Goal: Task Accomplishment & Management: Manage account settings

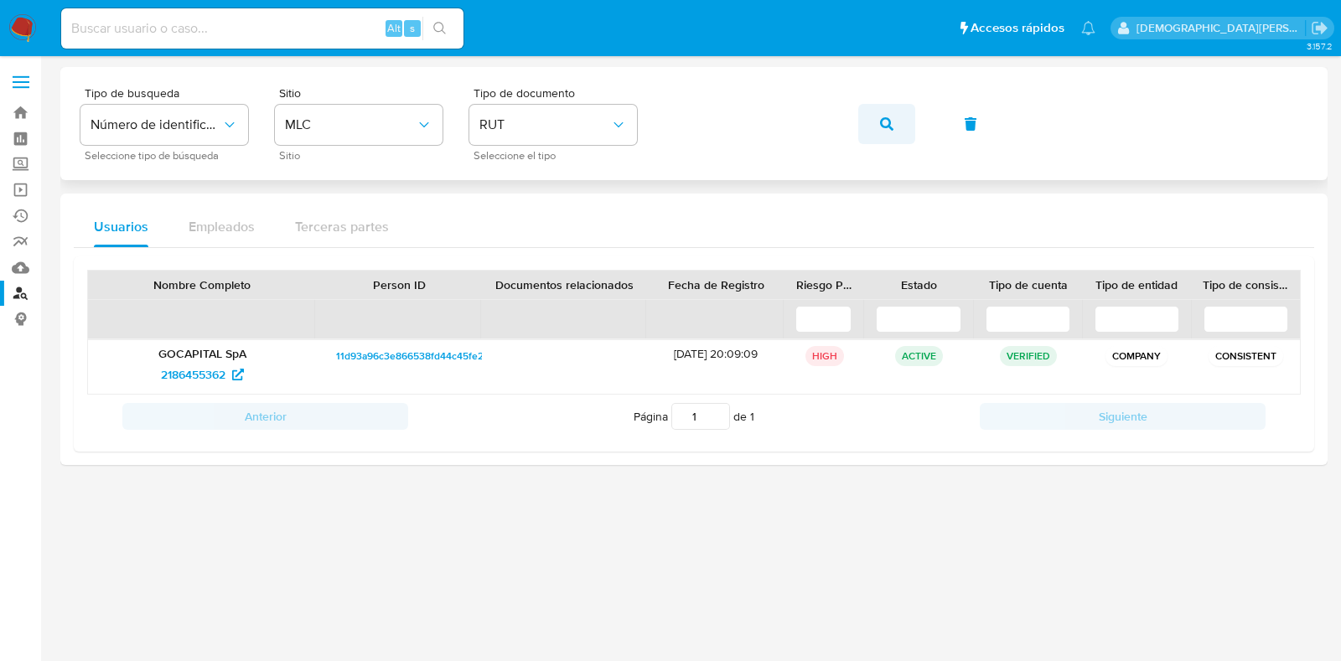
click at [894, 127] on button "button" at bounding box center [886, 124] width 57 height 40
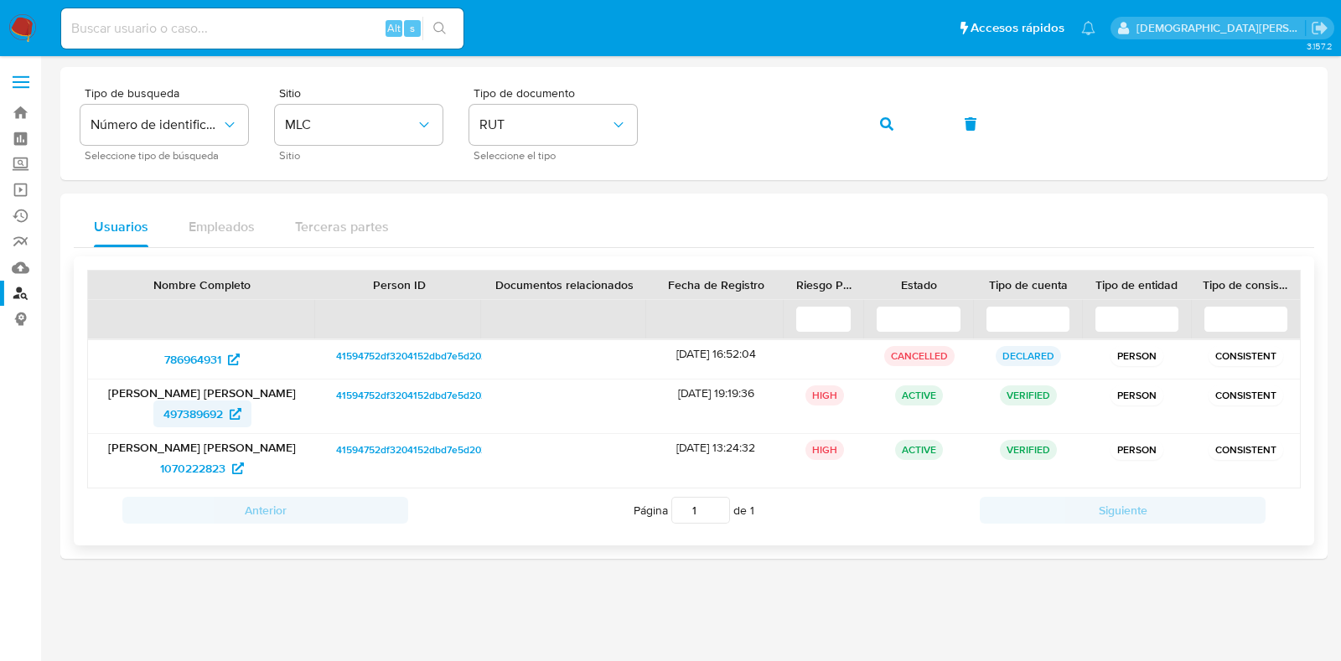
click at [198, 412] on span "497389692" at bounding box center [193, 414] width 60 height 27
click at [197, 469] on span "1070222823" at bounding box center [192, 468] width 65 height 27
click at [888, 123] on icon "button" at bounding box center [886, 123] width 13 height 13
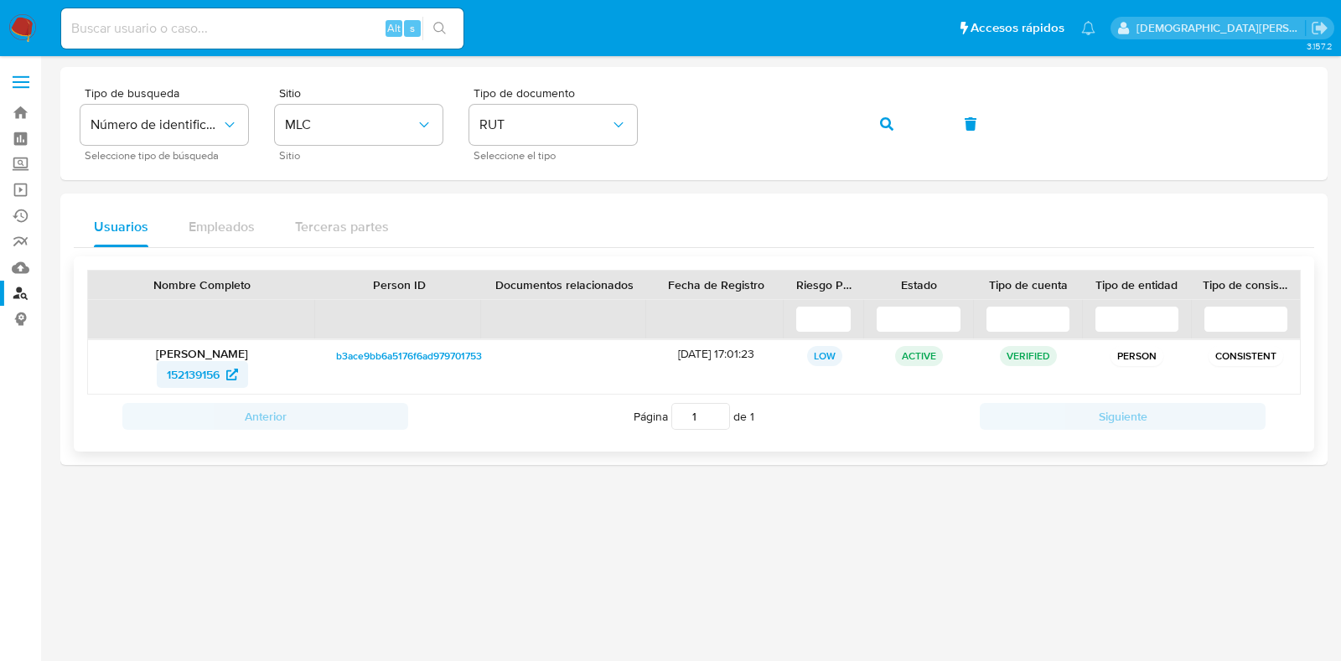
click at [189, 371] on span "152139156" at bounding box center [193, 374] width 53 height 27
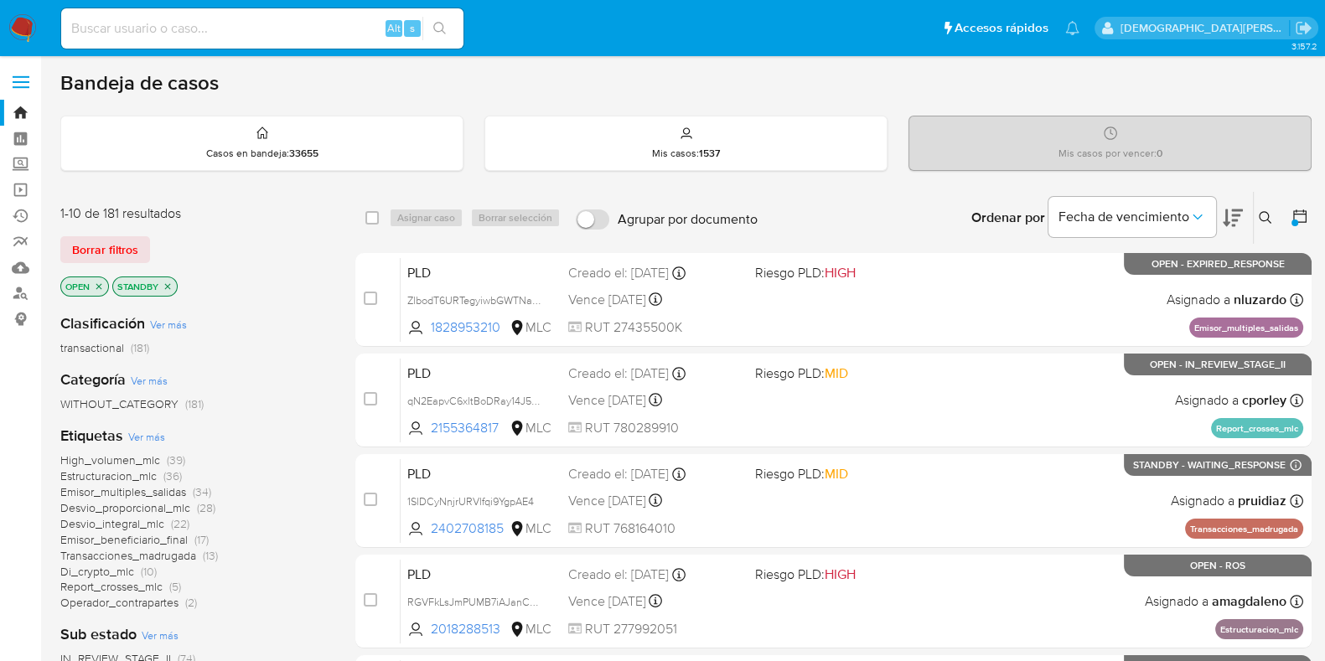
click at [169, 287] on icon "close-filter" at bounding box center [168, 287] width 10 height 10
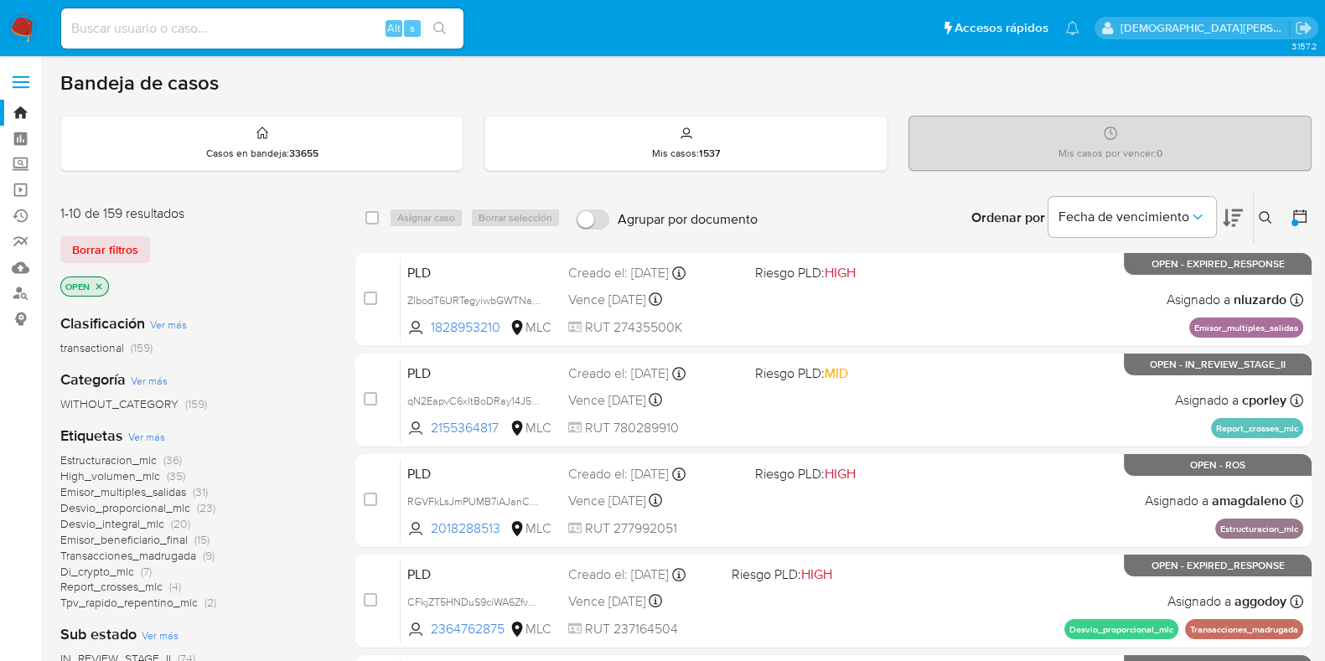
click at [96, 287] on icon "close-filter" at bounding box center [99, 287] width 10 height 10
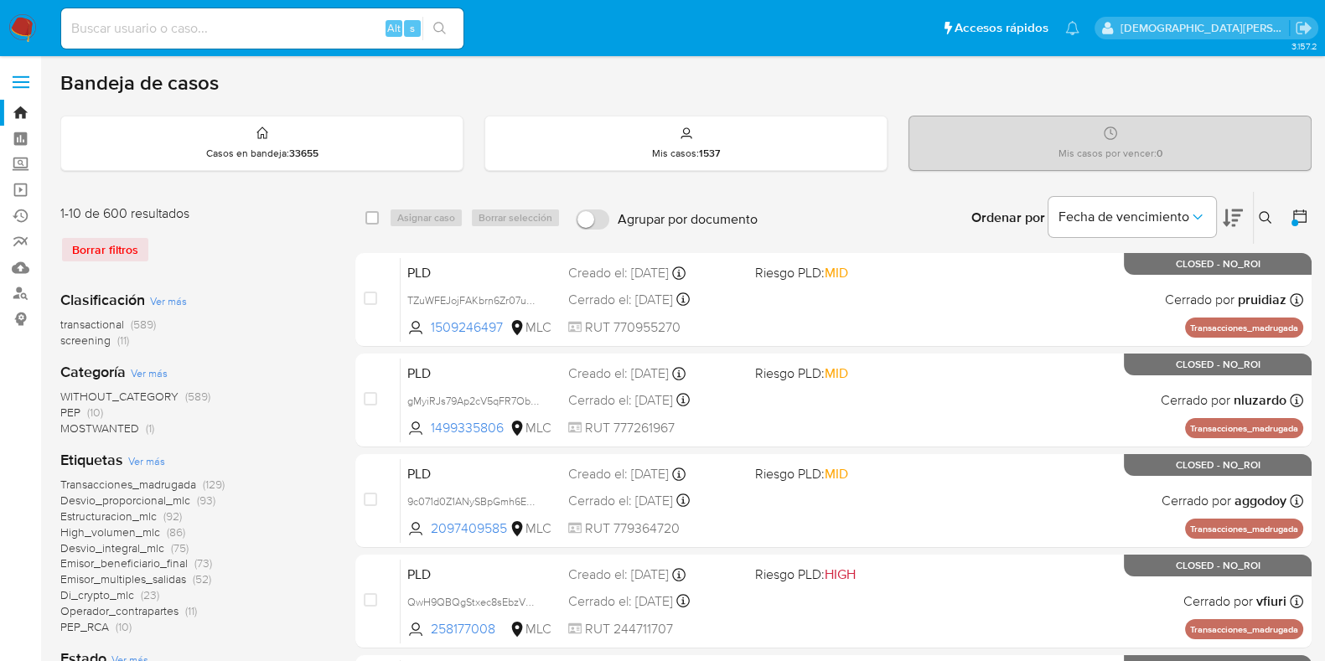
click at [1299, 215] on icon at bounding box center [1300, 216] width 17 height 17
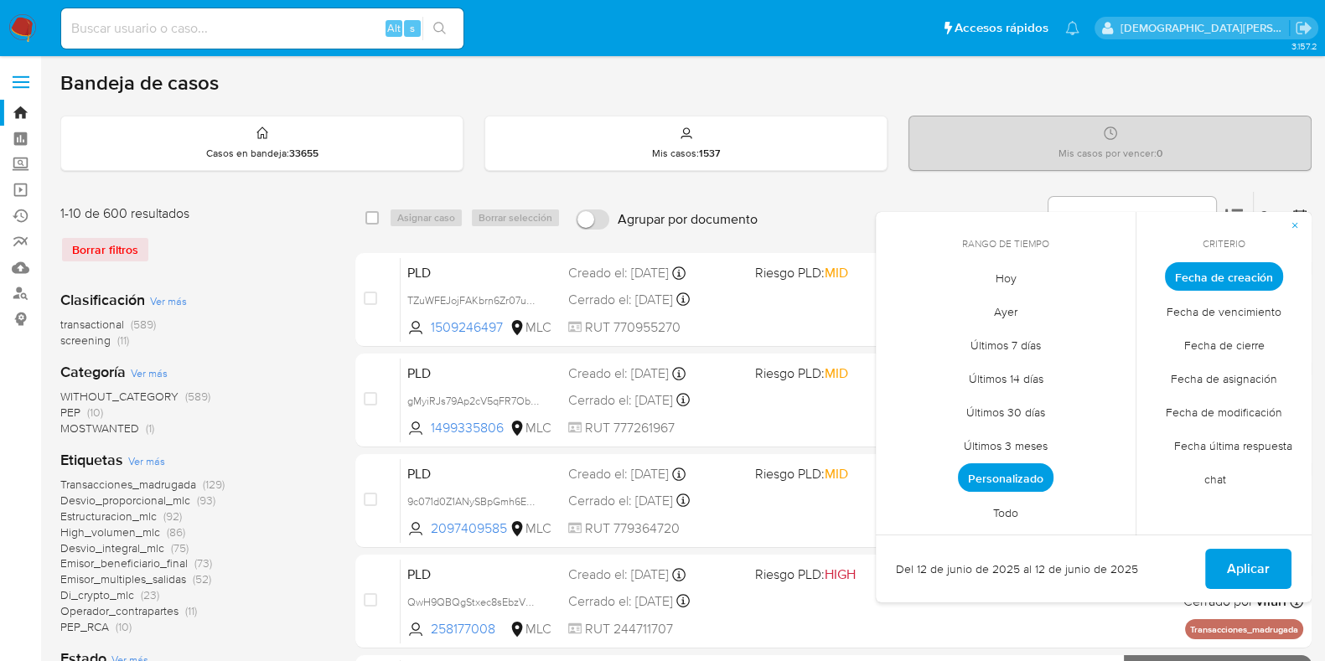
click at [1023, 478] on span "Personalizado" at bounding box center [1006, 477] width 96 height 28
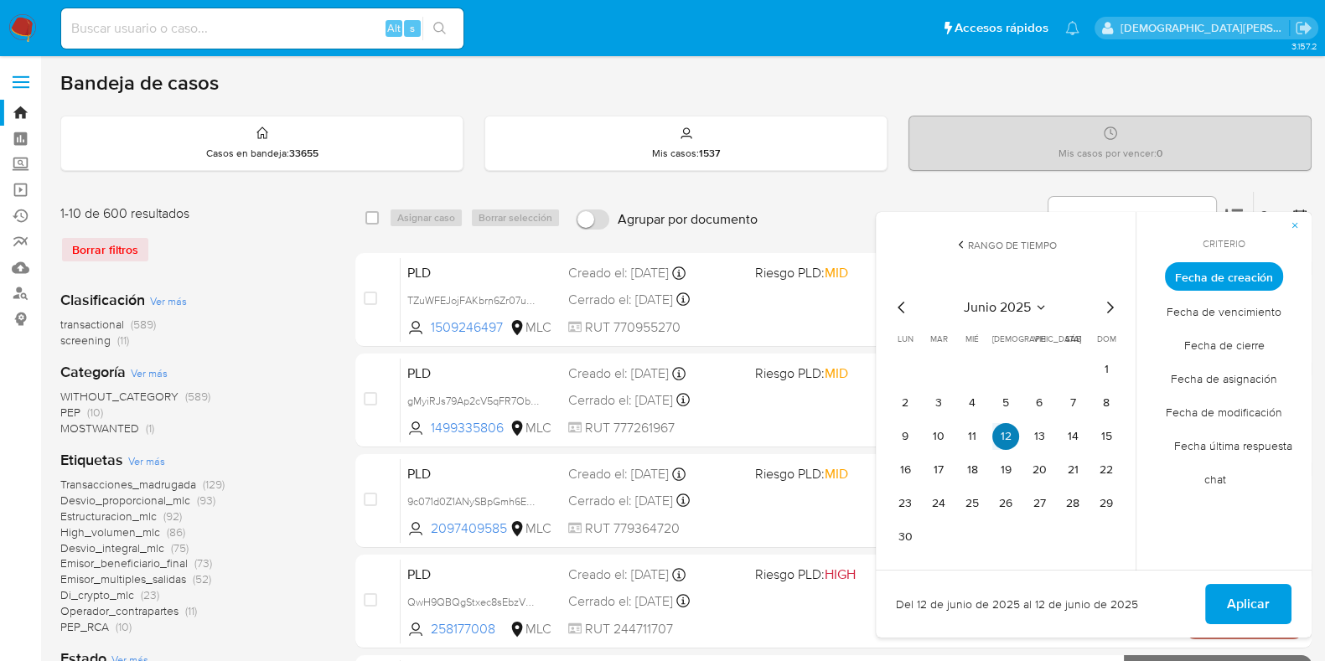
click at [1007, 431] on button "12" at bounding box center [1005, 436] width 27 height 27
click at [1006, 431] on button "12" at bounding box center [1005, 436] width 27 height 27
click at [1229, 594] on span "Aplicar" at bounding box center [1248, 604] width 43 height 37
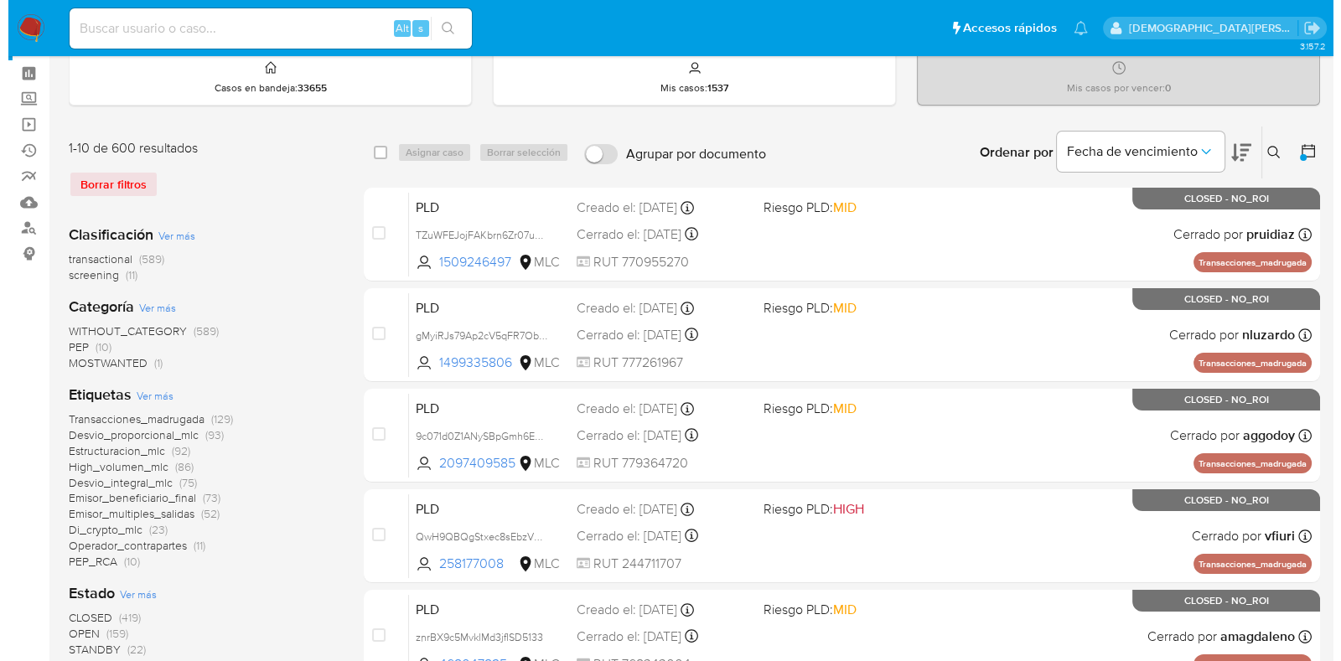
scroll to position [209, 0]
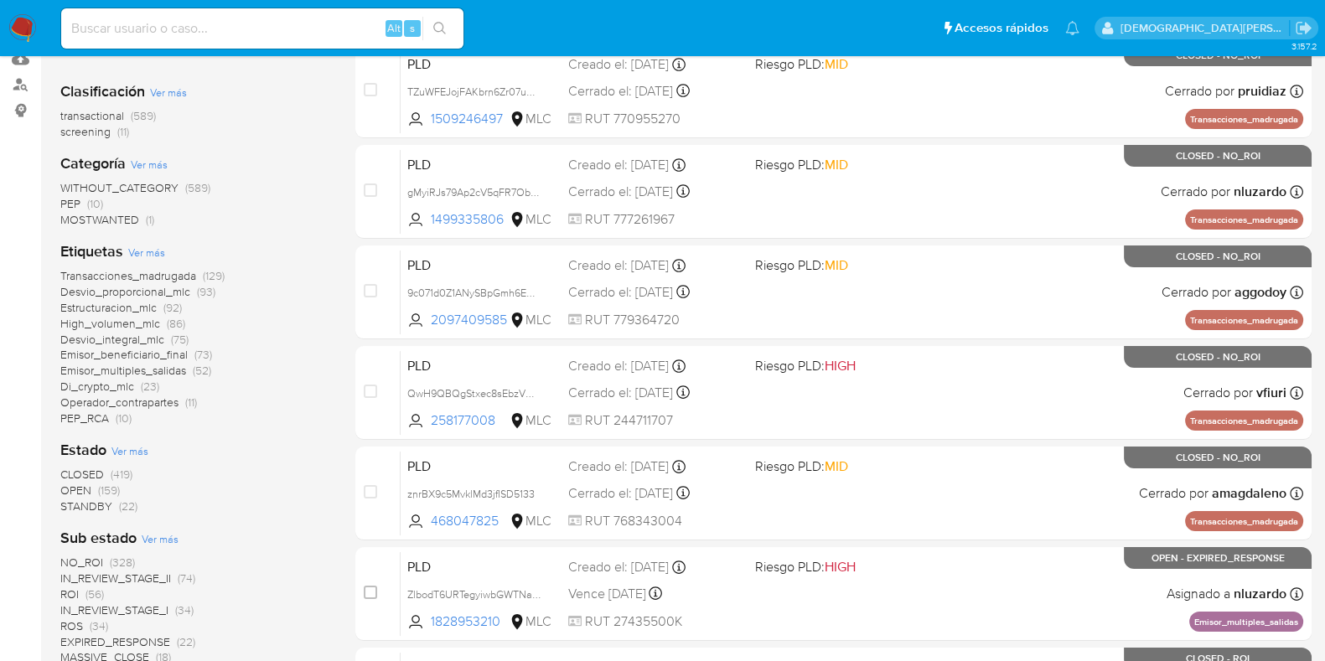
click at [132, 446] on span "Ver más" at bounding box center [129, 450] width 37 height 15
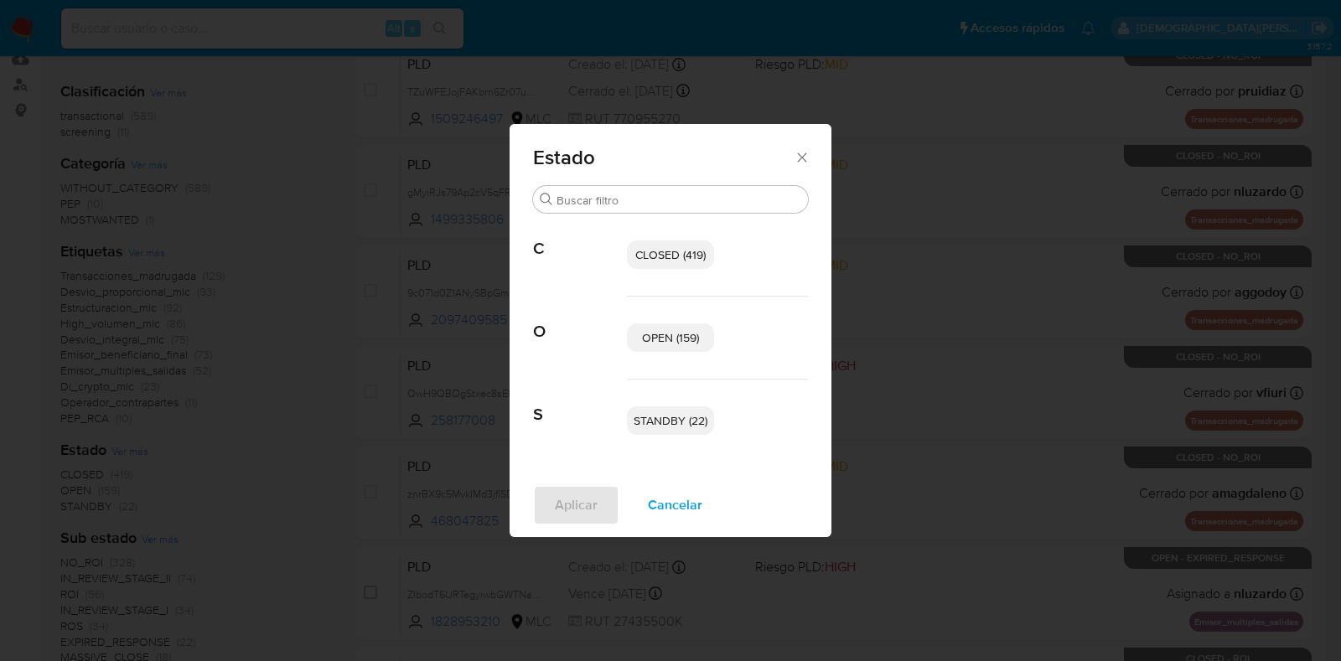
click at [655, 338] on span "OPEN (159)" at bounding box center [670, 337] width 57 height 17
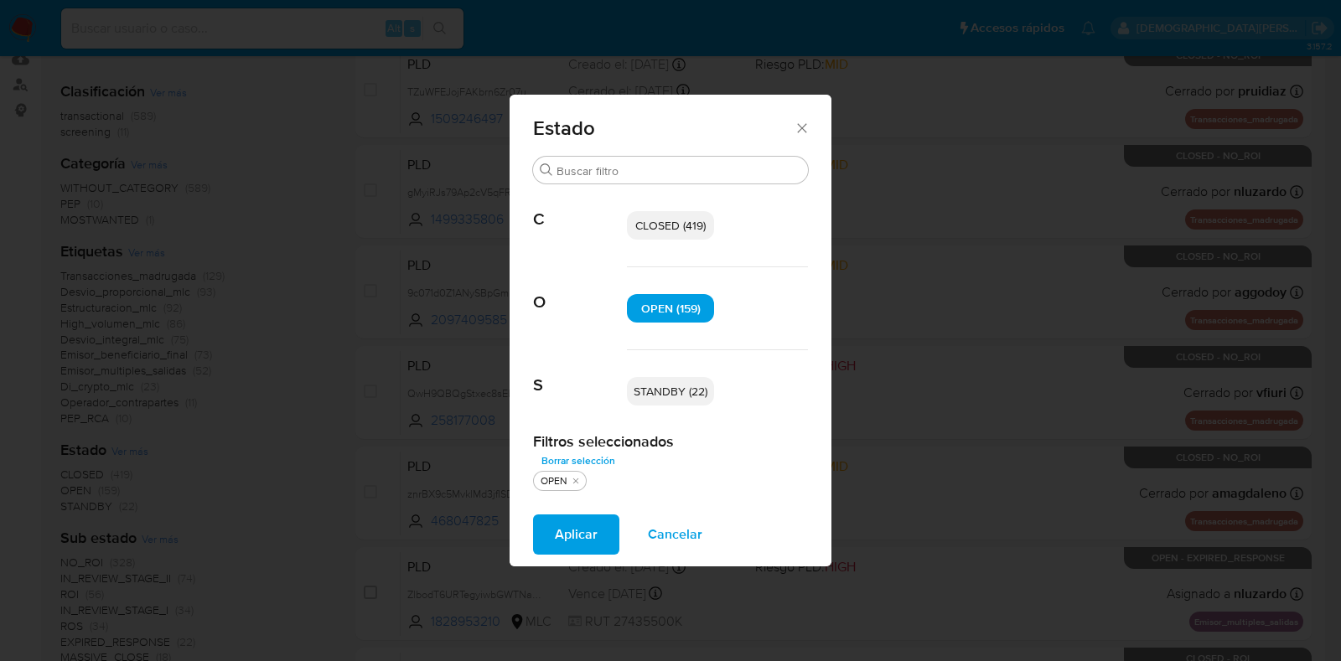
click at [691, 395] on span "STANDBY (22)" at bounding box center [671, 391] width 74 height 17
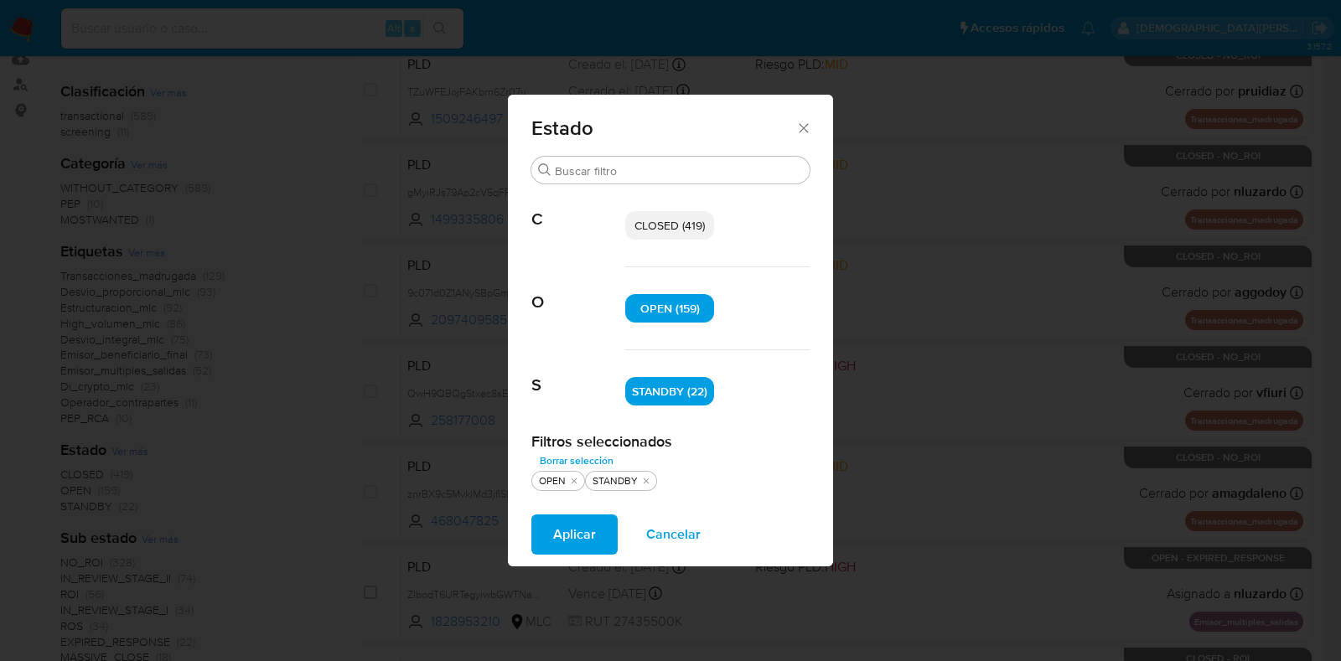
click at [562, 530] on span "Aplicar" at bounding box center [574, 534] width 43 height 37
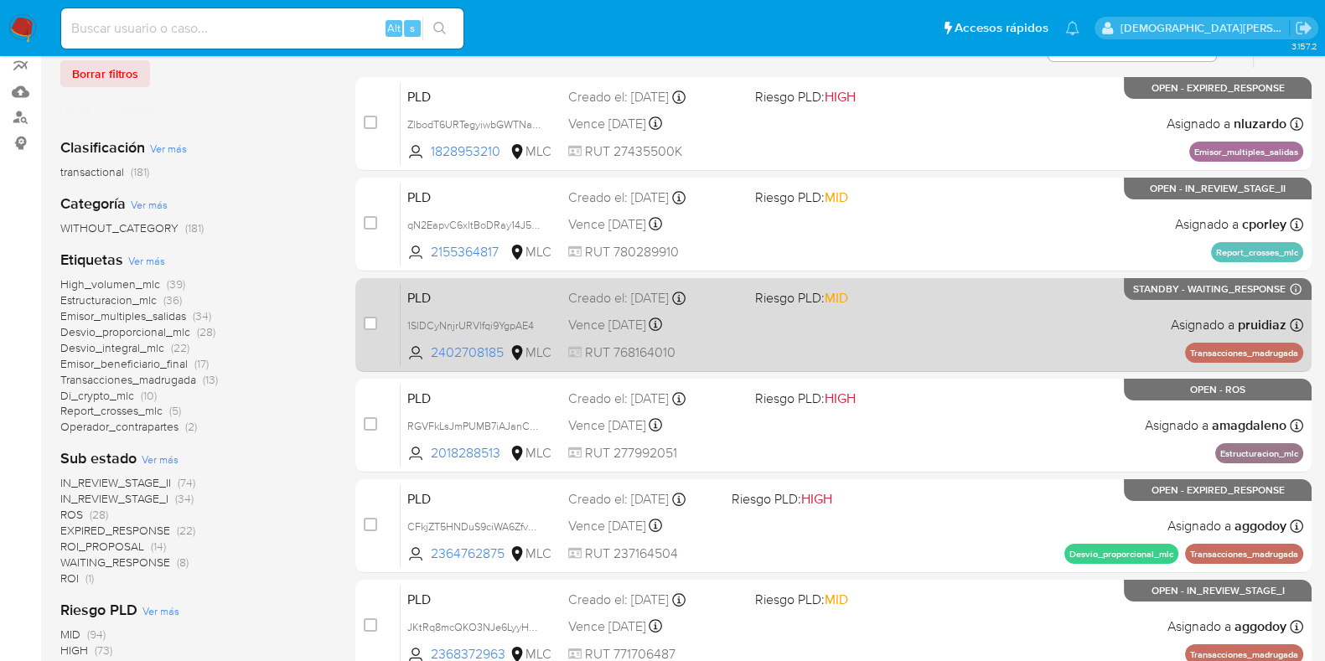
scroll to position [209, 0]
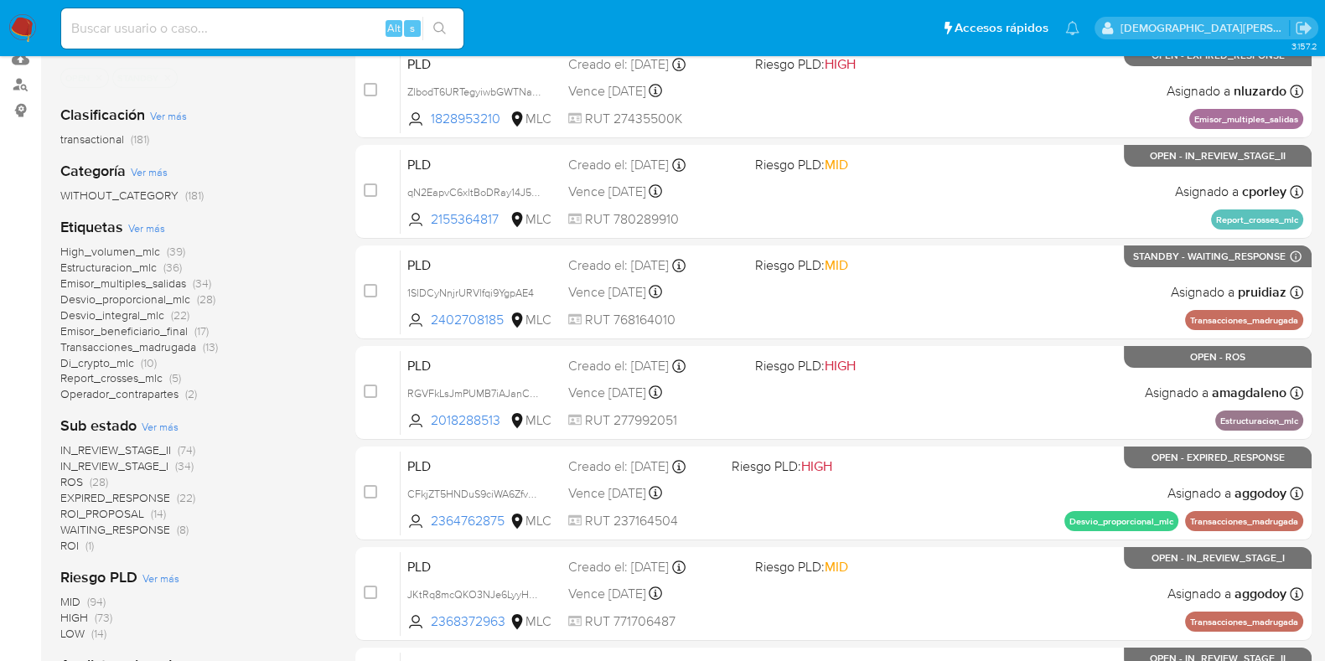
click at [156, 446] on span "IN_REVIEW_STAGE_II" at bounding box center [115, 450] width 111 height 17
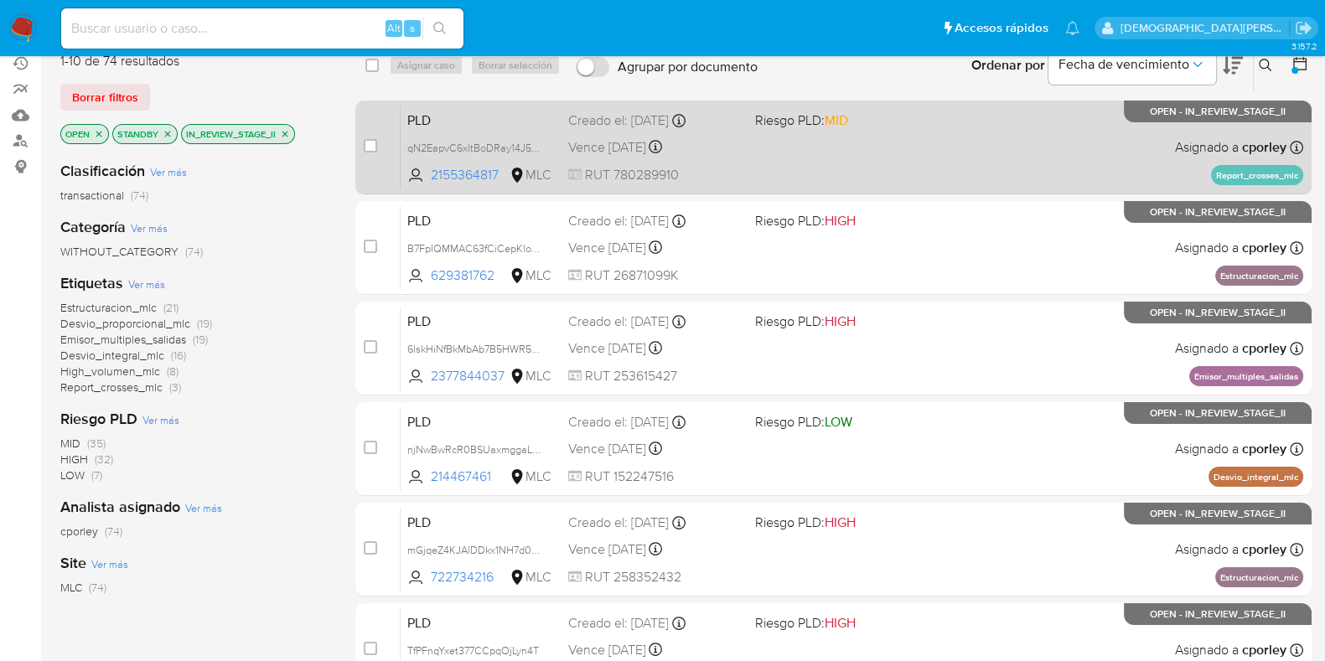
scroll to position [104, 0]
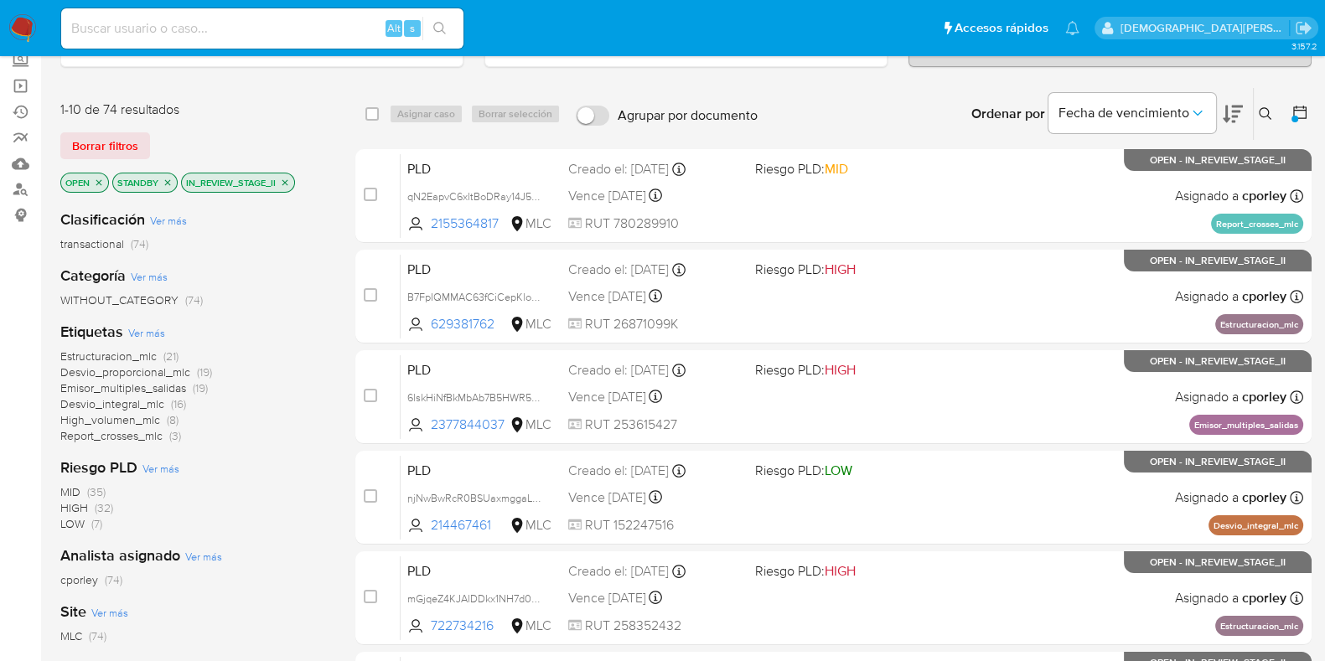
click at [133, 420] on span "High_volumen_mlc" at bounding box center [110, 420] width 100 height 17
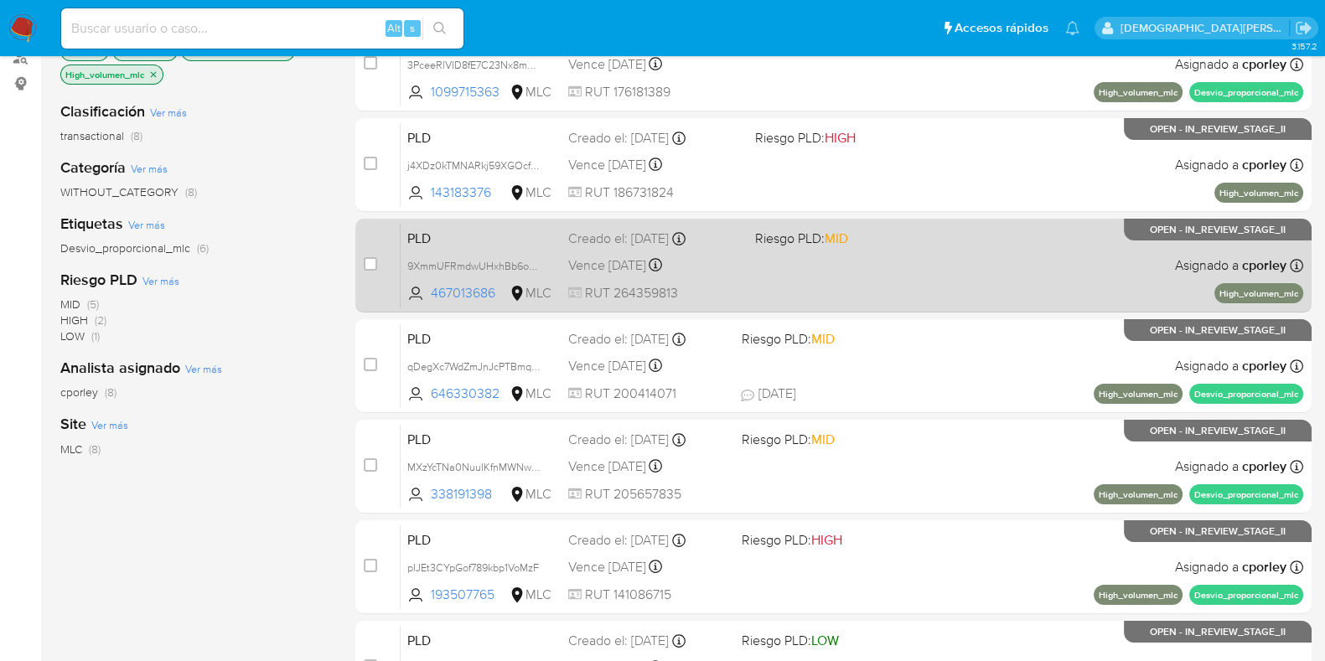
scroll to position [209, 0]
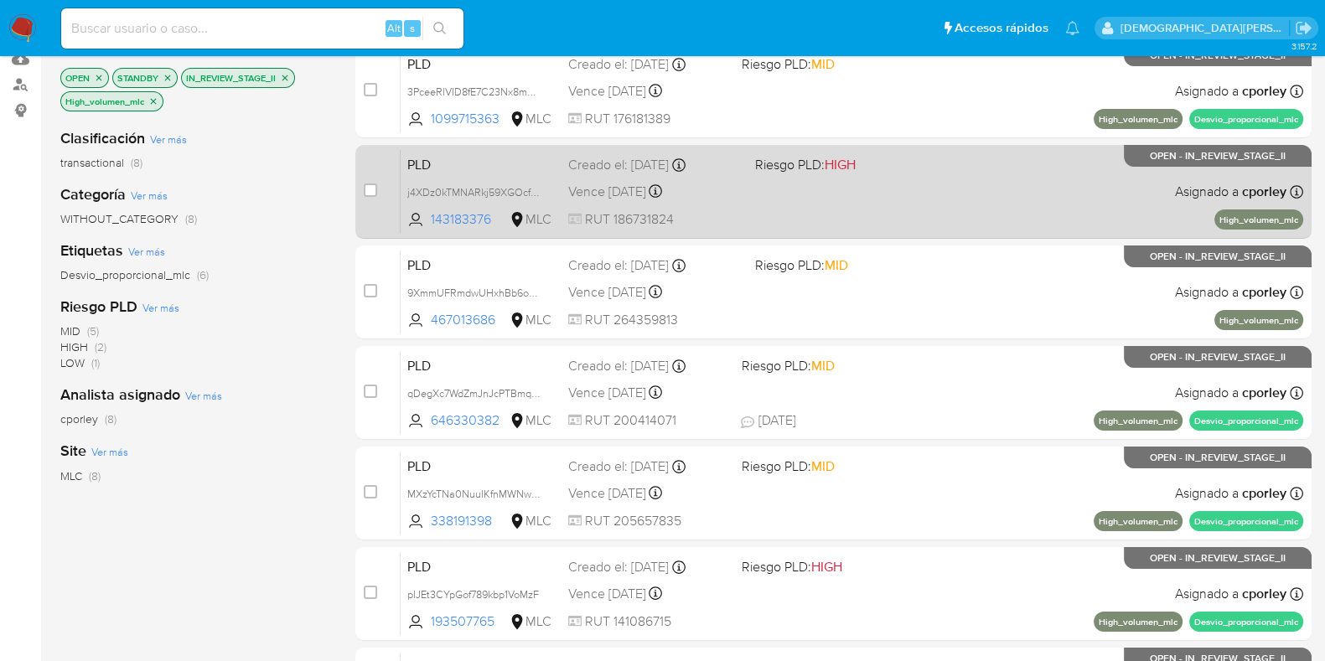
click at [852, 210] on div "PLD j4XDz0kTMNARkj59XGOcfmsf 143183376 MLC Riesgo PLD: HIGH Creado el: 12/06/20…" at bounding box center [852, 191] width 903 height 85
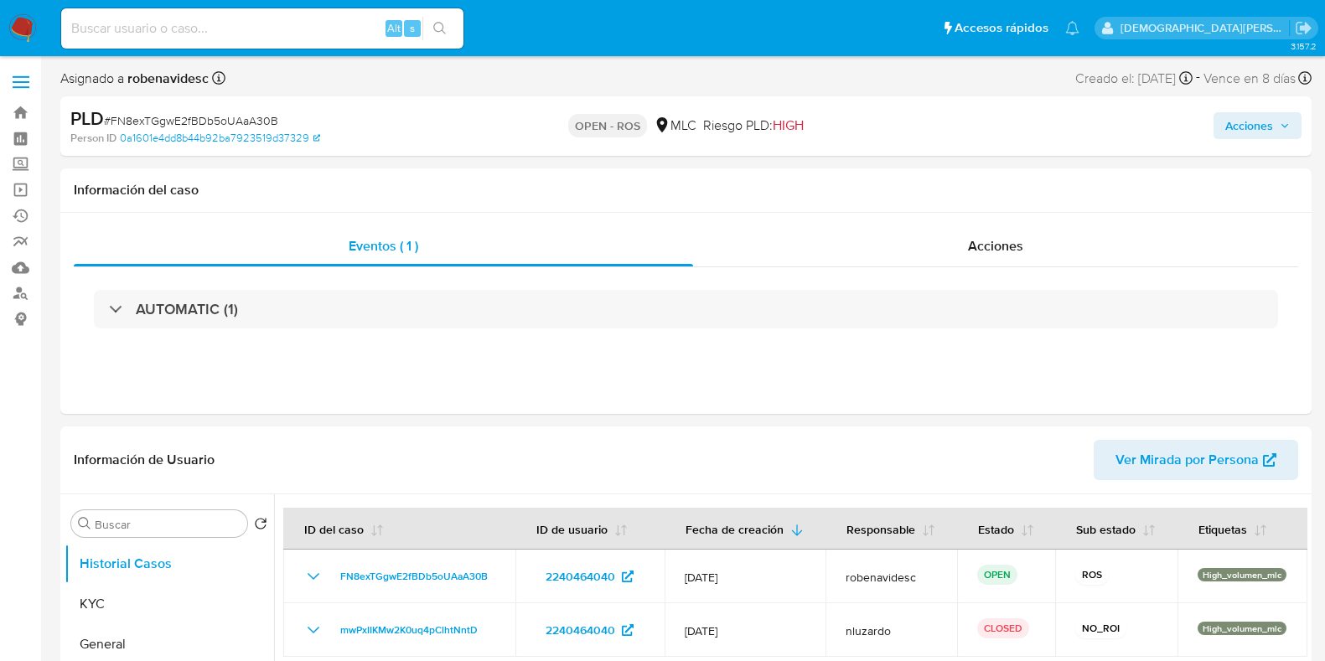
select select "10"
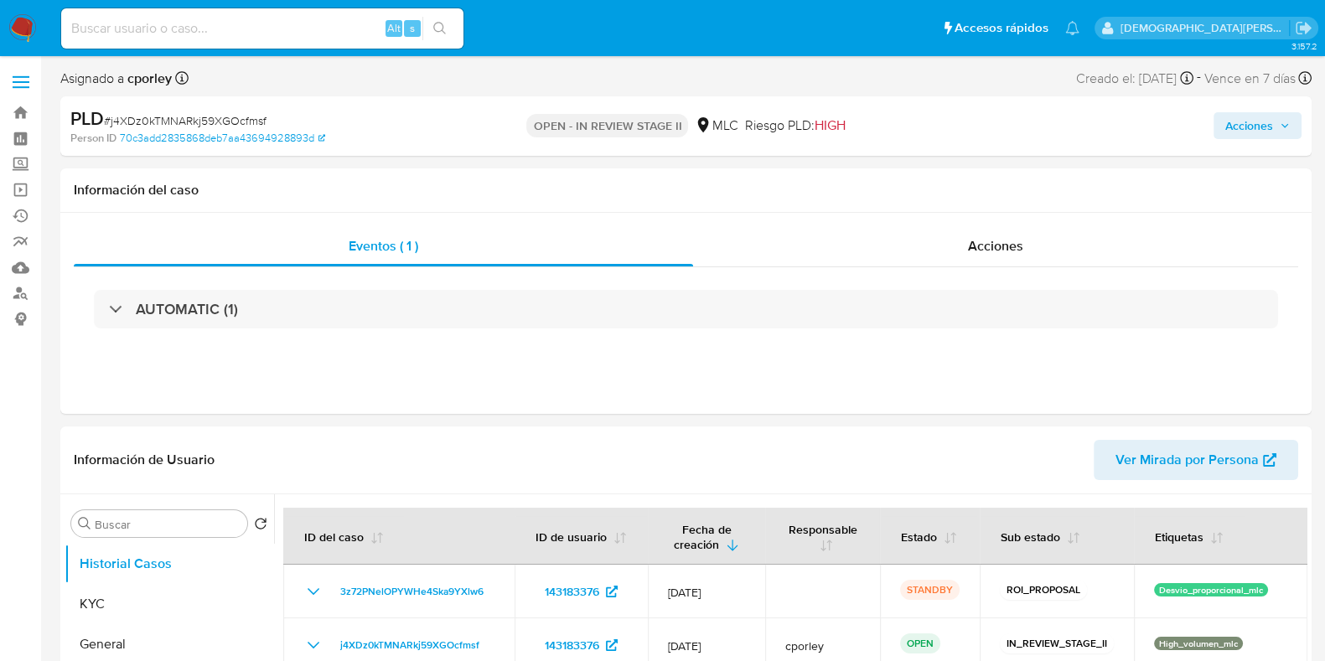
select select "10"
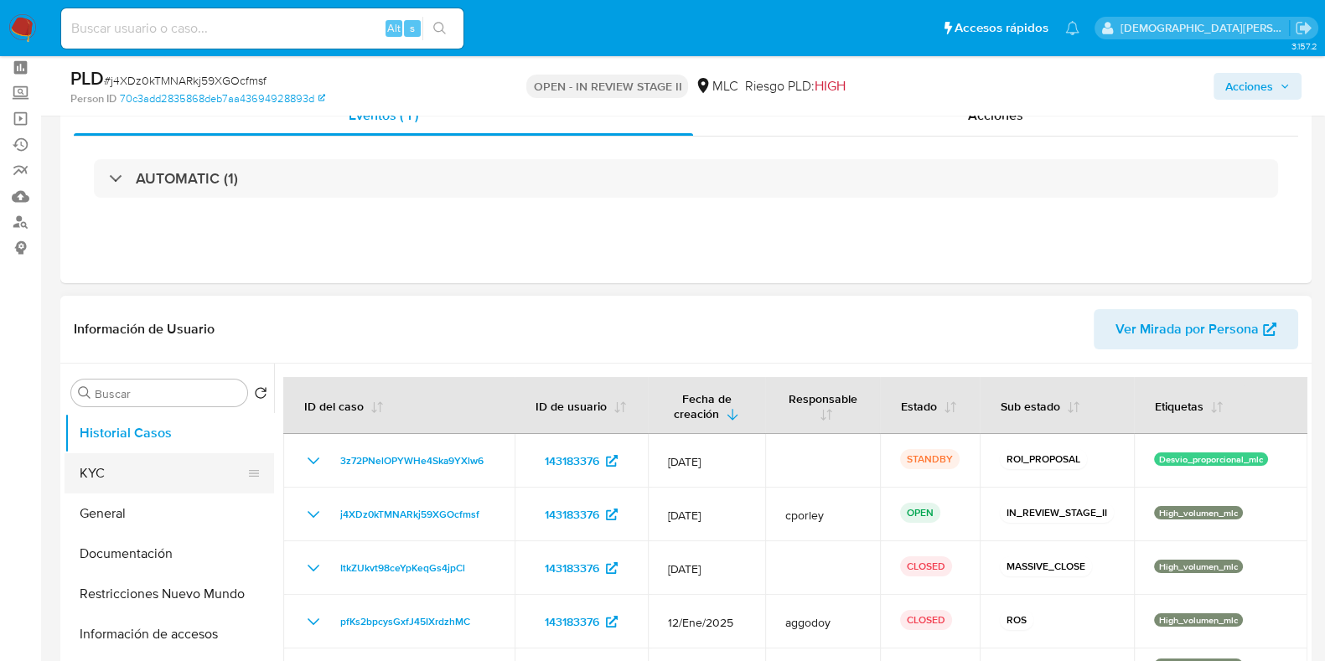
scroll to position [104, 0]
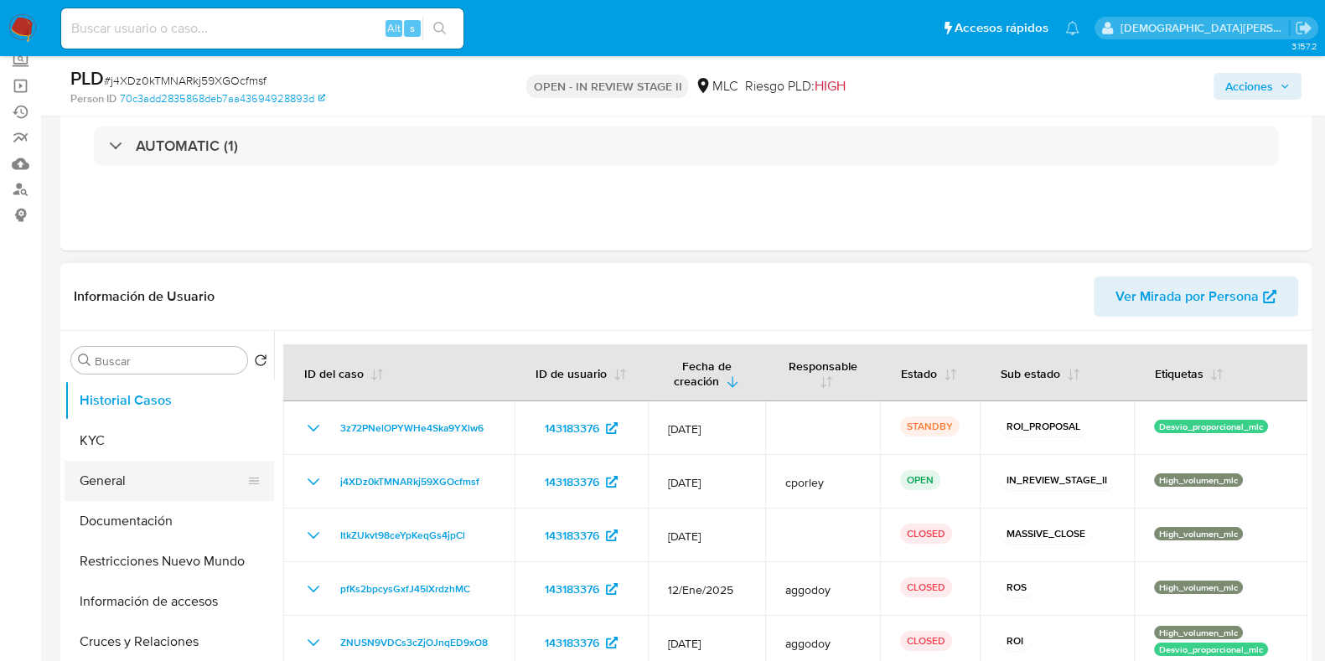
click at [126, 482] on button "General" at bounding box center [163, 481] width 196 height 40
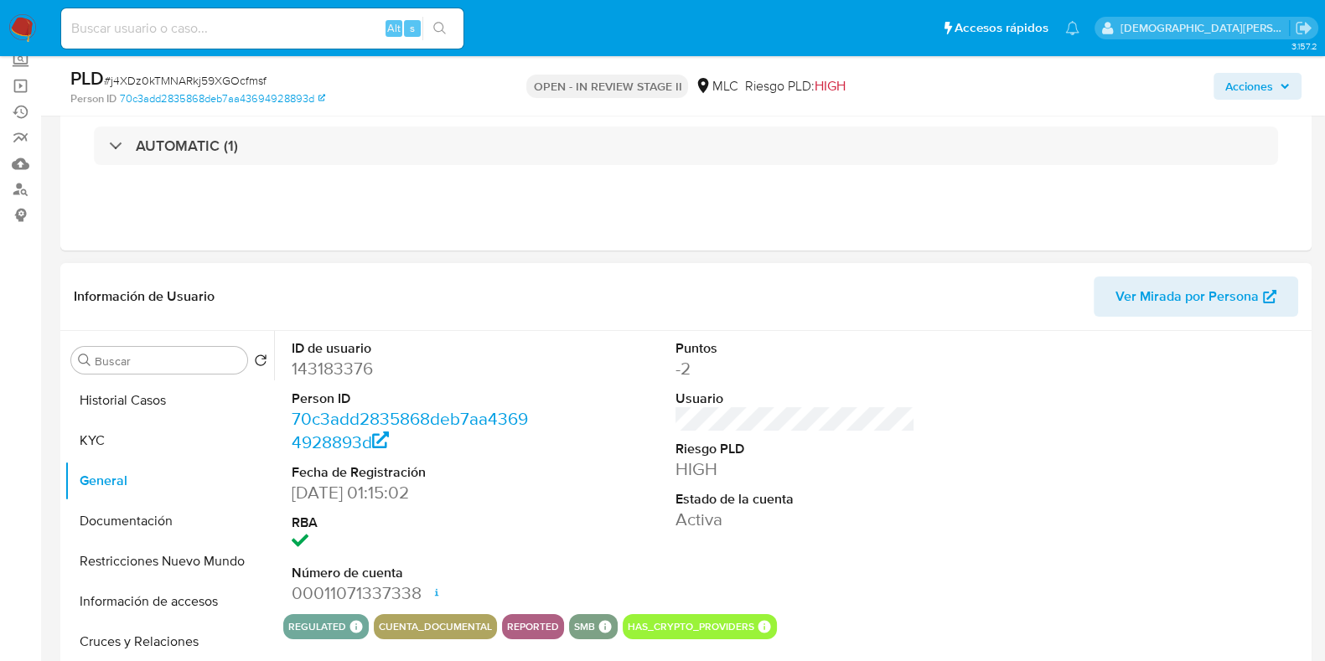
click at [356, 366] on dd "143183376" at bounding box center [412, 368] width 240 height 23
copy dd "143183376"
click at [323, 370] on dd "143183376" at bounding box center [412, 368] width 240 height 23
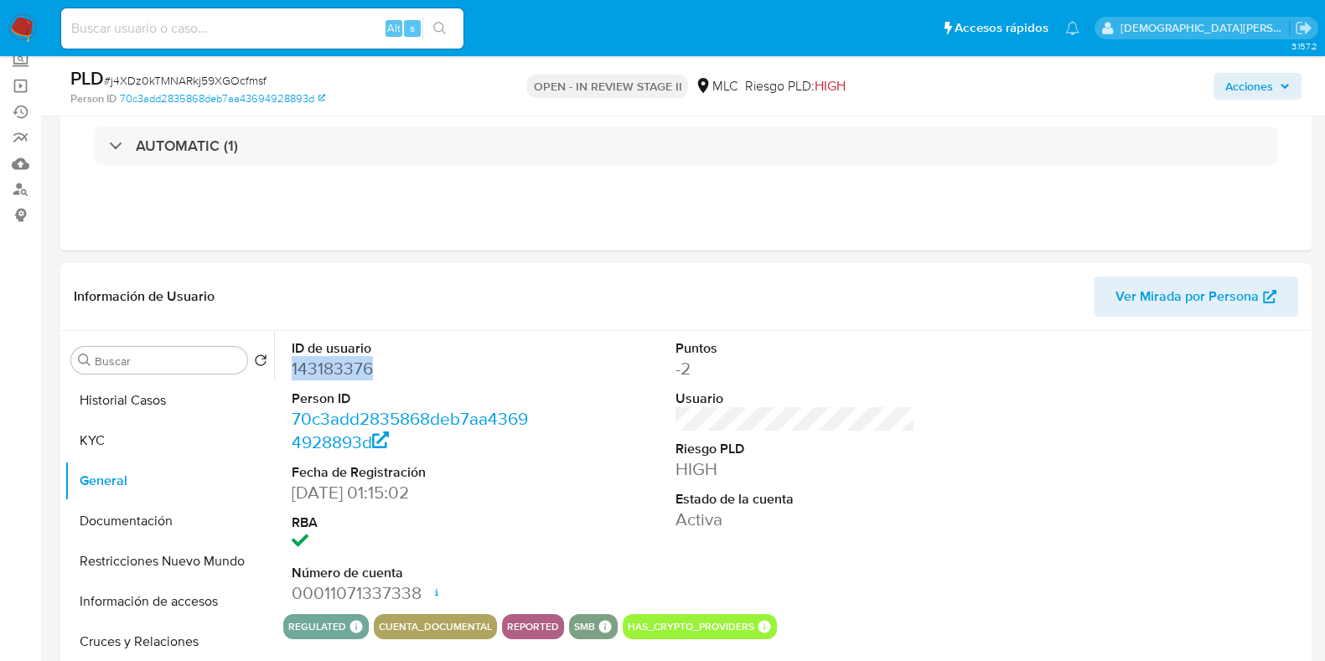
copy dd "143183376"
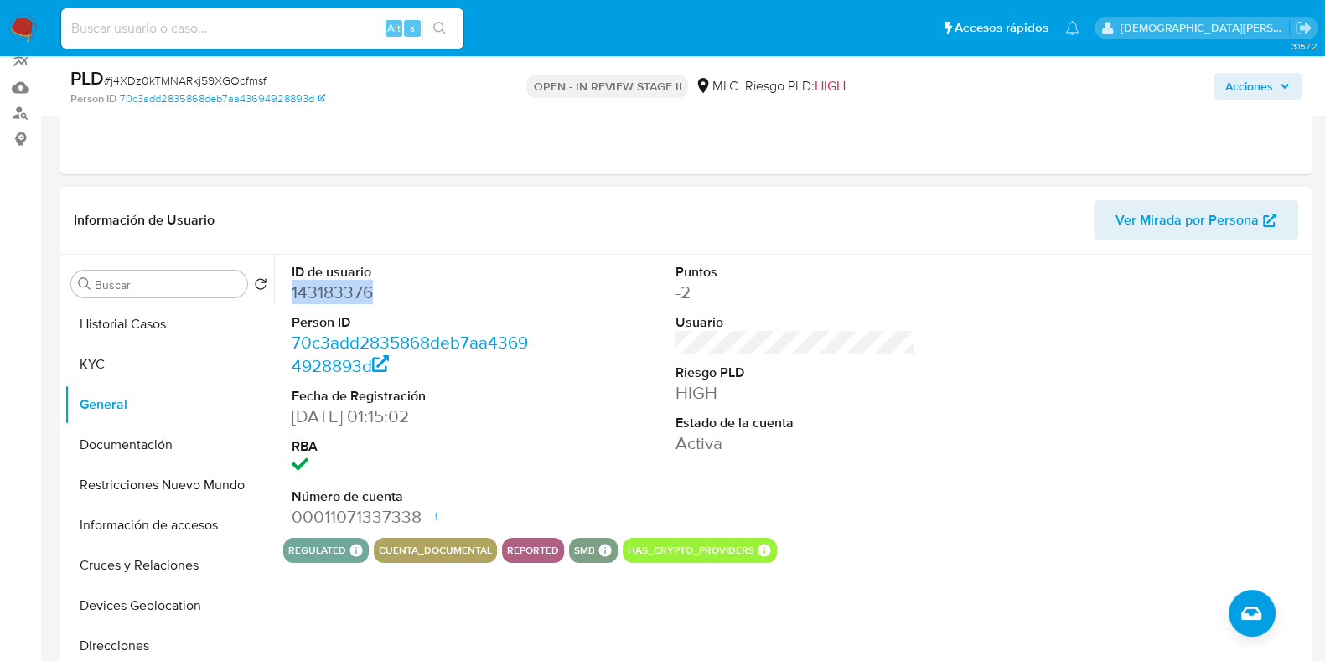
scroll to position [209, 0]
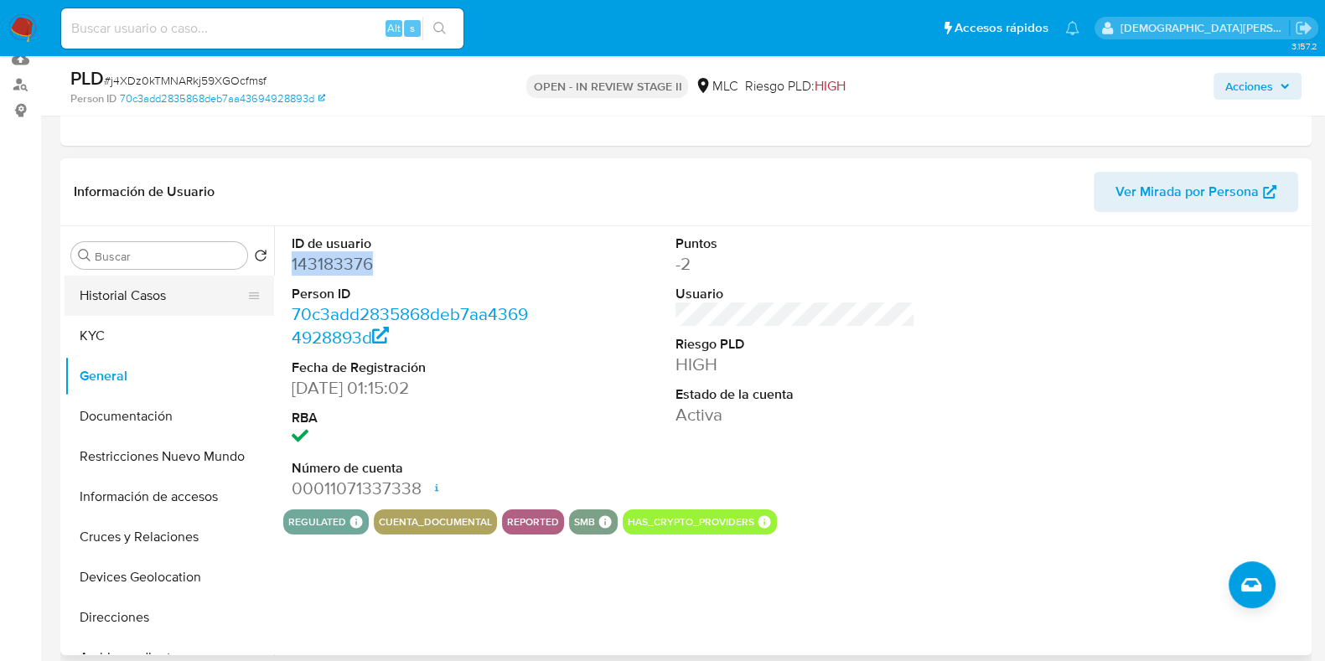
click at [155, 295] on button "Historial Casos" at bounding box center [163, 296] width 196 height 40
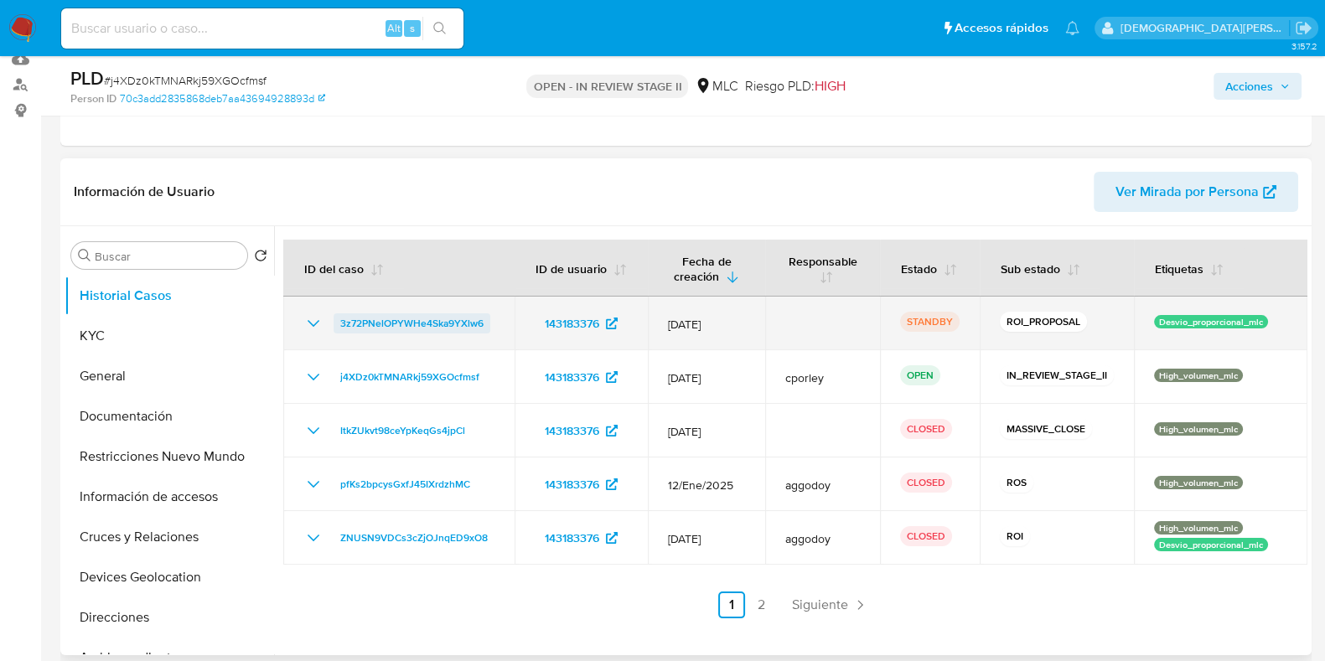
click at [421, 324] on span "3z72PNelOPYWHe4Ska9YXlw6" at bounding box center [411, 323] width 143 height 20
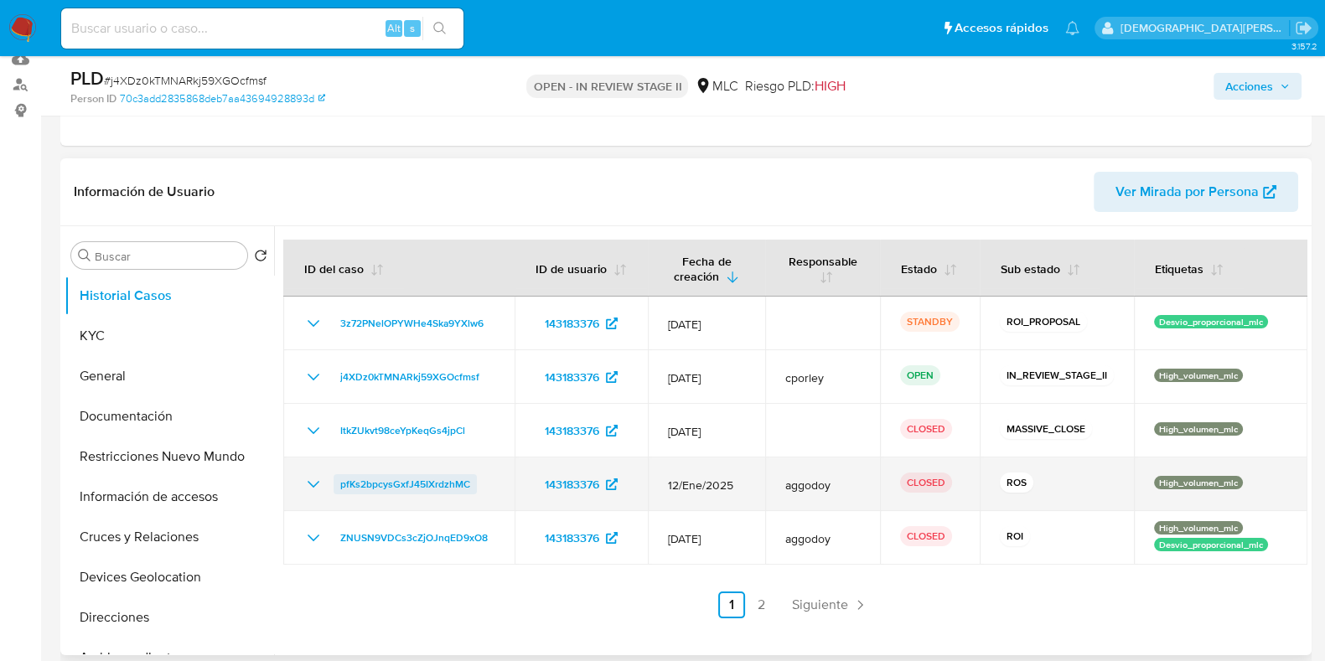
click at [371, 480] on span "pfKs2bpcysGxfJ45IXrdzhMC" at bounding box center [405, 484] width 130 height 20
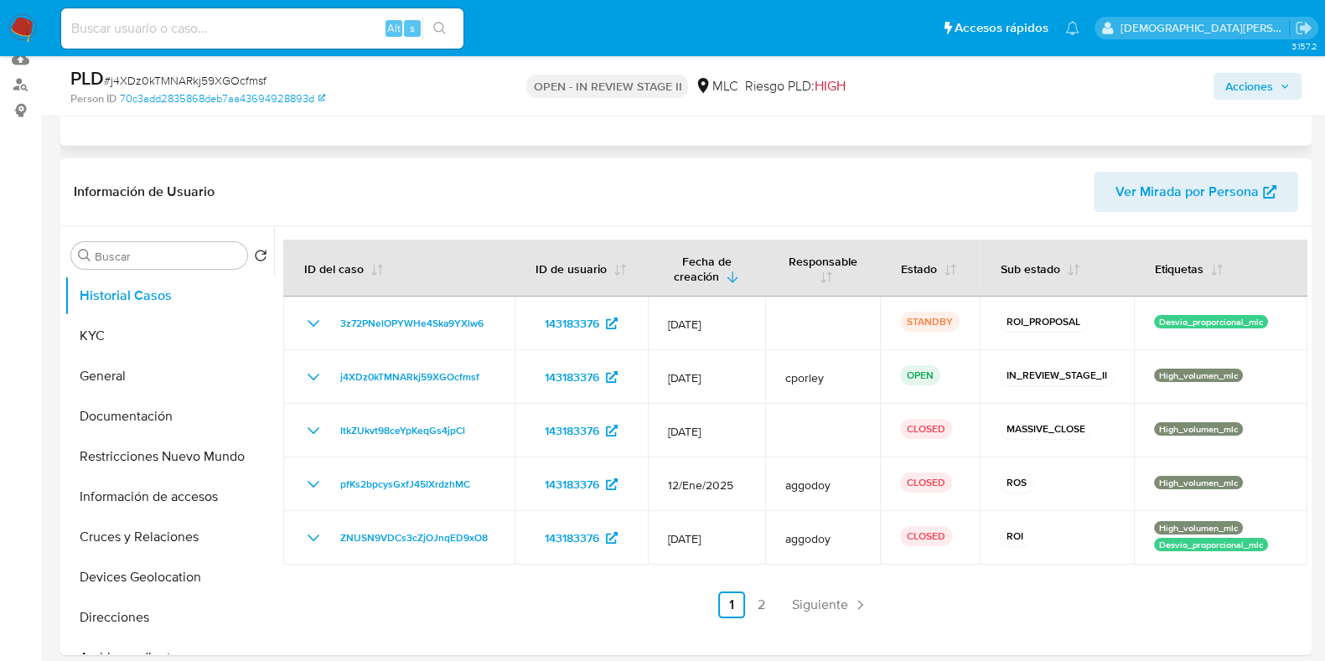
scroll to position [0, 0]
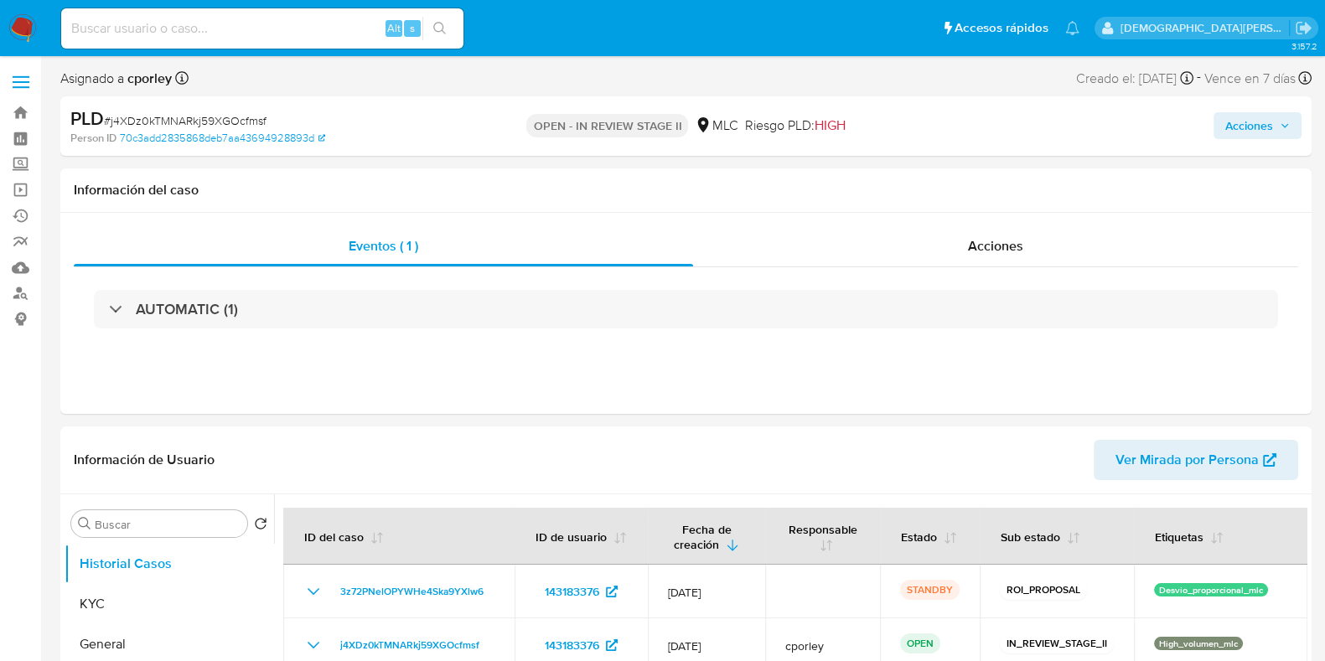
click at [1234, 123] on span "Acciones" at bounding box center [1249, 125] width 48 height 27
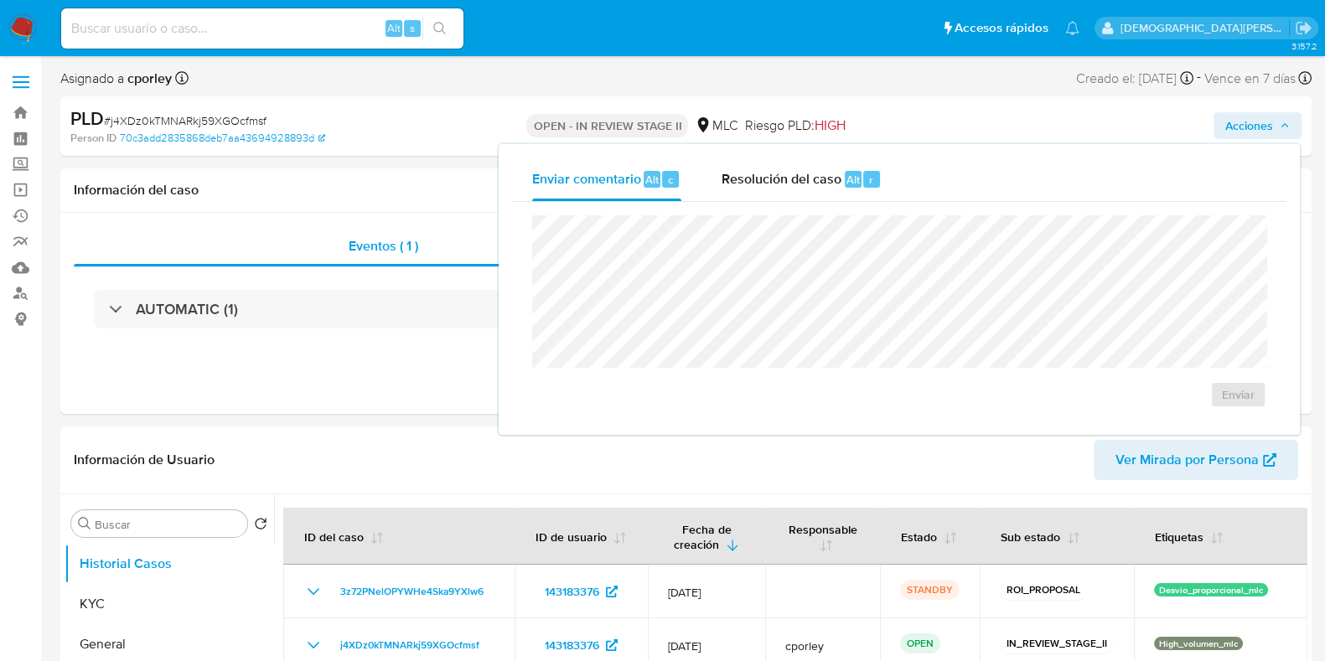
drag, startPoint x: 767, startPoint y: 179, endPoint x: 752, endPoint y: 211, distance: 36.0
click at [764, 186] on span "Resolución del caso" at bounding box center [782, 178] width 120 height 19
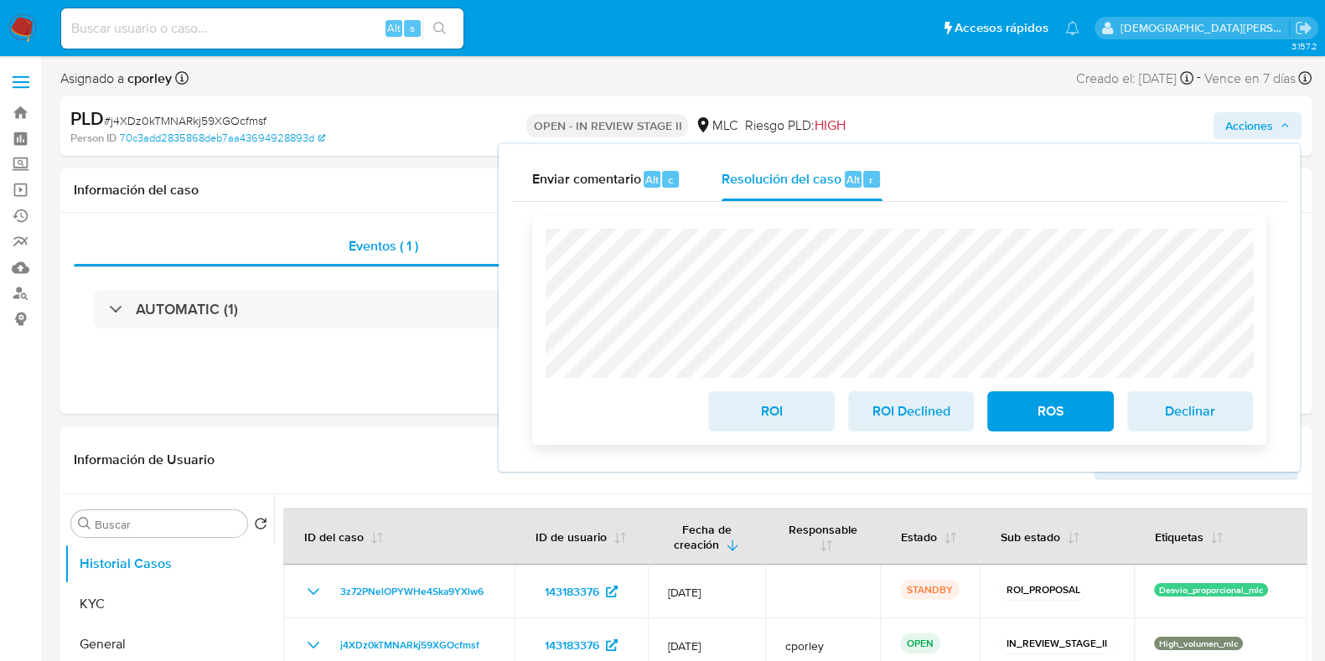
click at [1045, 419] on span "ROS" at bounding box center [1050, 411] width 82 height 37
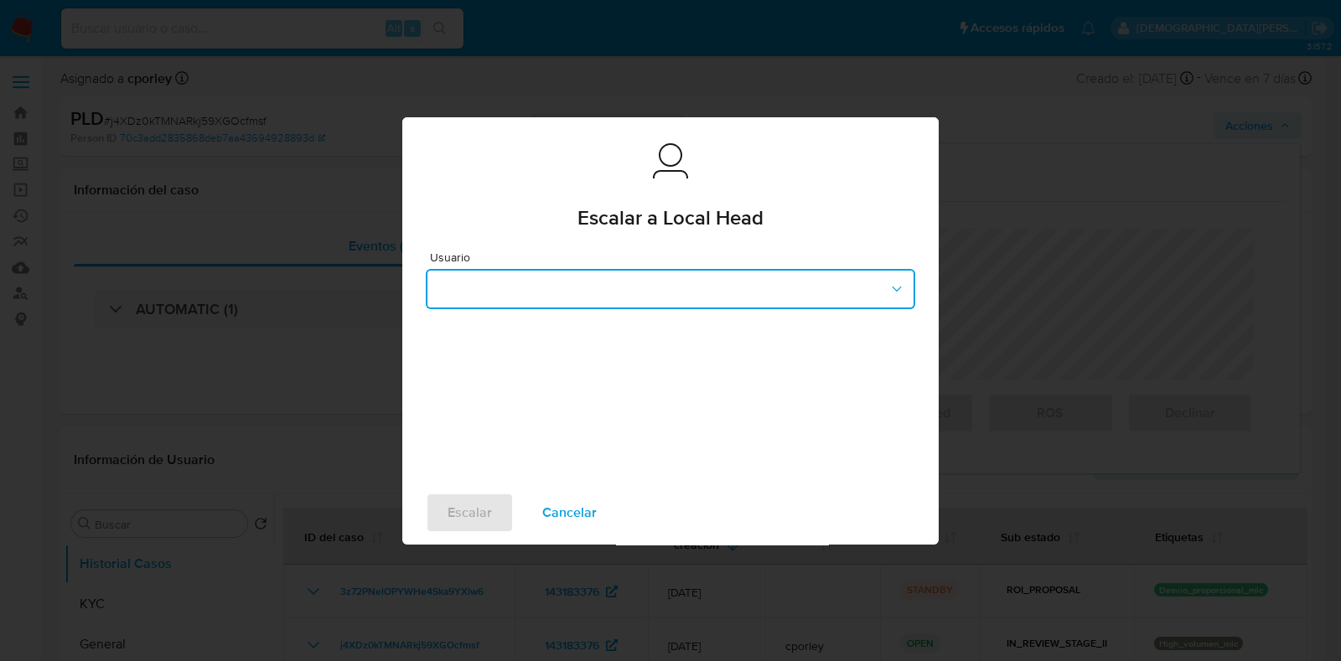
click at [591, 295] on button "button" at bounding box center [670, 289] width 489 height 40
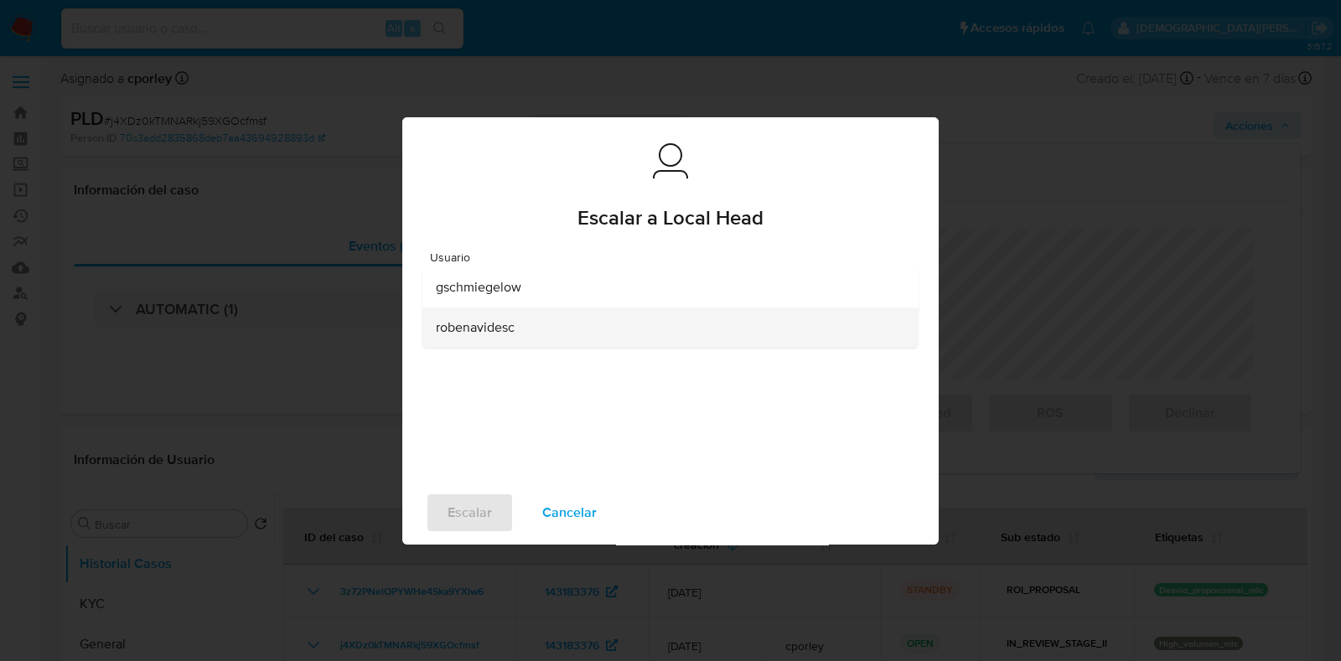
click at [476, 338] on div "robenavidesc" at bounding box center [665, 328] width 459 height 40
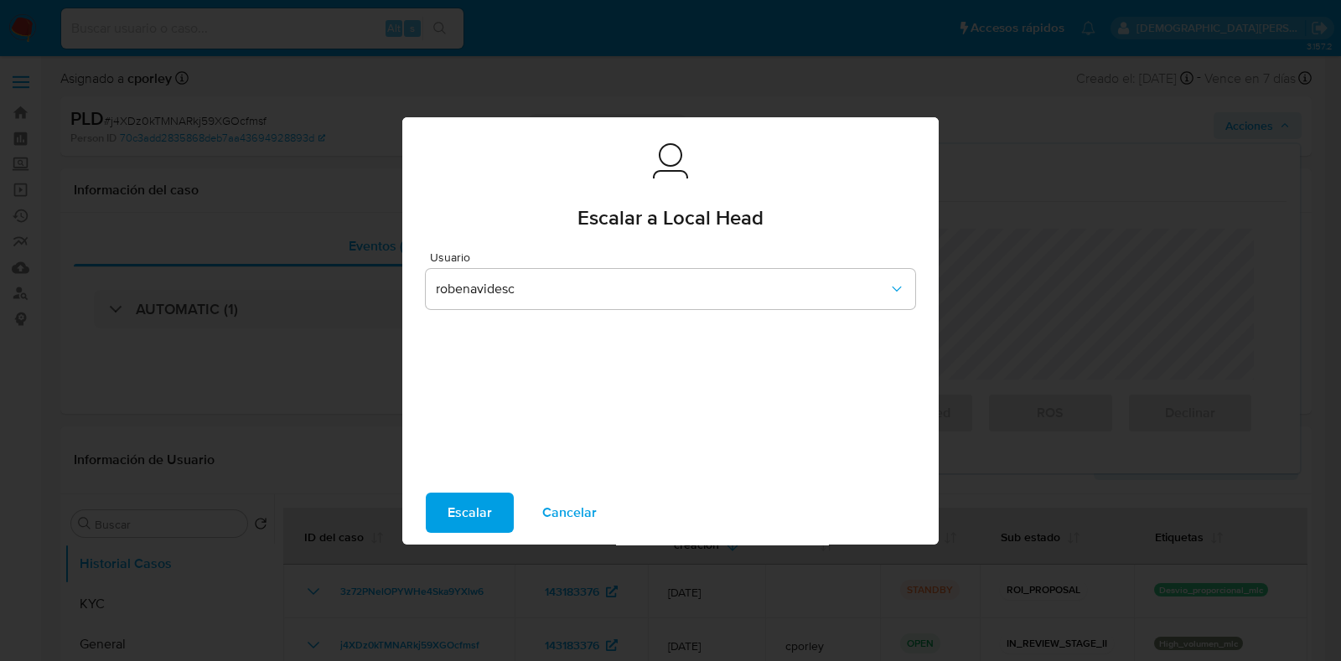
drag, startPoint x: 472, startPoint y: 501, endPoint x: 401, endPoint y: 287, distance: 225.3
click at [471, 502] on span "Escalar" at bounding box center [470, 513] width 44 height 37
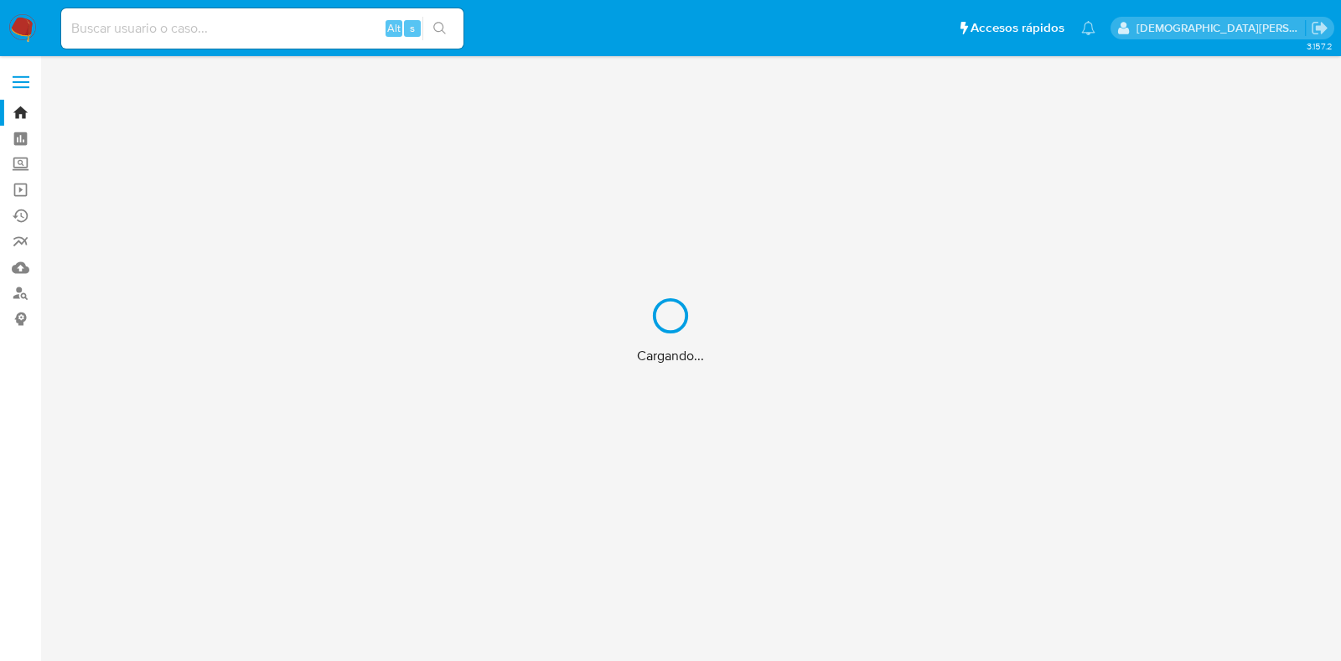
click at [219, 21] on div "Cargando..." at bounding box center [670, 330] width 1341 height 661
click at [214, 27] on div "Cargando..." at bounding box center [670, 330] width 1341 height 661
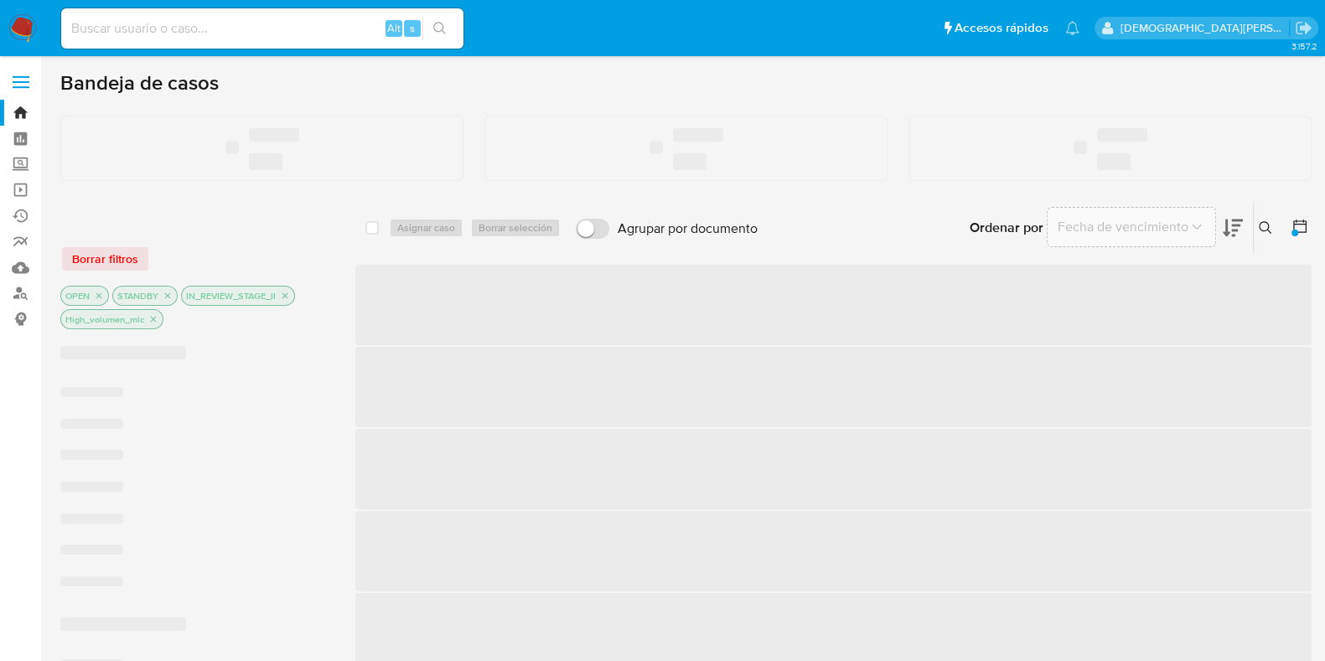
click at [215, 29] on input at bounding box center [262, 29] width 402 height 22
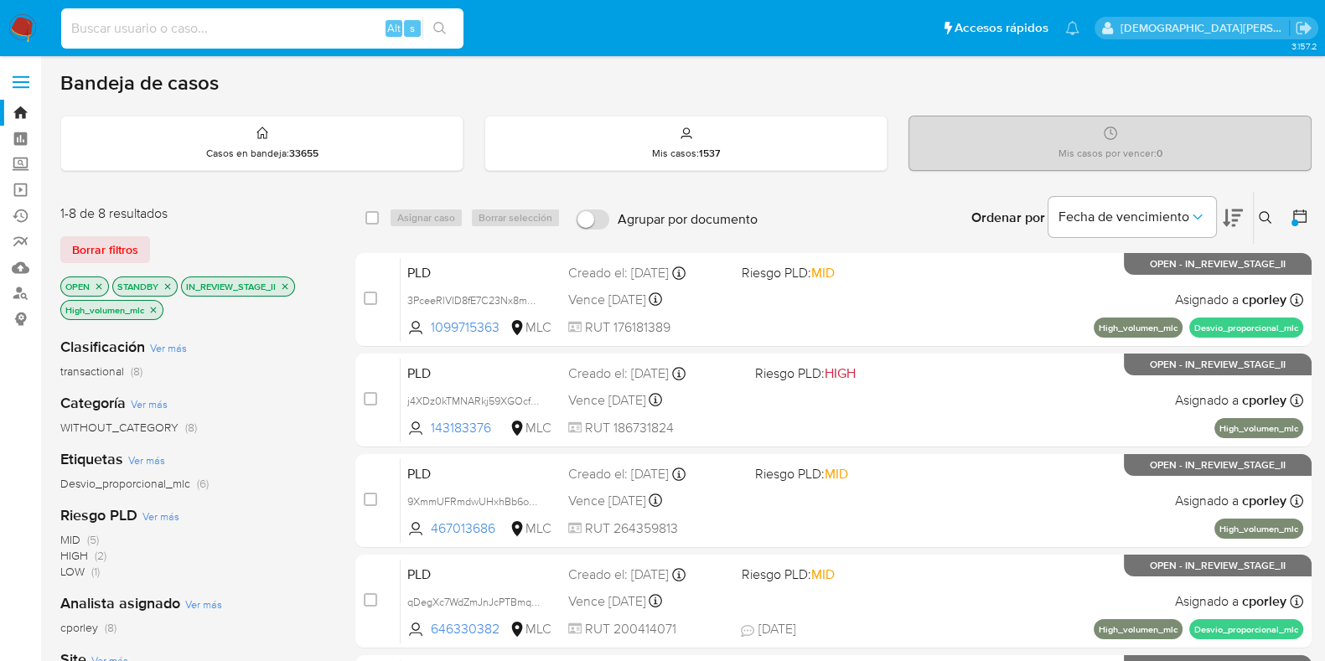
paste input "2430488453"
type input "2430488453"
click at [443, 29] on icon "search-icon" at bounding box center [439, 28] width 13 height 13
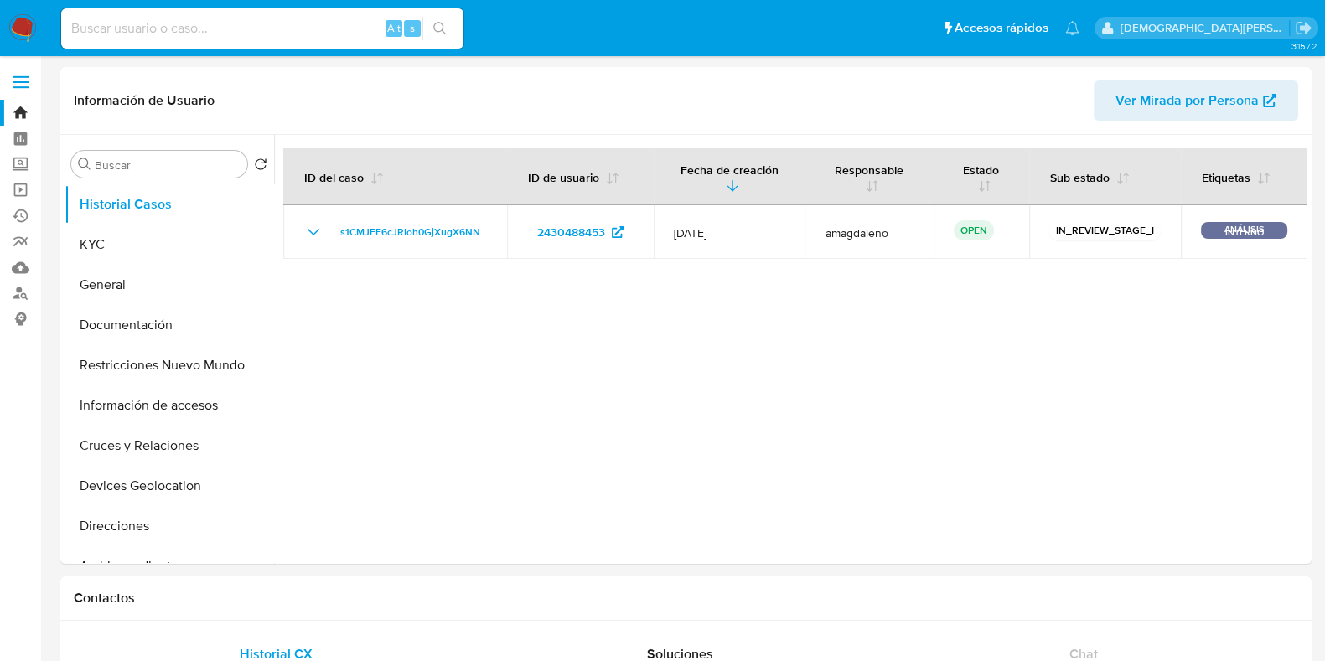
select select "10"
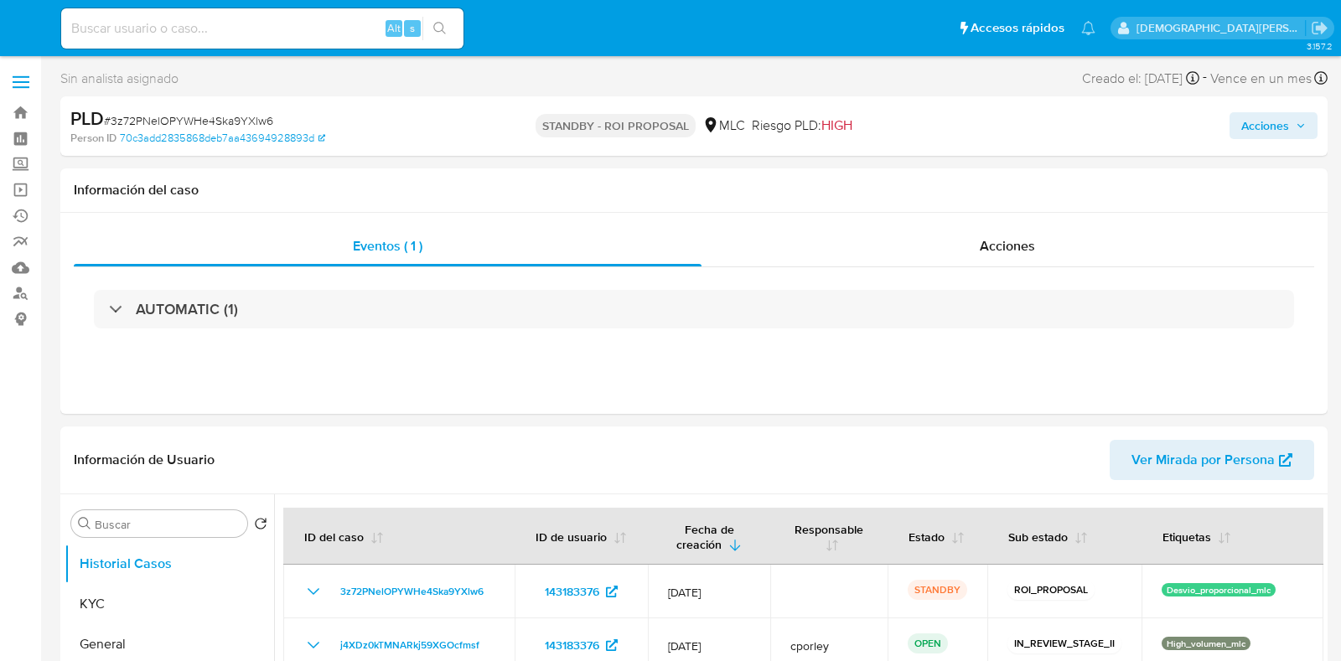
select select "10"
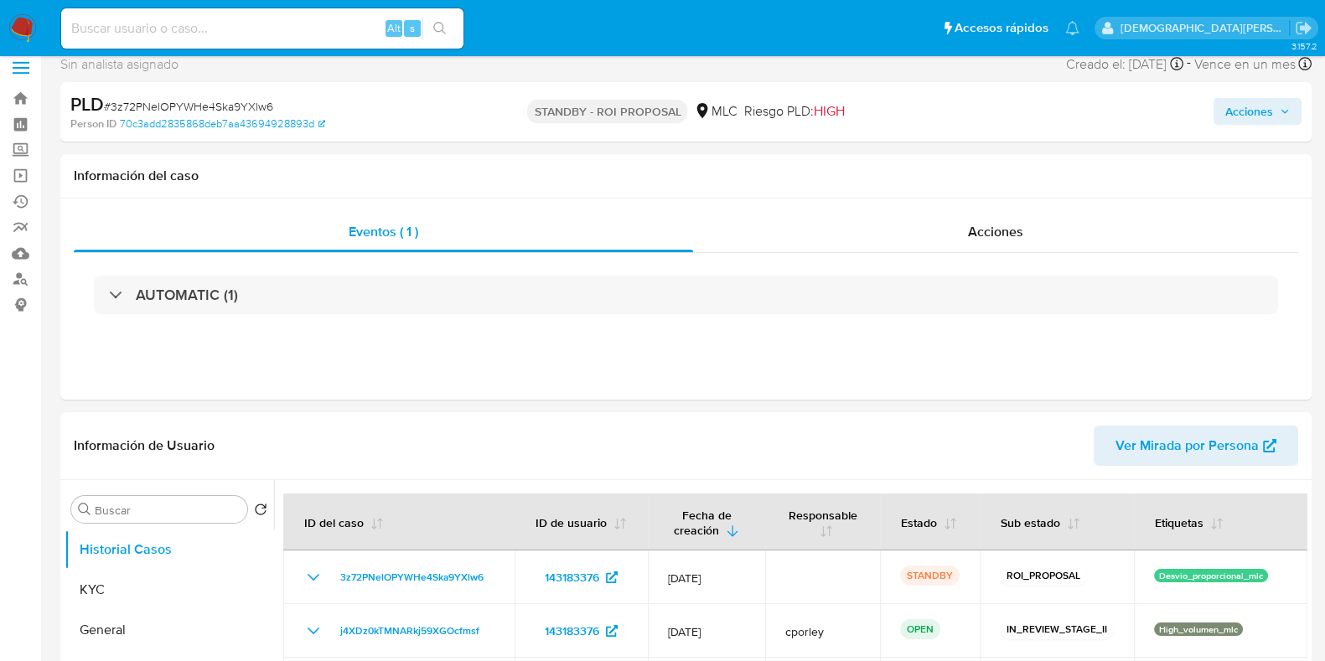
scroll to position [104, 0]
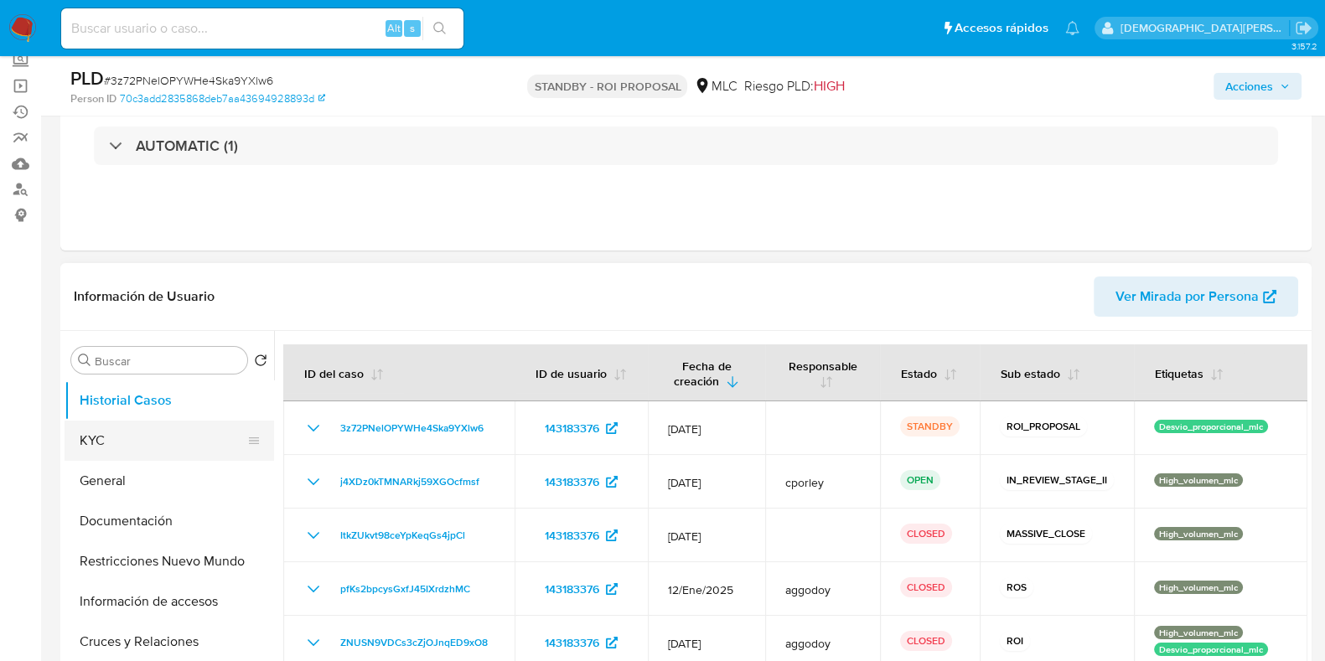
click at [105, 447] on button "KYC" at bounding box center [163, 441] width 196 height 40
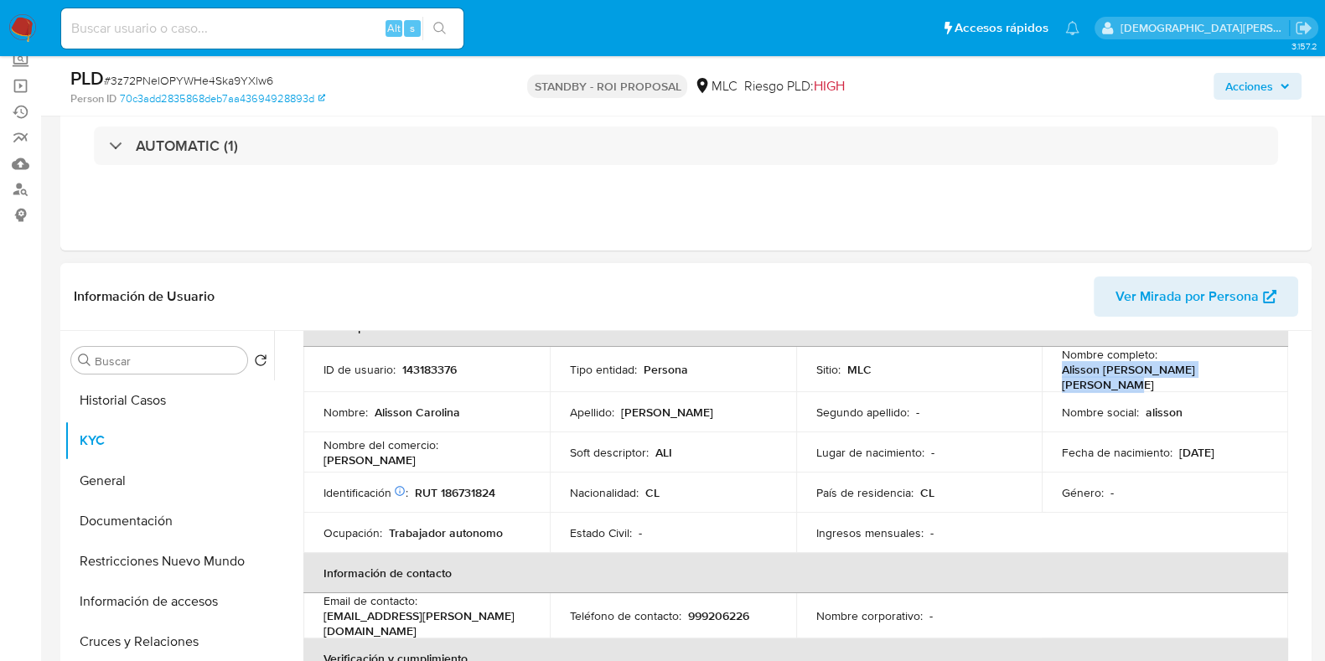
drag, startPoint x: 1246, startPoint y: 379, endPoint x: 1042, endPoint y: 375, distance: 204.6
click at [1042, 375] on td "Nombre completo : Alisson Carolina Ramírez Avendaño" at bounding box center [1165, 369] width 246 height 45
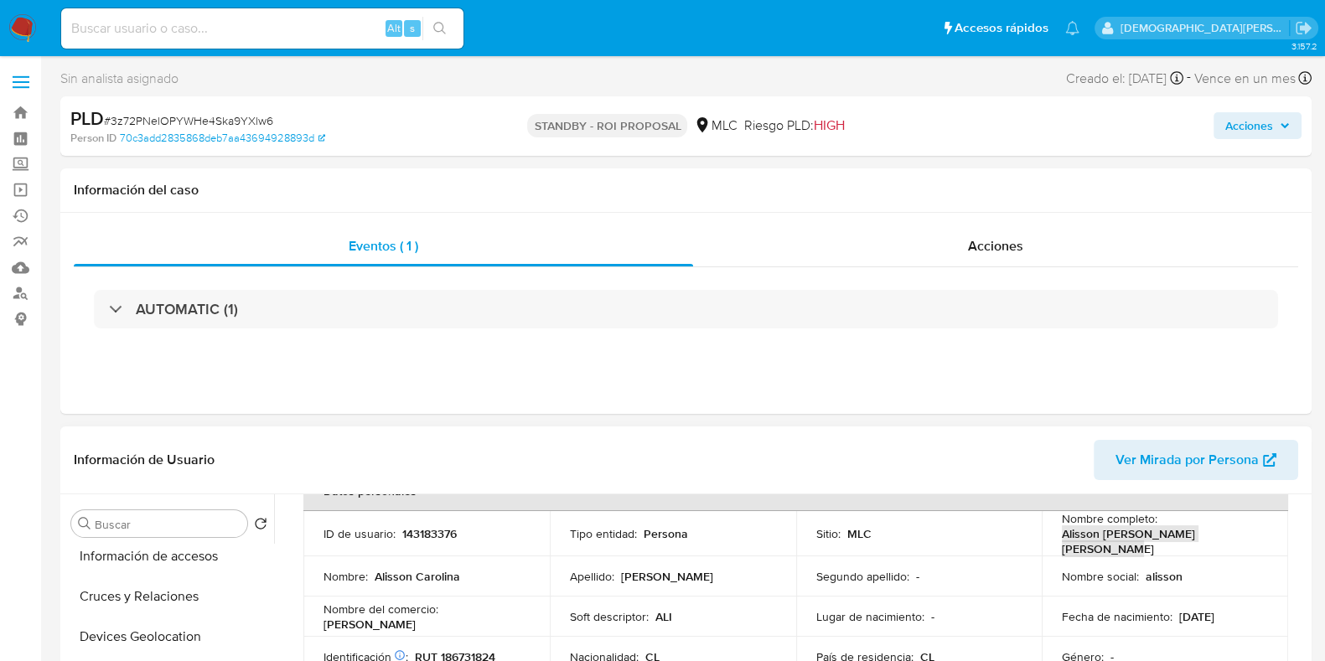
scroll to position [0, 0]
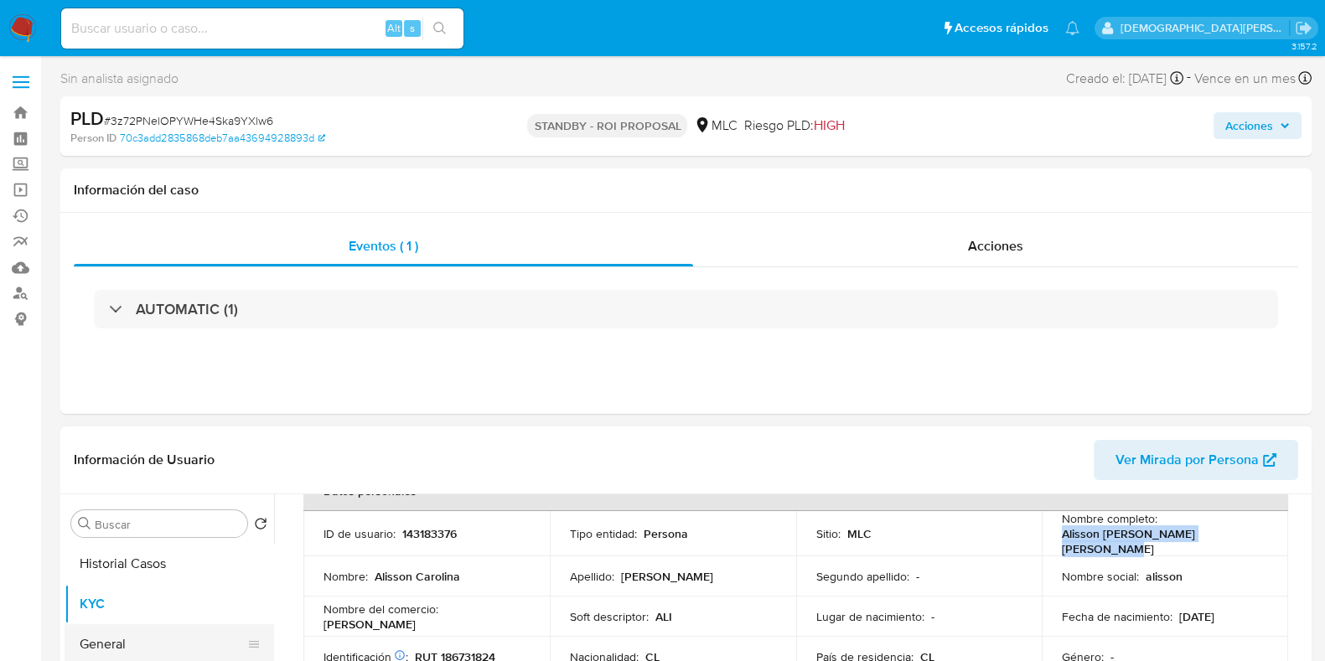
click at [119, 637] on button "General" at bounding box center [163, 644] width 196 height 40
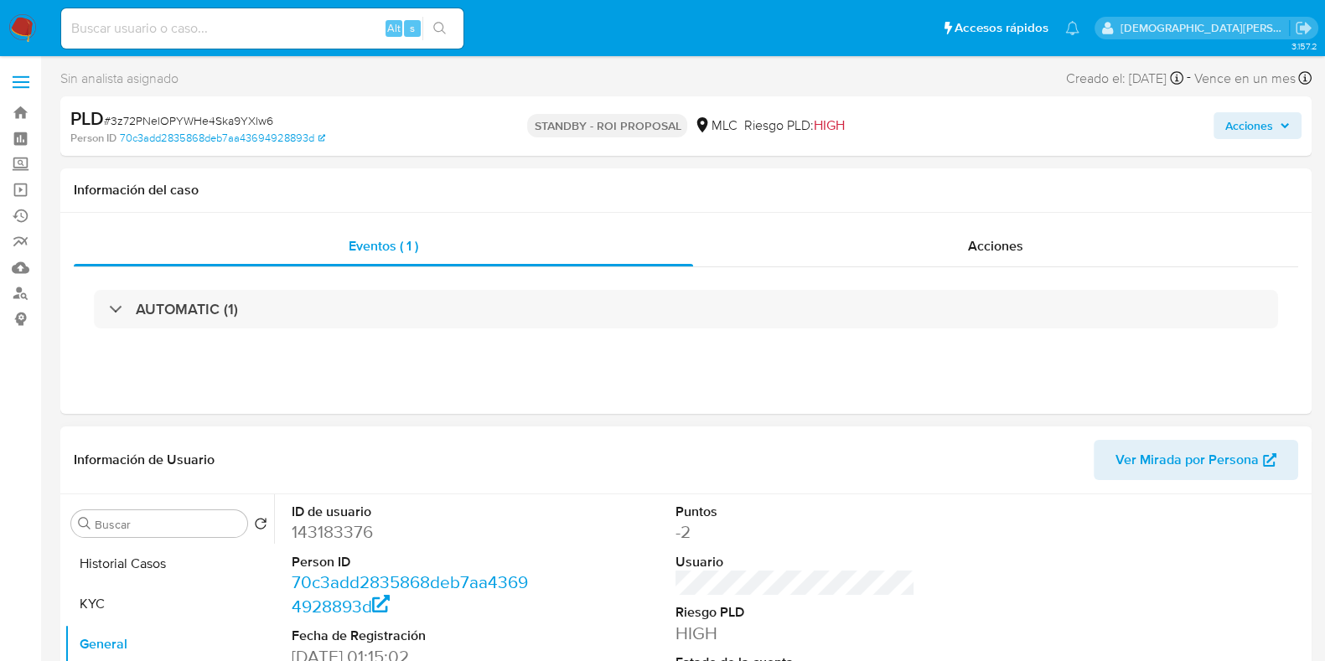
click at [323, 532] on dd "143183376" at bounding box center [412, 531] width 240 height 23
copy dd "143183376"
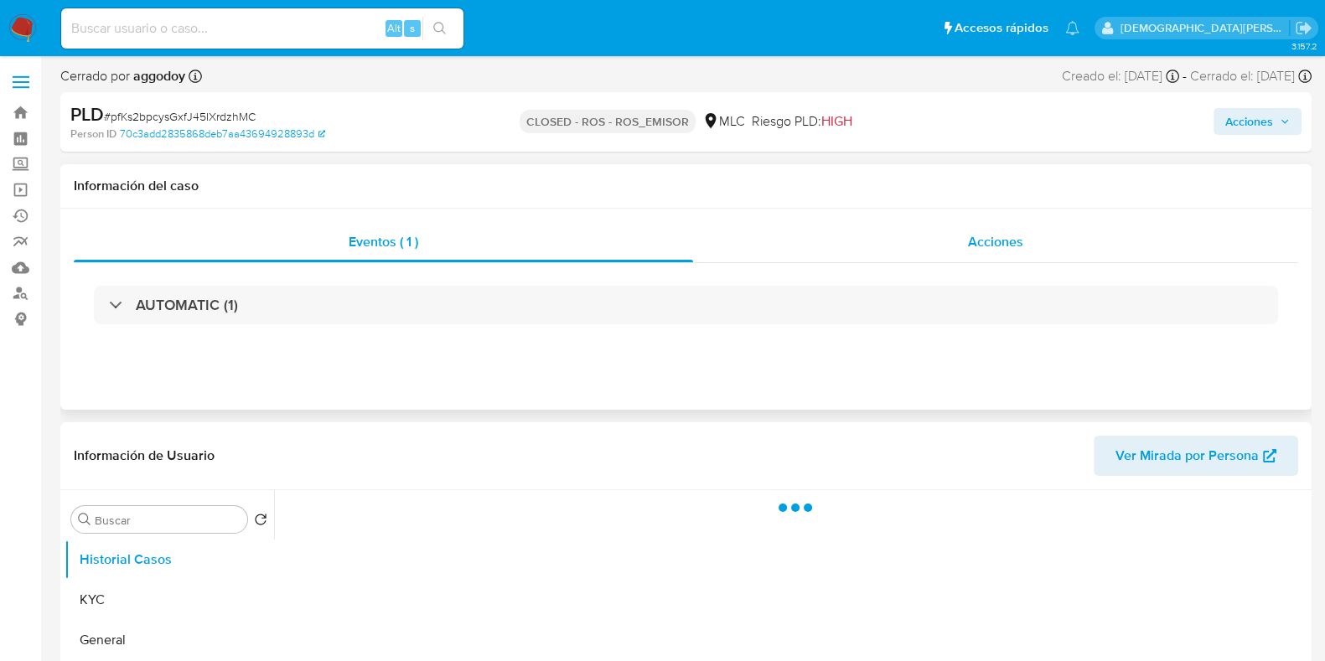
click at [945, 245] on div "Acciones" at bounding box center [995, 242] width 605 height 40
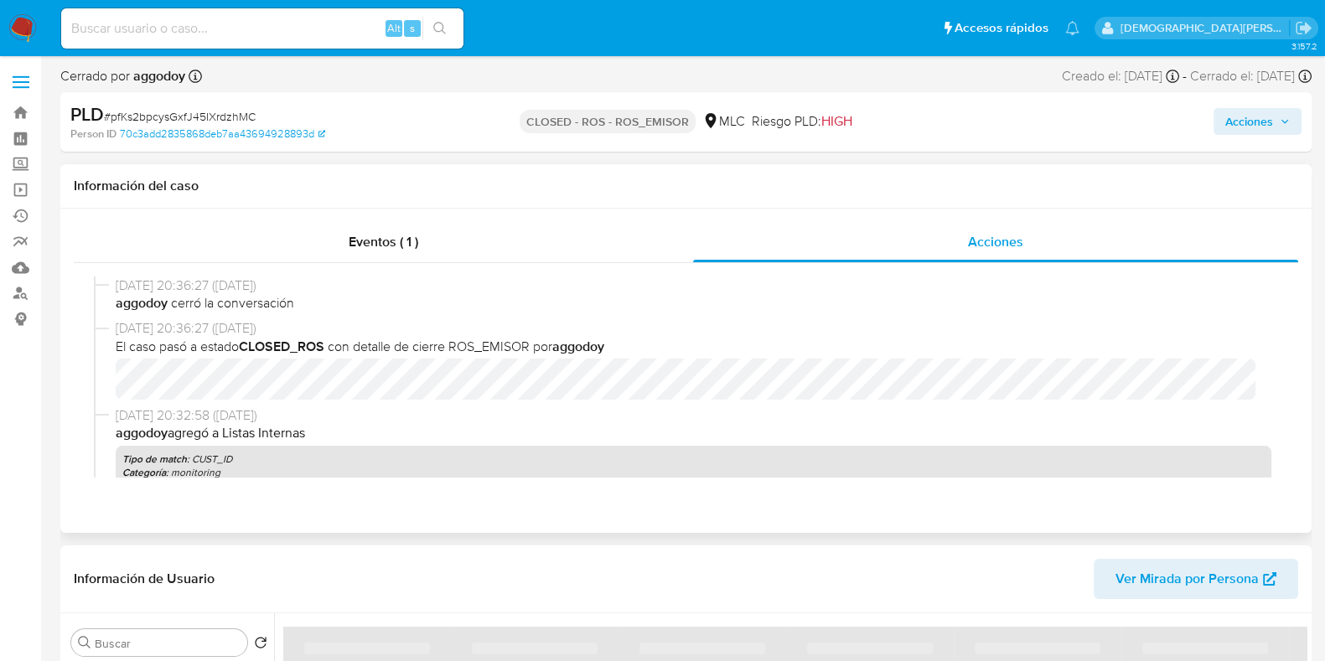
select select "10"
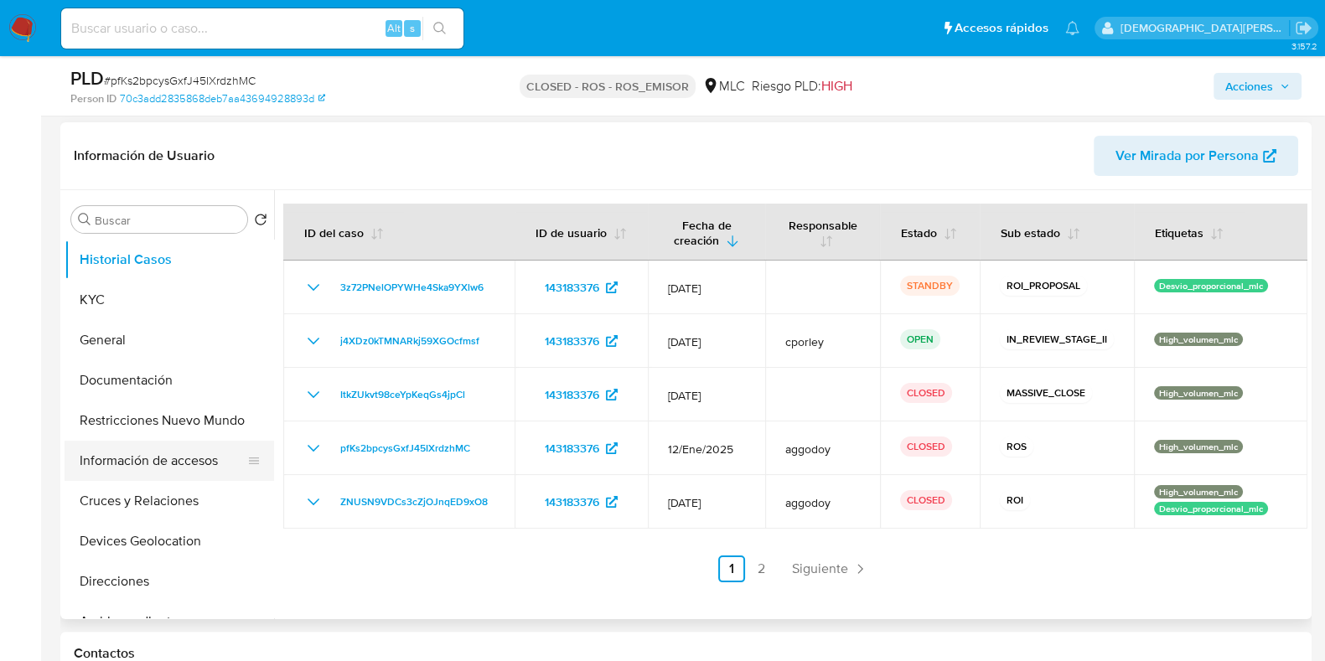
scroll to position [524, 0]
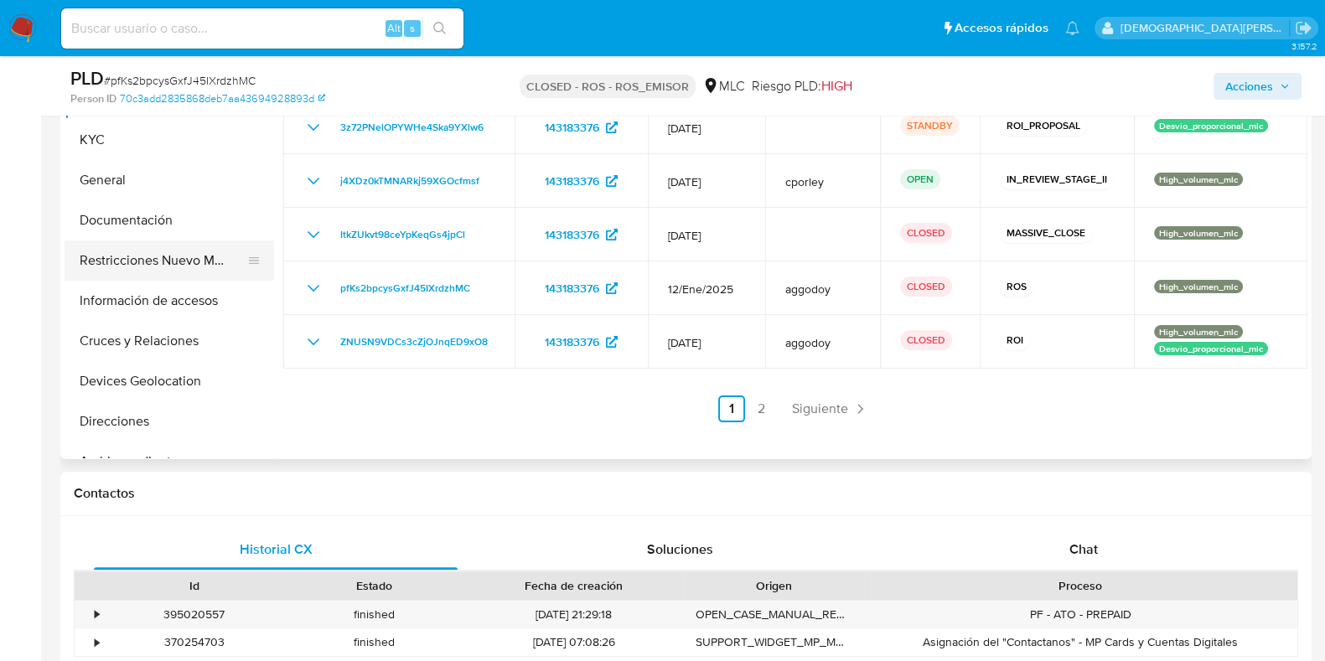
click at [173, 261] on button "Restricciones Nuevo Mundo" at bounding box center [163, 261] width 196 height 40
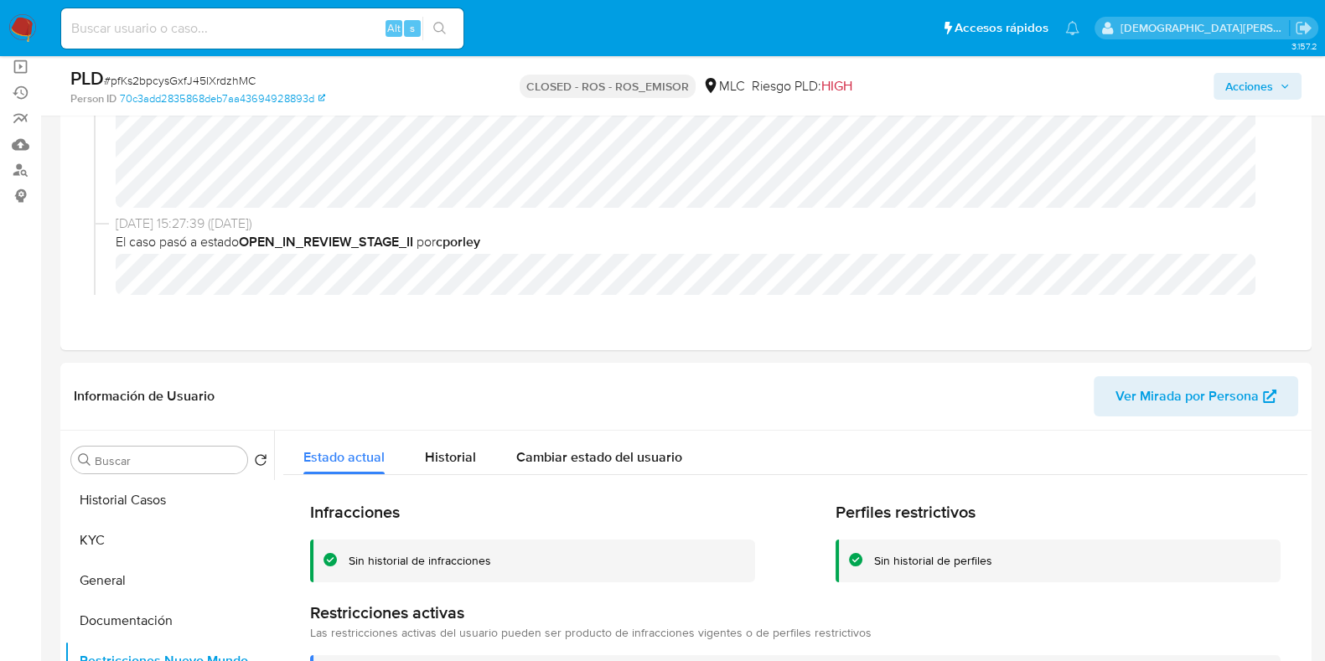
scroll to position [314, 0]
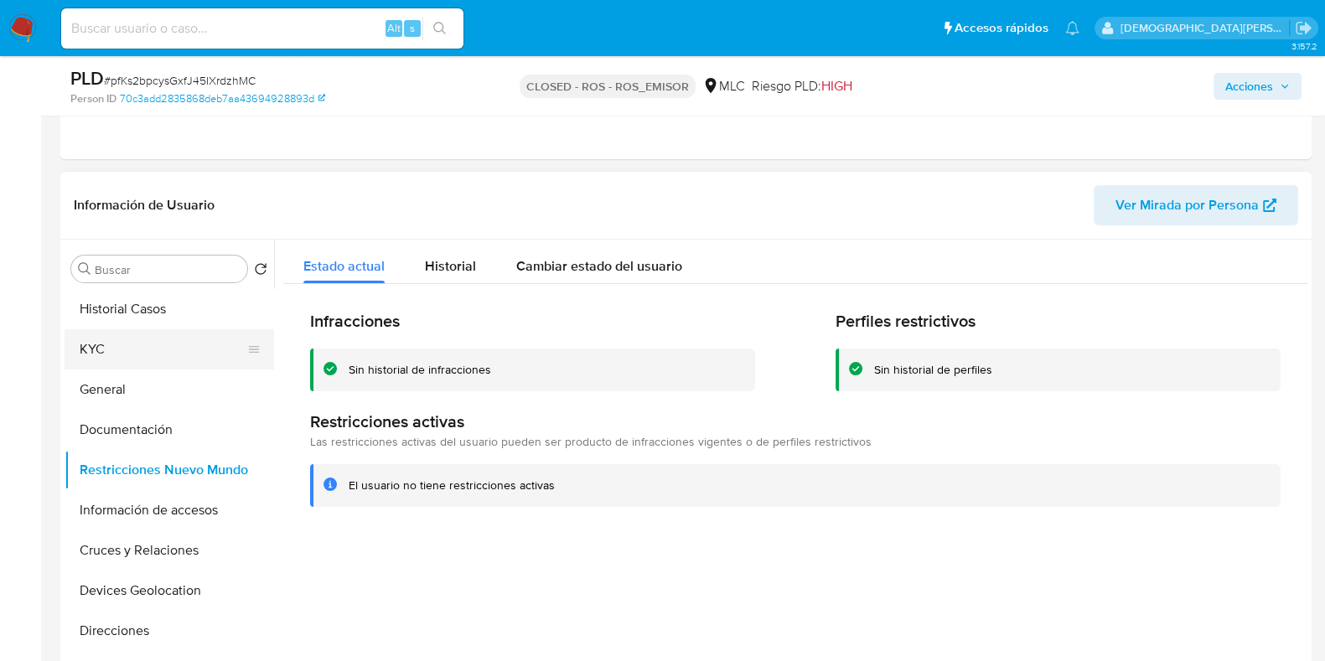
click at [163, 355] on button "KYC" at bounding box center [163, 349] width 196 height 40
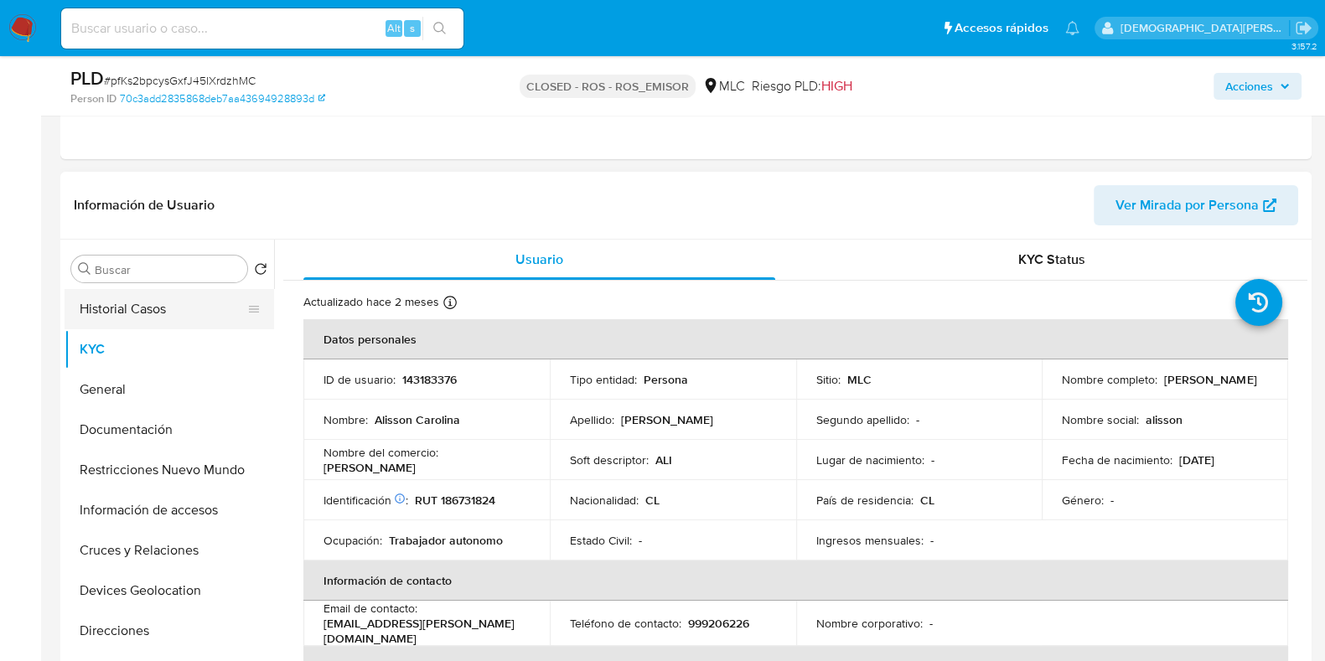
click at [168, 312] on button "Historial Casos" at bounding box center [163, 309] width 196 height 40
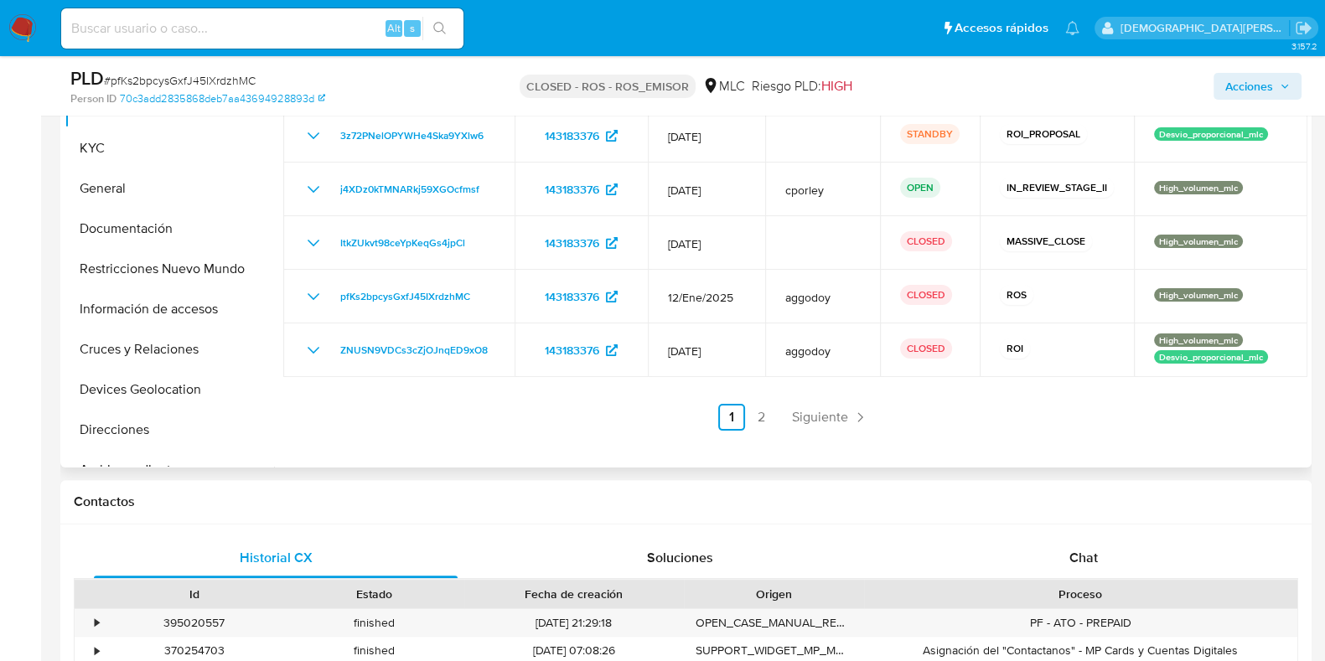
scroll to position [524, 0]
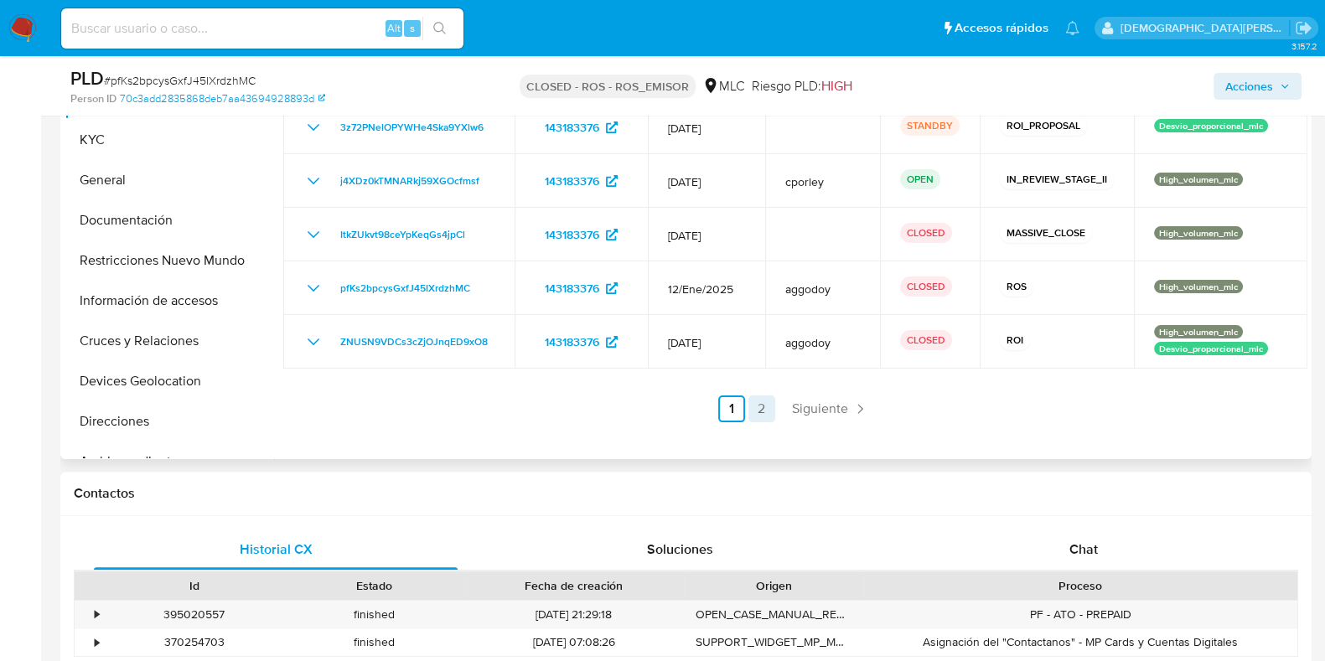
click at [757, 402] on link "2" at bounding box center [761, 409] width 27 height 27
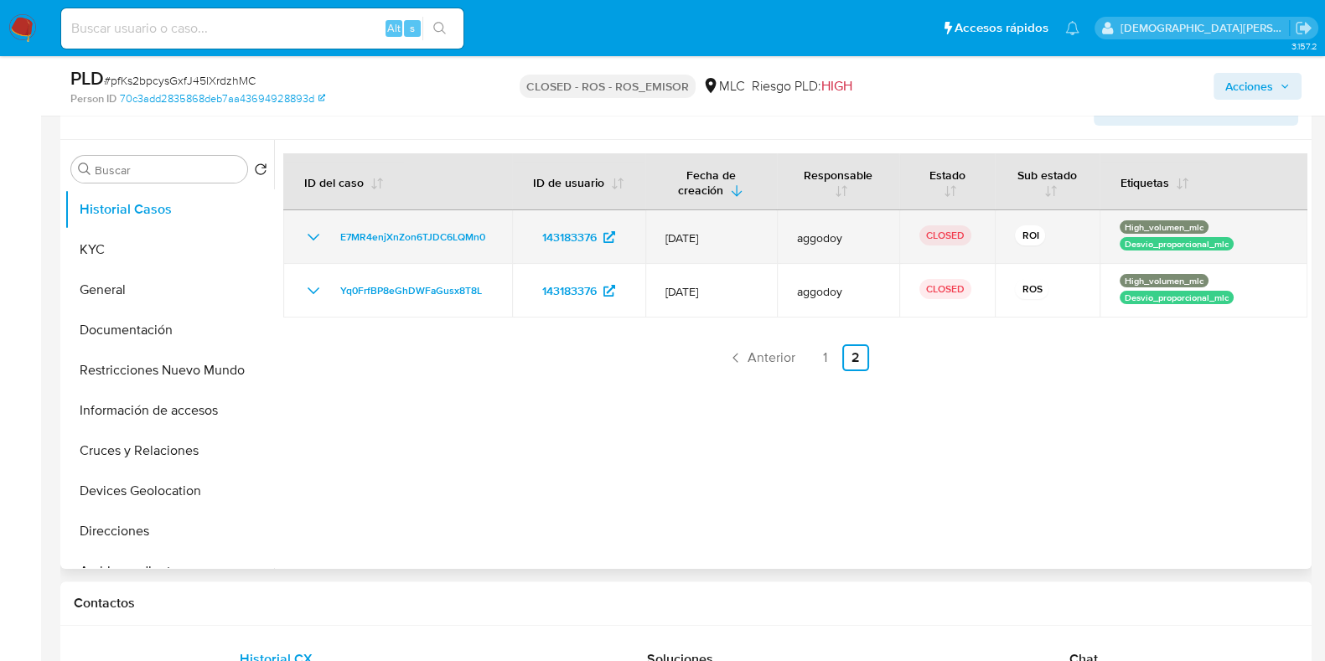
scroll to position [314, 0]
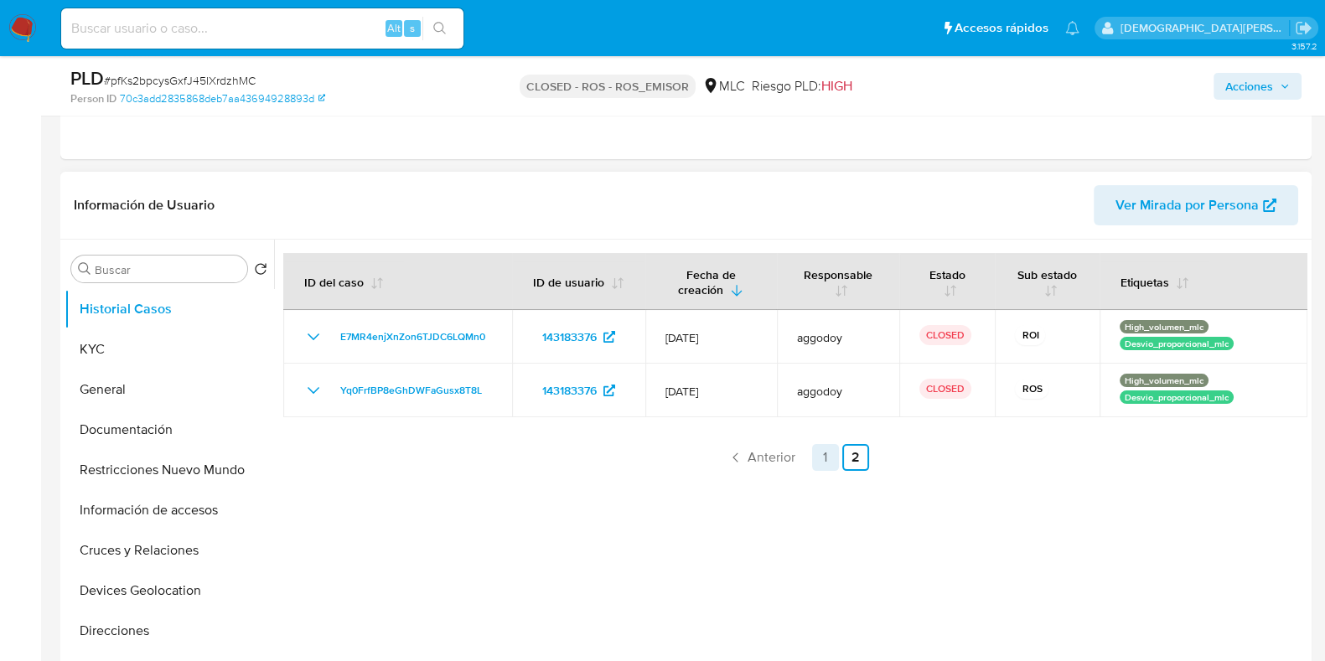
click at [824, 454] on link "1" at bounding box center [825, 457] width 27 height 27
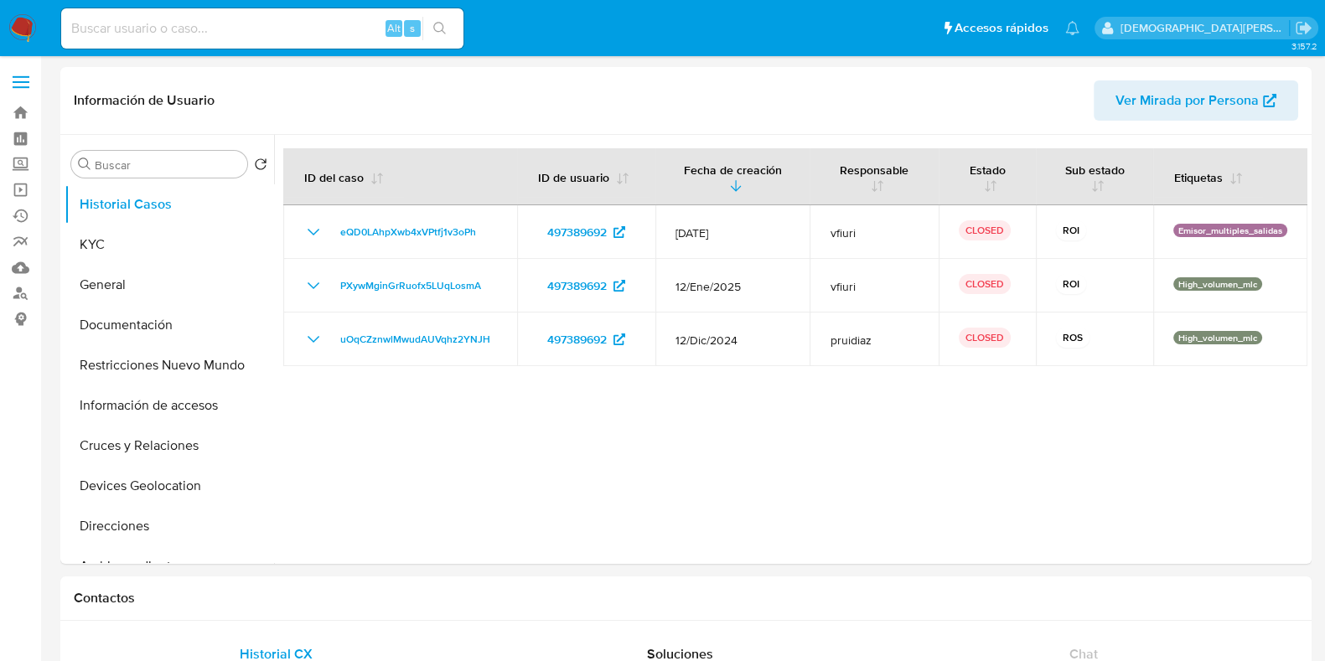
select select "10"
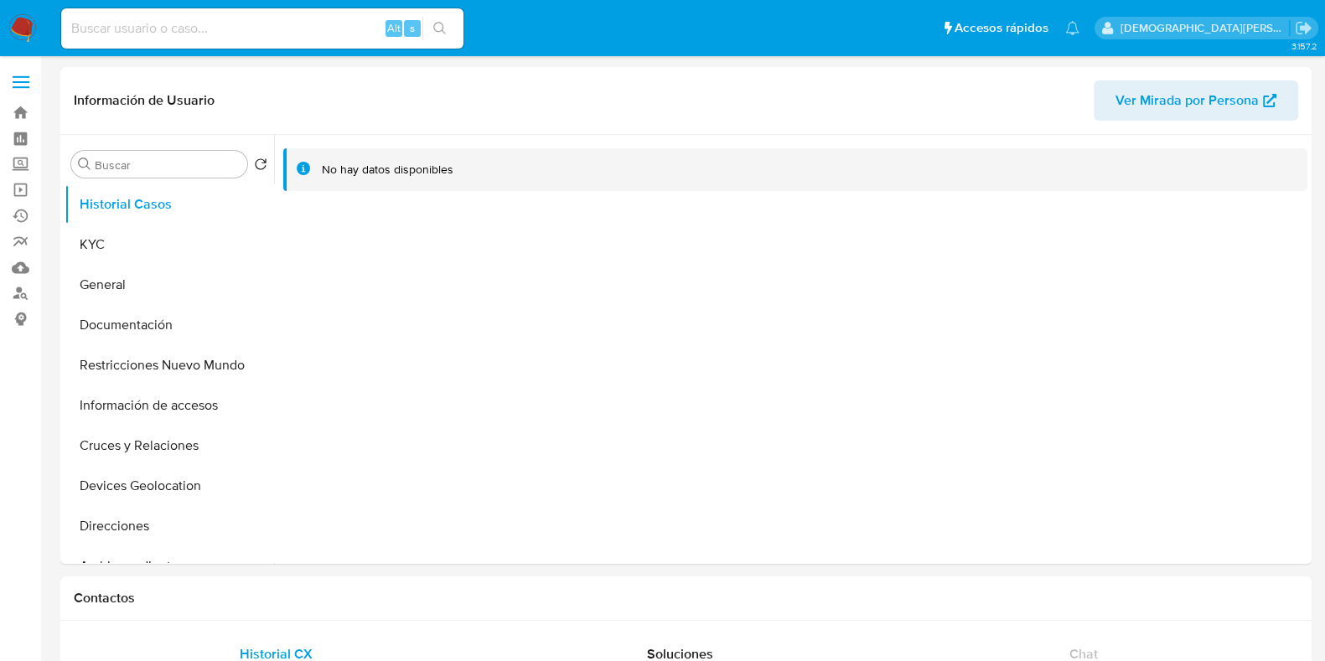
select select "10"
click at [169, 253] on button "KYC" at bounding box center [163, 245] width 196 height 40
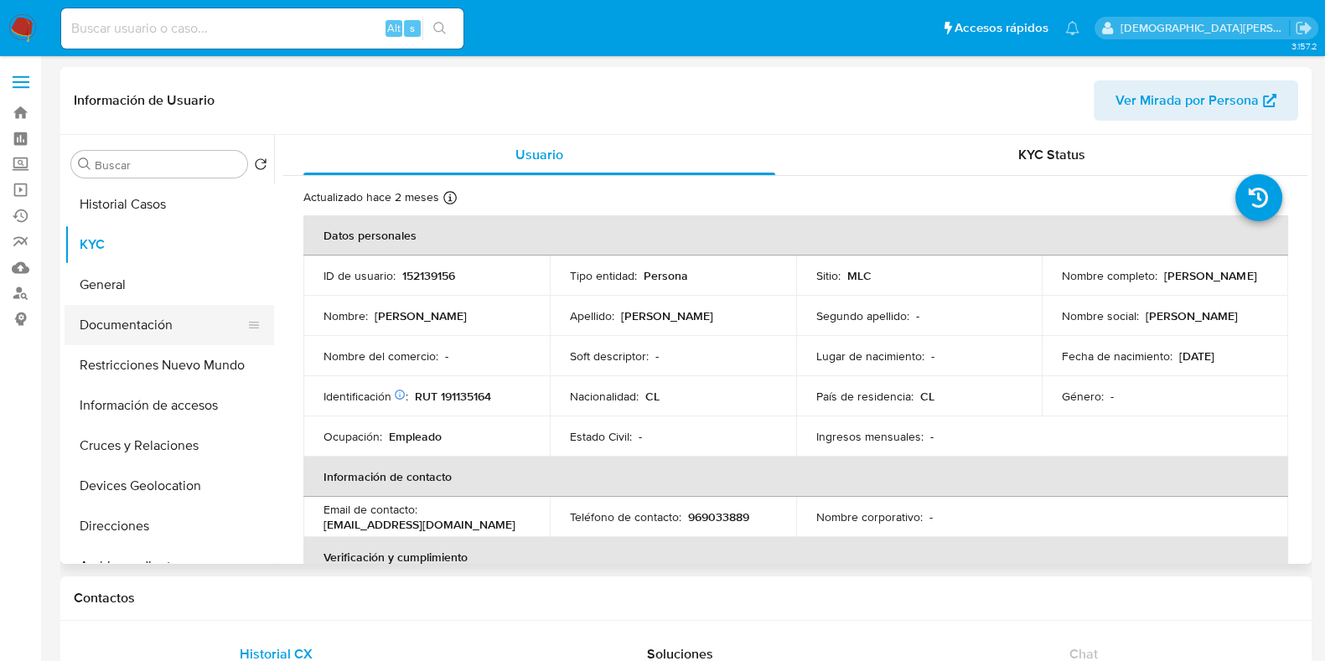
click at [135, 330] on button "Documentación" at bounding box center [163, 325] width 196 height 40
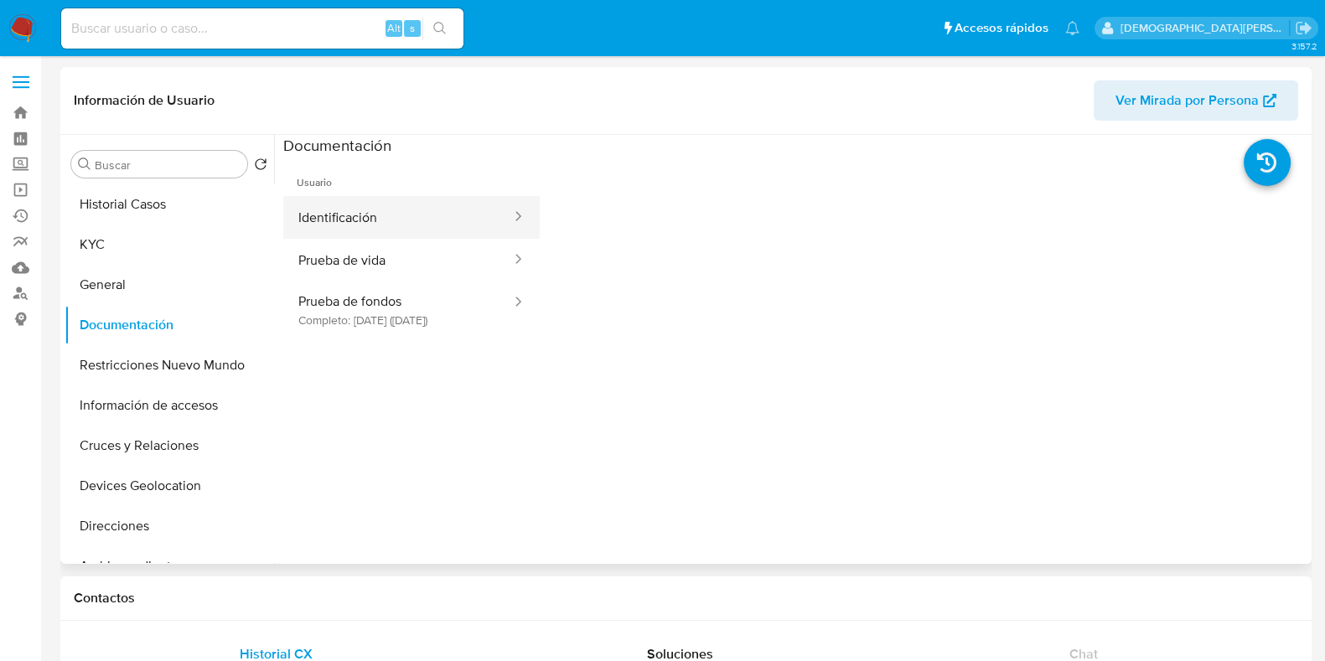
click at [432, 220] on button "Identificación" at bounding box center [398, 217] width 230 height 43
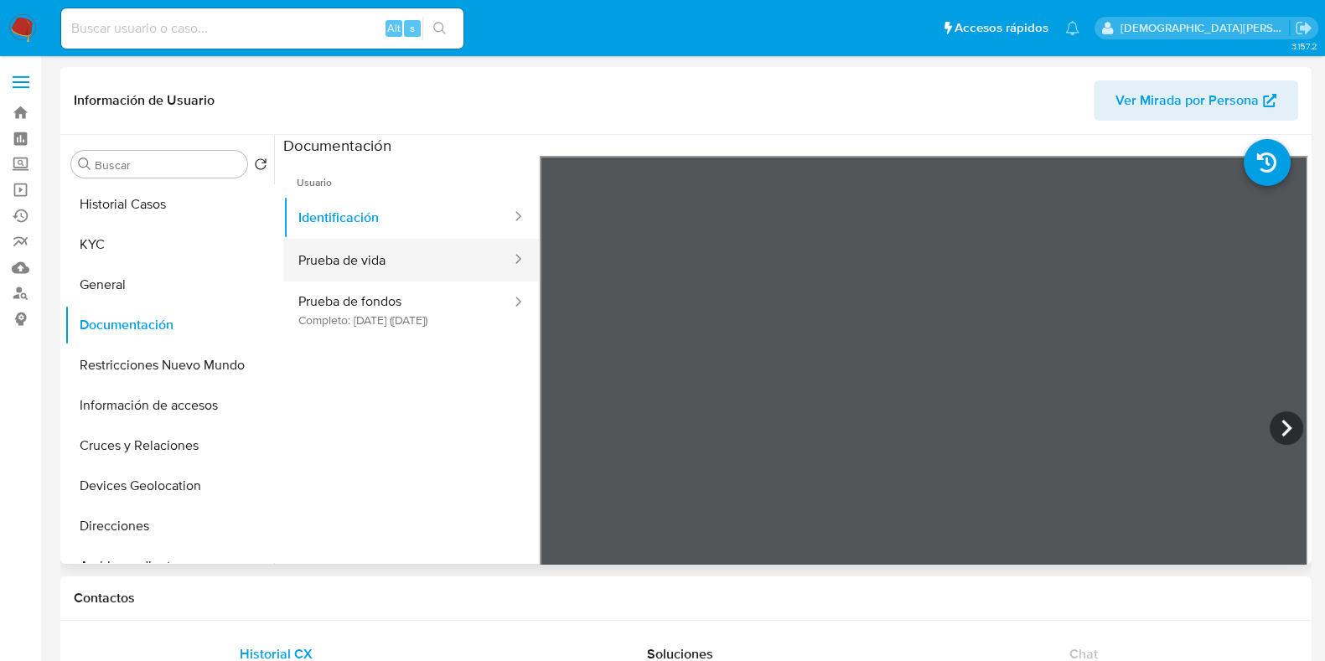
click at [381, 259] on button "Prueba de vida" at bounding box center [398, 260] width 230 height 43
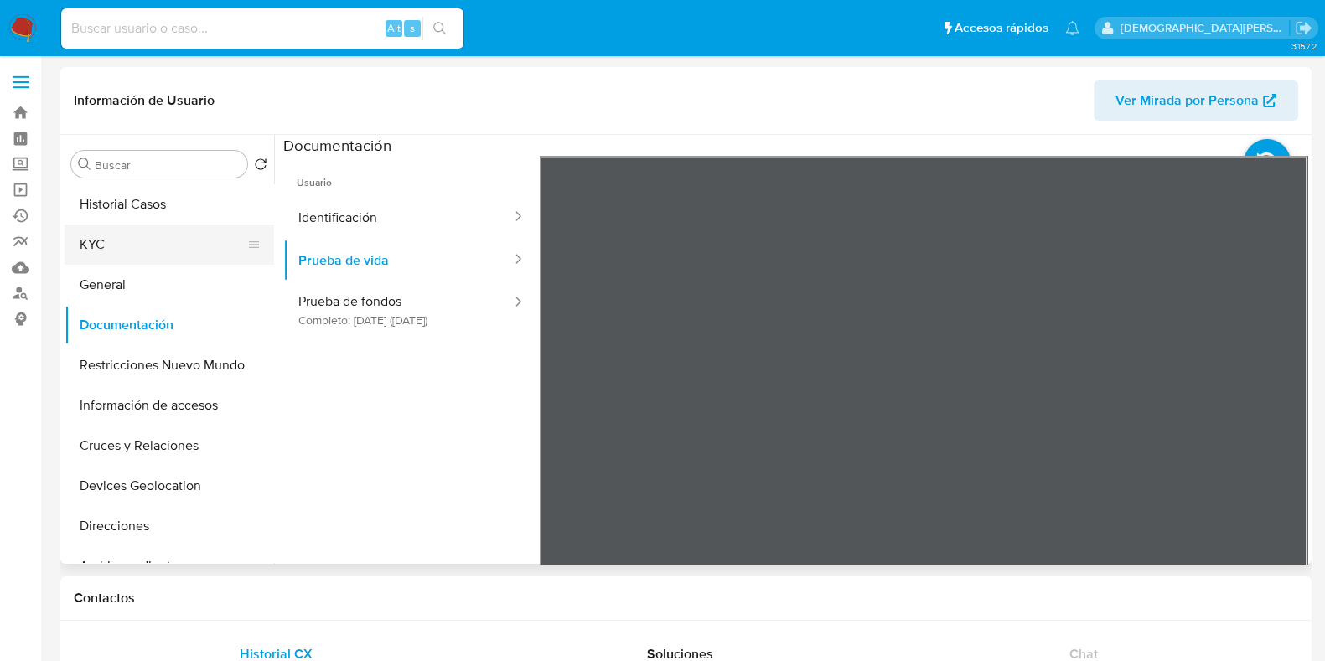
click at [155, 243] on button "KYC" at bounding box center [163, 245] width 196 height 40
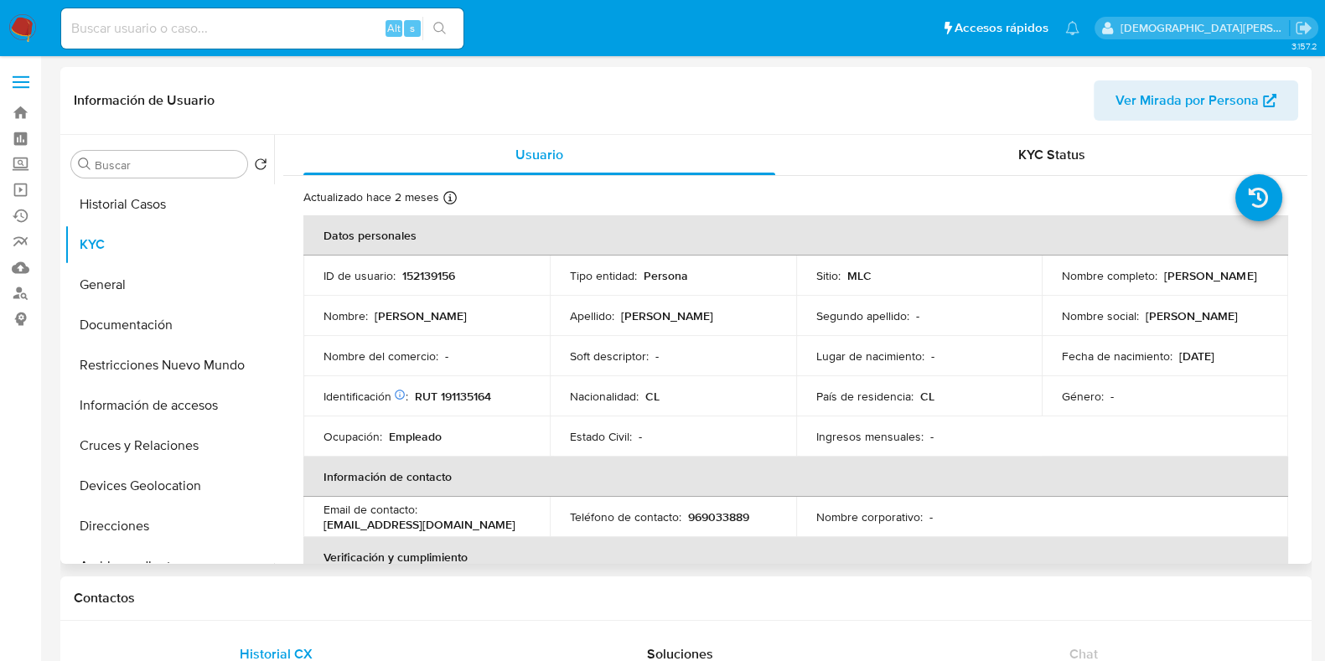
click at [448, 395] on p "RUT 191135164" at bounding box center [453, 396] width 76 height 15
click at [474, 392] on p "RUT 191135164" at bounding box center [453, 396] width 76 height 15
drag, startPoint x: 499, startPoint y: 393, endPoint x: 441, endPoint y: 392, distance: 57.8
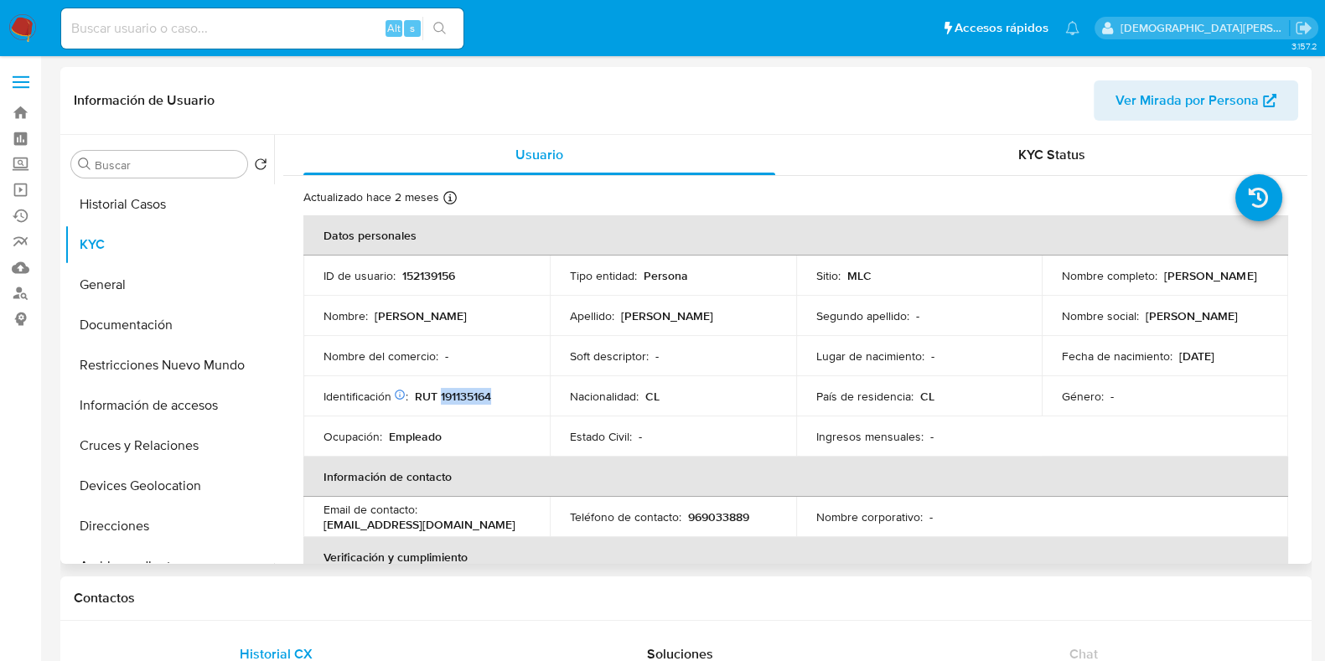
click at [441, 392] on div "Identificación Nº de serie: 517291042 : RUT 191135164" at bounding box center [427, 396] width 206 height 15
copy p "191135164"
click at [22, 110] on link "Bandeja" at bounding box center [99, 113] width 199 height 26
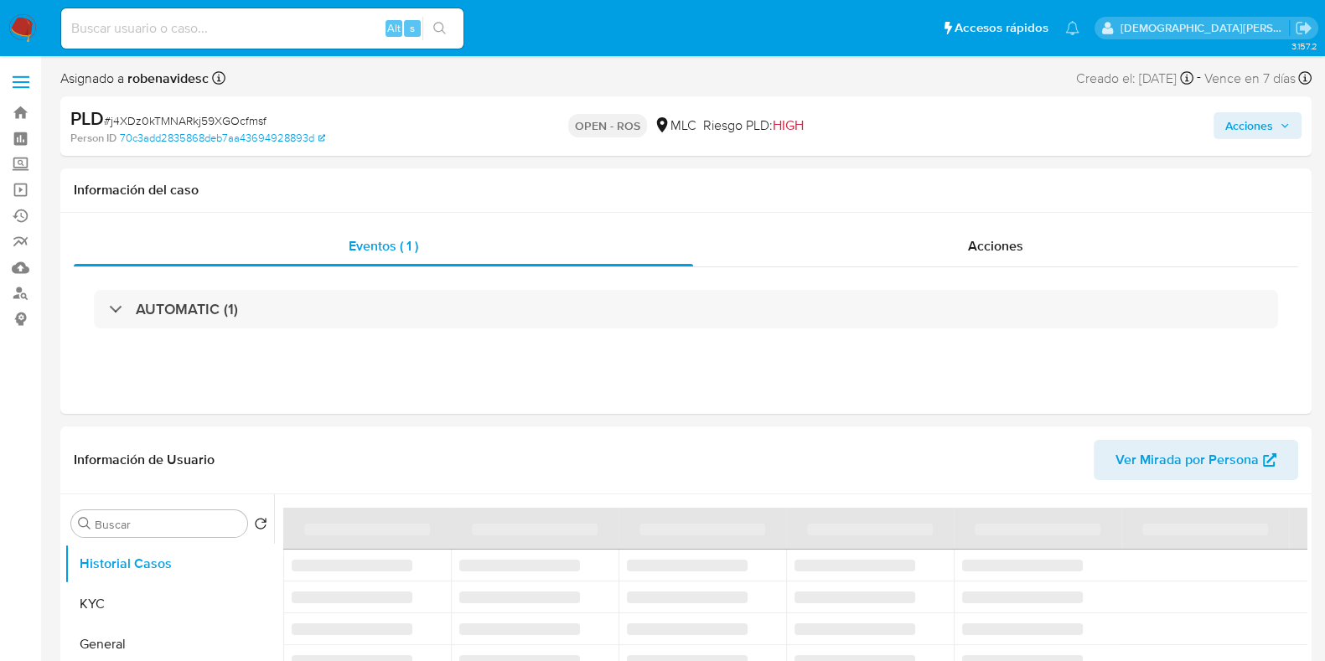
select select "10"
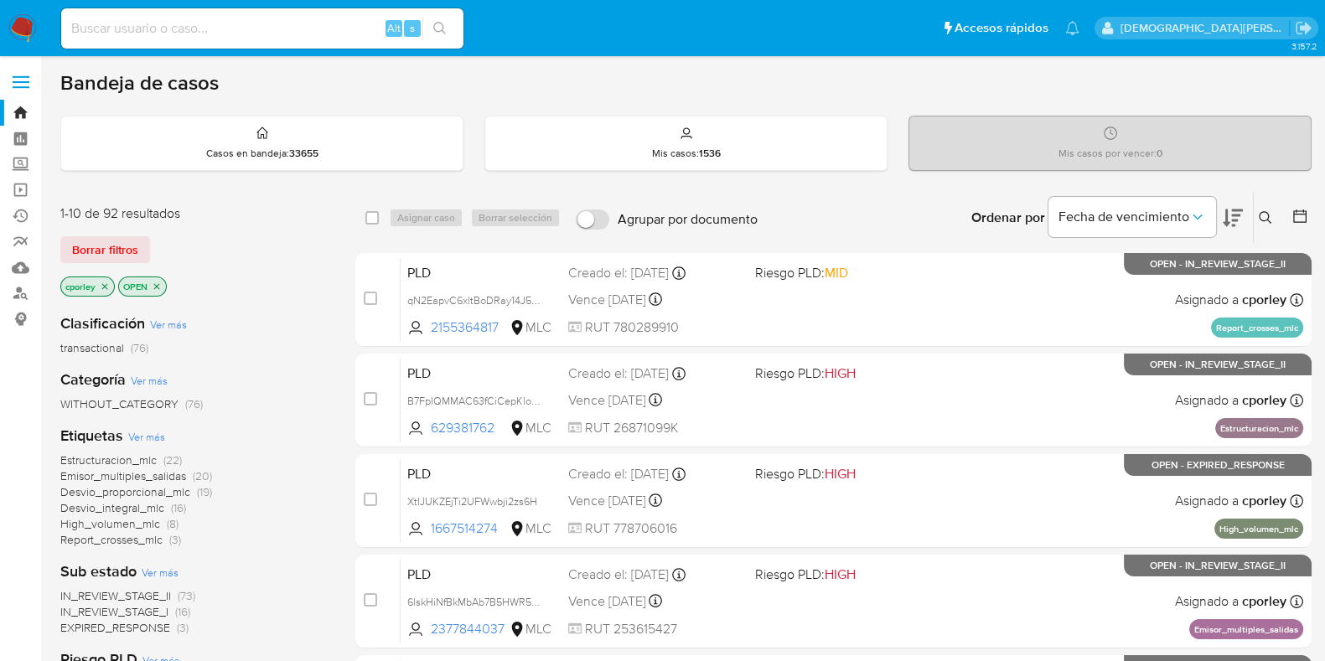
click at [160, 287] on icon "close-filter" at bounding box center [157, 287] width 10 height 10
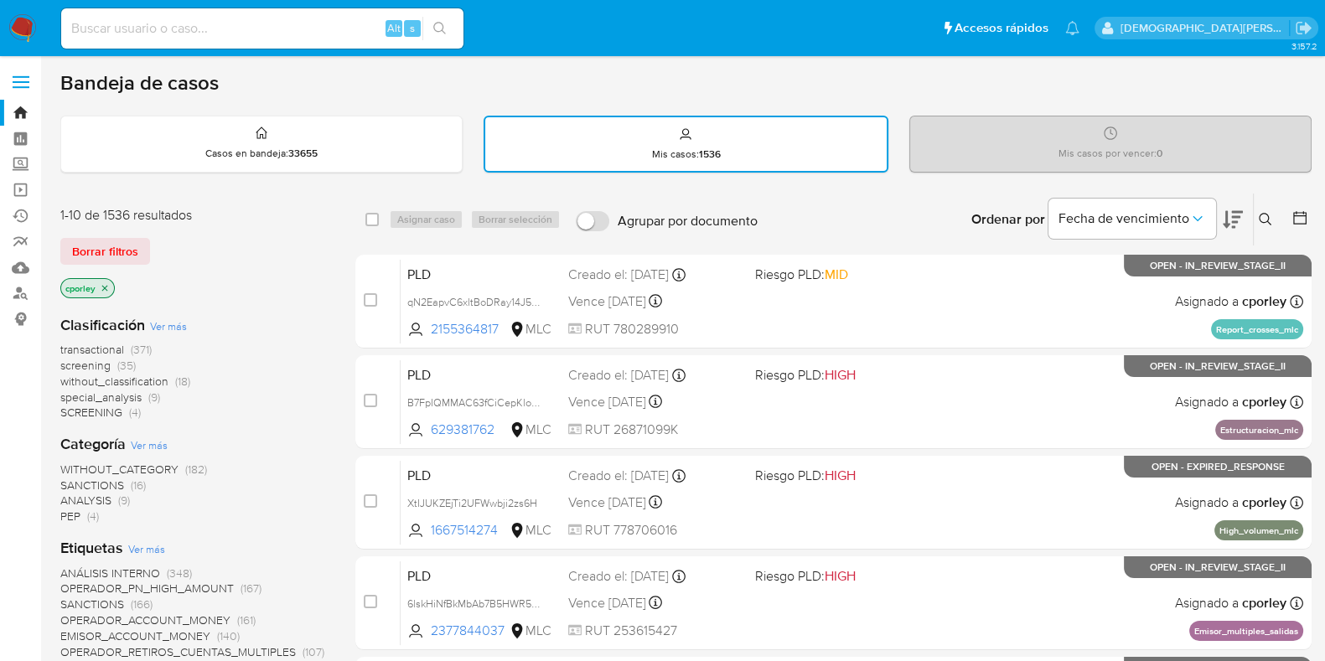
click at [106, 287] on icon "close-filter" at bounding box center [105, 288] width 10 height 10
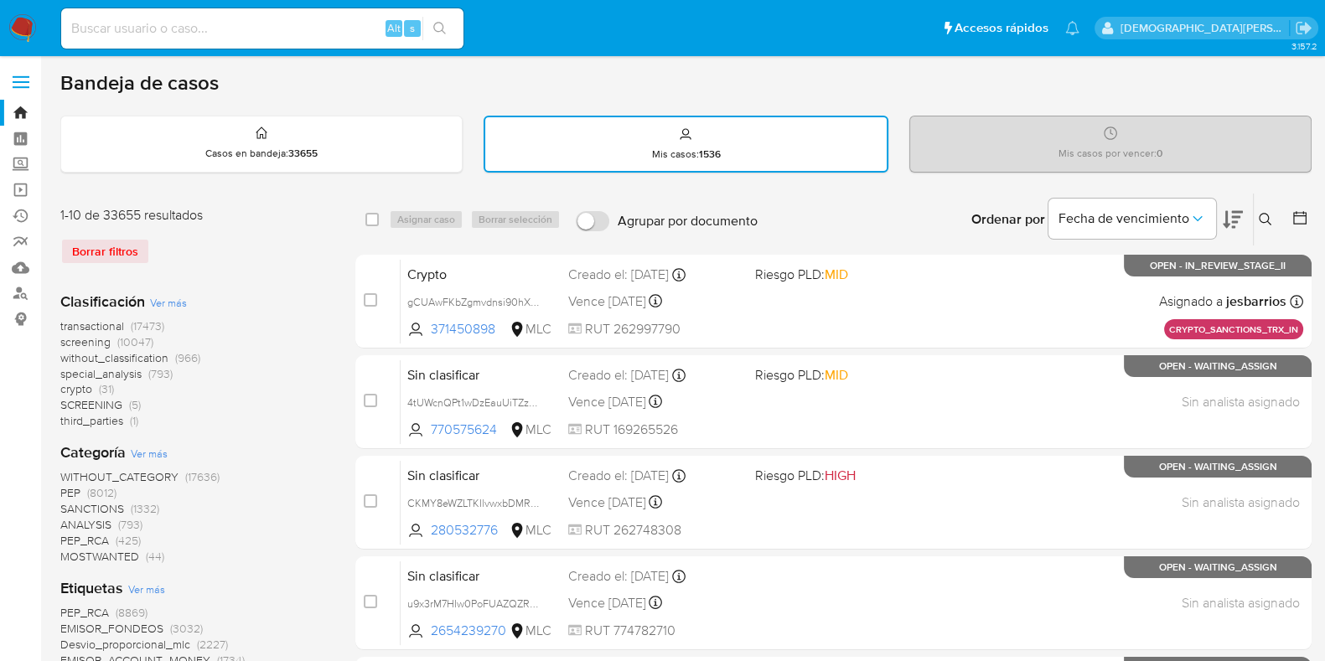
click at [1264, 219] on icon at bounding box center [1265, 219] width 13 height 13
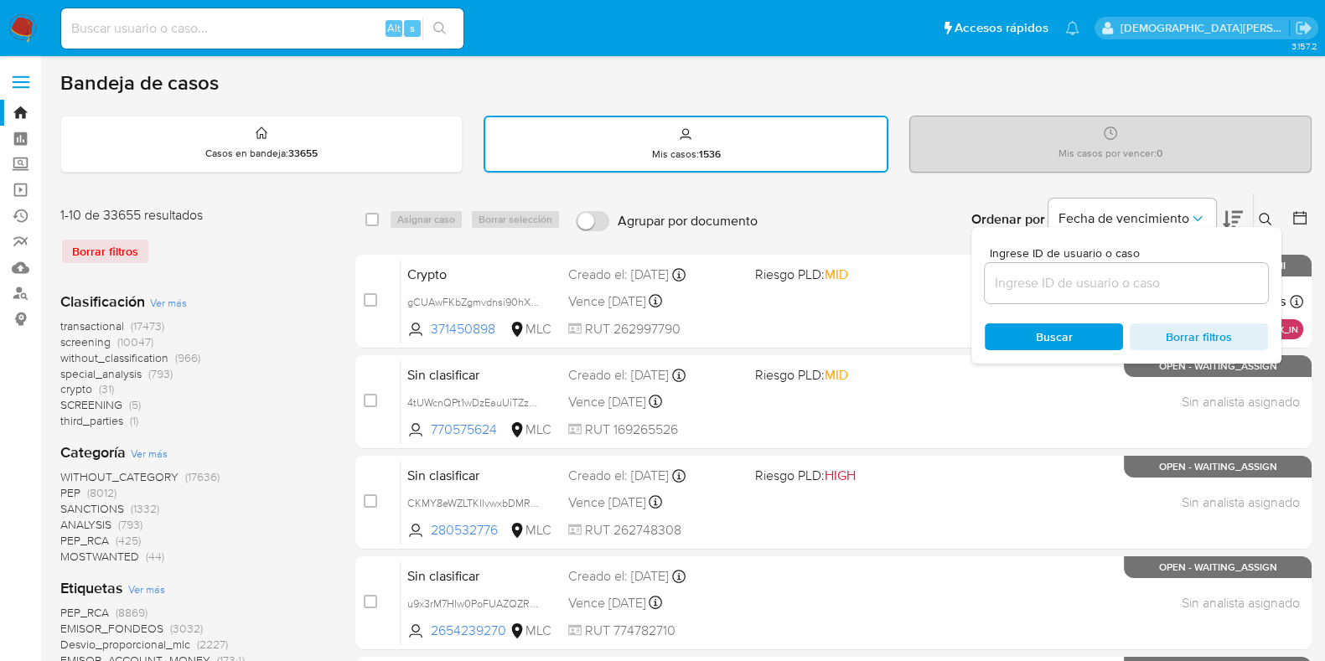
click at [1169, 284] on input at bounding box center [1126, 283] width 283 height 22
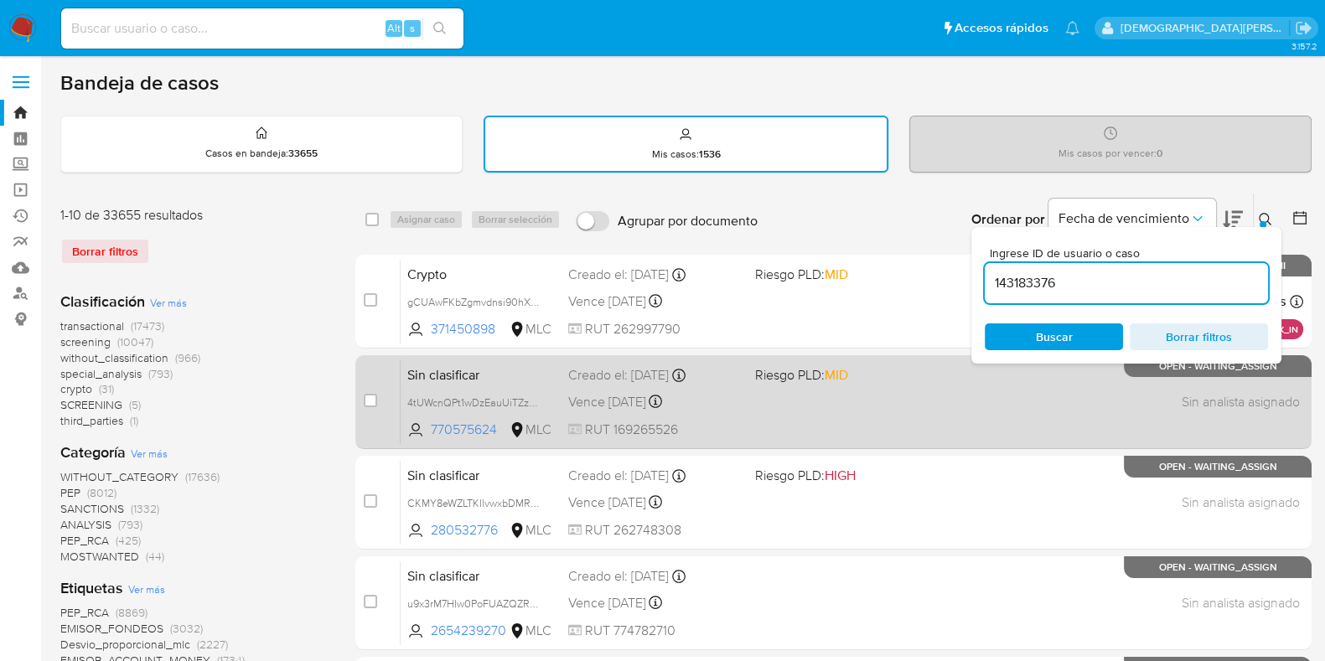
type input "143183376"
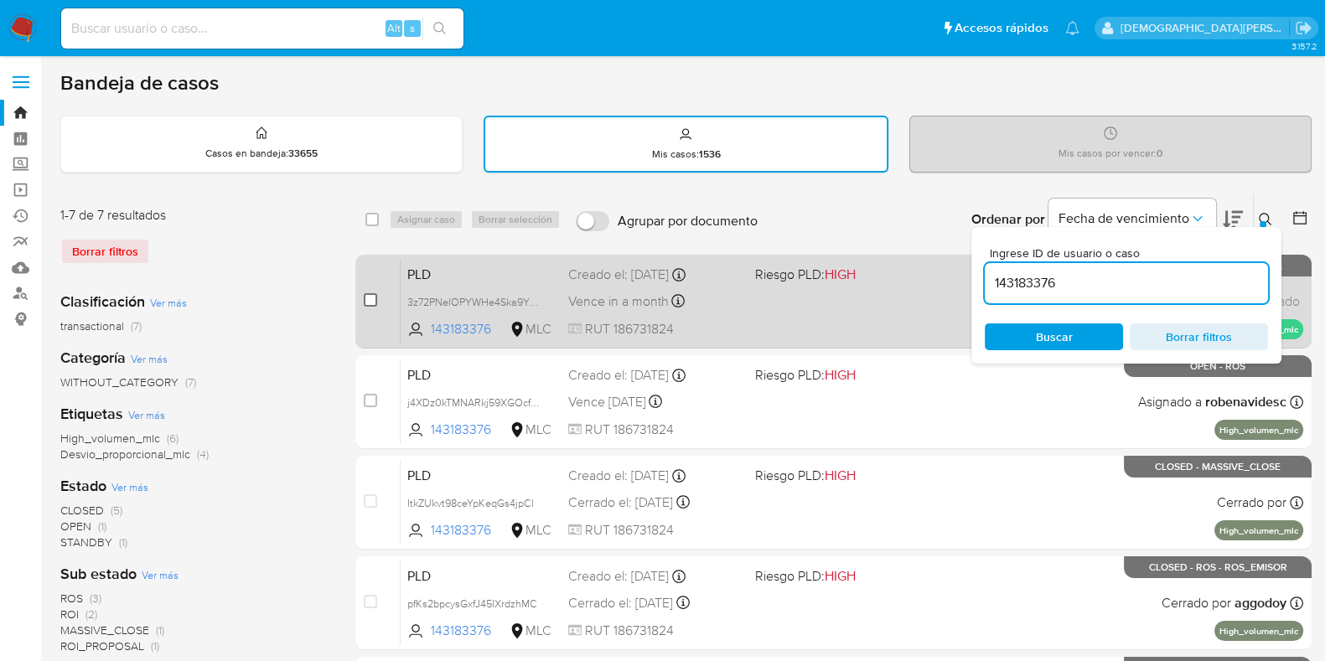
click at [375, 298] on input "checkbox" at bounding box center [370, 299] width 13 height 13
checkbox input "true"
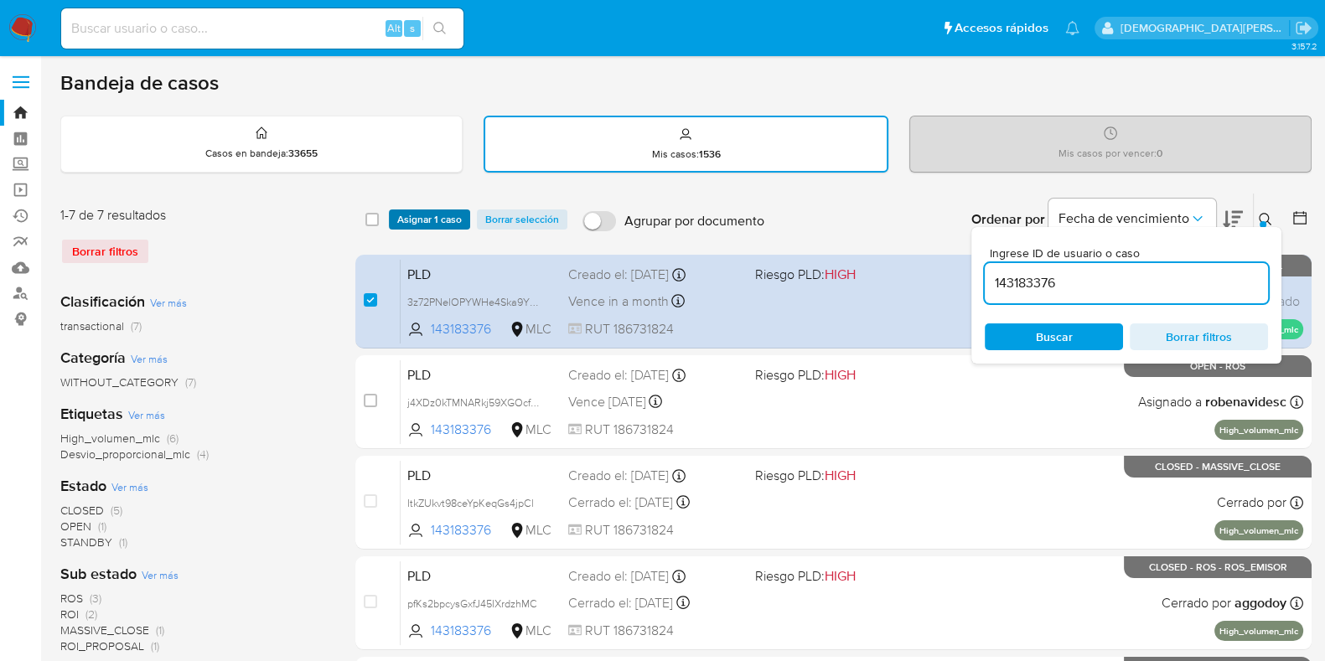
click at [415, 215] on span "Asignar 1 caso" at bounding box center [429, 219] width 65 height 17
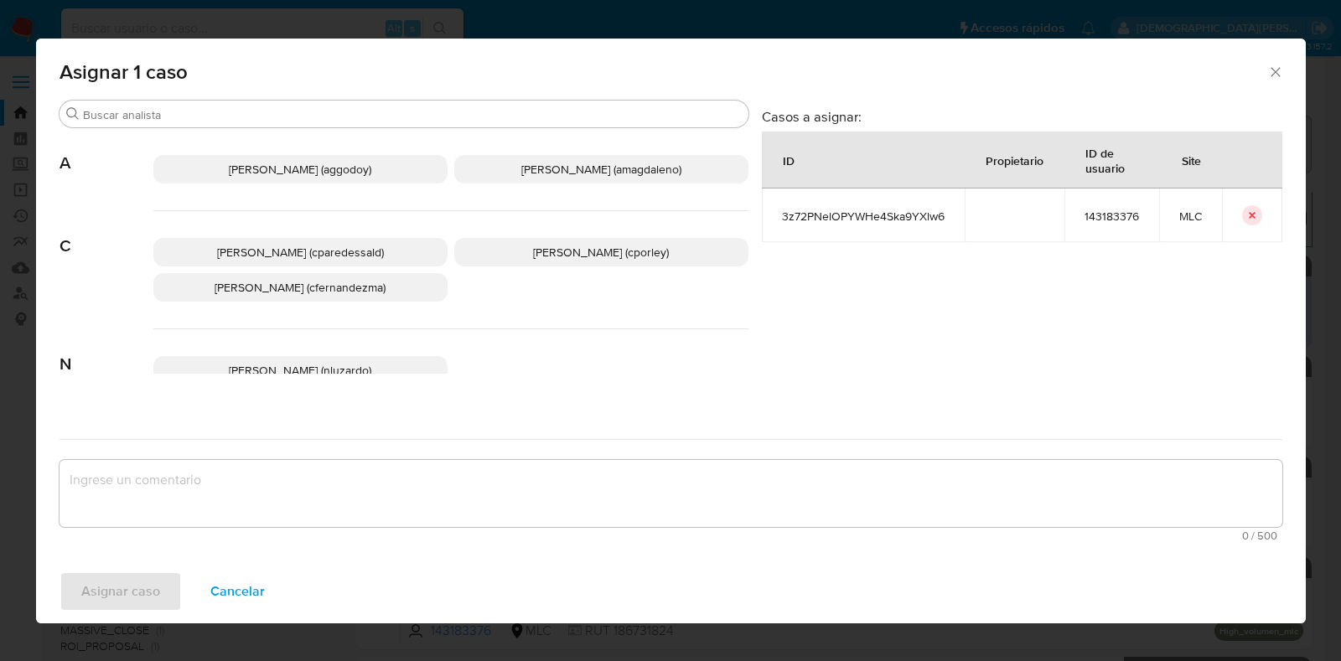
click at [567, 241] on p "Christian Porley (cporley)" at bounding box center [601, 252] width 294 height 28
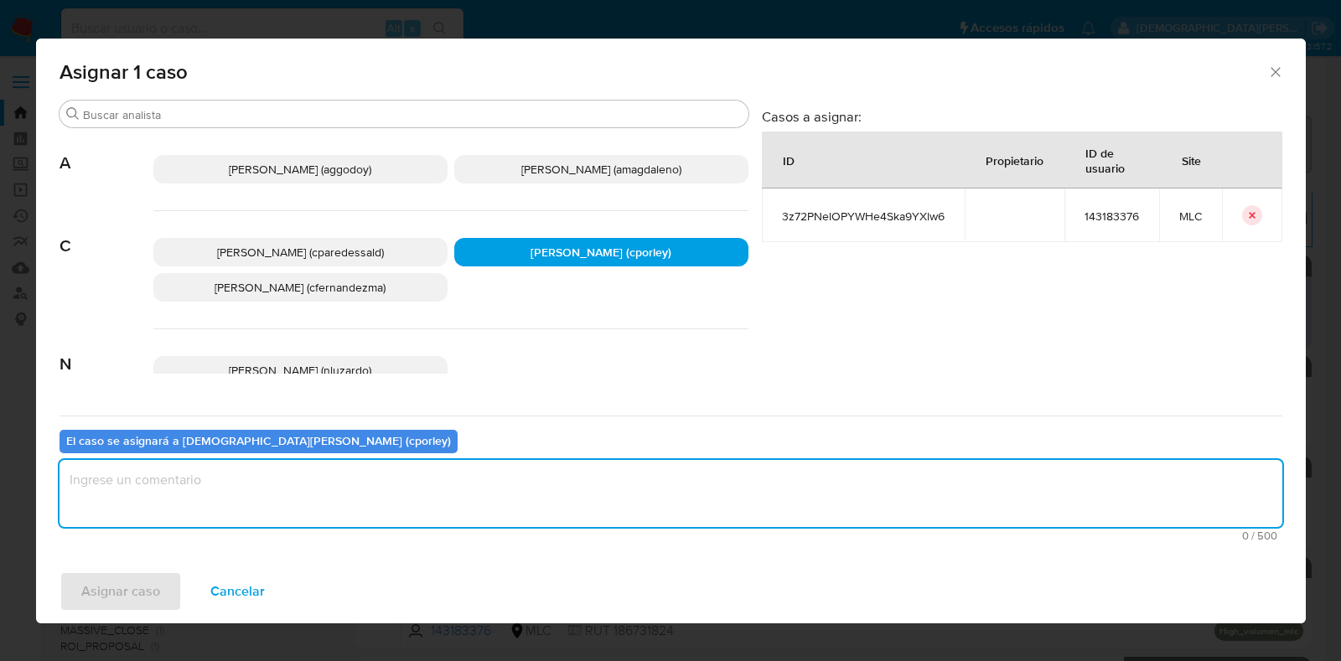
click at [432, 484] on textarea "assign-modal" at bounding box center [671, 493] width 1223 height 67
type textarea "-"
click at [149, 580] on span "Asignar caso" at bounding box center [120, 591] width 79 height 37
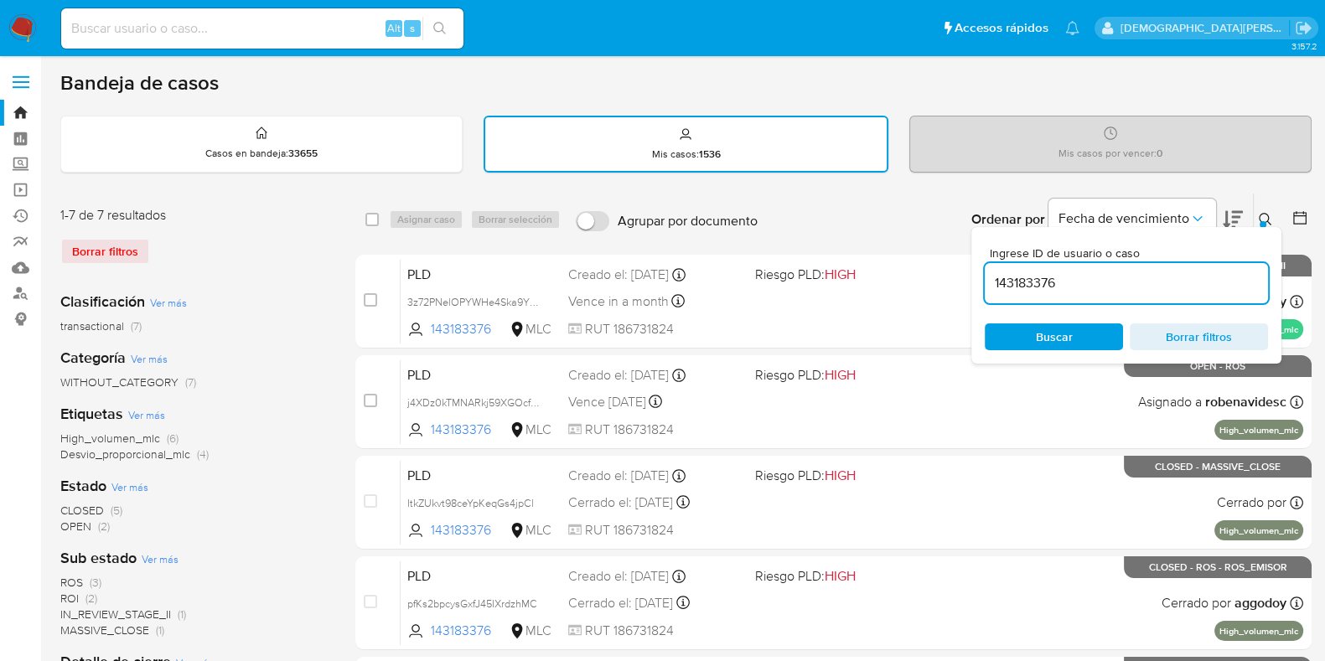
click at [313, 419] on div "Etiquetas Ver más High_volumen_mlc (6) Desvio_proporcional_mlc (4)" at bounding box center [194, 433] width 268 height 59
click at [1173, 336] on span "Borrar filtros" at bounding box center [1199, 336] width 115 height 23
click at [1015, 327] on span "Buscar" at bounding box center [1054, 336] width 115 height 23
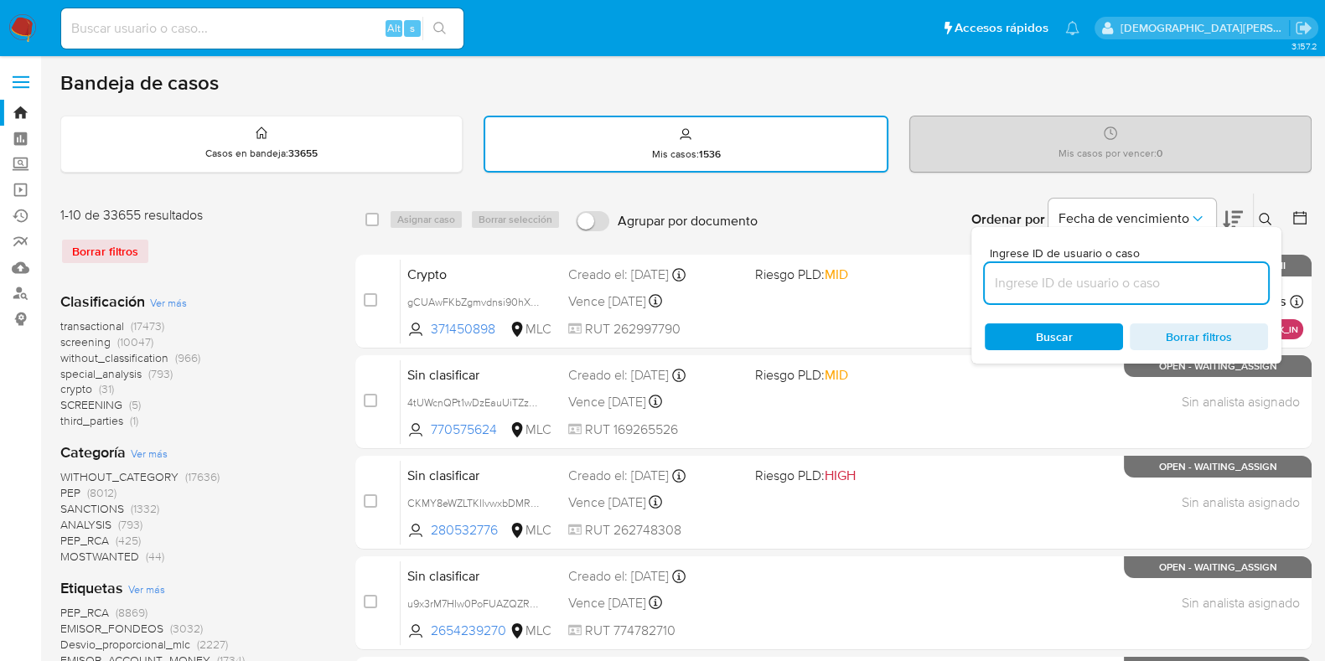
click at [1296, 217] on icon at bounding box center [1300, 218] width 17 height 17
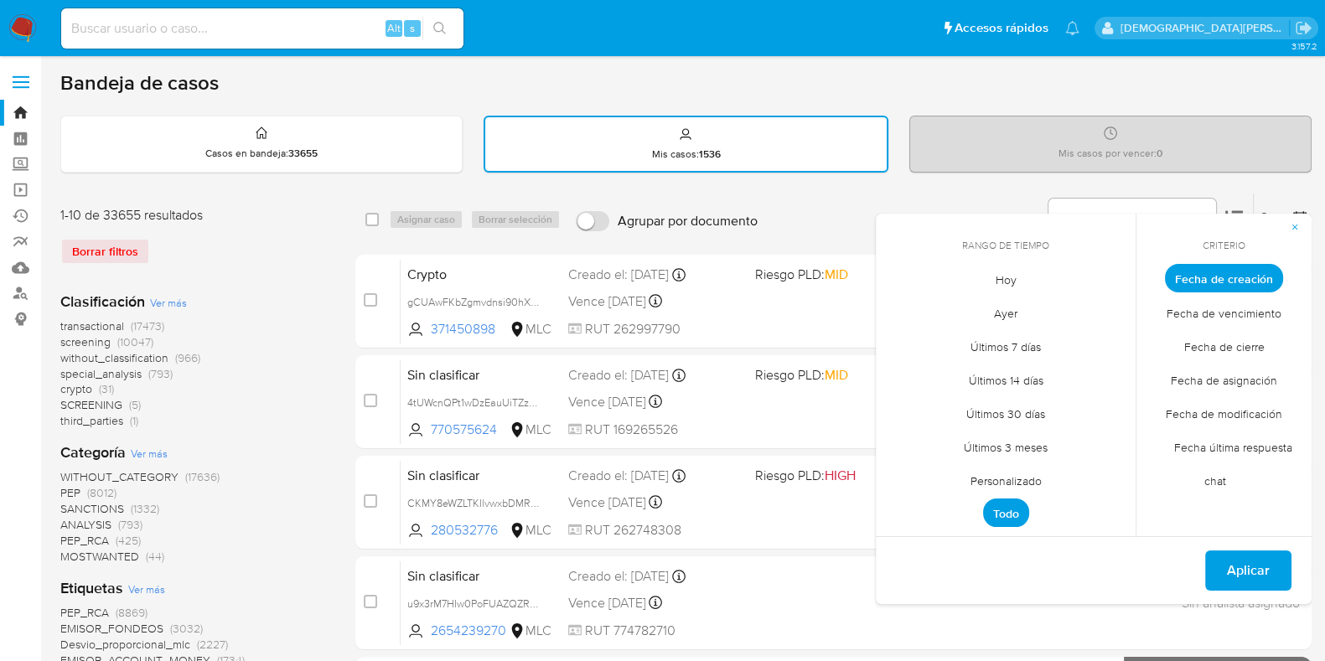
click at [1023, 480] on span "Personalizado" at bounding box center [1006, 480] width 106 height 34
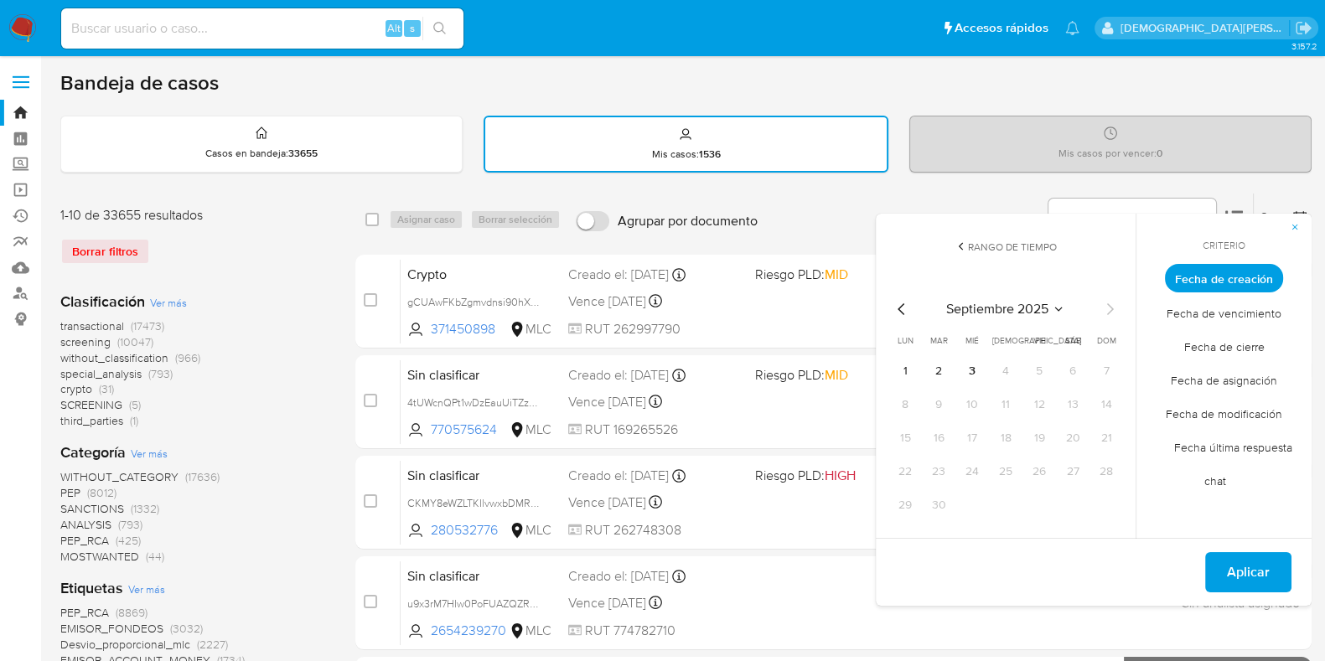
click at [896, 305] on icon "Mes anterior" at bounding box center [902, 309] width 20 height 20
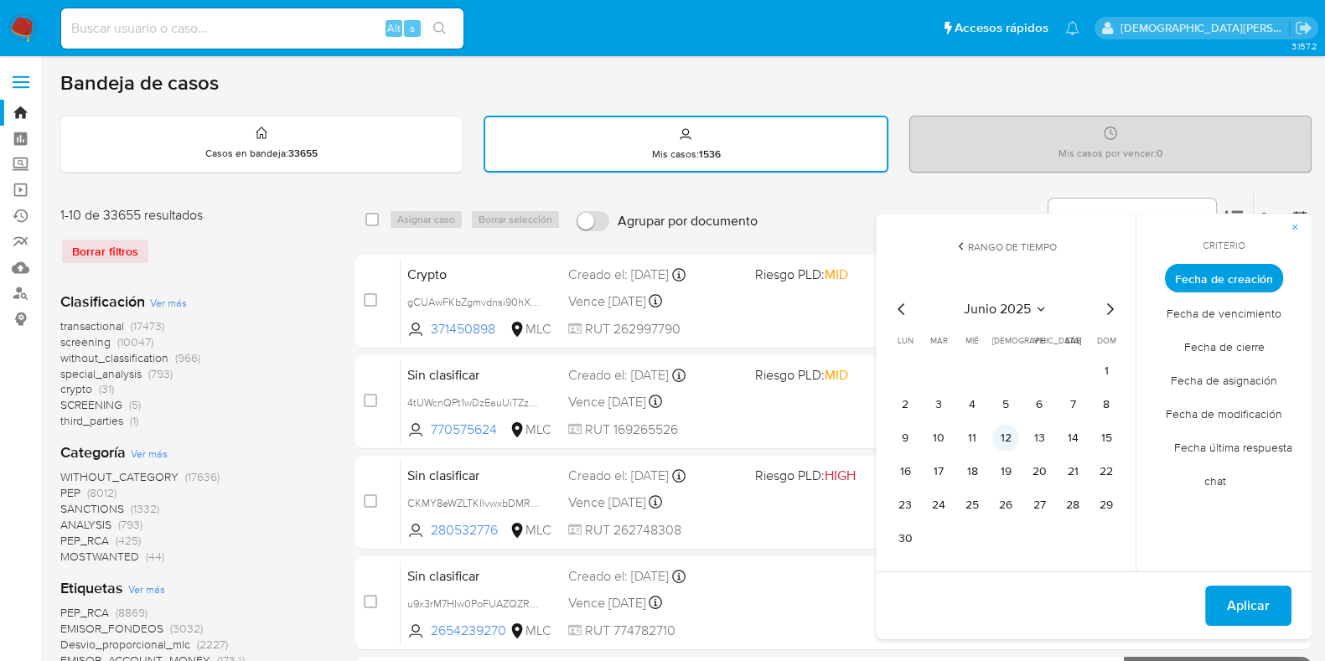
click at [1002, 429] on button "12" at bounding box center [1005, 438] width 27 height 27
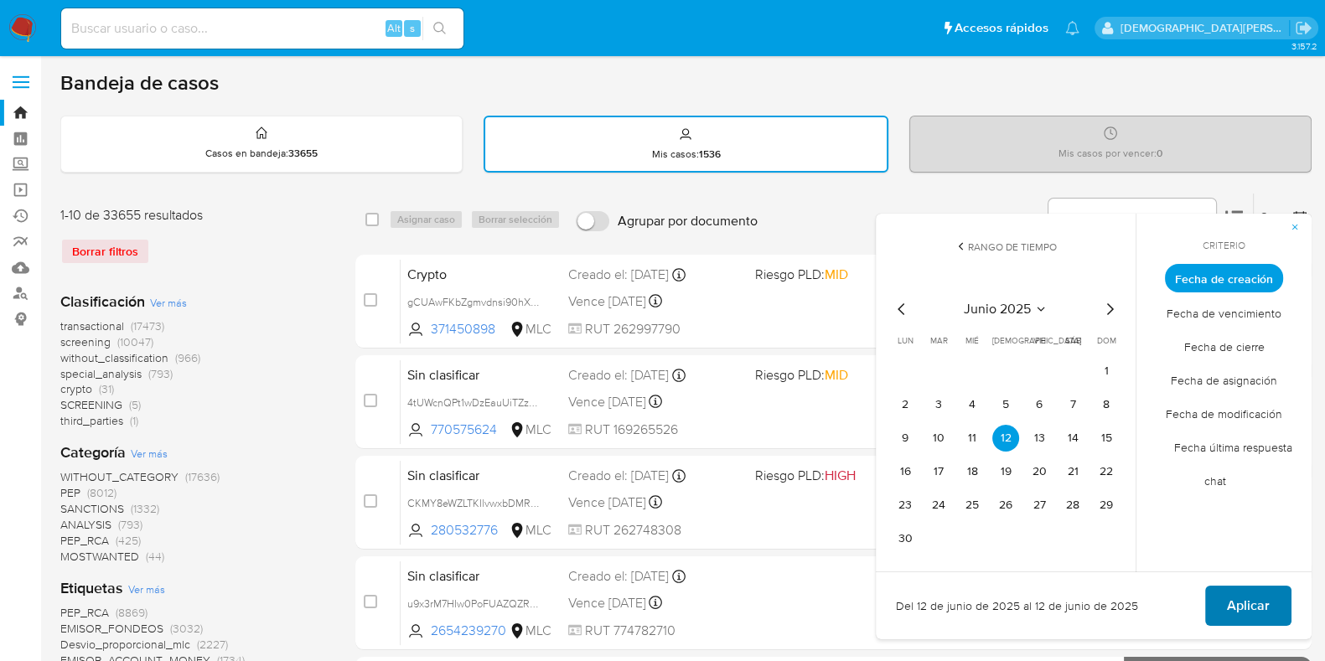
click at [1247, 600] on span "Aplicar" at bounding box center [1248, 606] width 43 height 37
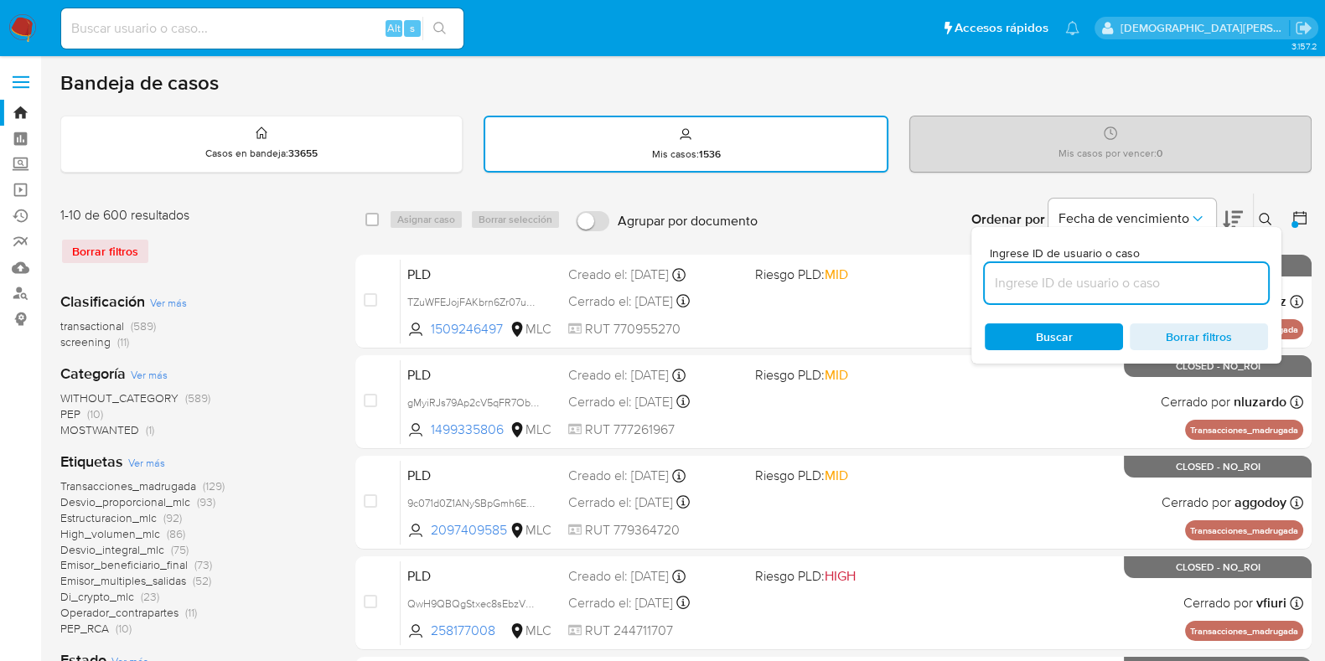
click at [1266, 220] on icon at bounding box center [1265, 219] width 13 height 13
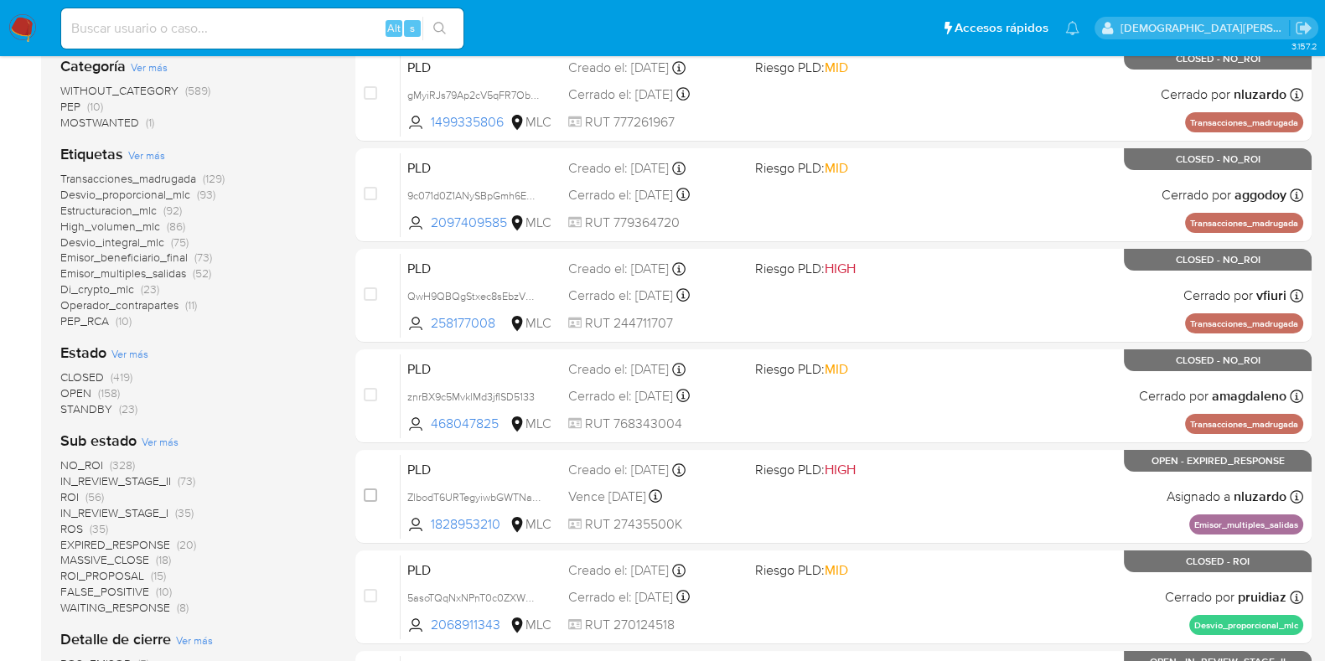
scroll to position [314, 0]
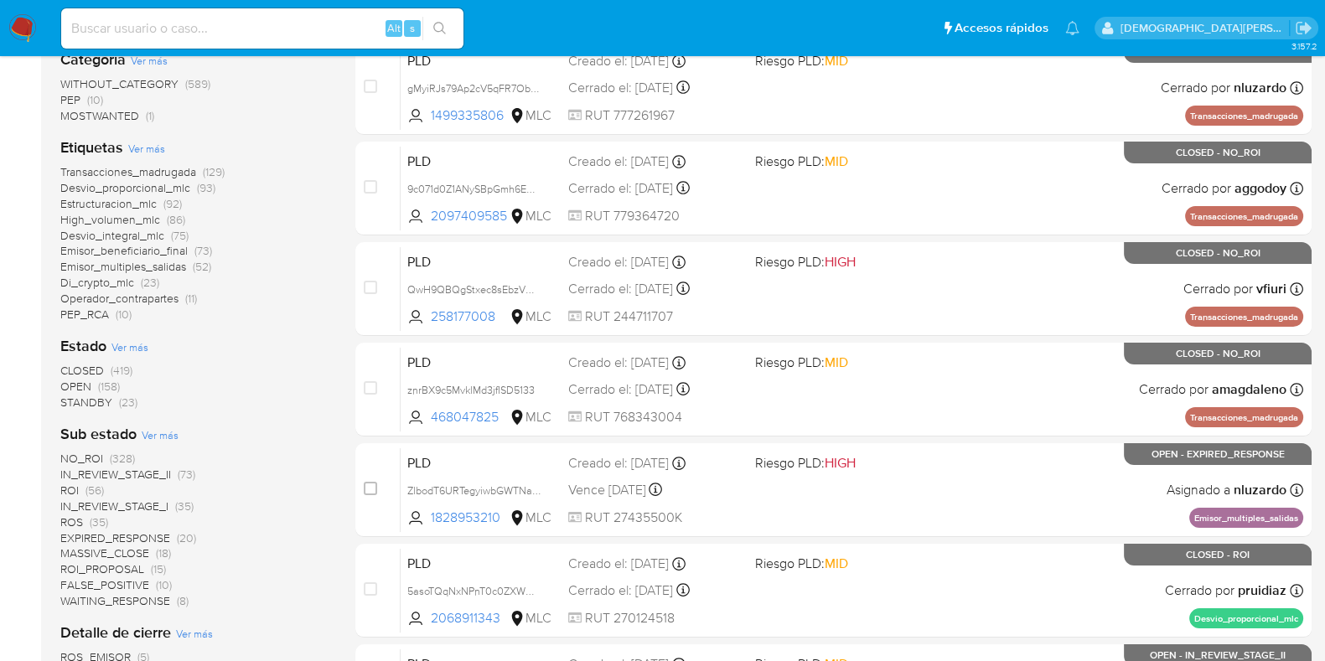
click at [132, 474] on span "IN_REVIEW_STAGE_II" at bounding box center [115, 474] width 111 height 17
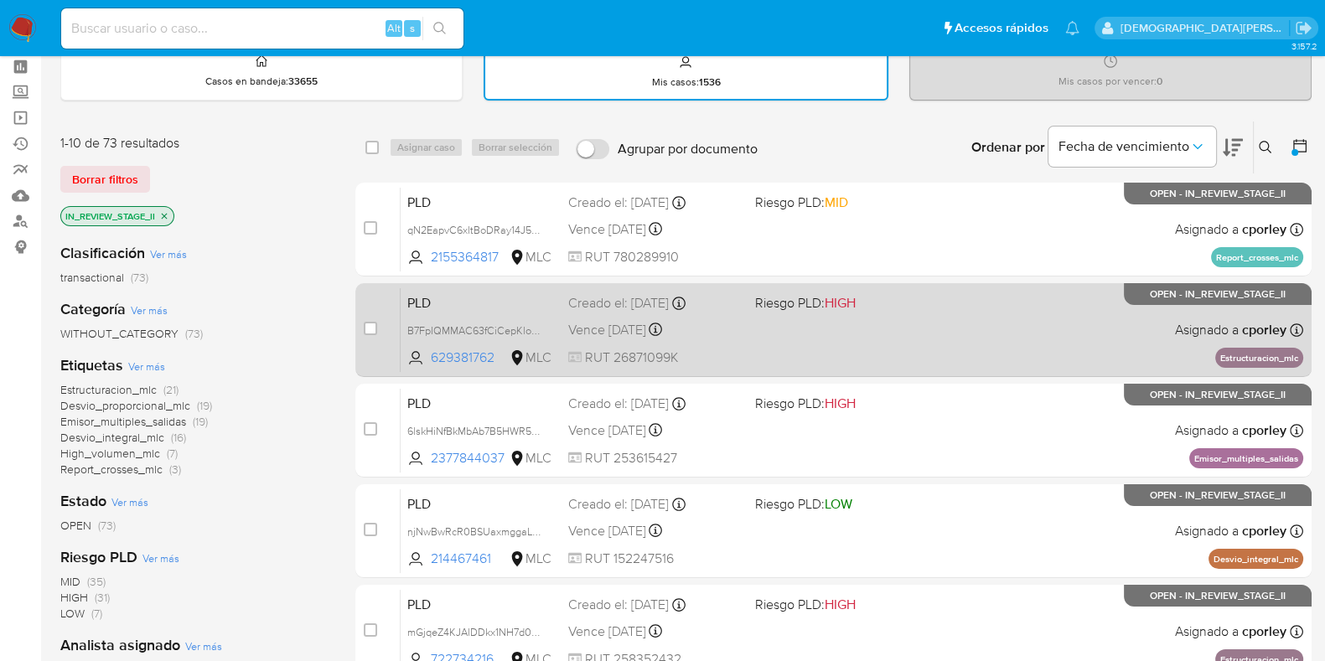
scroll to position [104, 0]
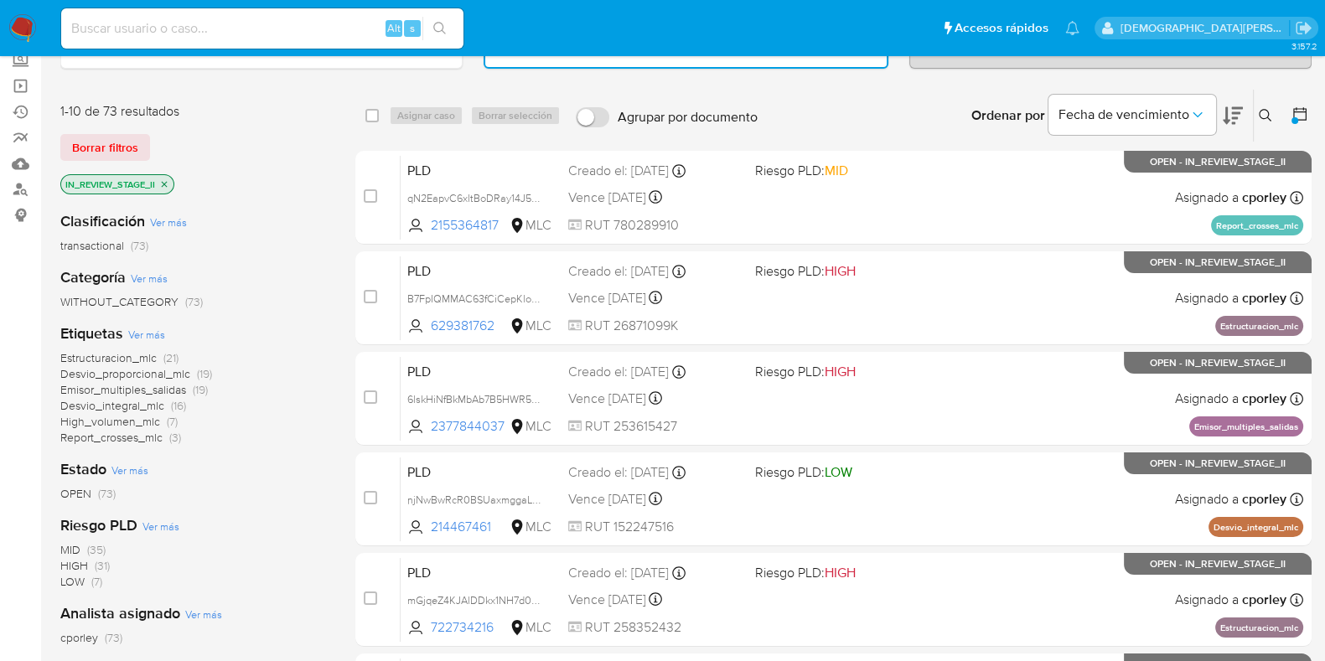
click at [126, 421] on span "High_volumen_mlc" at bounding box center [110, 421] width 100 height 17
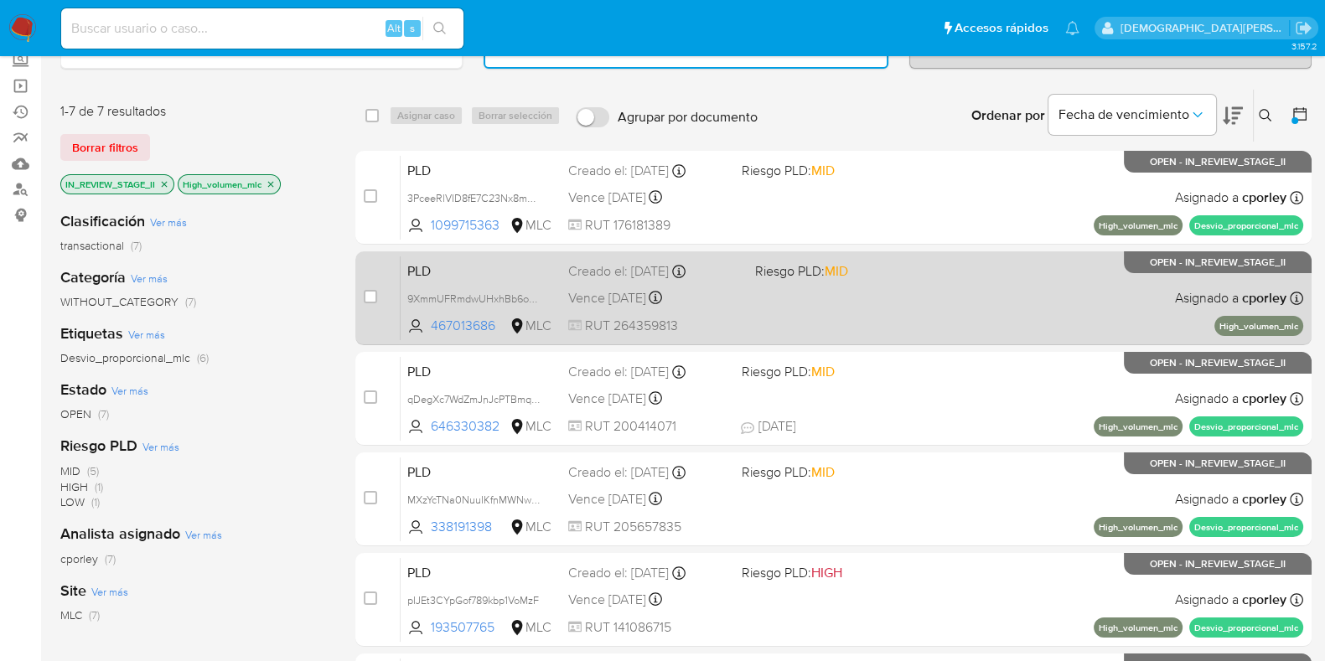
click at [922, 293] on div "PLD 9XmmUFRmdwUHxhBb6oxGX0IS 467013686 MLC Riesgo PLD: MID Creado el: 12/06/202…" at bounding box center [852, 298] width 903 height 85
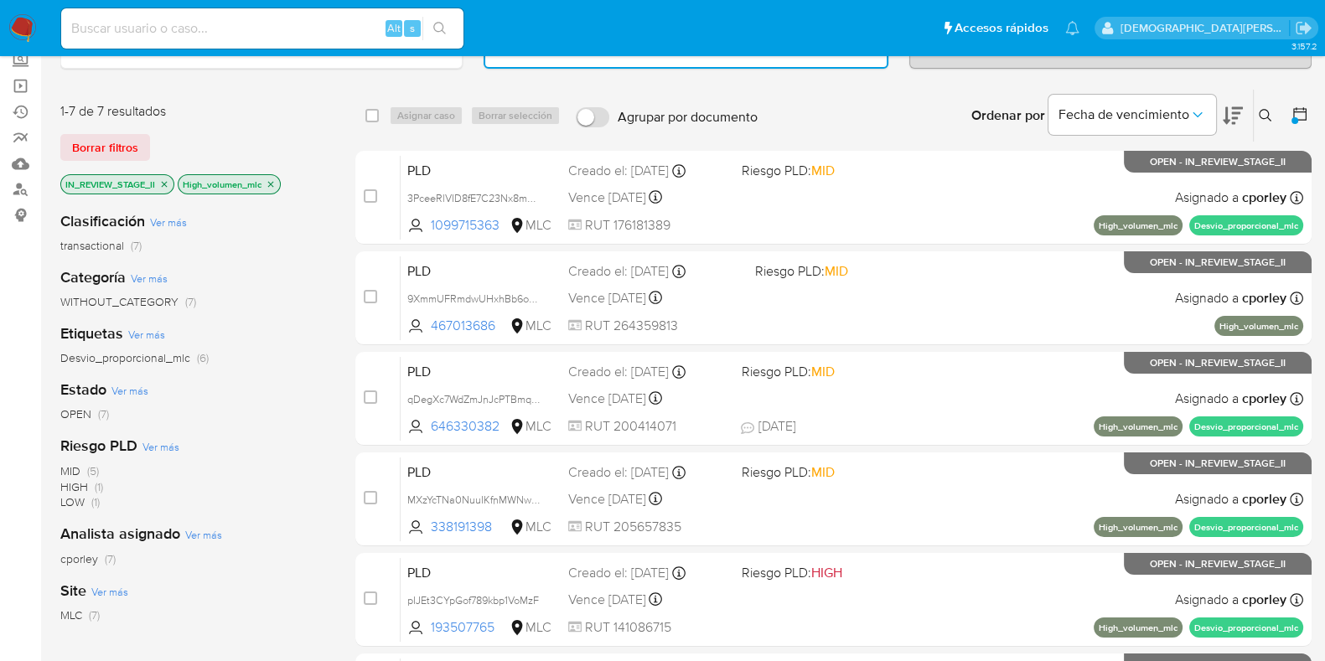
click at [272, 179] on icon "close-filter" at bounding box center [271, 184] width 10 height 10
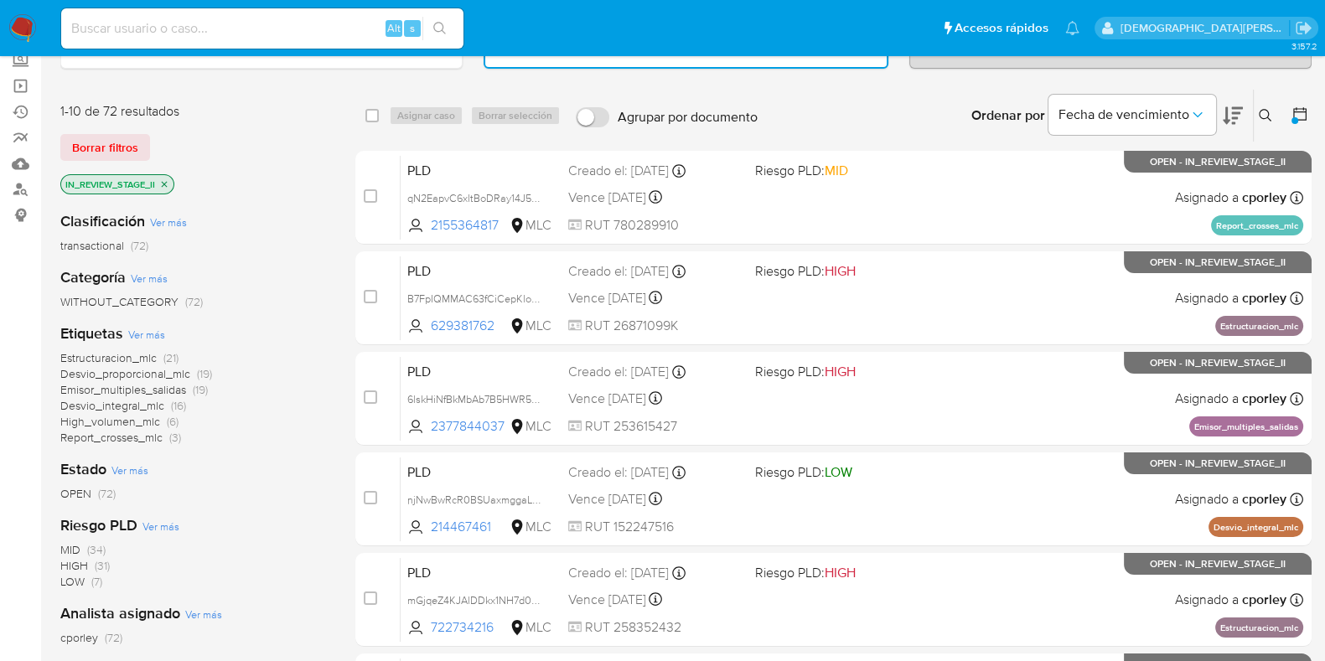
click at [96, 418] on span "High_volumen_mlc" at bounding box center [110, 421] width 100 height 17
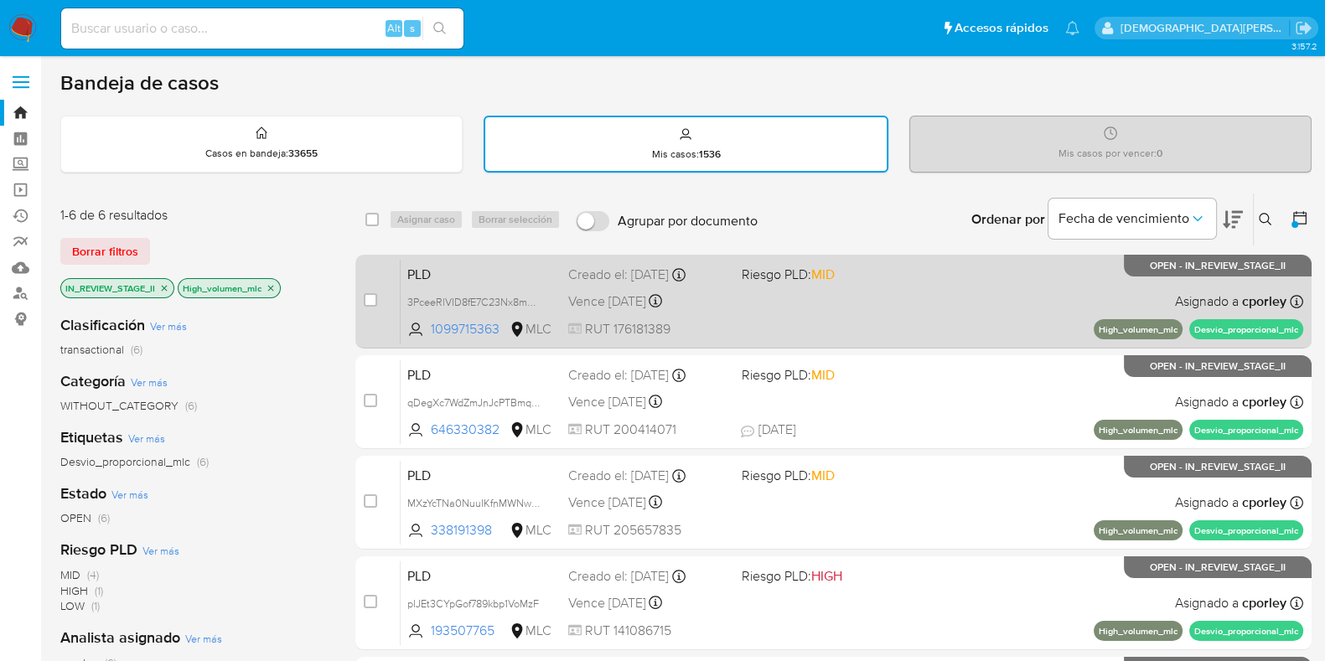
click at [767, 311] on div "PLD 3PceeRlVID8fE7C23Nx8mwnt 1099715363 MLC Riesgo PLD: MID Creado el: 12/06/20…" at bounding box center [852, 301] width 903 height 85
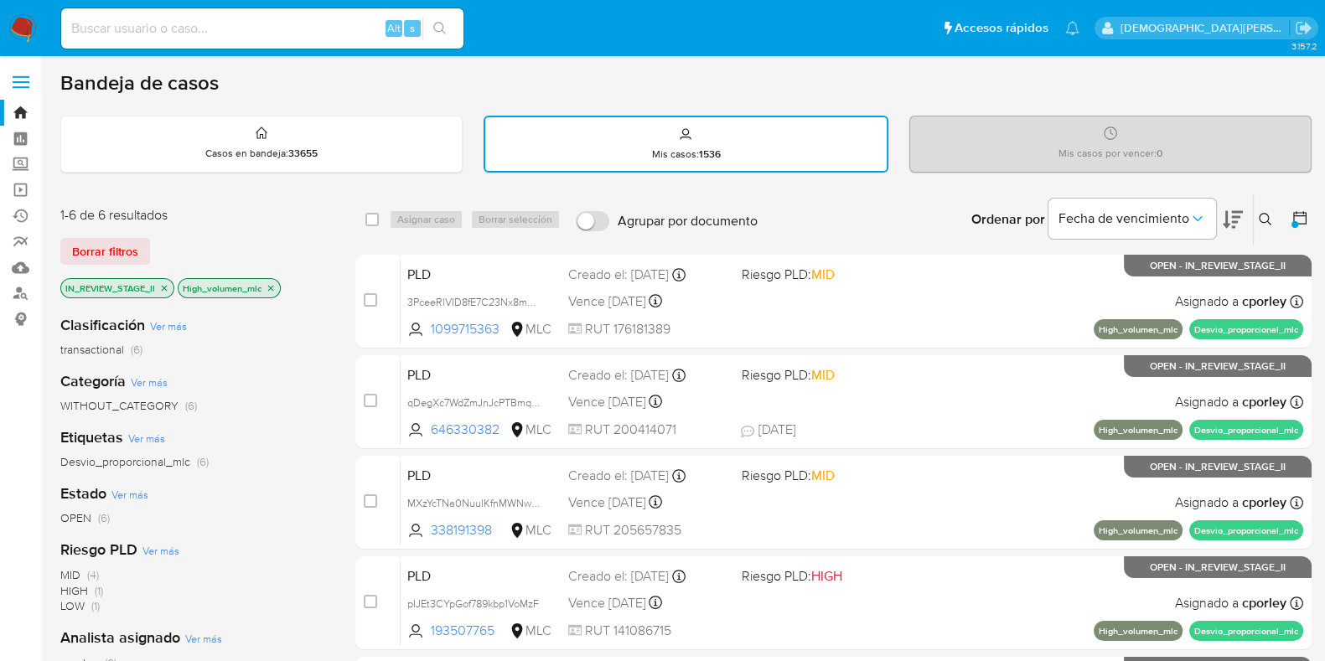
click at [274, 286] on icon "close-filter" at bounding box center [271, 288] width 10 height 10
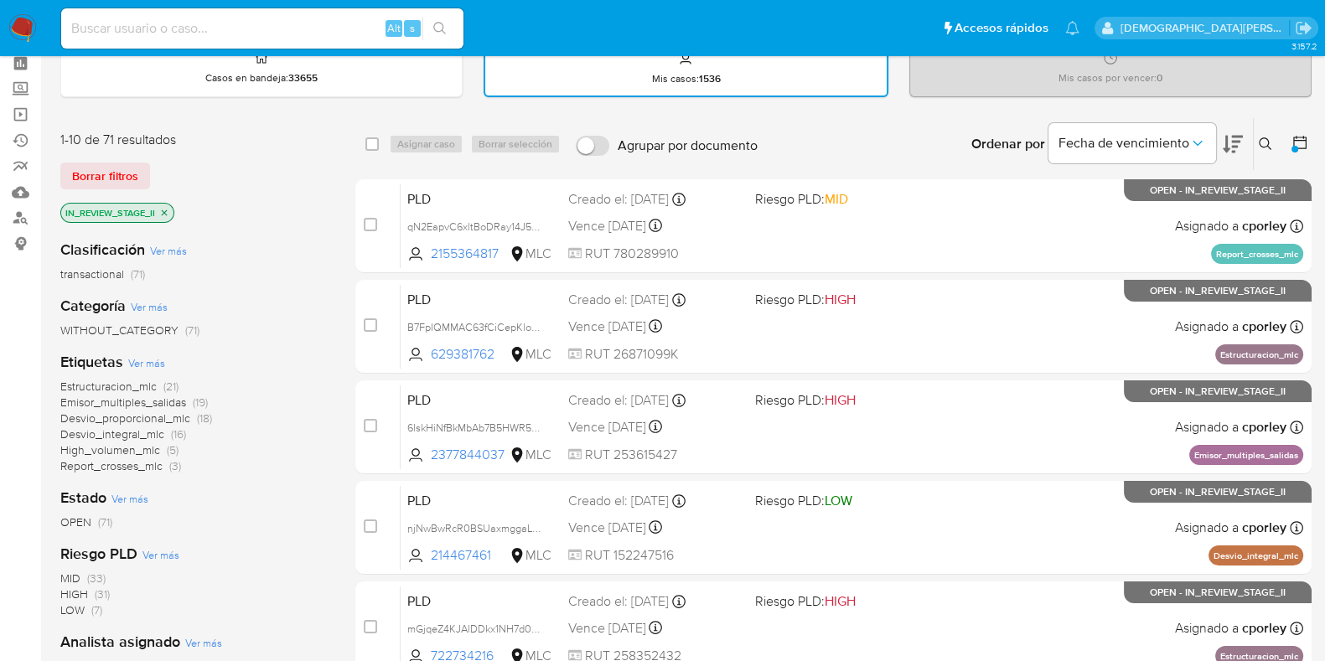
scroll to position [104, 0]
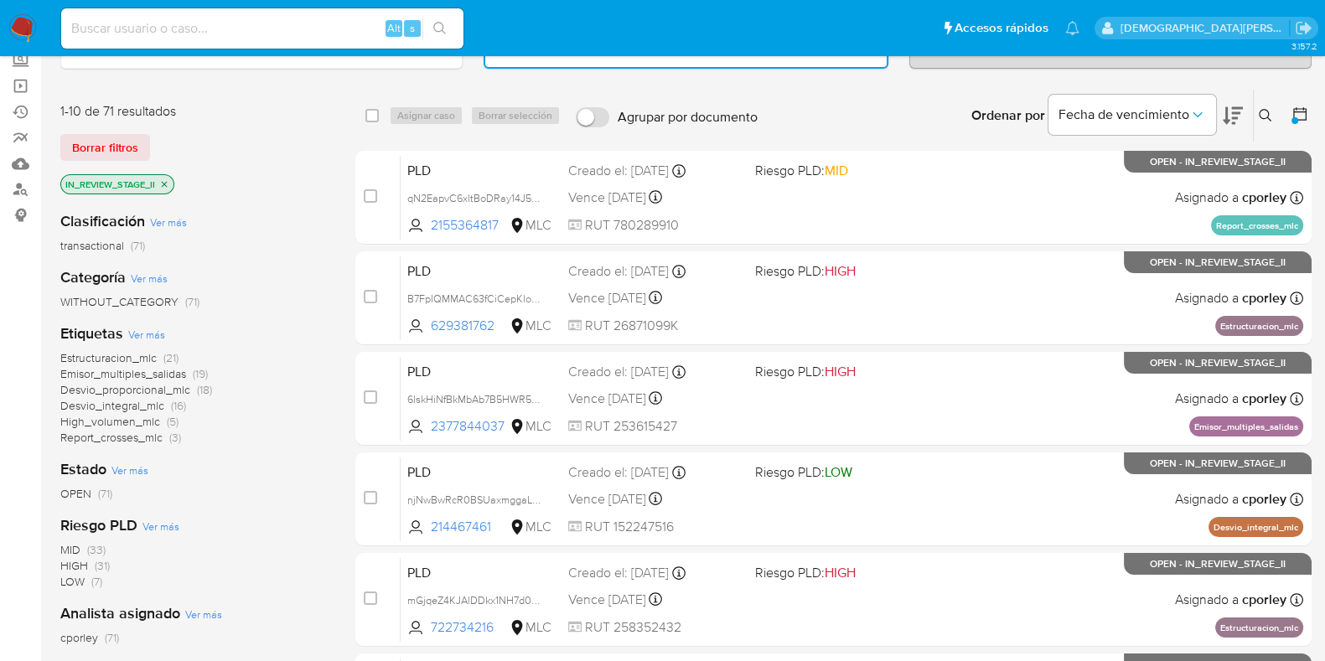
click at [122, 417] on span "High_volumen_mlc" at bounding box center [110, 421] width 100 height 17
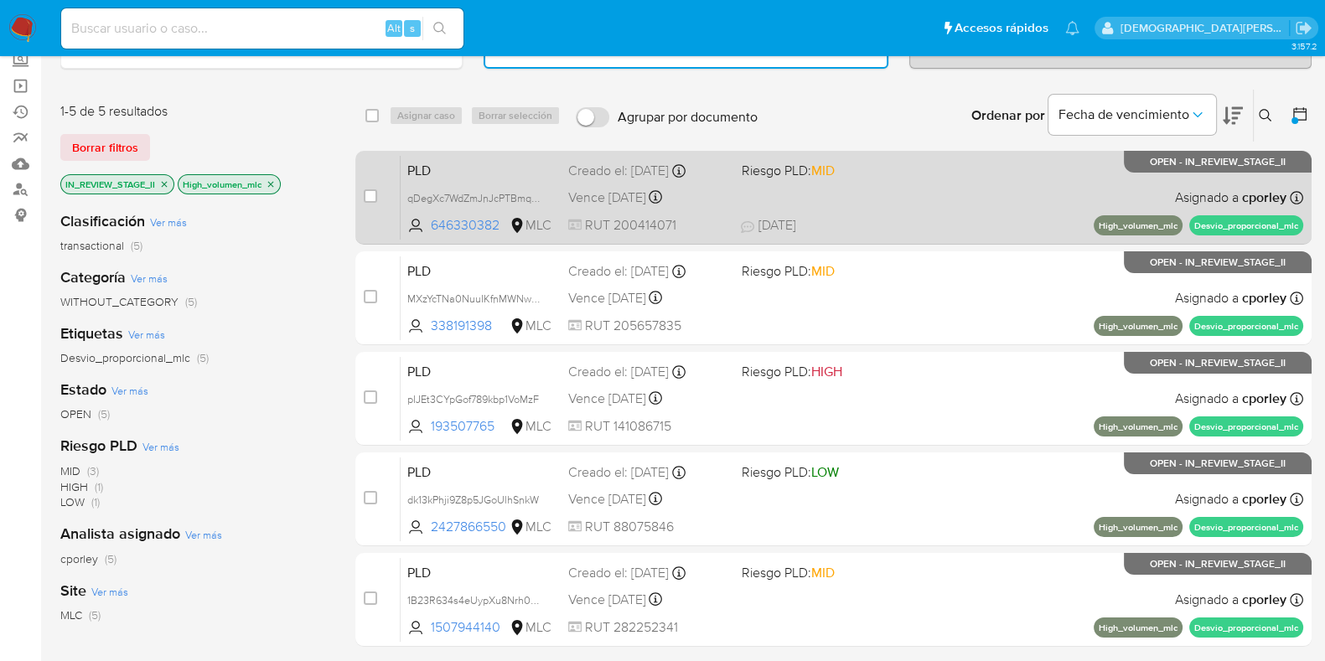
click at [987, 199] on div "PLD qDegXc7WdZmJnJcPTBmqIKUD 646330382 MLC Riesgo PLD: MID Creado el: 12/06/202…" at bounding box center [852, 197] width 903 height 85
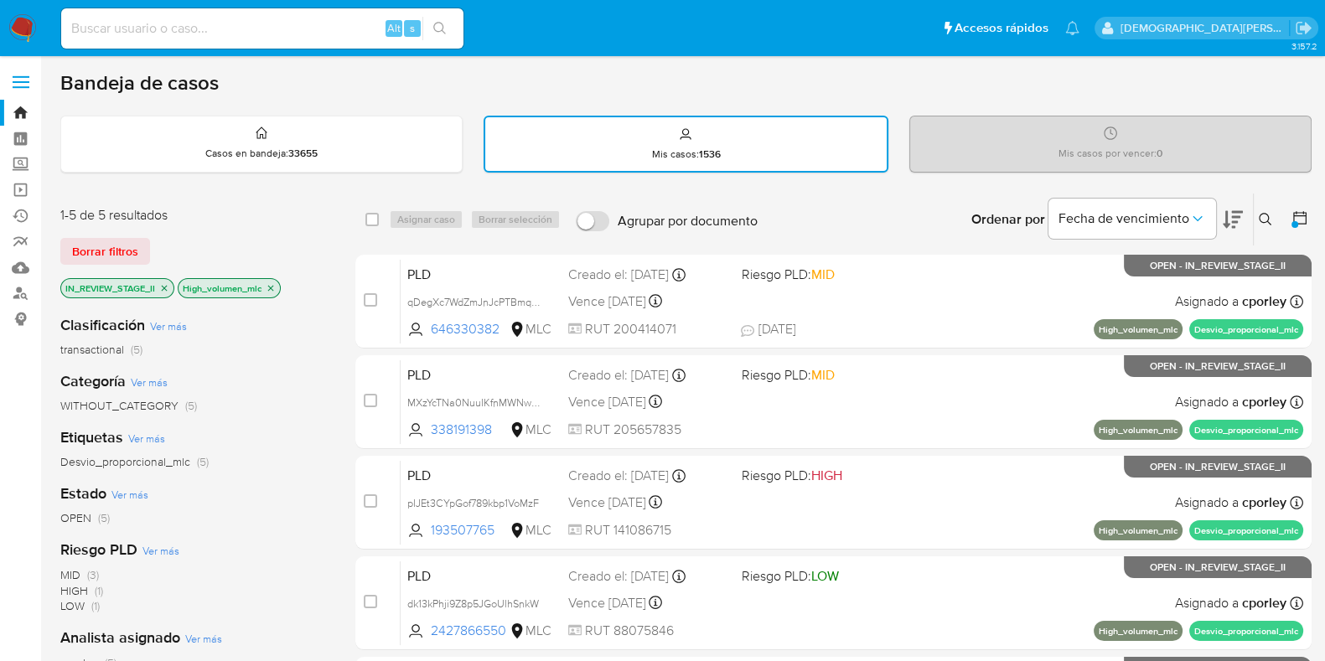
click at [273, 285] on icon "close-filter" at bounding box center [271, 288] width 6 height 6
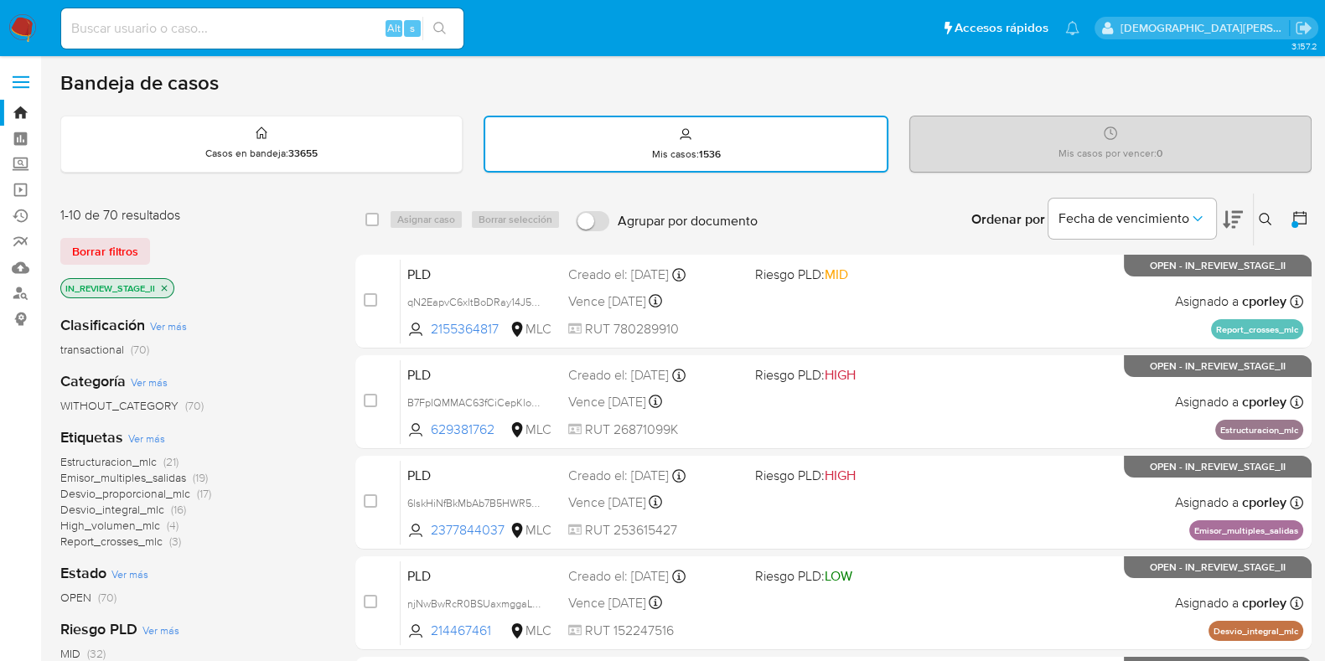
click at [132, 523] on span "High_volumen_mlc" at bounding box center [110, 525] width 100 height 17
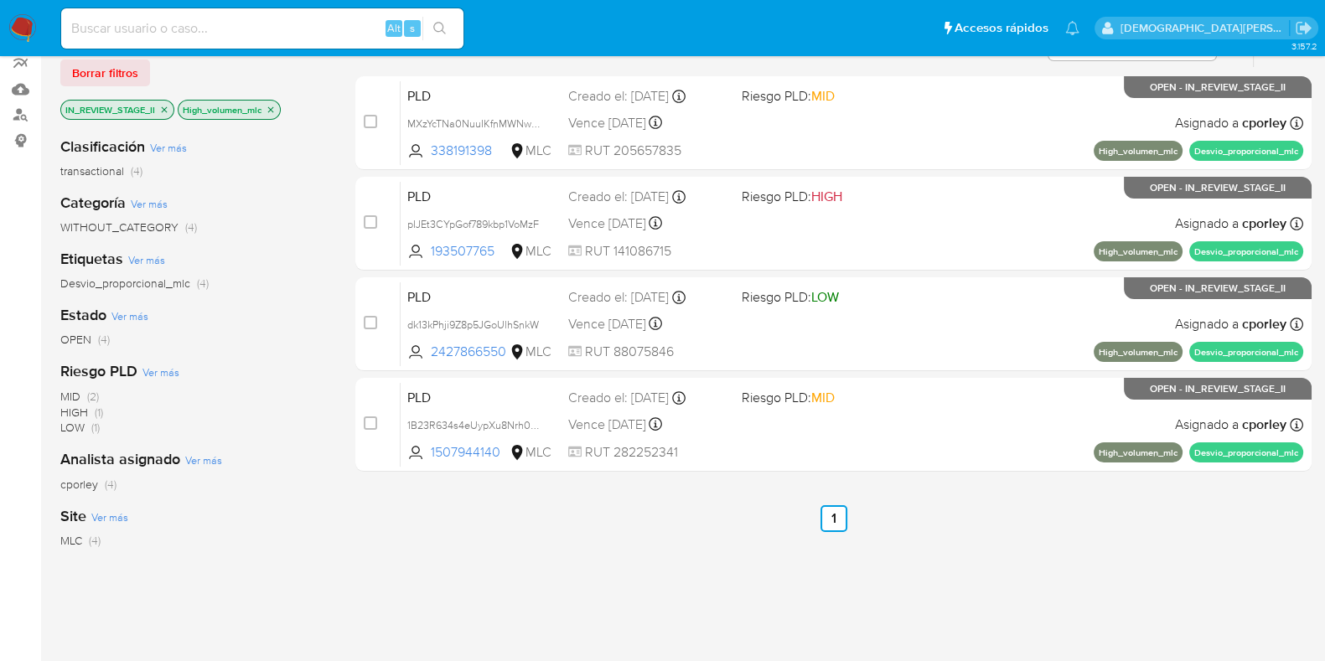
scroll to position [299, 0]
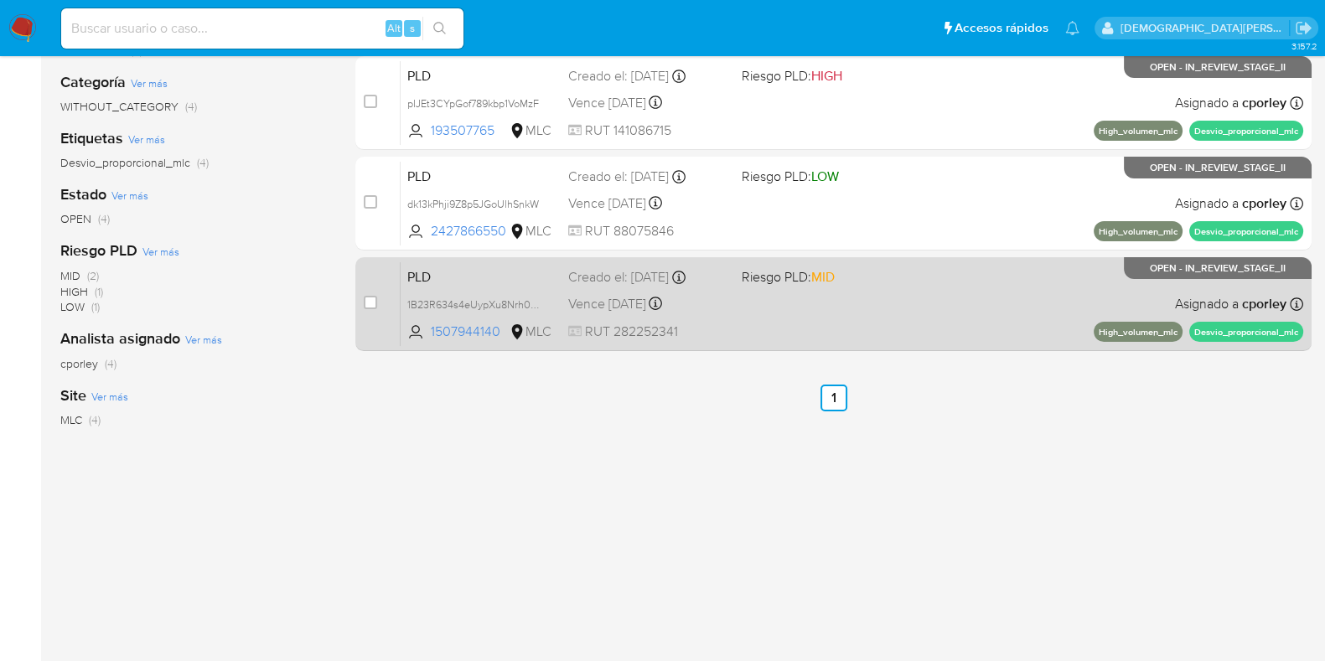
click at [784, 326] on div "PLD 1B23R634s4eUypXu8Nrh0c5h 1507944140 MLC Riesgo PLD: MID Creado el: 12/06/20…" at bounding box center [852, 304] width 903 height 85
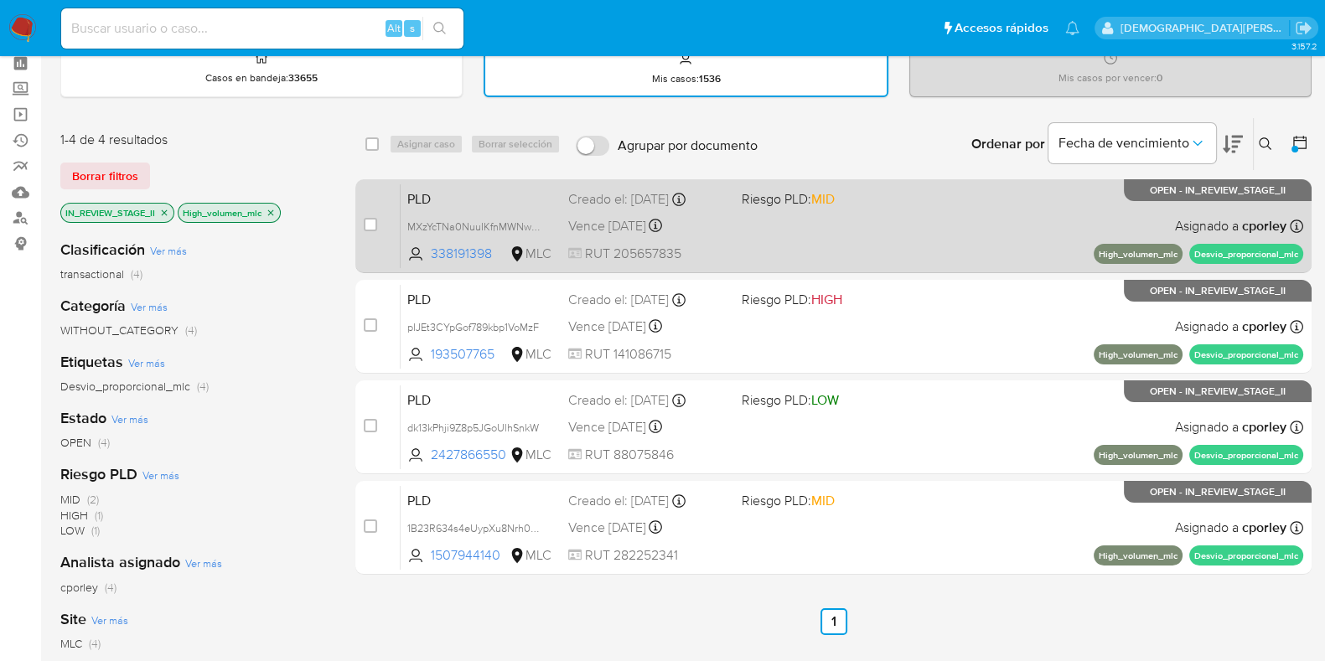
scroll to position [104, 0]
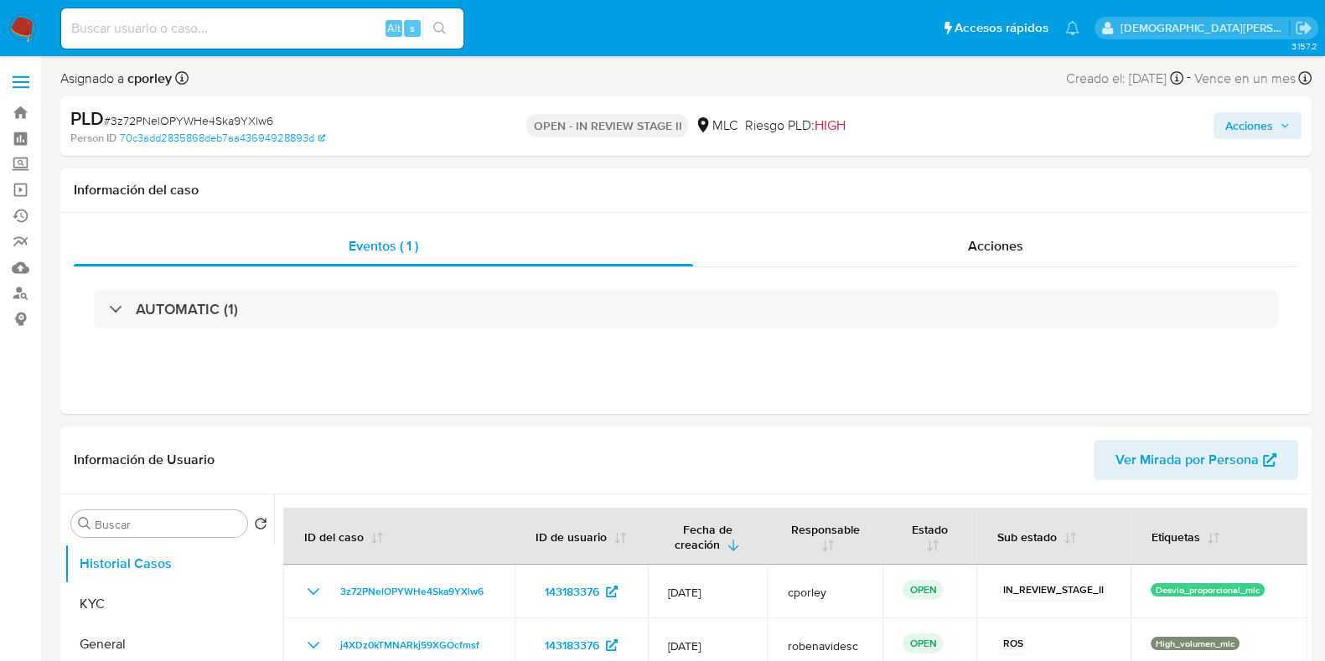
select select "10"
click at [1224, 122] on button "Acciones" at bounding box center [1258, 125] width 88 height 27
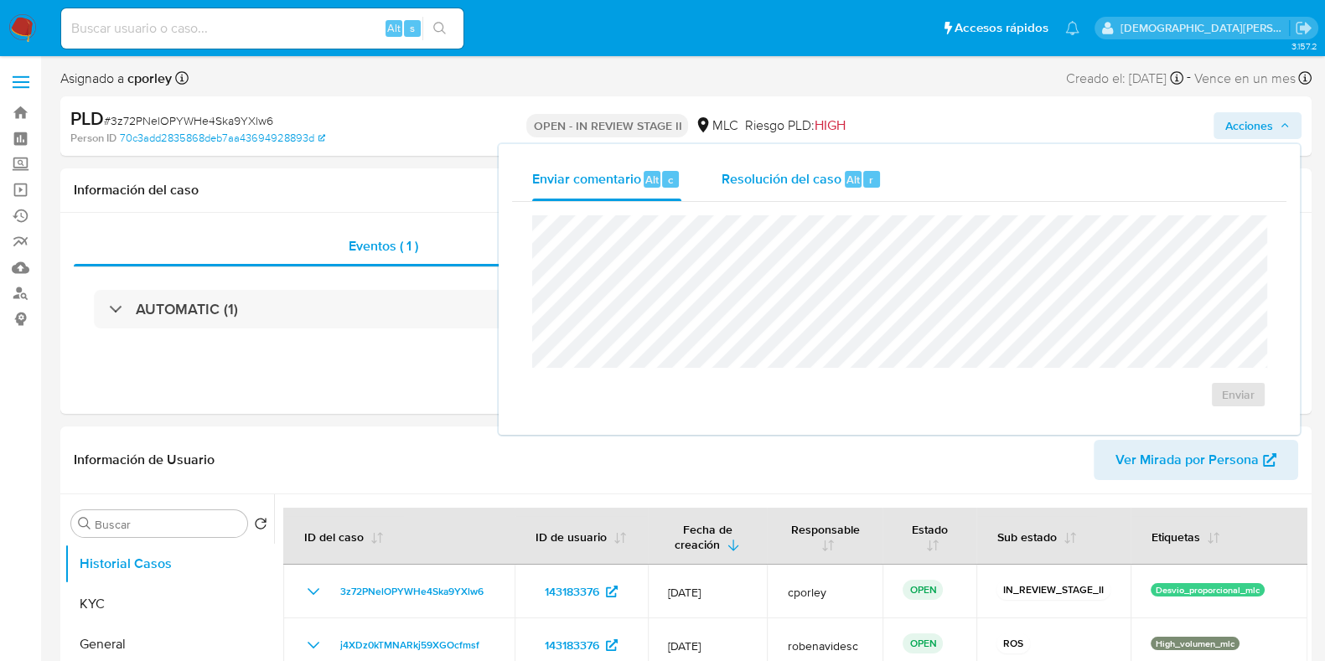
click at [808, 182] on span "Resolución del caso" at bounding box center [782, 178] width 120 height 19
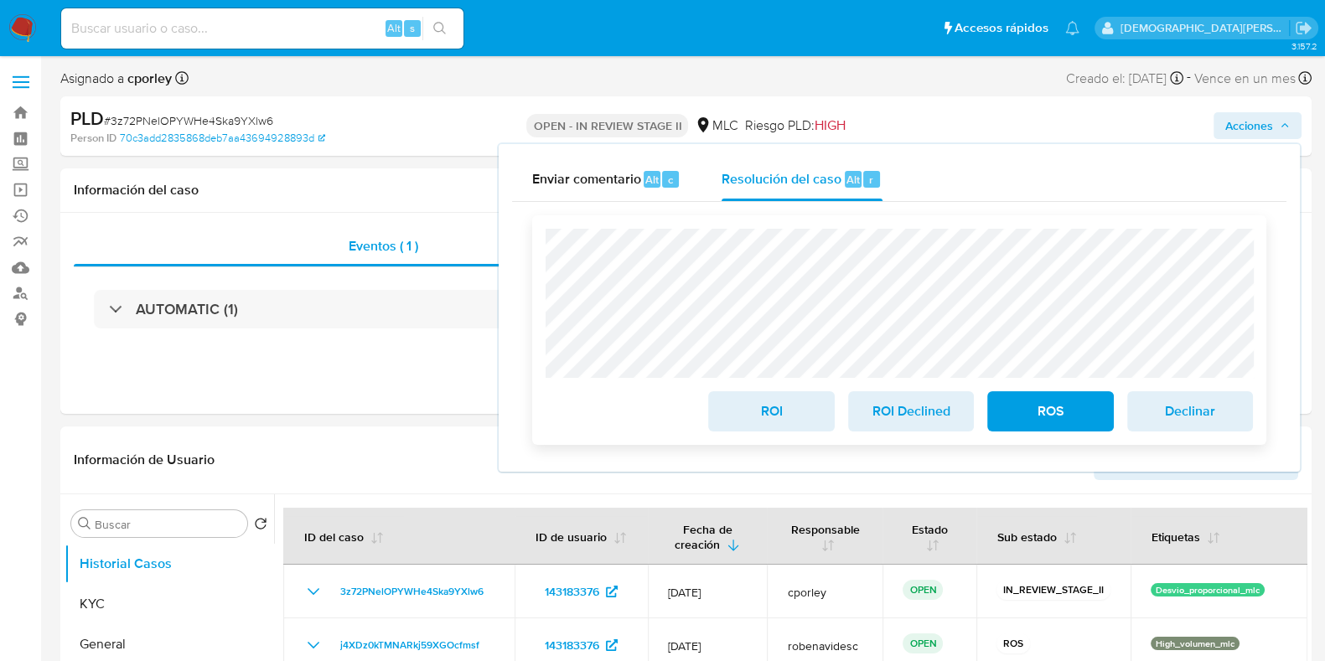
click at [753, 415] on span "ROI" at bounding box center [771, 411] width 82 height 37
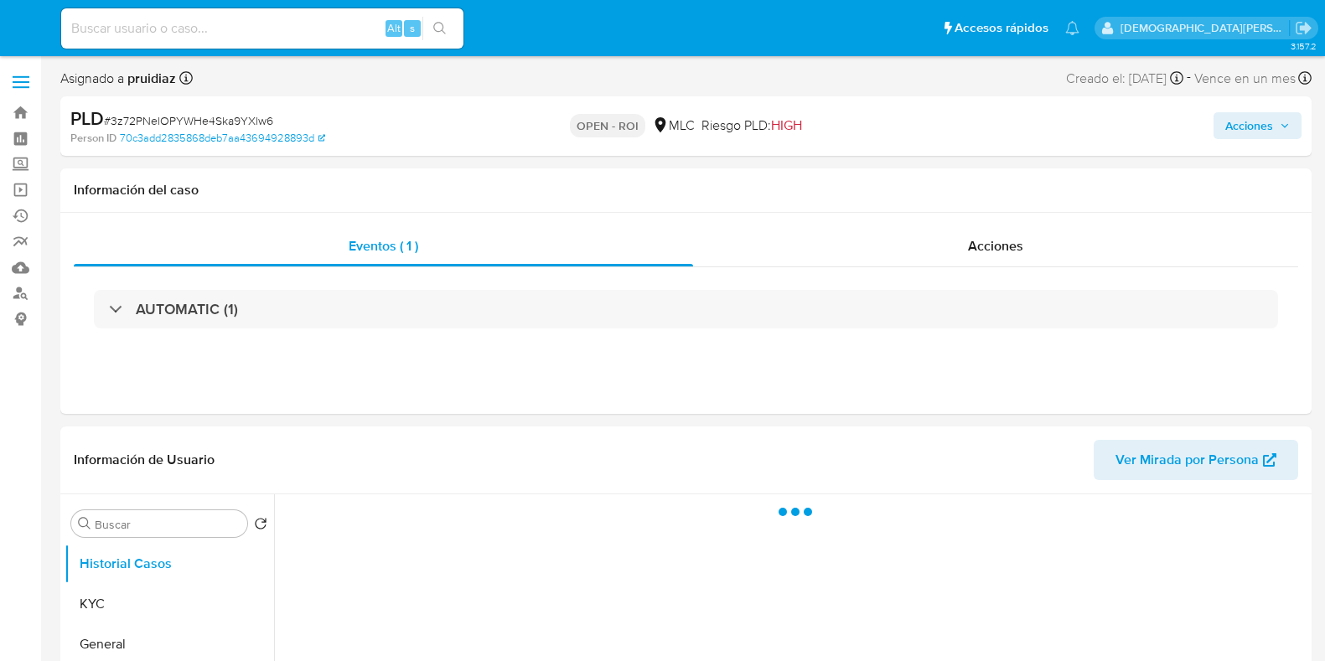
select select "10"
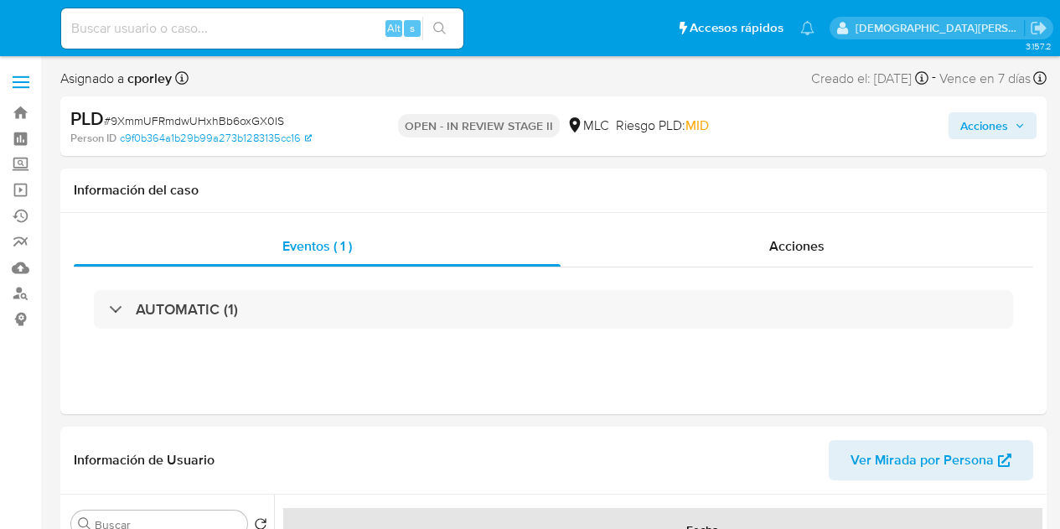
select select "10"
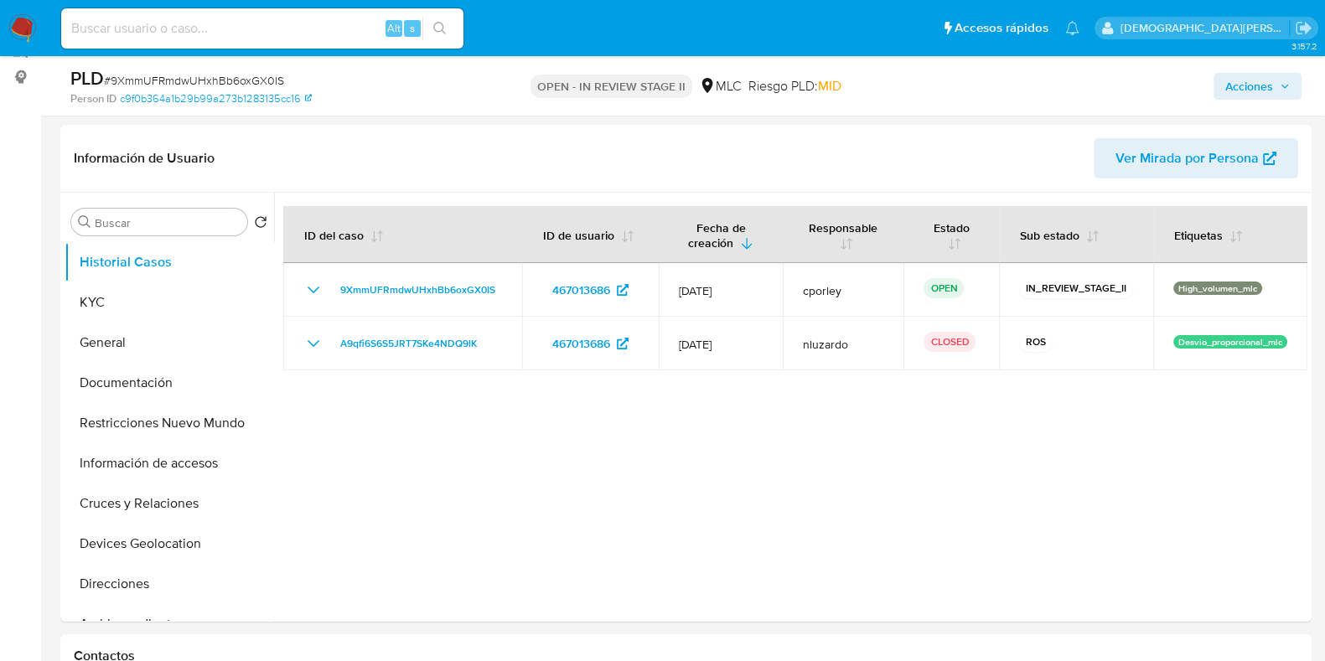
scroll to position [209, 0]
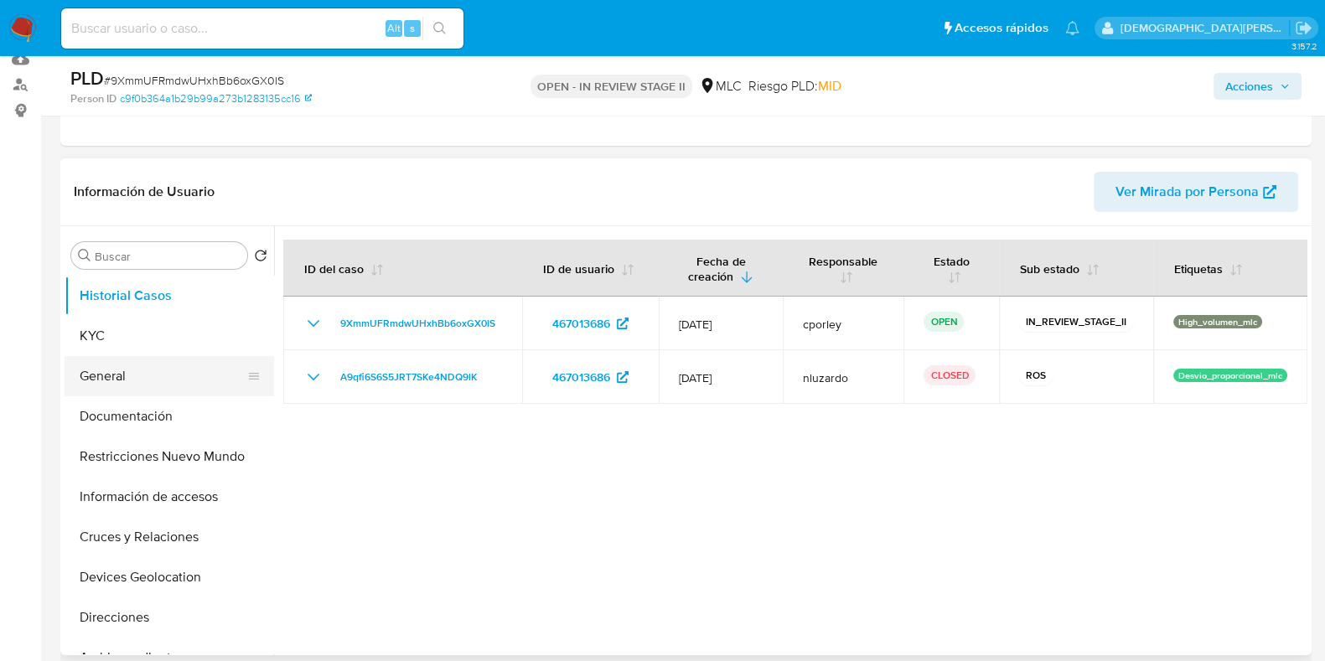
click at [146, 379] on button "General" at bounding box center [163, 376] width 196 height 40
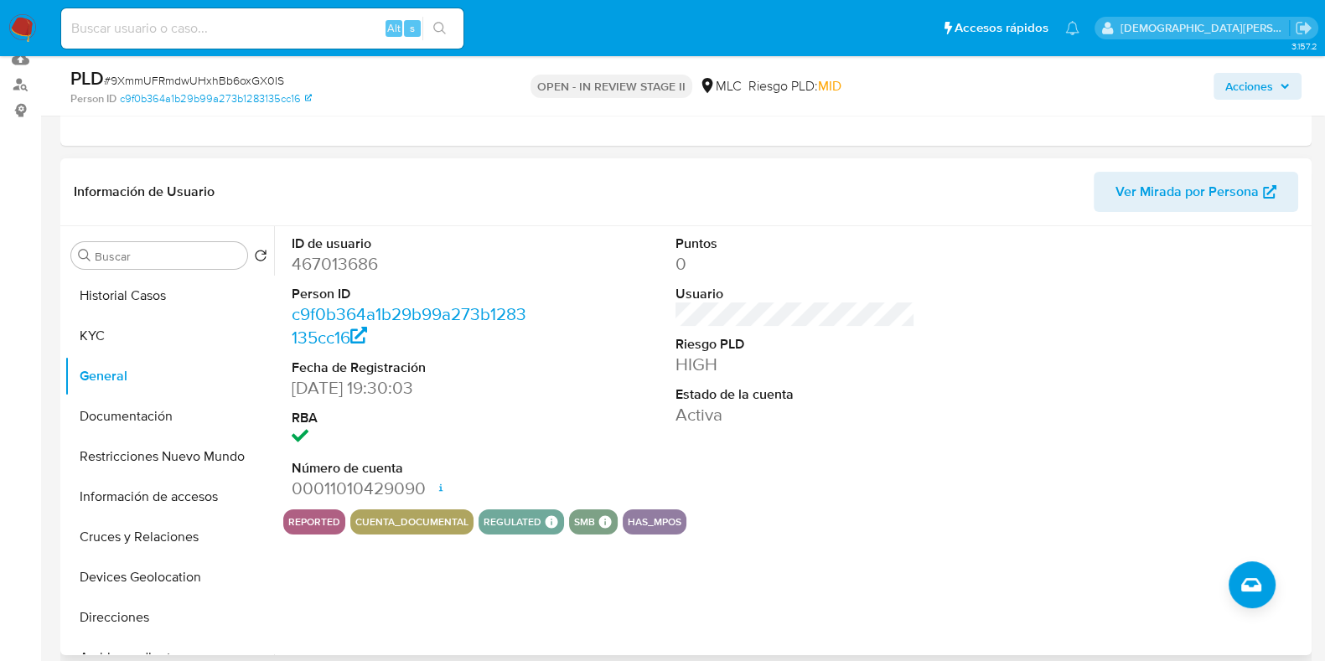
click at [331, 268] on dd "467013686" at bounding box center [412, 263] width 240 height 23
copy dd "467013686"
click at [166, 417] on button "Documentación" at bounding box center [163, 416] width 196 height 40
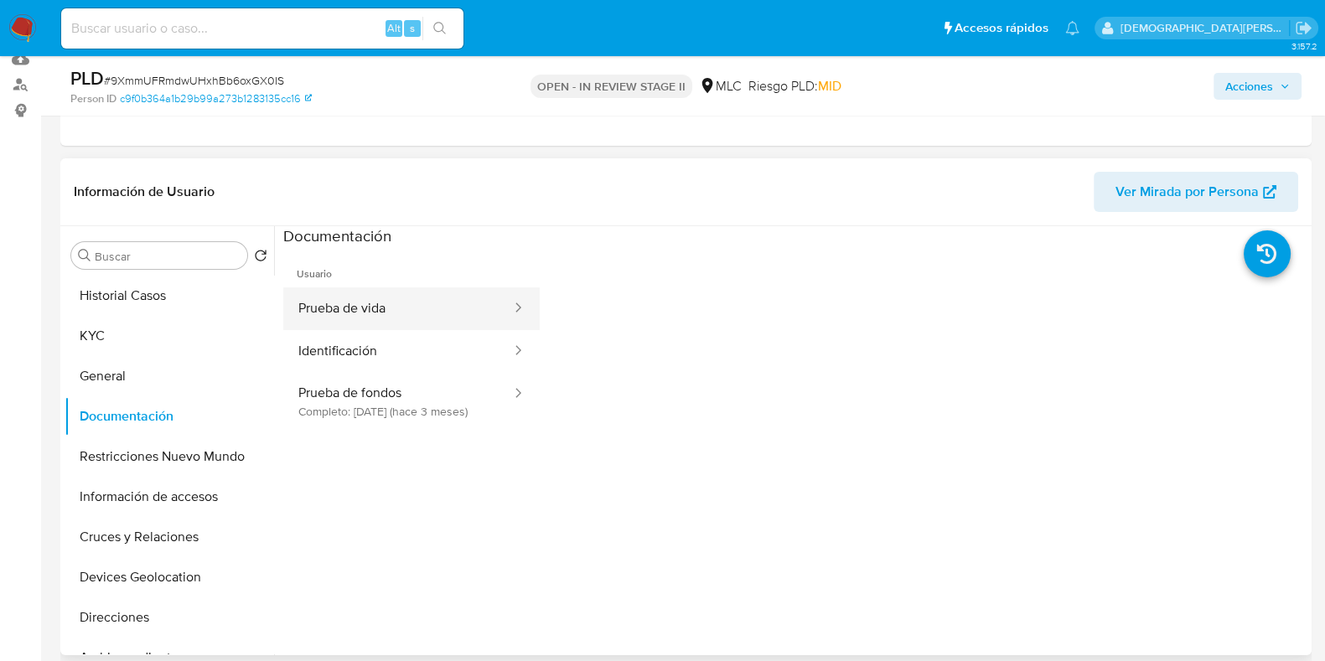
click at [427, 306] on button "Prueba de vida" at bounding box center [398, 308] width 230 height 43
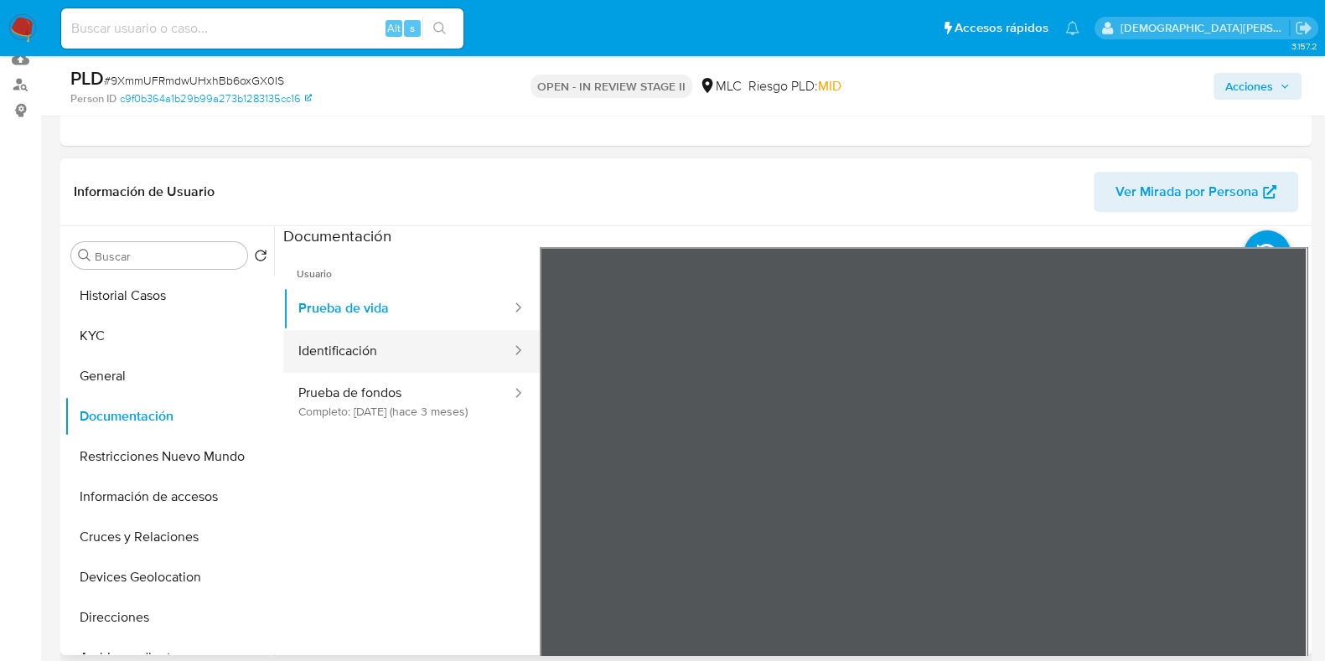
click at [454, 354] on button "Identificación" at bounding box center [398, 351] width 230 height 43
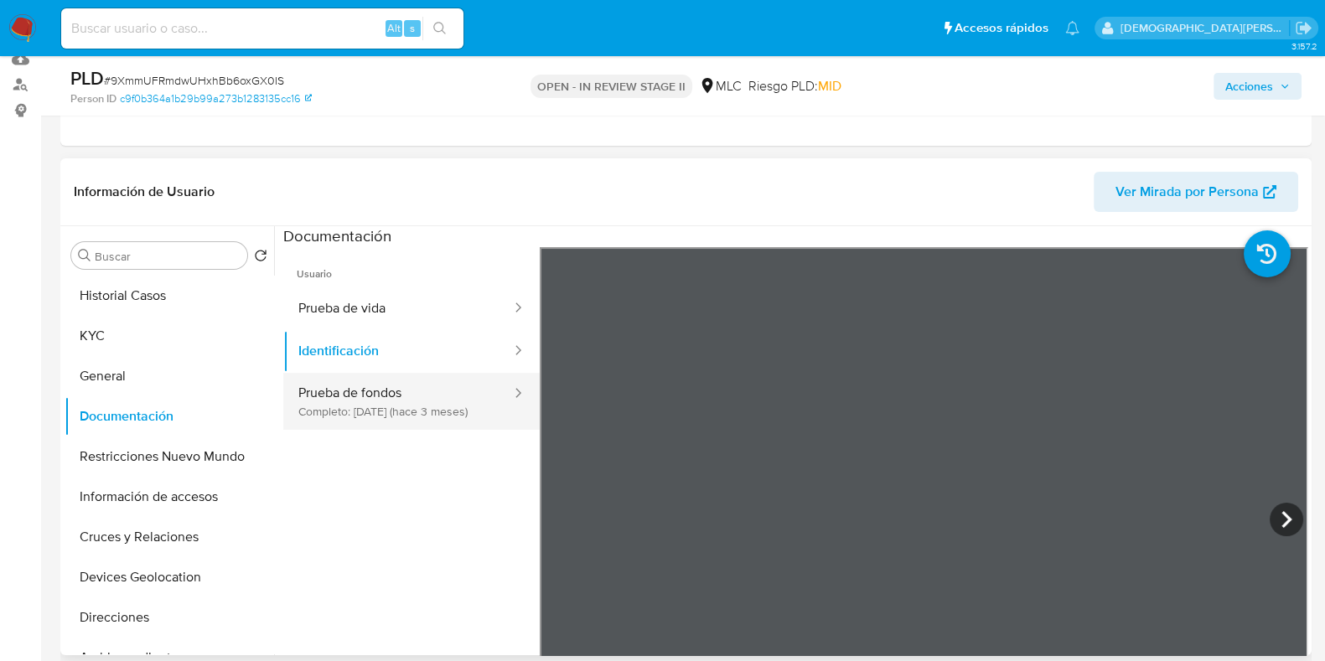
click at [391, 412] on button "Prueba de fondos Completo: 05/06/2025 (hace 3 meses)" at bounding box center [398, 401] width 230 height 57
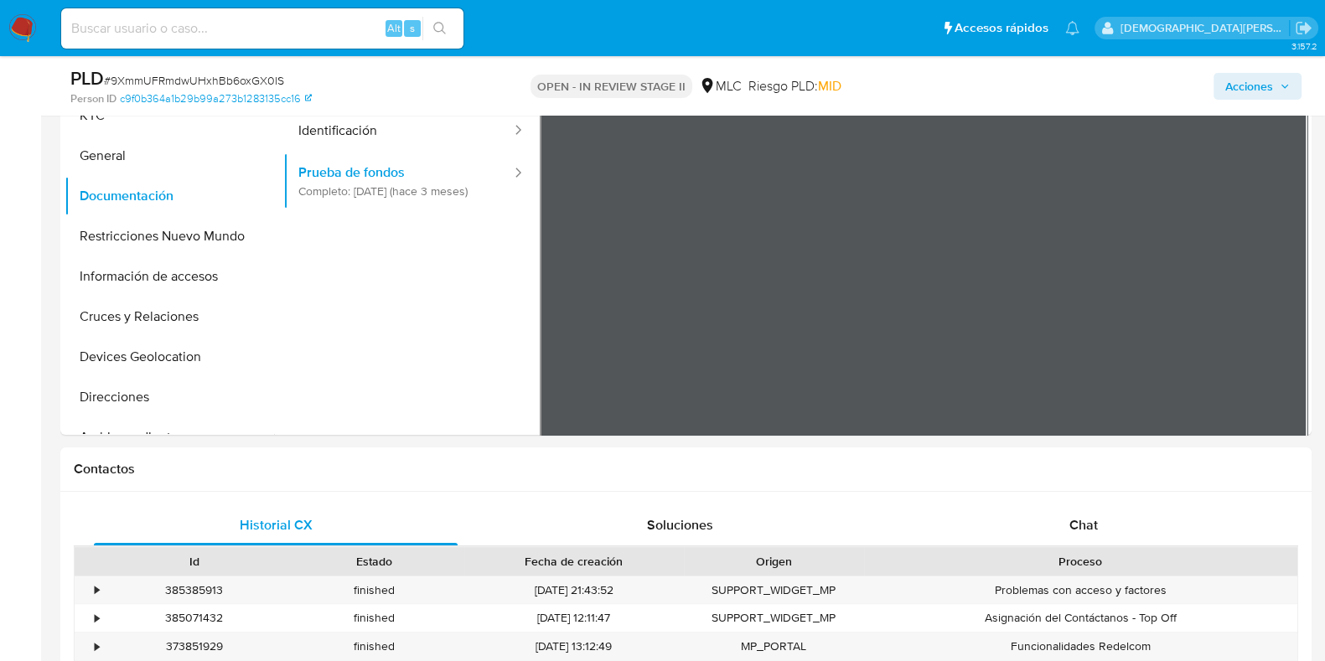
scroll to position [314, 0]
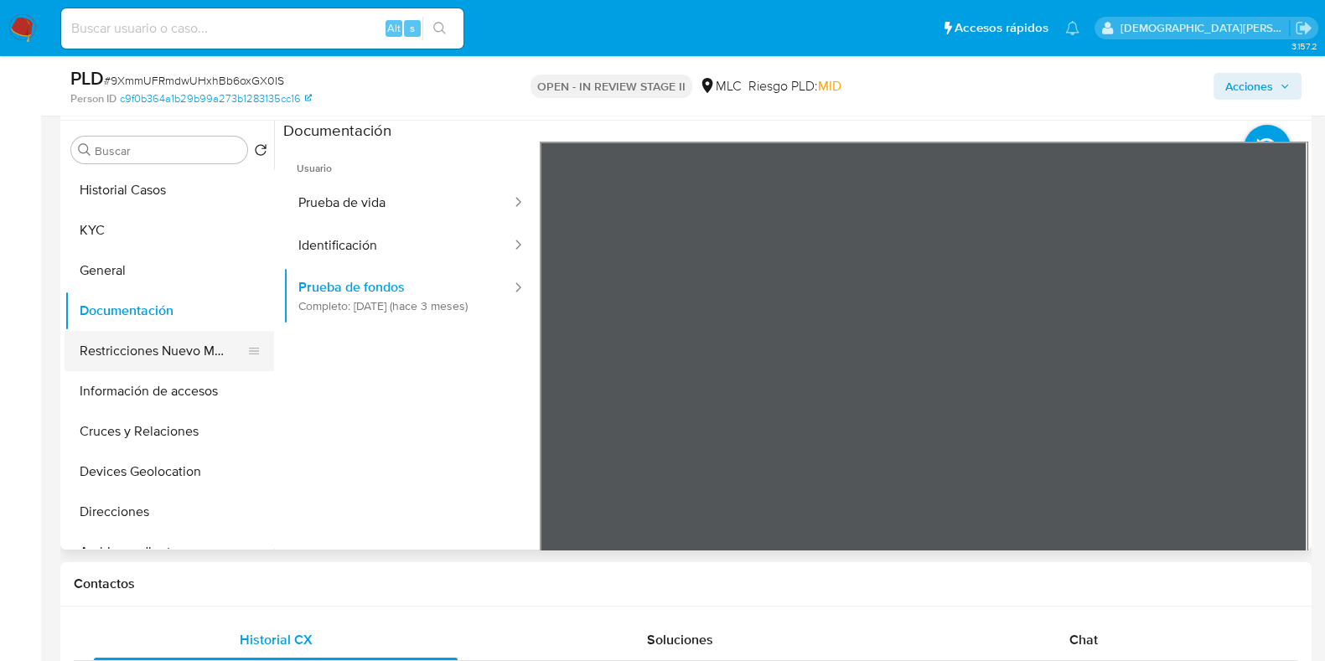
click at [109, 337] on button "Restricciones Nuevo Mundo" at bounding box center [163, 351] width 196 height 40
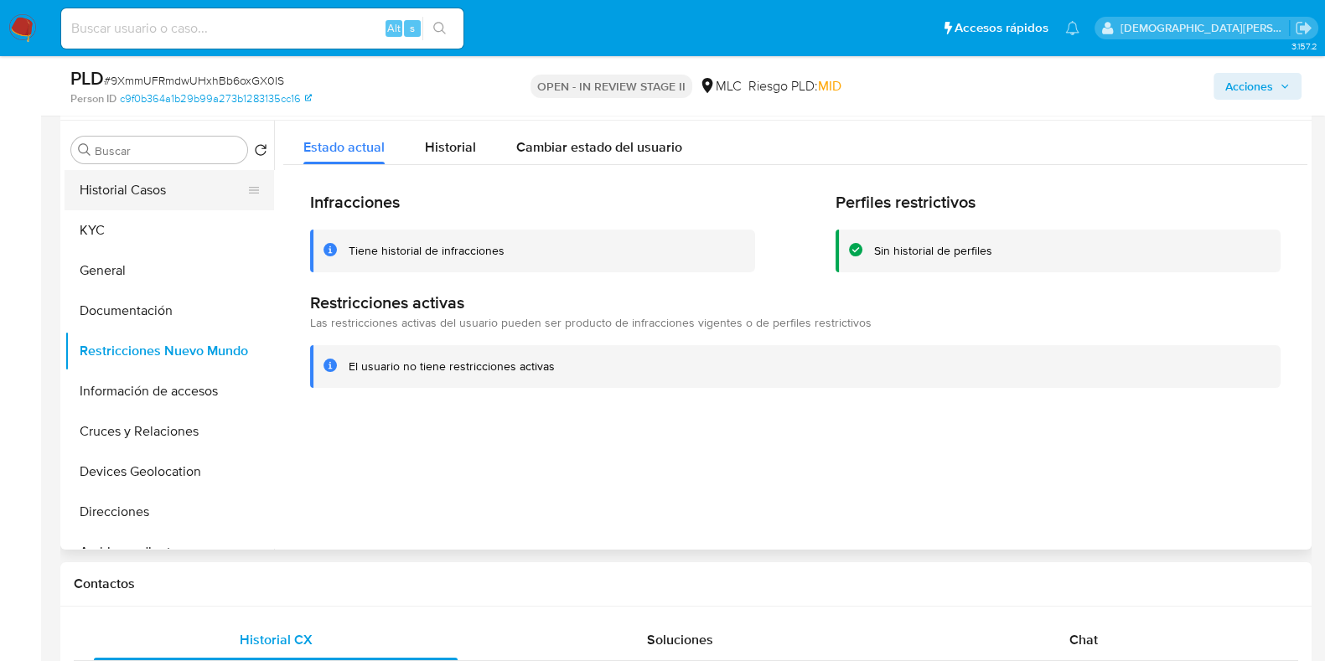
click at [168, 180] on button "Historial Casos" at bounding box center [163, 190] width 196 height 40
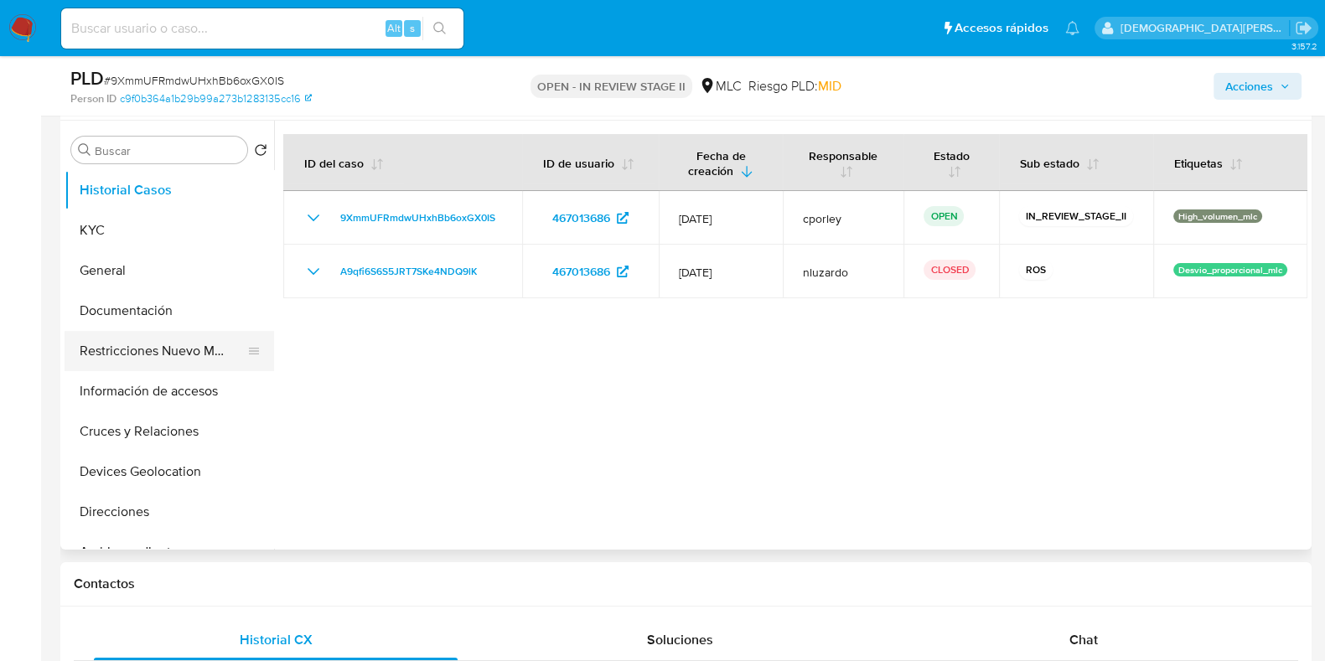
click at [144, 344] on button "Restricciones Nuevo Mundo" at bounding box center [163, 351] width 196 height 40
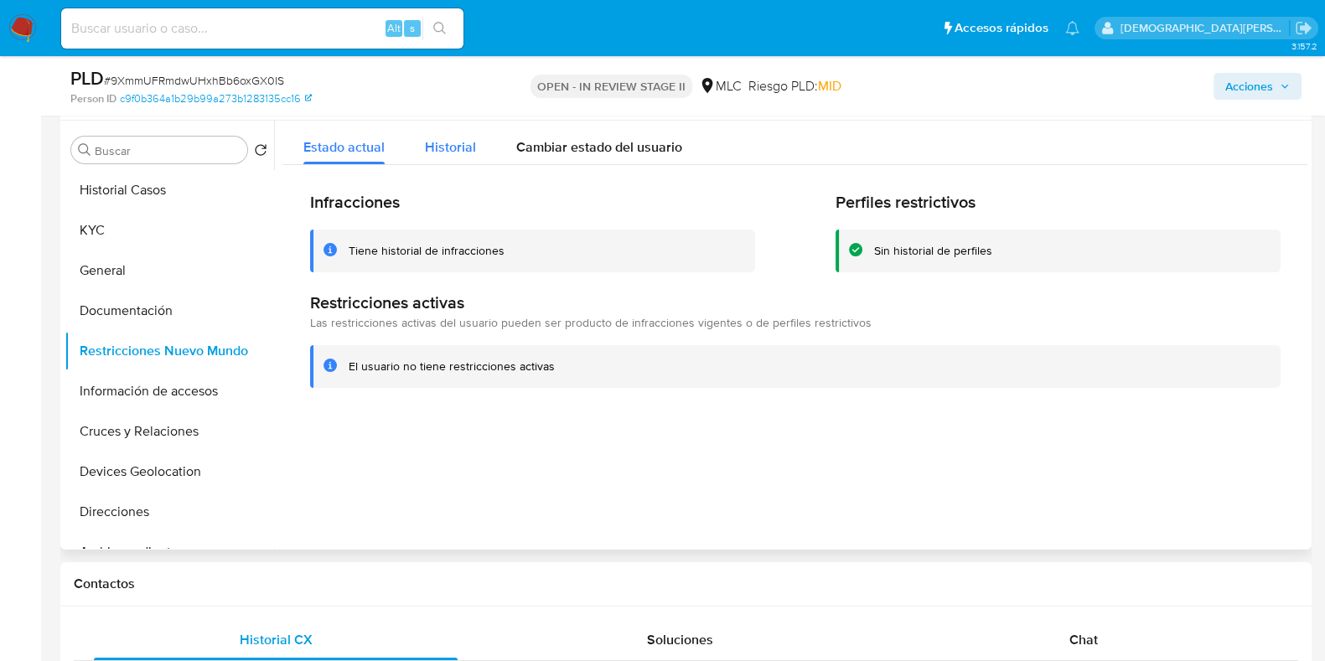
click at [436, 144] on span "Historial" at bounding box center [450, 146] width 51 height 19
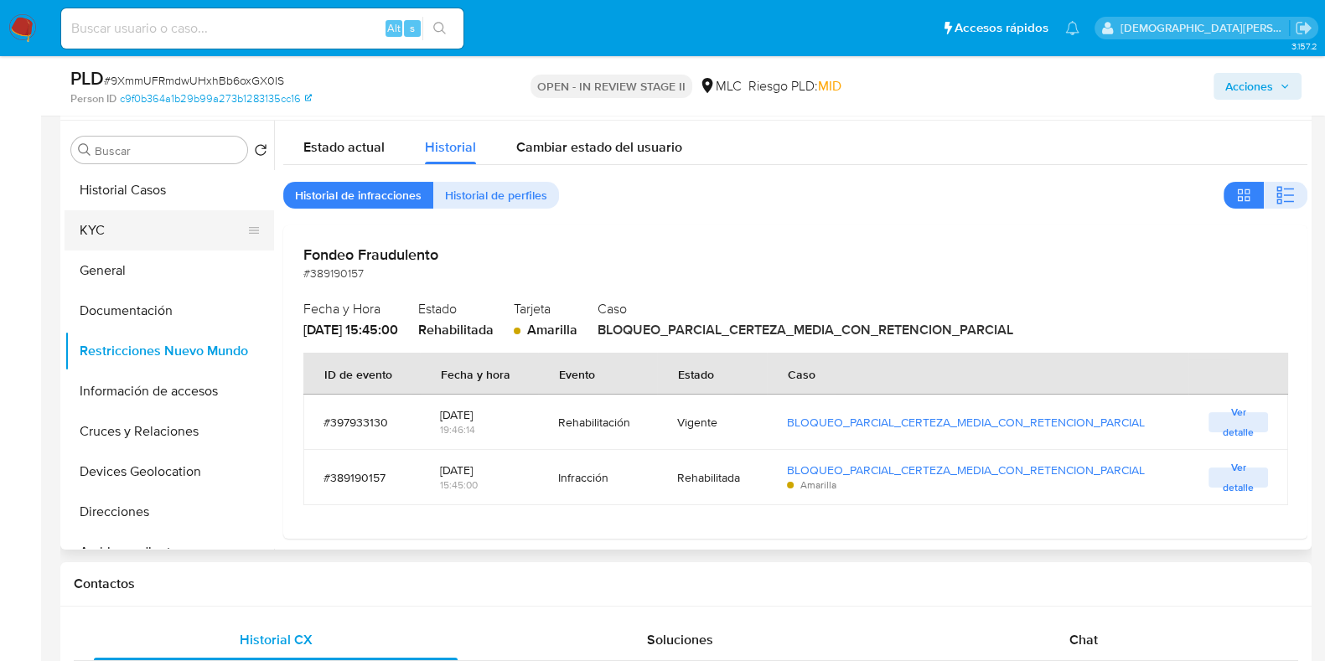
click at [119, 220] on button "KYC" at bounding box center [163, 230] width 196 height 40
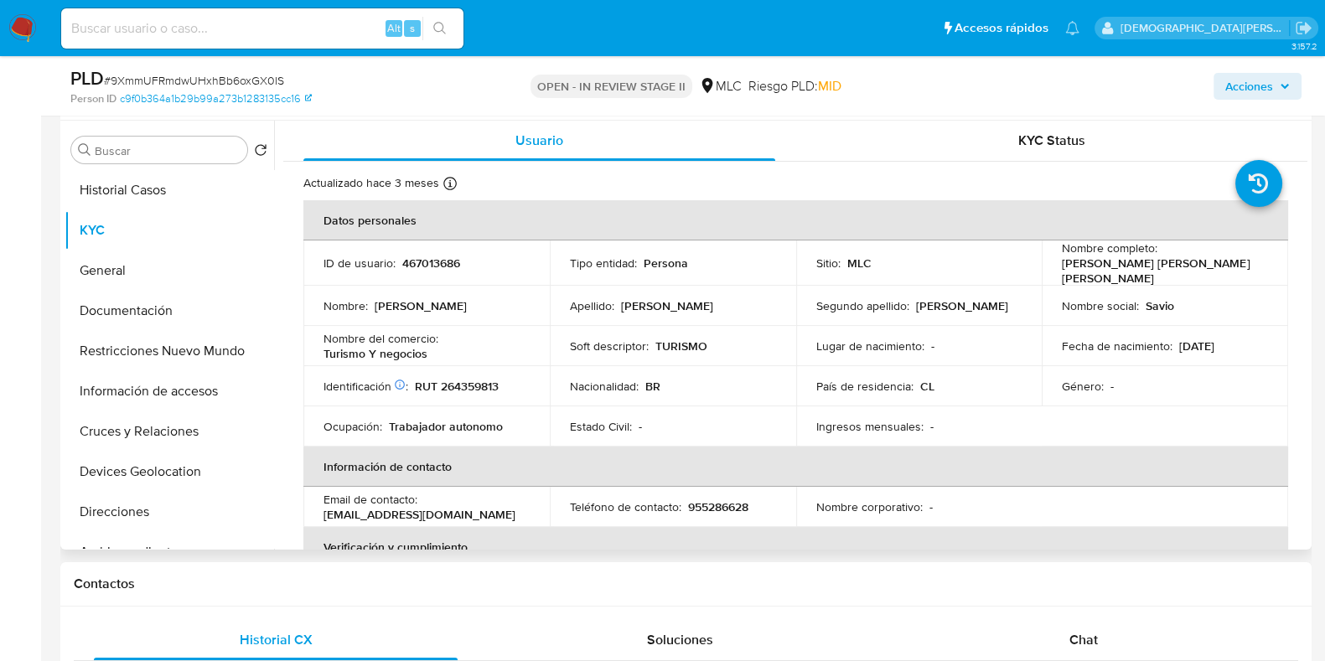
drag, startPoint x: 1105, startPoint y: 282, endPoint x: 1049, endPoint y: 266, distance: 58.6
click at [1049, 266] on td "Nombre completo : Savio Emanuel Arruda Duarte Trajano da Silva" at bounding box center [1165, 263] width 246 height 45
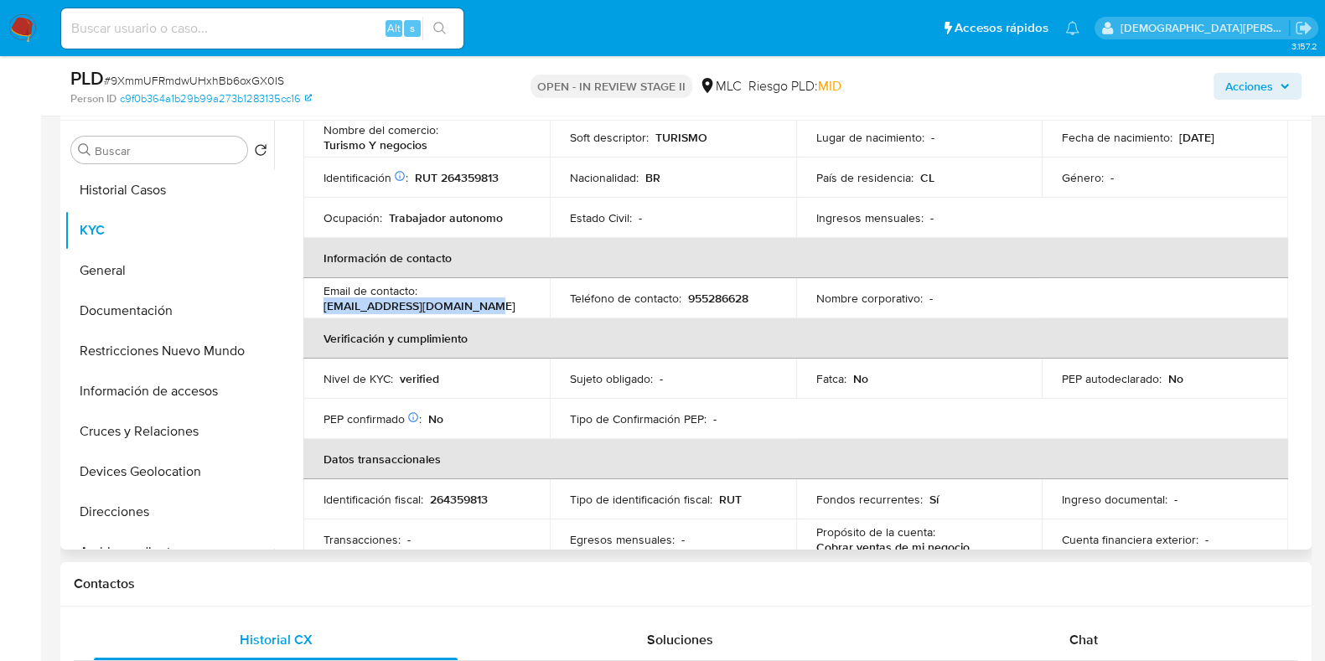
drag, startPoint x: 317, startPoint y: 305, endPoint x: 500, endPoint y: 306, distance: 182.7
click at [500, 306] on td "Email de contacto : saviio_emanoel@hotmail.com" at bounding box center [426, 298] width 246 height 40
click at [708, 291] on p "955286628" at bounding box center [718, 298] width 60 height 15
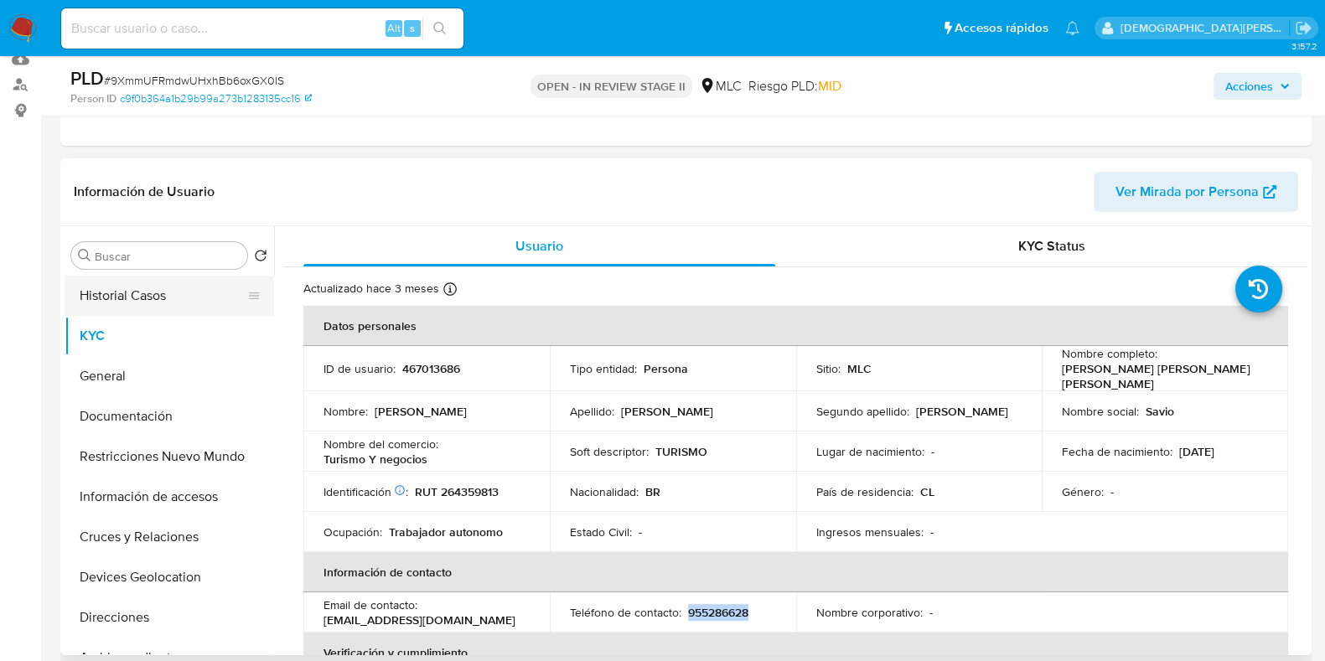
click at [148, 303] on button "Historial Casos" at bounding box center [163, 296] width 196 height 40
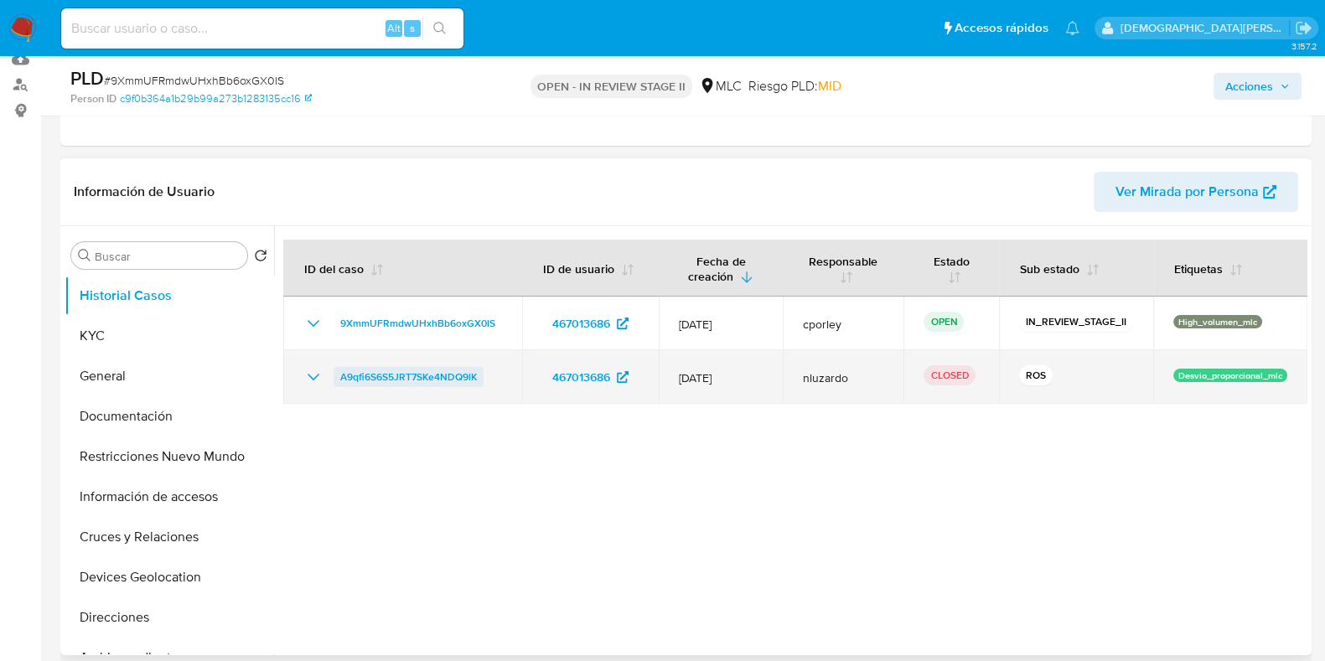
click at [428, 379] on span "A9qfi6S6S5JRT7SKe4NDQ9lK" at bounding box center [408, 377] width 137 height 20
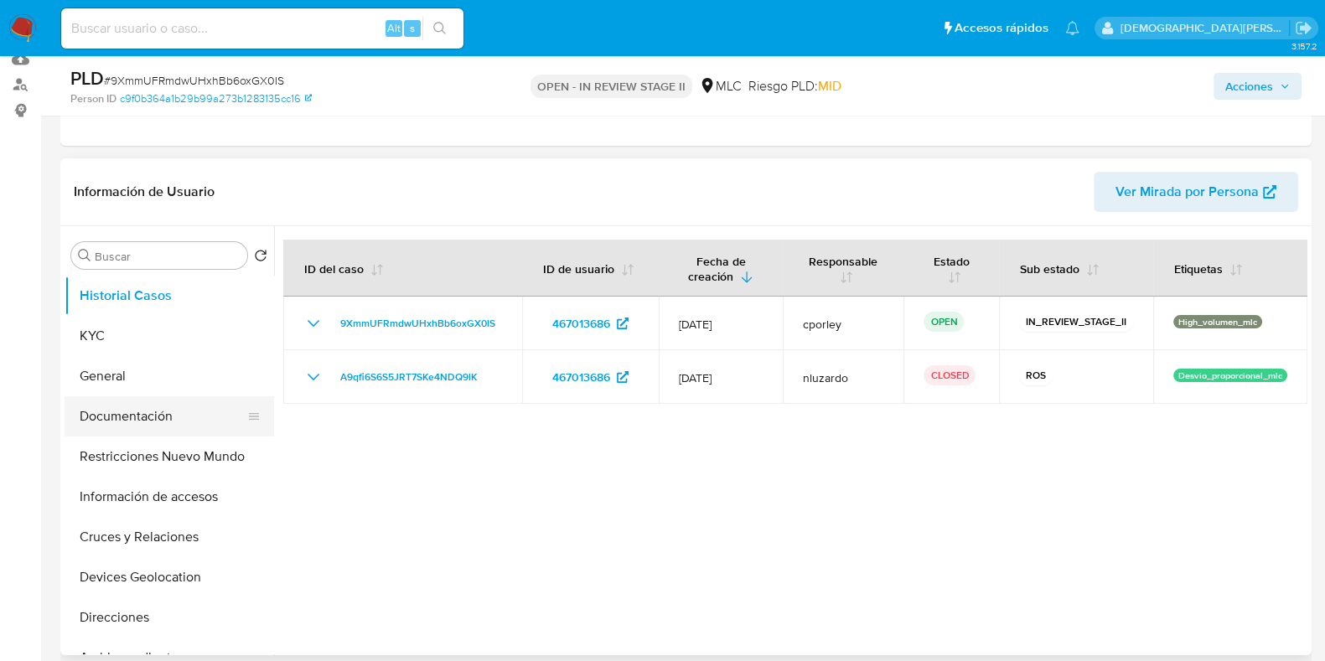
click at [142, 414] on button "Documentación" at bounding box center [163, 416] width 196 height 40
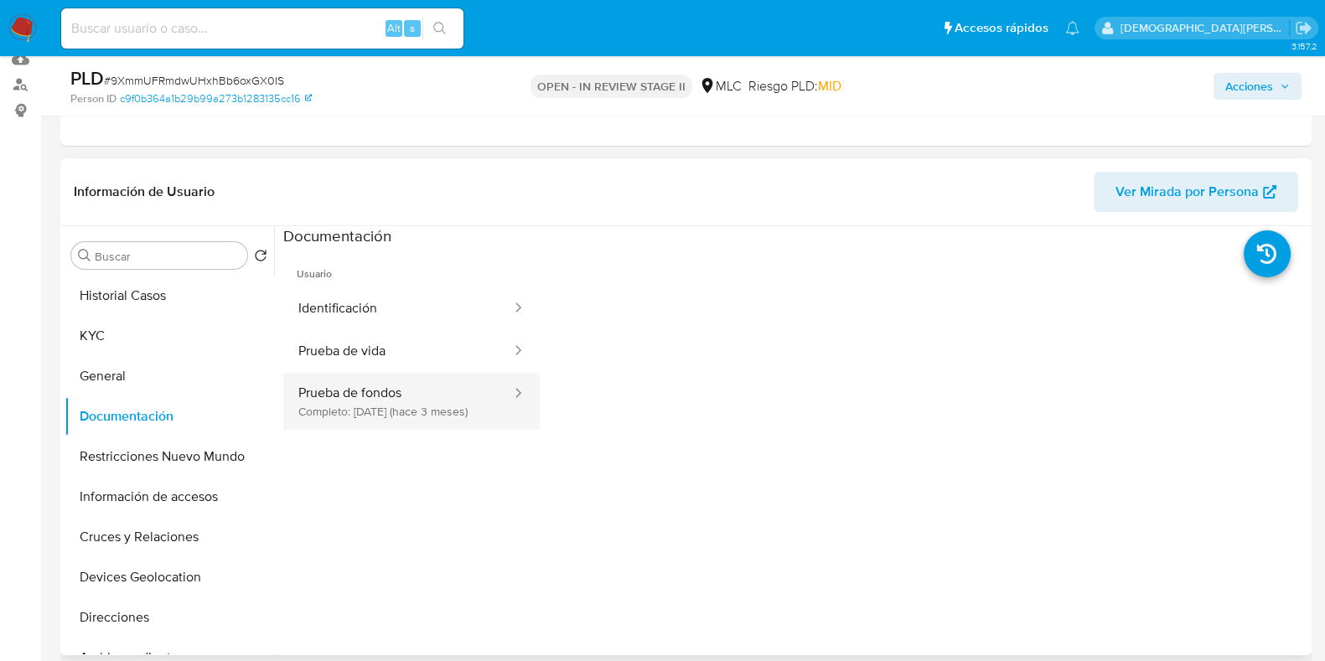
click at [371, 406] on button "Prueba de fondos Completo: 05/06/2025 (hace 3 meses)" at bounding box center [398, 401] width 230 height 57
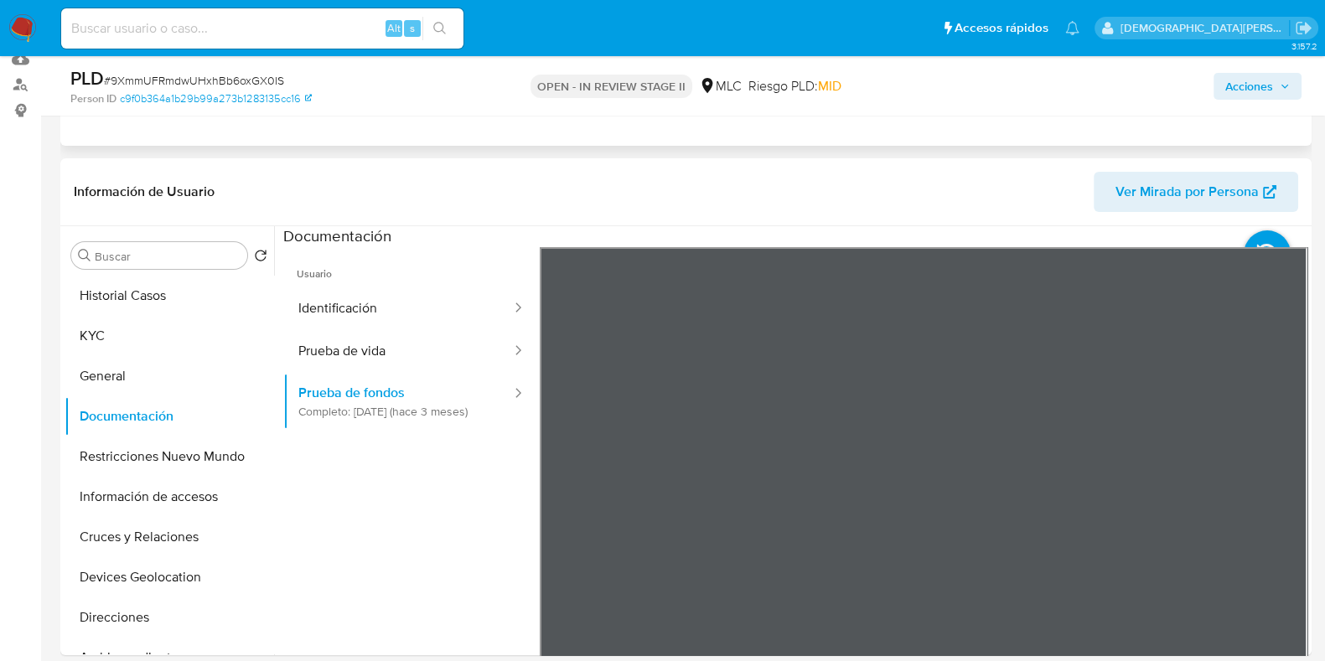
scroll to position [0, 0]
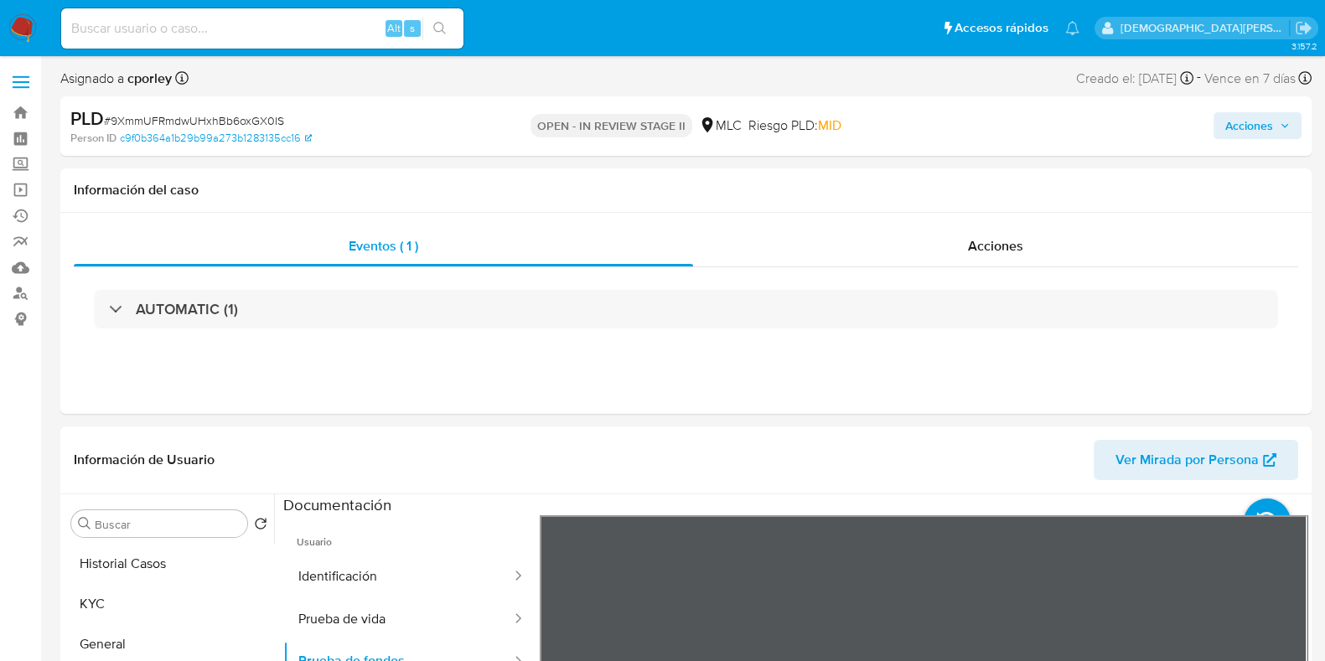
click at [1059, 123] on span "Acciones" at bounding box center [1249, 125] width 48 height 27
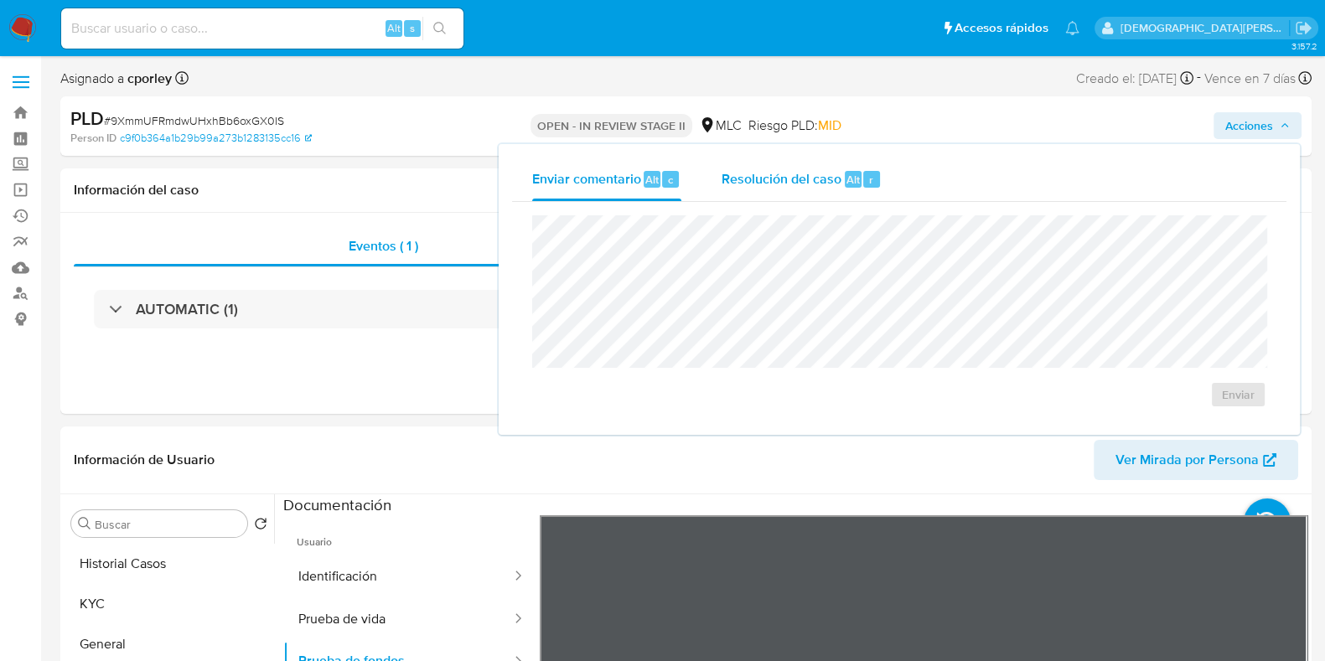
click at [738, 184] on span "Resolución del caso" at bounding box center [782, 178] width 120 height 19
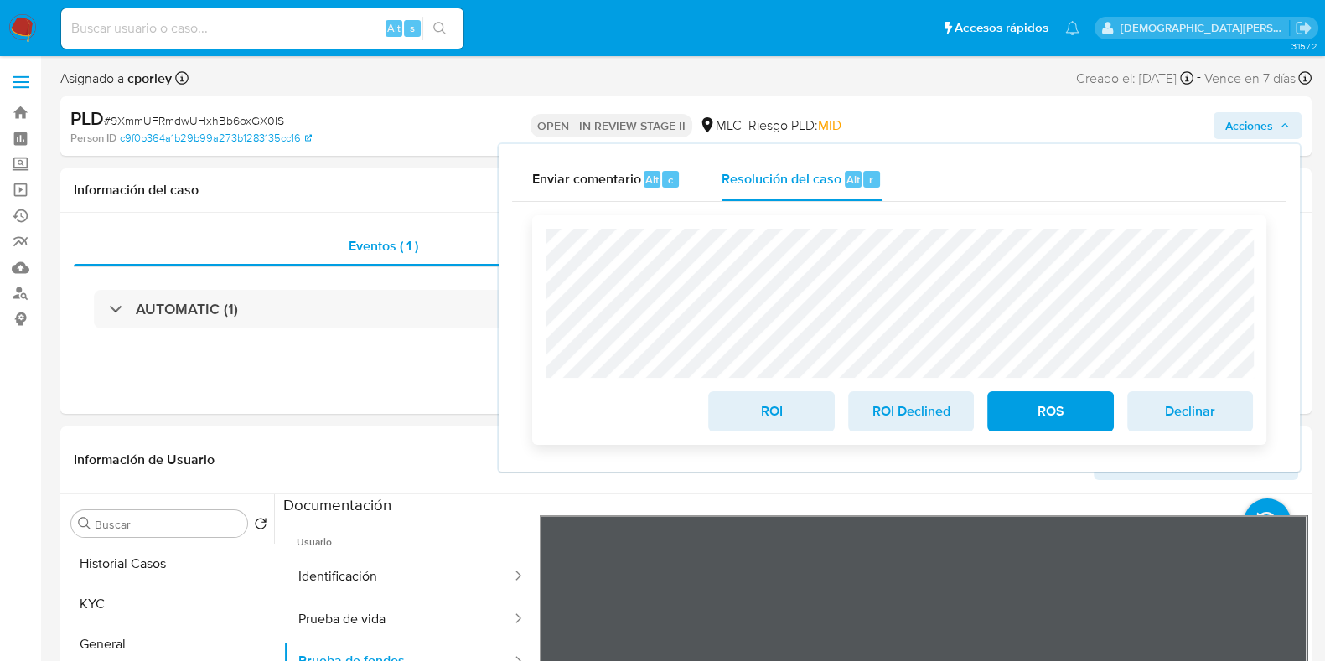
click at [1052, 412] on span "ROS" at bounding box center [1050, 411] width 82 height 37
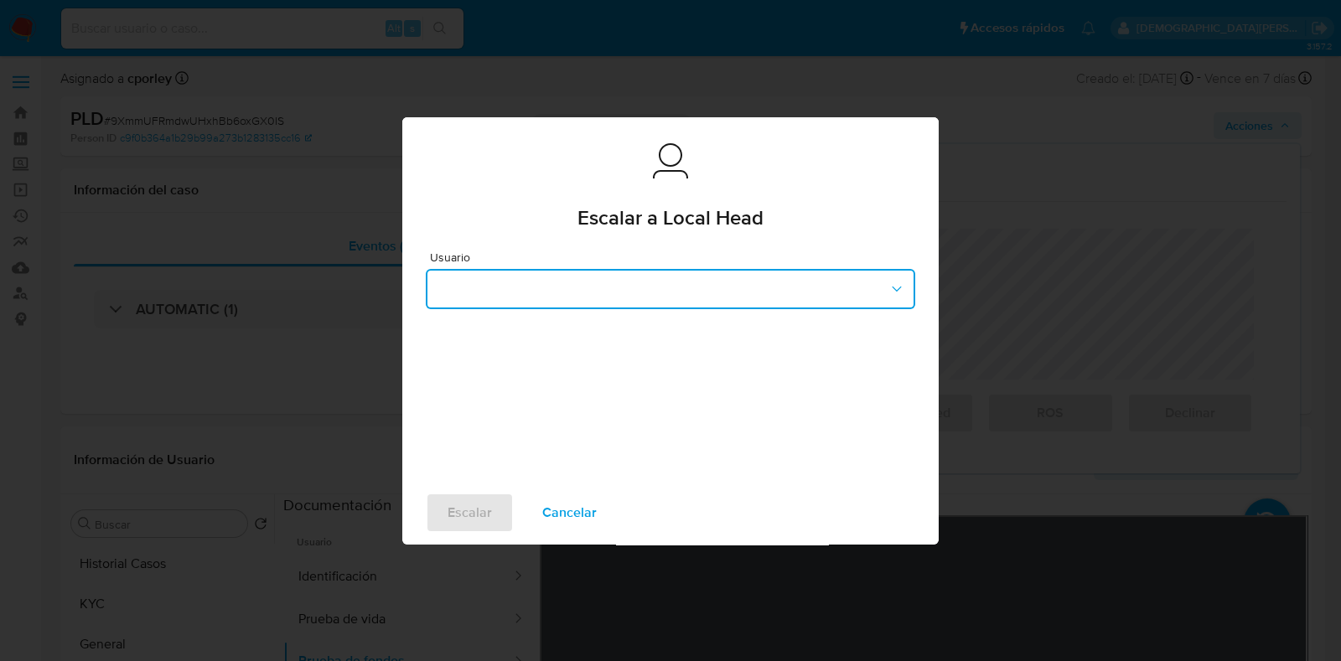
click at [513, 296] on button "button" at bounding box center [670, 289] width 489 height 40
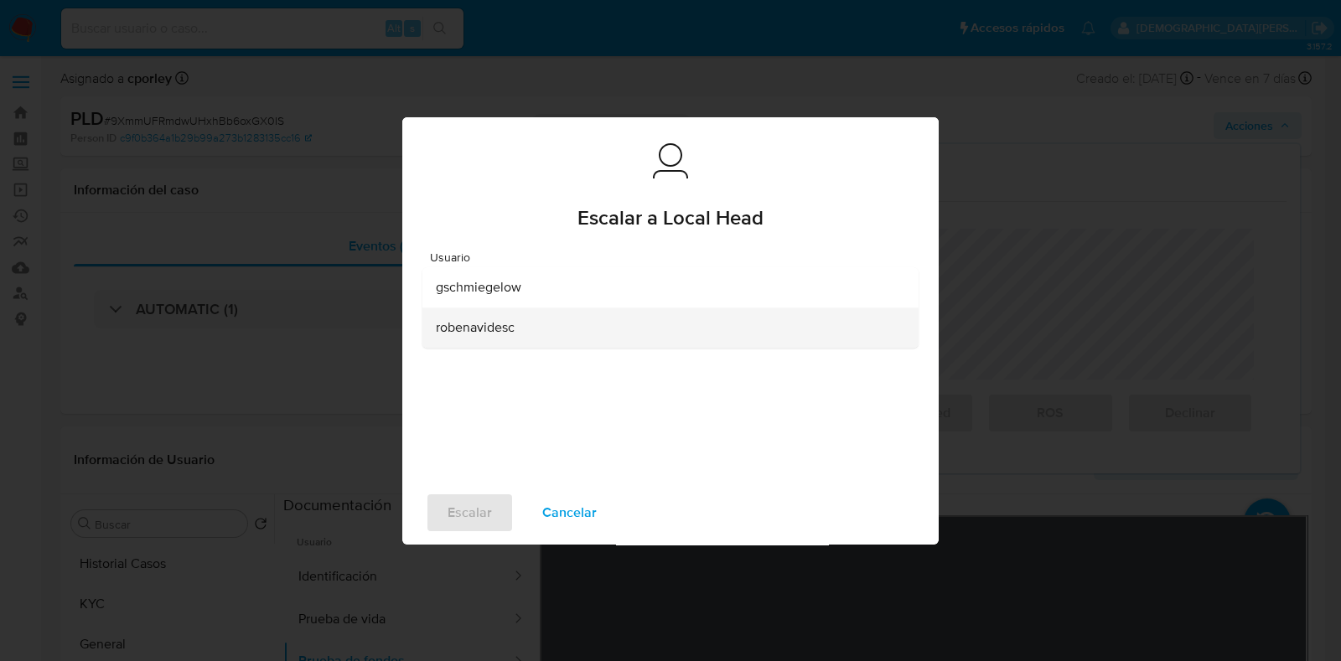
click at [491, 320] on span "robenavidesc" at bounding box center [475, 327] width 79 height 17
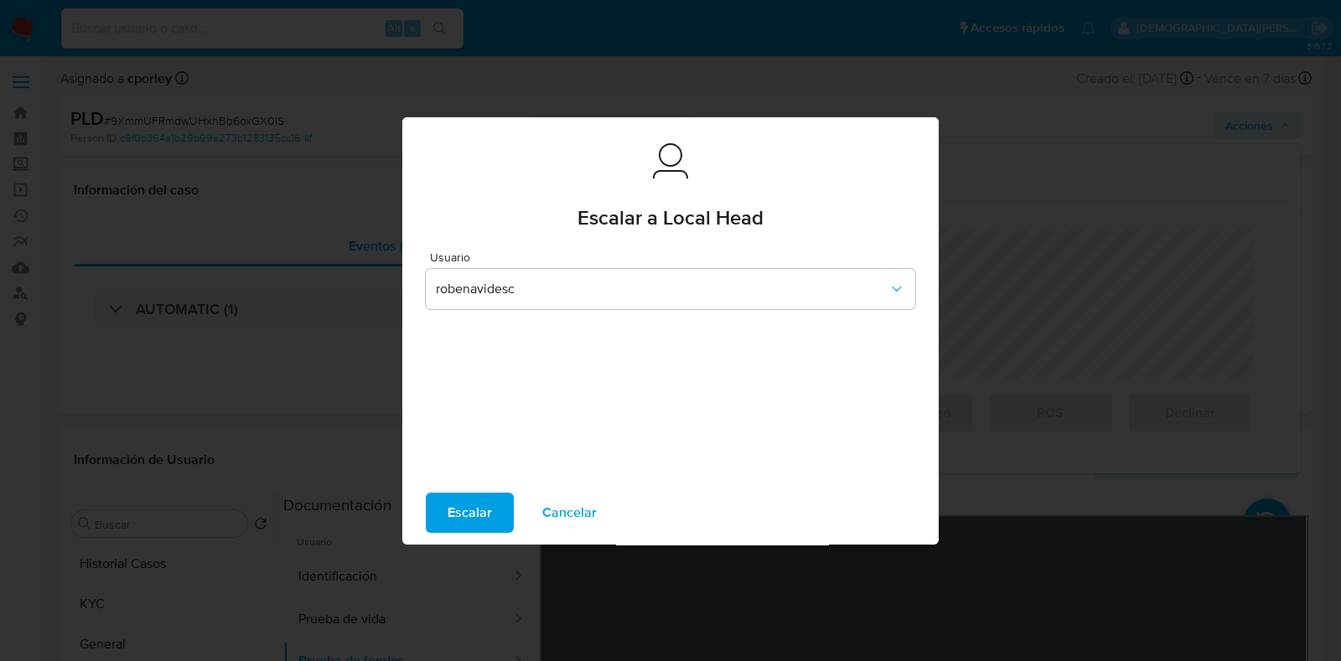
click at [475, 514] on span "Escalar" at bounding box center [470, 513] width 44 height 37
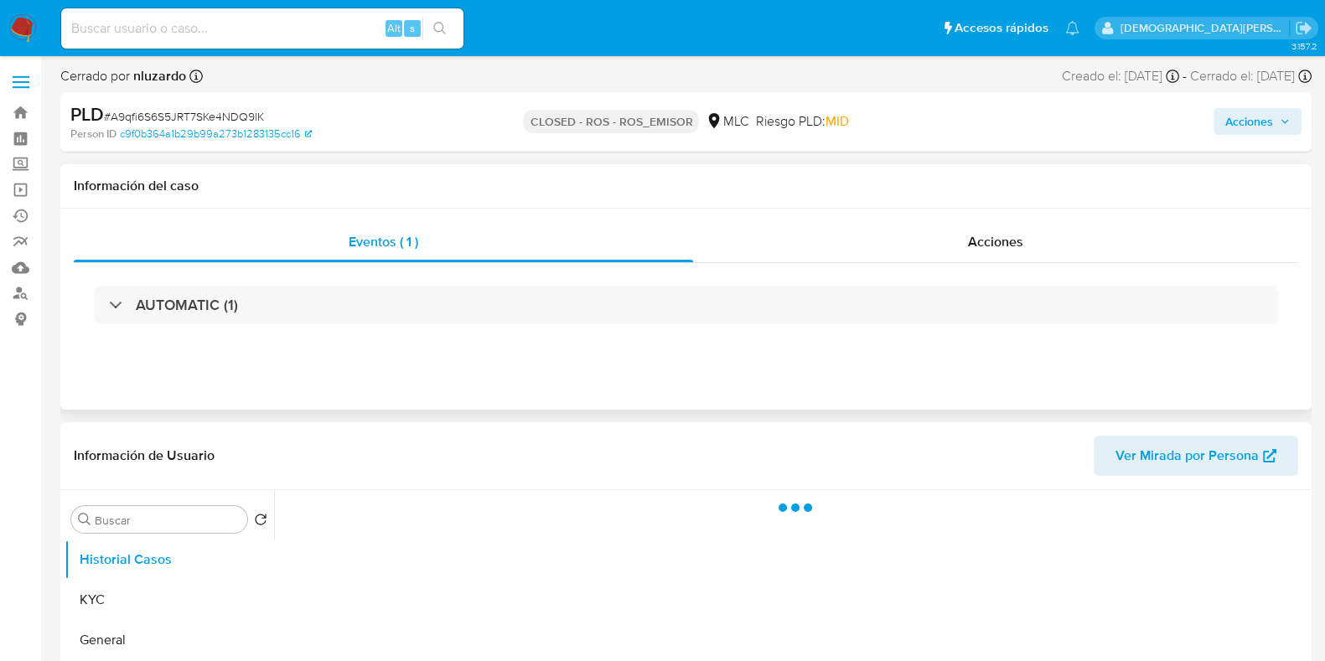
click at [976, 267] on div "AUTOMATIC (1)" at bounding box center [686, 305] width 1225 height 84
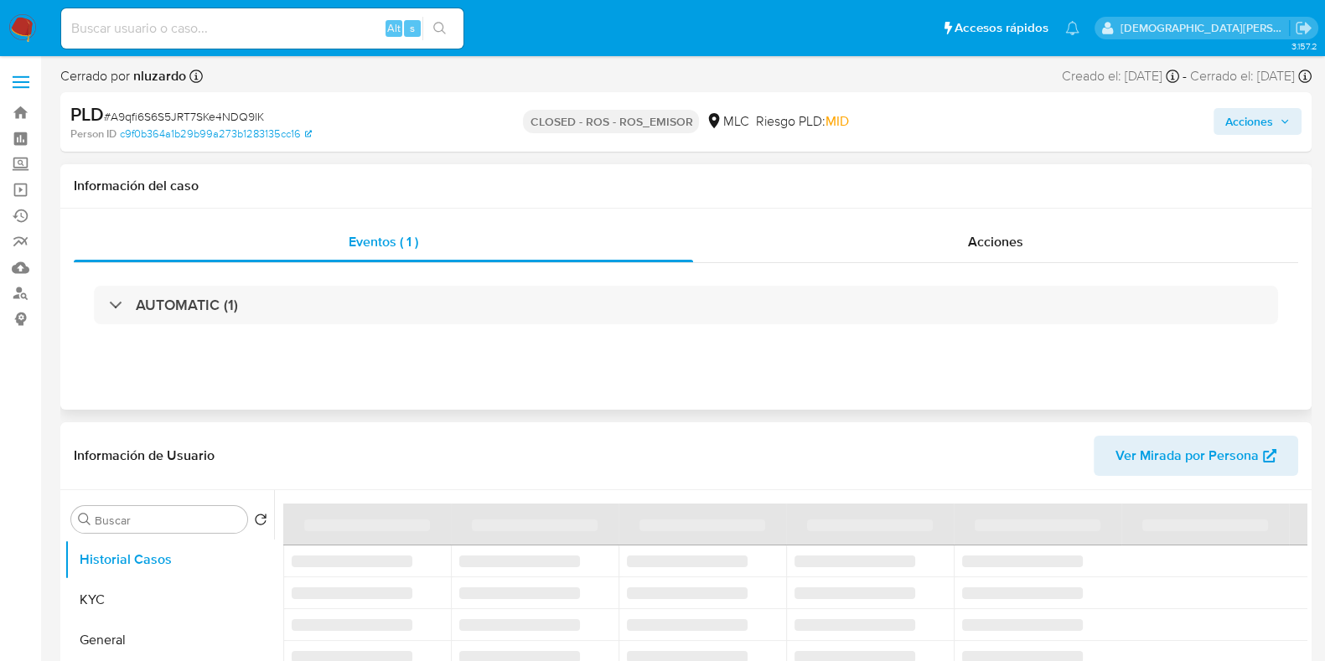
drag, startPoint x: 904, startPoint y: 250, endPoint x: 704, endPoint y: 275, distance: 201.1
click at [904, 251] on div "Acciones" at bounding box center [995, 242] width 605 height 40
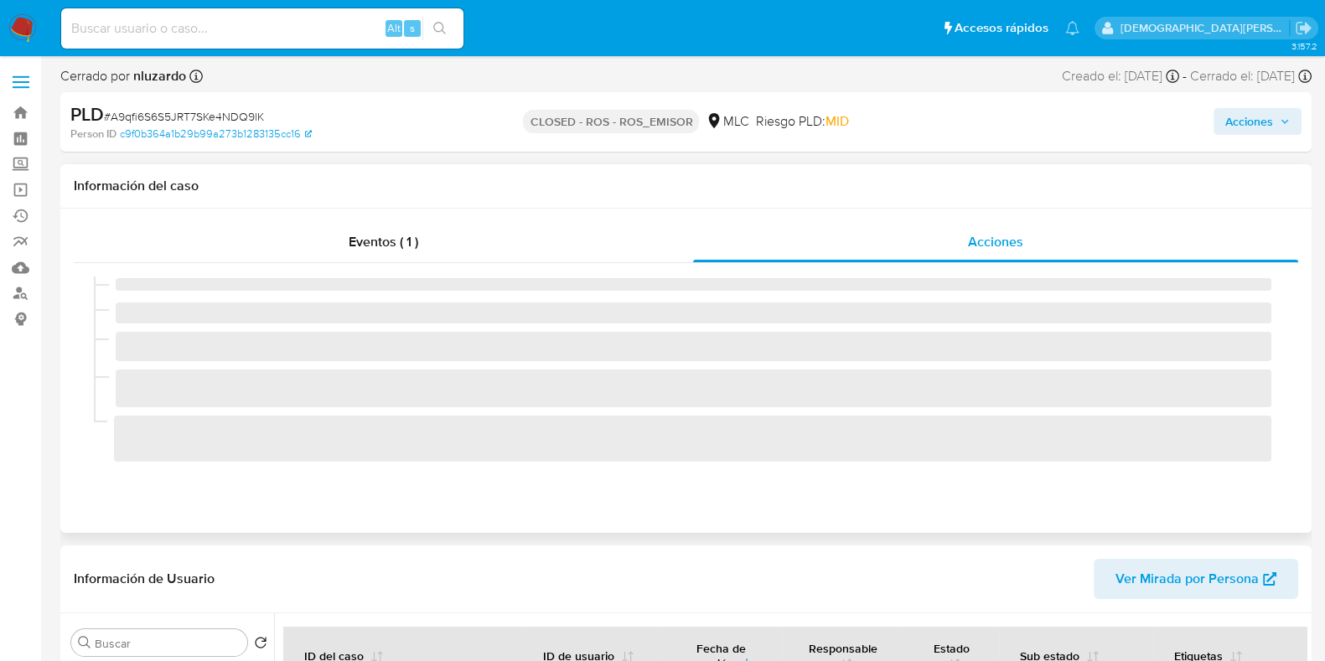
select select "10"
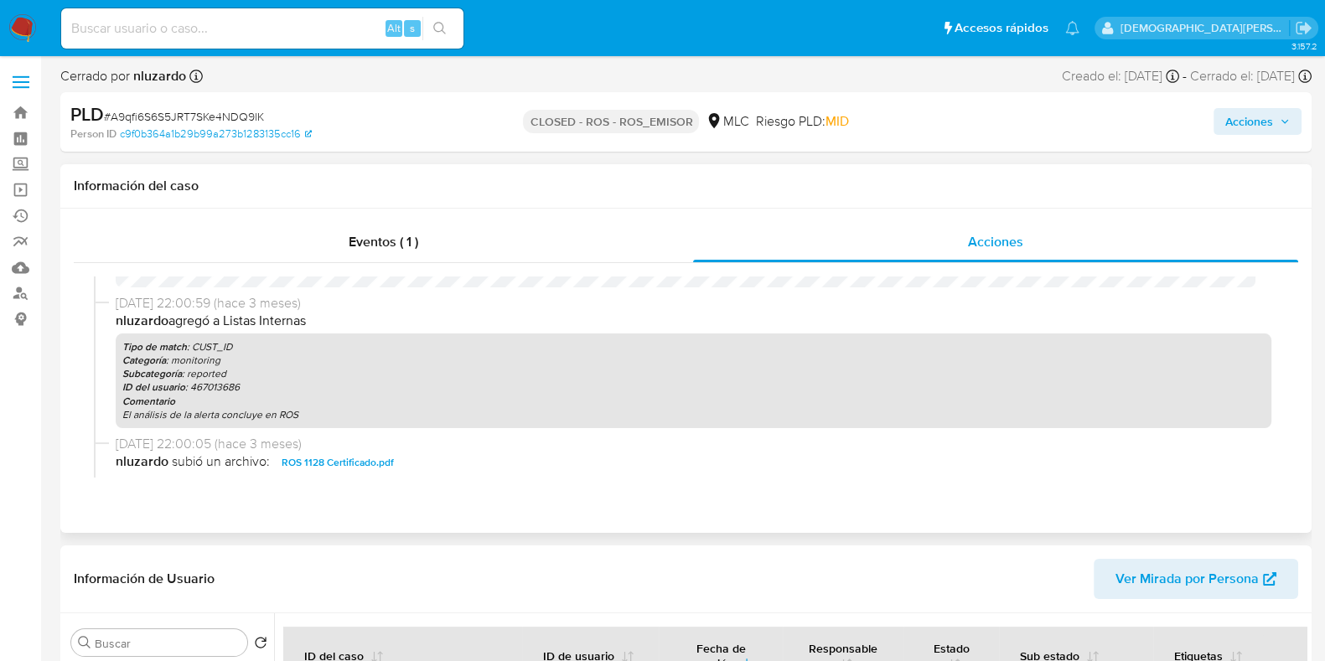
scroll to position [209, 0]
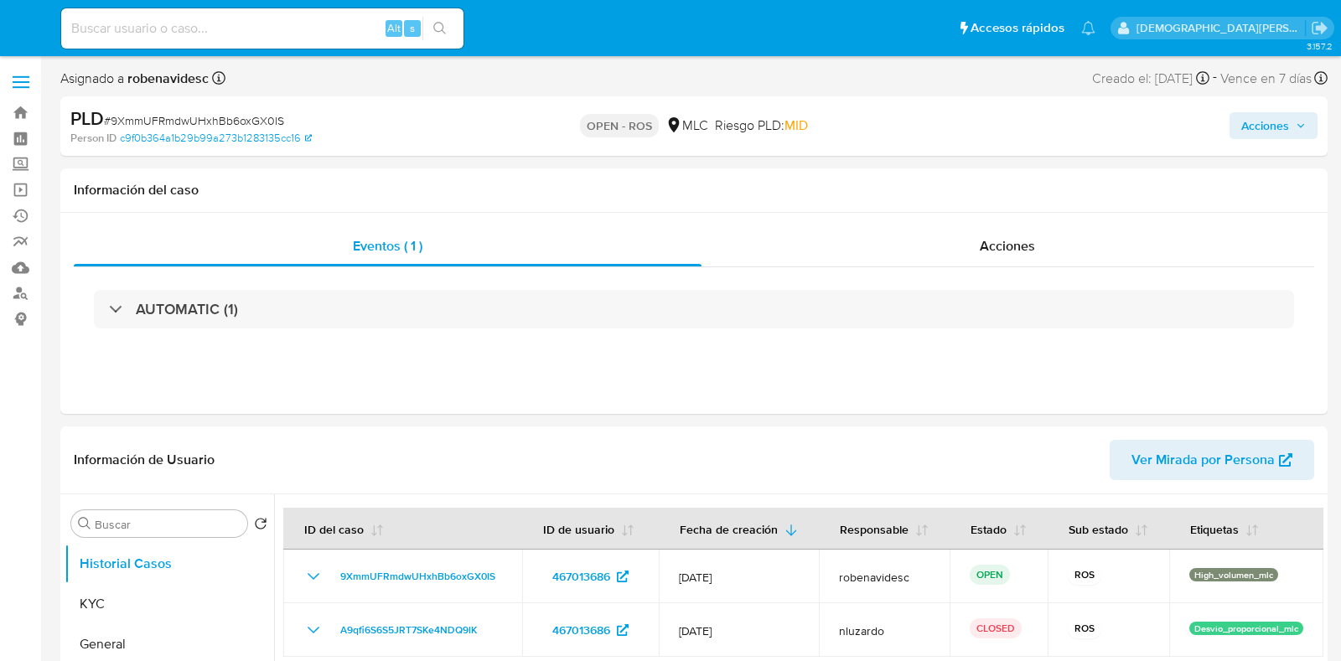
select select "10"
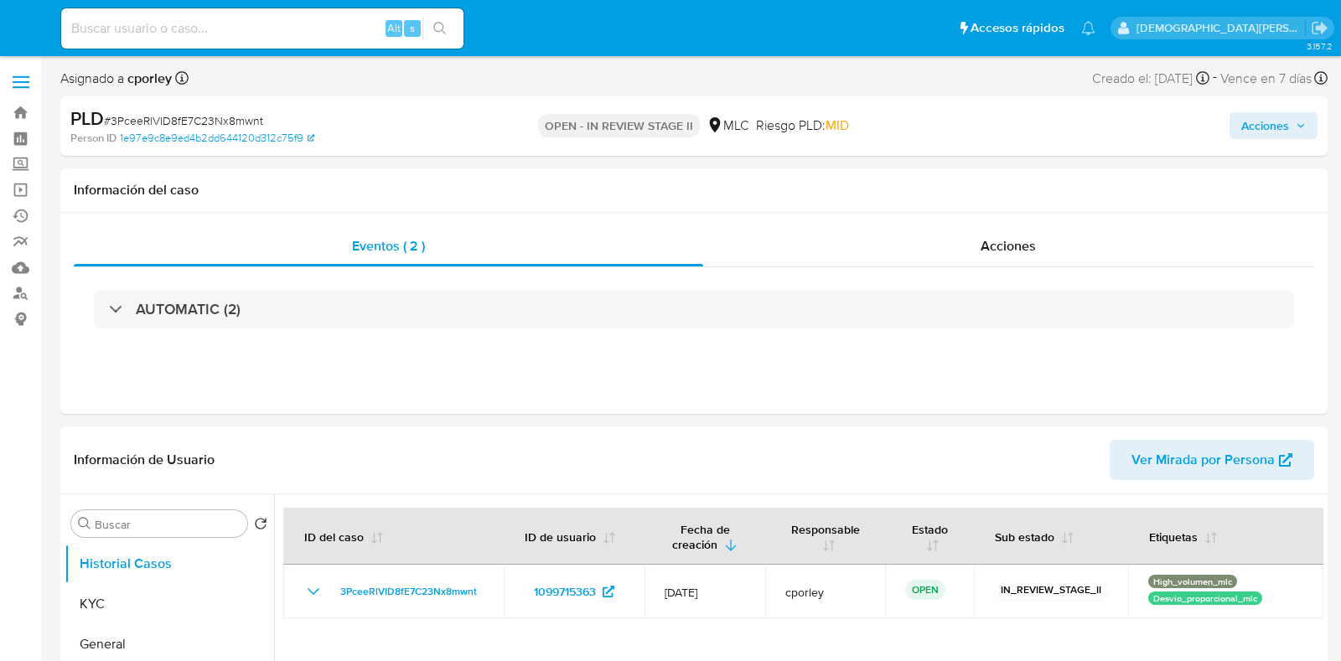
select select "10"
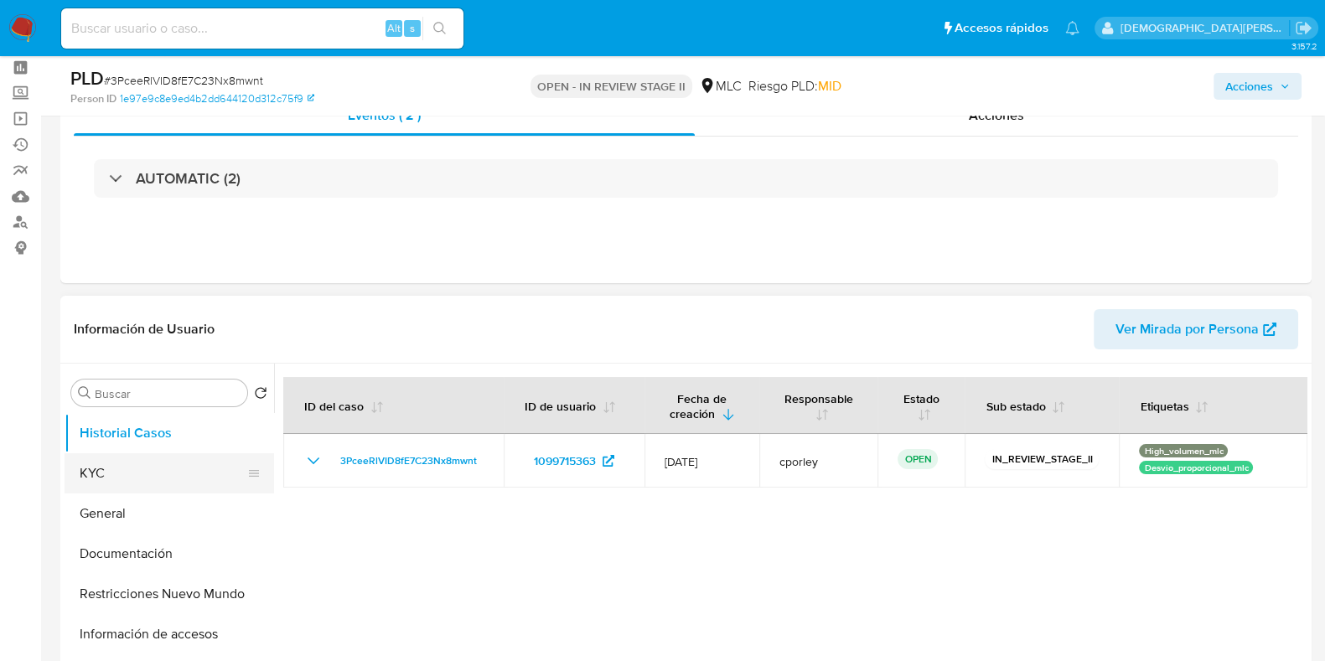
scroll to position [104, 0]
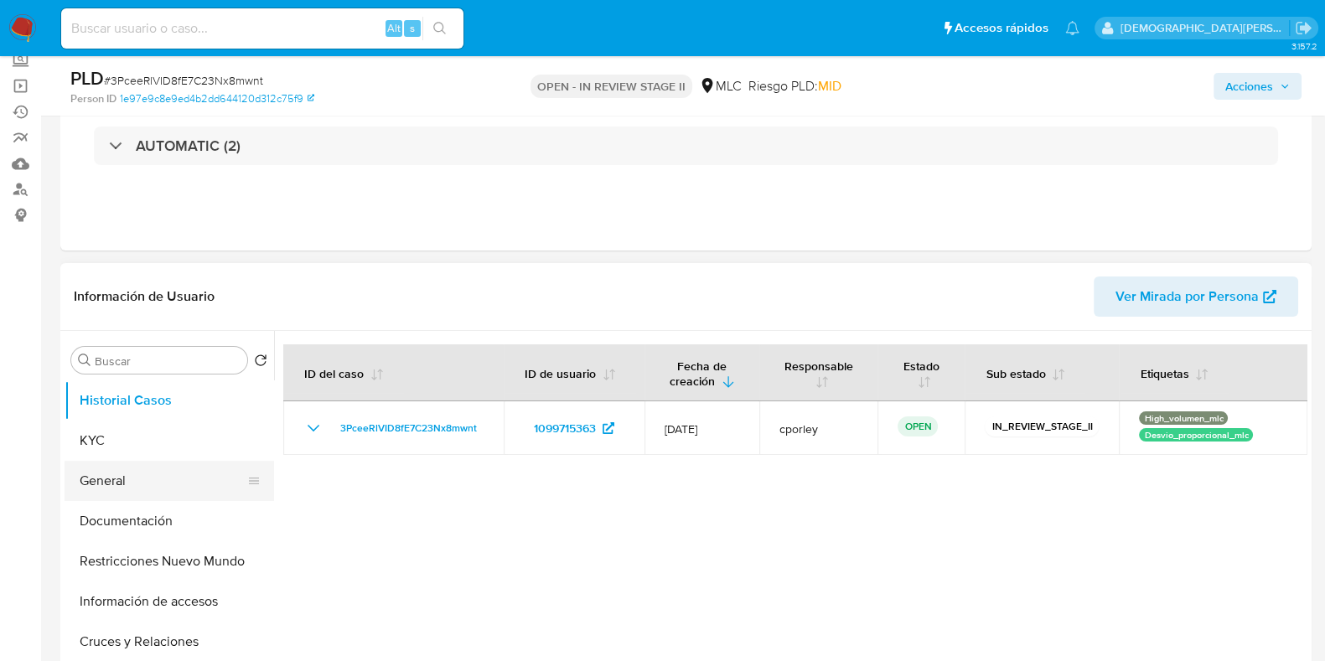
click at [117, 471] on button "General" at bounding box center [163, 481] width 196 height 40
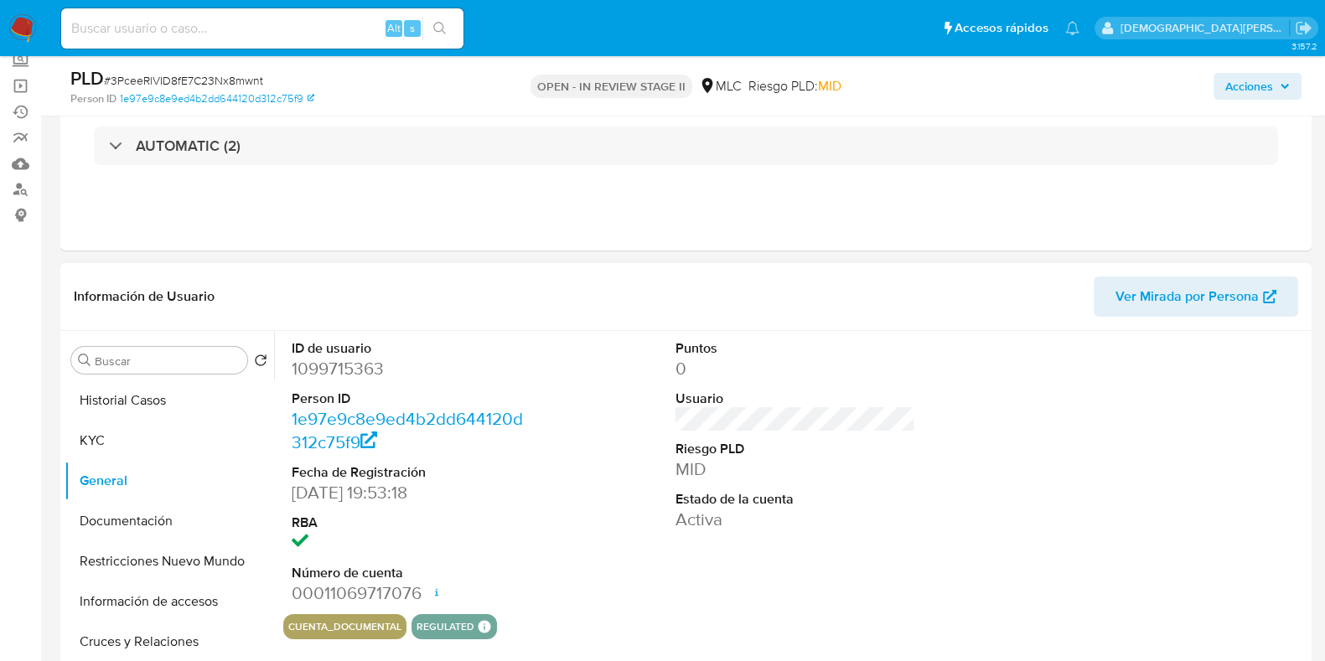
click at [356, 367] on dd "1099715363" at bounding box center [412, 368] width 240 height 23
copy dd "1099715363"
click at [334, 360] on dd "1099715363" at bounding box center [412, 368] width 240 height 23
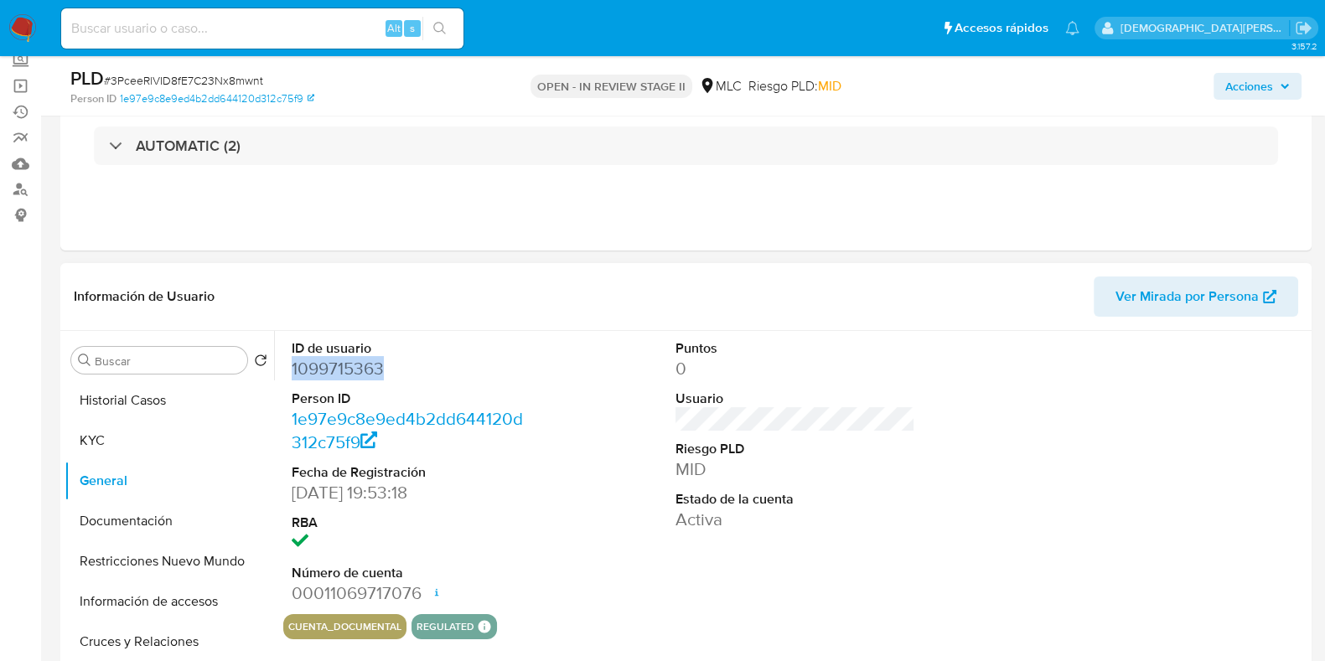
click at [334, 360] on dd "1099715363" at bounding box center [412, 368] width 240 height 23
click at [325, 367] on dd "1099715363" at bounding box center [412, 368] width 240 height 23
click at [178, 520] on button "Documentación" at bounding box center [163, 521] width 196 height 40
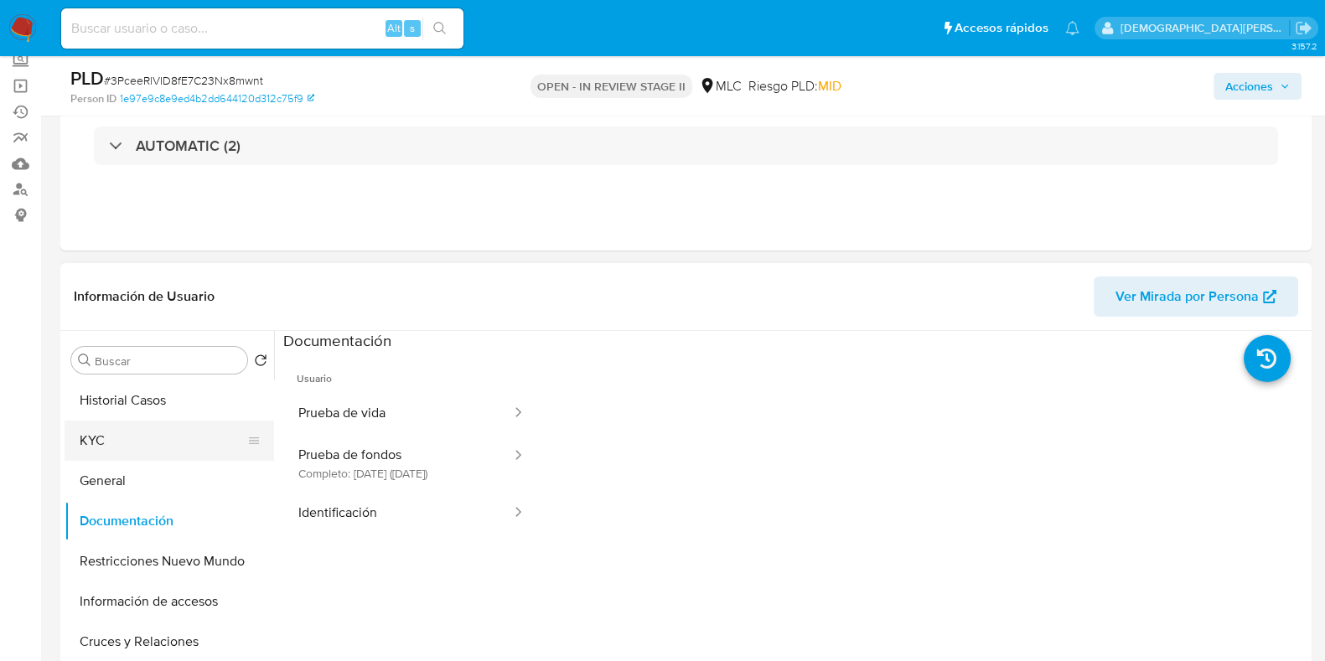
click at [131, 445] on button "KYC" at bounding box center [163, 441] width 196 height 40
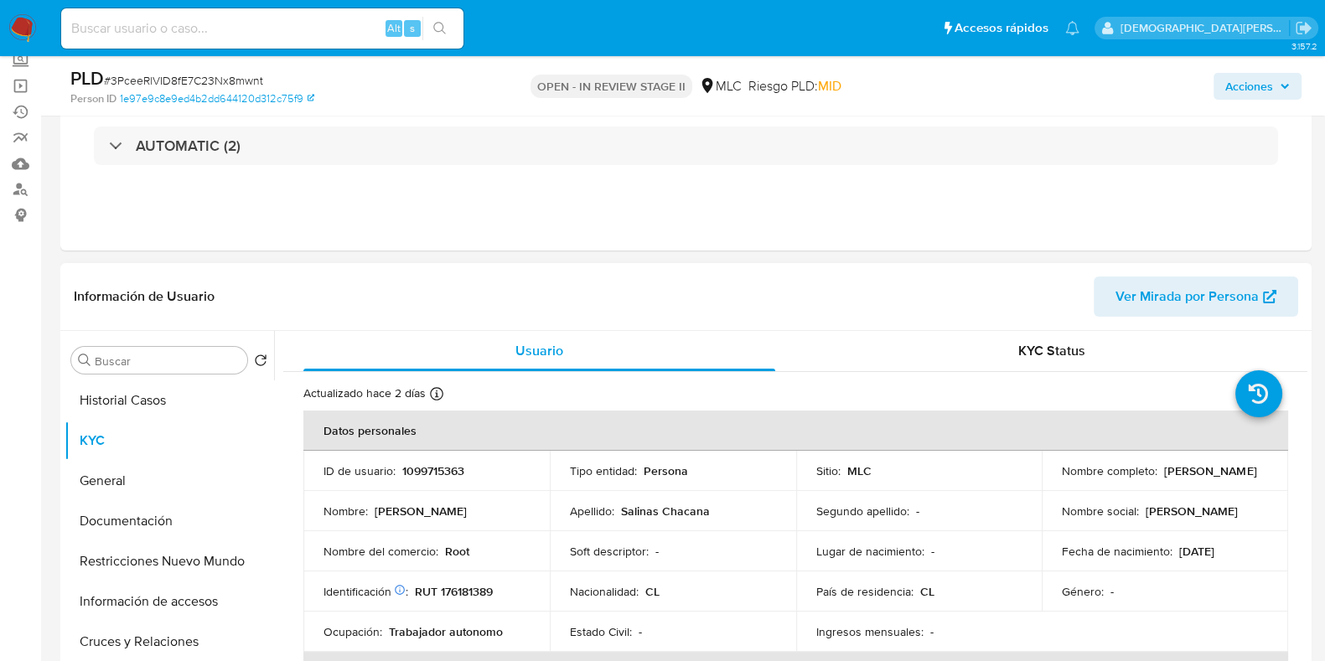
drag, startPoint x: 1152, startPoint y: 479, endPoint x: 1052, endPoint y: 479, distance: 99.7
click at [1052, 479] on td "Nombre completo : Bladimir Omar Salinas Chacana" at bounding box center [1165, 471] width 246 height 40
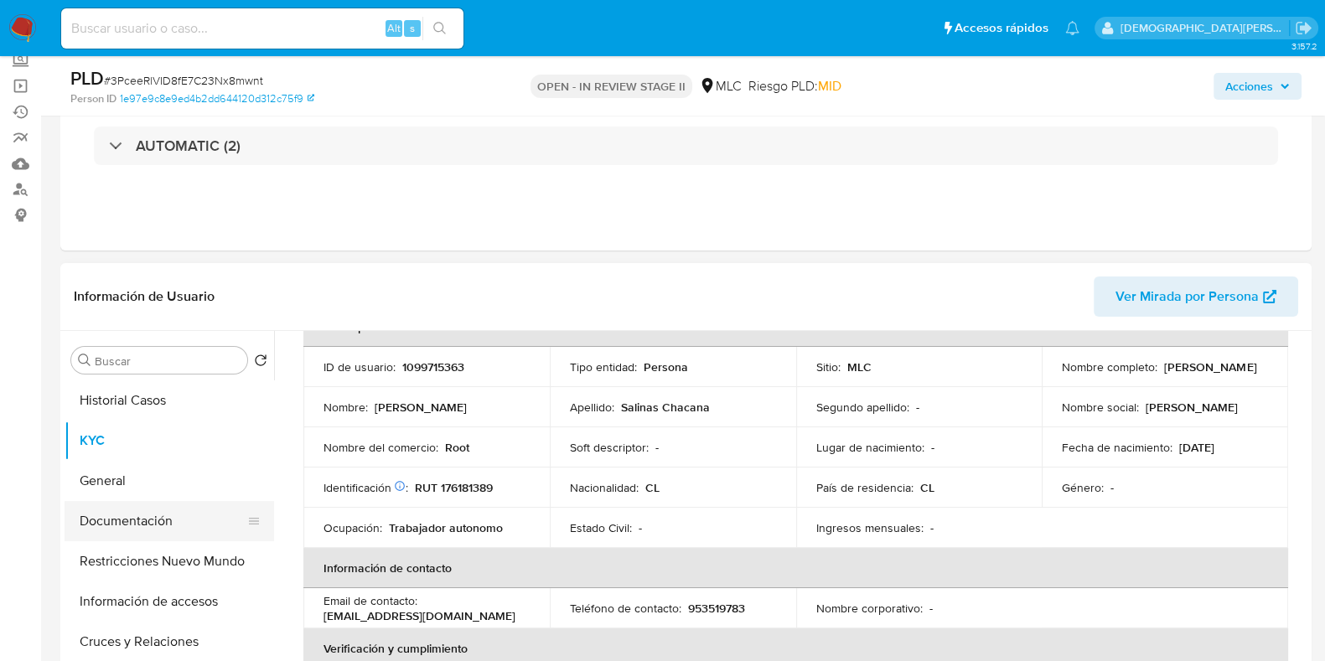
click at [163, 522] on button "Documentación" at bounding box center [163, 521] width 196 height 40
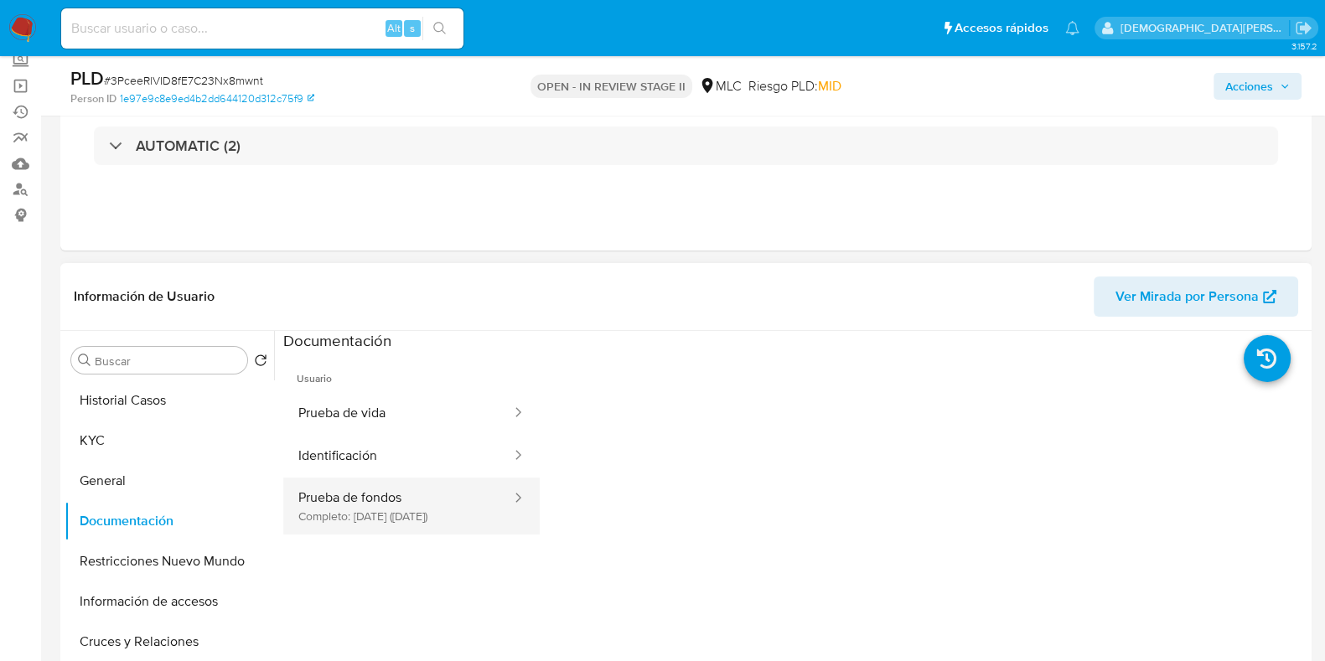
click at [362, 514] on button "Prueba de fondos Completo: 19/05/2025 (hace 3 meses)" at bounding box center [398, 506] width 230 height 57
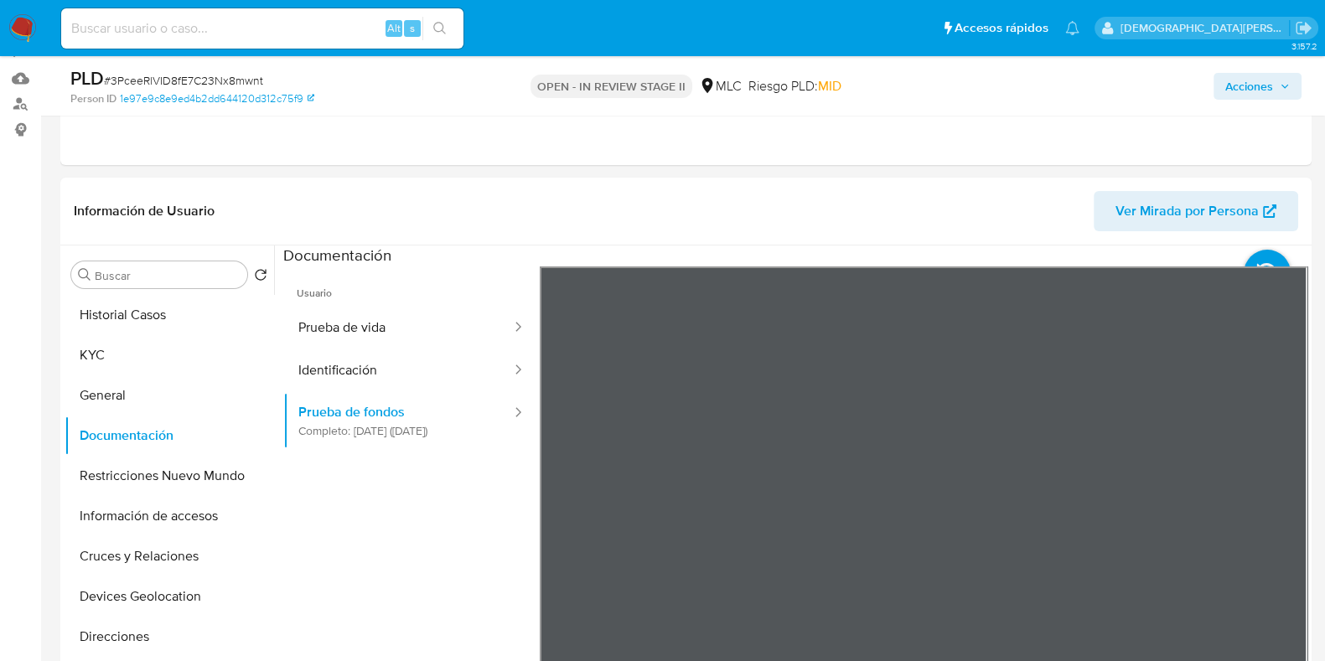
scroll to position [209, 0]
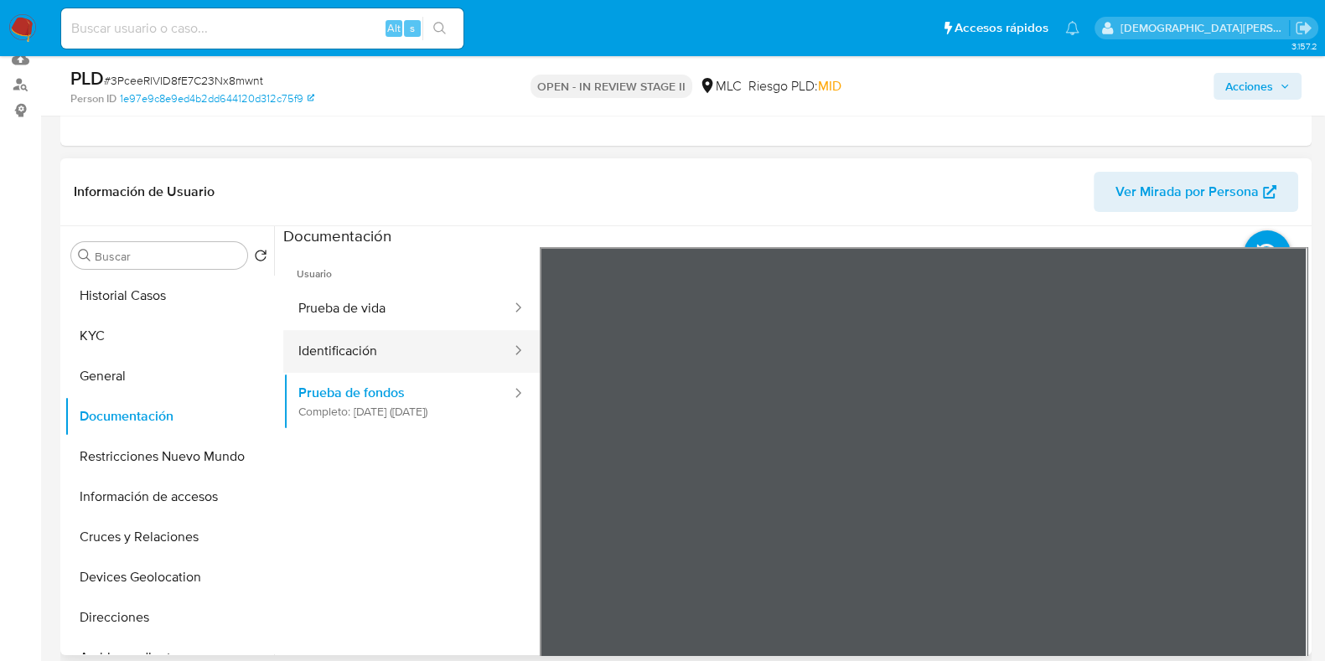
click at [414, 355] on button "Identificación" at bounding box center [398, 351] width 230 height 43
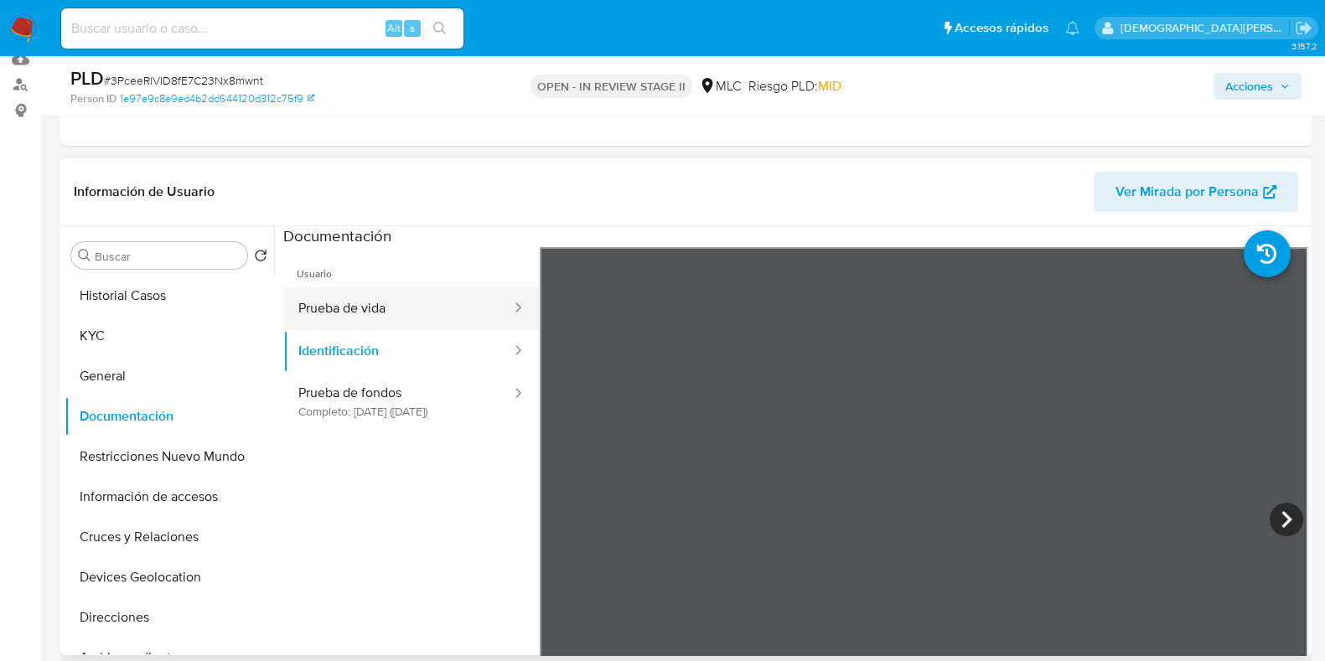
click at [416, 313] on button "Prueba de vida" at bounding box center [398, 308] width 230 height 43
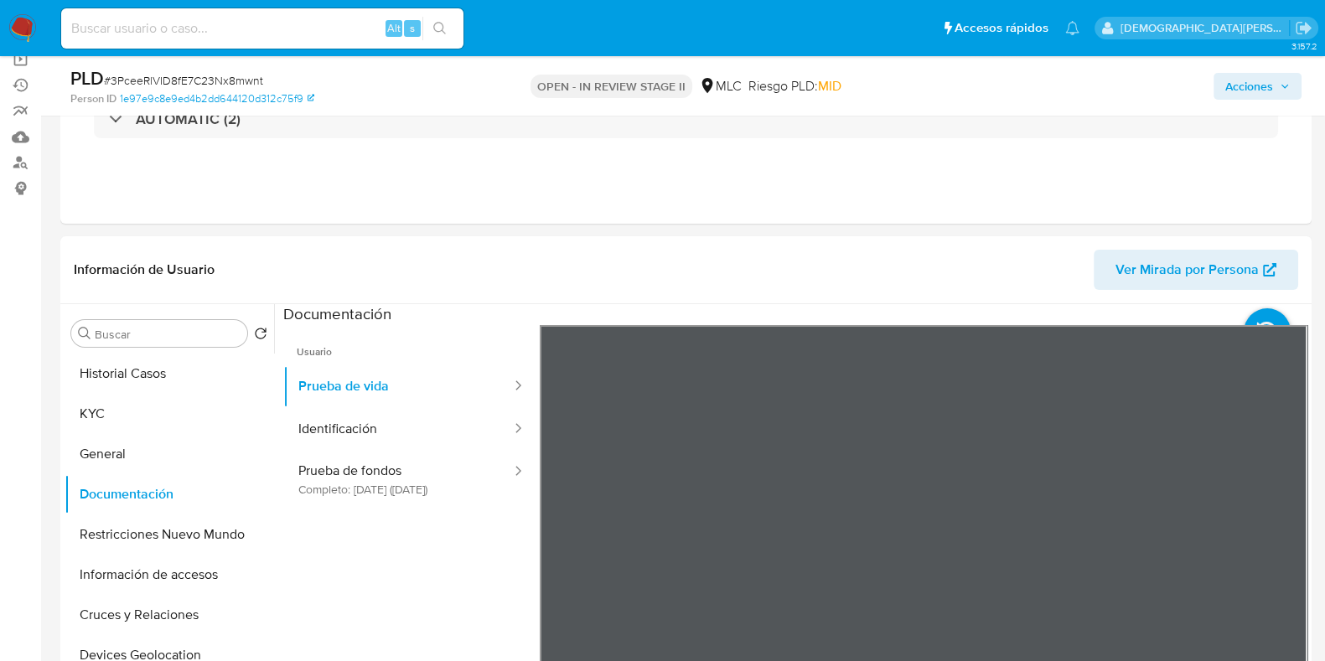
scroll to position [0, 0]
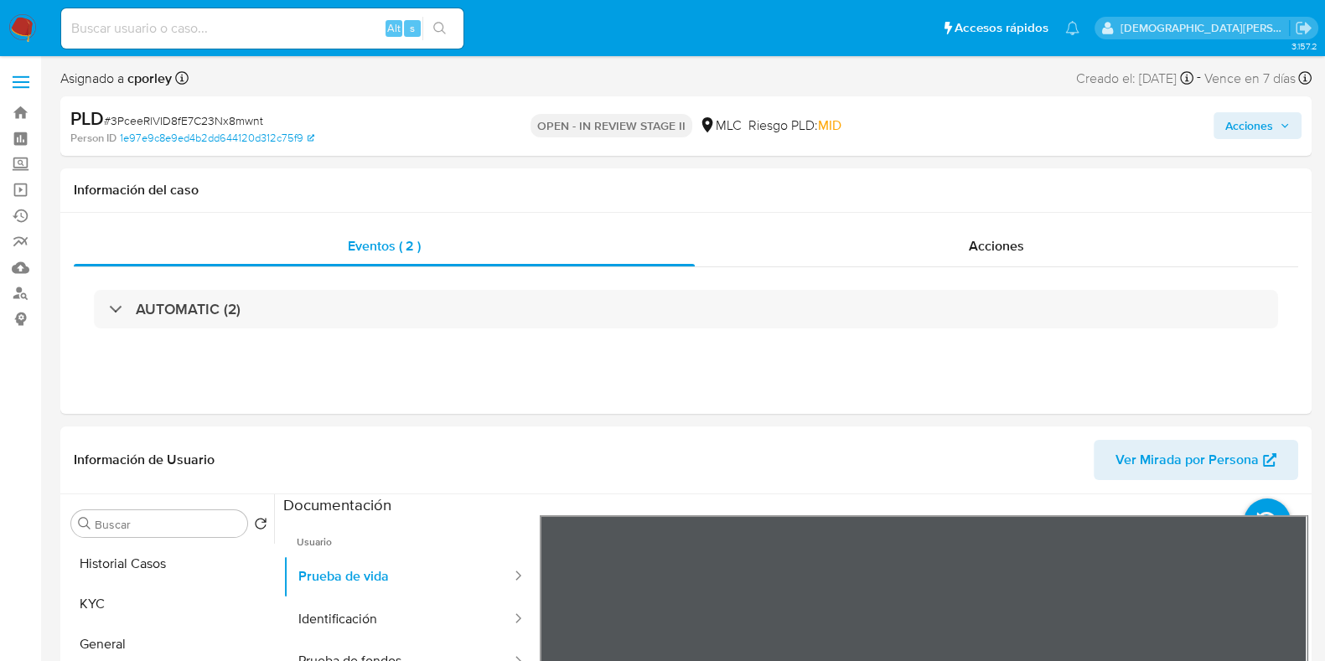
drag, startPoint x: 1261, startPoint y: 123, endPoint x: 1192, endPoint y: 138, distance: 70.4
click at [1259, 123] on span "Acciones" at bounding box center [1249, 125] width 48 height 27
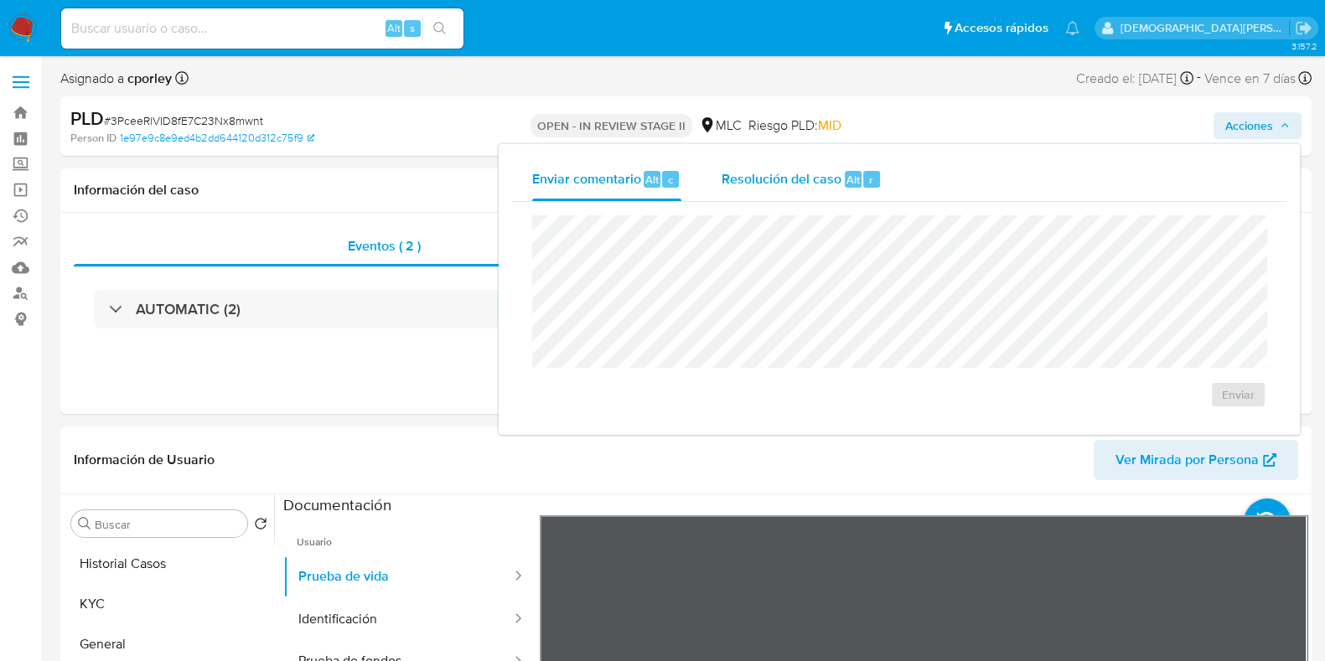
click at [756, 175] on span "Resolución del caso" at bounding box center [782, 178] width 120 height 19
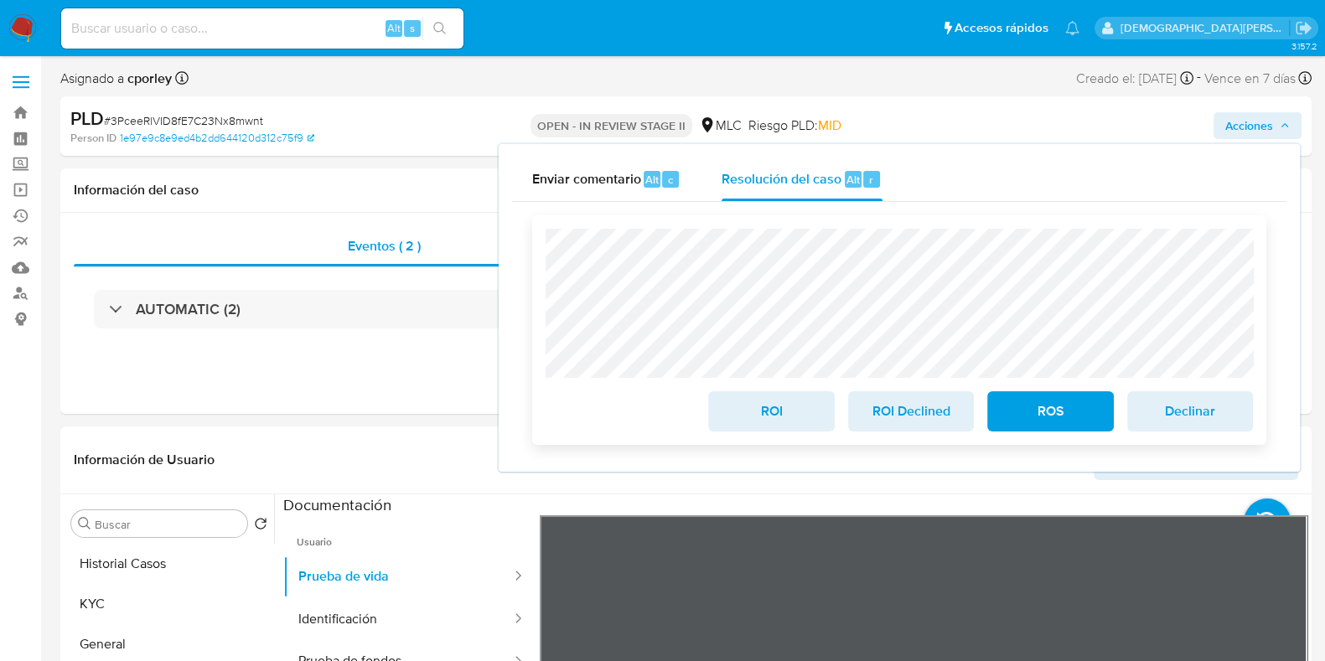
click at [1062, 417] on span "ROS" at bounding box center [1050, 411] width 82 height 37
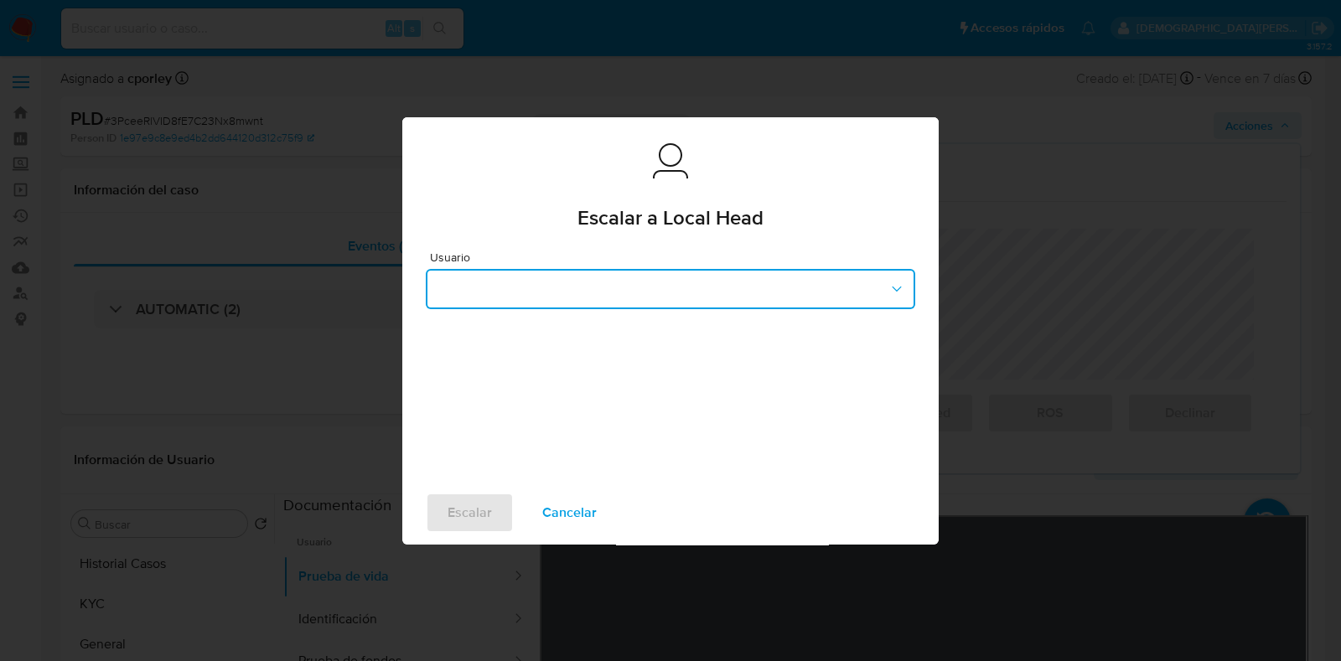
click at [759, 283] on button "button" at bounding box center [670, 289] width 489 height 40
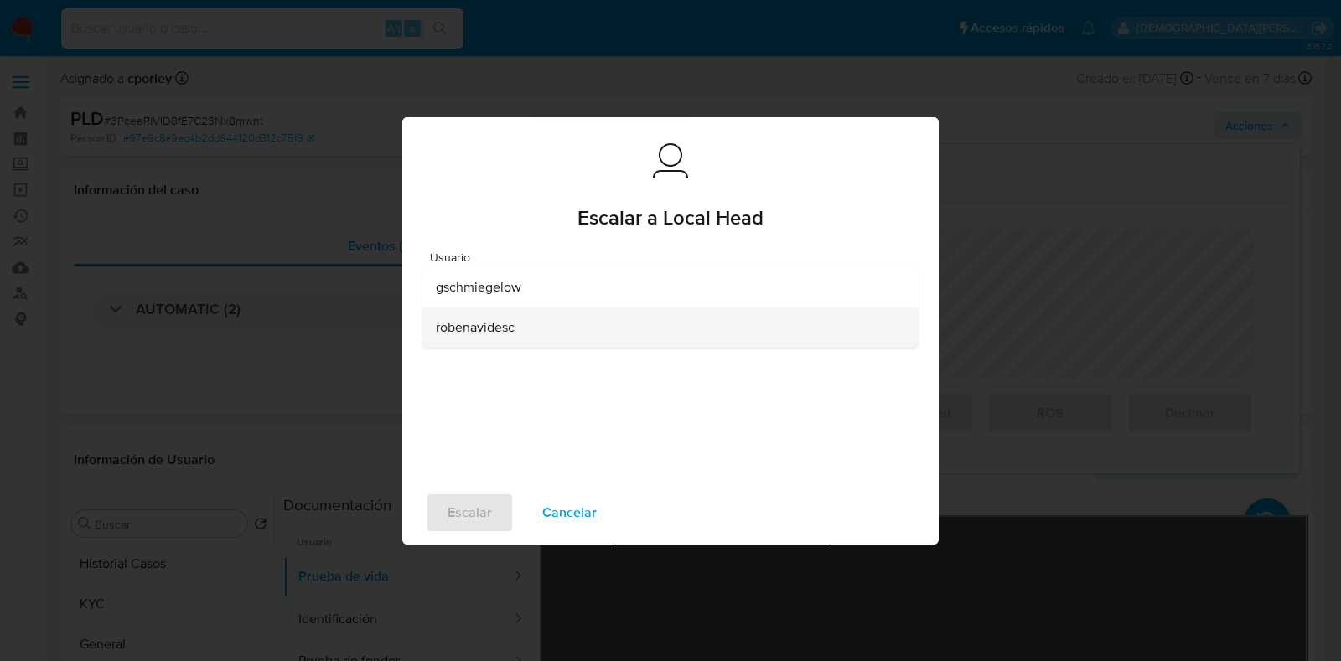
click at [515, 330] on span "robenavidesc" at bounding box center [475, 327] width 79 height 17
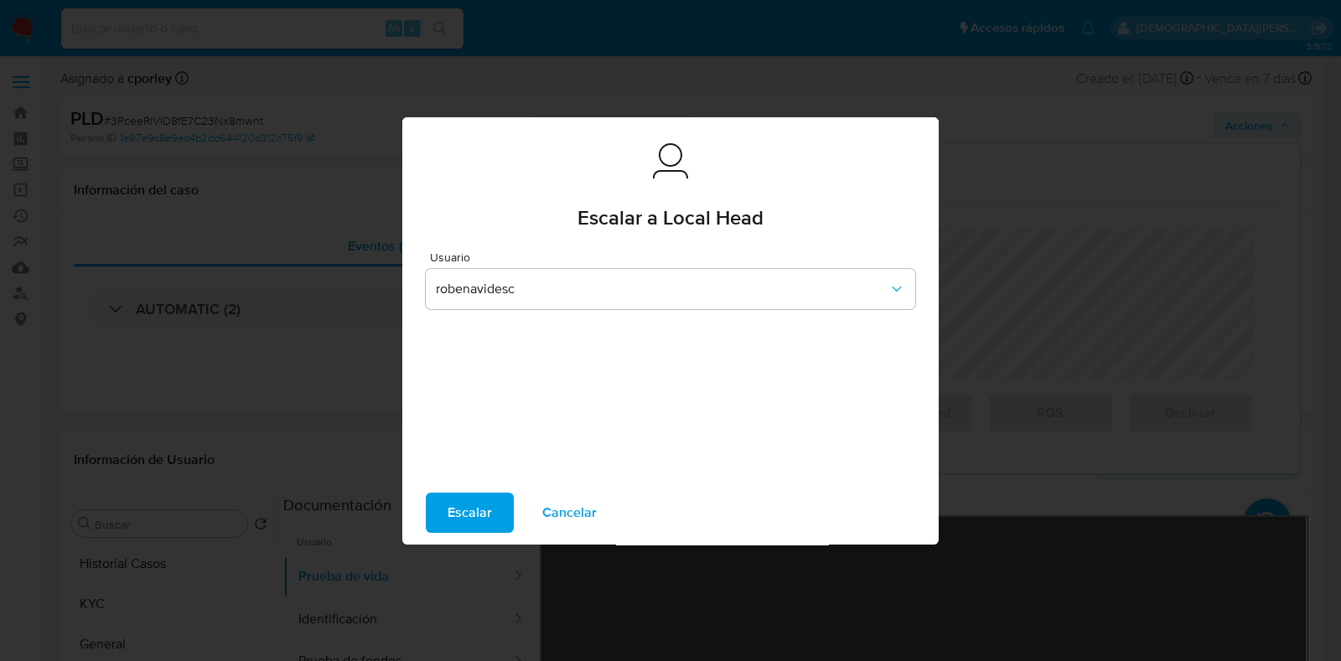
click at [485, 515] on span "Escalar" at bounding box center [470, 513] width 44 height 37
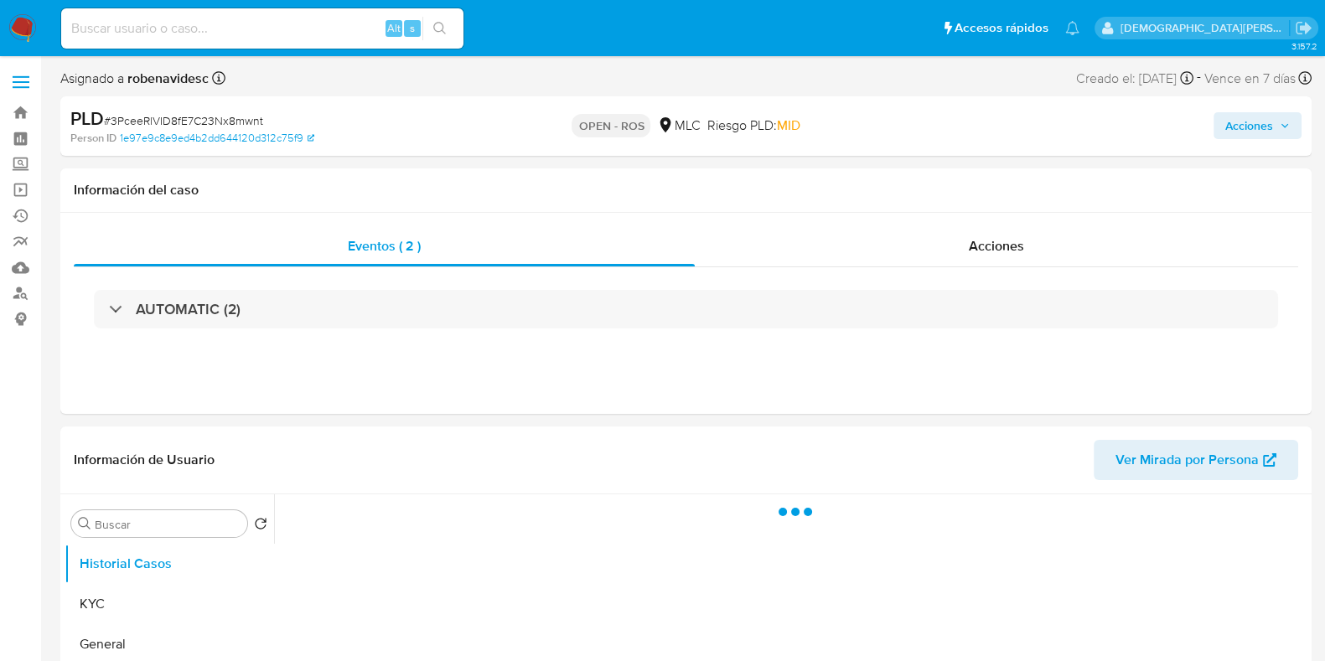
select select "10"
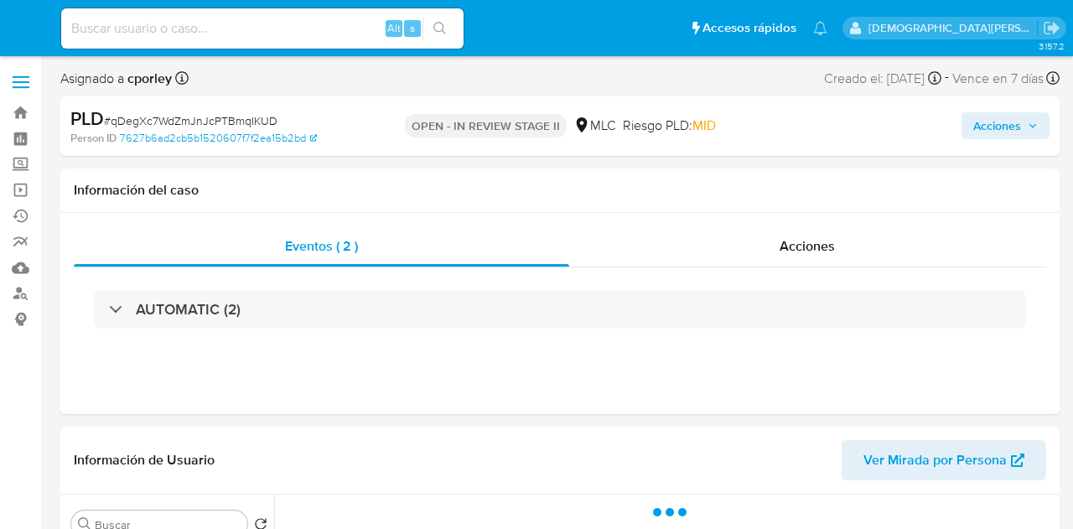
select select "10"
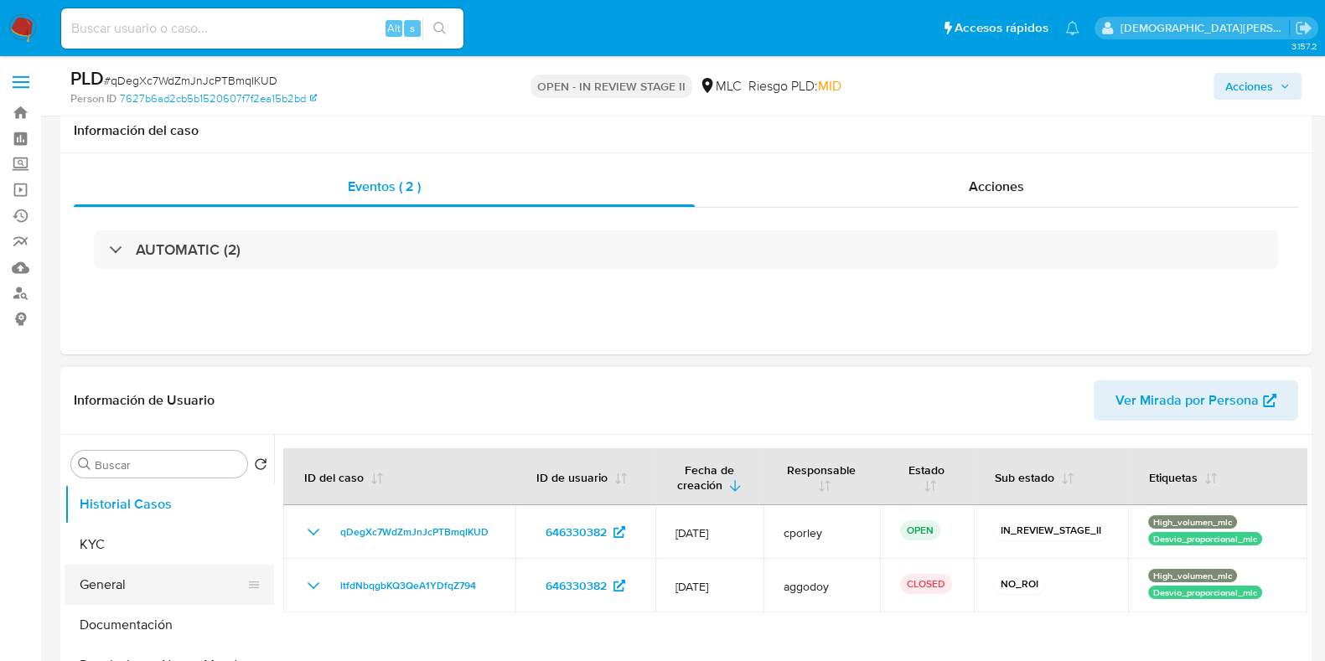
scroll to position [209, 0]
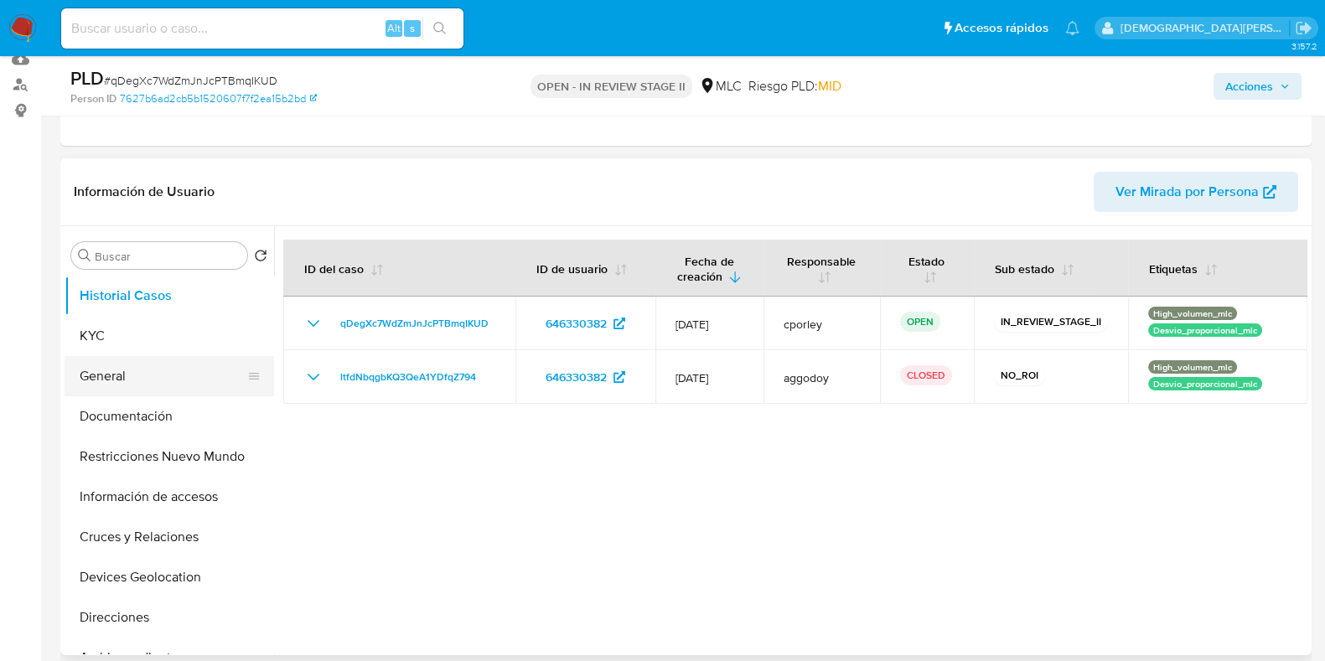
click at [120, 386] on button "General" at bounding box center [163, 376] width 196 height 40
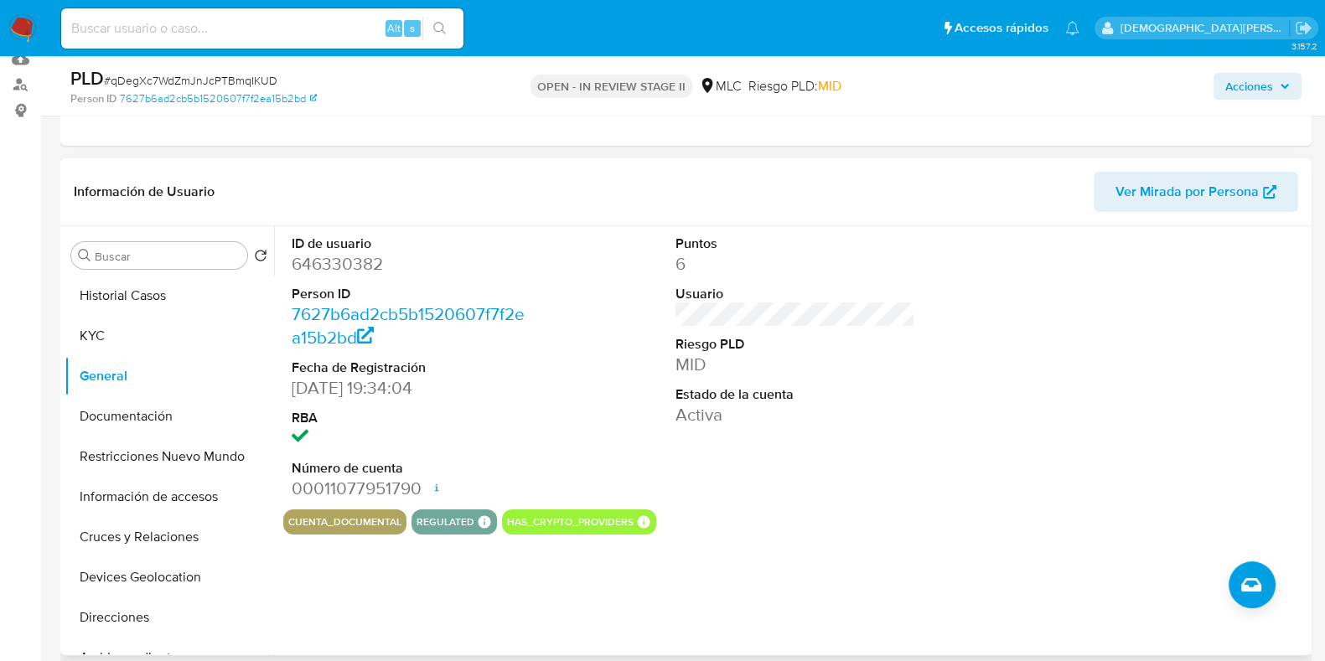
click at [360, 257] on dd "646330382" at bounding box center [412, 263] width 240 height 23
copy dd "646330382"
click at [109, 404] on button "Documentación" at bounding box center [163, 416] width 196 height 40
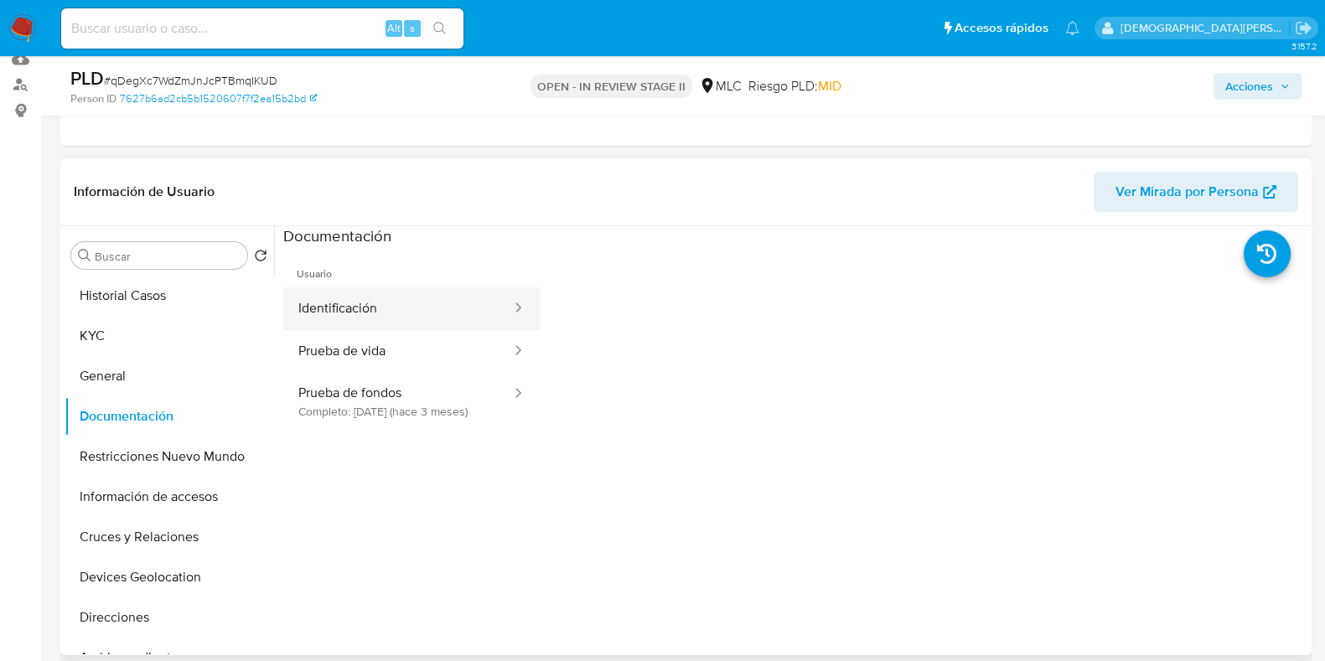
click at [456, 298] on button "Identificación" at bounding box center [398, 308] width 230 height 43
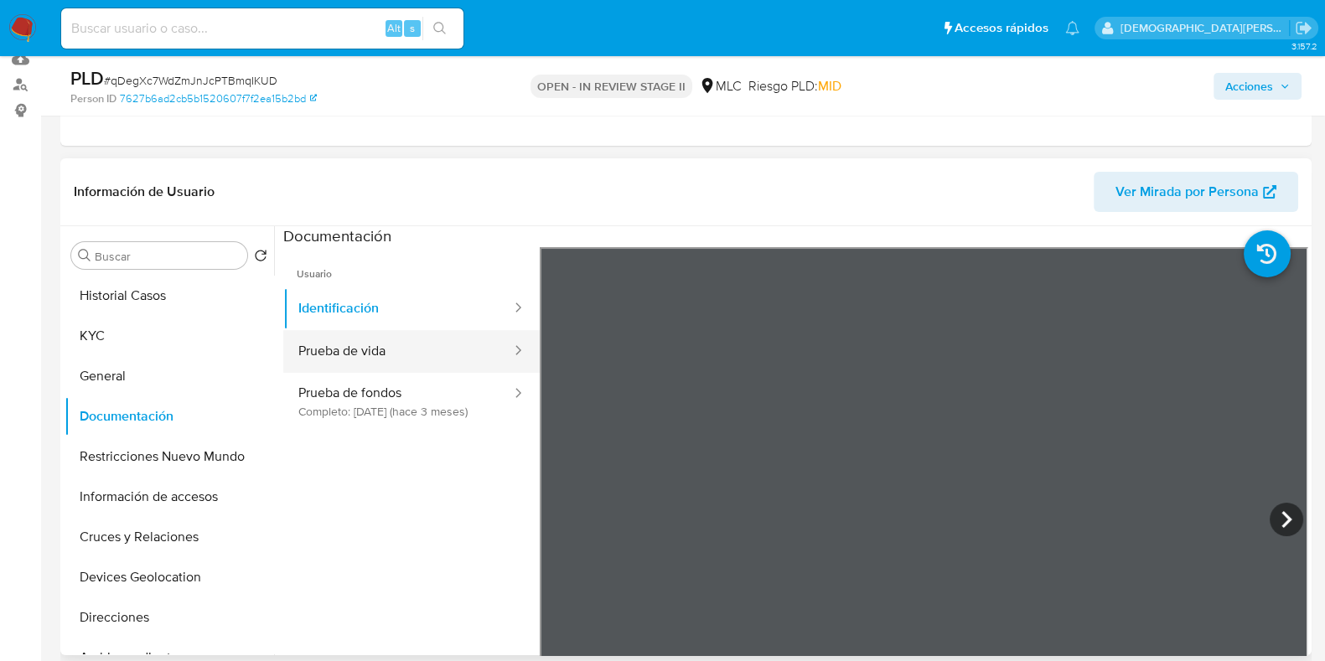
click at [303, 330] on button "Prueba de vida" at bounding box center [398, 351] width 230 height 43
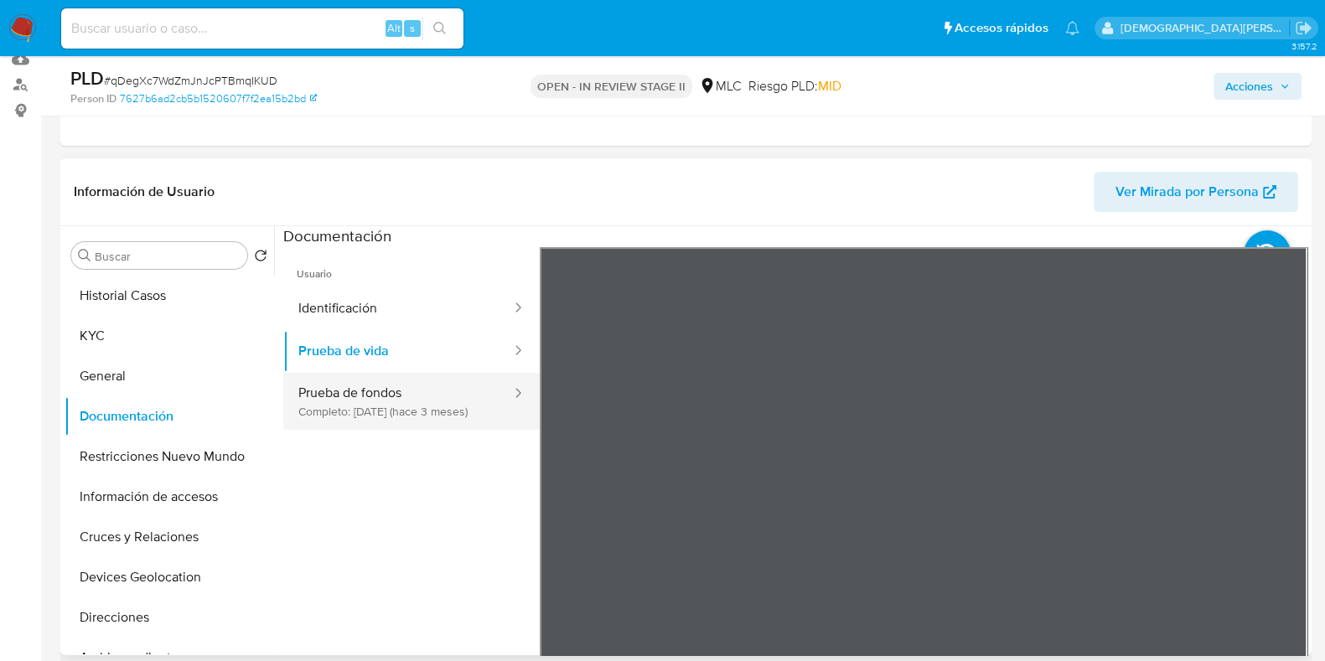
click at [411, 402] on button "Prueba de fondos Completo: [DATE] (hace 3 meses)" at bounding box center [398, 401] width 230 height 57
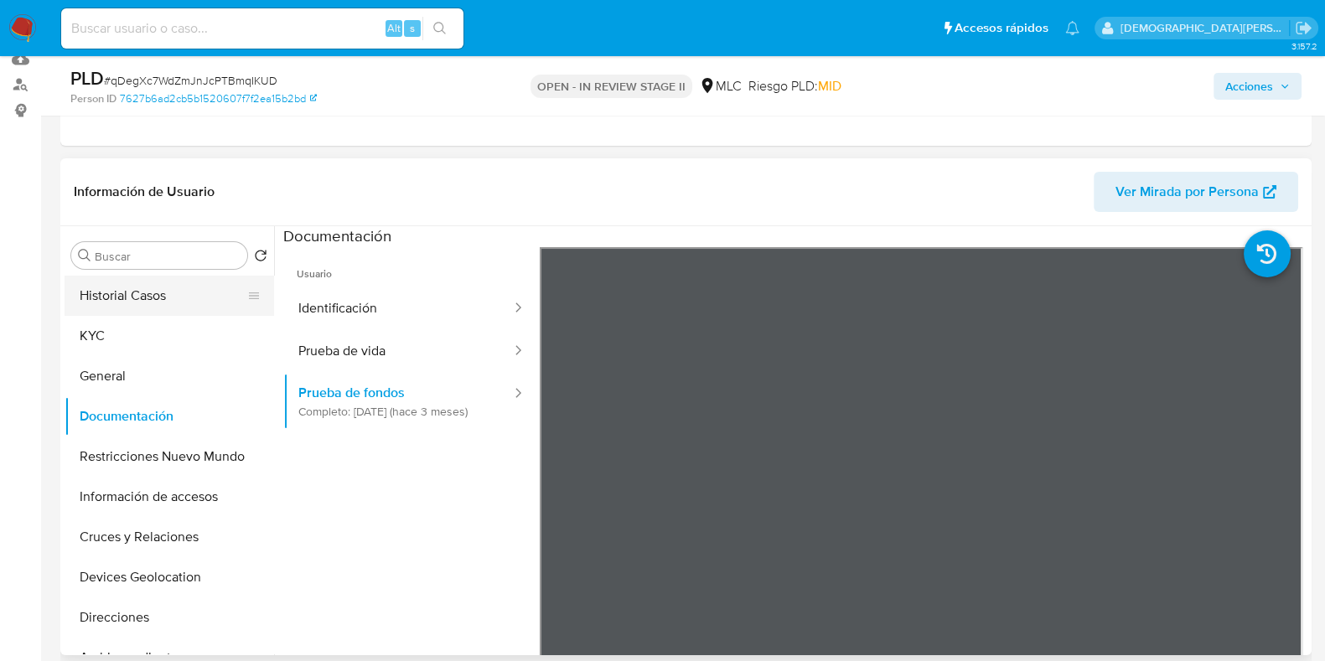
click at [176, 295] on button "Historial Casos" at bounding box center [163, 296] width 196 height 40
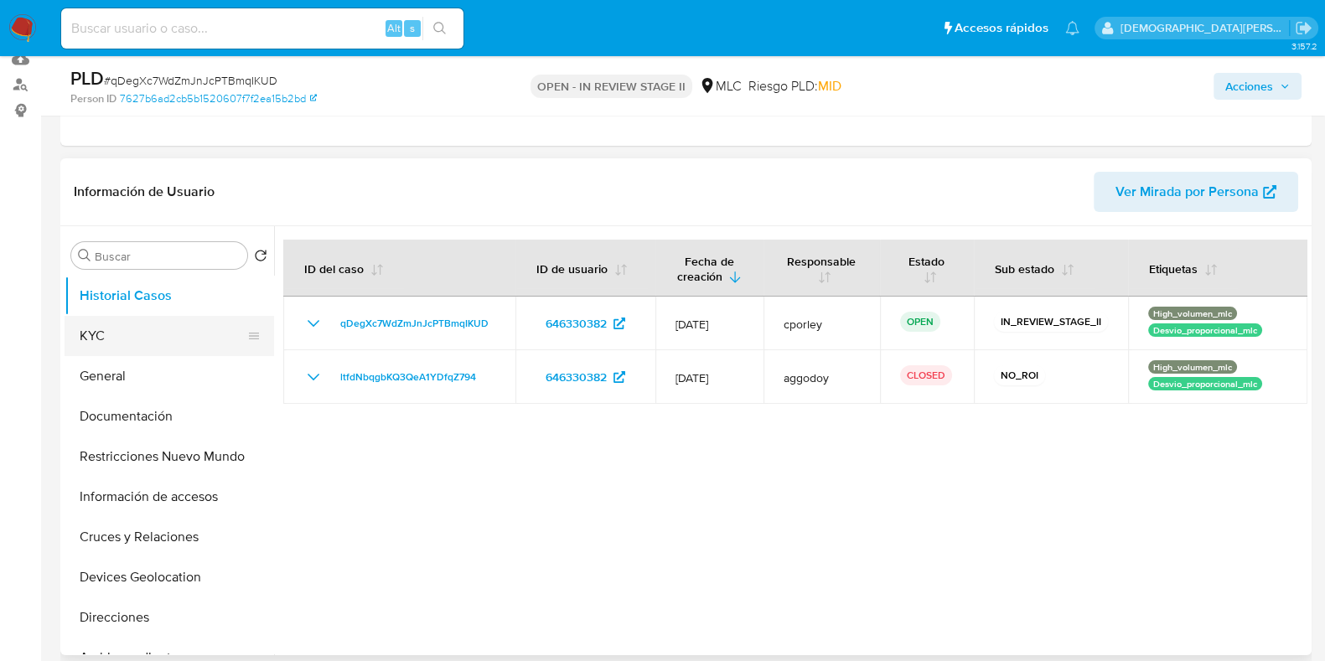
click at [147, 339] on button "KYC" at bounding box center [163, 336] width 196 height 40
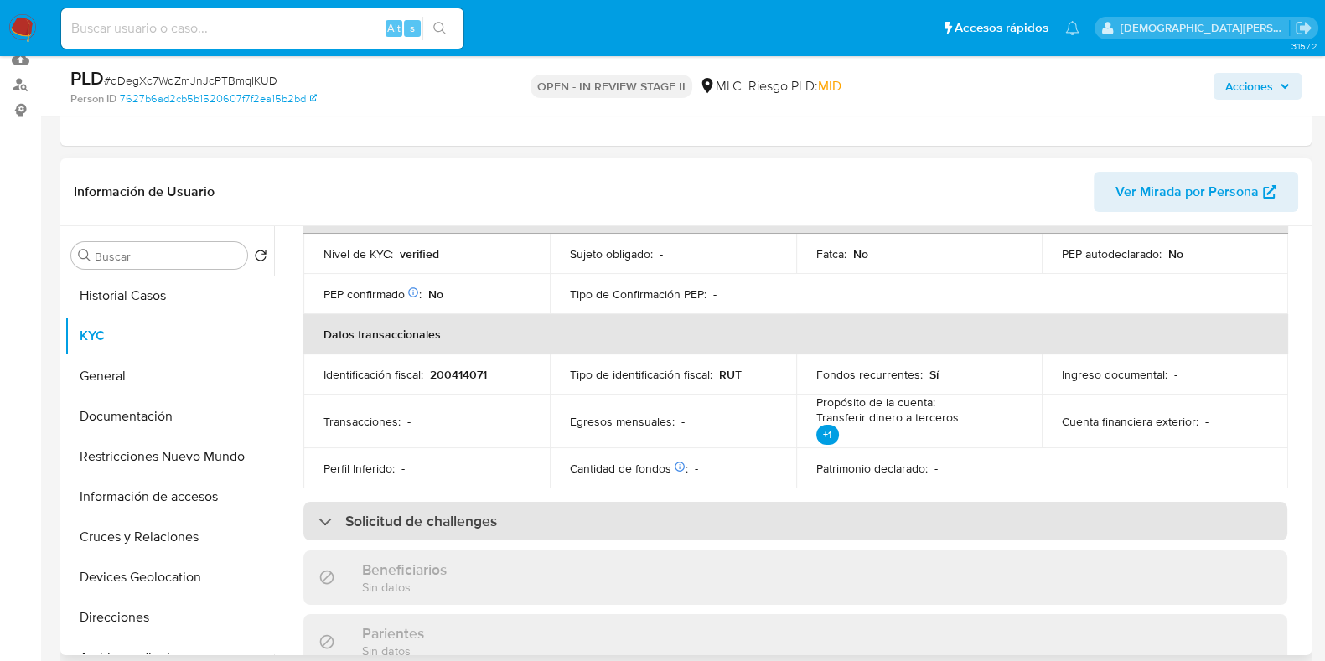
scroll to position [524, 0]
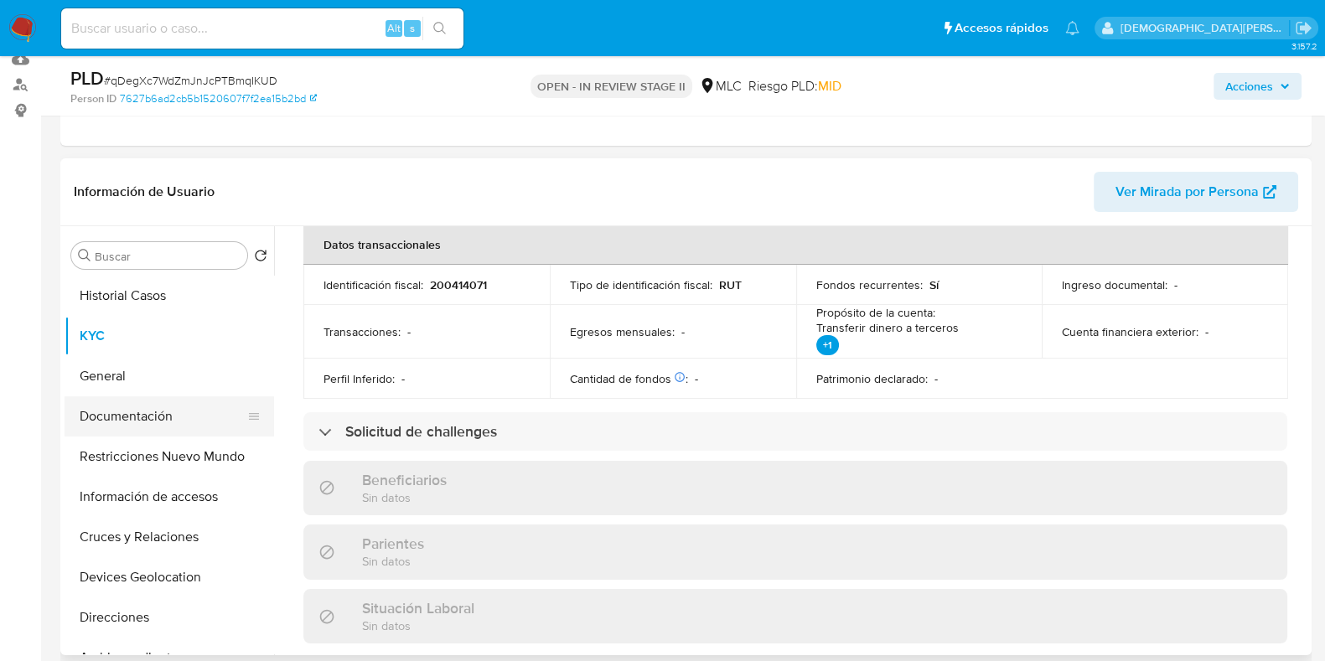
click at [121, 408] on button "Documentación" at bounding box center [163, 416] width 196 height 40
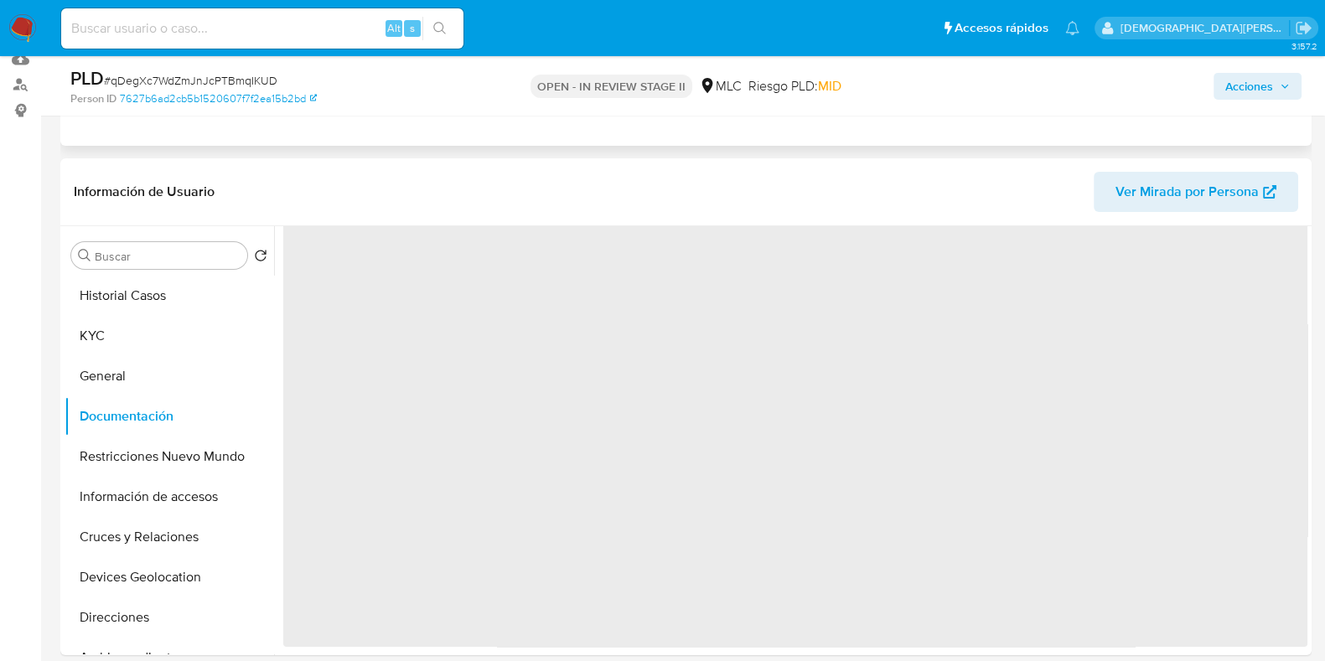
scroll to position [0, 0]
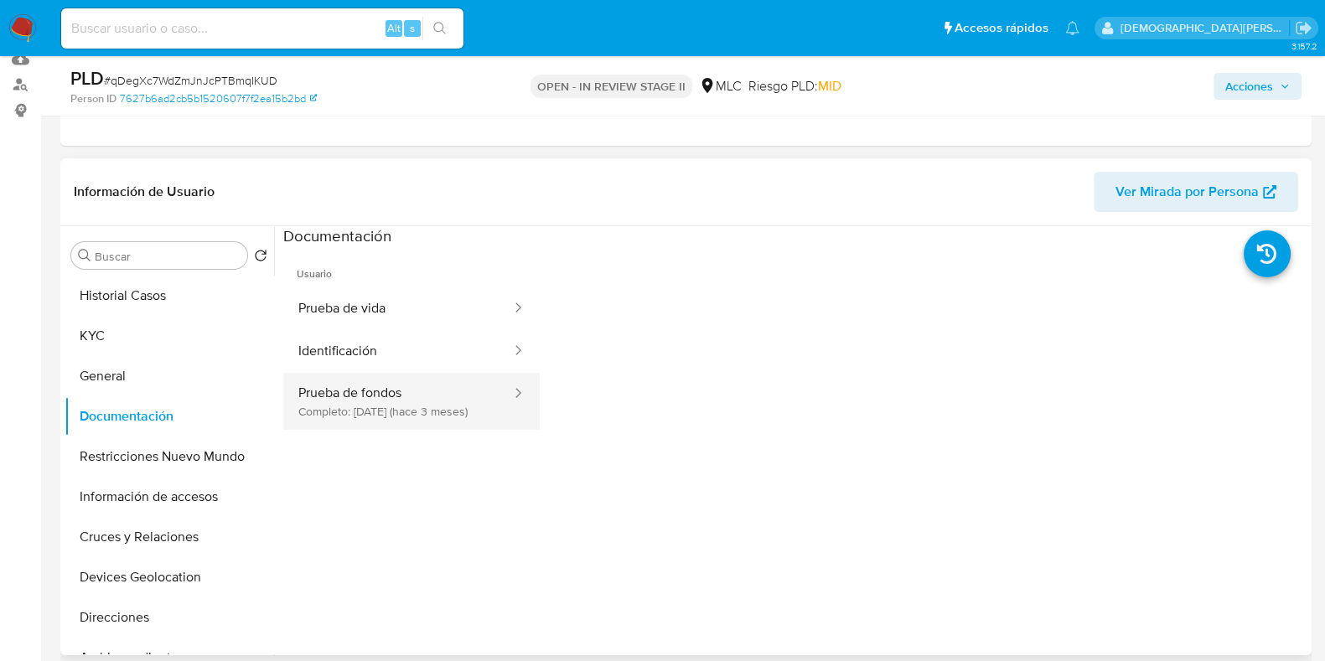
click at [444, 395] on button "Prueba de fondos Completo: [DATE] (hace 3 meses)" at bounding box center [398, 401] width 230 height 57
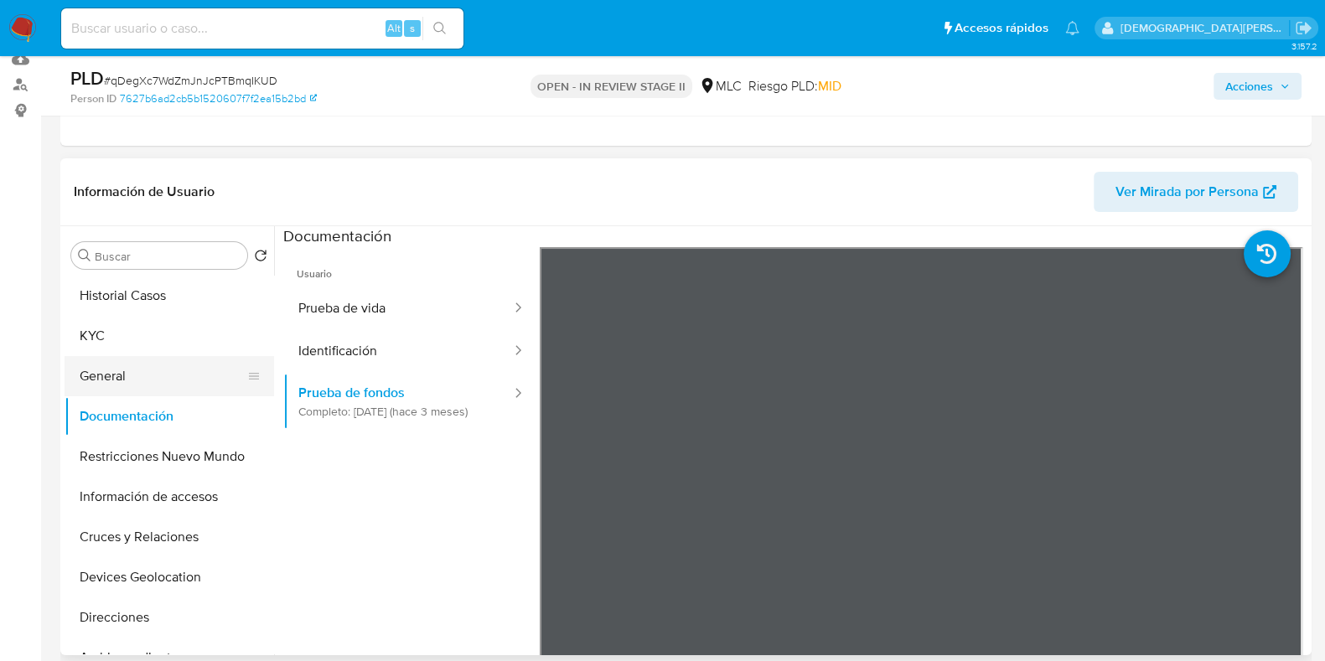
click at [163, 372] on button "General" at bounding box center [163, 376] width 196 height 40
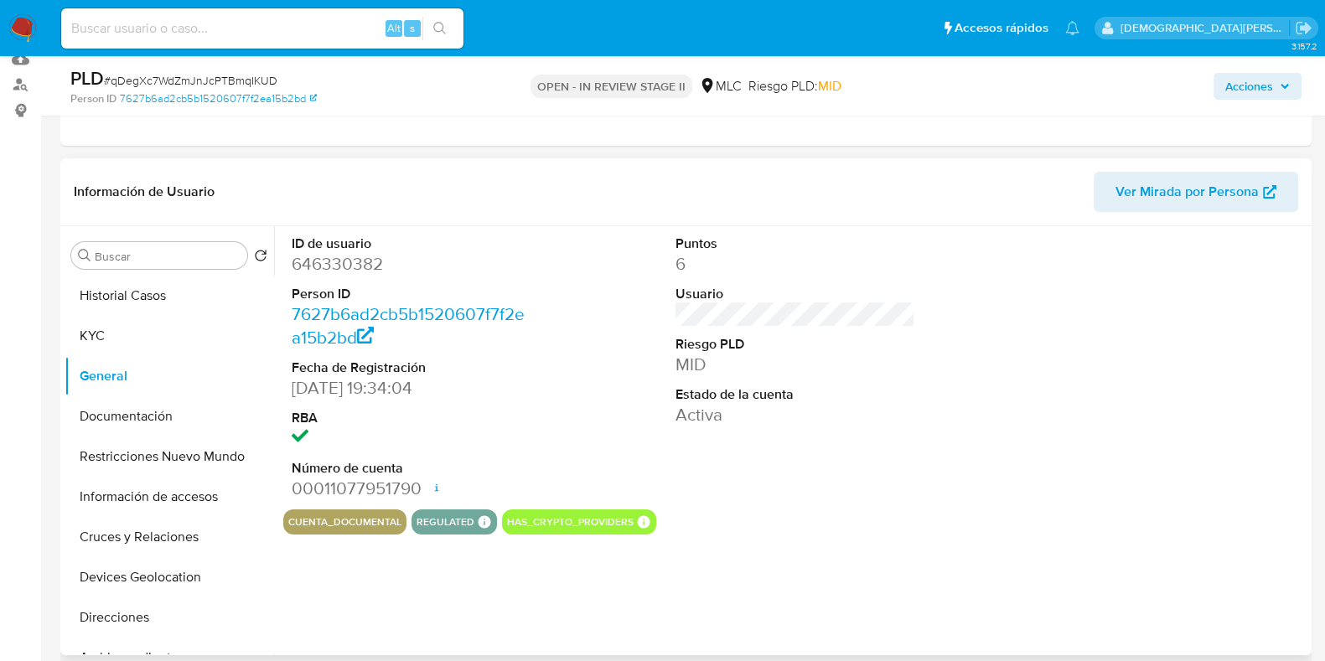
click at [334, 270] on dd "646330382" at bounding box center [412, 263] width 240 height 23
copy dd "646330382"
drag, startPoint x: 151, startPoint y: 417, endPoint x: 167, endPoint y: 414, distance: 16.1
click at [153, 416] on button "Documentación" at bounding box center [163, 416] width 196 height 40
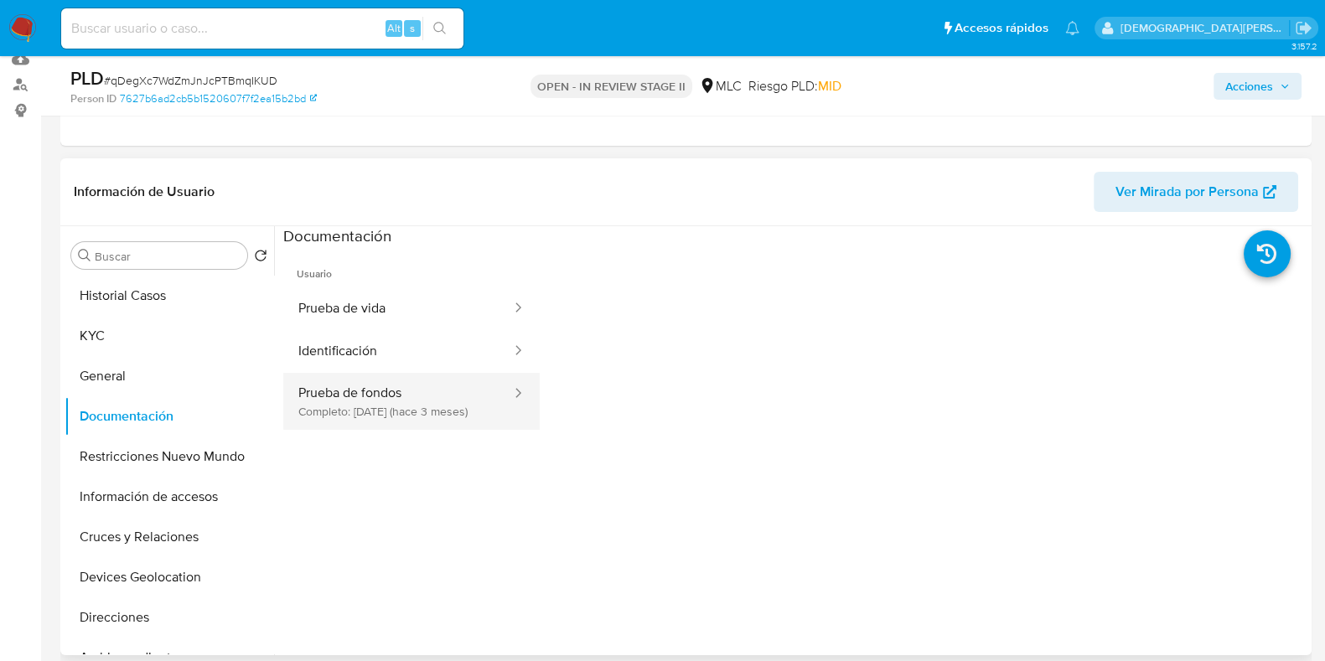
click at [356, 392] on button "Prueba de fondos Completo: [DATE] (hace 3 meses)" at bounding box center [398, 401] width 230 height 57
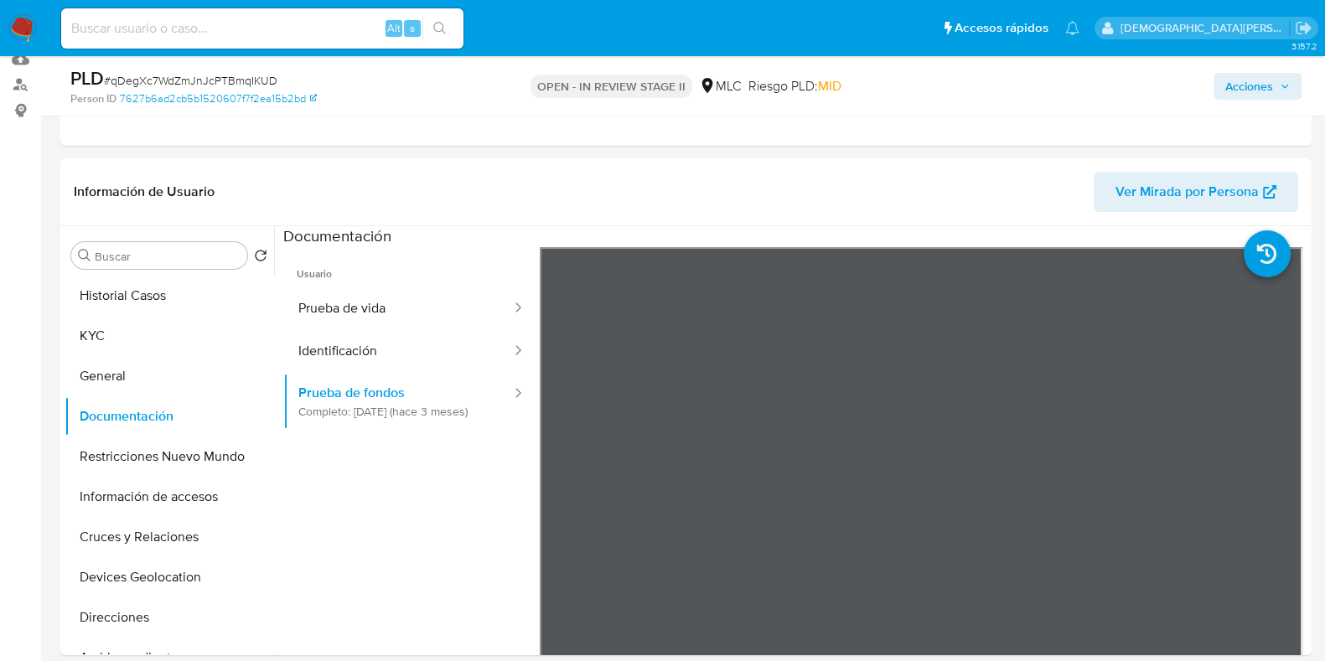
drag, startPoint x: 872, startPoint y: 657, endPoint x: 960, endPoint y: 655, distance: 88.0
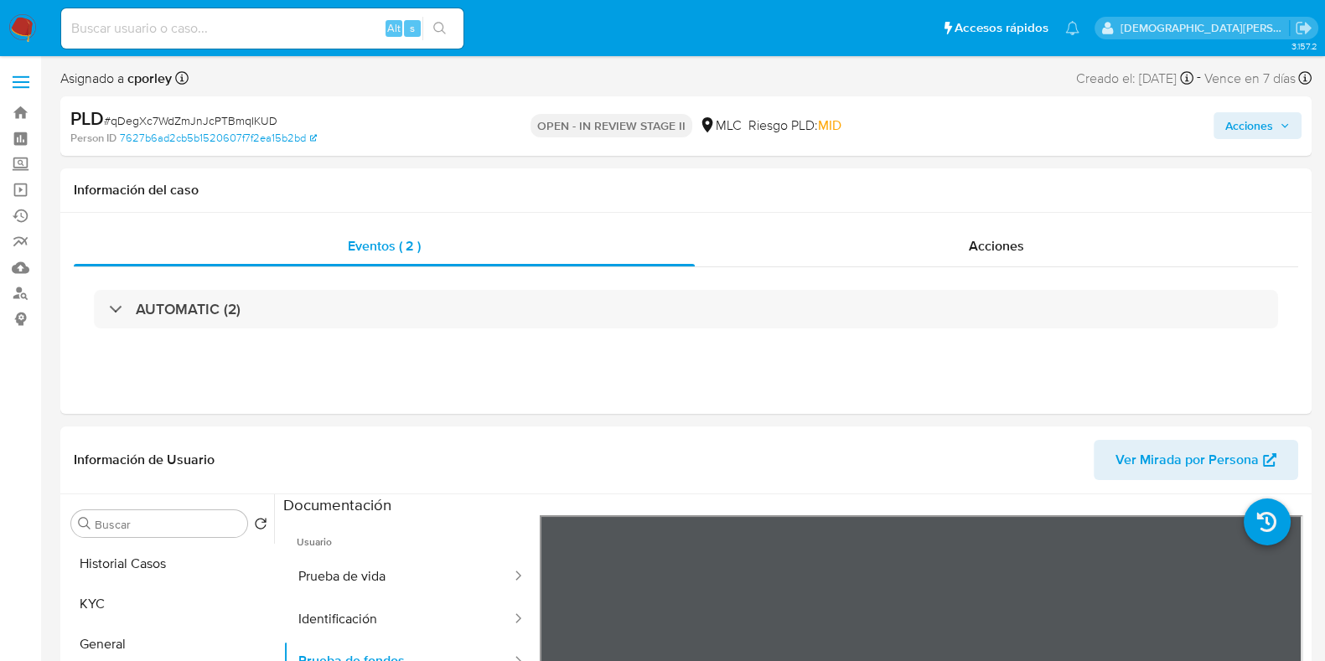
click at [1072, 127] on span "Acciones" at bounding box center [1249, 125] width 48 height 27
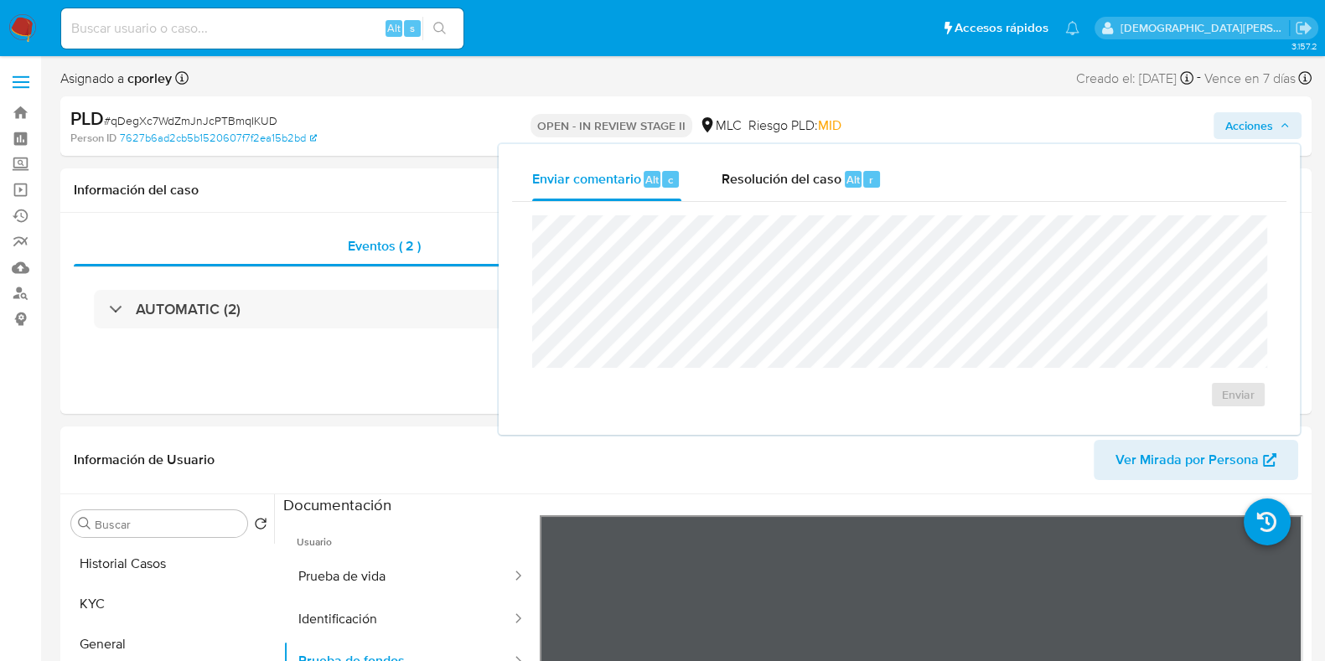
drag, startPoint x: 825, startPoint y: 184, endPoint x: 805, endPoint y: 209, distance: 31.6
click at [818, 192] on div "Resolución del caso Alt r" at bounding box center [802, 180] width 160 height 44
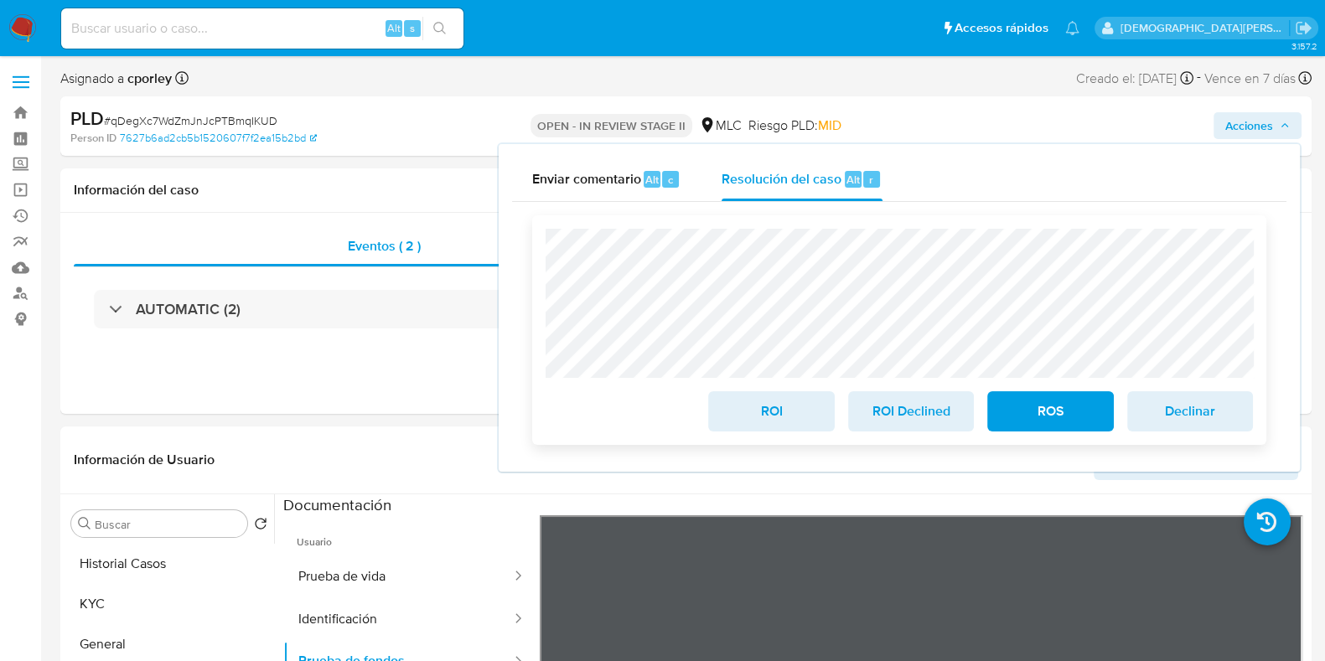
click at [1044, 420] on span "ROS" at bounding box center [1050, 411] width 82 height 37
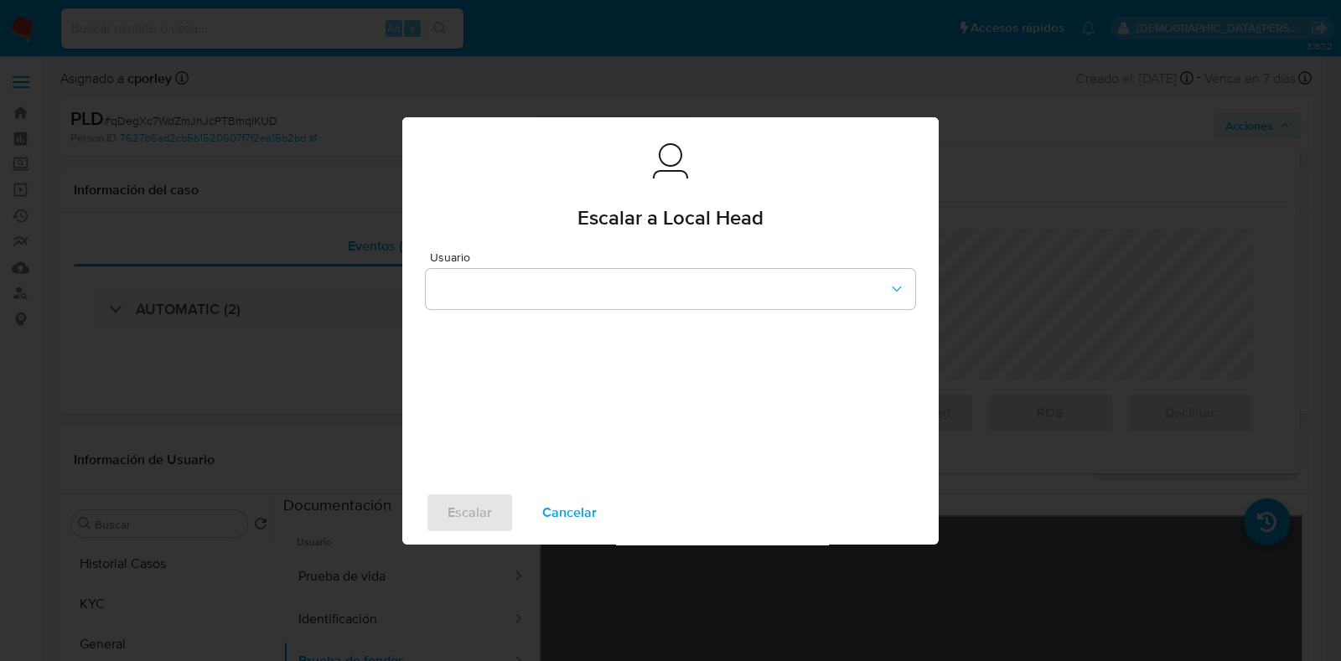
click at [526, 275] on button "button" at bounding box center [670, 289] width 489 height 40
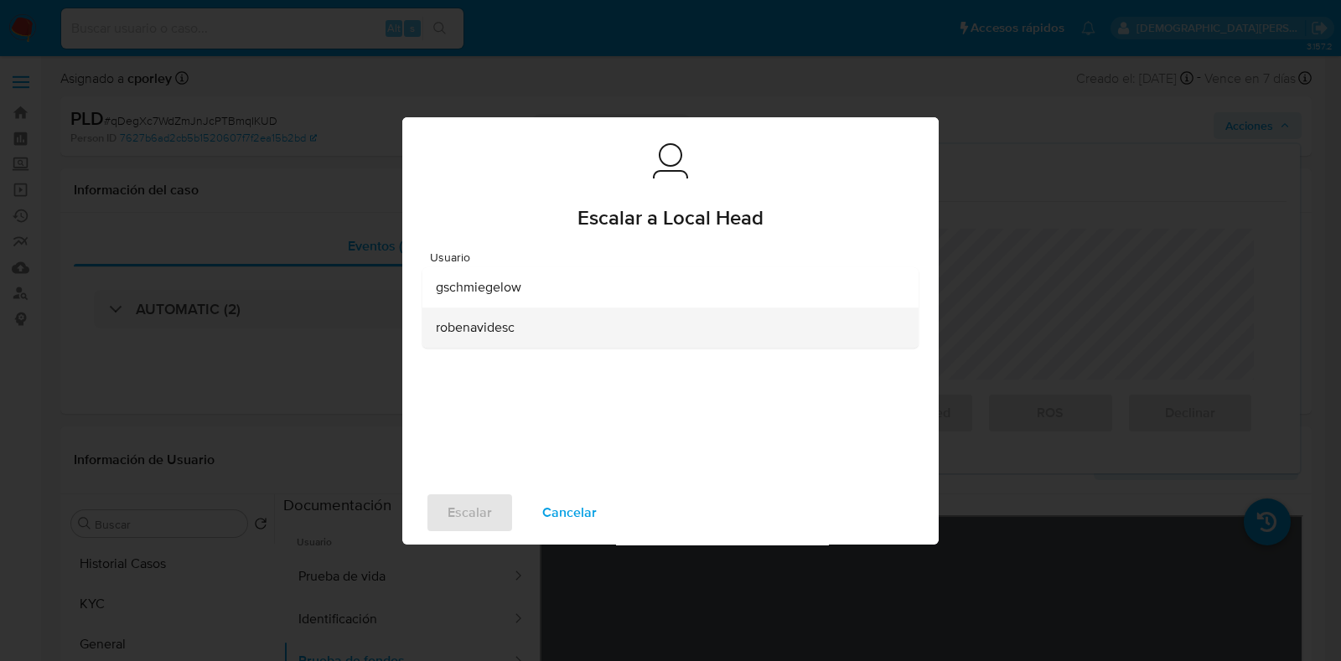
click at [479, 327] on span "robenavidesc" at bounding box center [475, 327] width 79 height 17
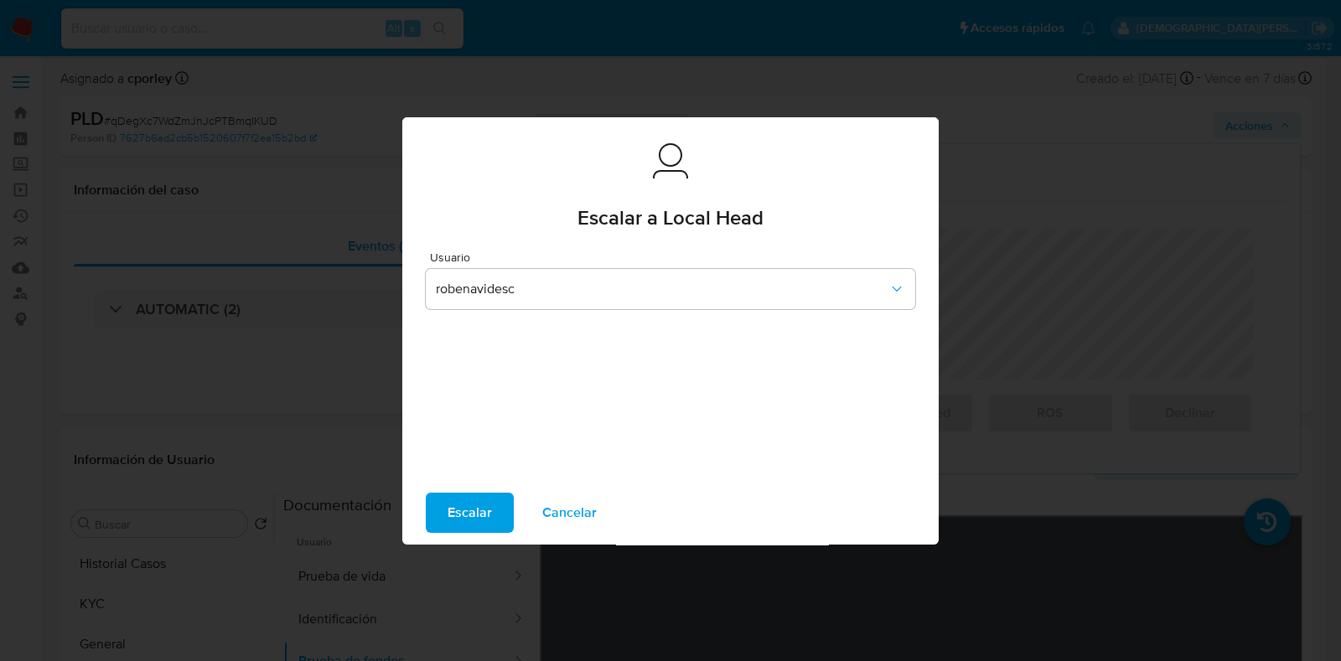
drag, startPoint x: 480, startPoint y: 510, endPoint x: 278, endPoint y: 132, distance: 429.3
click at [480, 510] on span "Escalar" at bounding box center [470, 513] width 44 height 37
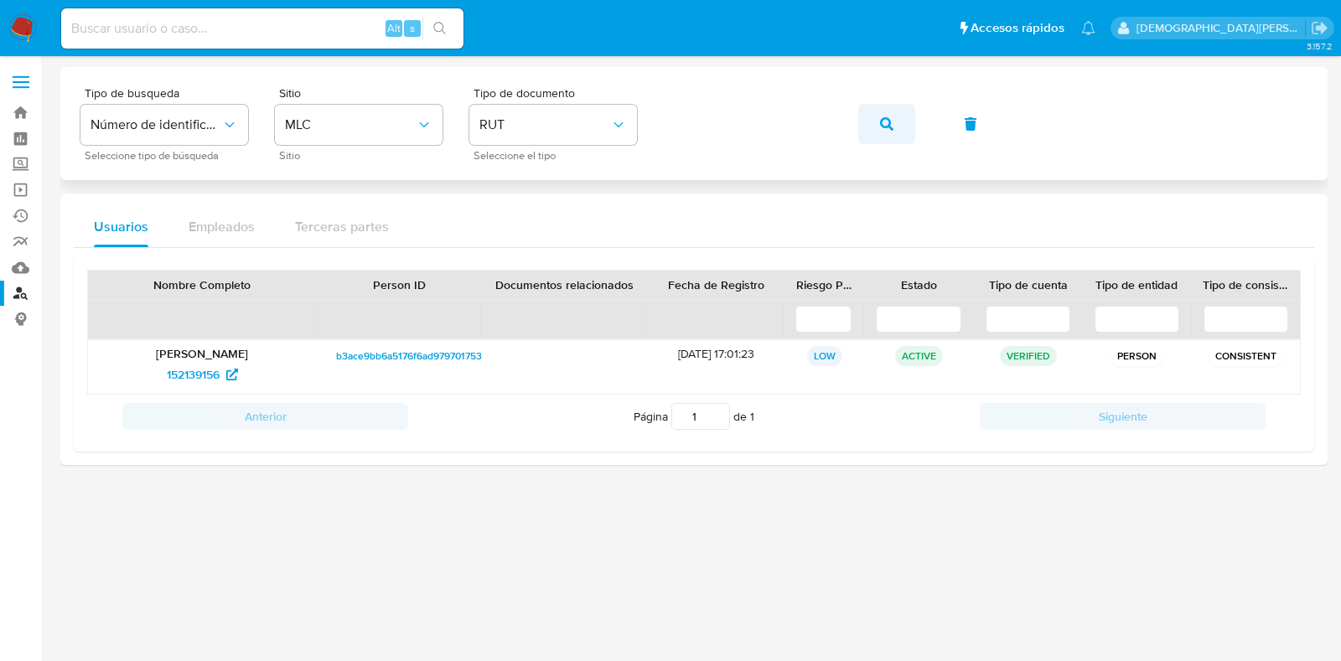
click at [893, 127] on icon "button" at bounding box center [886, 123] width 13 height 13
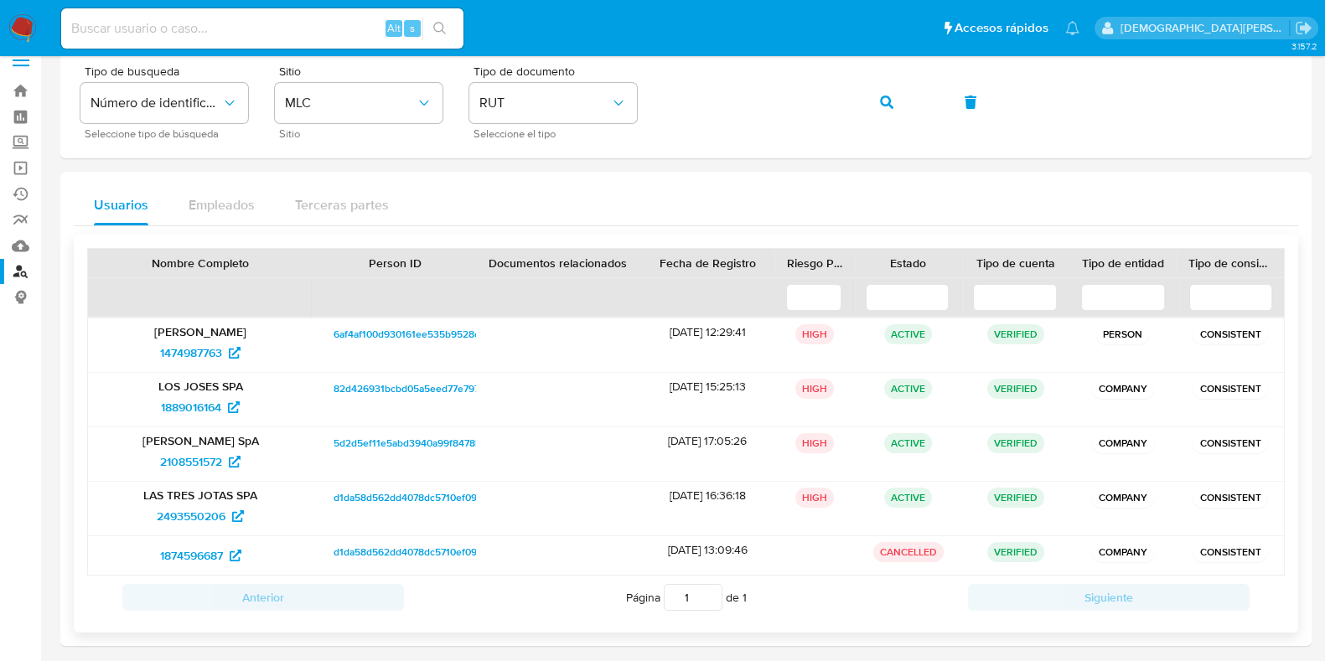
scroll to position [28, 0]
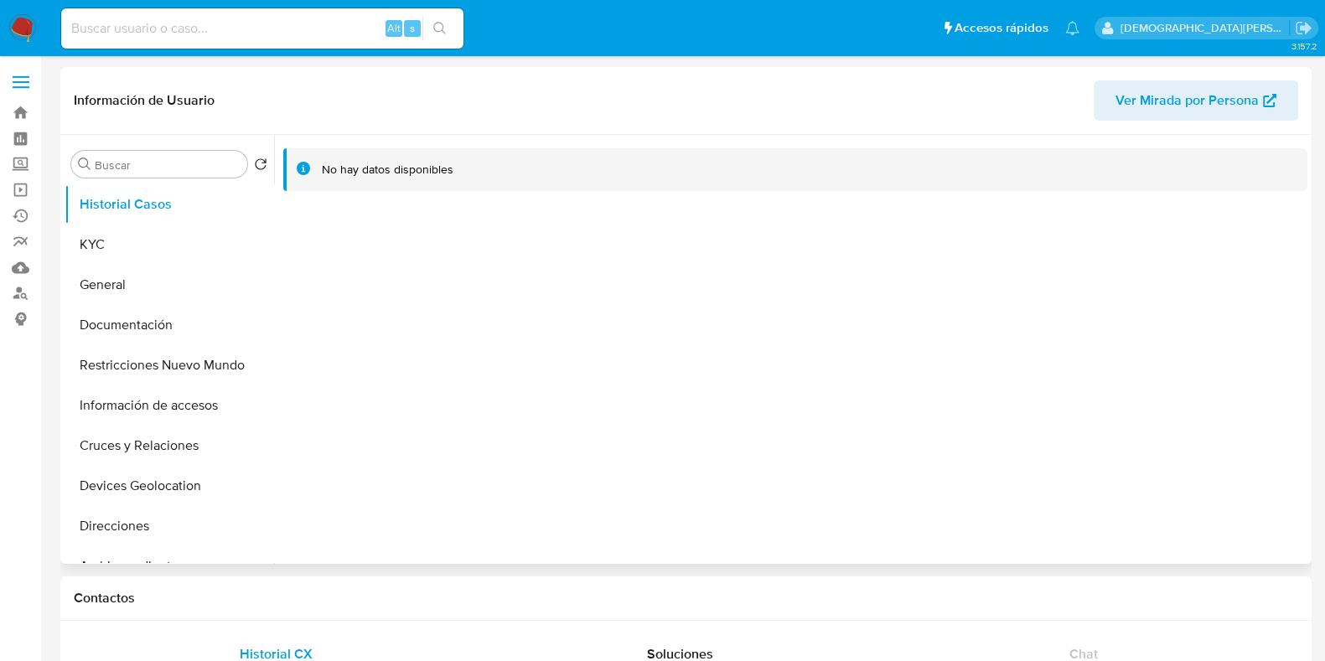
select select "10"
click at [147, 242] on button "KYC" at bounding box center [163, 245] width 196 height 40
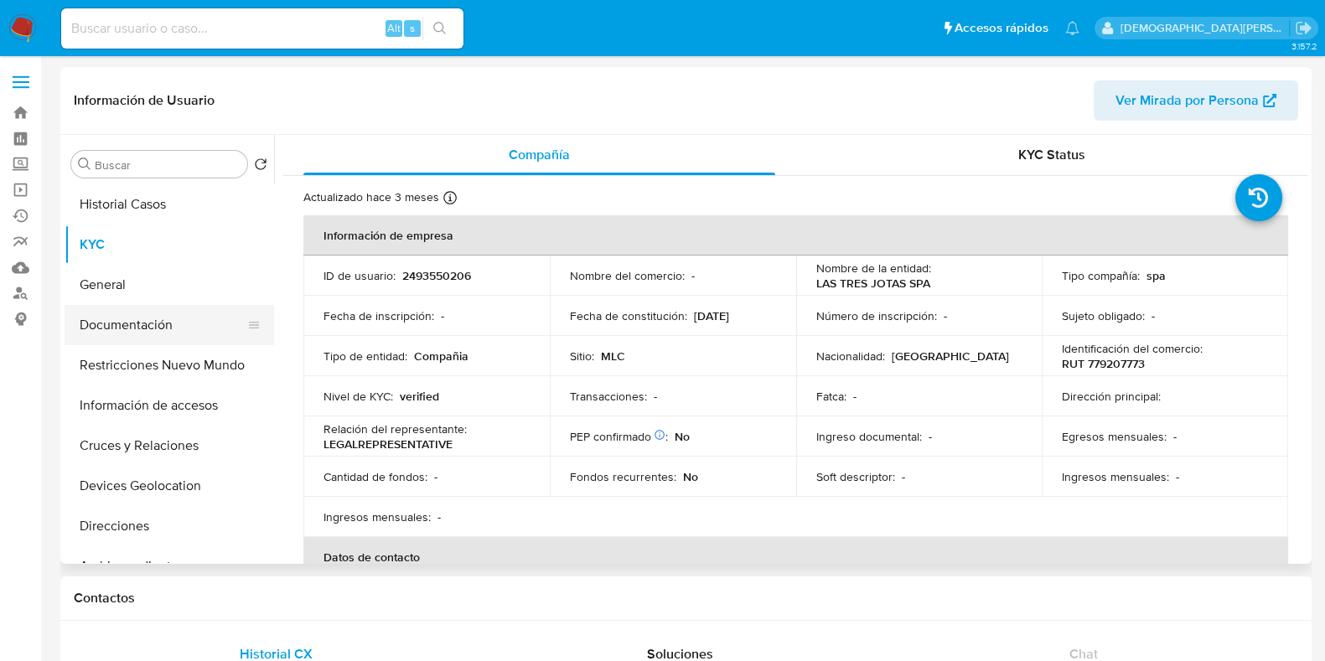
click at [101, 341] on button "Documentación" at bounding box center [163, 325] width 196 height 40
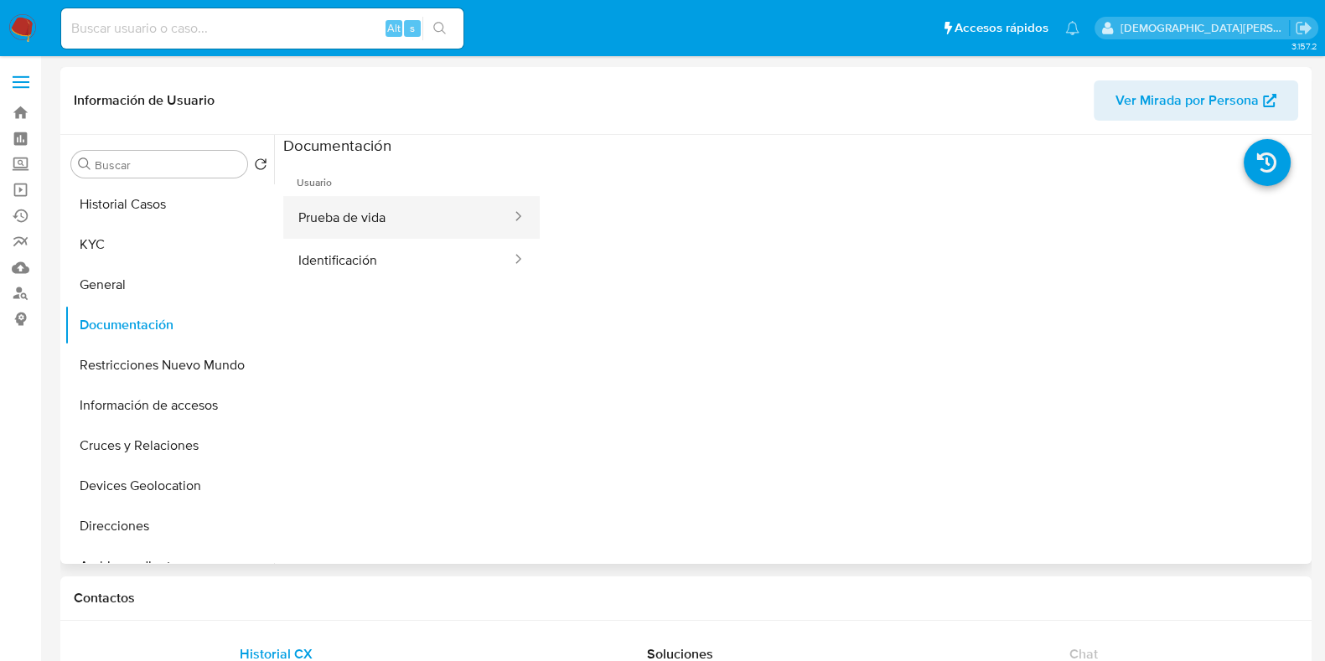
click at [361, 209] on button "Prueba de vida" at bounding box center [398, 217] width 230 height 43
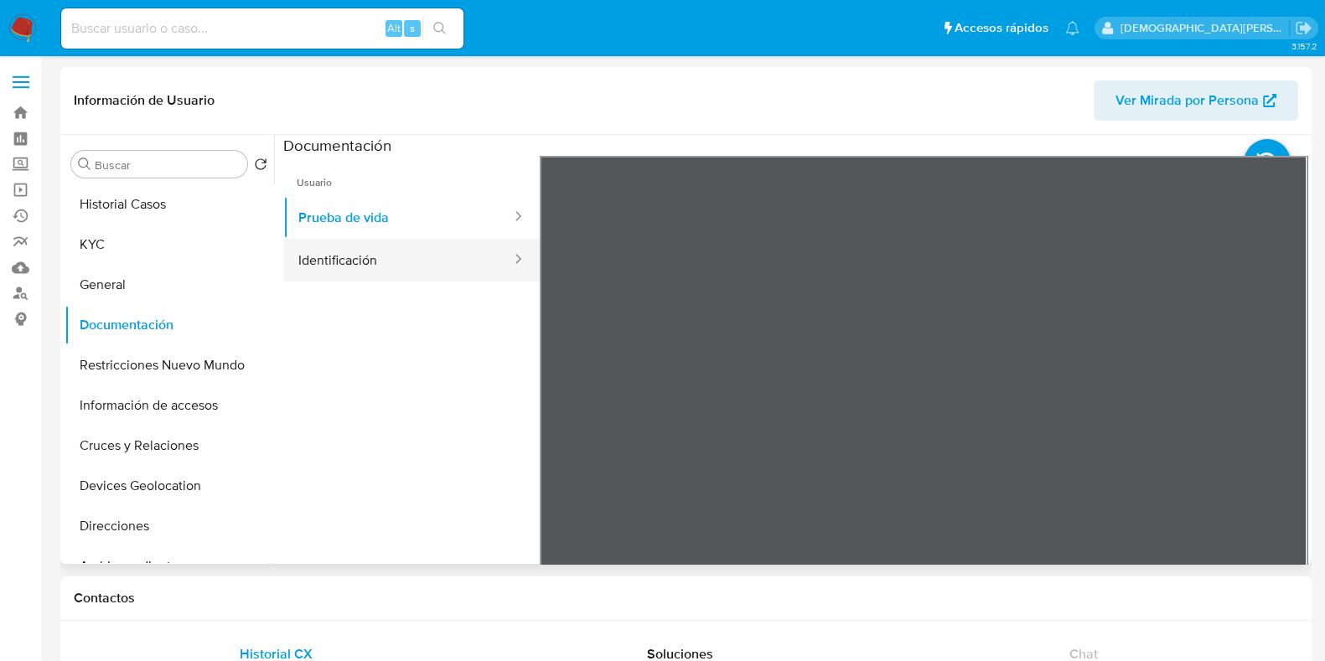
click at [341, 262] on button "Identificación" at bounding box center [398, 260] width 230 height 43
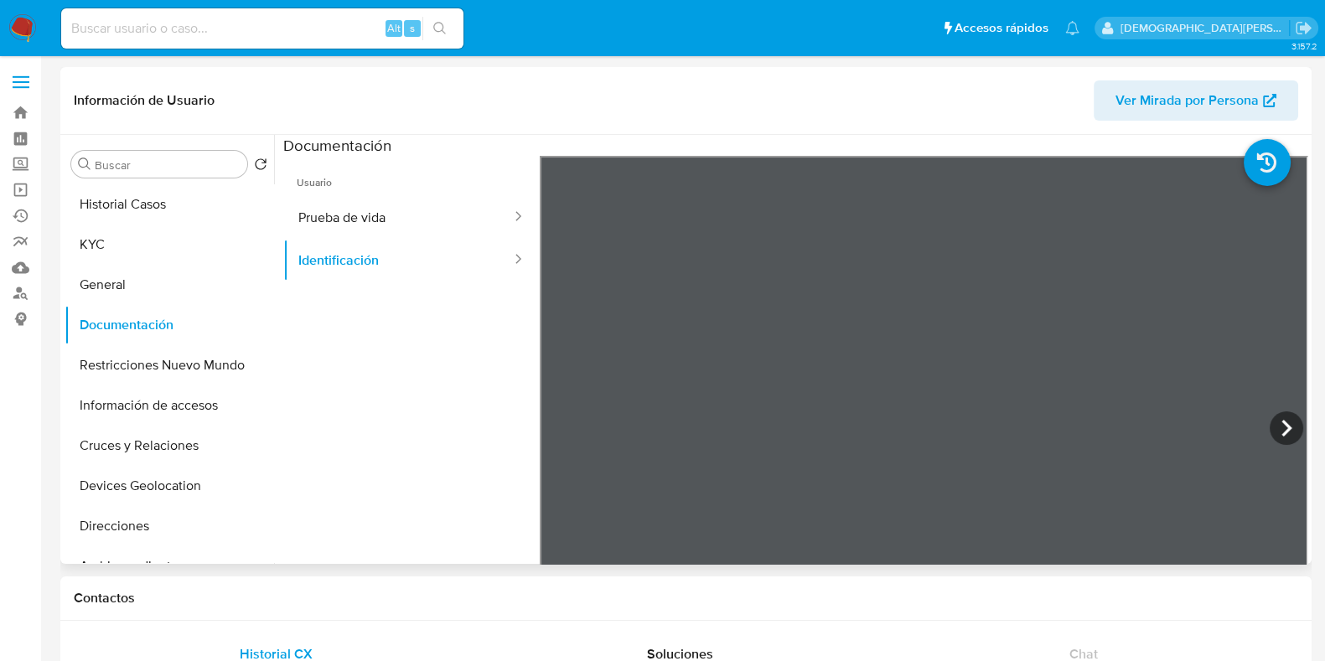
scroll to position [313, 0]
click at [1270, 425] on icon at bounding box center [1287, 429] width 34 height 34
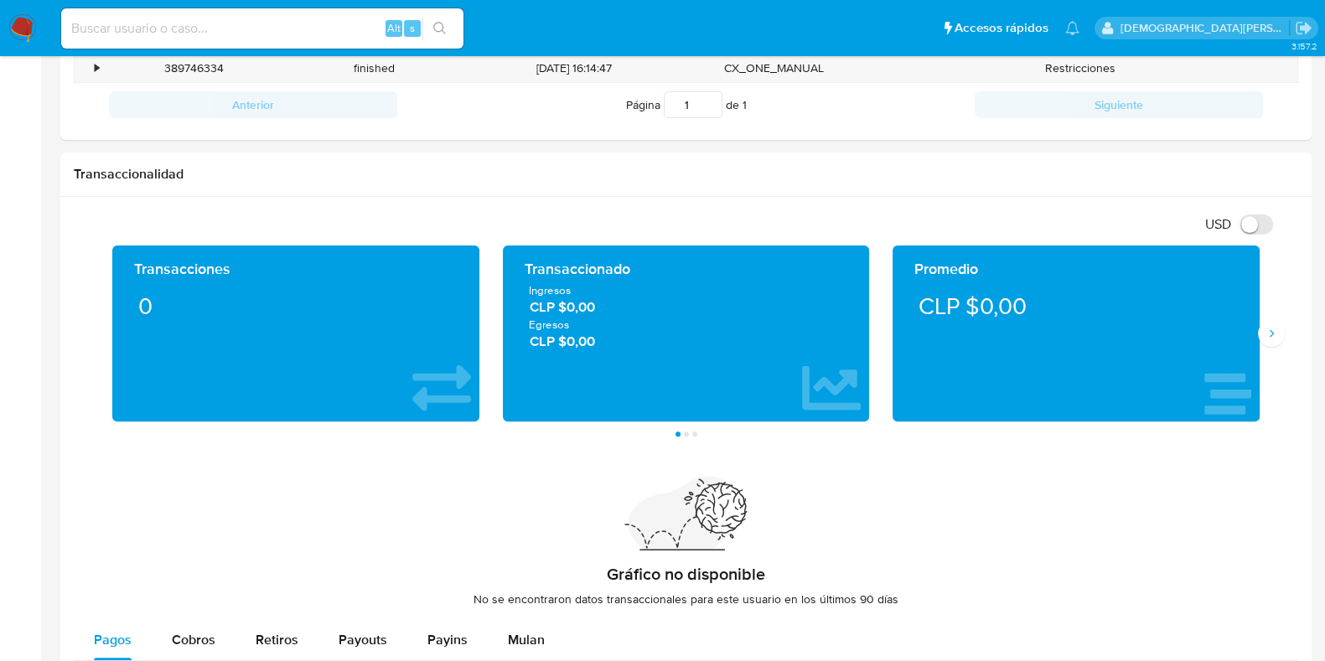
scroll to position [418, 0]
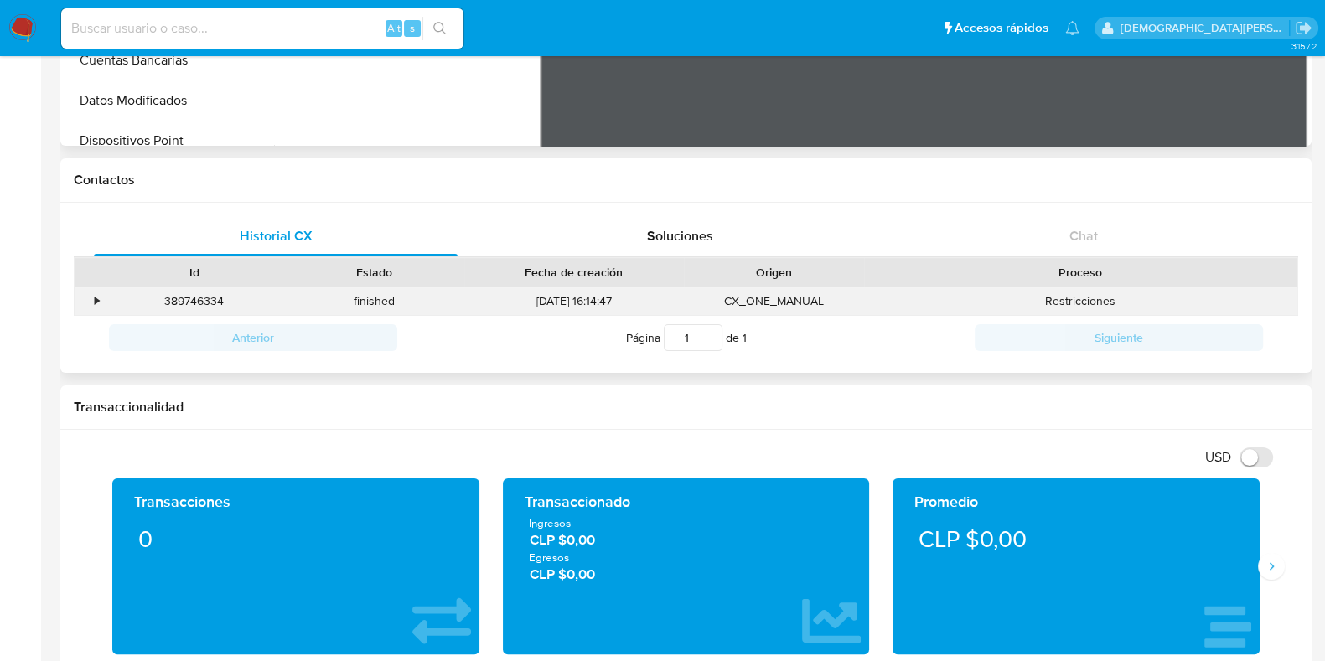
drag, startPoint x: 96, startPoint y: 298, endPoint x: 112, endPoint y: 304, distance: 17.3
click at [96, 298] on div "•" at bounding box center [97, 301] width 4 height 16
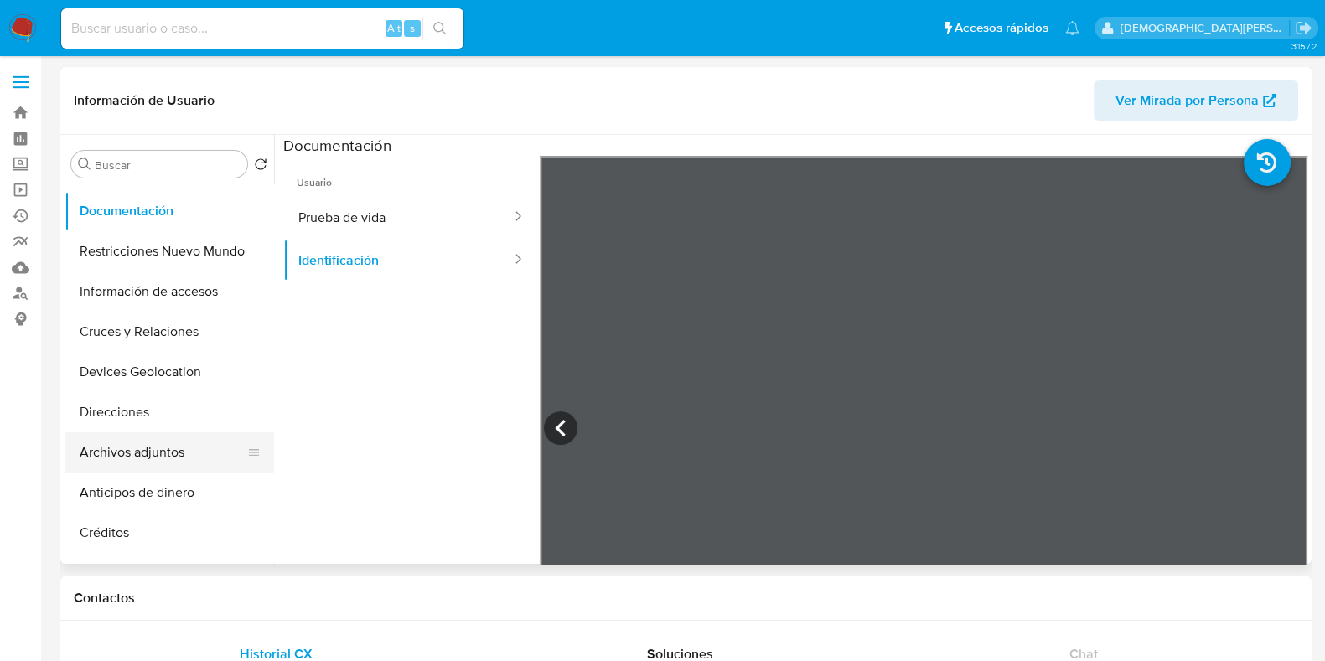
scroll to position [0, 0]
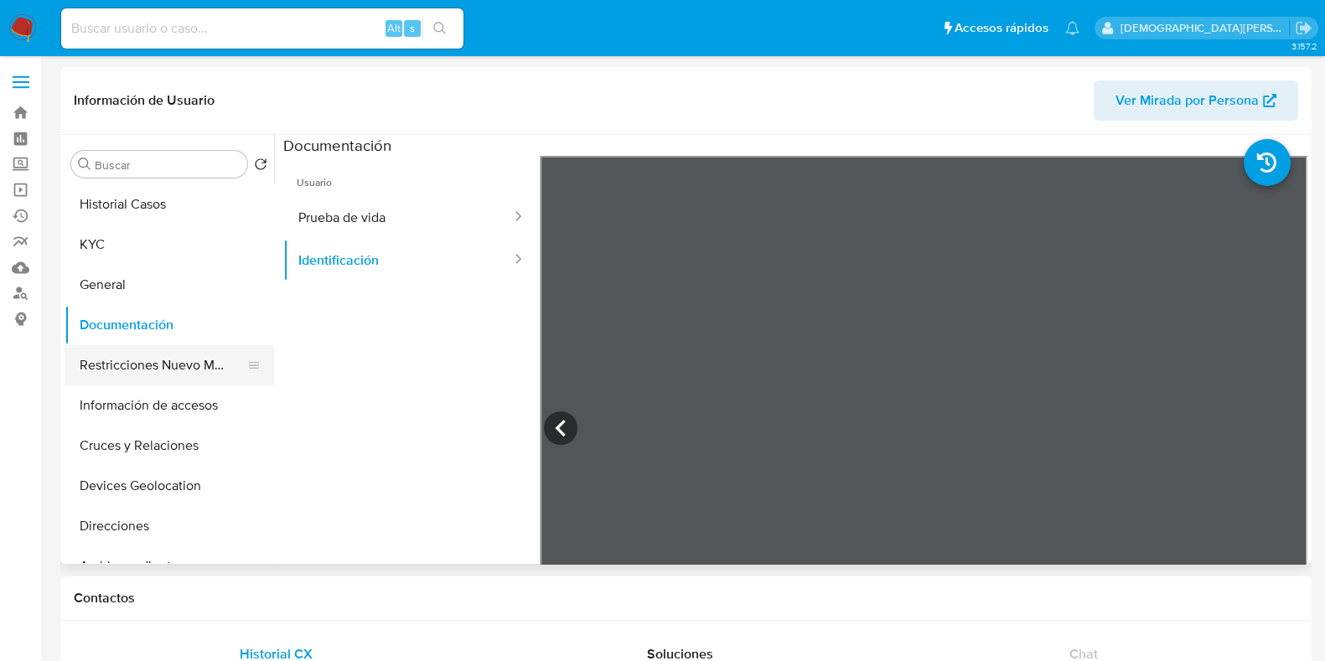
click at [142, 366] on button "Restricciones Nuevo Mundo" at bounding box center [163, 365] width 196 height 40
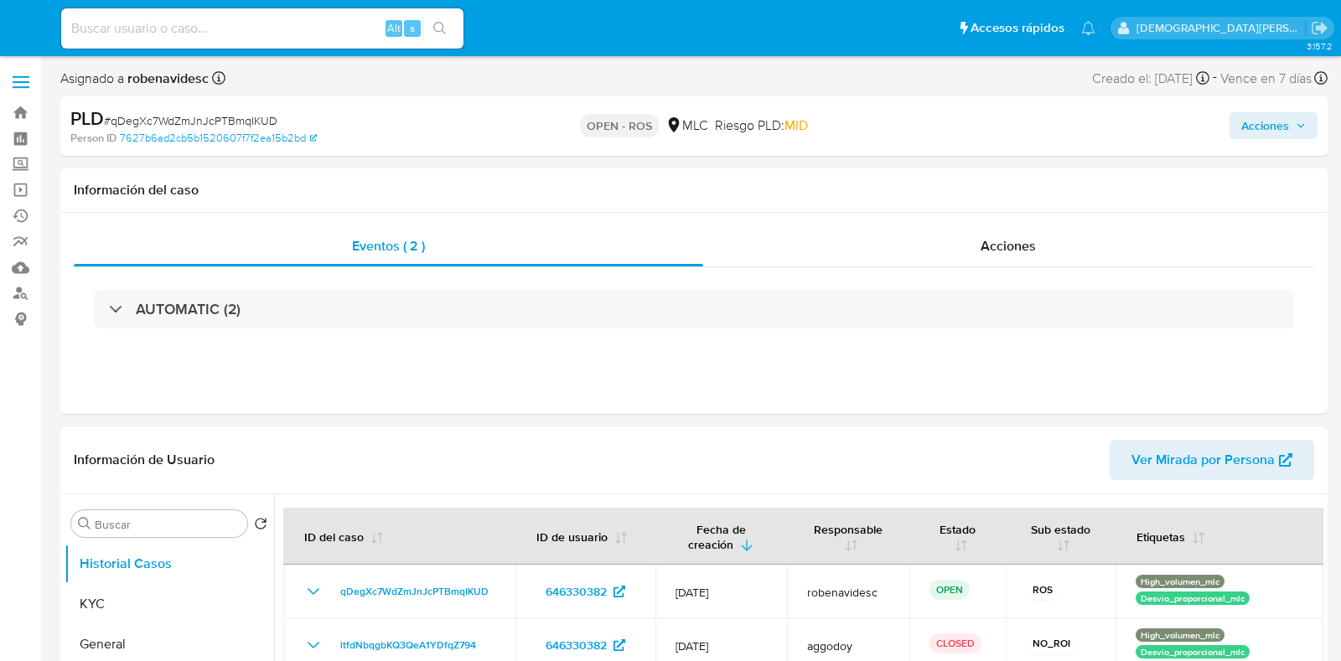
select select "10"
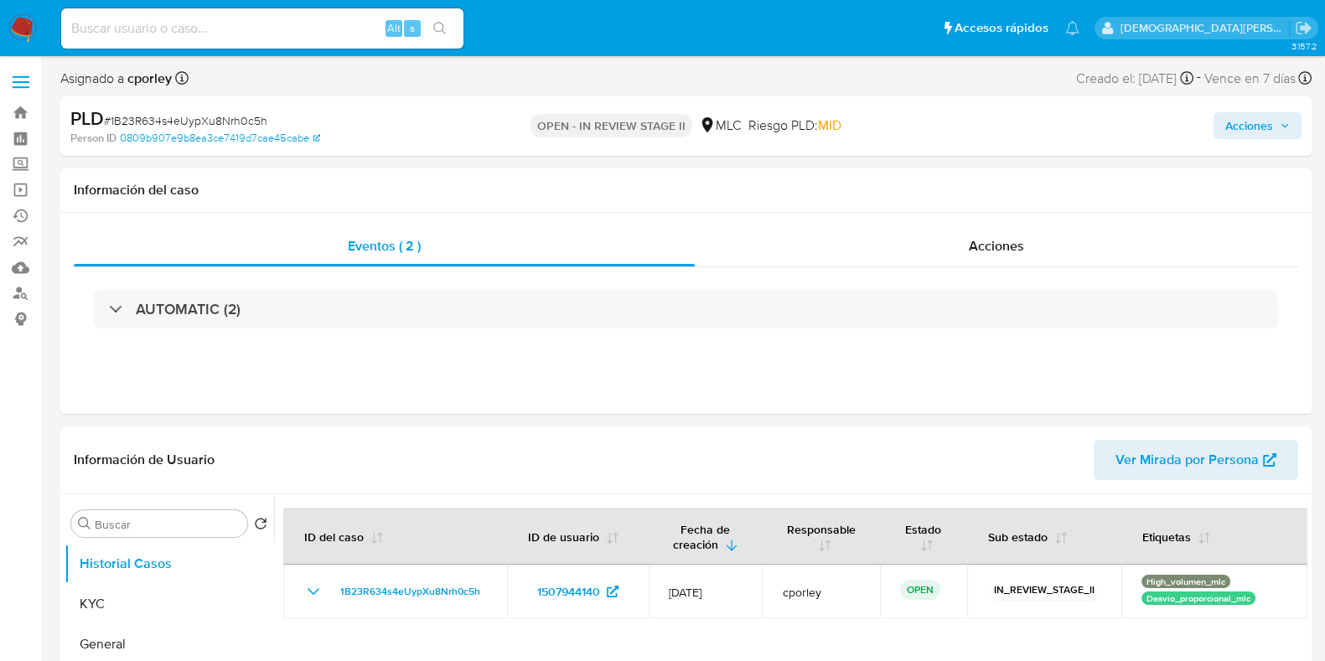
select select "10"
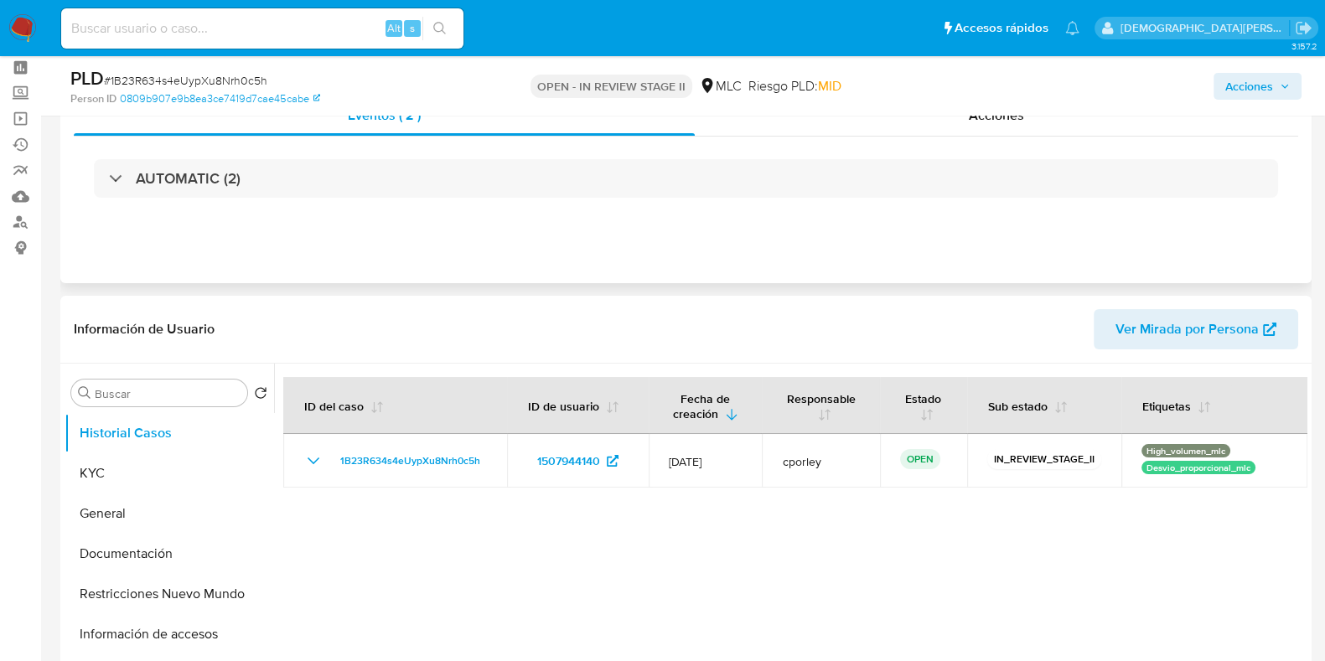
scroll to position [104, 0]
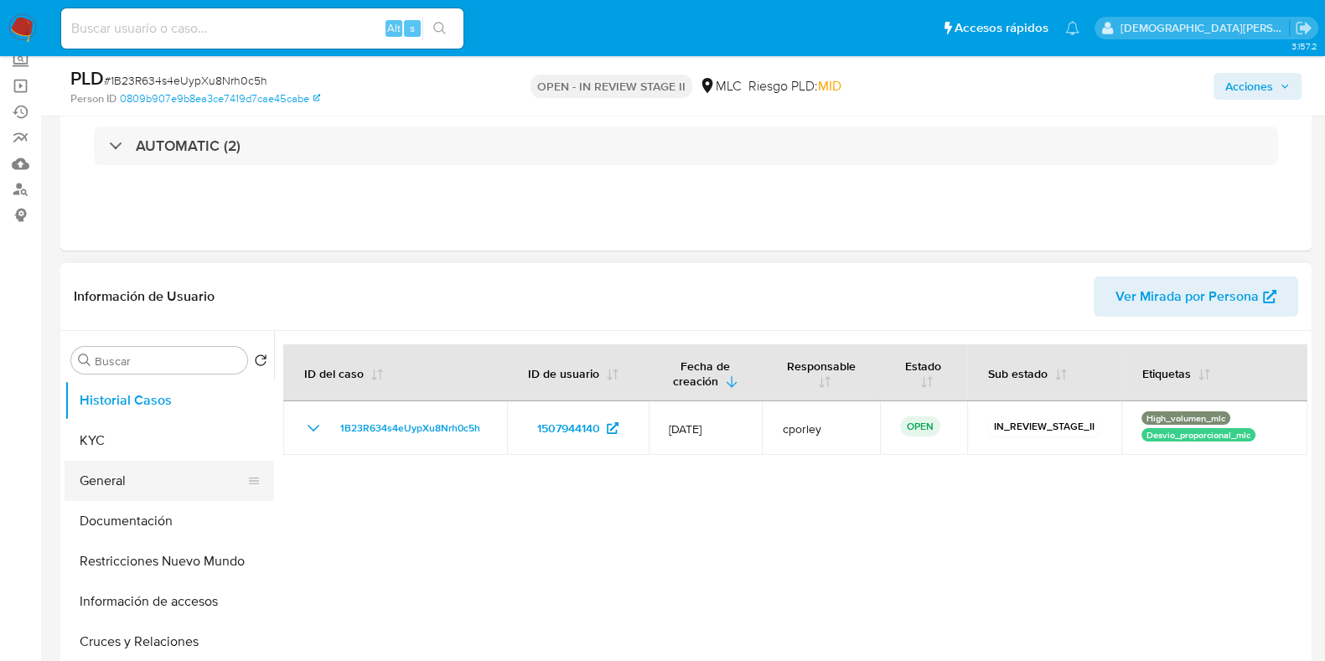
click at [121, 475] on button "General" at bounding box center [163, 481] width 196 height 40
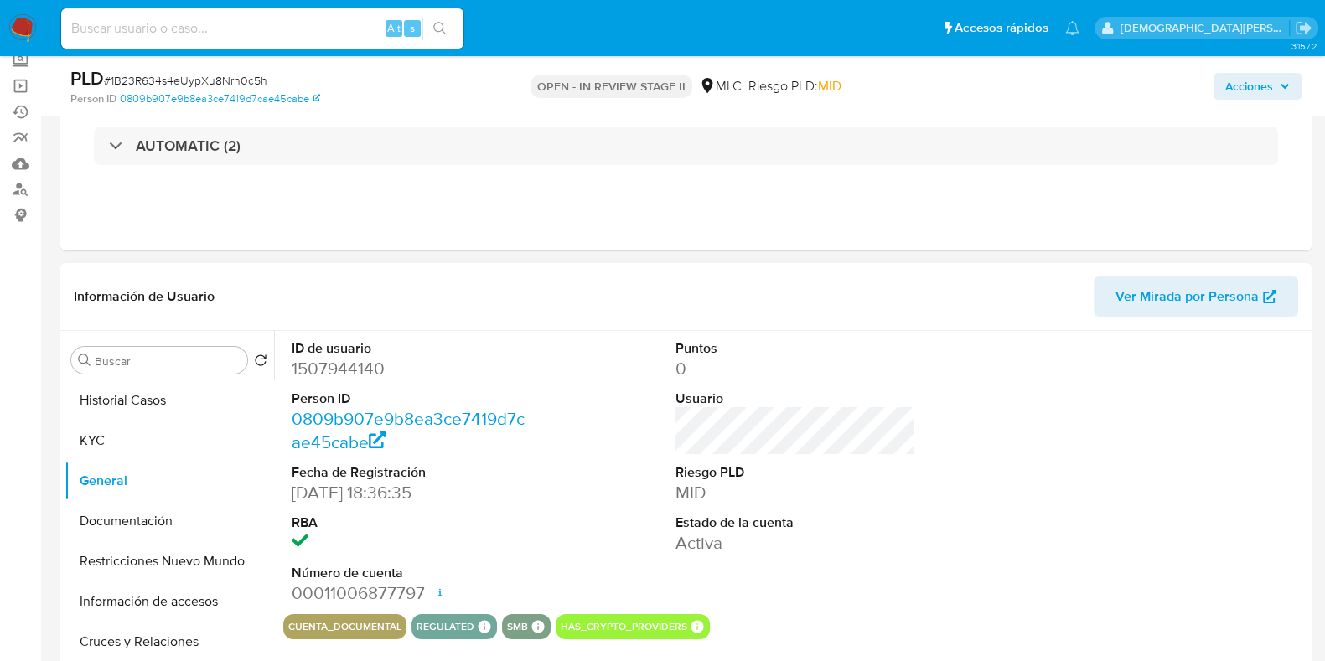
click at [327, 357] on dd "1507944140" at bounding box center [412, 368] width 240 height 23
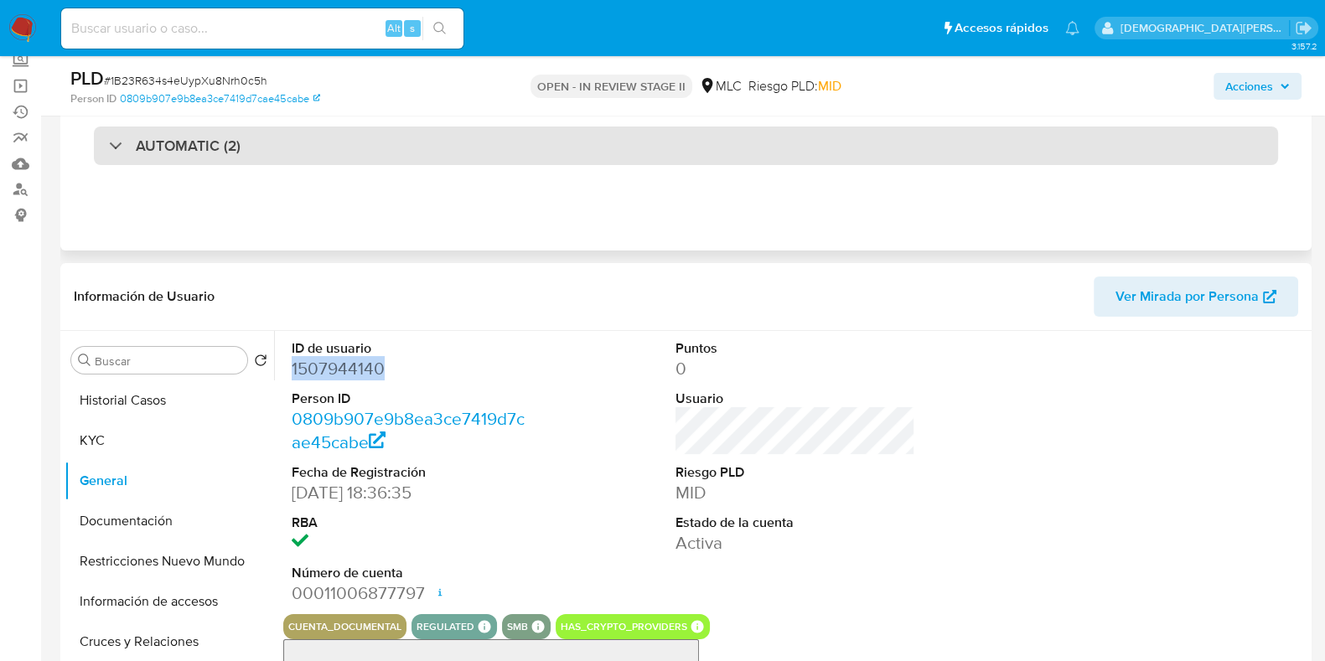
copy dd "1507944140"
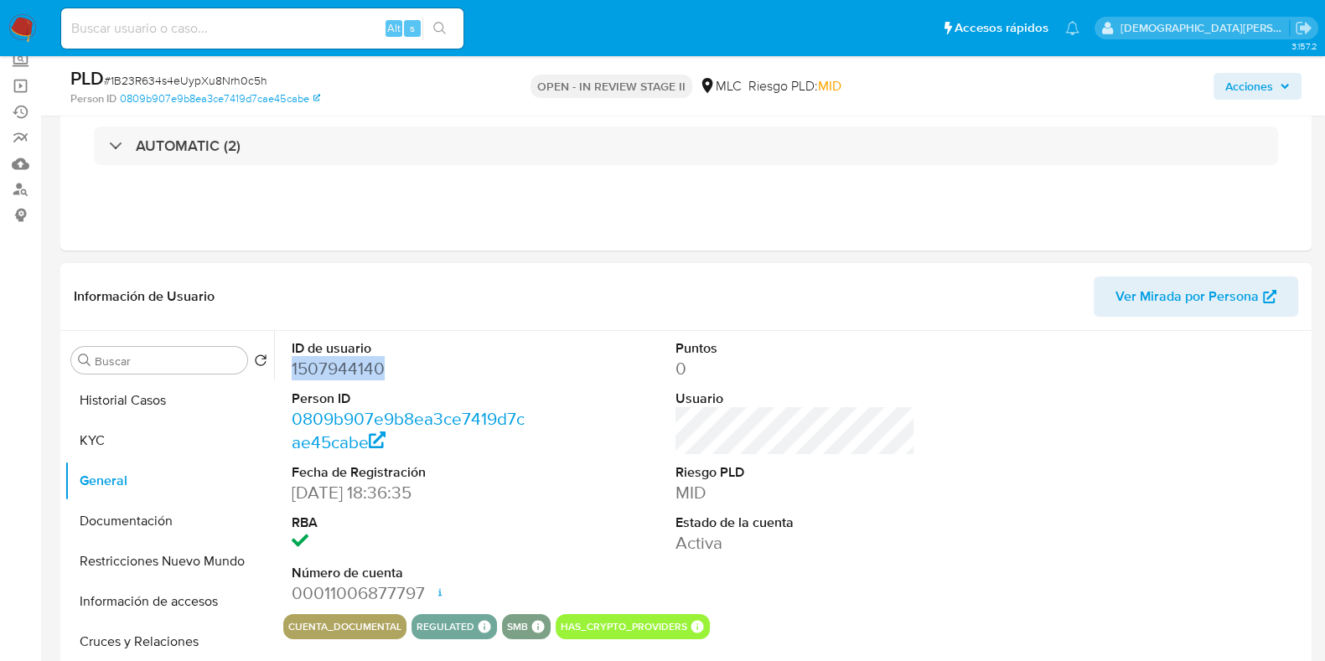
click at [326, 370] on dd "1507944140" at bounding box center [412, 368] width 240 height 23
click at [318, 368] on dd "1507944140" at bounding box center [412, 368] width 240 height 23
copy dd "1507944140"
click at [175, 526] on button "Documentación" at bounding box center [163, 521] width 196 height 40
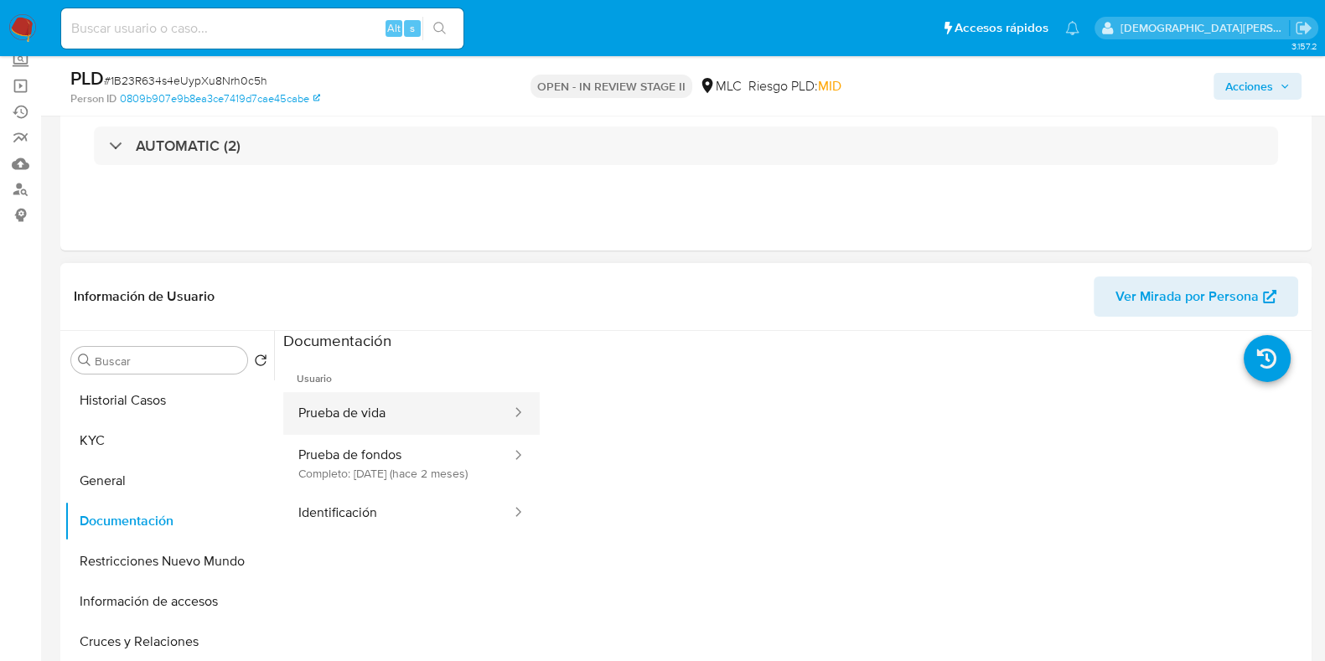
click at [417, 408] on button "Prueba de vida" at bounding box center [398, 413] width 230 height 43
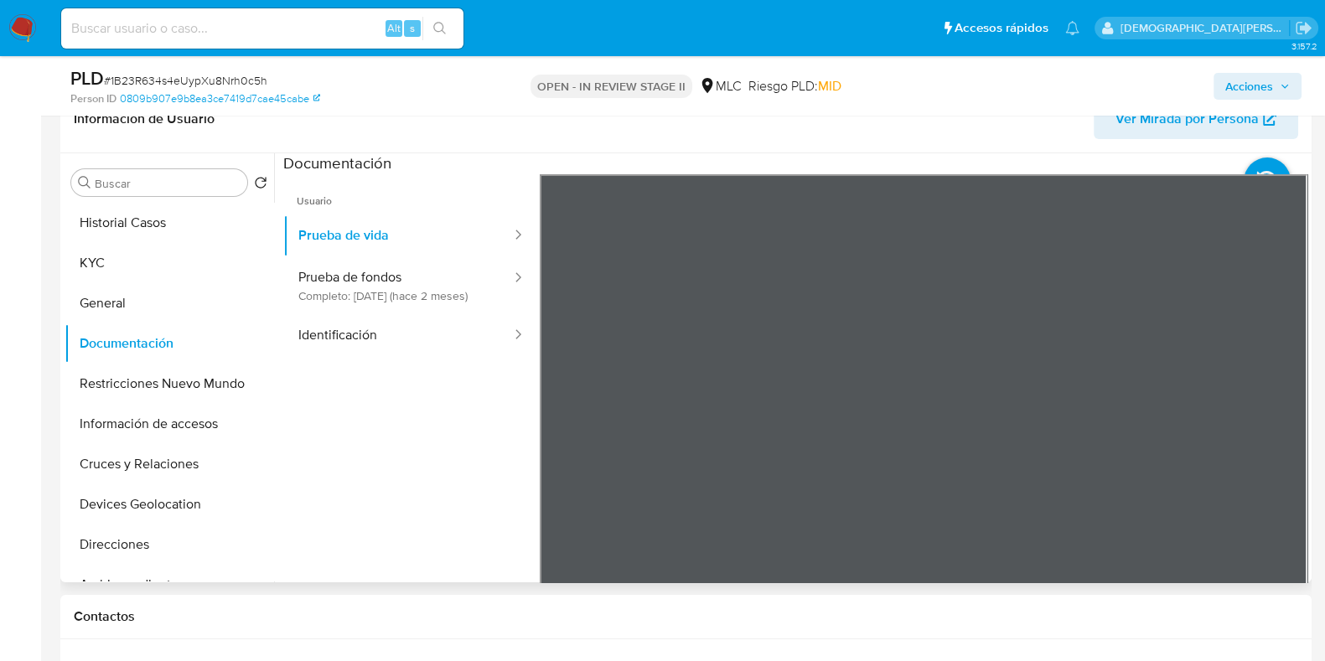
scroll to position [314, 0]
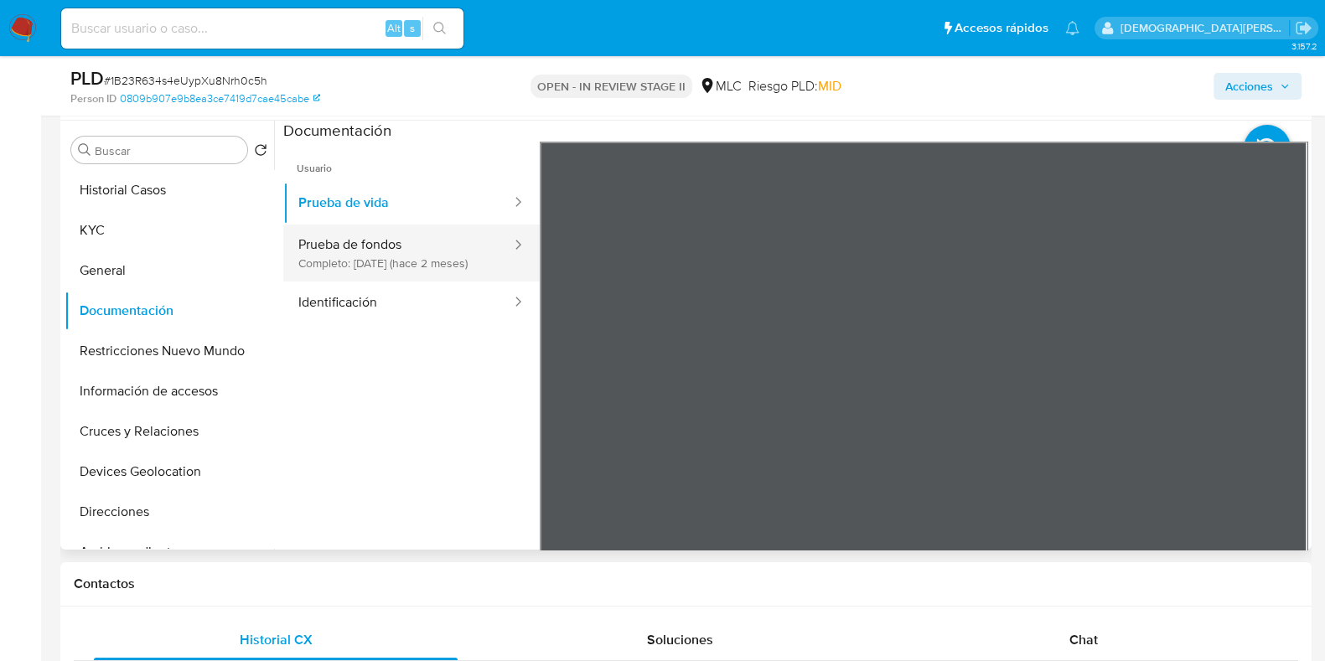
click at [470, 272] on button "Prueba de fondos Completo: 14/07/2025 (hace 2 meses)" at bounding box center [398, 253] width 230 height 57
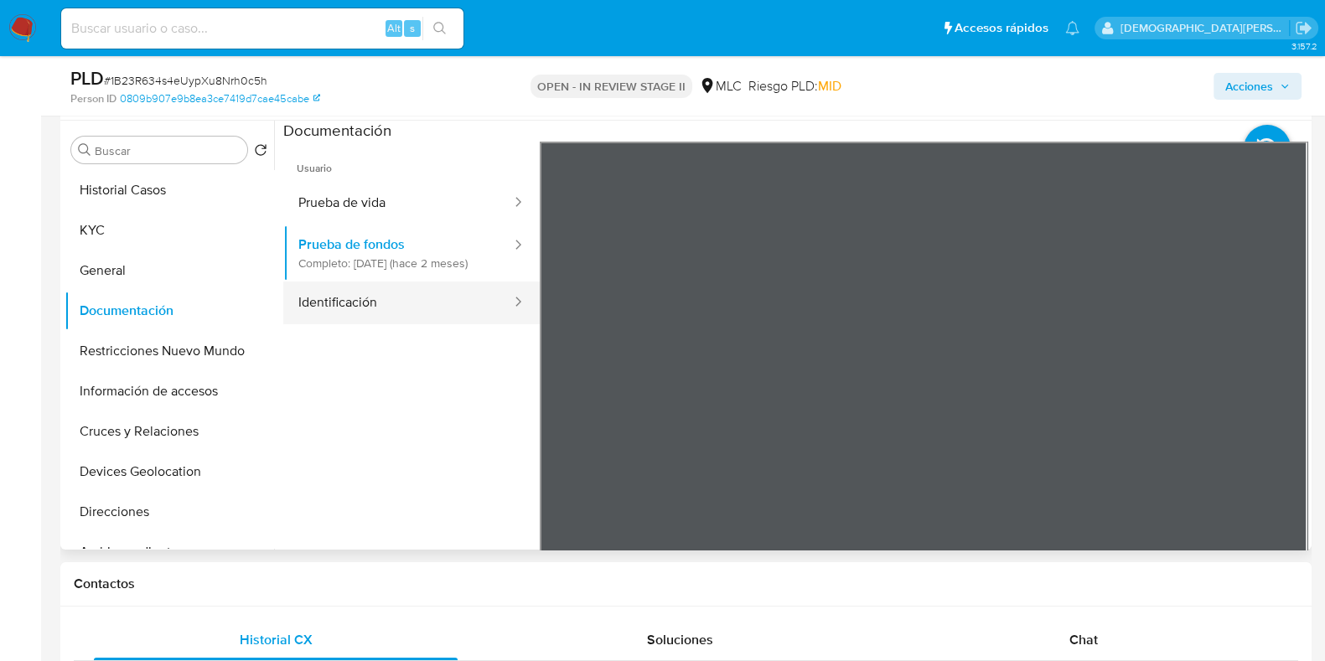
click at [438, 319] on button "Identificación" at bounding box center [398, 303] width 230 height 43
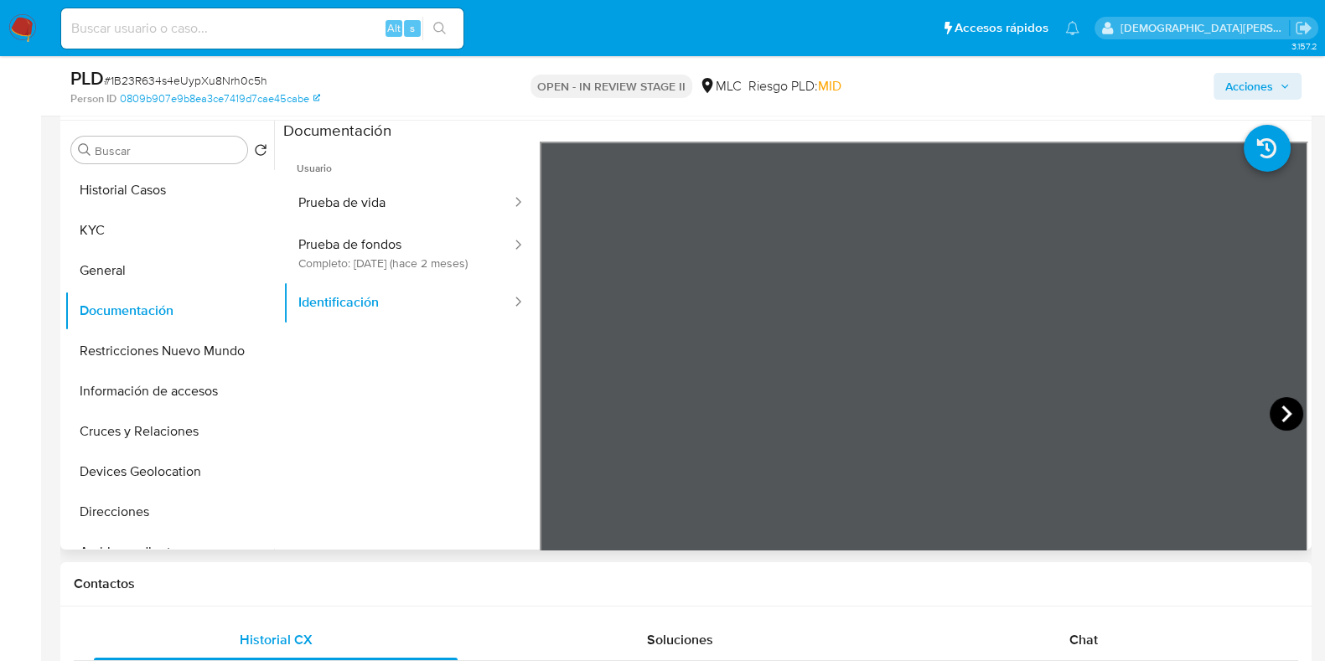
click at [1282, 404] on icon at bounding box center [1287, 414] width 34 height 34
click at [167, 215] on button "KYC" at bounding box center [163, 230] width 196 height 40
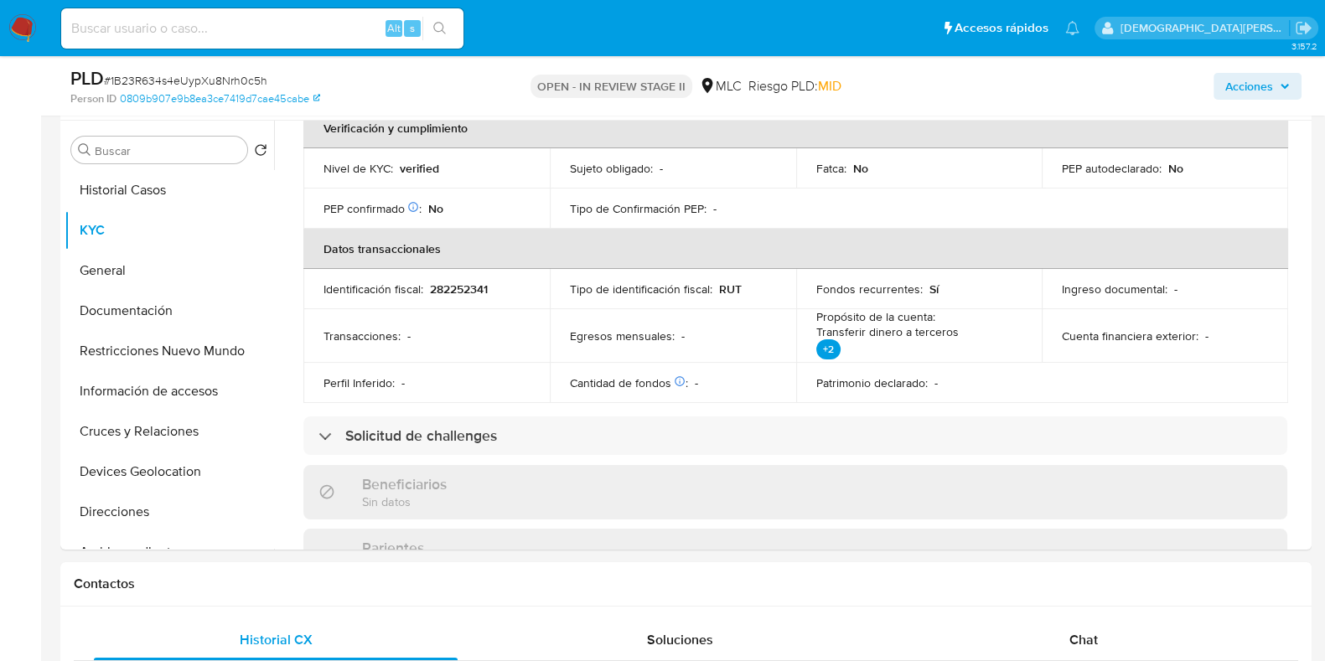
scroll to position [524, 0]
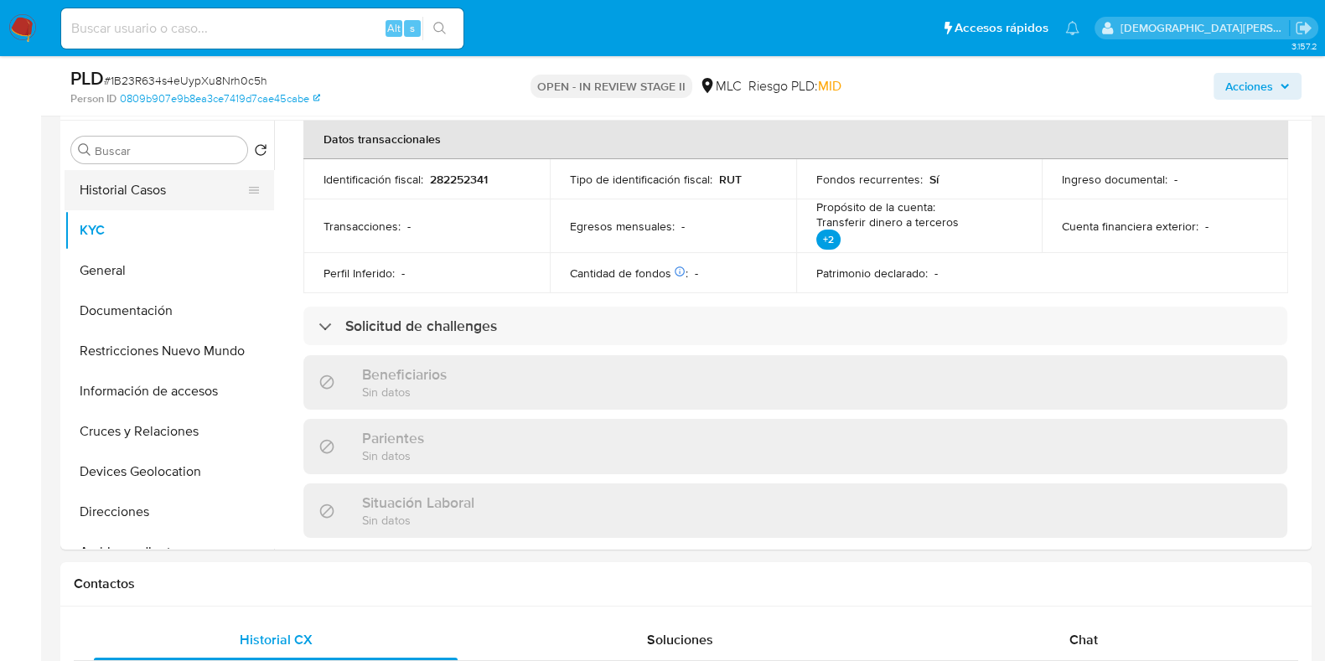
click at [120, 179] on button "Historial Casos" at bounding box center [163, 190] width 196 height 40
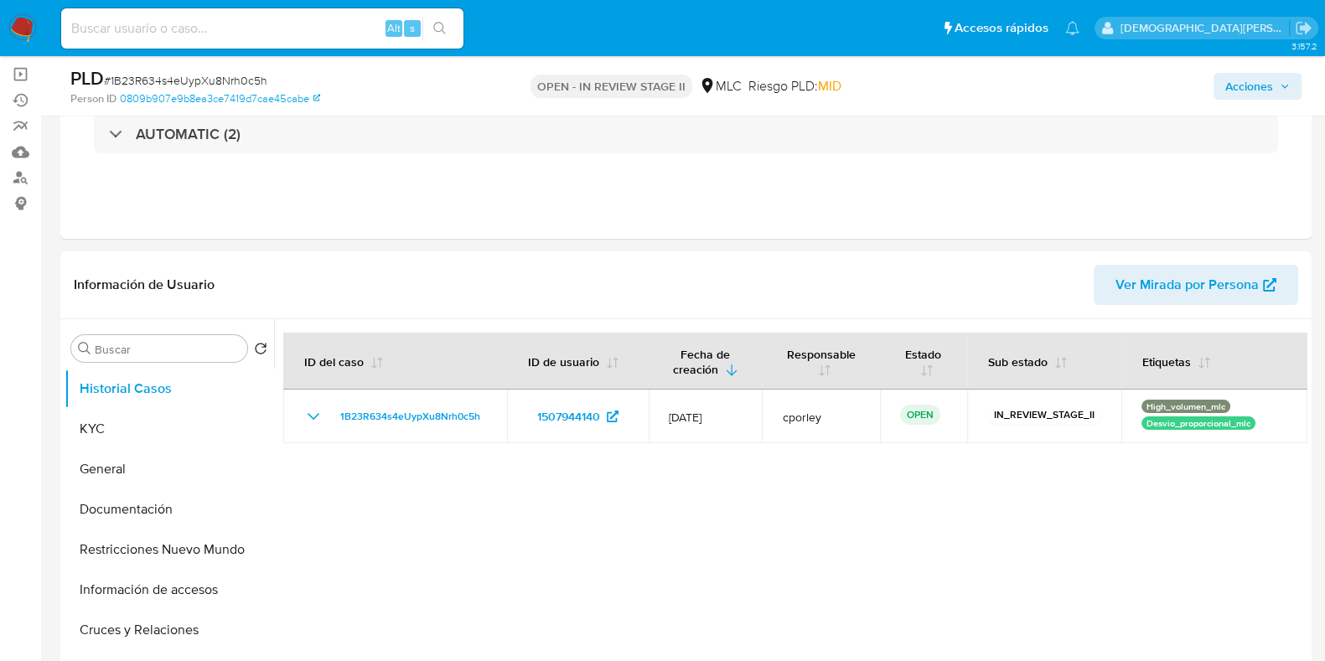
scroll to position [209, 0]
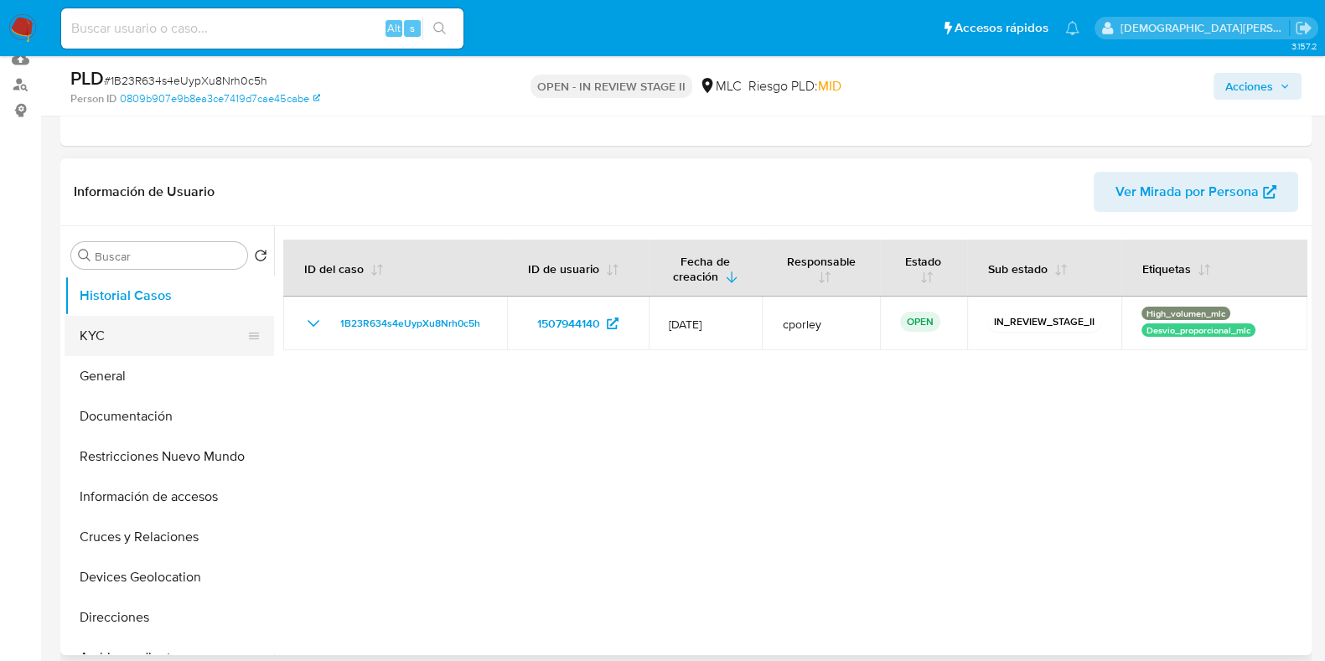
click at [152, 336] on button "KYC" at bounding box center [163, 336] width 196 height 40
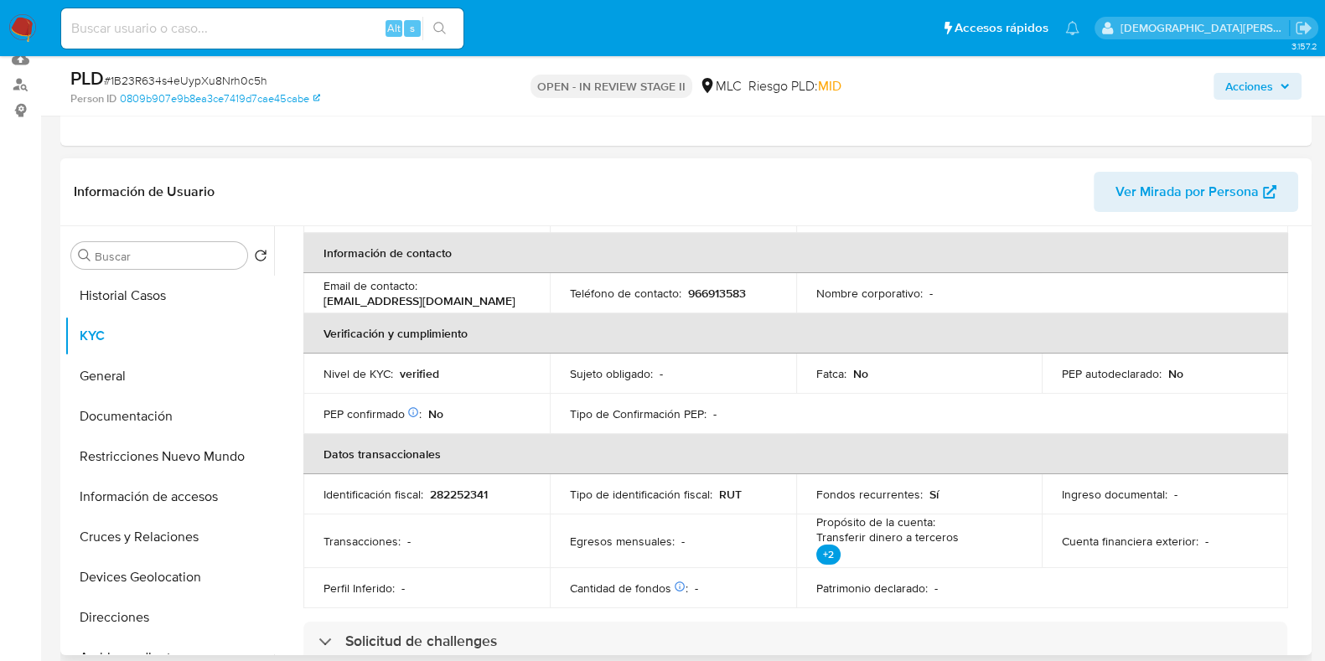
scroll to position [0, 0]
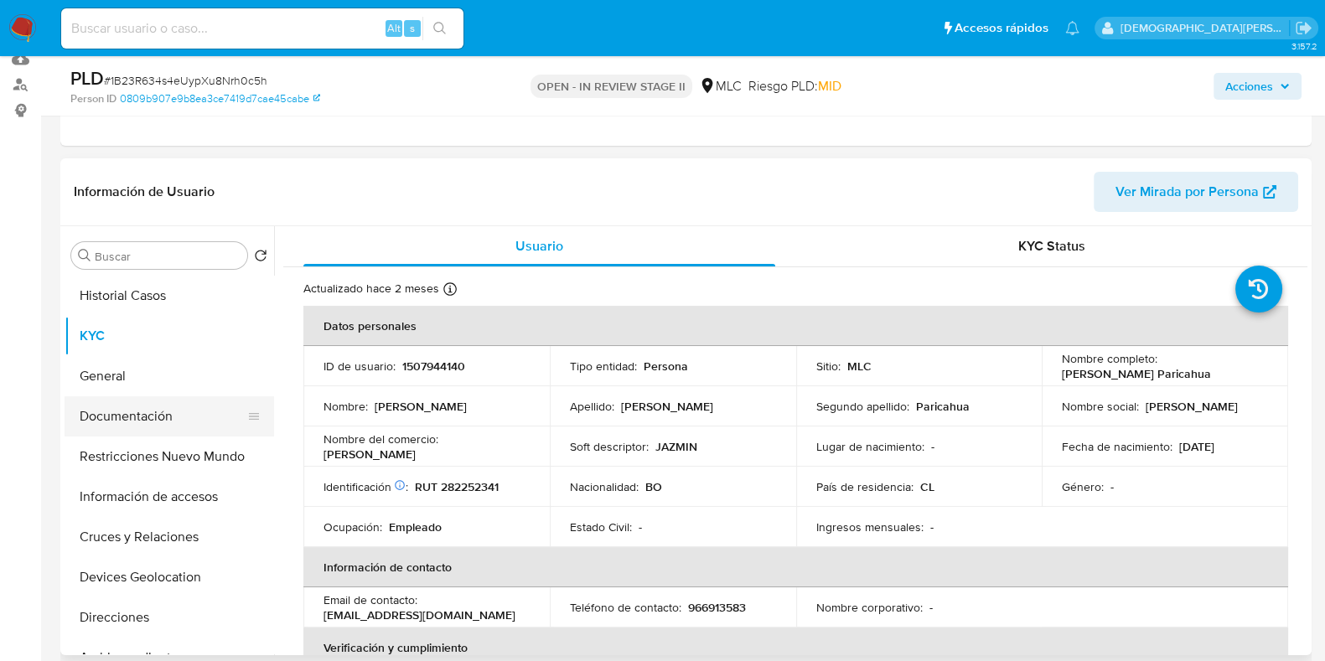
click at [160, 420] on button "Documentación" at bounding box center [163, 416] width 196 height 40
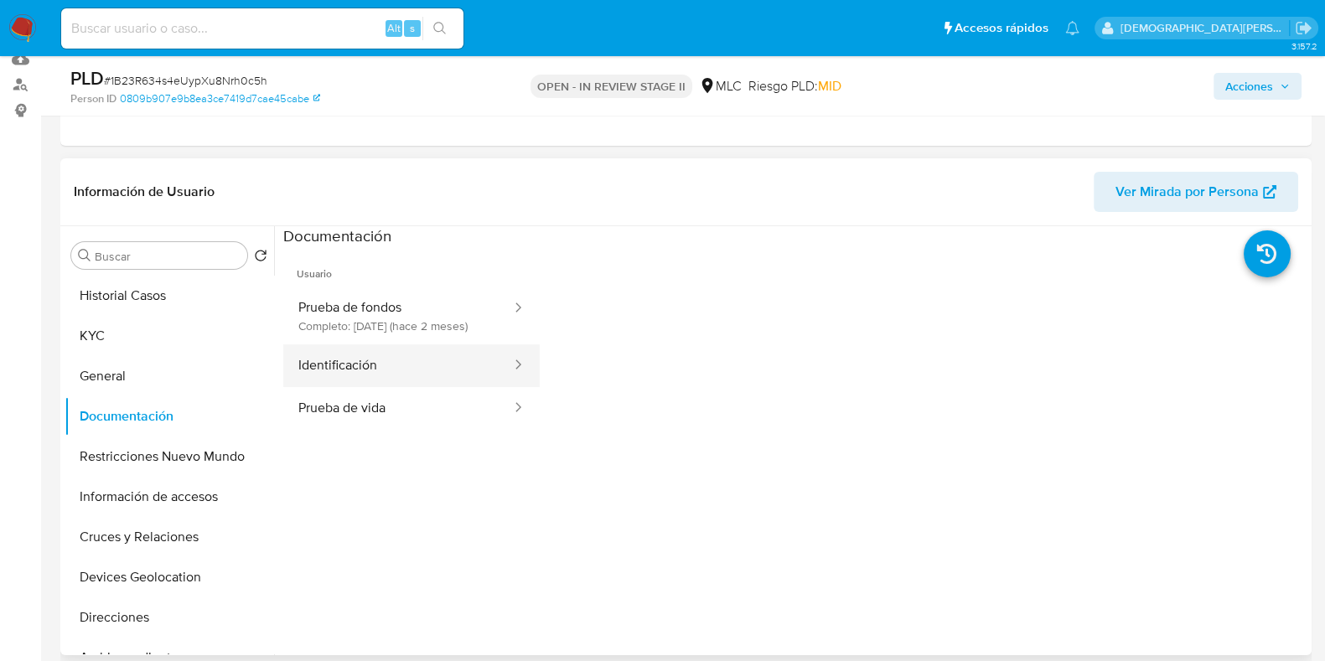
click at [397, 371] on button "Identificación" at bounding box center [398, 365] width 230 height 43
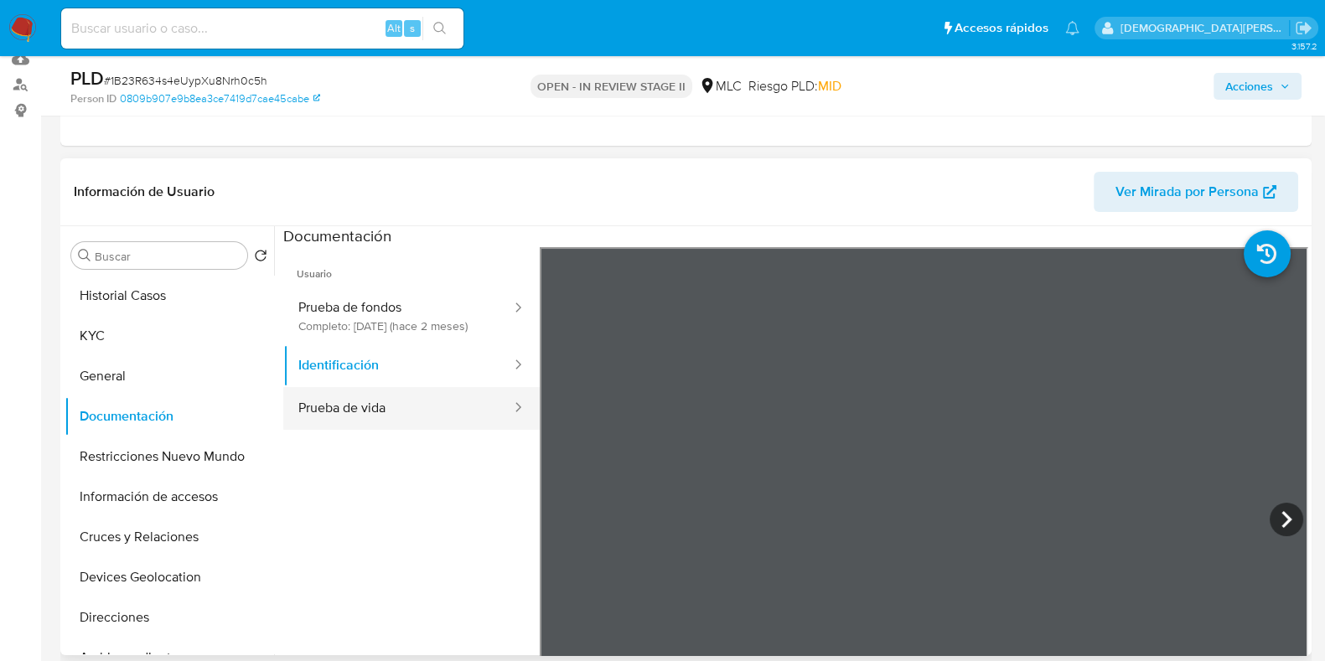
click at [367, 425] on button "Prueba de vida" at bounding box center [398, 408] width 230 height 43
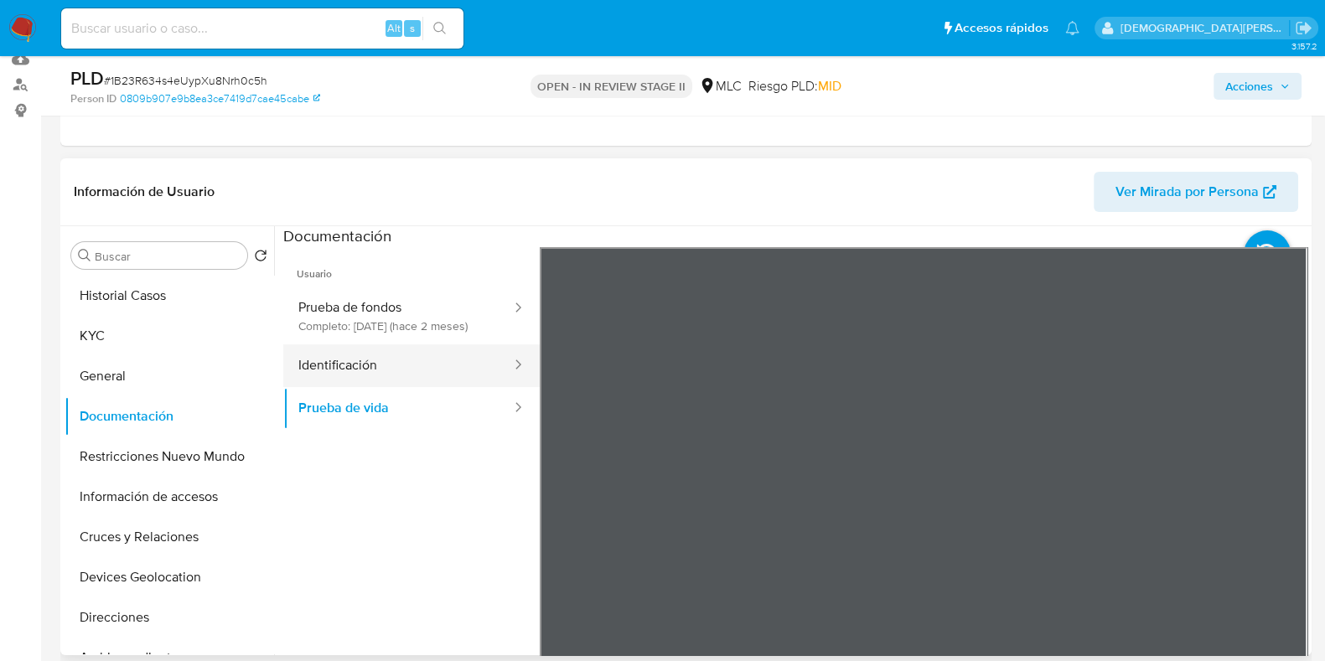
click at [386, 367] on button "Identificación" at bounding box center [398, 365] width 230 height 43
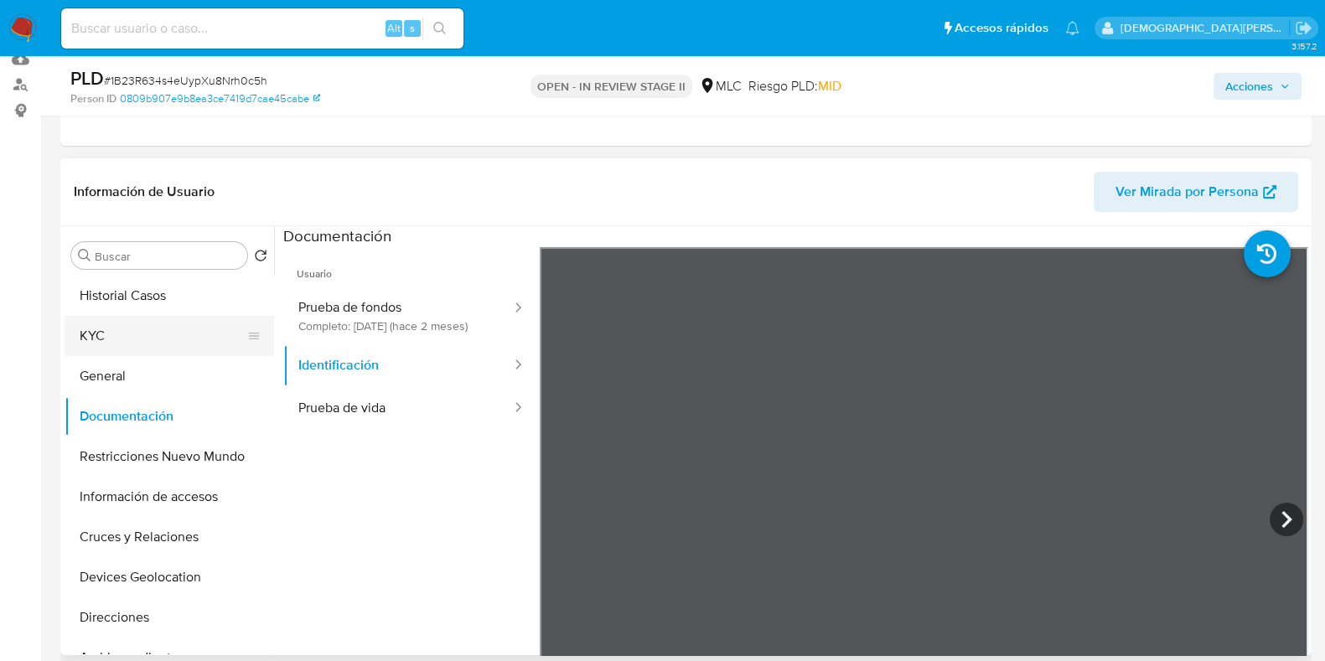
click at [147, 329] on button "KYC" at bounding box center [163, 336] width 196 height 40
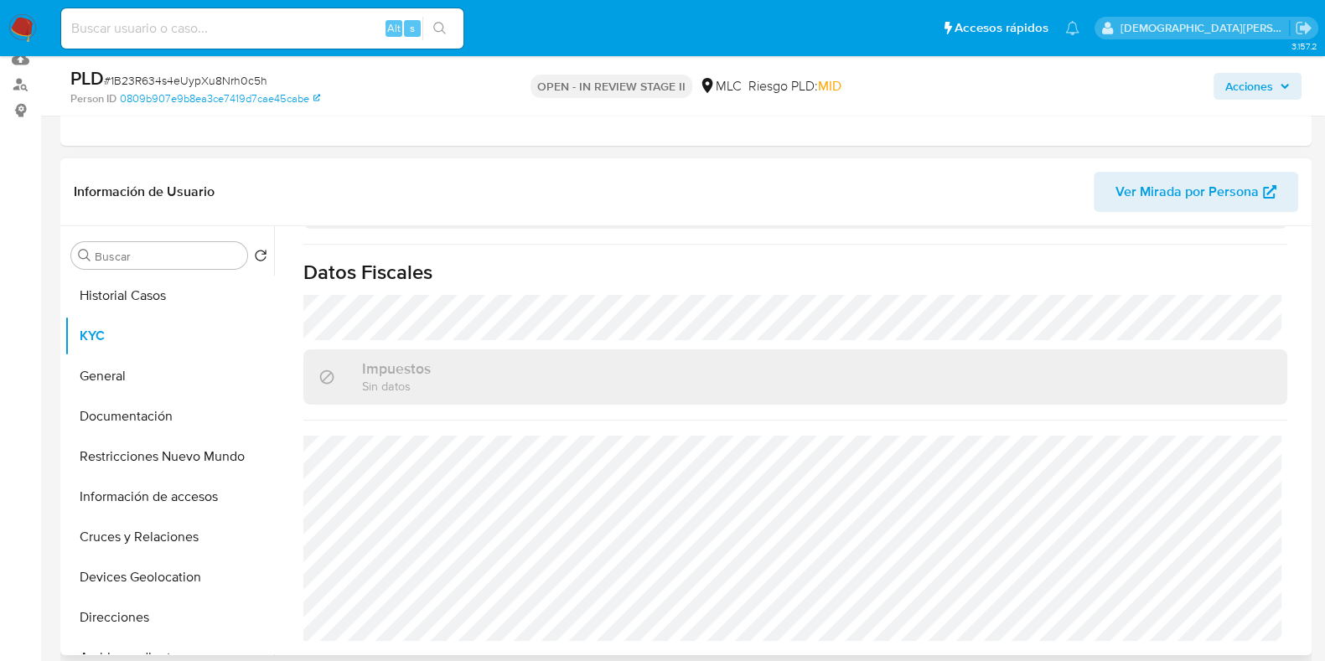
scroll to position [314, 0]
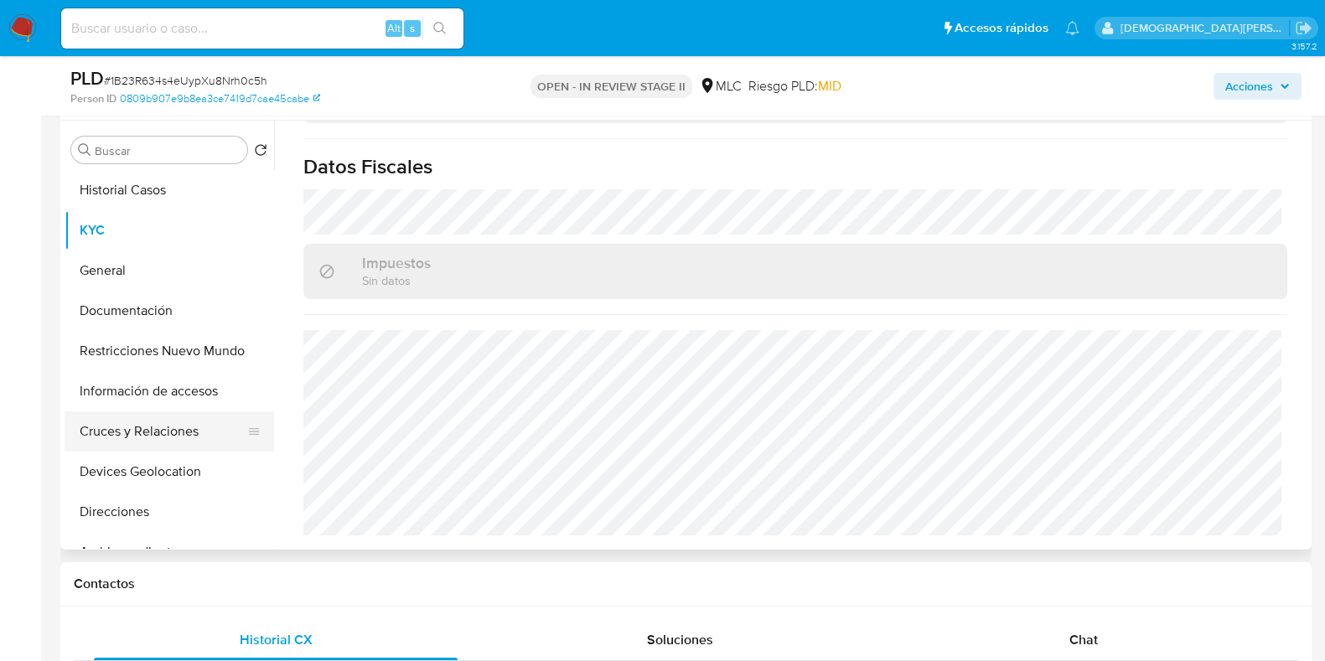
click at [129, 444] on button "Cruces y Relaciones" at bounding box center [163, 432] width 196 height 40
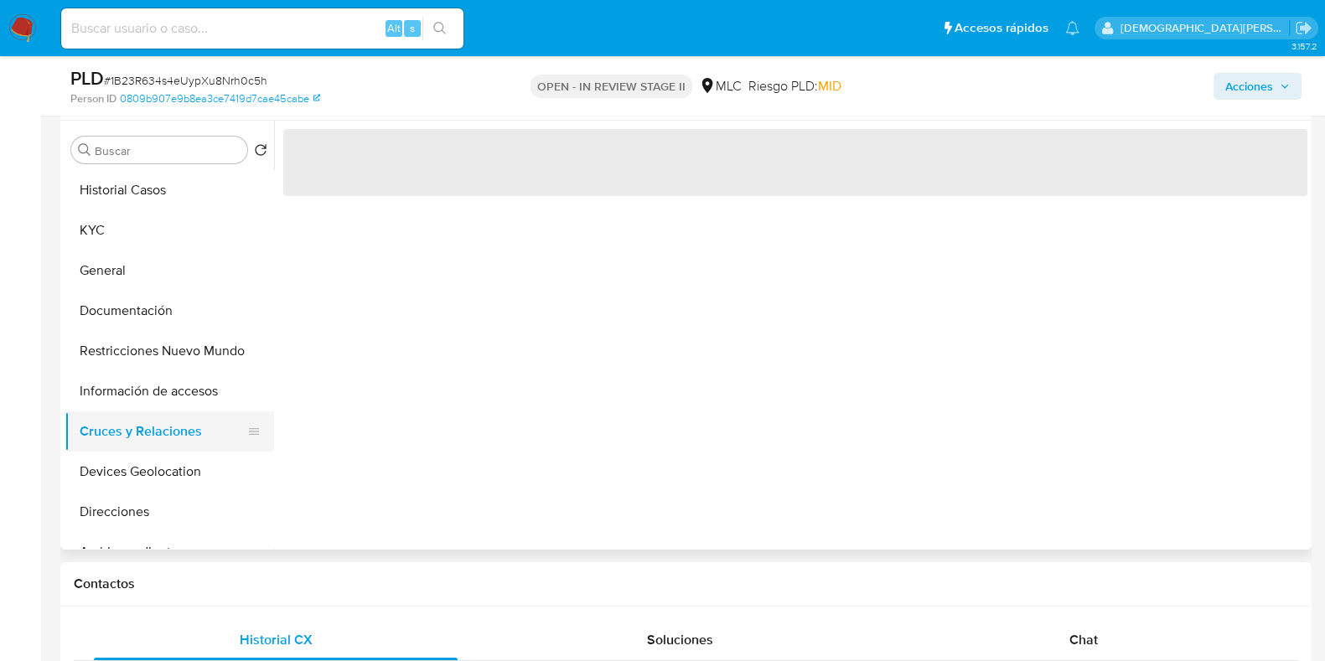
scroll to position [0, 0]
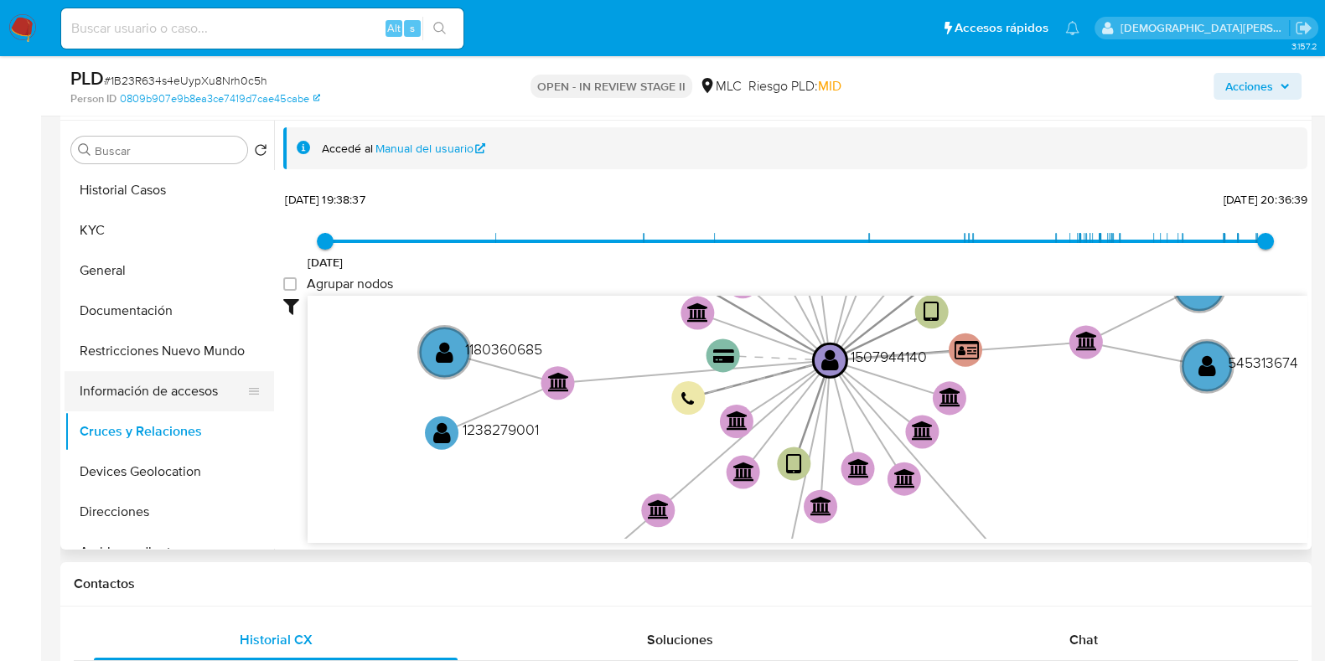
click at [157, 395] on button "Información de accesos" at bounding box center [163, 391] width 196 height 40
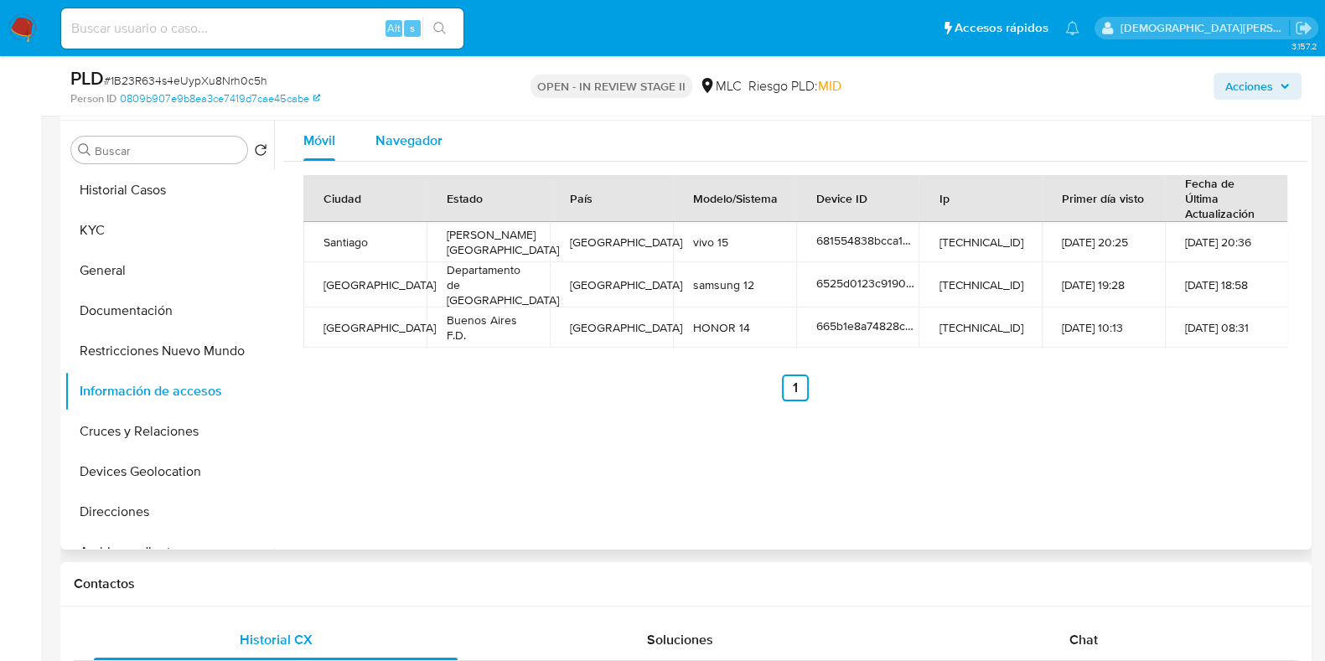
click at [427, 156] on div "Navegador" at bounding box center [408, 141] width 67 height 40
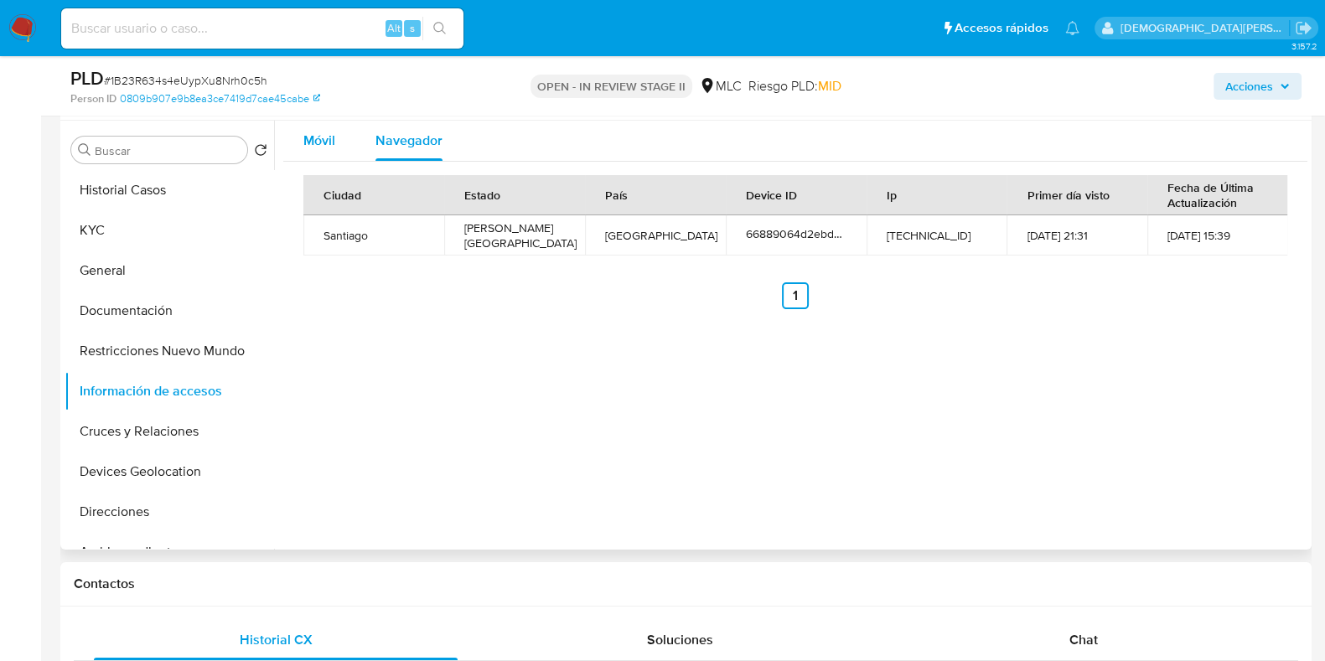
click at [312, 144] on span "Móvil" at bounding box center [319, 140] width 32 height 19
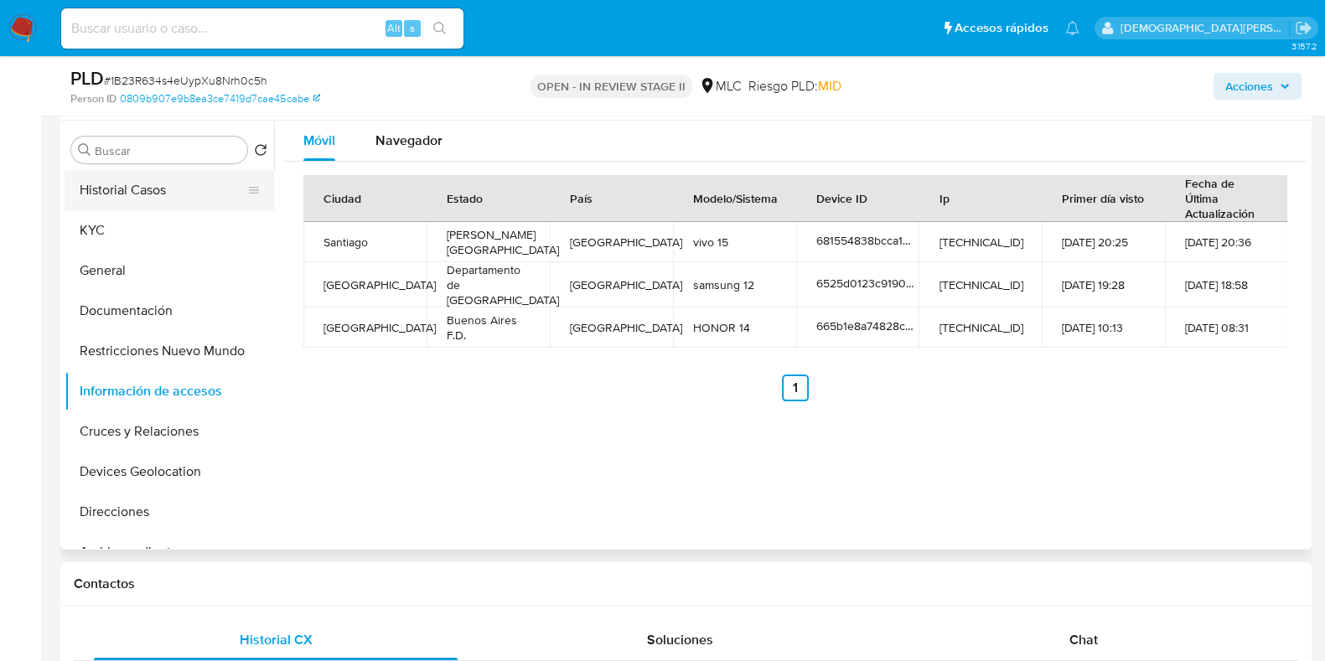
drag, startPoint x: 138, startPoint y: 219, endPoint x: 214, endPoint y: 199, distance: 78.1
click at [138, 217] on button "KYC" at bounding box center [170, 230] width 210 height 40
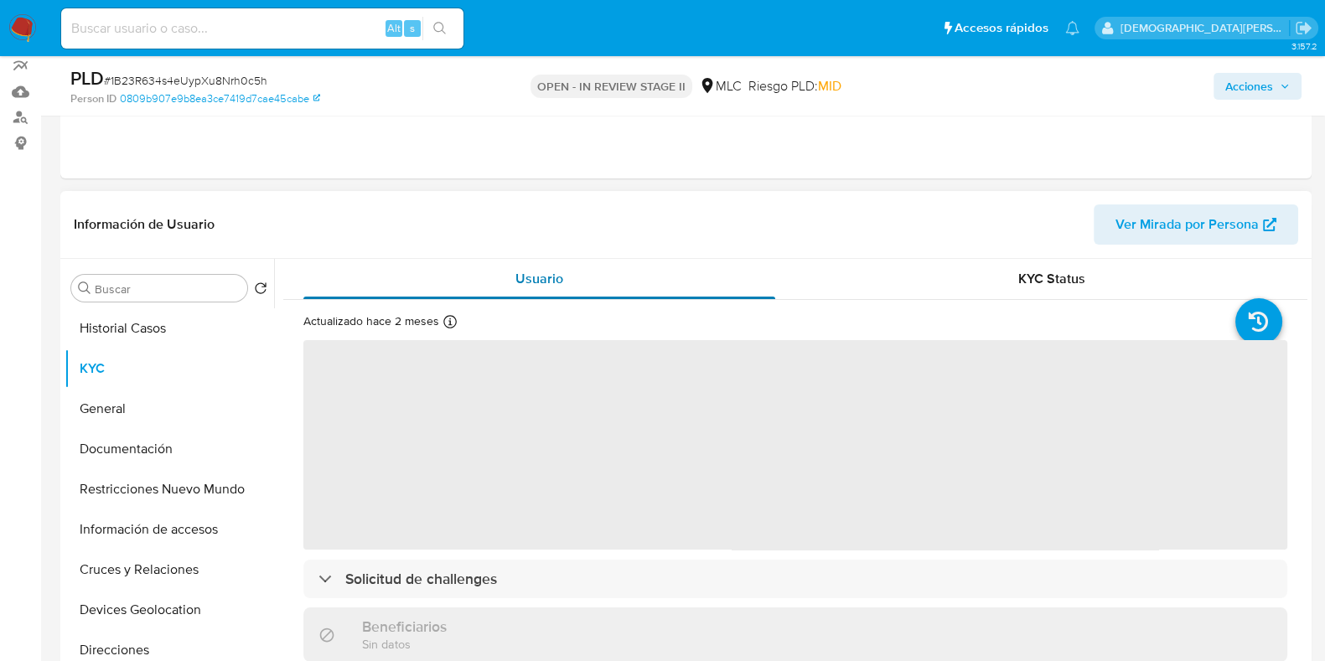
scroll to position [209, 0]
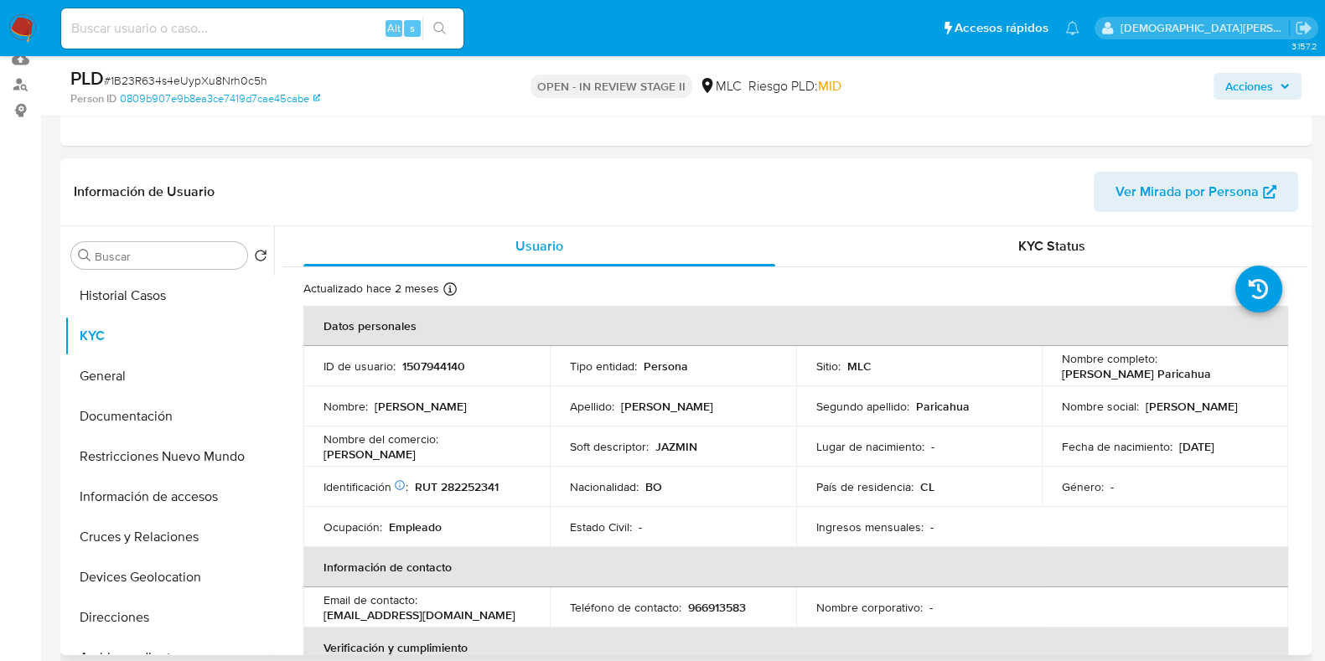
drag, startPoint x: 1202, startPoint y: 376, endPoint x: 1048, endPoint y: 372, distance: 154.3
click at [1048, 372] on td "Nombre completo : Telesforo Saucedo Paricahua" at bounding box center [1165, 366] width 246 height 40
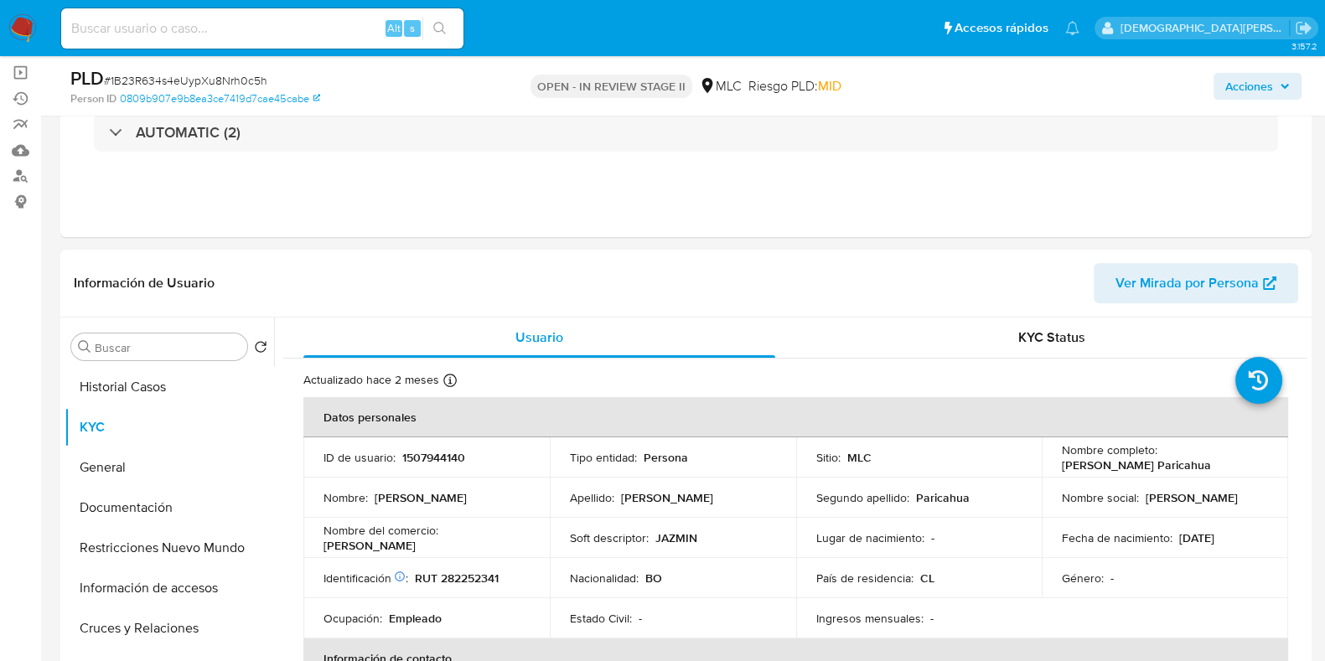
scroll to position [0, 0]
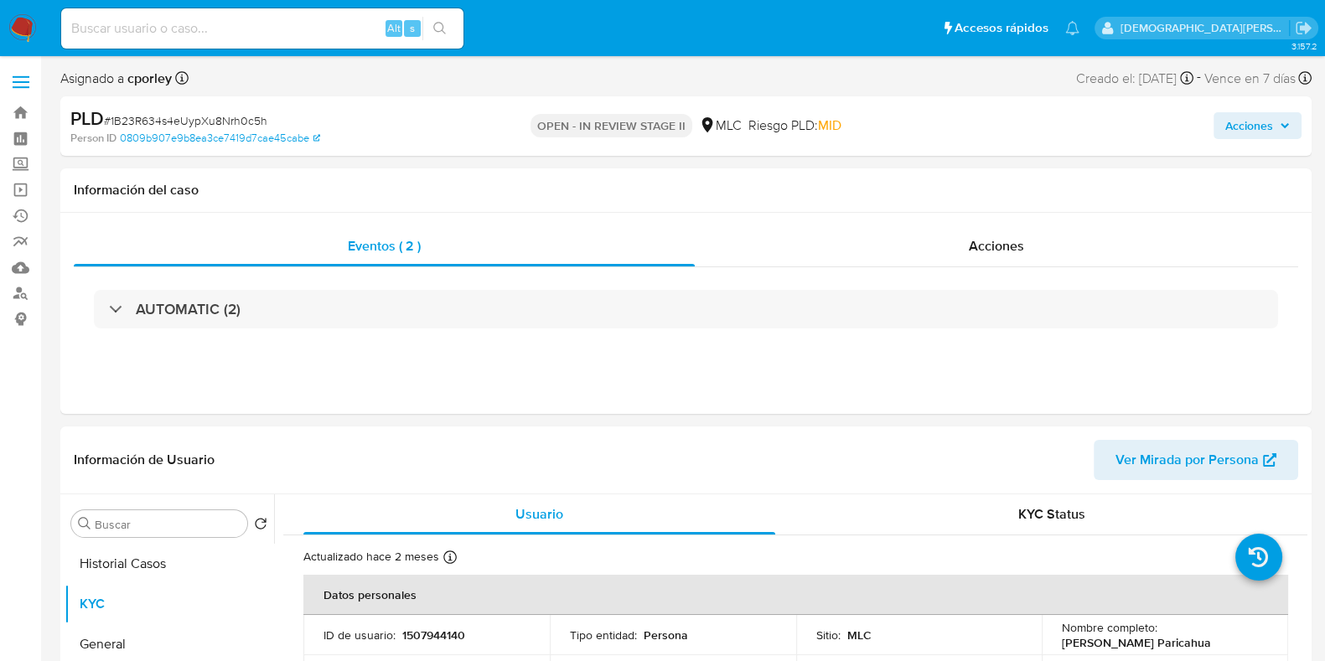
click at [1238, 125] on span "Acciones" at bounding box center [1249, 125] width 48 height 27
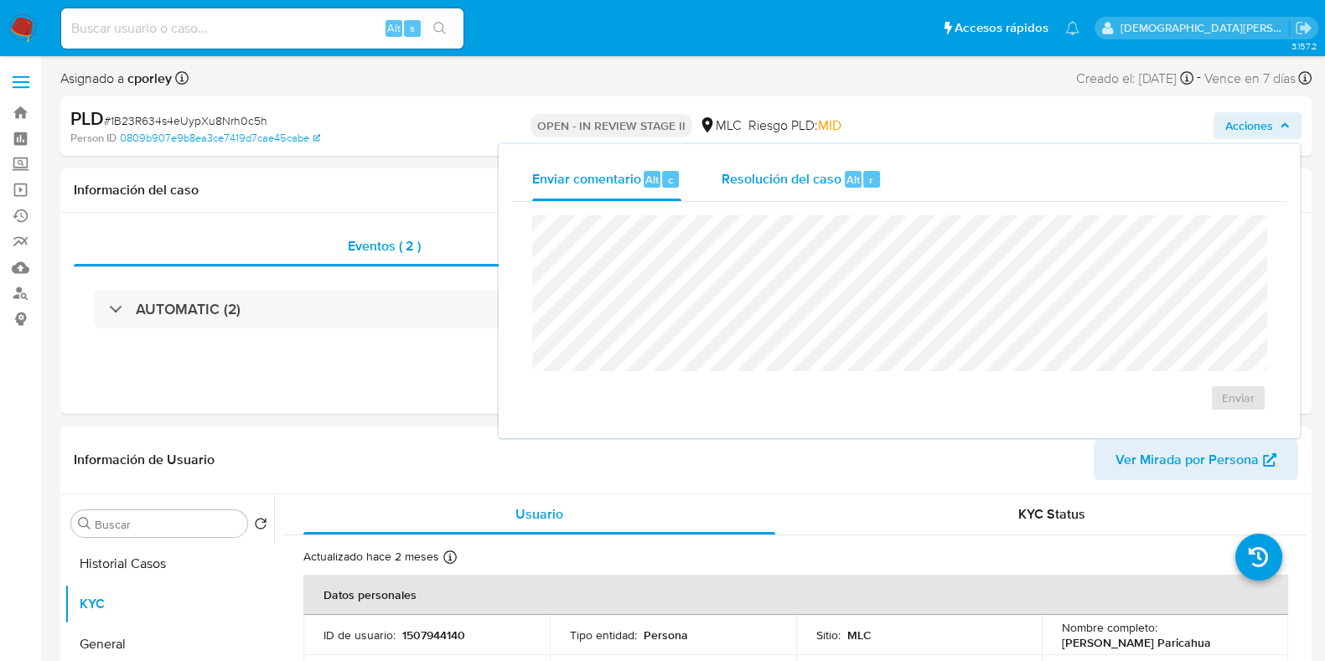
click at [811, 182] on span "Resolución del caso" at bounding box center [782, 178] width 120 height 19
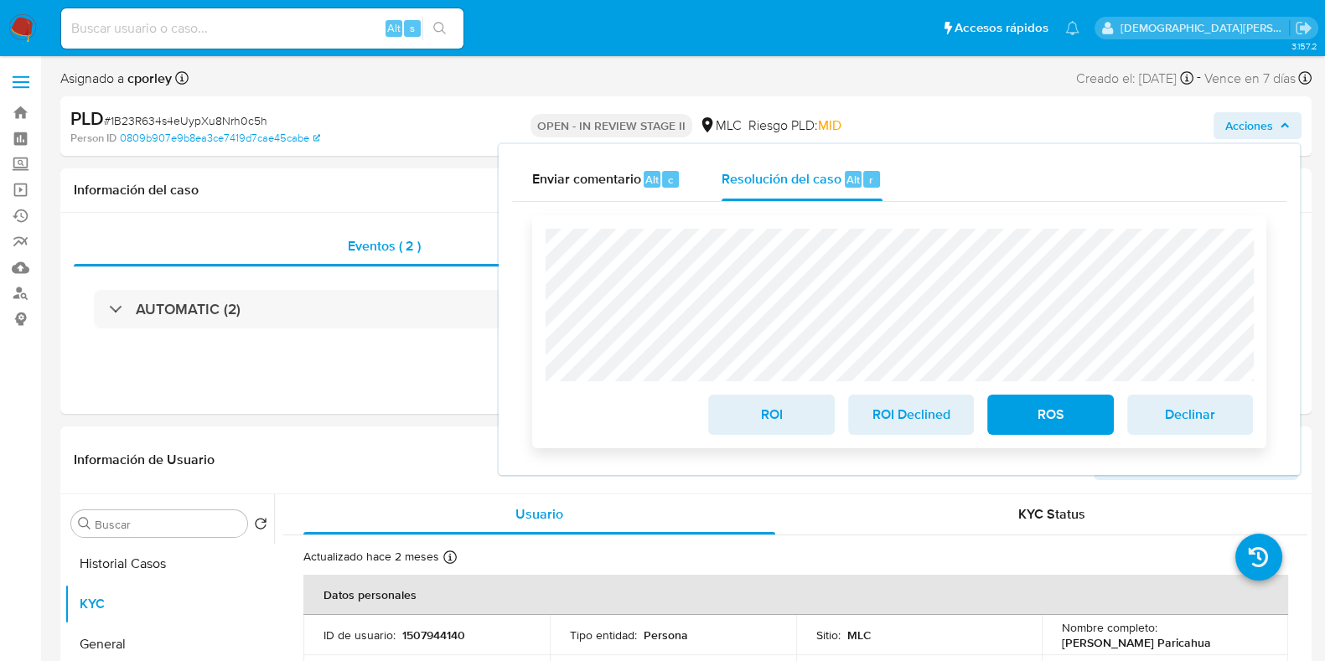
click at [1018, 404] on span "ROS" at bounding box center [1050, 414] width 82 height 37
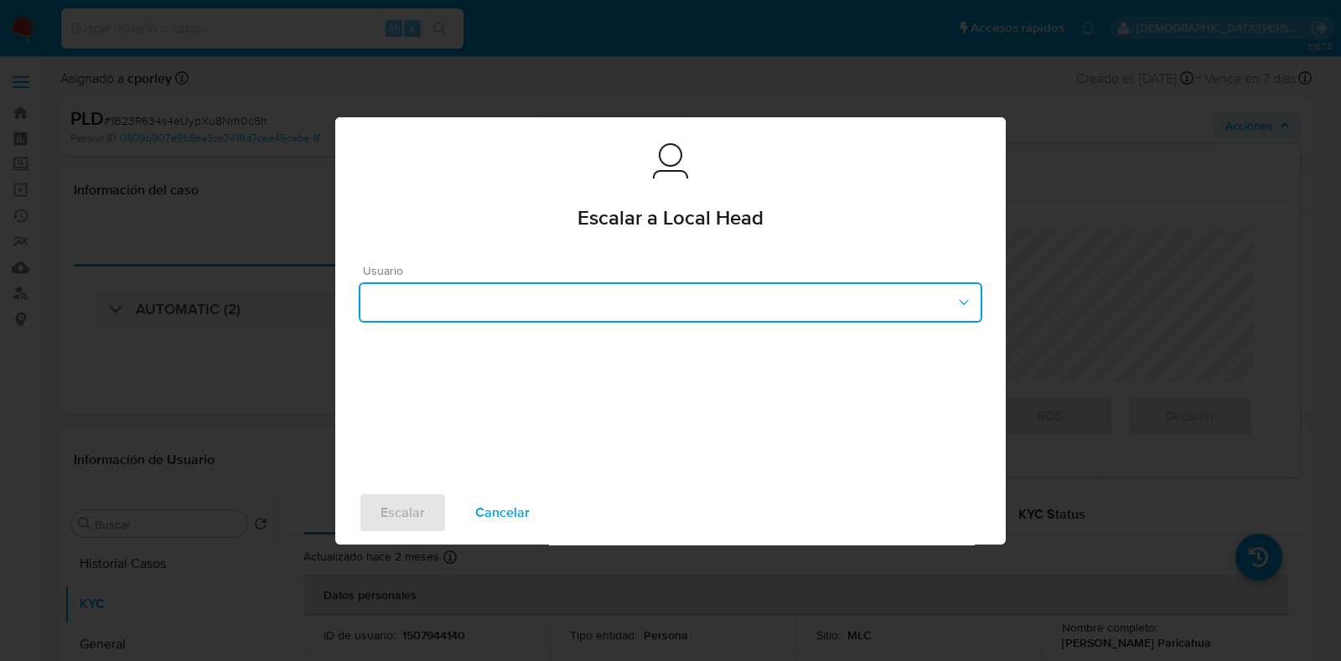
click at [606, 295] on button "button" at bounding box center [671, 302] width 624 height 40
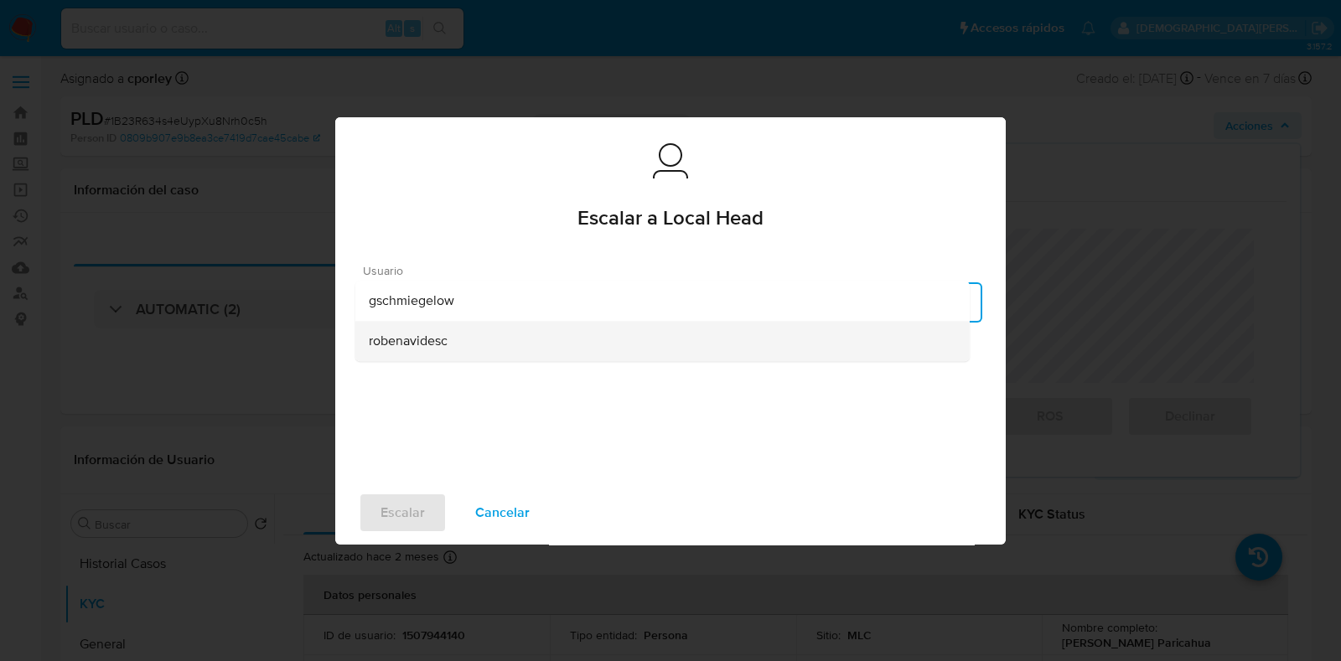
click at [443, 350] on span "robenavidesc" at bounding box center [408, 341] width 79 height 17
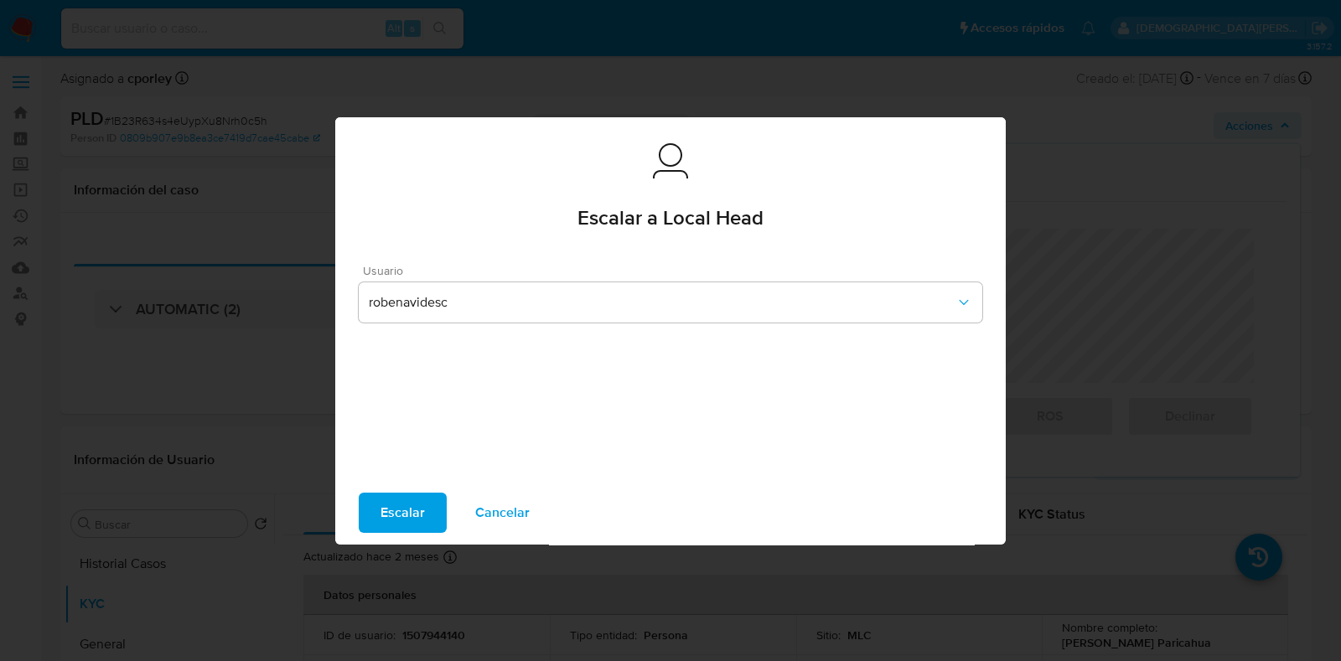
click at [413, 510] on span "Escalar" at bounding box center [403, 513] width 44 height 37
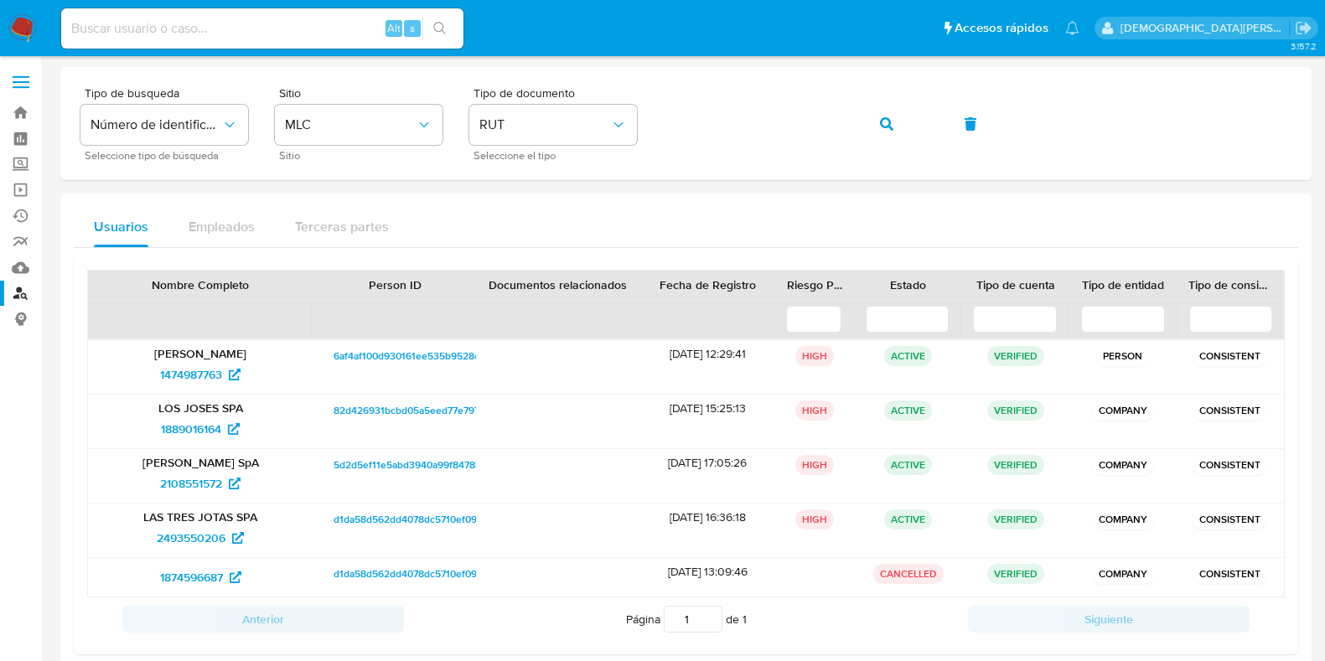
scroll to position [28, 0]
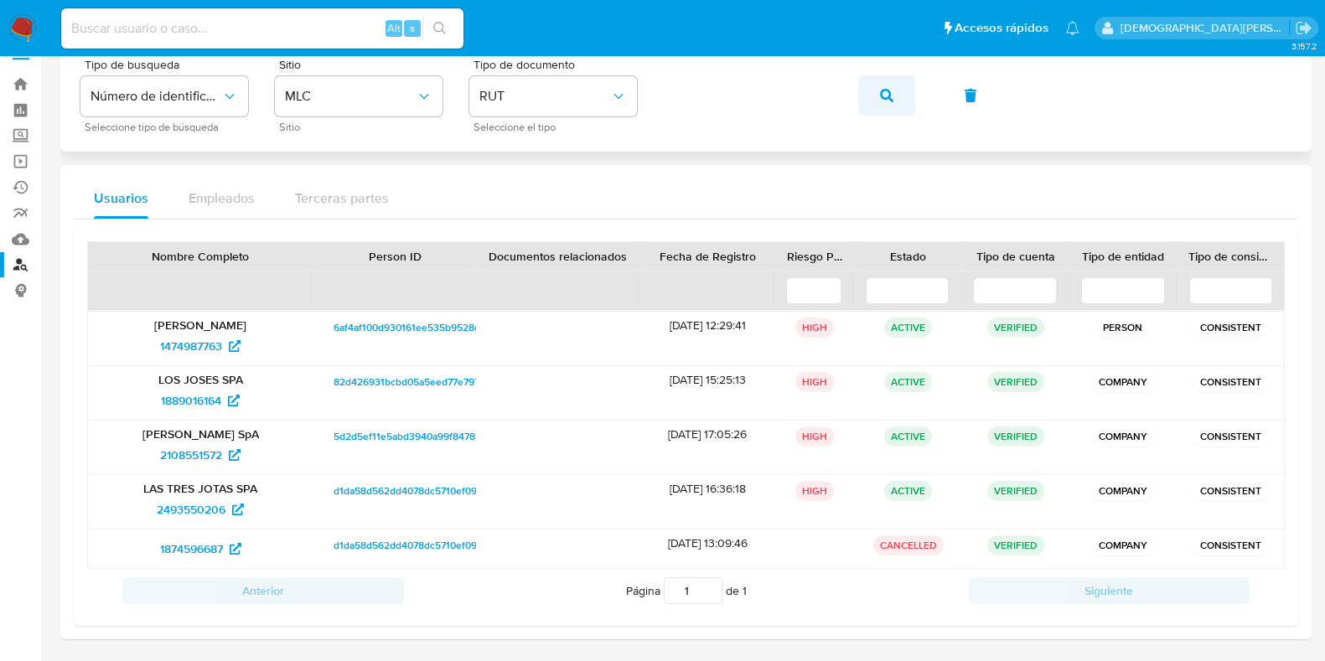
click at [878, 87] on button "button" at bounding box center [886, 95] width 57 height 40
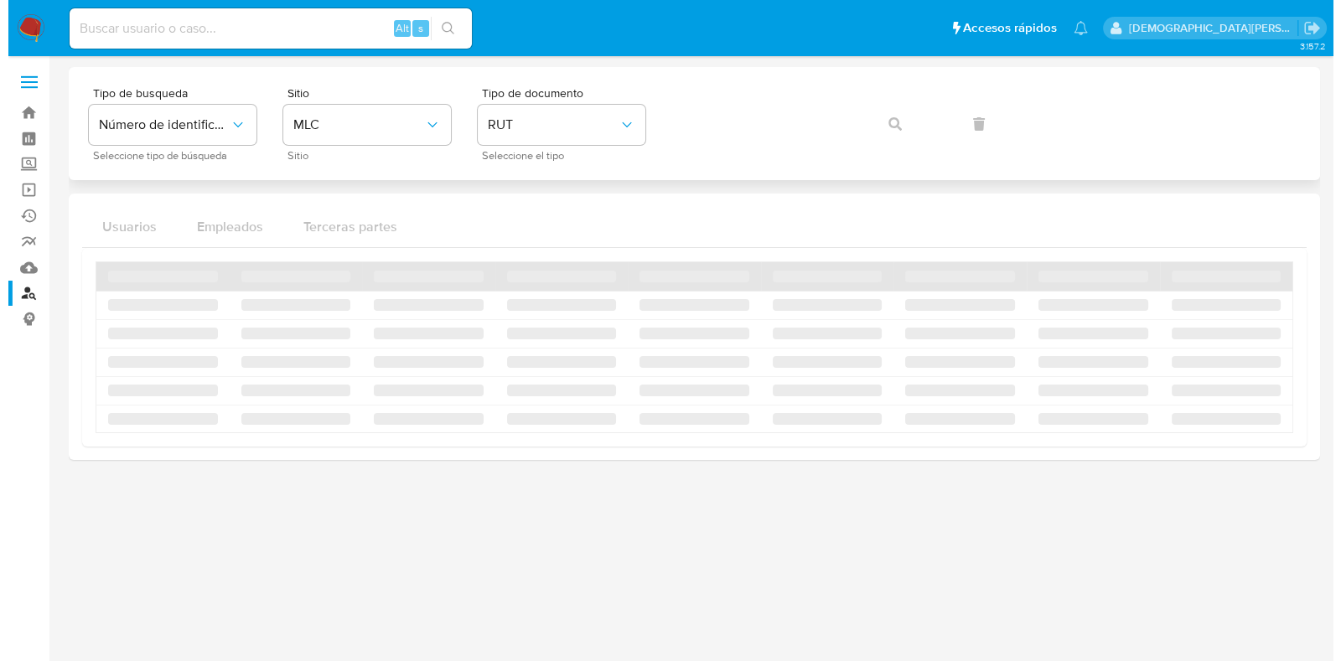
scroll to position [0, 0]
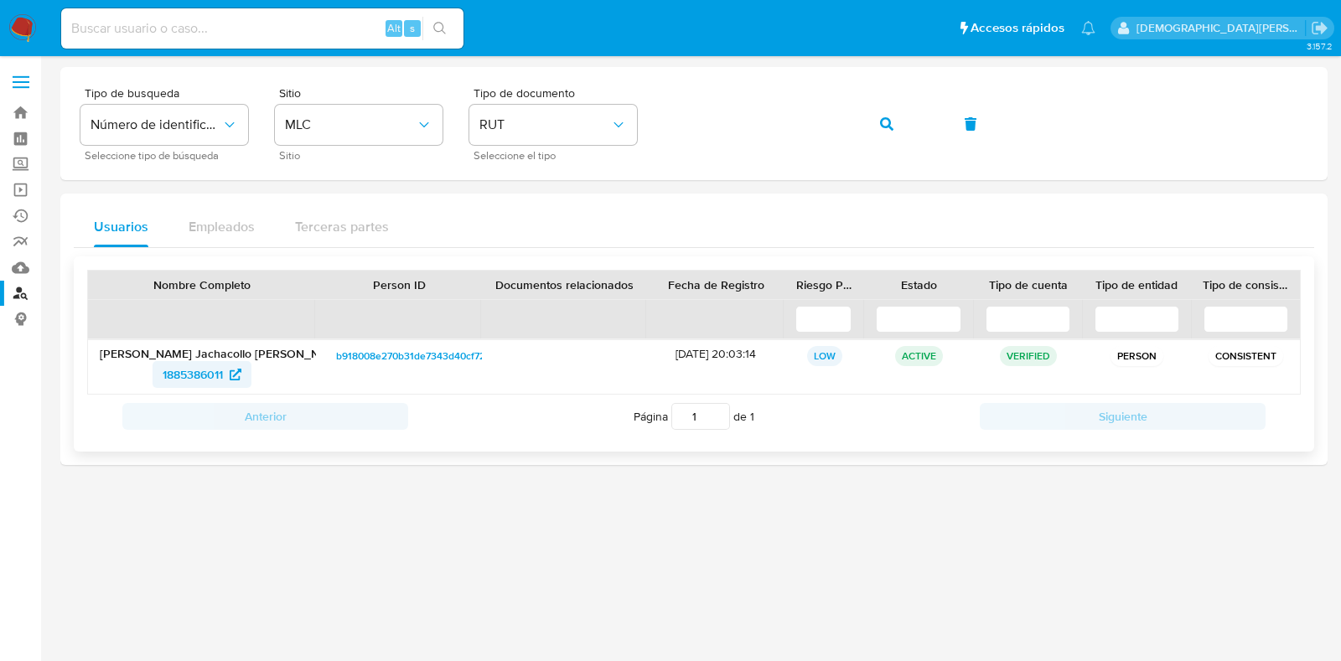
click at [199, 375] on span "1885386011" at bounding box center [193, 374] width 60 height 27
click at [876, 119] on button "button" at bounding box center [886, 124] width 57 height 40
click at [189, 375] on span "1164392380" at bounding box center [193, 374] width 63 height 27
click at [889, 116] on span "button" at bounding box center [886, 124] width 13 height 37
click at [210, 375] on span "167317052" at bounding box center [193, 374] width 54 height 27
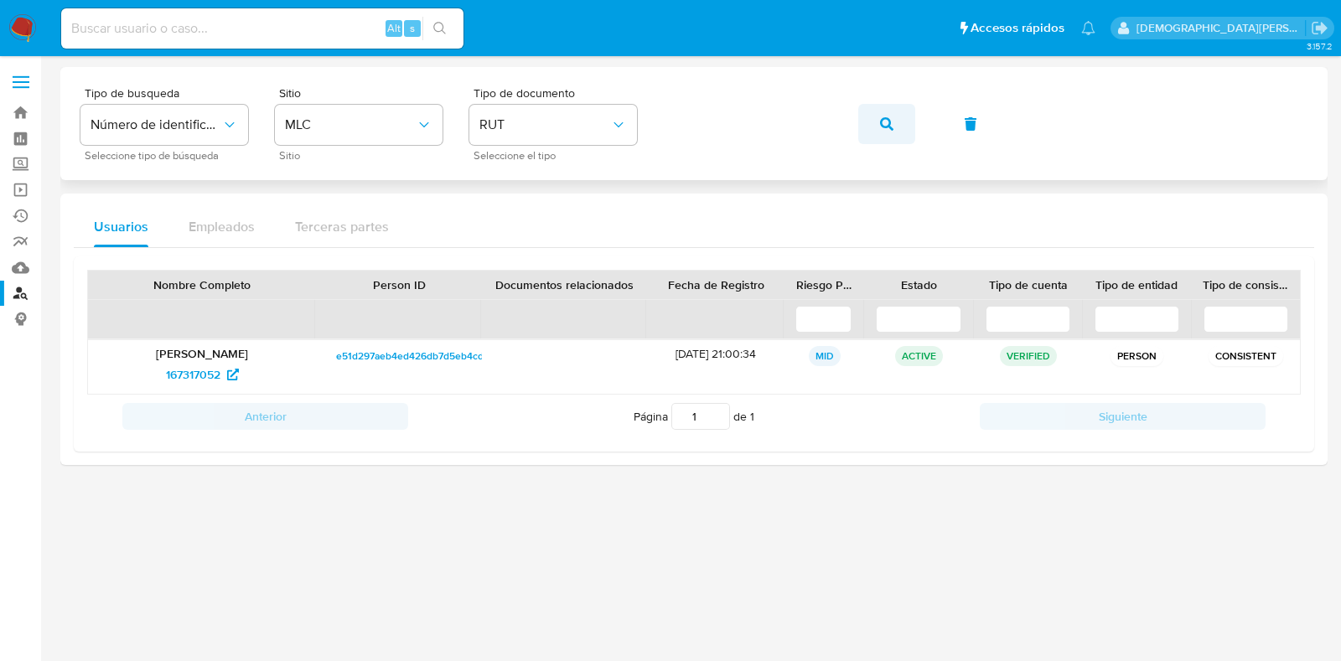
click at [876, 121] on button "button" at bounding box center [886, 124] width 57 height 40
click at [205, 370] on span "1445380771" at bounding box center [193, 374] width 61 height 27
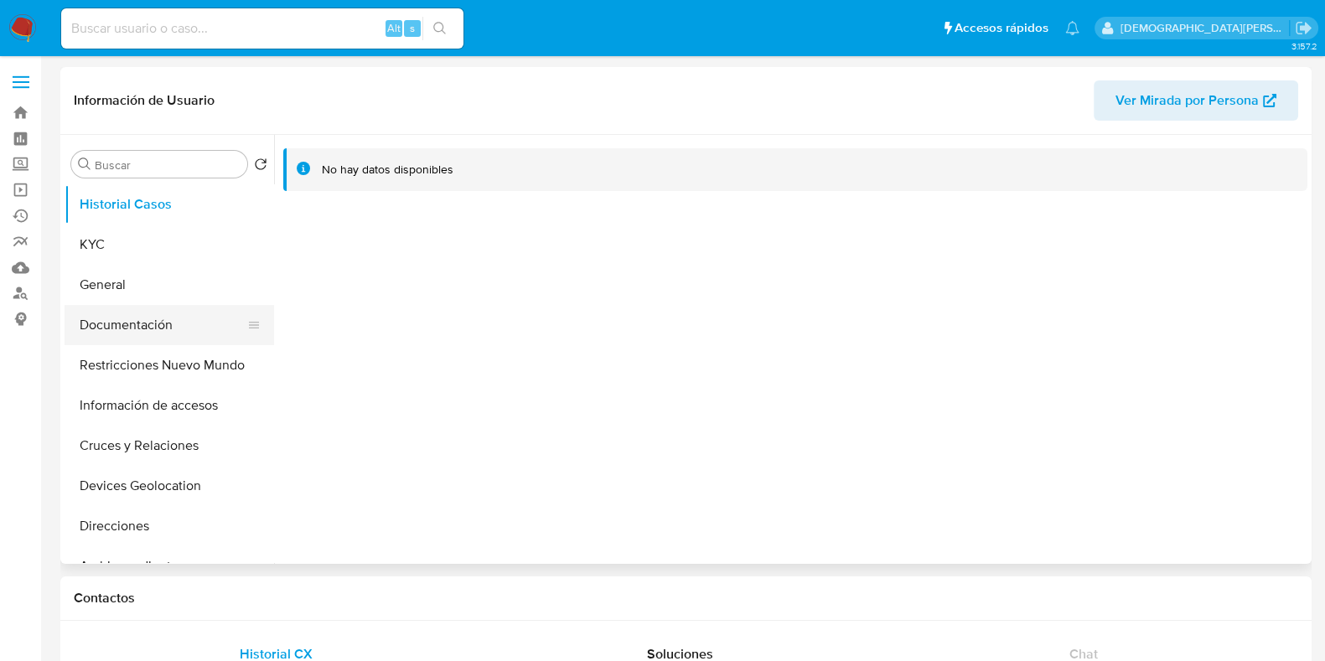
select select "10"
click at [99, 329] on button "Documentación" at bounding box center [163, 325] width 196 height 40
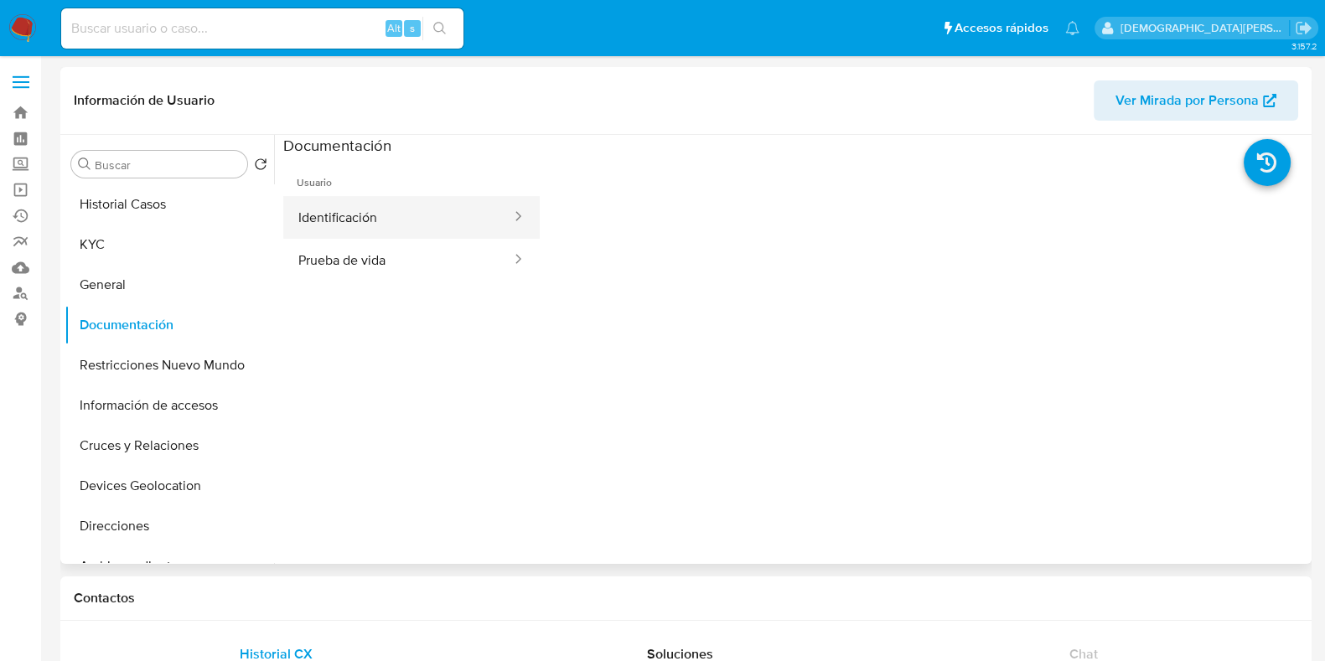
click at [430, 221] on button "Identificación" at bounding box center [398, 217] width 230 height 43
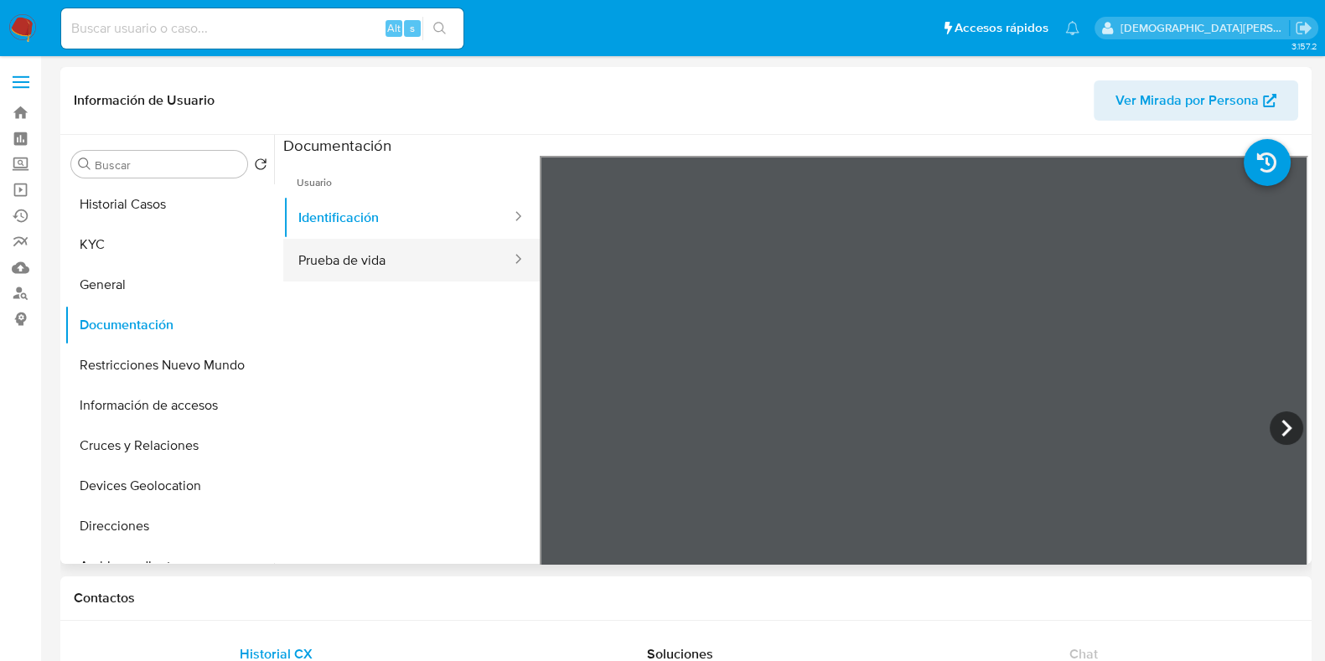
click at [377, 256] on button "Prueba de vida" at bounding box center [398, 260] width 230 height 43
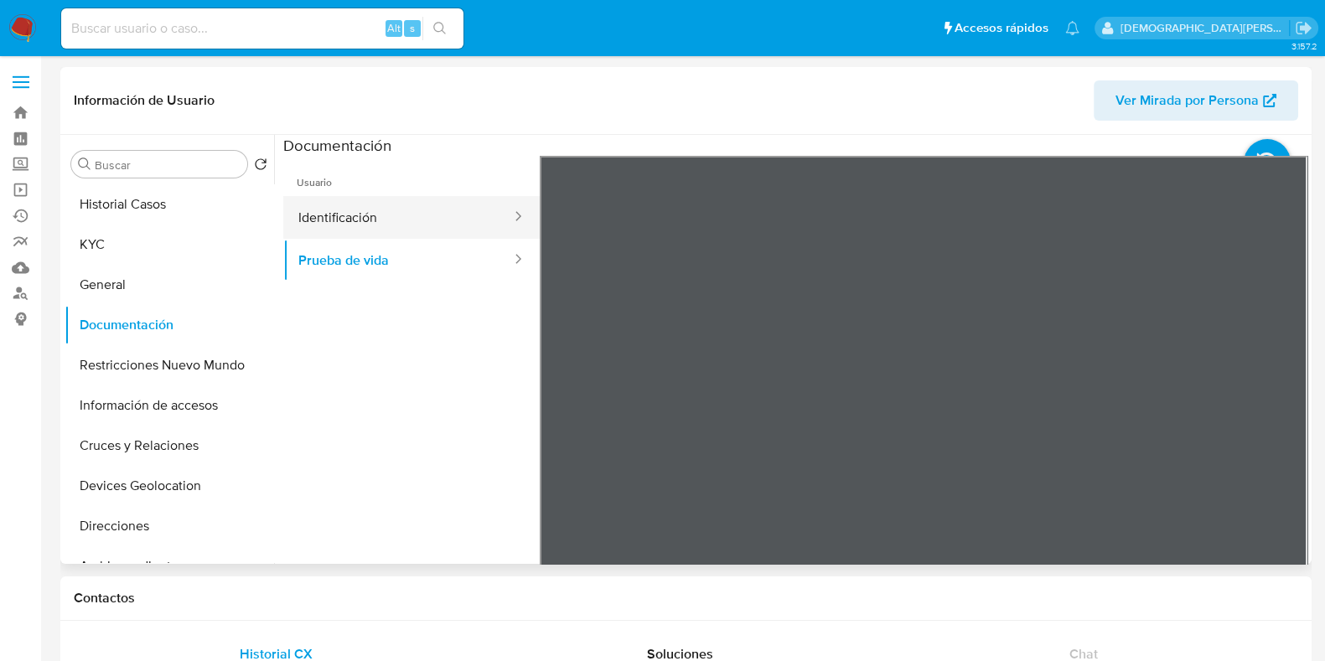
click at [417, 212] on button "Identificación" at bounding box center [398, 217] width 230 height 43
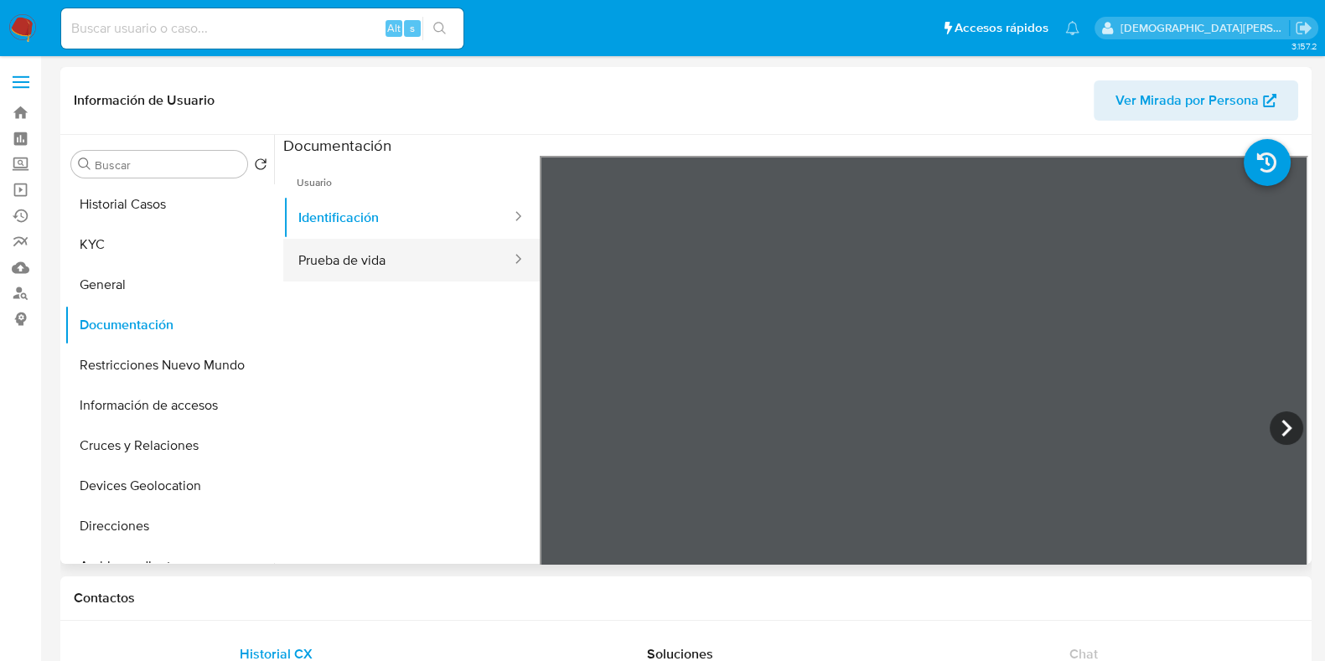
click at [404, 249] on button "Prueba de vida" at bounding box center [398, 260] width 230 height 43
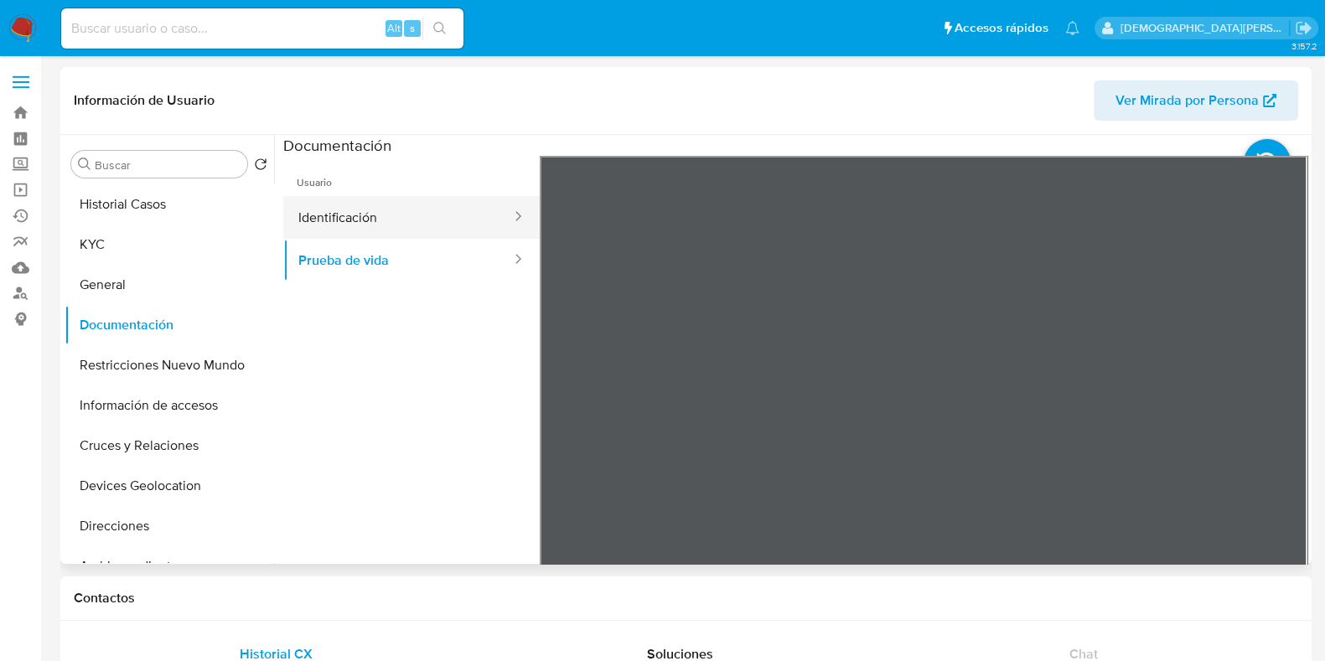
drag, startPoint x: 378, startPoint y: 224, endPoint x: 511, endPoint y: 210, distance: 133.9
click at [383, 220] on button "Identificación" at bounding box center [398, 217] width 230 height 43
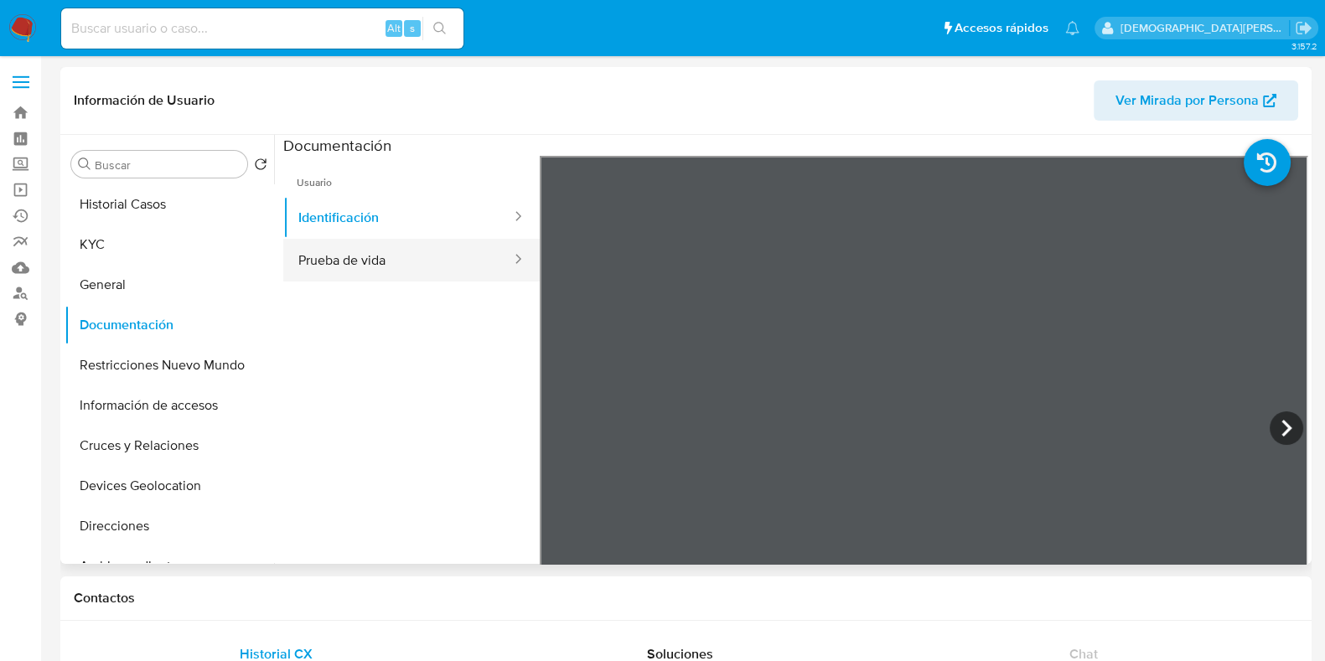
click at [373, 253] on button "Prueba de vida" at bounding box center [398, 260] width 230 height 43
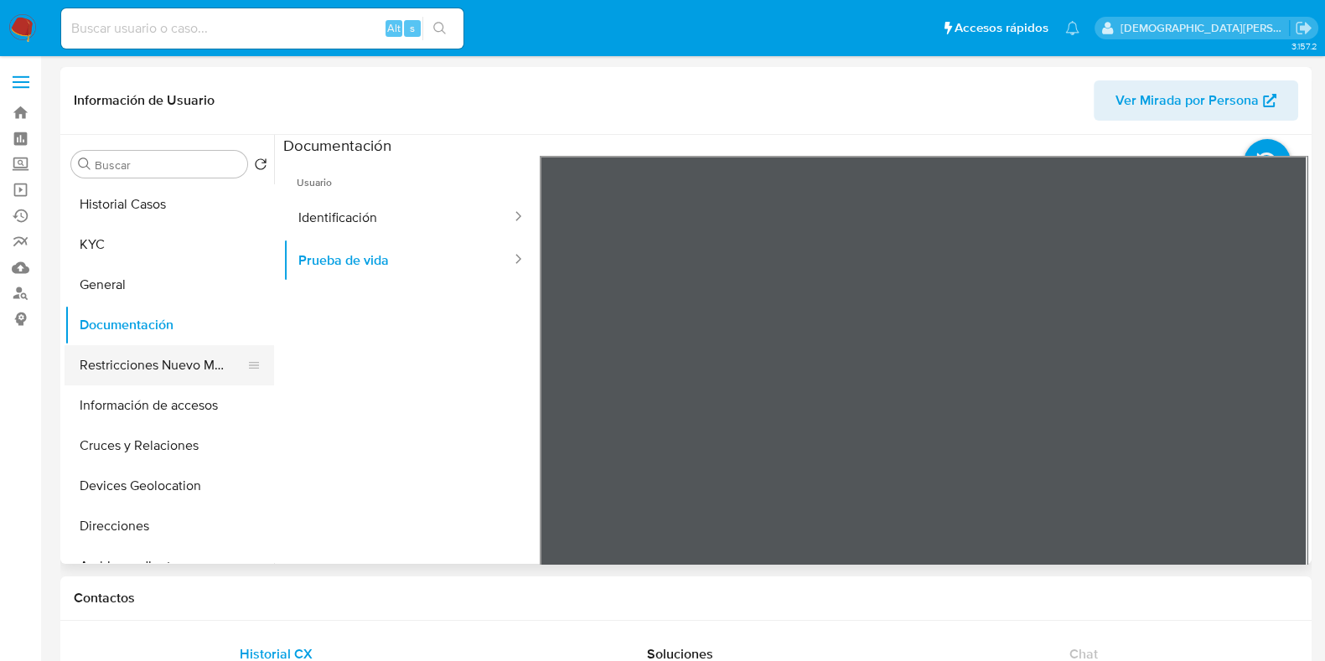
click at [192, 375] on button "Restricciones Nuevo Mundo" at bounding box center [163, 365] width 196 height 40
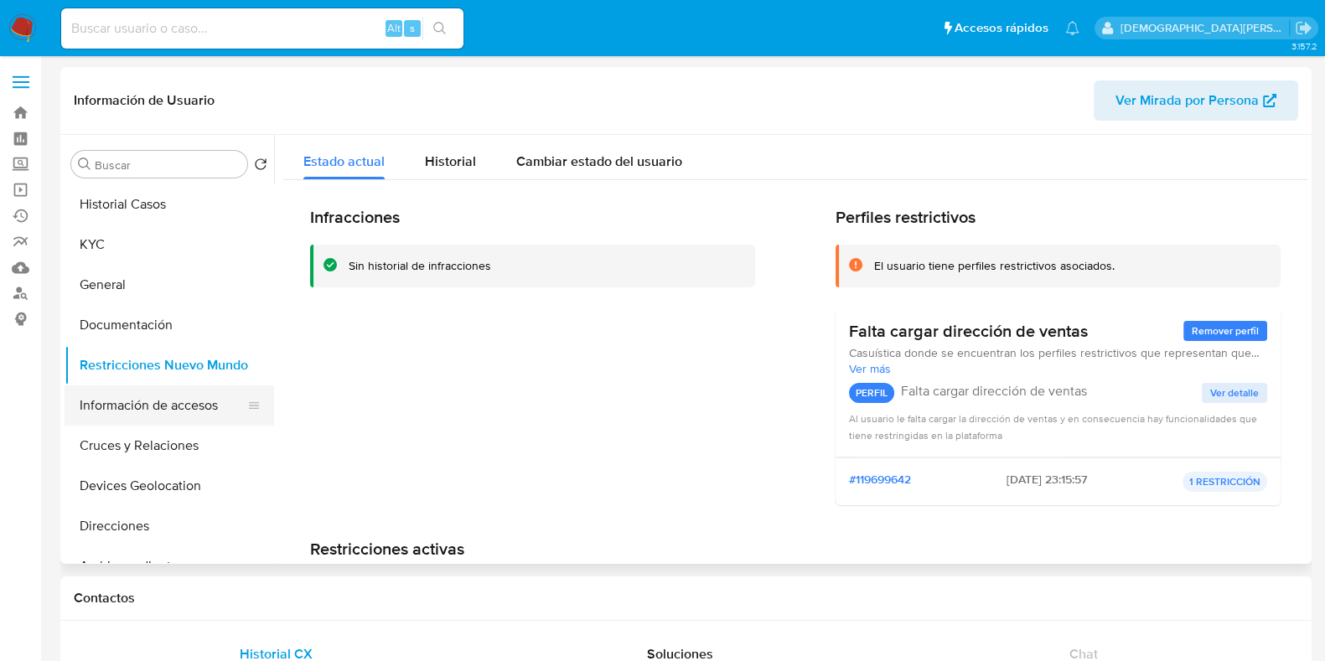
click at [152, 396] on button "Información de accesos" at bounding box center [163, 406] width 196 height 40
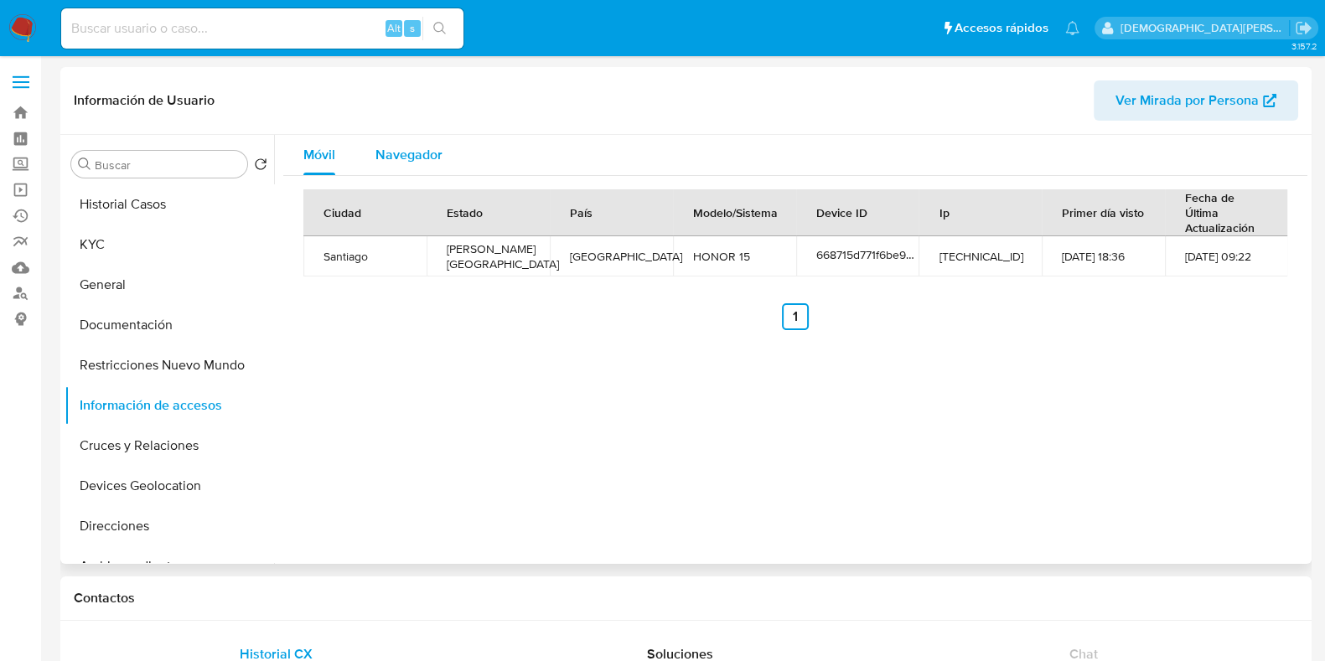
click at [425, 151] on span "Navegador" at bounding box center [408, 154] width 67 height 19
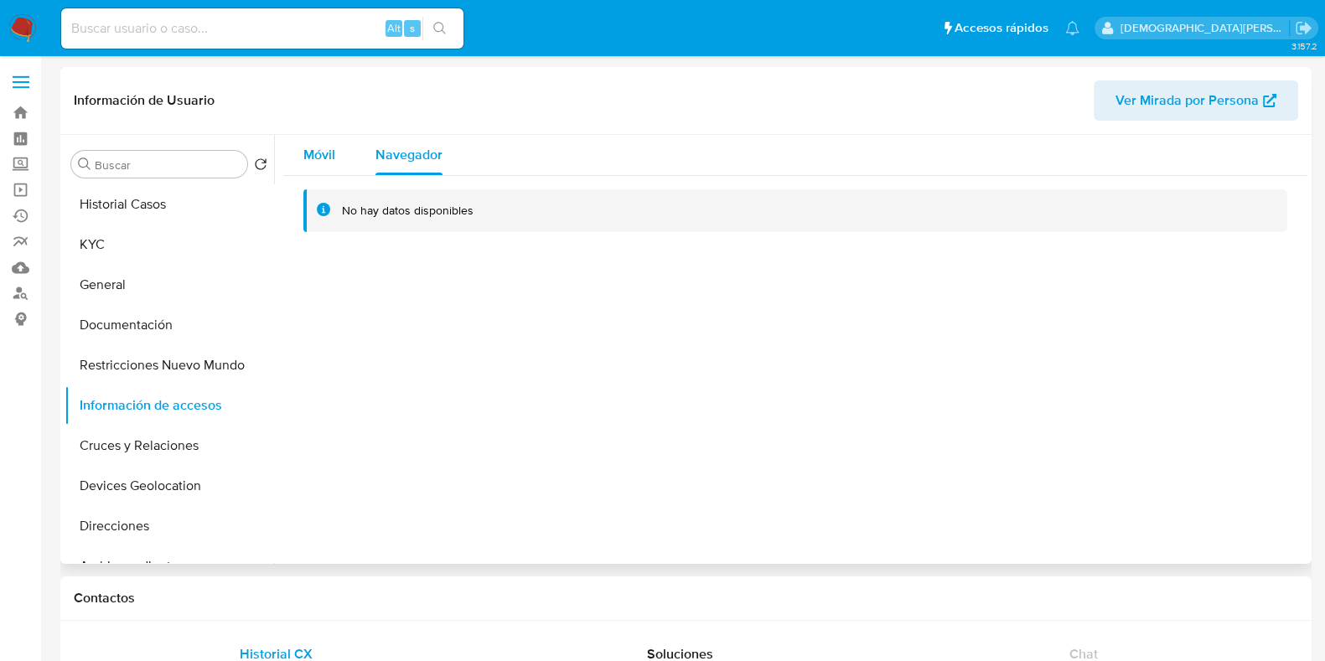
click at [315, 142] on div "Móvil" at bounding box center [319, 155] width 32 height 40
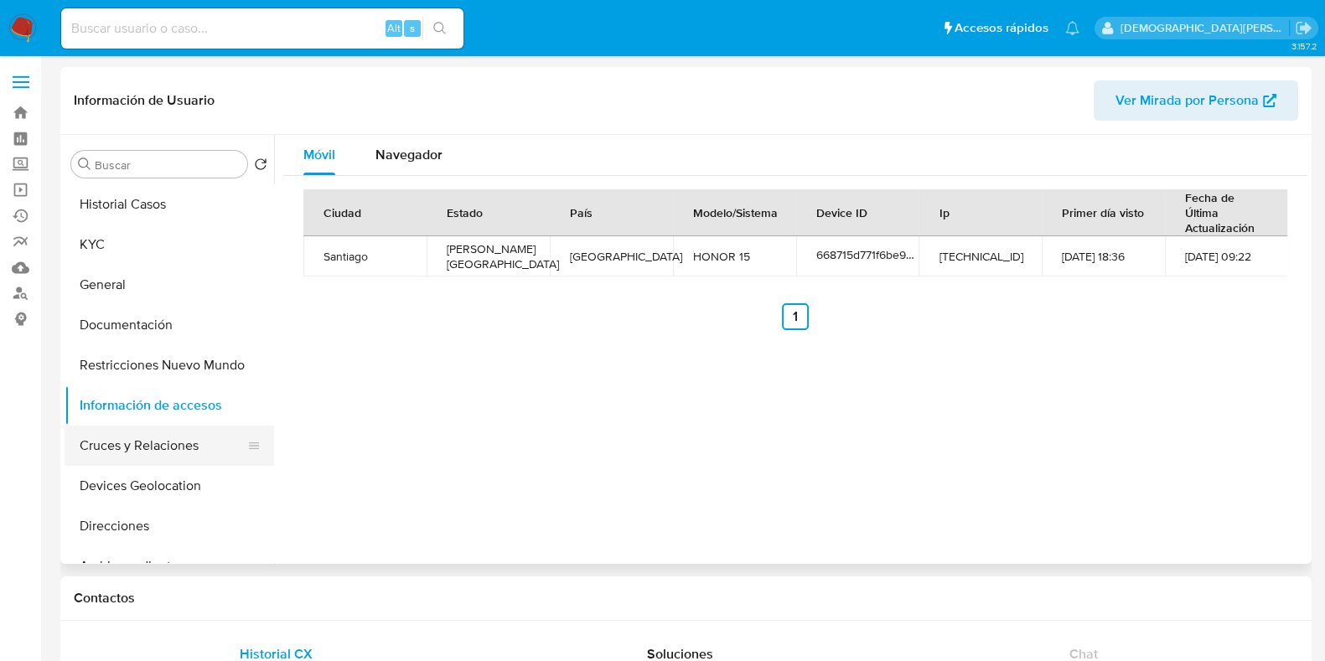
click at [132, 453] on button "Cruces y Relaciones" at bounding box center [163, 446] width 196 height 40
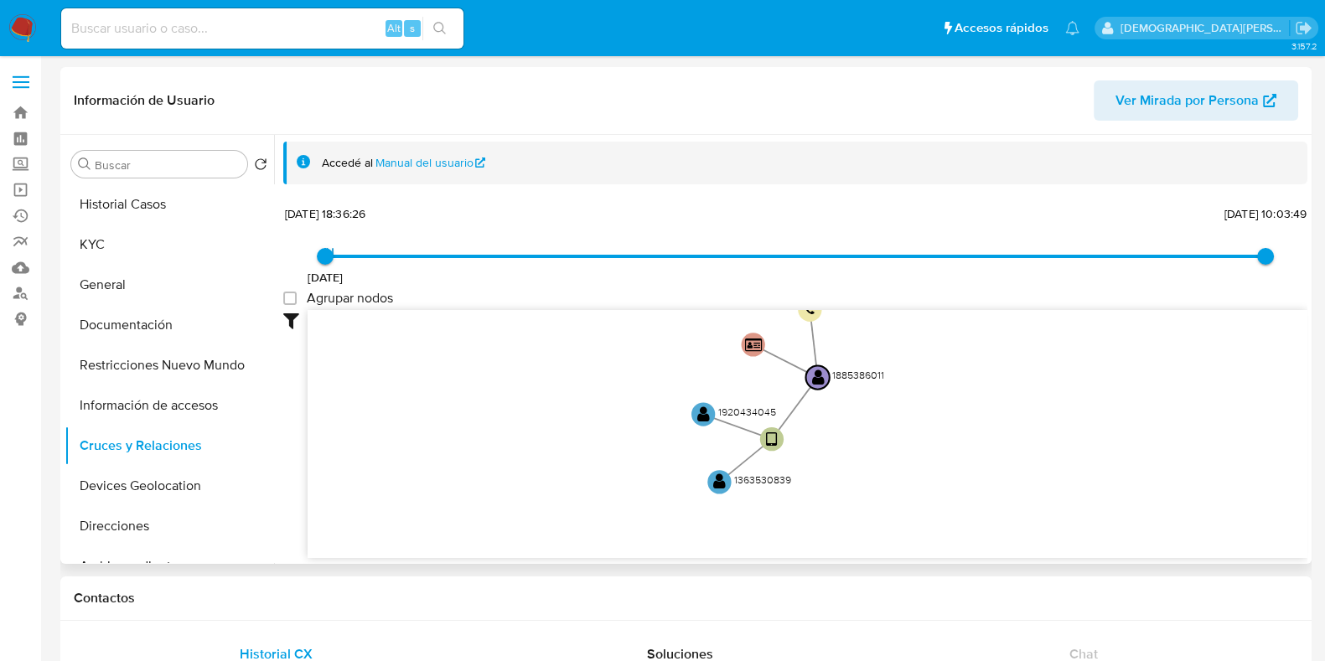
click at [478, 434] on icon "user-1885386011  1885386011 device-668715d771f6be94f5d04940  user-1920434045 …" at bounding box center [808, 431] width 1000 height 243
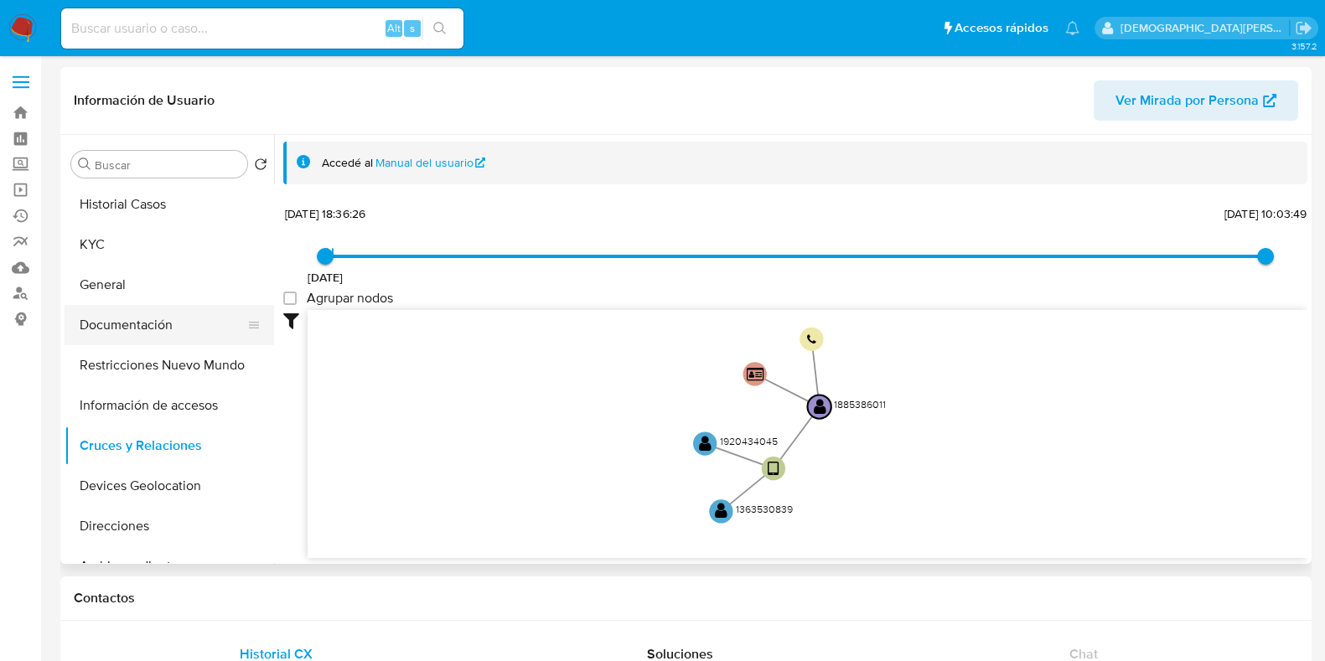
click at [84, 334] on button "Documentación" at bounding box center [163, 325] width 196 height 40
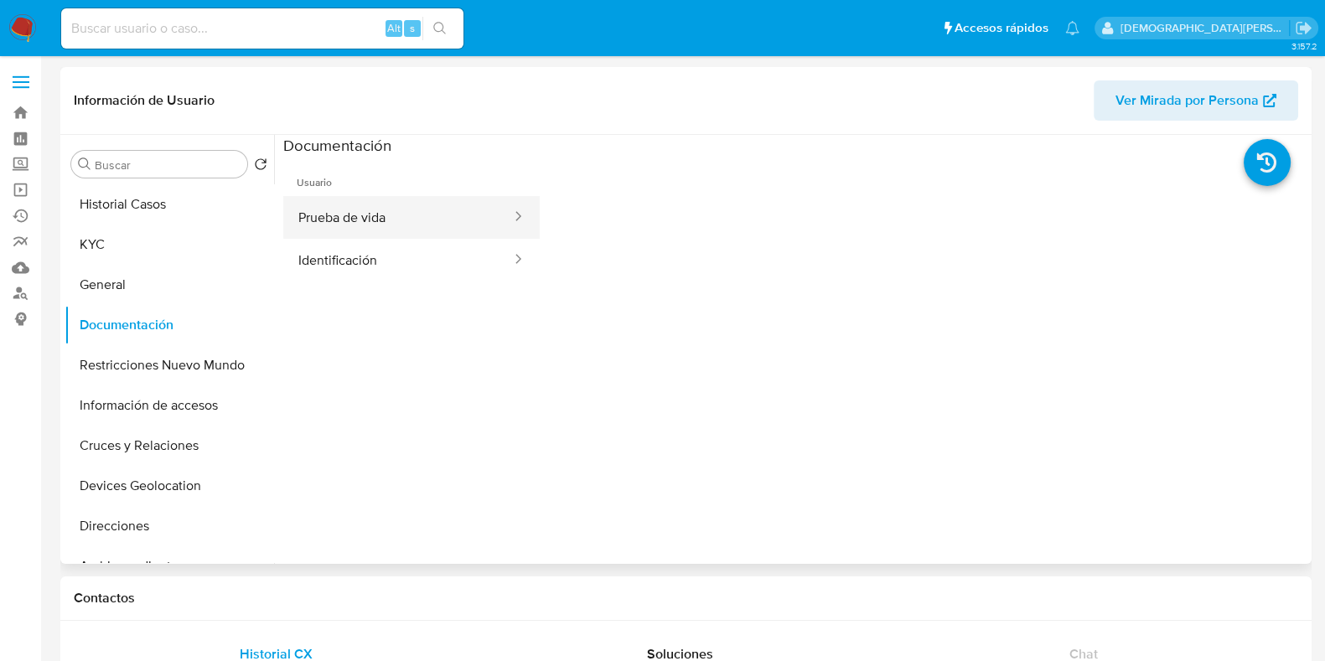
click at [448, 230] on button "Prueba de vida" at bounding box center [398, 217] width 230 height 43
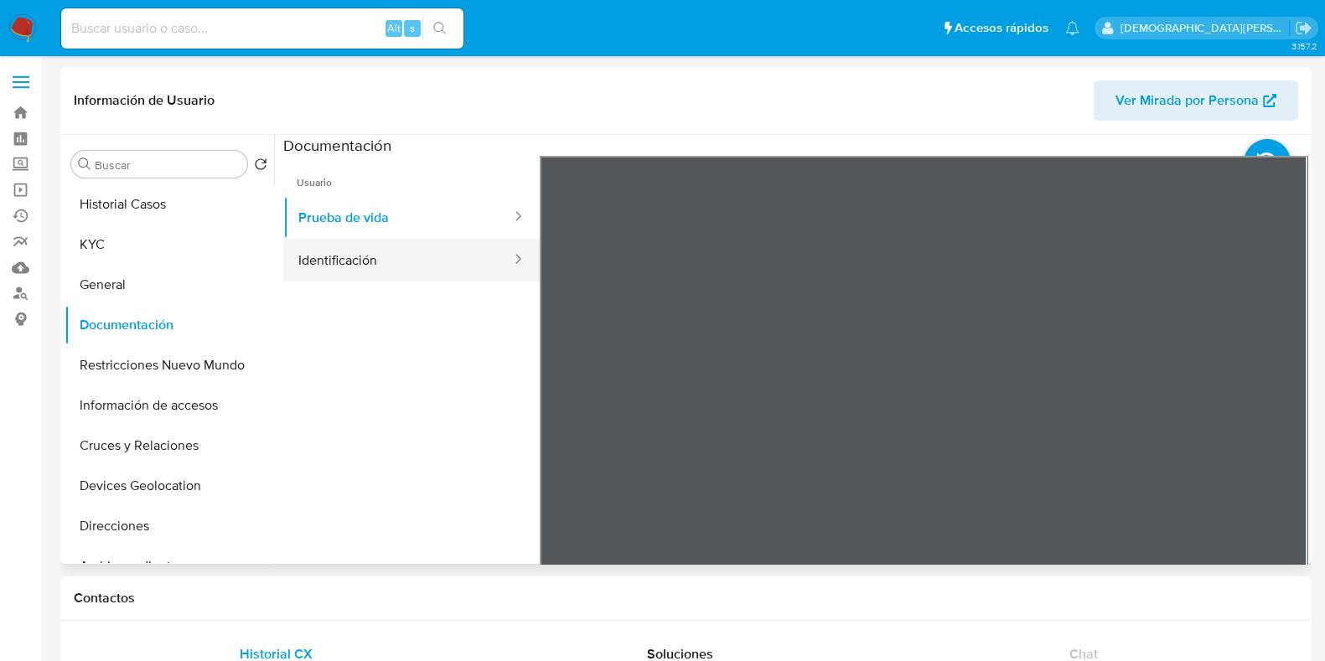
click at [383, 256] on button "Identificación" at bounding box center [398, 260] width 230 height 43
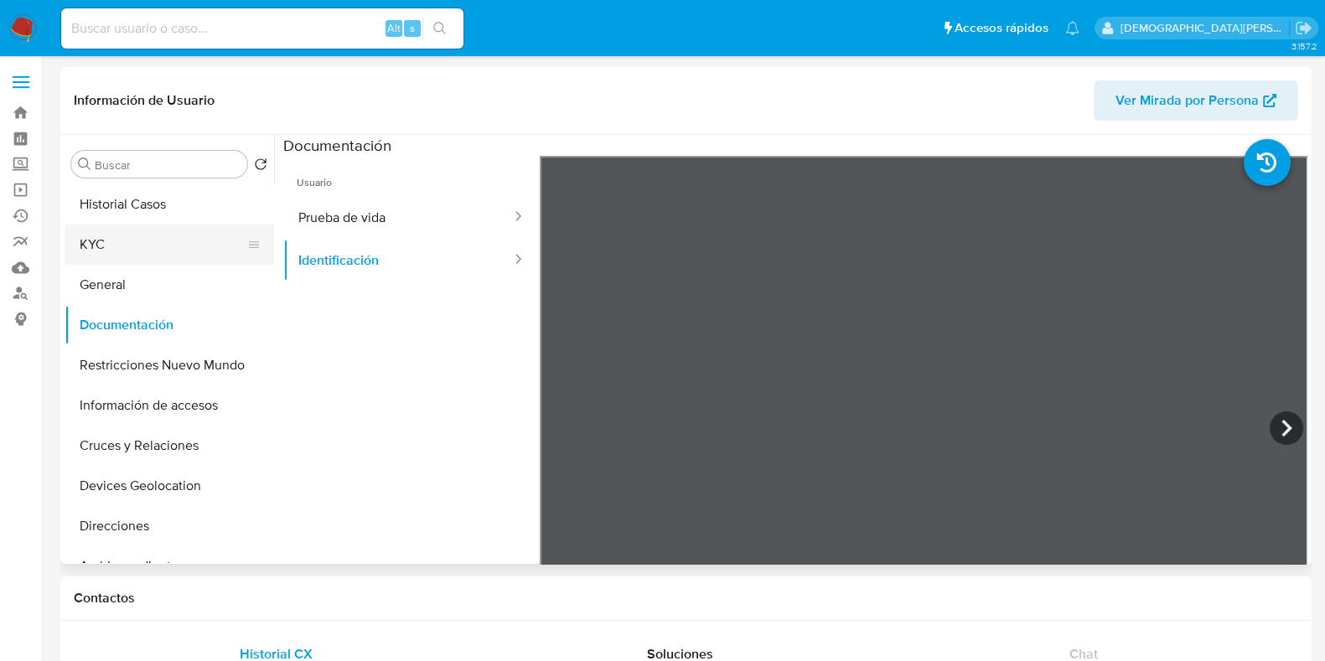
click at [127, 245] on button "KYC" at bounding box center [163, 245] width 196 height 40
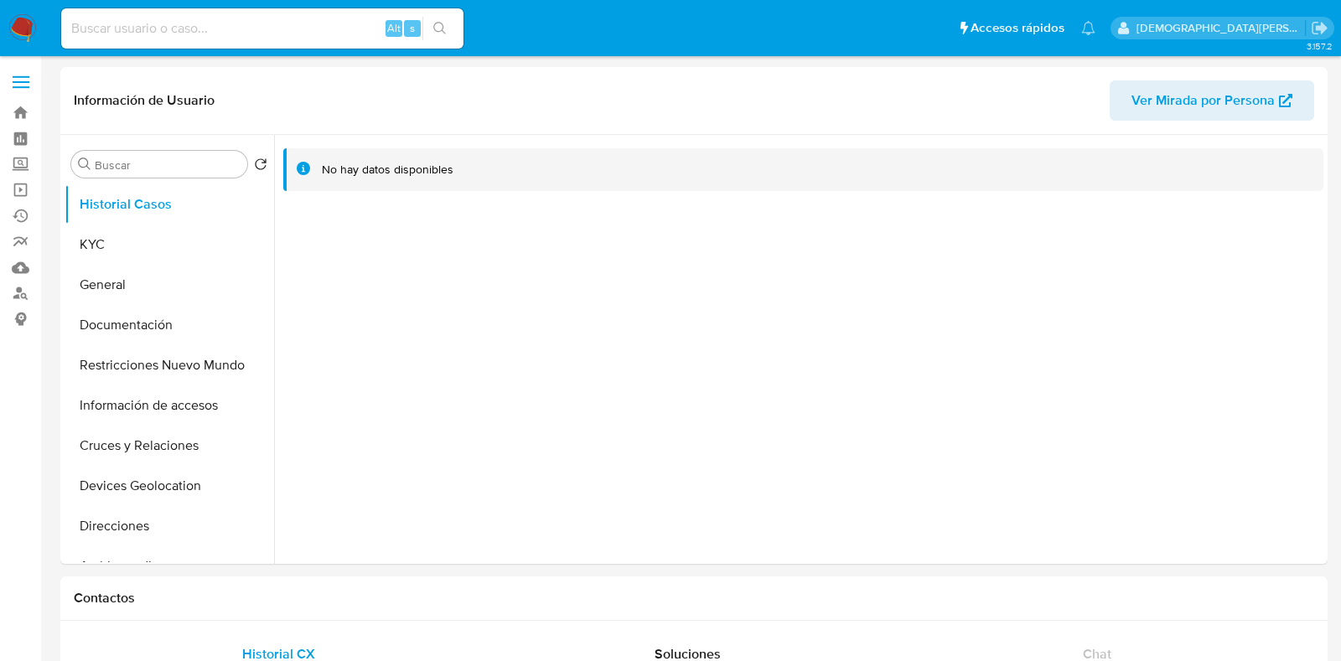
select select "10"
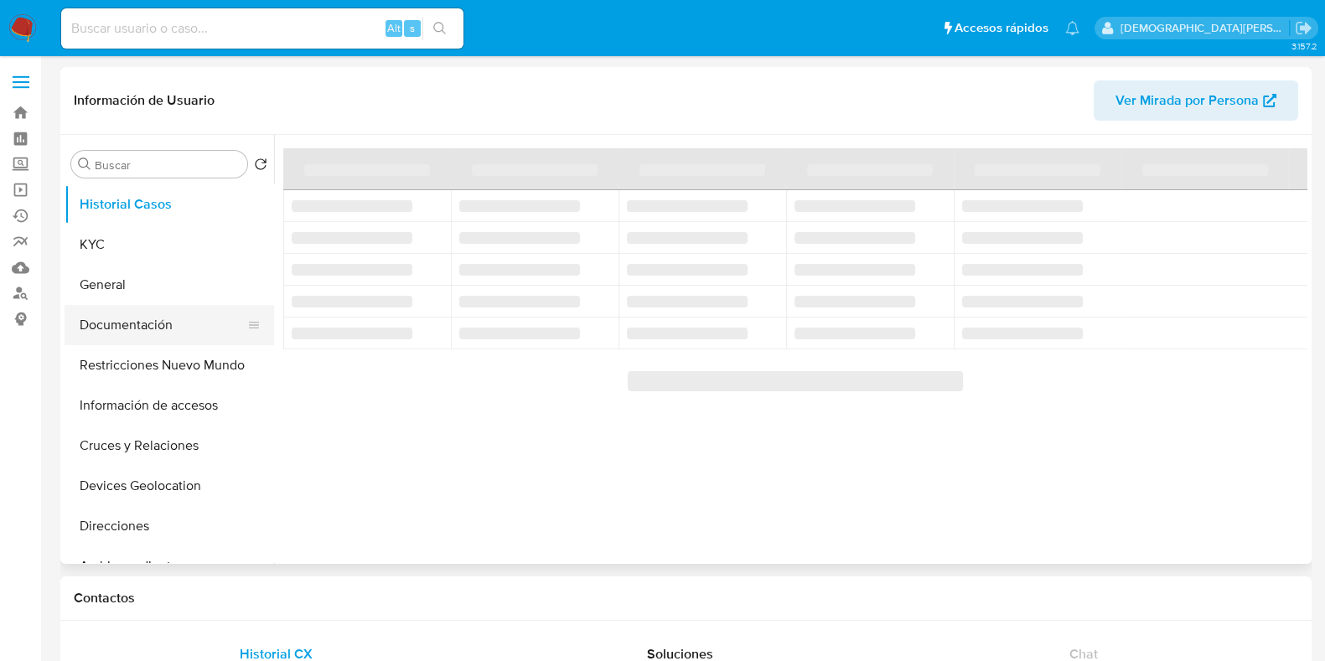
select select "10"
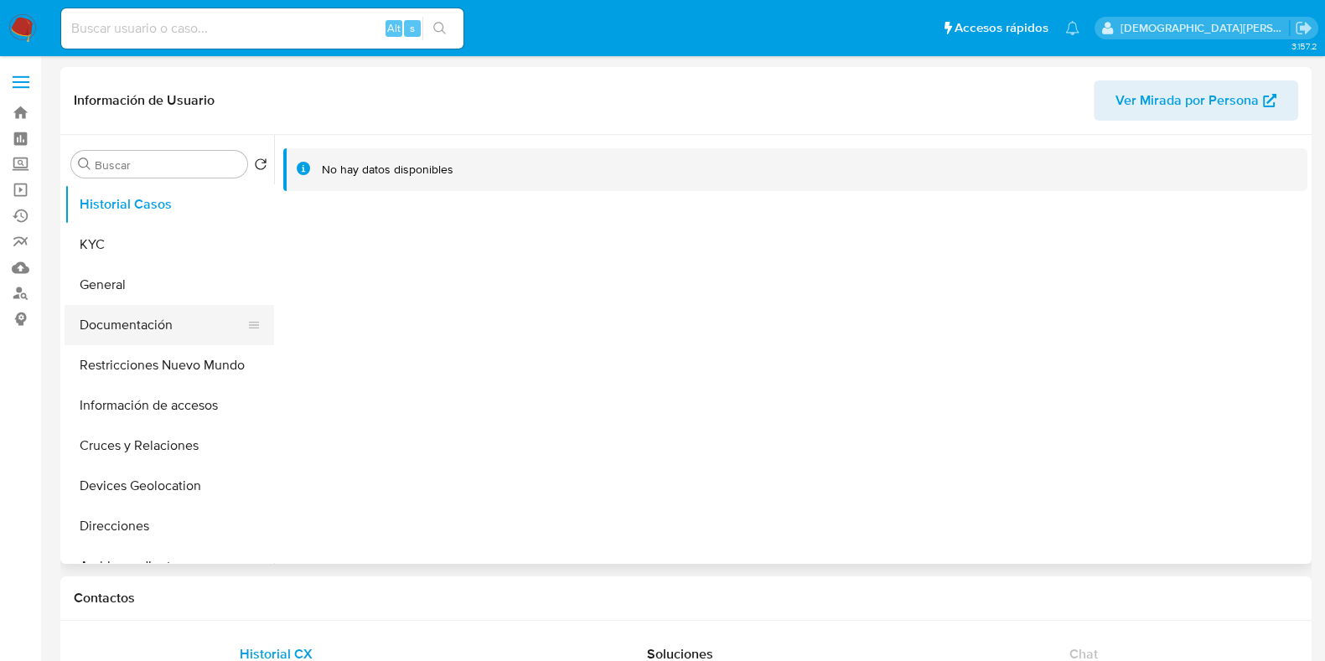
click at [175, 333] on button "Documentación" at bounding box center [163, 325] width 196 height 40
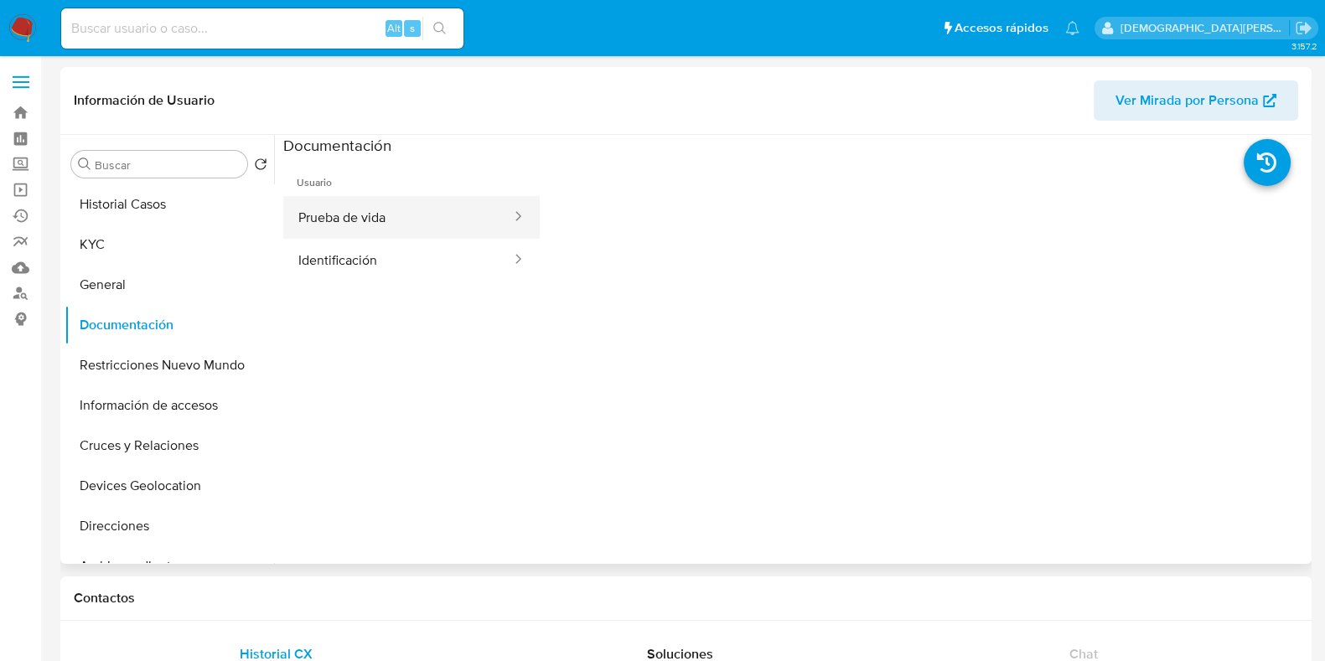
click at [375, 214] on button "Prueba de vida" at bounding box center [398, 217] width 230 height 43
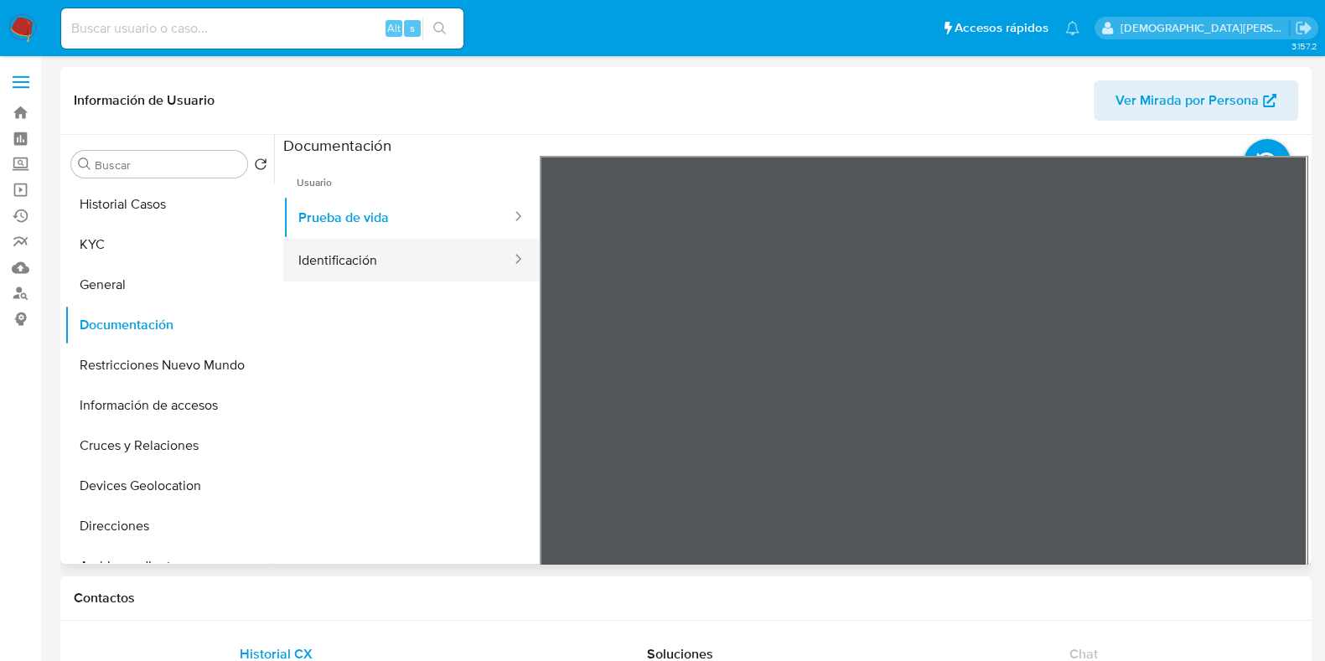
click at [381, 249] on button "Identificación" at bounding box center [398, 260] width 230 height 43
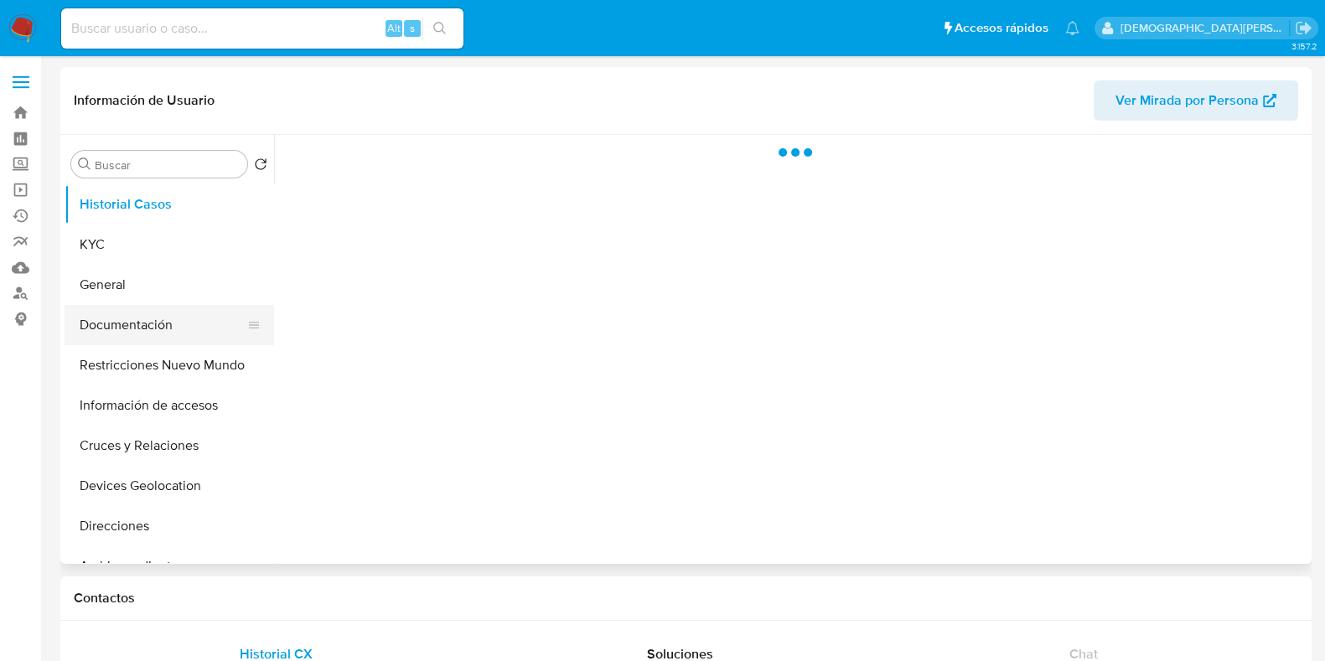
click at [134, 313] on button "Documentación" at bounding box center [163, 325] width 196 height 40
select select "10"
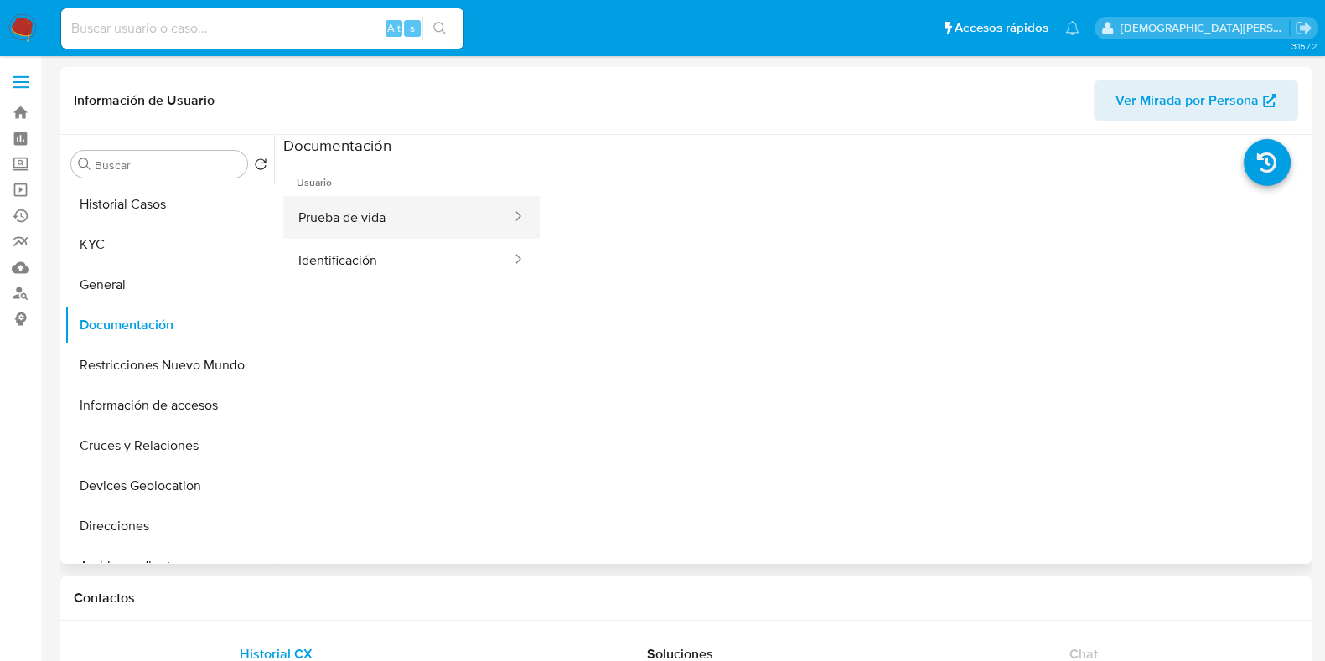
click at [350, 227] on button "Prueba de vida" at bounding box center [398, 217] width 230 height 43
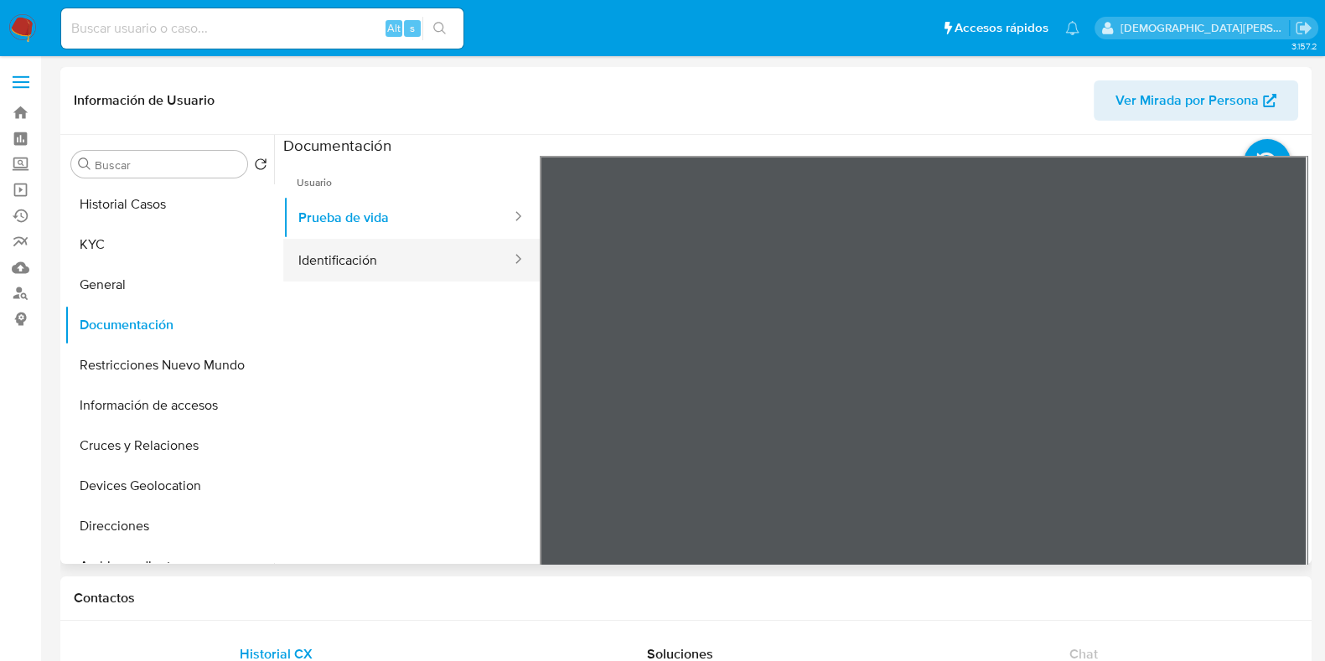
click at [337, 252] on button "Identificación" at bounding box center [398, 260] width 230 height 43
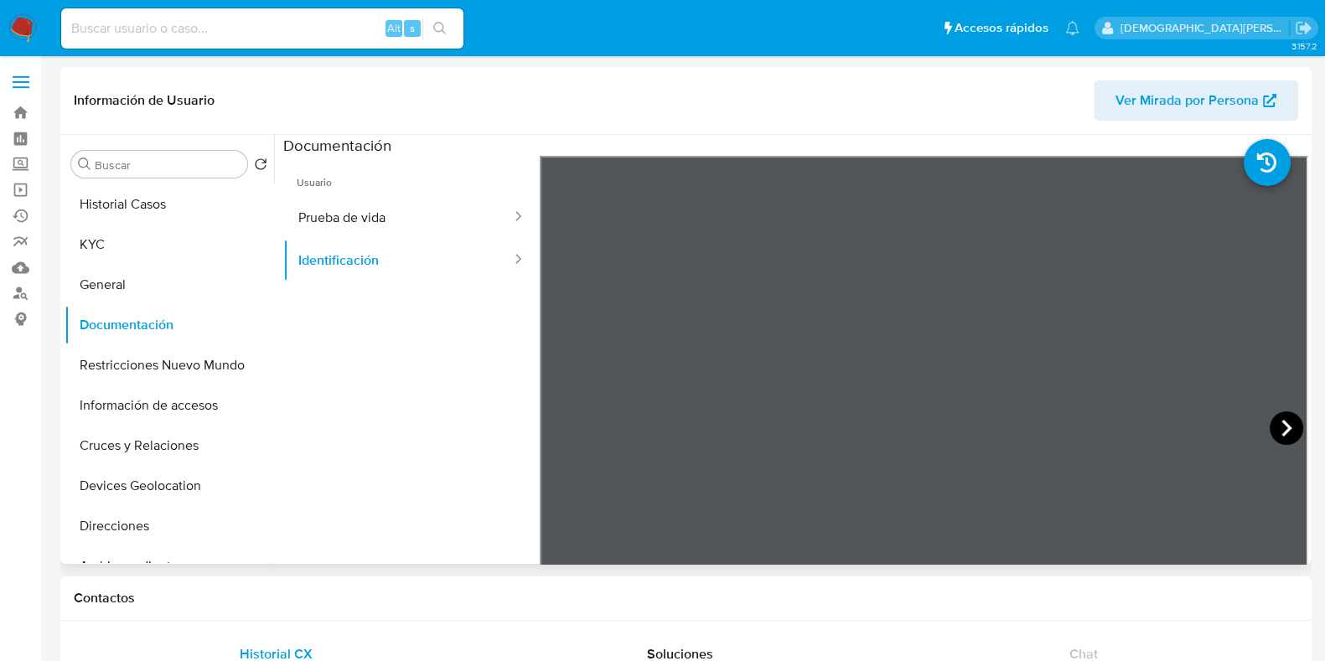
click at [1276, 429] on icon at bounding box center [1287, 429] width 34 height 34
click at [146, 220] on button "Historial Casos" at bounding box center [163, 204] width 196 height 40
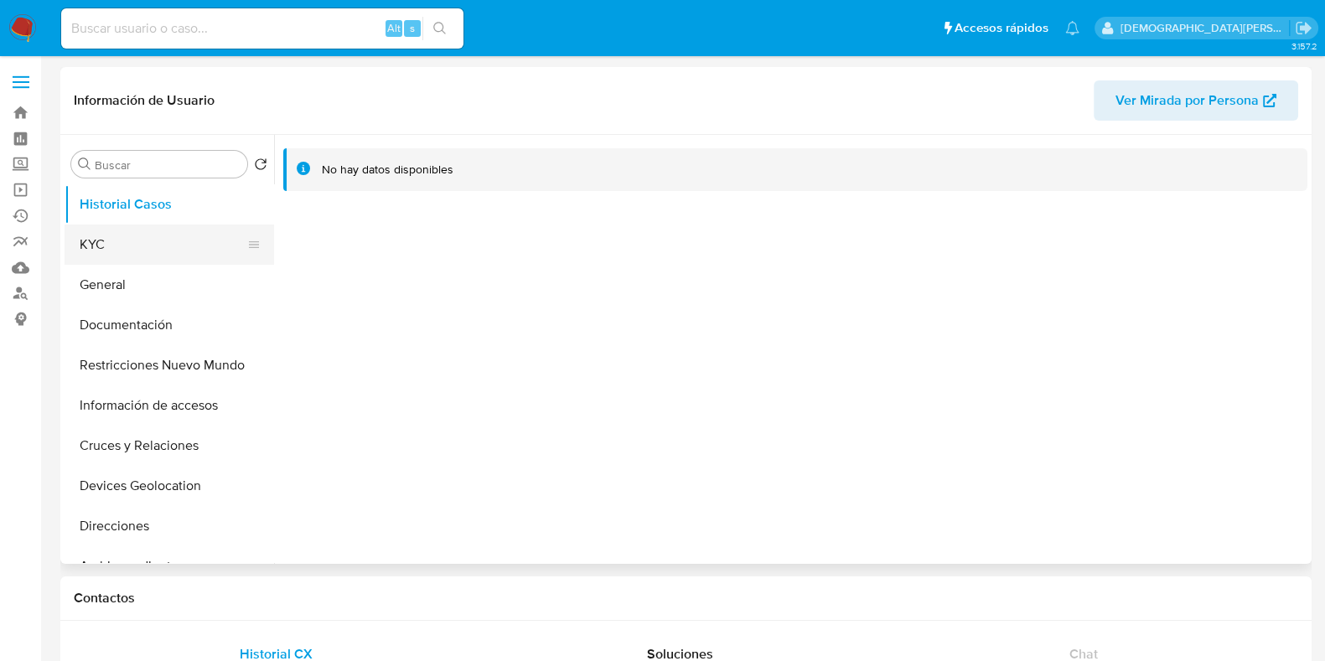
click at [143, 236] on button "KYC" at bounding box center [163, 245] width 196 height 40
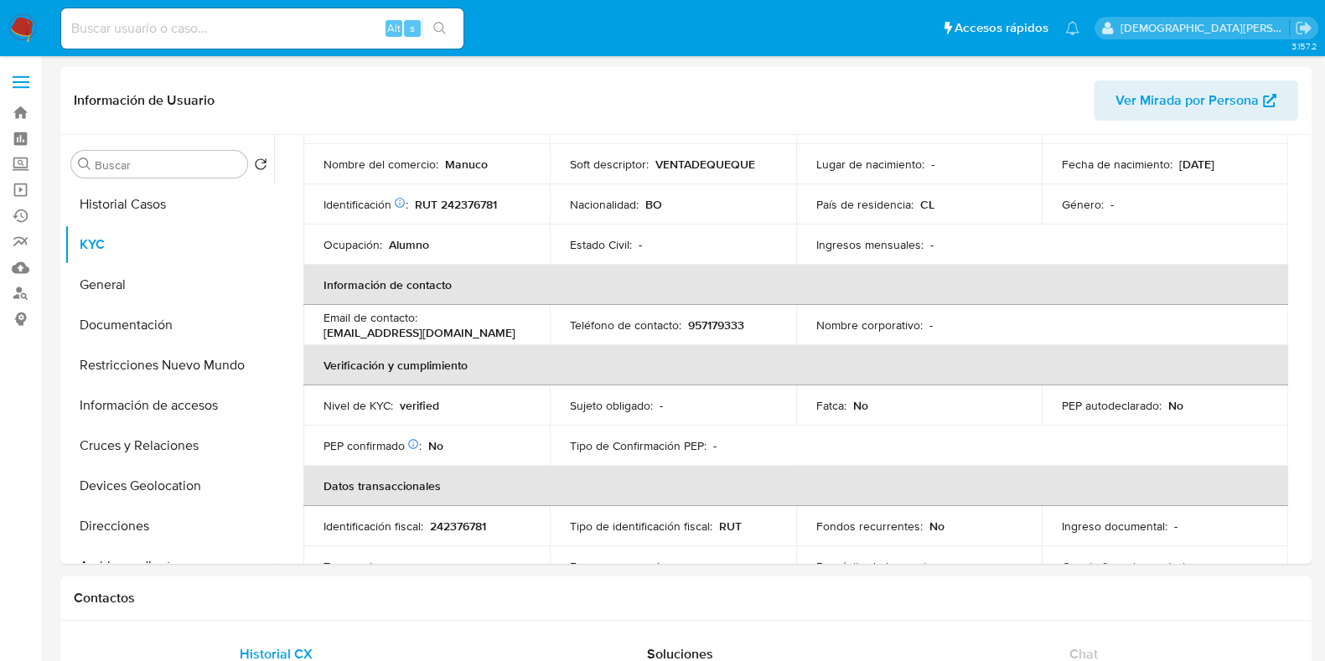
scroll to position [209, 0]
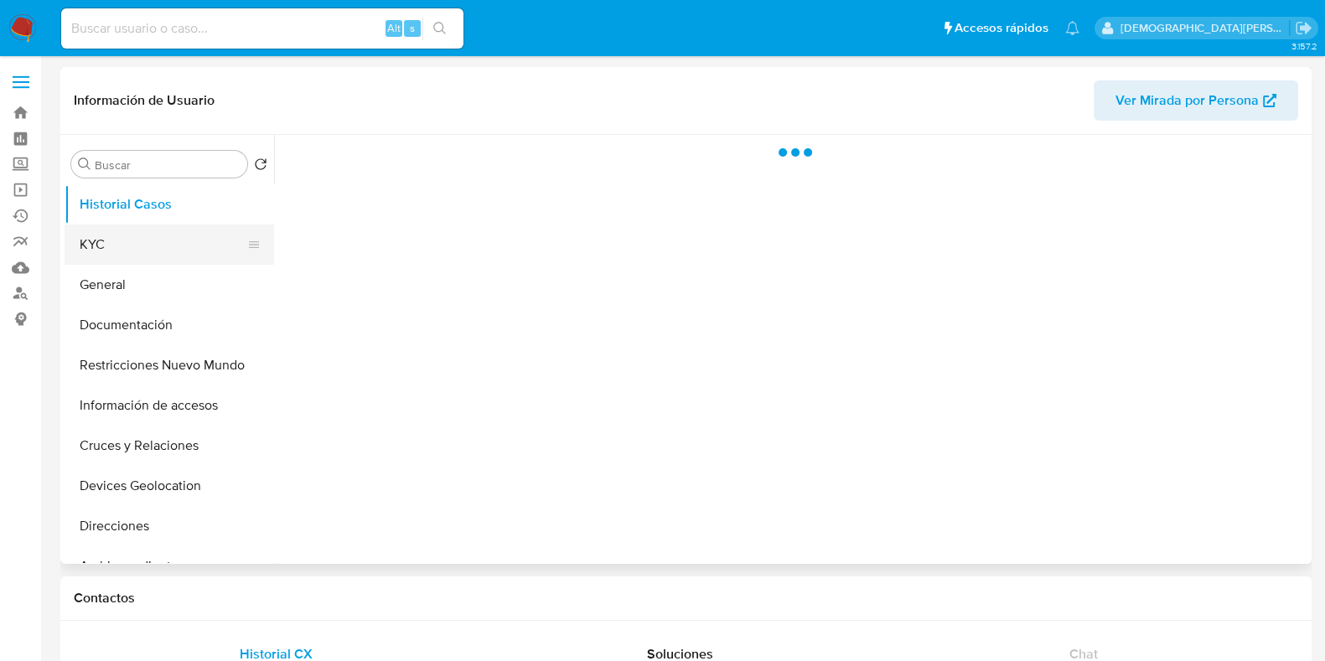
click at [144, 245] on button "KYC" at bounding box center [163, 245] width 196 height 40
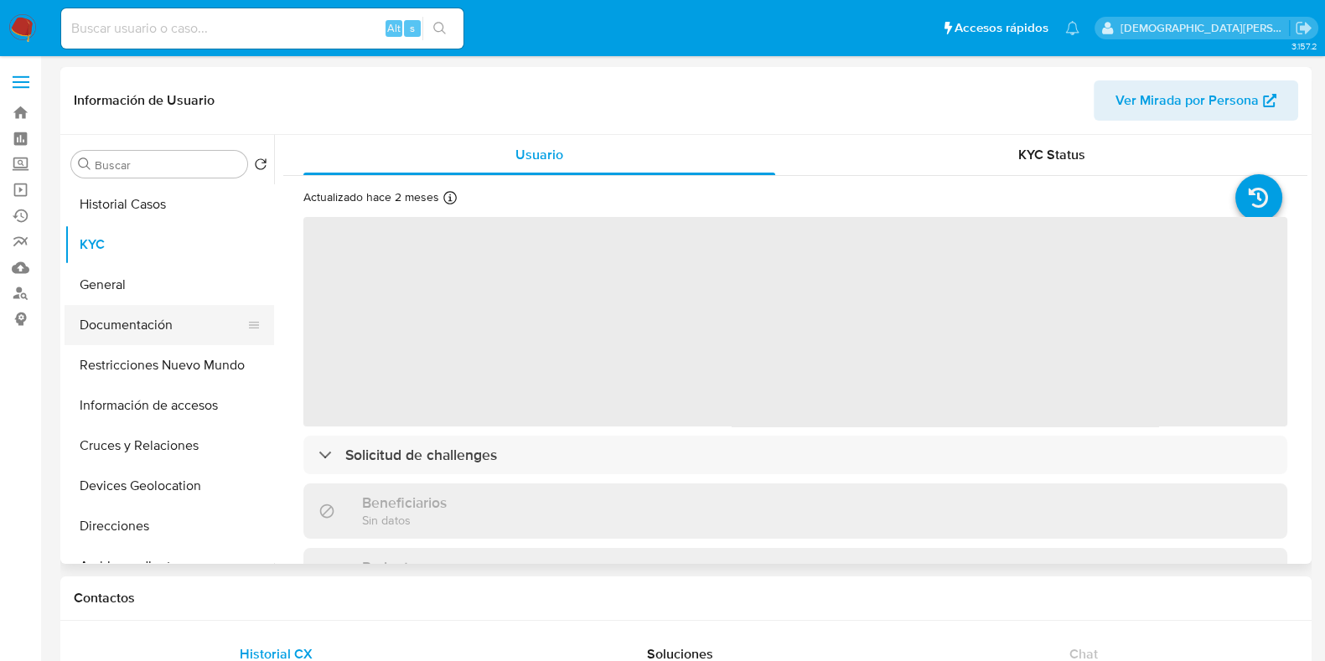
select select "10"
click at [127, 327] on button "Documentación" at bounding box center [163, 325] width 196 height 40
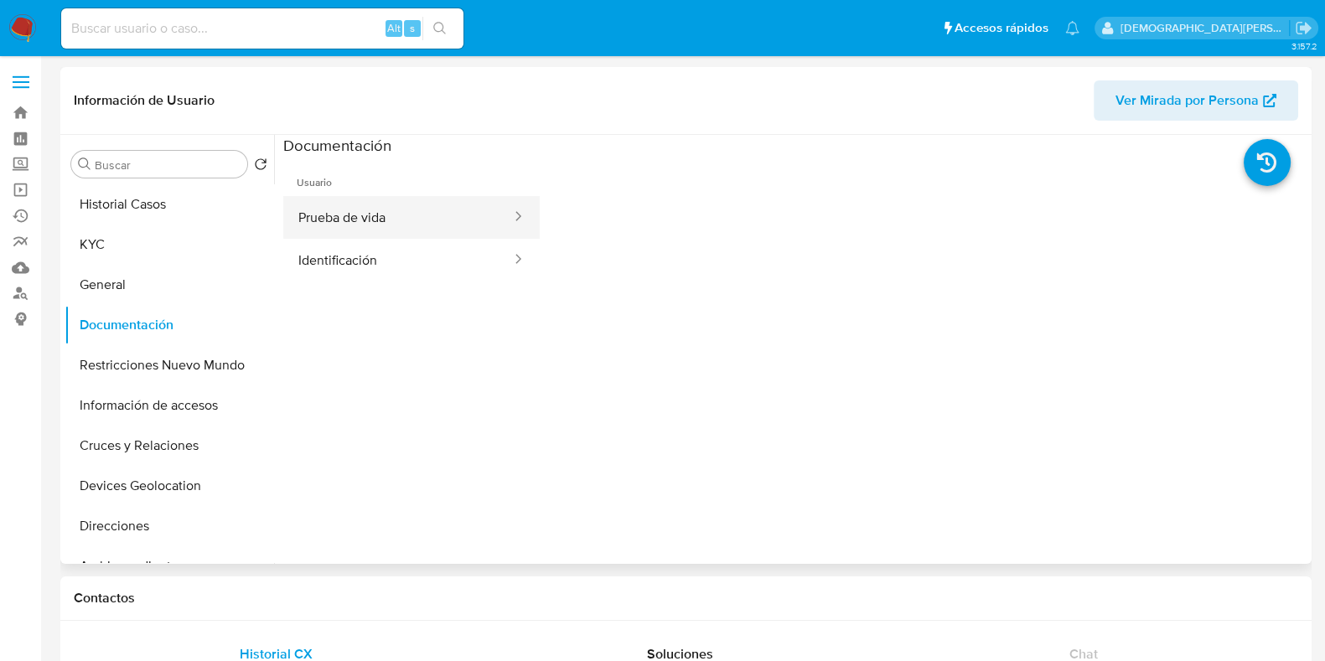
click at [395, 199] on button "Prueba de vida" at bounding box center [398, 217] width 230 height 43
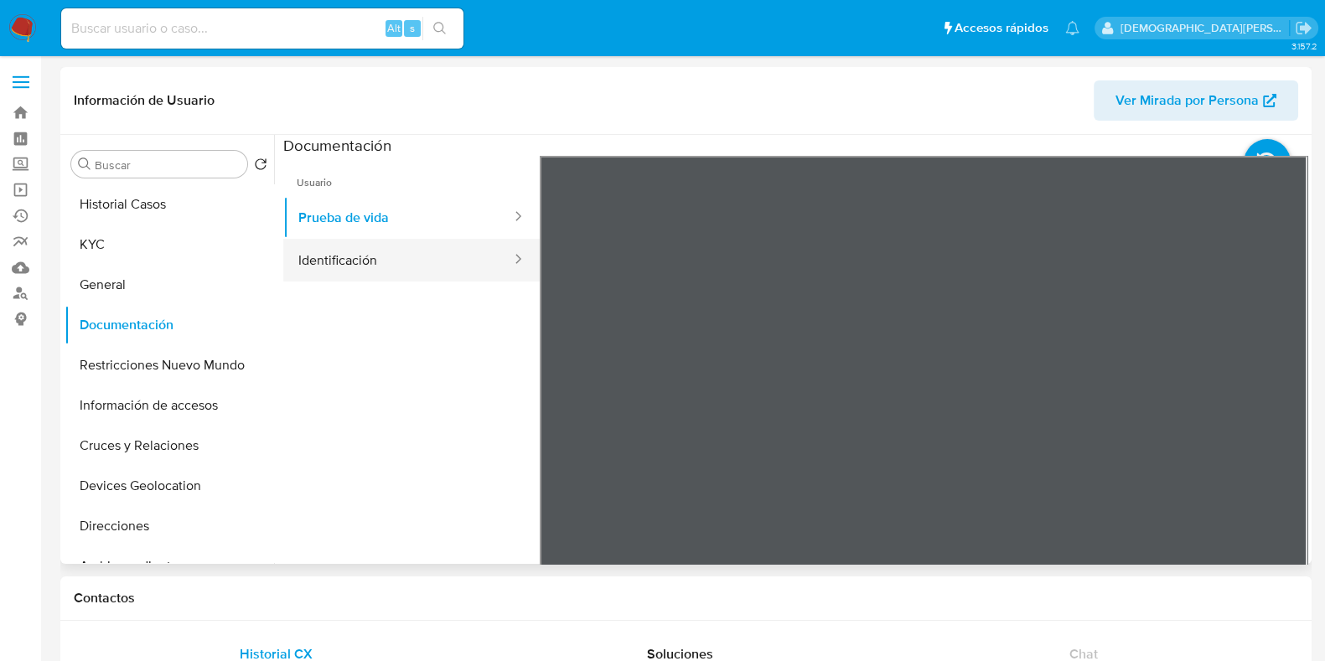
click at [419, 271] on button "Identificación" at bounding box center [398, 260] width 230 height 43
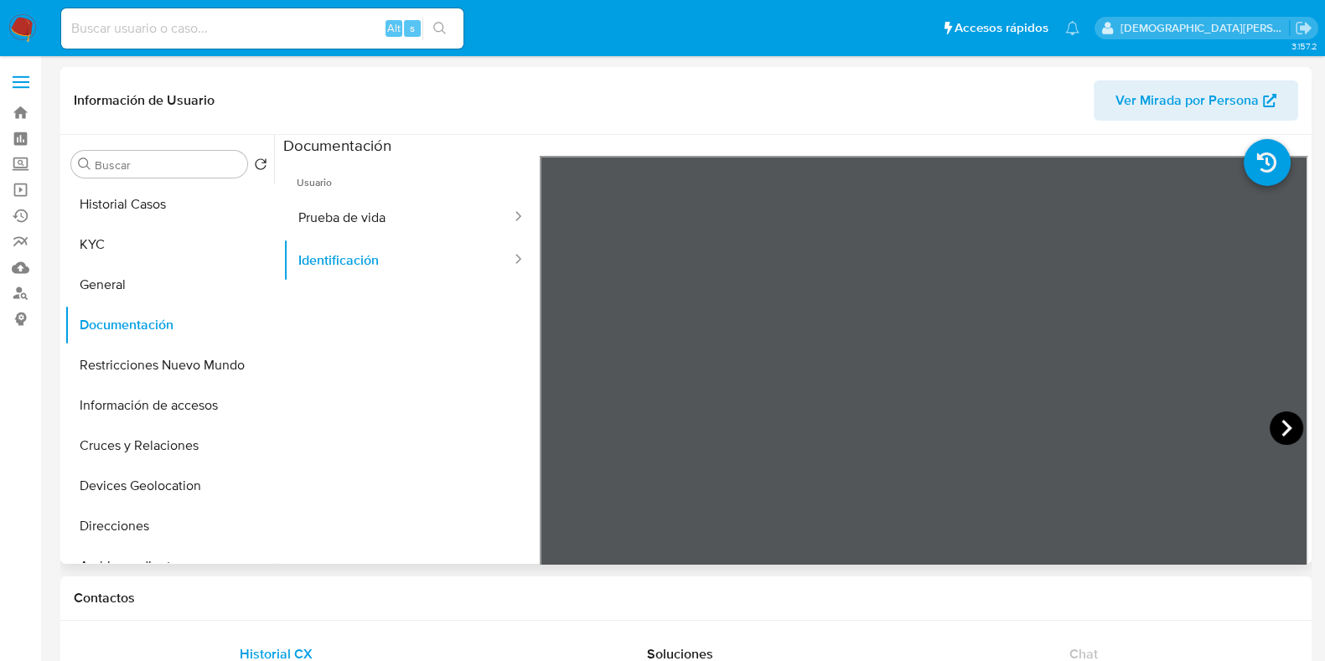
click at [1274, 429] on icon at bounding box center [1287, 429] width 34 height 34
click at [142, 245] on button "KYC" at bounding box center [163, 245] width 196 height 40
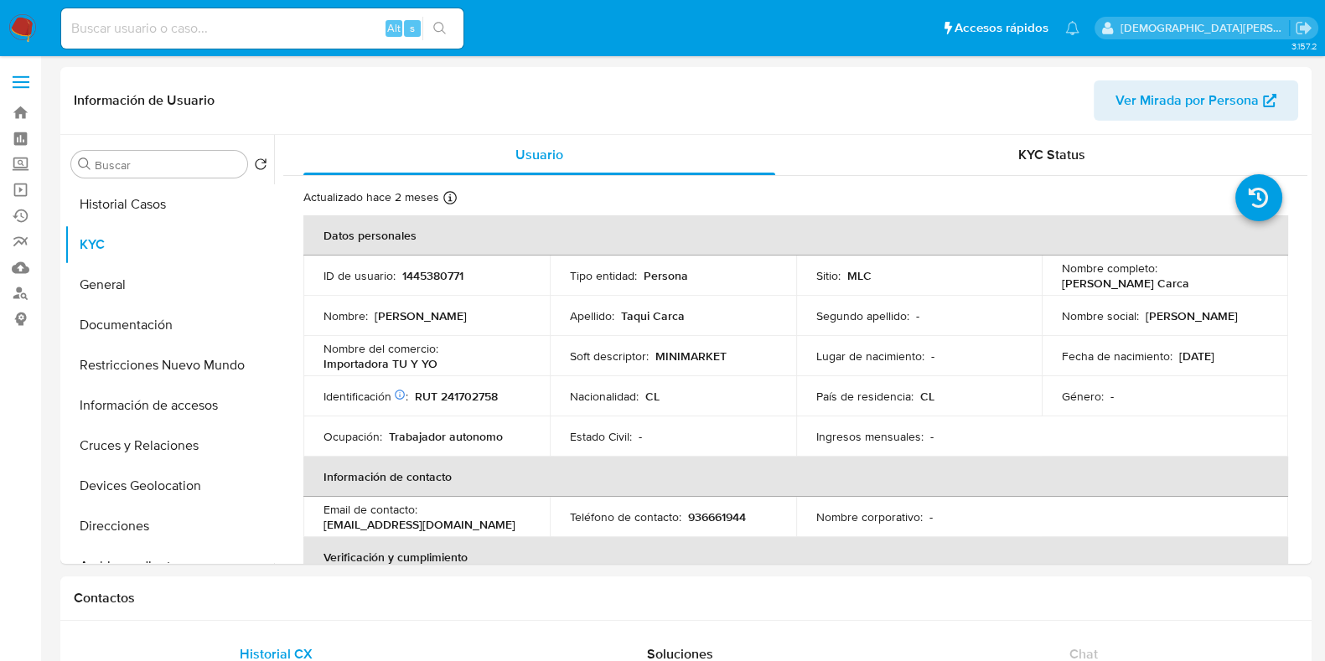
click at [1138, 283] on p "[PERSON_NAME] Carca" at bounding box center [1125, 283] width 127 height 15
click at [1138, 283] on p "Griselda Taqui Carca" at bounding box center [1125, 283] width 127 height 15
click at [1176, 281] on div "Nombre completo : Griselda Taqui Carca" at bounding box center [1165, 276] width 206 height 30
drag, startPoint x: 1170, startPoint y: 281, endPoint x: 1048, endPoint y: 286, distance: 122.5
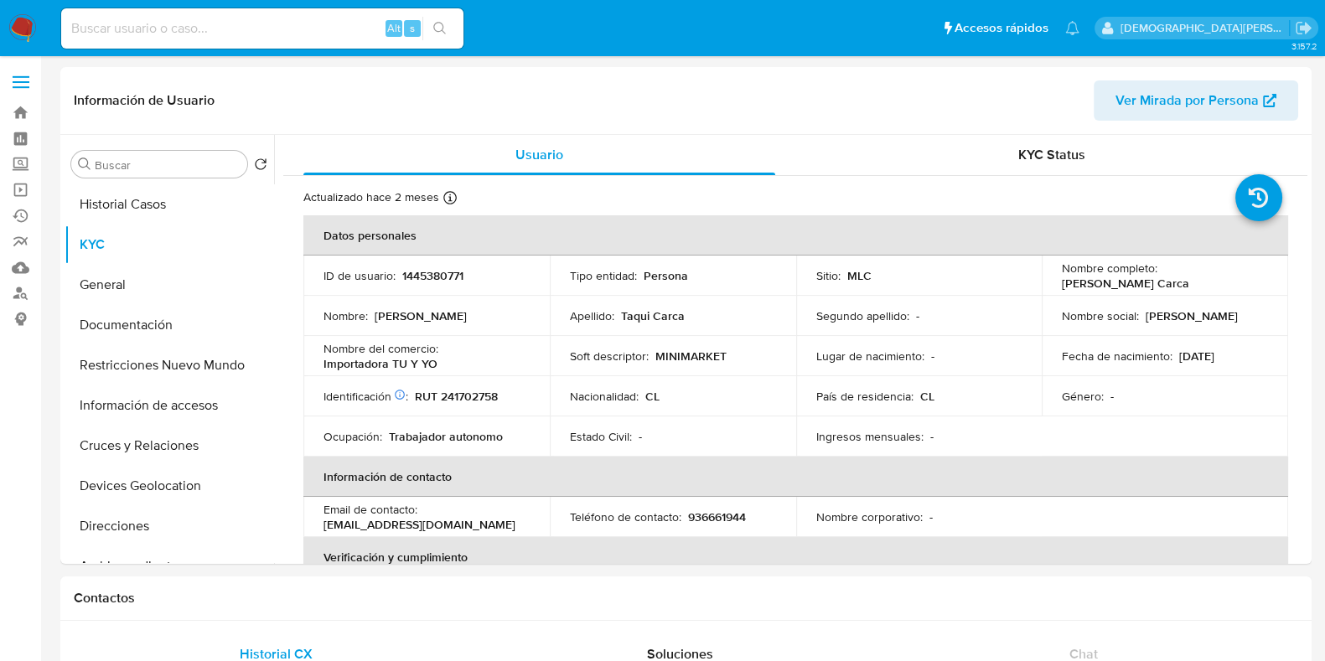
click at [1048, 286] on td "Nombre completo : Griselda Taqui Carca" at bounding box center [1165, 276] width 246 height 40
copy p "Griselda Taqui Carca"
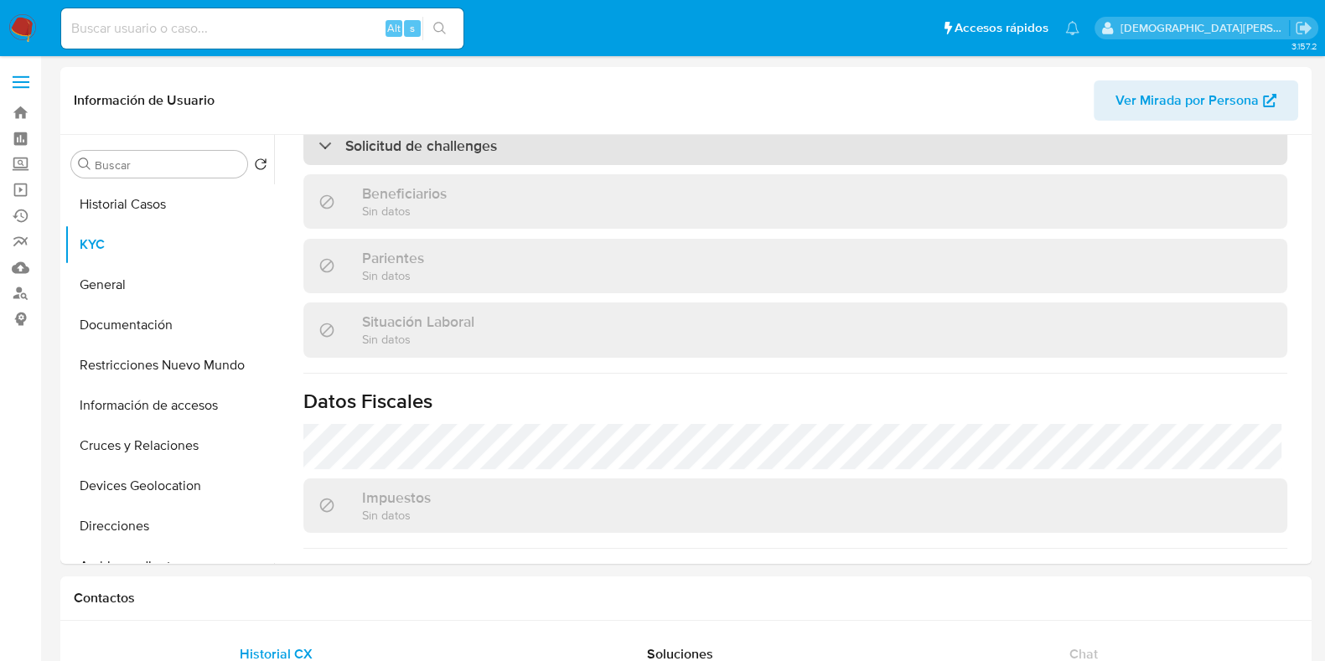
scroll to position [924, 0]
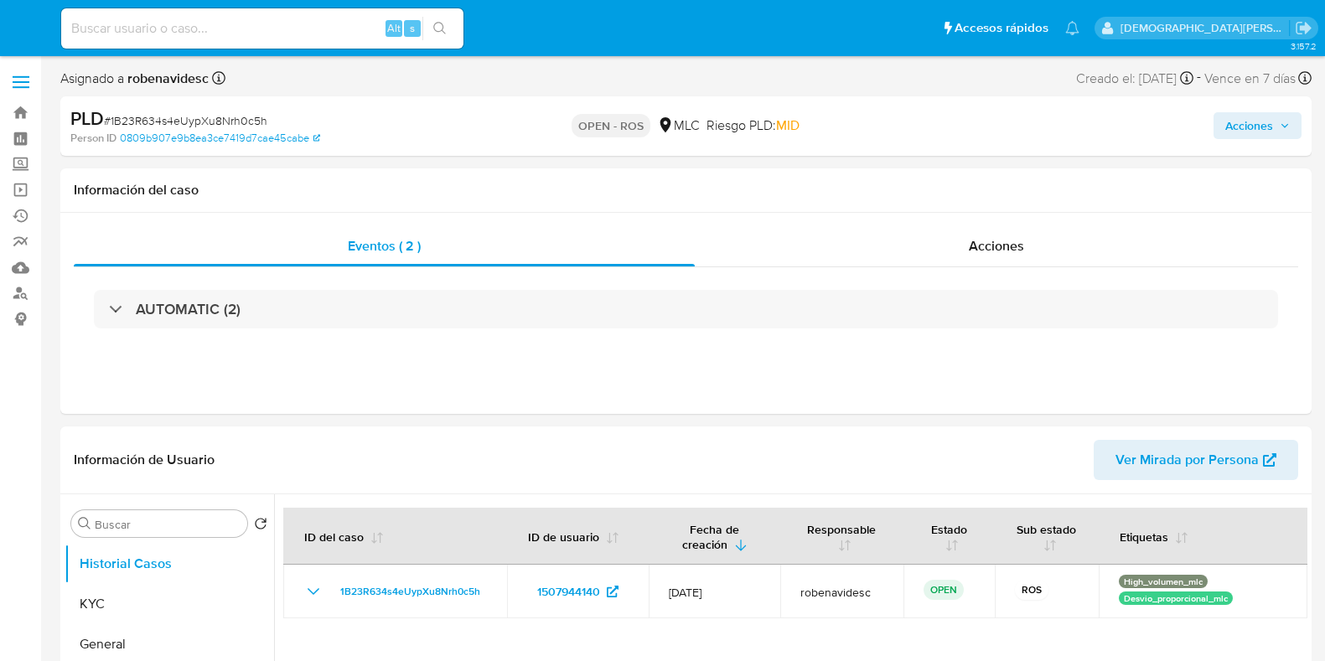
select select "10"
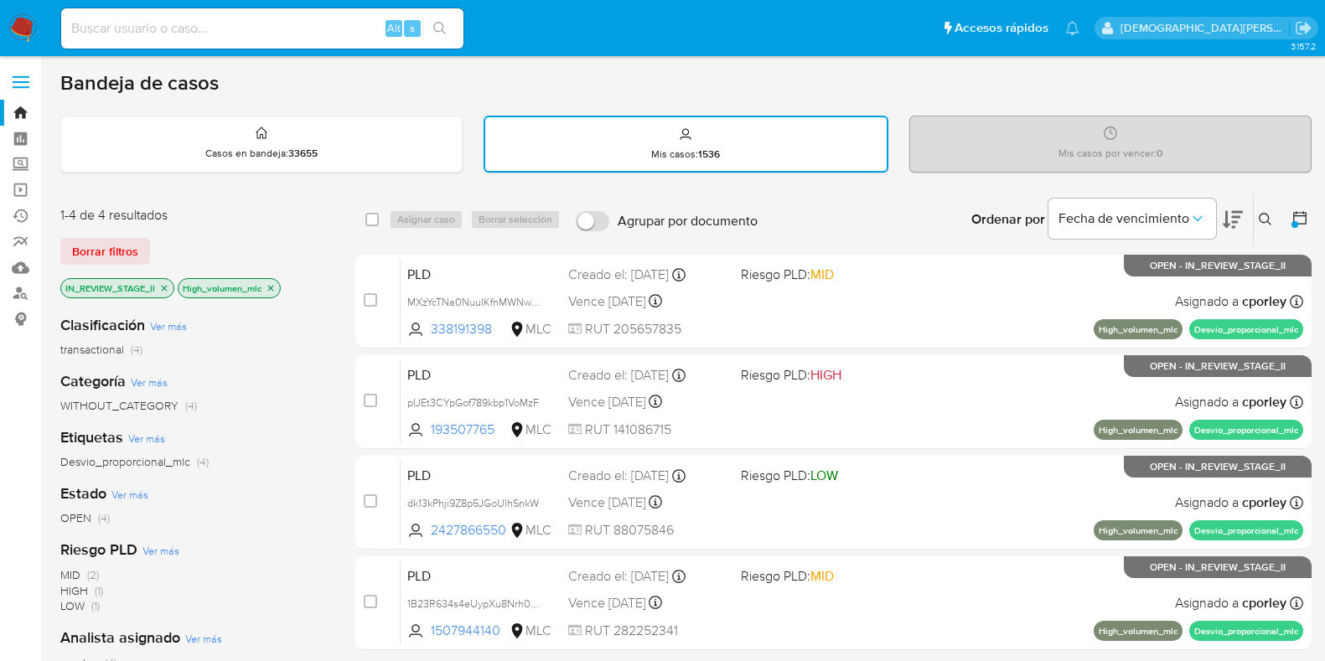
scroll to position [104, 0]
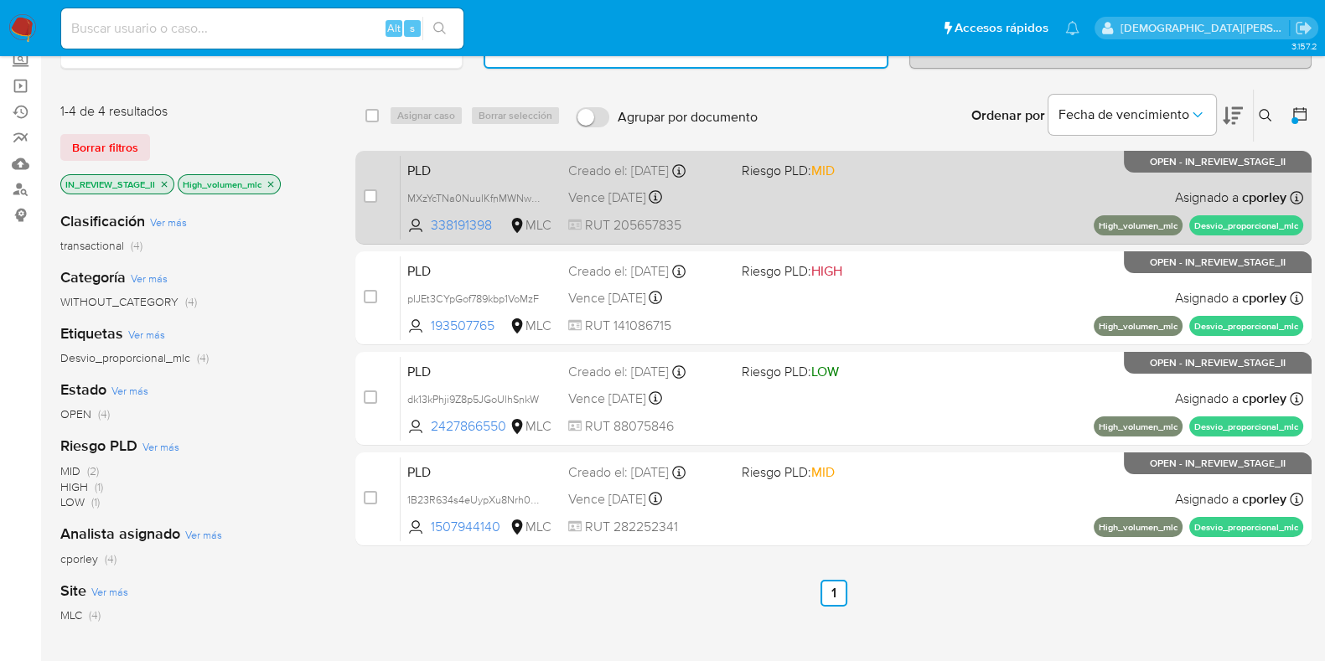
click at [878, 201] on div "PLD MXzYcTNa0NuuIKfnMWNw8ZCy 338191398 MLC Riesgo PLD: MID Creado el: 12/06/202…" at bounding box center [852, 197] width 903 height 85
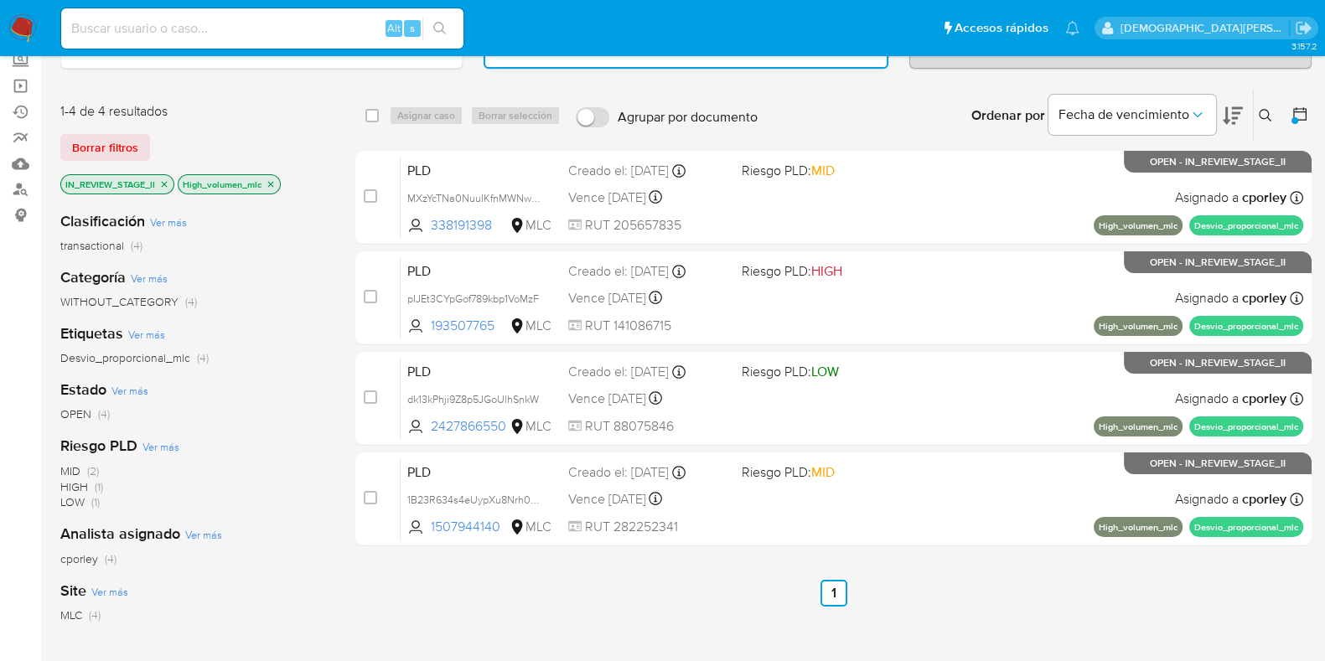
click at [268, 182] on icon "close-filter" at bounding box center [271, 184] width 10 height 10
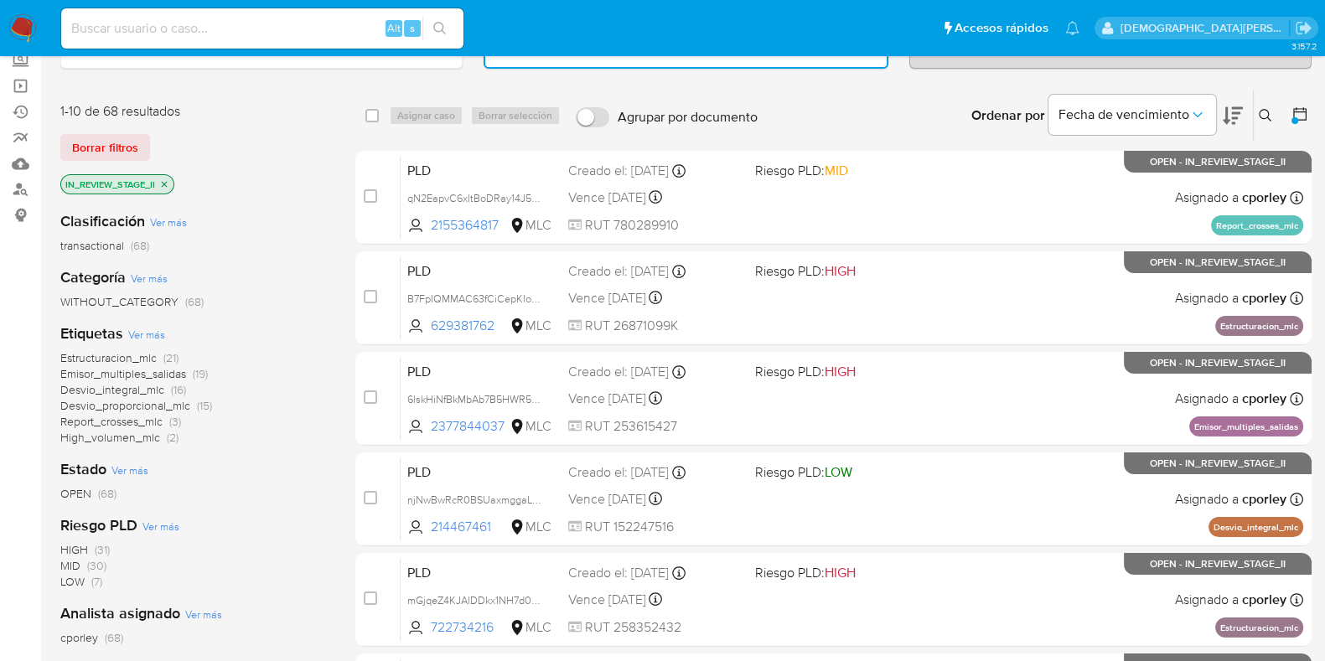
click at [115, 423] on span "Report_crosses_mlc" at bounding box center [111, 421] width 102 height 17
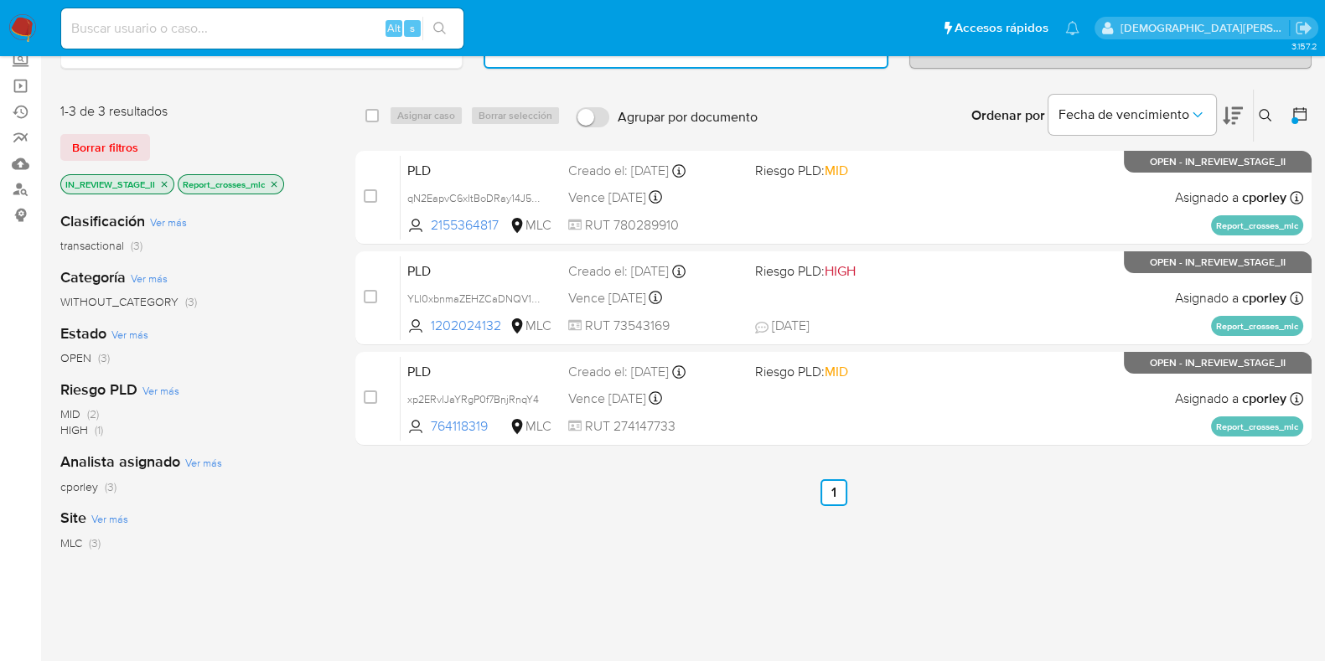
click at [272, 180] on icon "close-filter" at bounding box center [274, 184] width 10 height 10
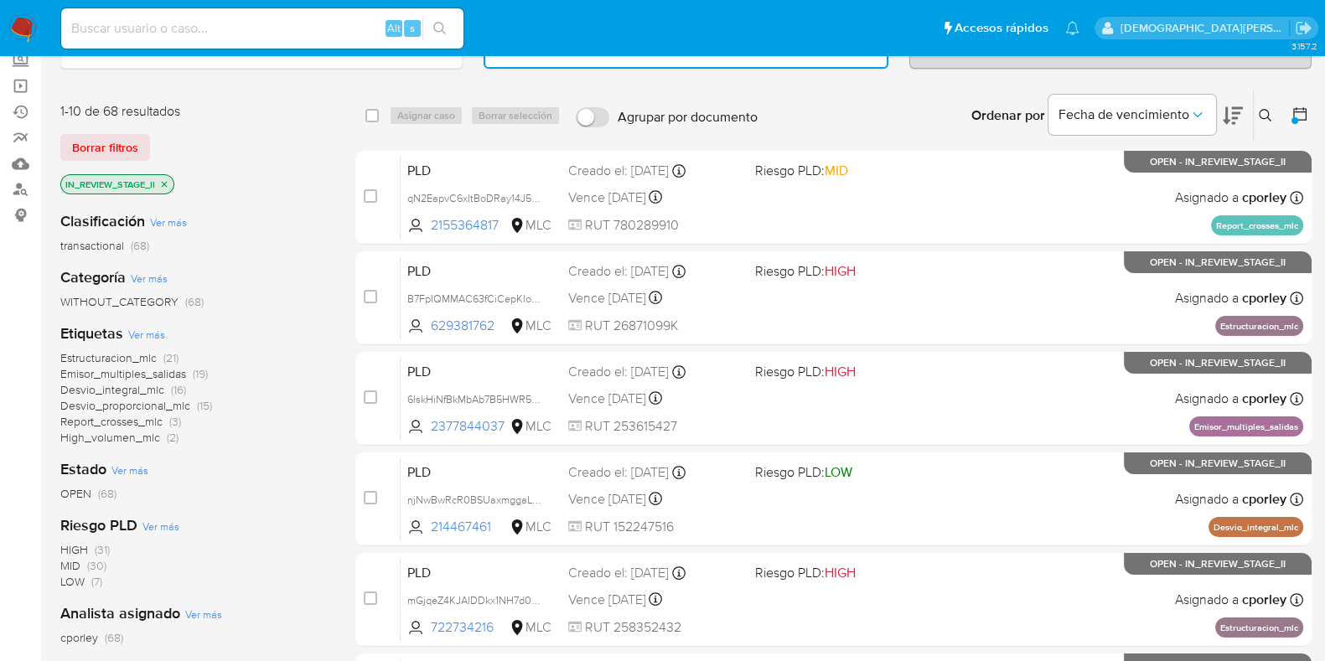
click at [112, 434] on span "High_volumen_mlc" at bounding box center [110, 437] width 100 height 17
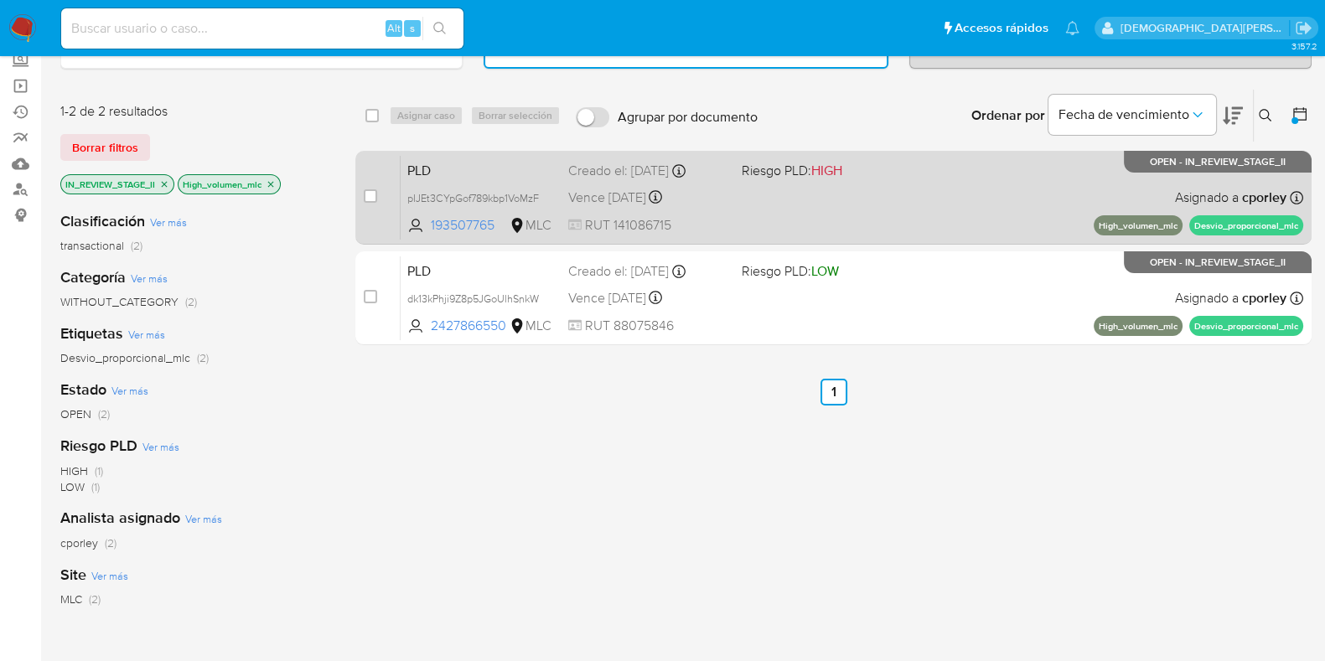
click at [966, 211] on div "PLD pIJEt3CYpGof789kbp1VoMzF 193507765 MLC Riesgo PLD: HIGH Creado el: 12/06/20…" at bounding box center [852, 197] width 903 height 85
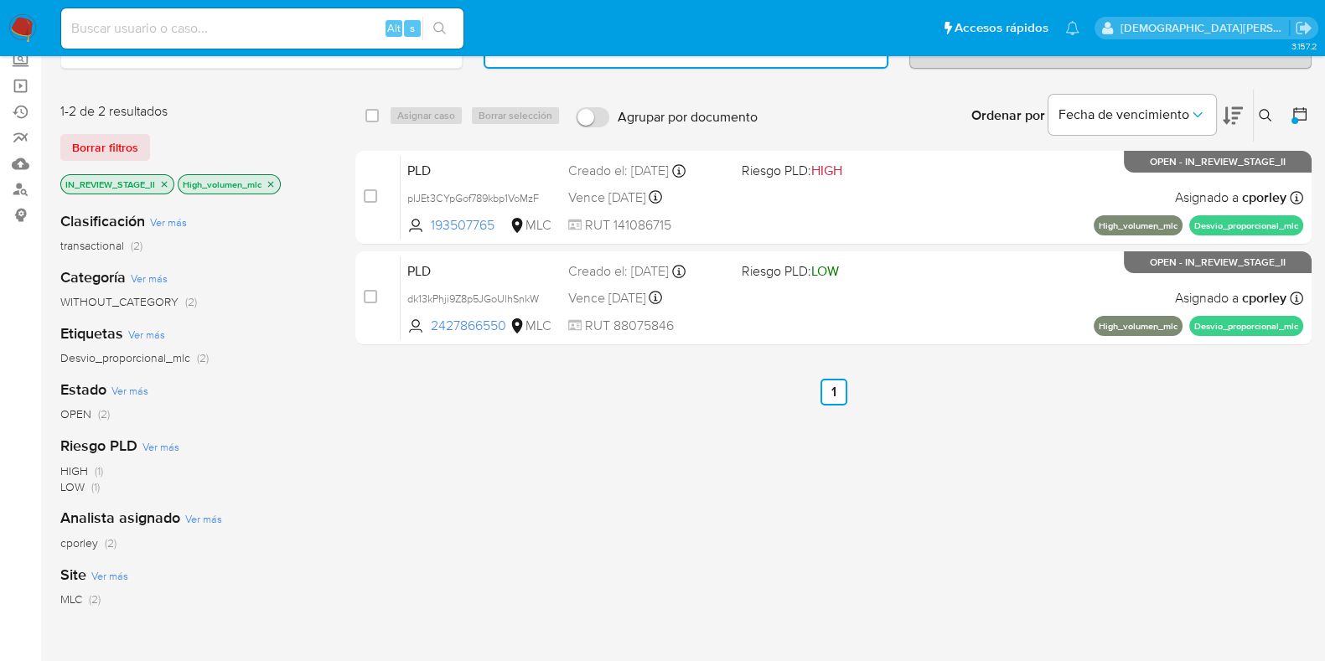
click at [272, 180] on icon "close-filter" at bounding box center [271, 184] width 10 height 10
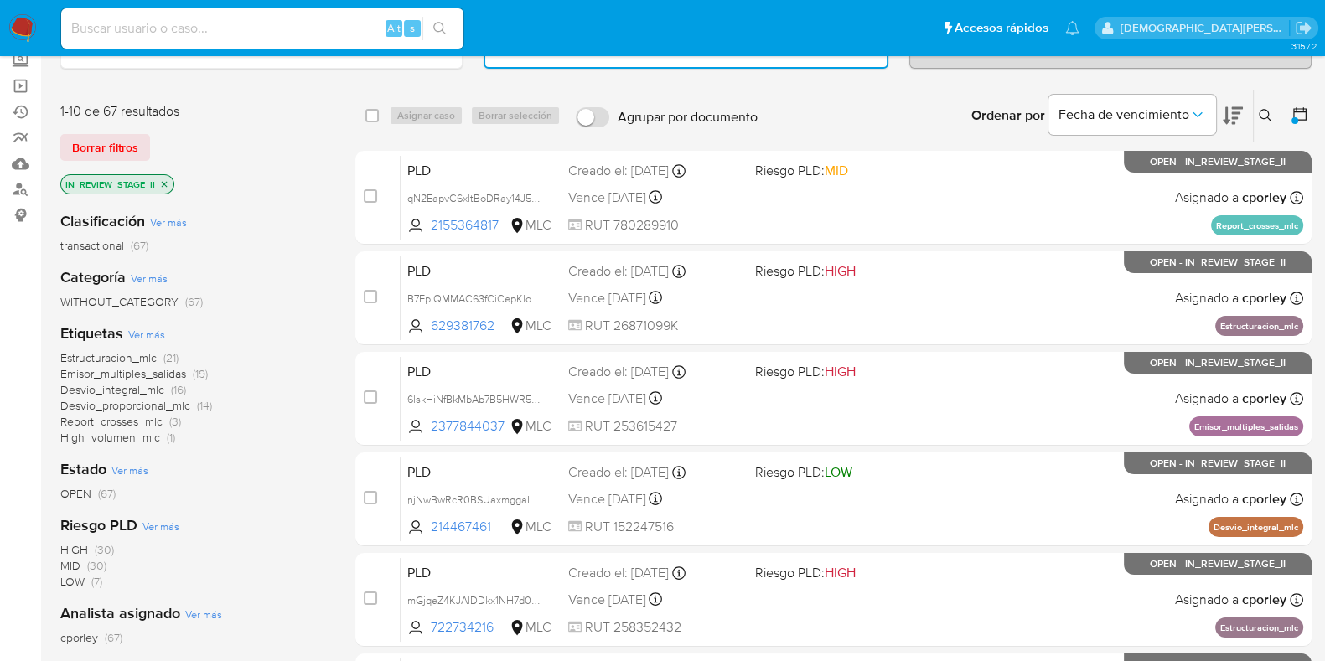
click at [138, 438] on span "High_volumen_mlc" at bounding box center [110, 437] width 100 height 17
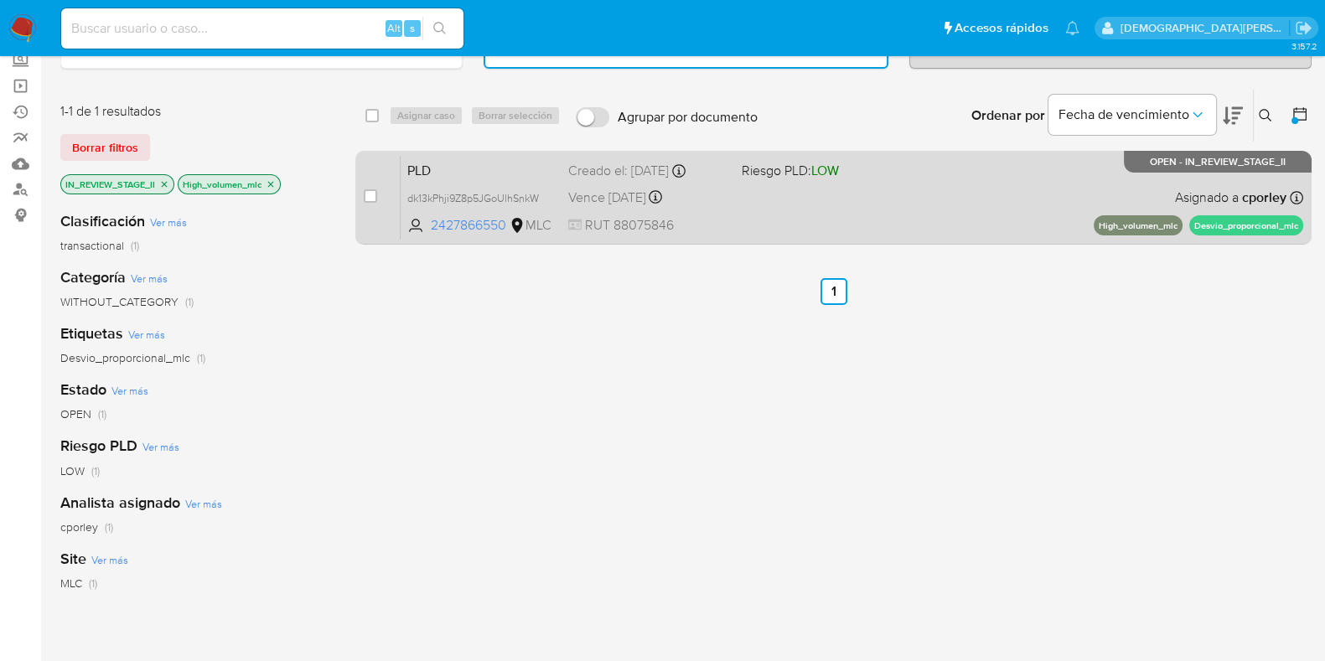
click at [768, 203] on div "PLD dk13kPhji9Z8p5JGoUlhSnkW 2427866550 MLC Riesgo PLD: LOW Creado el: 12/06/20…" at bounding box center [852, 197] width 903 height 85
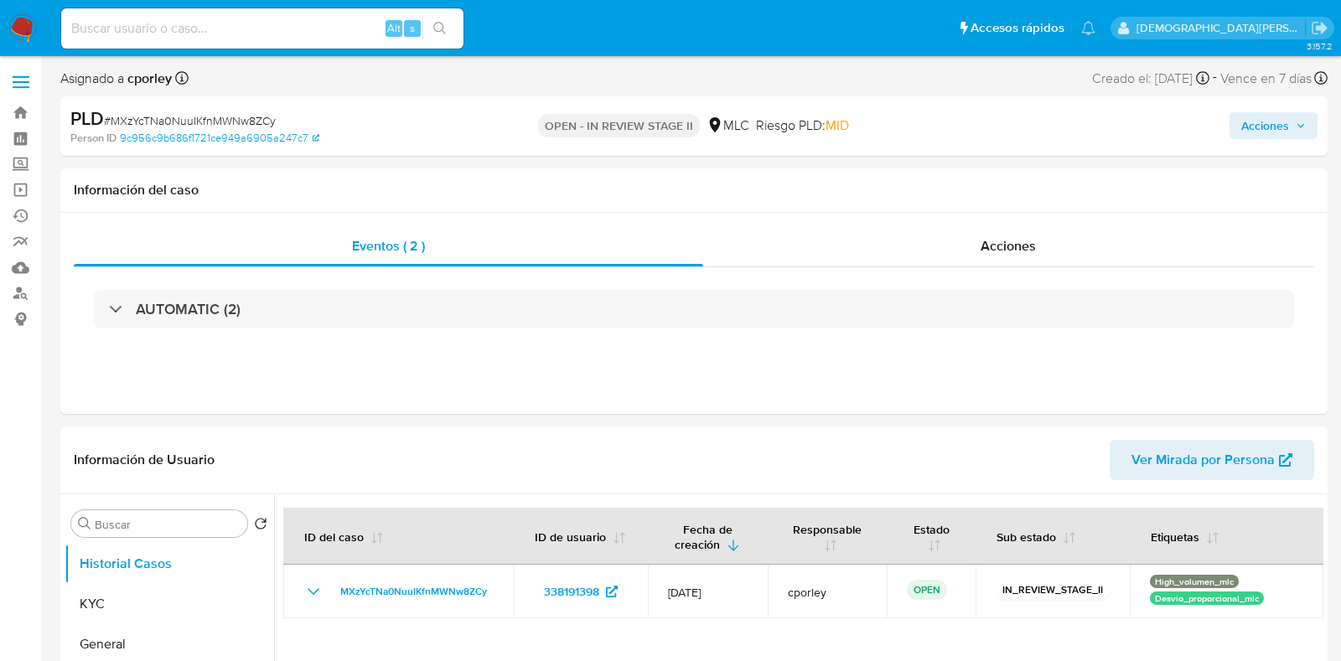
select select "10"
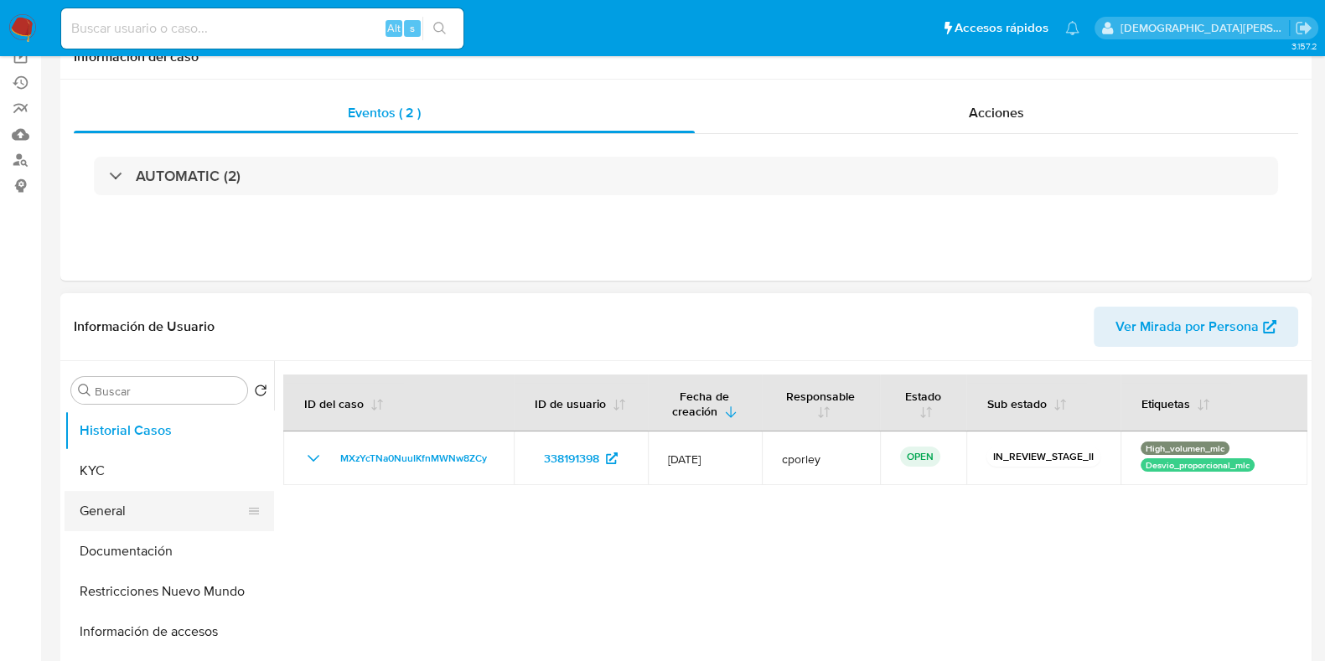
scroll to position [209, 0]
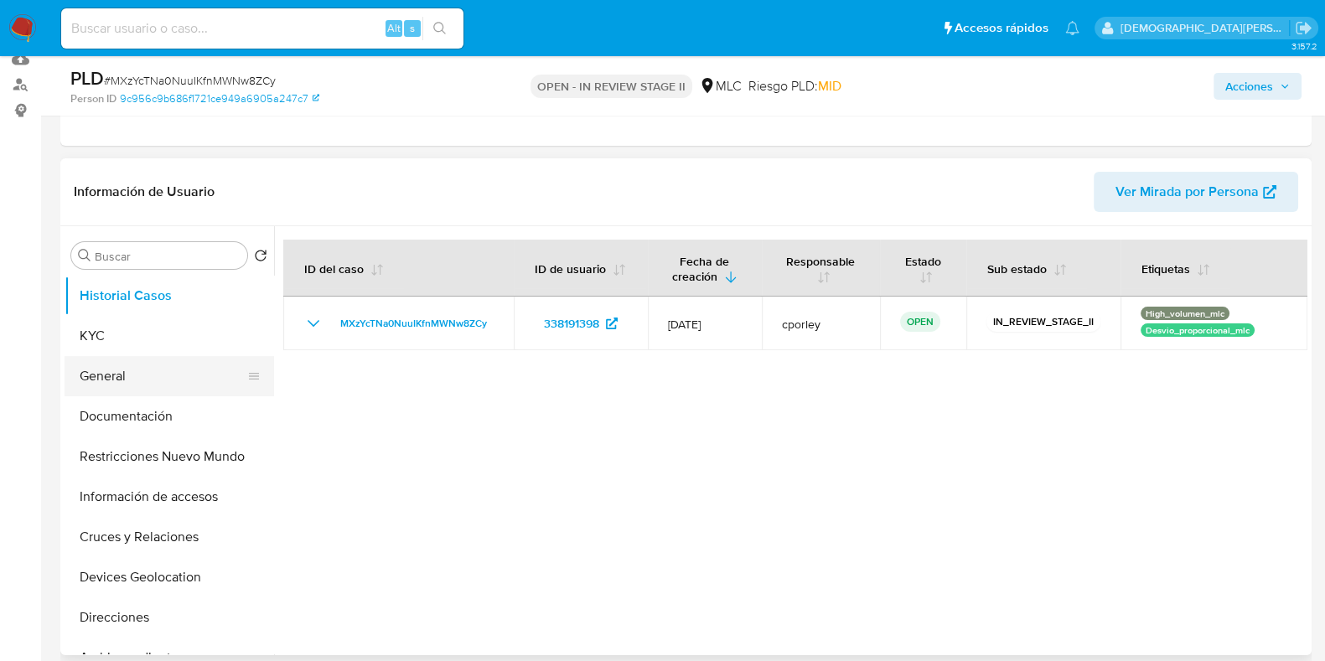
click at [126, 379] on button "General" at bounding box center [163, 376] width 196 height 40
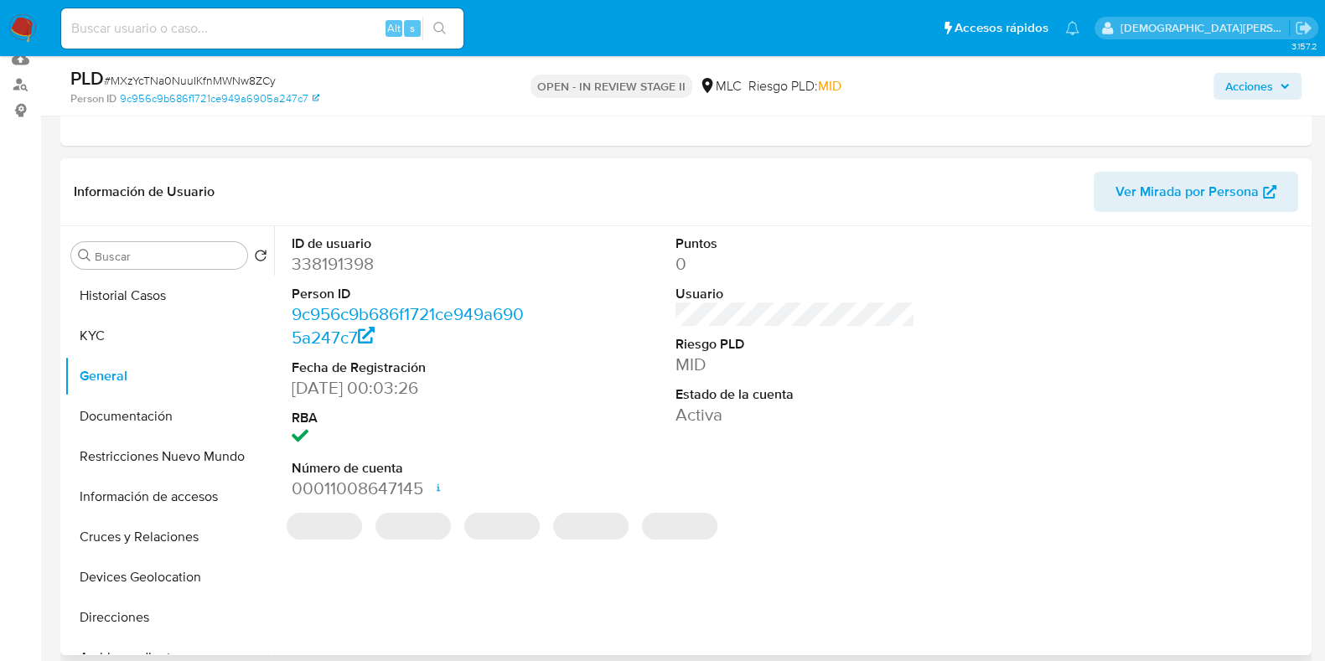
click at [318, 267] on dd "338191398" at bounding box center [412, 263] width 240 height 23
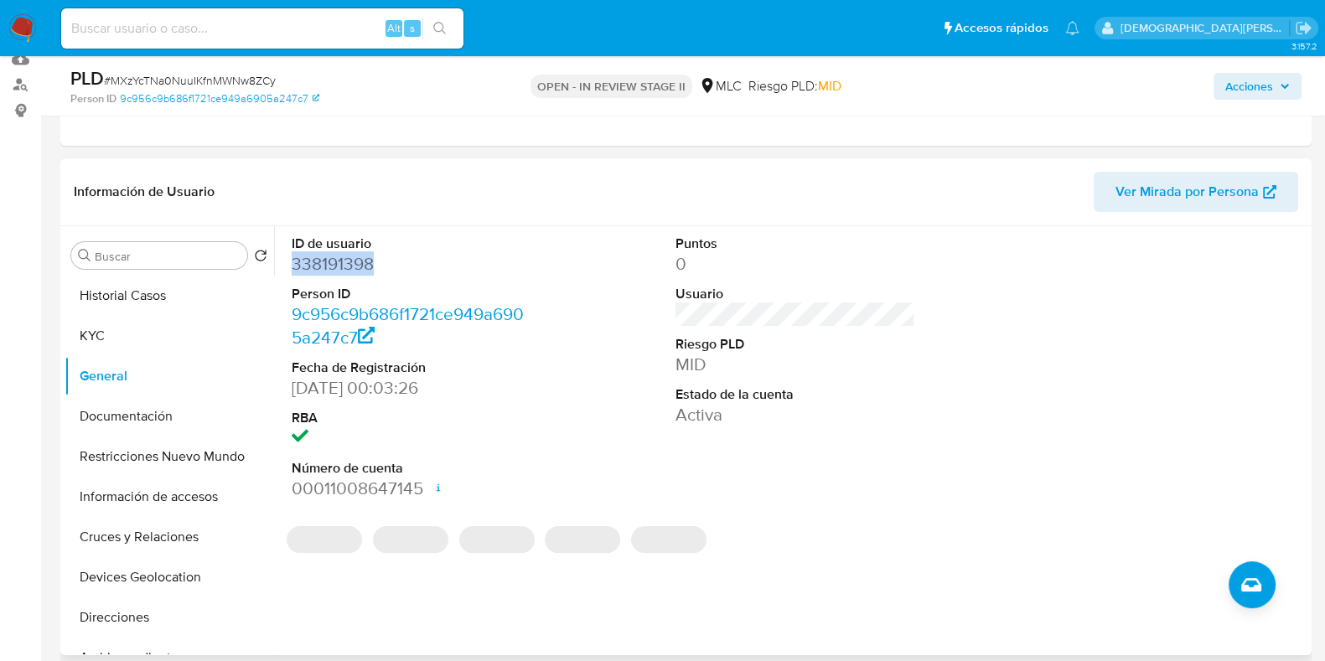
copy dd "338191398"
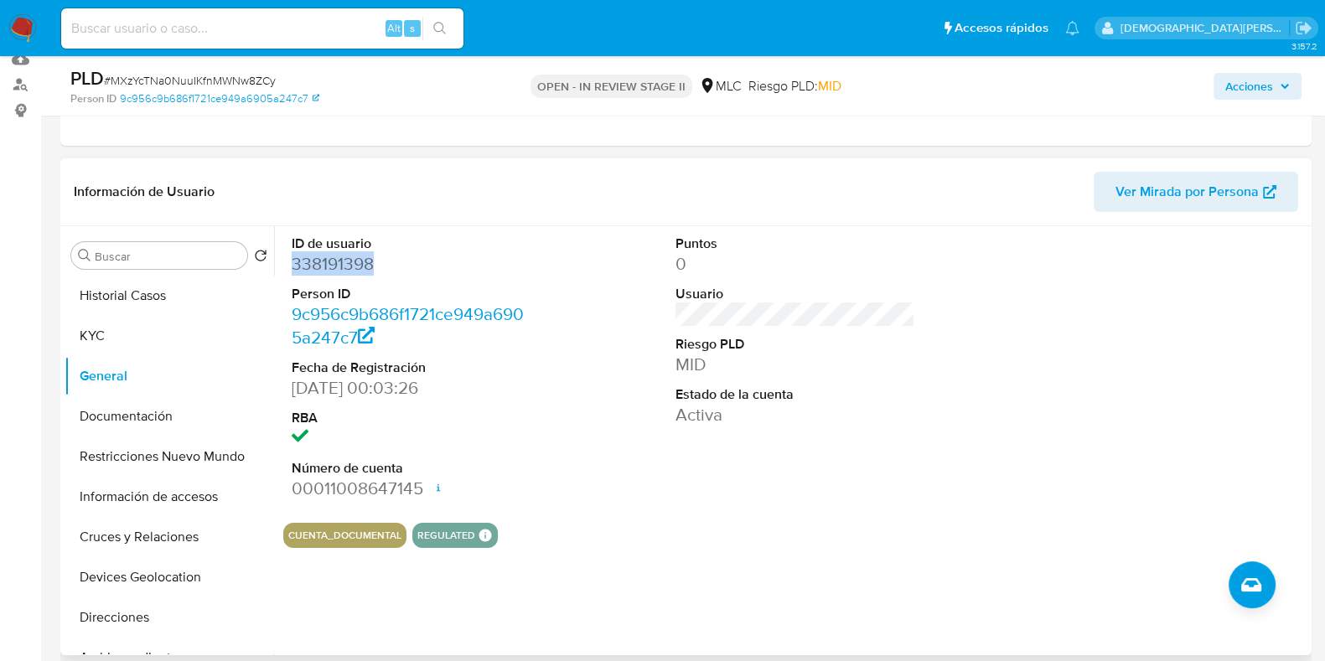
click at [355, 264] on dd "338191398" at bounding box center [412, 263] width 240 height 23
click at [122, 401] on button "Documentación" at bounding box center [163, 416] width 196 height 40
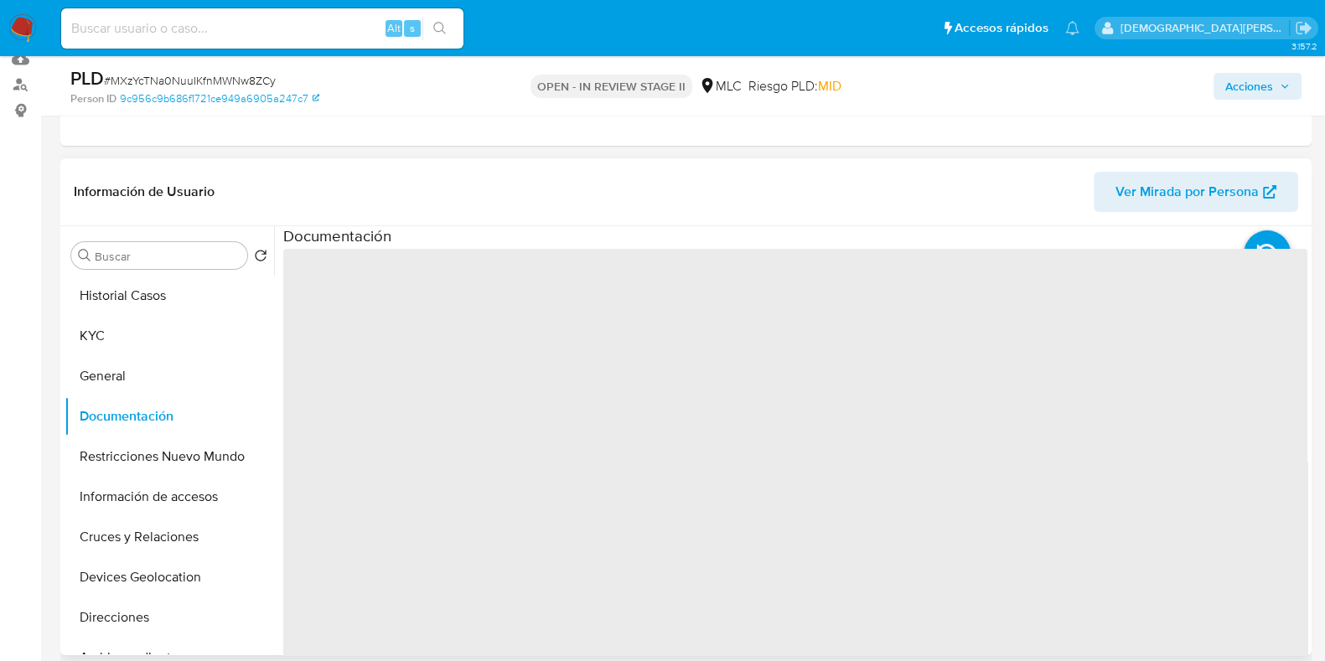
click at [357, 294] on span "‌" at bounding box center [795, 517] width 1024 height 536
click at [352, 308] on span "‌" at bounding box center [795, 517] width 1024 height 536
click at [357, 301] on span "‌" at bounding box center [795, 517] width 1024 height 536
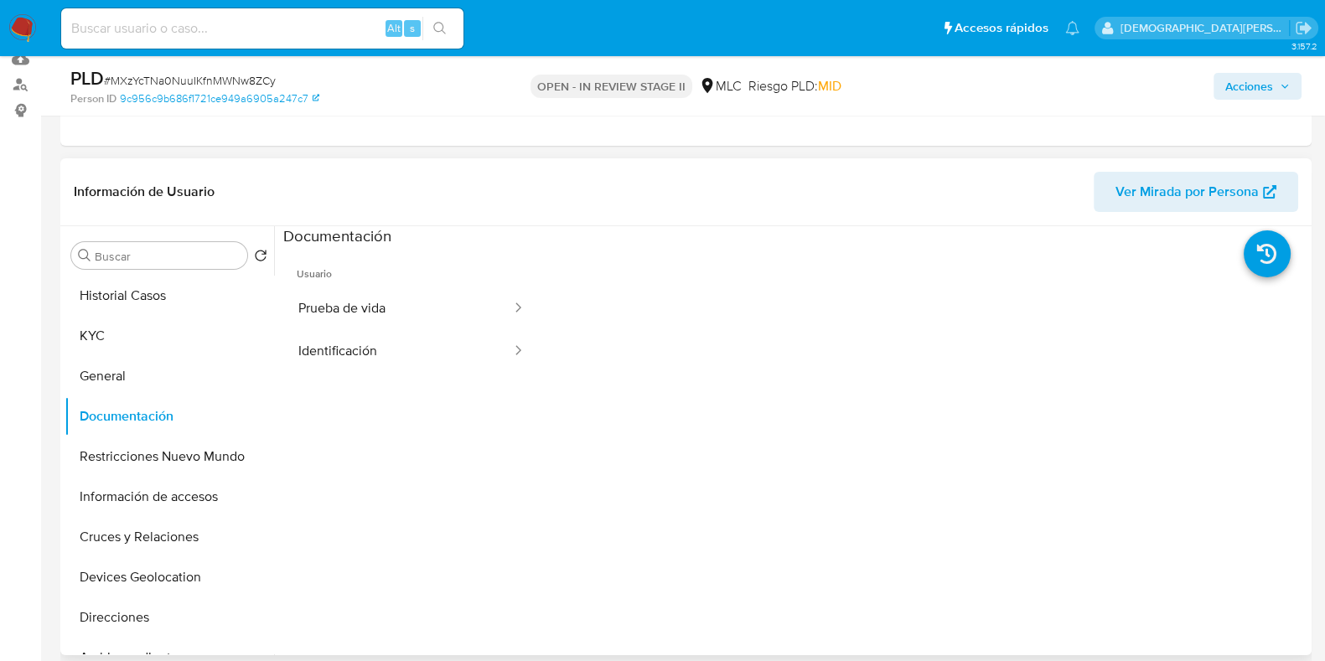
click at [360, 287] on button "Prueba de vida" at bounding box center [398, 308] width 230 height 43
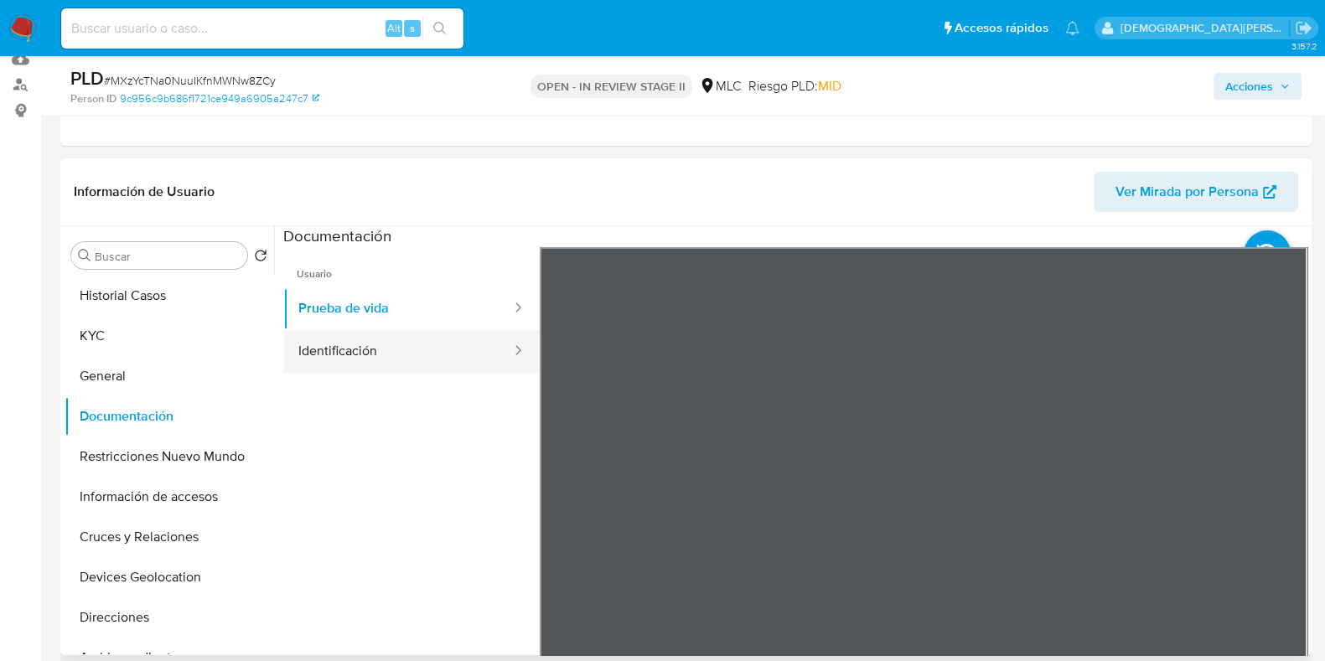
click at [462, 351] on button "Identificación" at bounding box center [398, 351] width 230 height 43
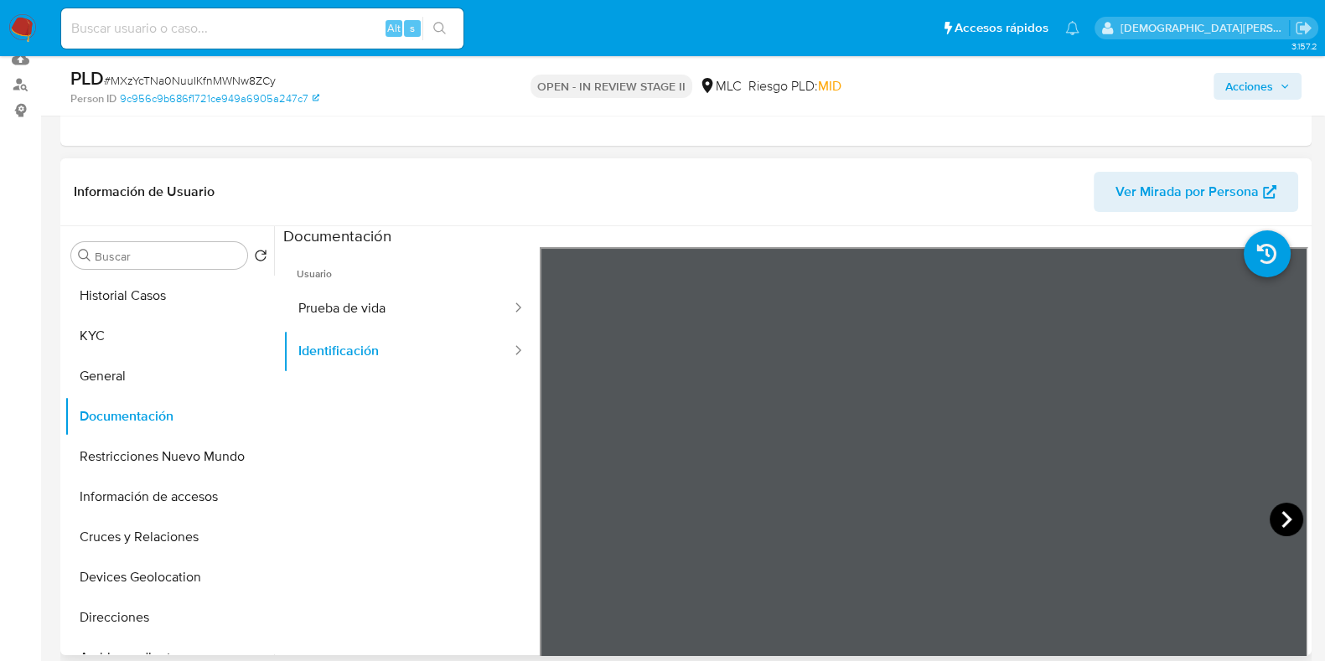
click at [1277, 516] on icon at bounding box center [1287, 520] width 34 height 34
click at [159, 480] on button "Información de accesos" at bounding box center [163, 497] width 196 height 40
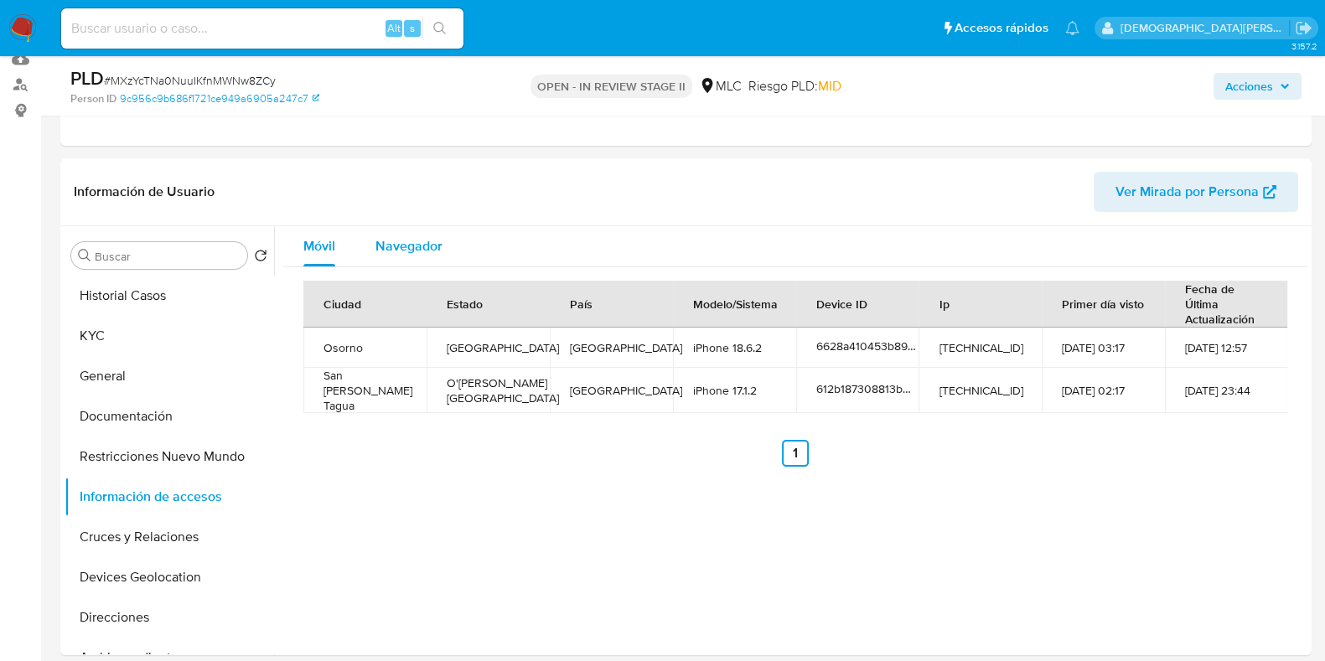
click at [402, 251] on span "Navegador" at bounding box center [408, 245] width 67 height 19
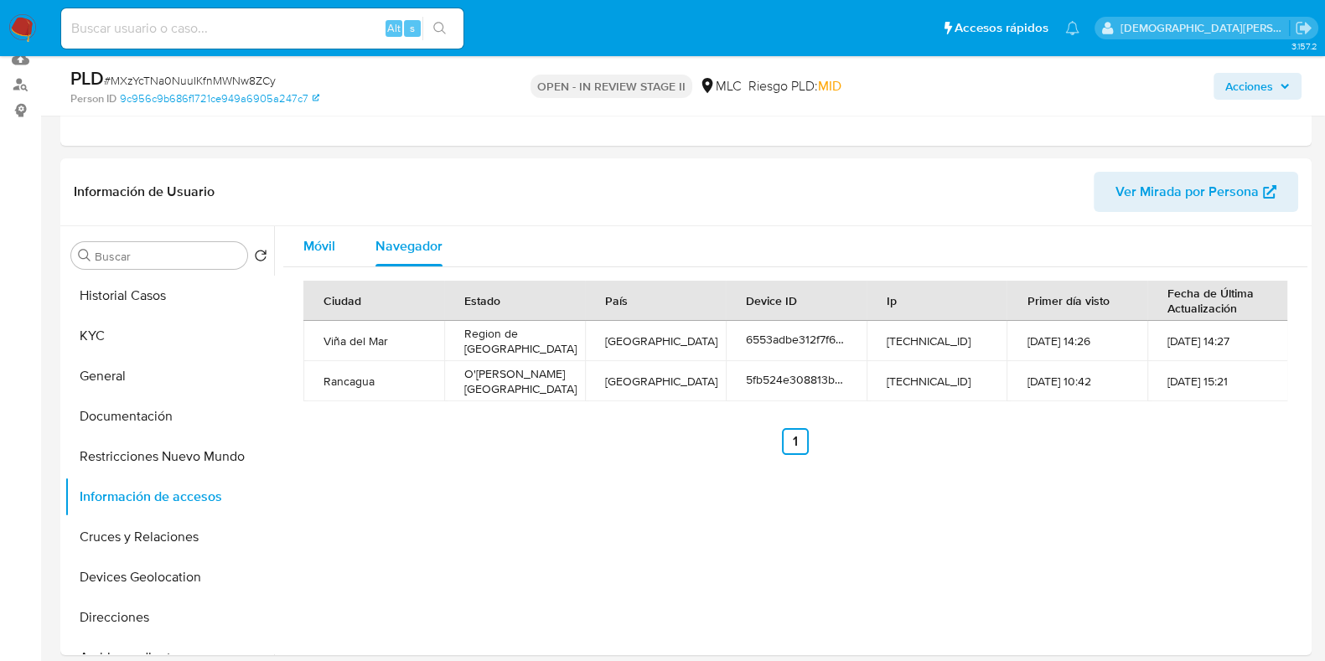
click at [324, 250] on span "Móvil" at bounding box center [319, 245] width 32 height 19
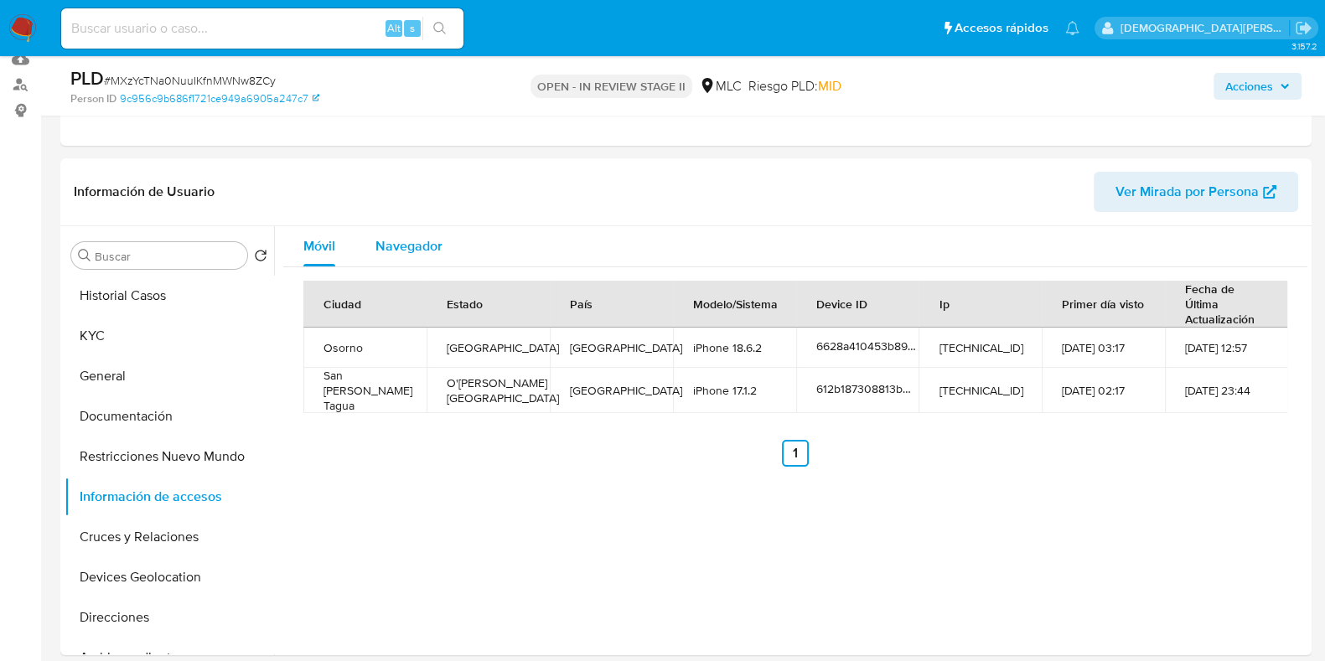
click at [411, 244] on span "Navegador" at bounding box center [408, 245] width 67 height 19
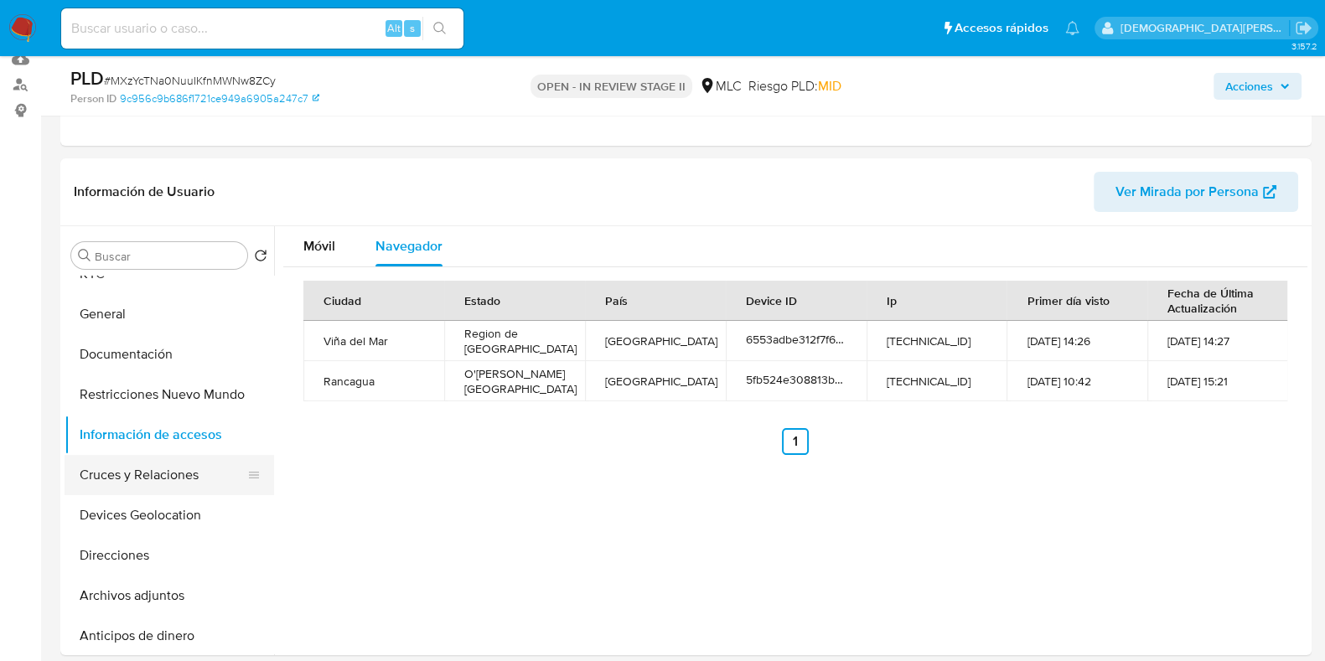
scroll to position [104, 0]
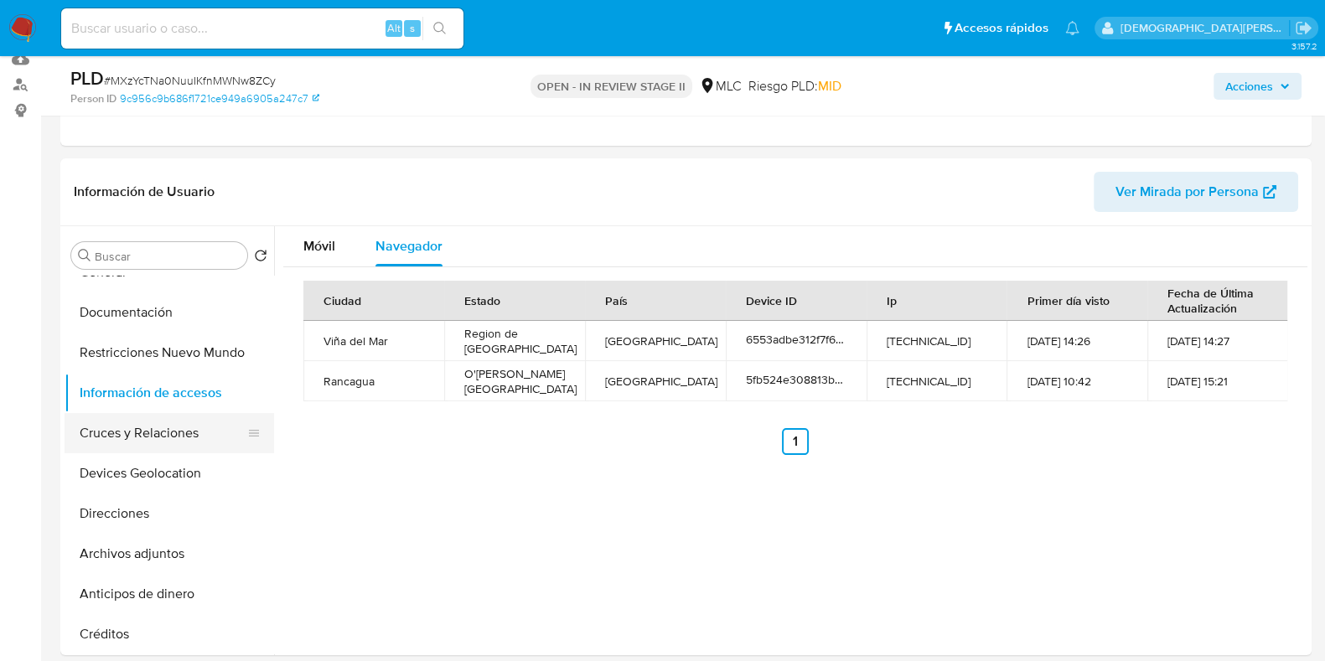
click at [142, 438] on button "Cruces y Relaciones" at bounding box center [163, 433] width 196 height 40
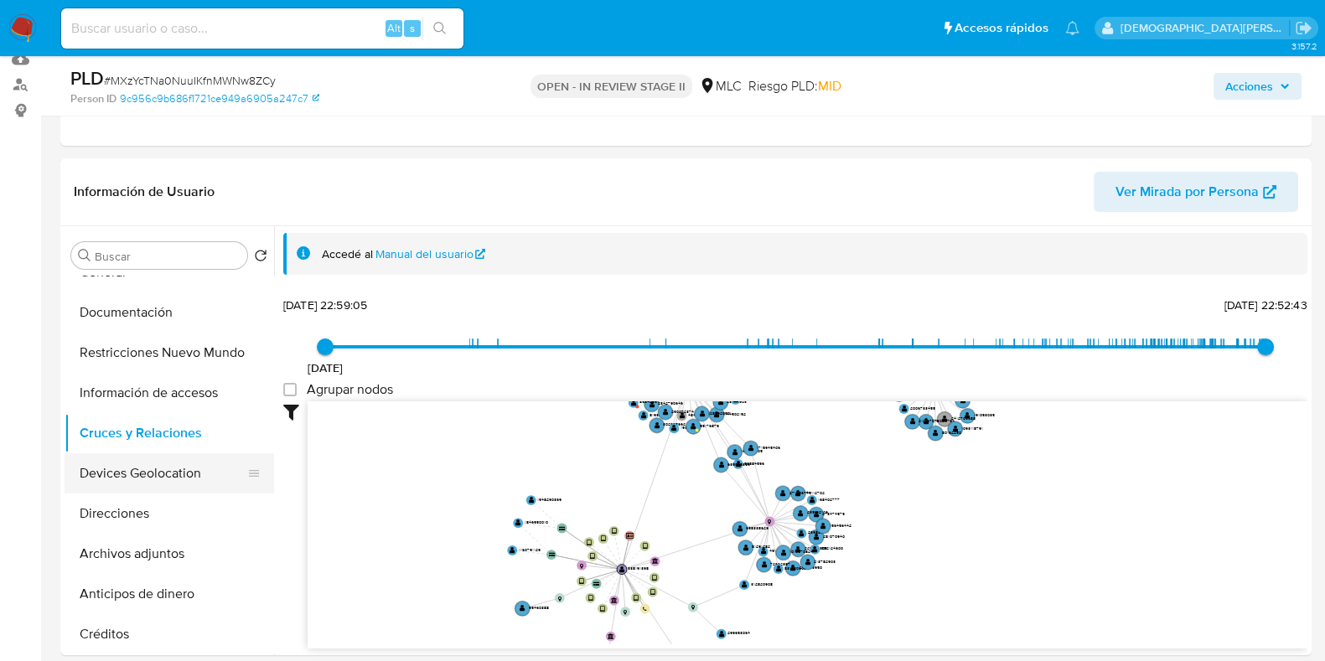
click at [131, 474] on button "Devices Geolocation" at bounding box center [163, 473] width 196 height 40
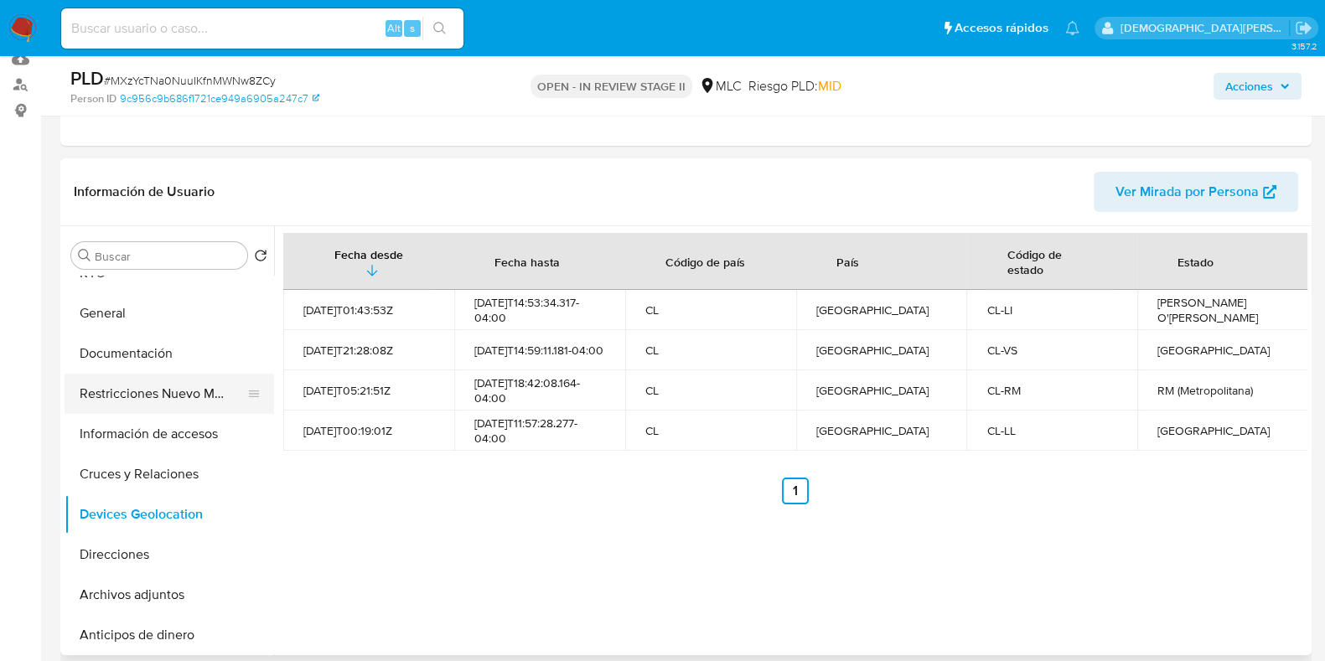
scroll to position [0, 0]
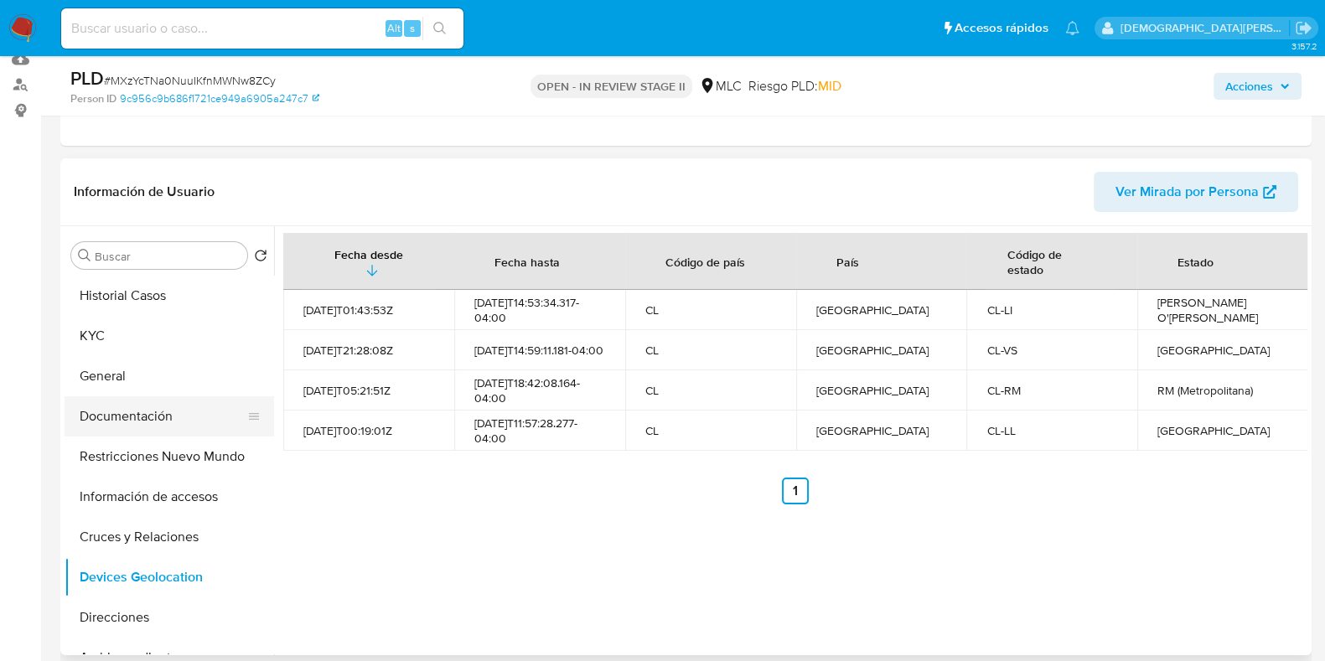
click at [157, 397] on button "Documentación" at bounding box center [163, 416] width 196 height 40
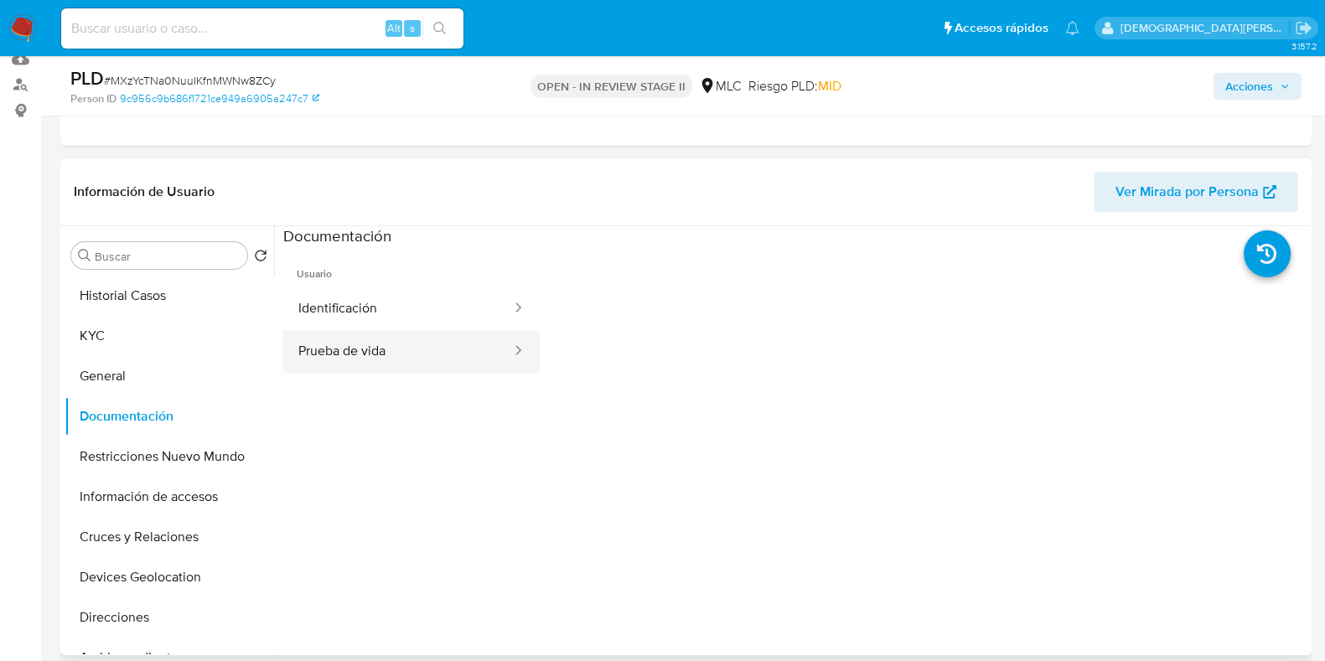
click at [380, 337] on button "Prueba de vida" at bounding box center [398, 351] width 230 height 43
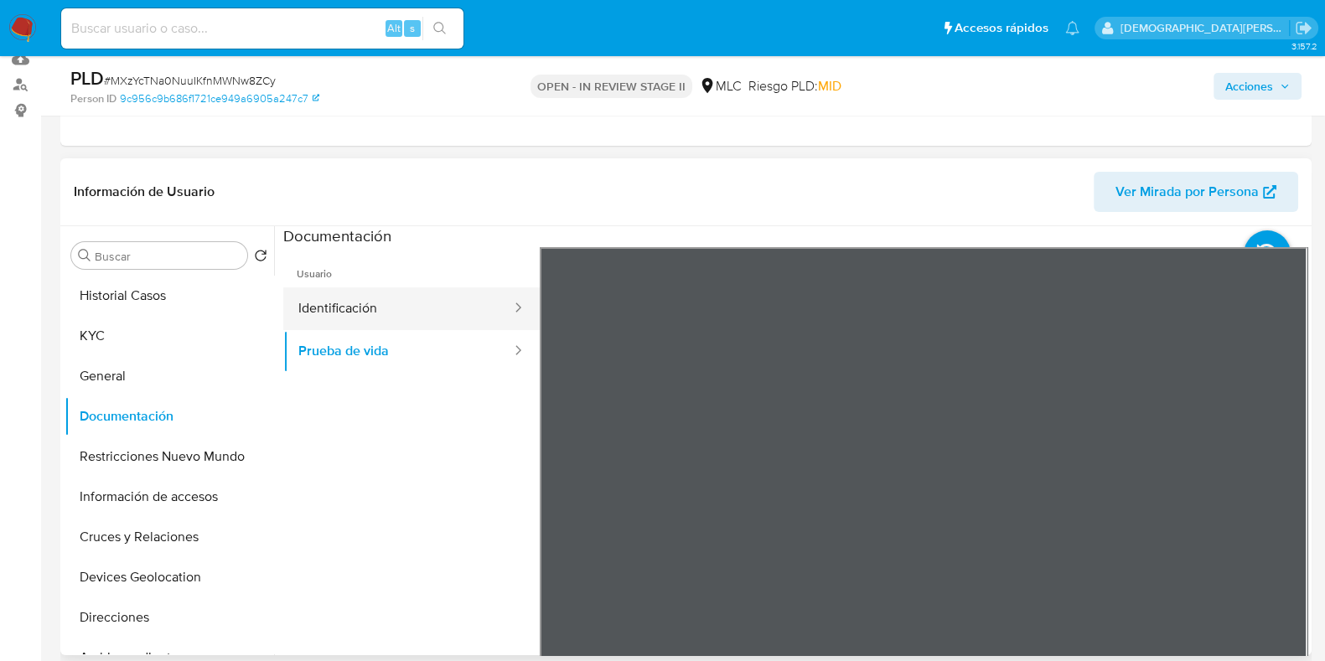
click at [421, 298] on button "Identificación" at bounding box center [398, 308] width 230 height 43
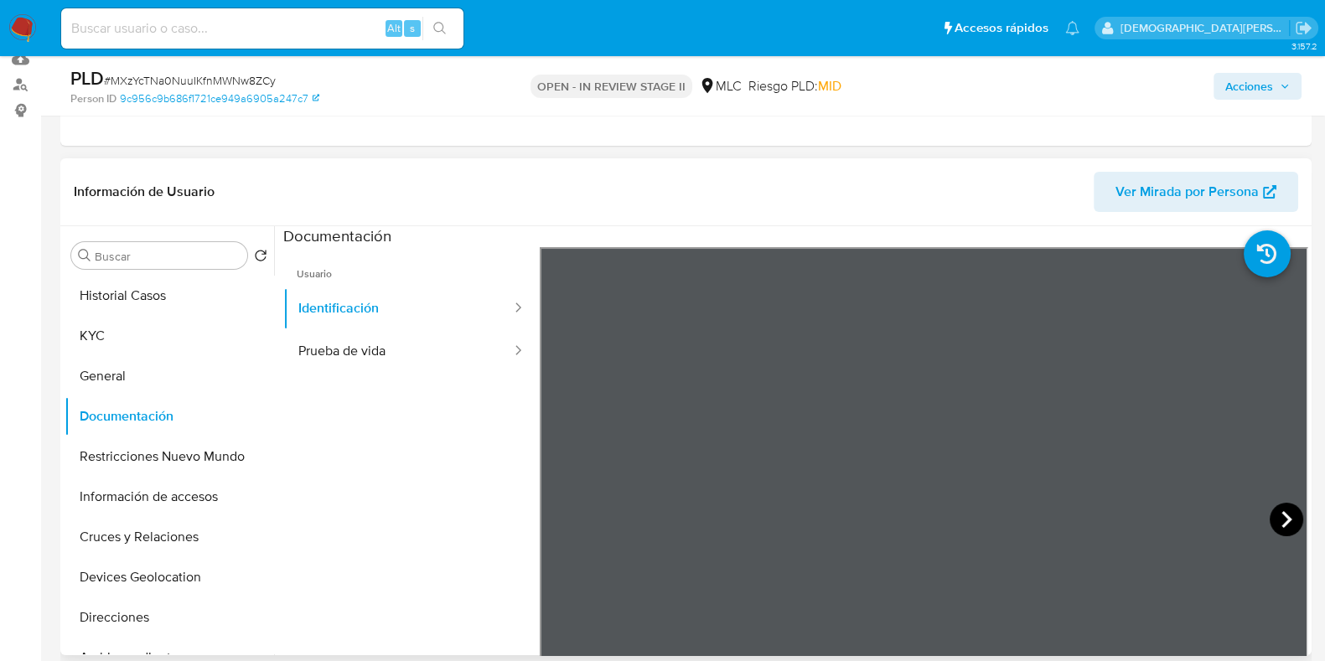
click at [1270, 517] on icon at bounding box center [1287, 520] width 34 height 34
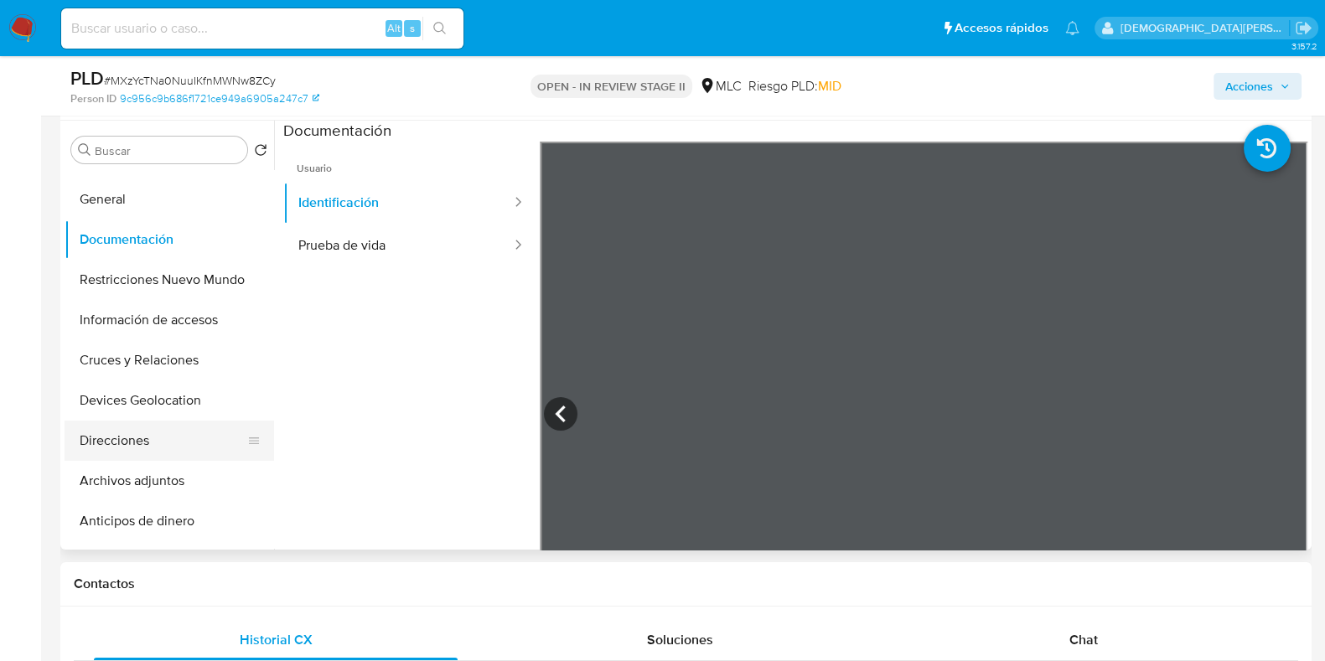
scroll to position [104, 0]
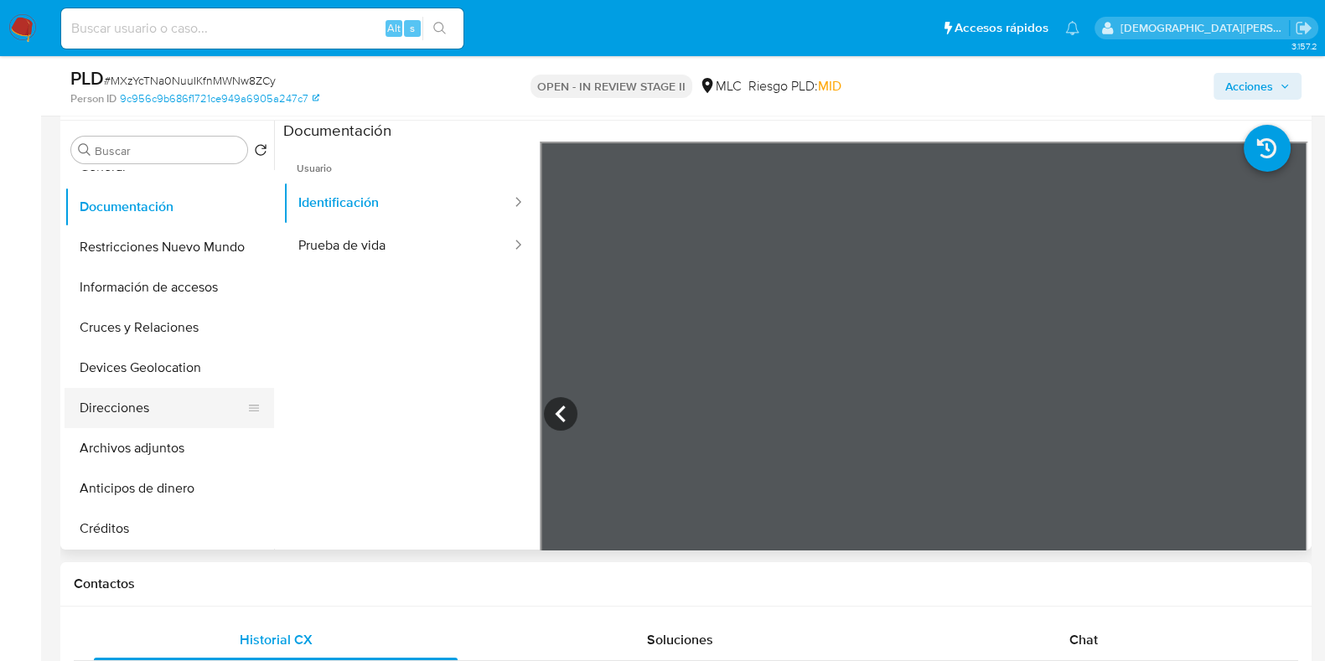
click at [146, 388] on button "Direcciones" at bounding box center [163, 408] width 196 height 40
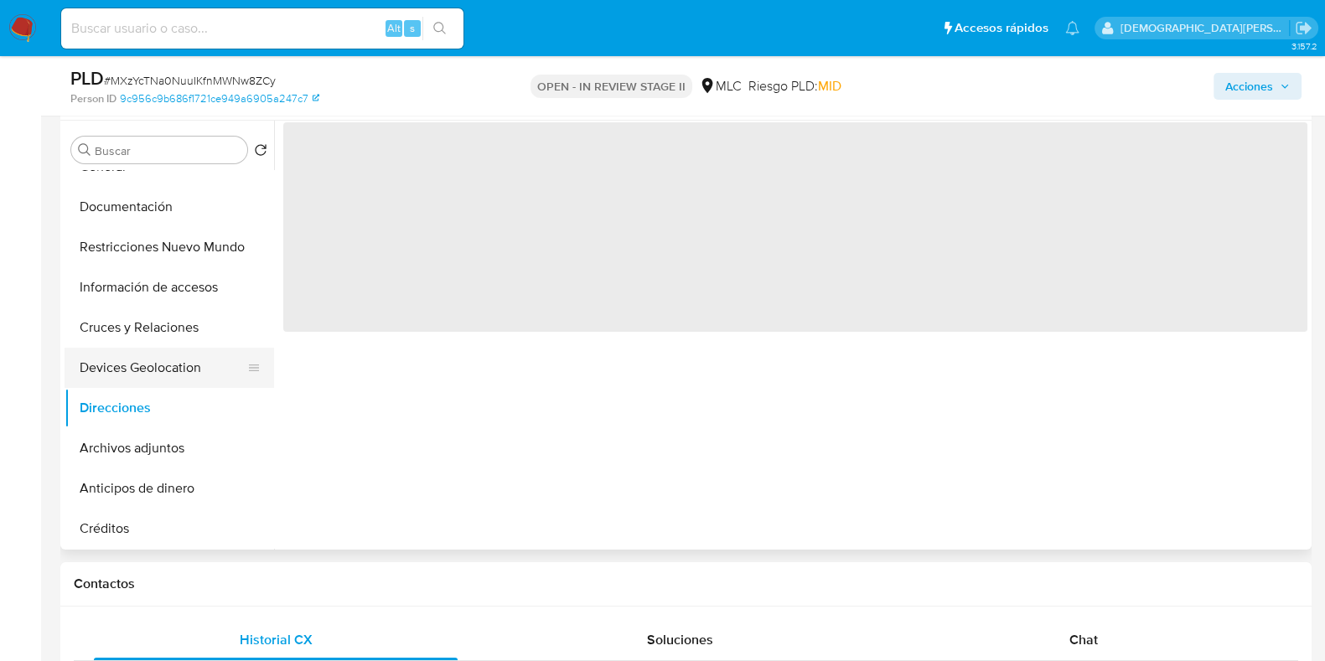
click at [163, 378] on button "Devices Geolocation" at bounding box center [163, 368] width 196 height 40
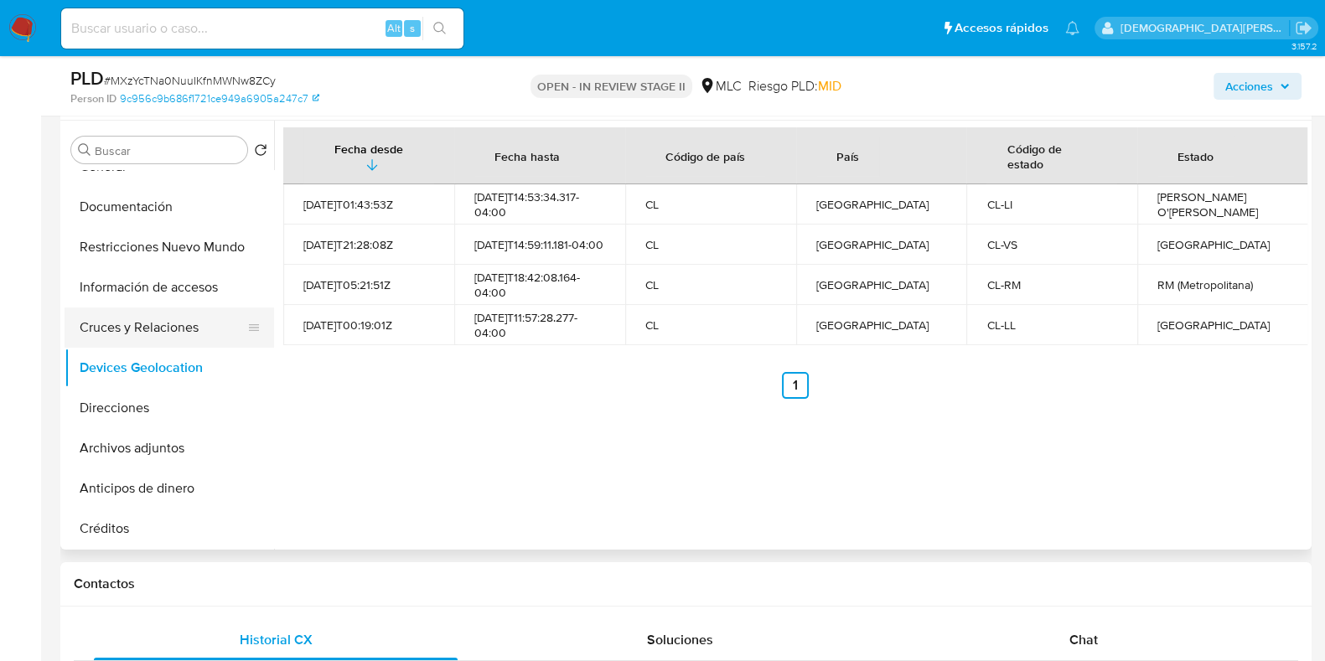
click at [163, 319] on button "Cruces y Relaciones" at bounding box center [163, 328] width 196 height 40
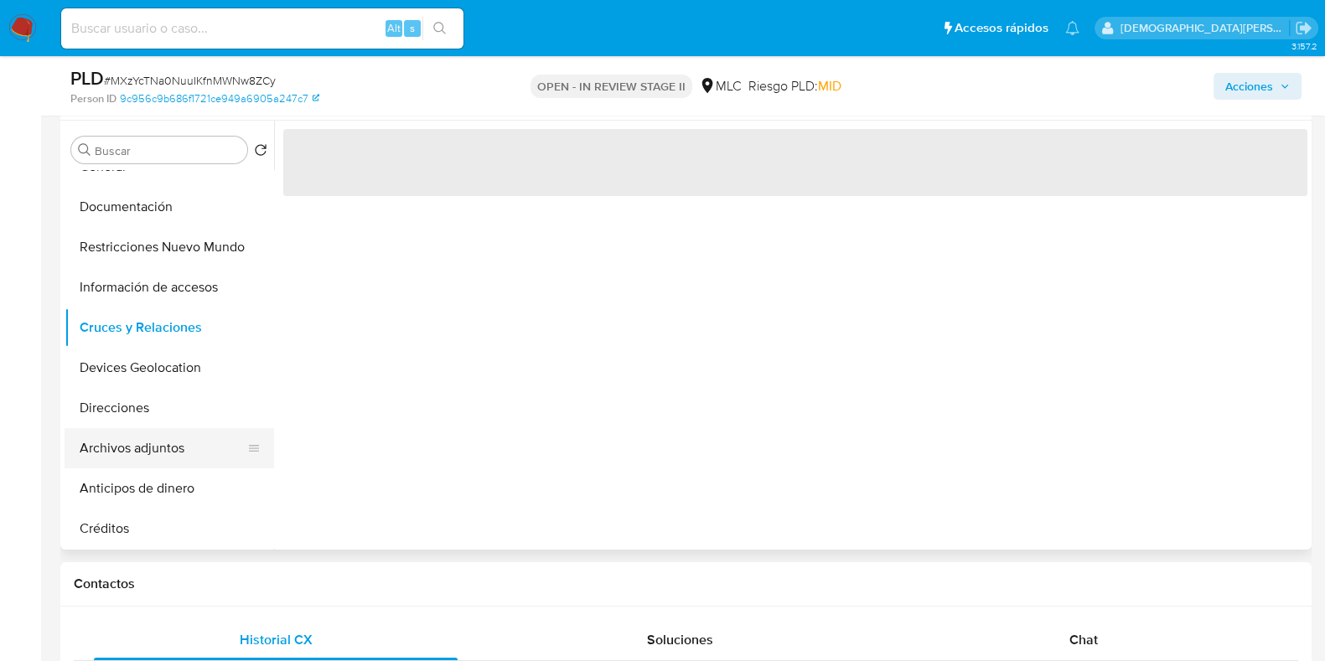
click at [151, 434] on button "Archivos adjuntos" at bounding box center [163, 448] width 196 height 40
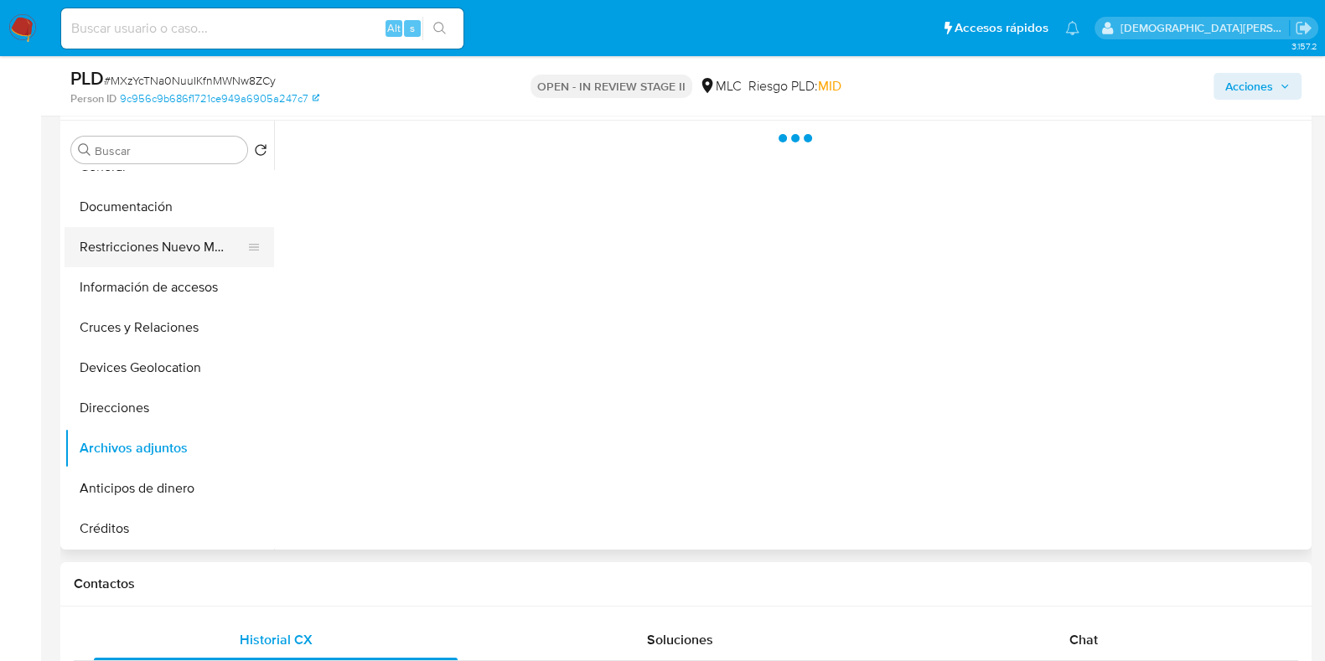
drag, startPoint x: 194, startPoint y: 246, endPoint x: 180, endPoint y: 254, distance: 15.8
click at [180, 254] on button "Restricciones Nuevo Mundo" at bounding box center [163, 247] width 196 height 40
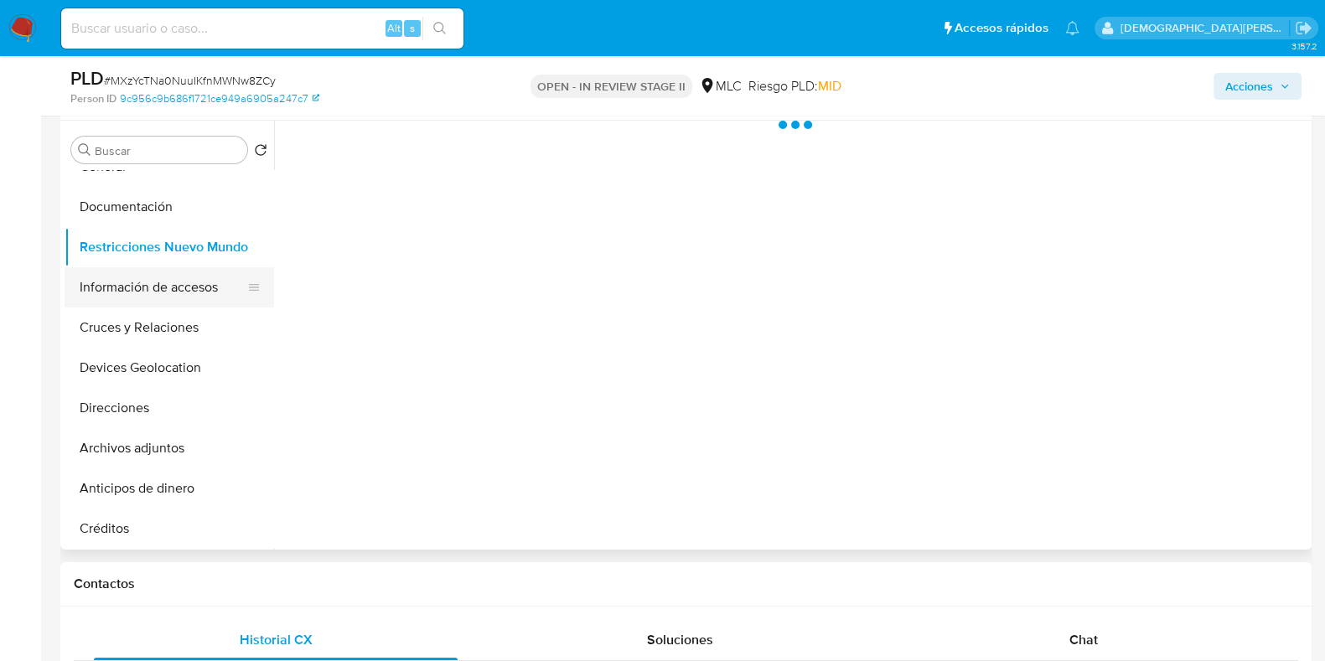
click at [154, 279] on button "Información de accesos" at bounding box center [163, 287] width 196 height 40
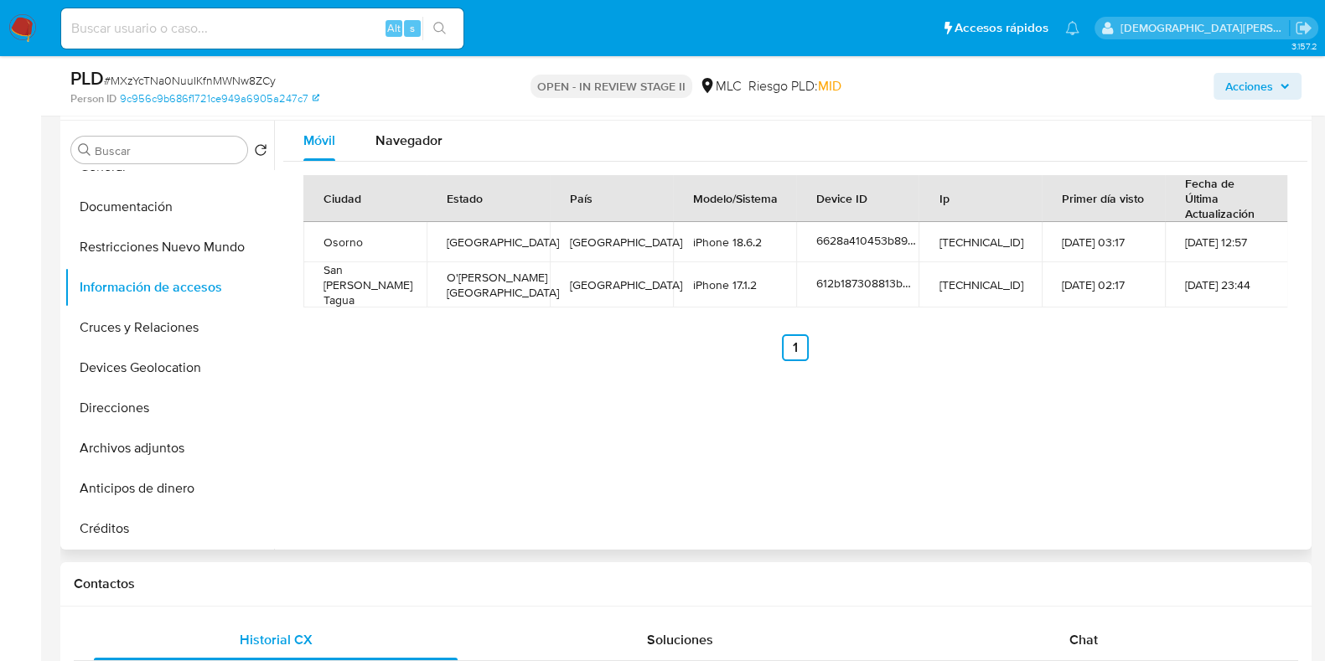
click at [701, 233] on td "iPhone 18.6.2" at bounding box center [734, 242] width 123 height 40
click at [702, 234] on td "iPhone 18.6.2" at bounding box center [734, 242] width 123 height 40
click at [707, 240] on td "iPhone 18.6.2" at bounding box center [734, 242] width 123 height 40
drag, startPoint x: 728, startPoint y: 241, endPoint x: 765, endPoint y: 240, distance: 36.9
click at [765, 240] on td "iPhone 18.6.2" at bounding box center [734, 242] width 123 height 40
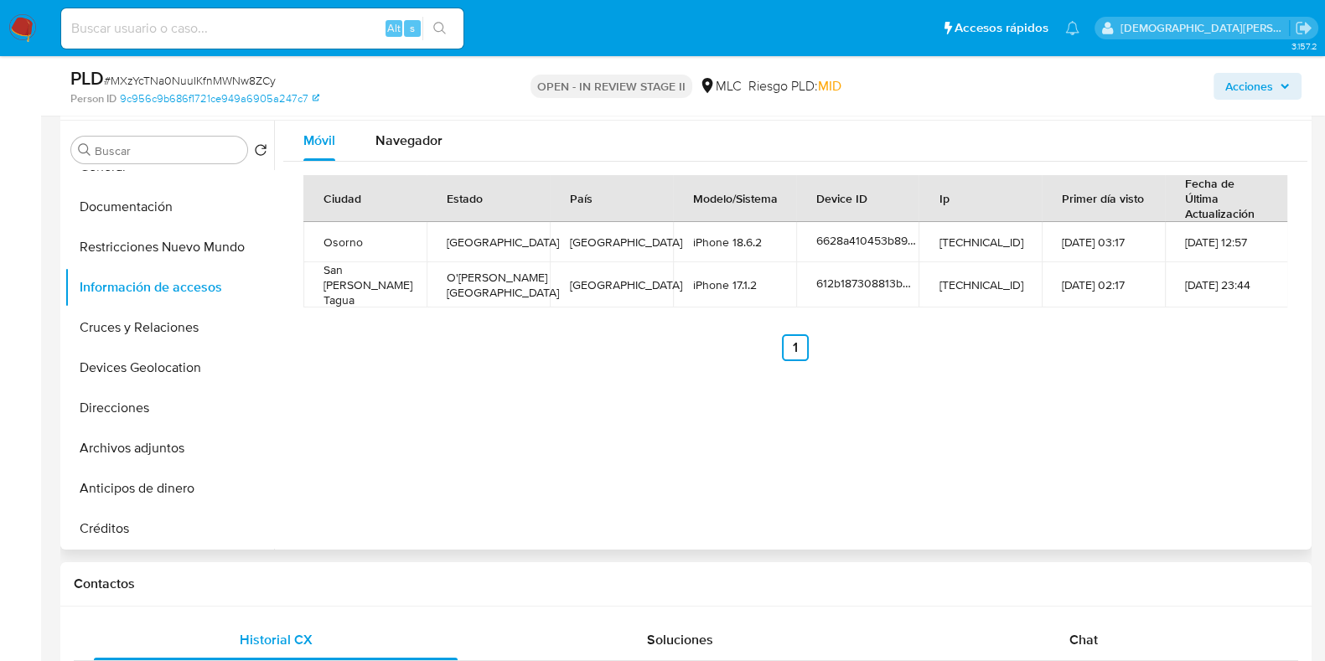
click at [741, 358] on div "Ciudad Estado País Modelo/Sistema Device ID Ip Primer día visto Fecha de Última…" at bounding box center [795, 268] width 1024 height 213
drag, startPoint x: 729, startPoint y: 282, endPoint x: 749, endPoint y: 280, distance: 20.3
click at [749, 280] on td "iPhone 17.1.2" at bounding box center [734, 284] width 123 height 45
click at [742, 308] on div "Ciudad Estado País Modelo/Sistema Device ID Ip Primer día visto Fecha de Última…" at bounding box center [795, 268] width 984 height 186
click at [425, 147] on span "Navegador" at bounding box center [408, 140] width 67 height 19
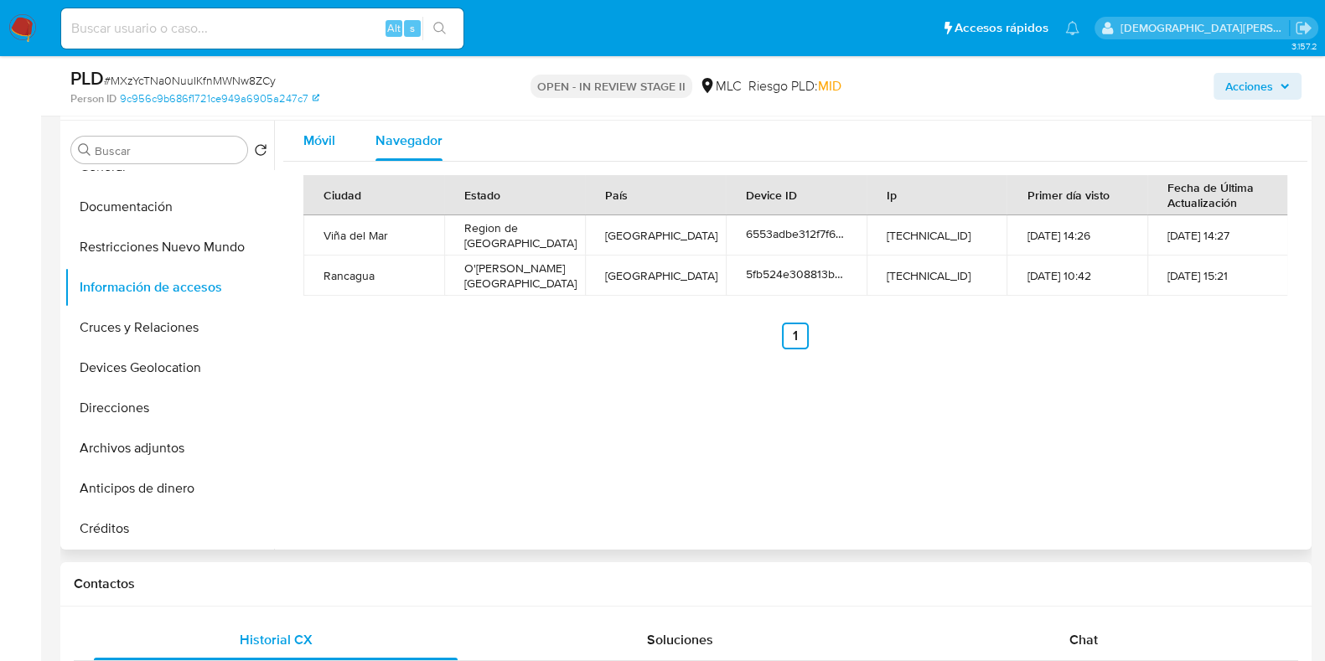
click at [310, 158] on div "Móvil" at bounding box center [319, 141] width 32 height 40
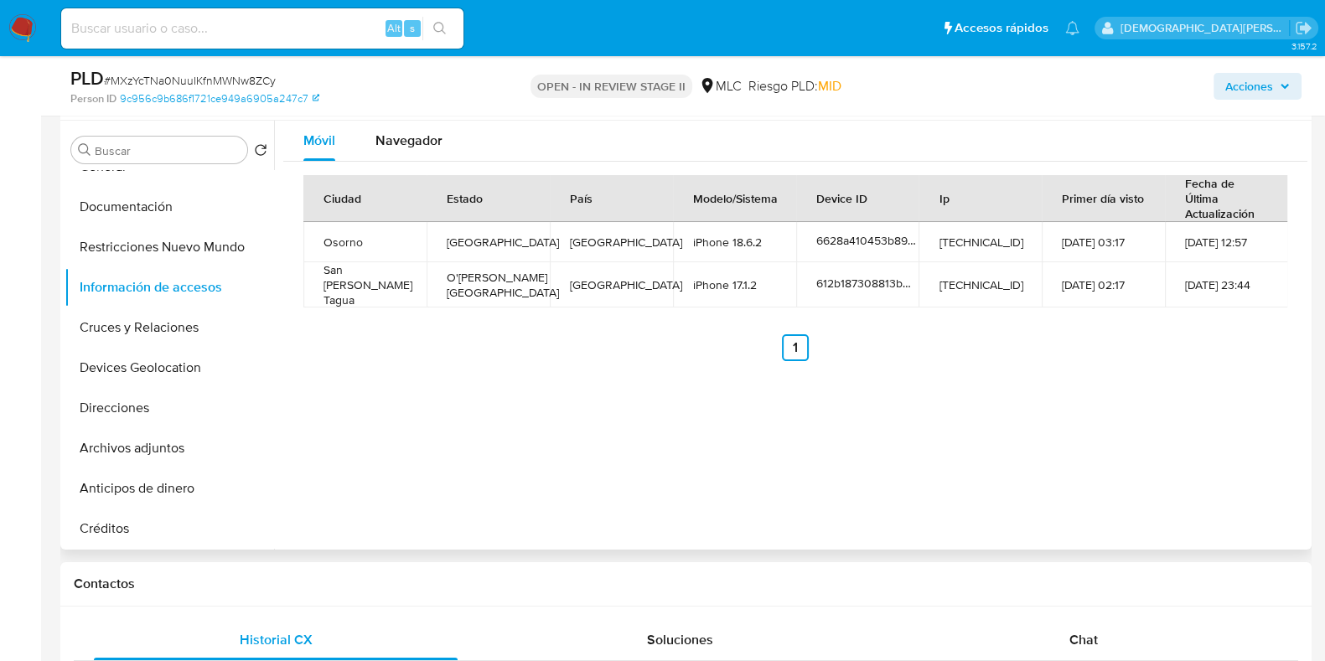
click at [718, 241] on td "iPhone 18.6.2" at bounding box center [734, 242] width 123 height 40
click at [720, 241] on td "iPhone 18.6.2" at bounding box center [734, 242] width 123 height 40
click at [650, 349] on ul "Anterior 1 Siguiente" at bounding box center [795, 347] width 984 height 27
click at [712, 282] on td "iPhone 17.1.2" at bounding box center [734, 284] width 123 height 45
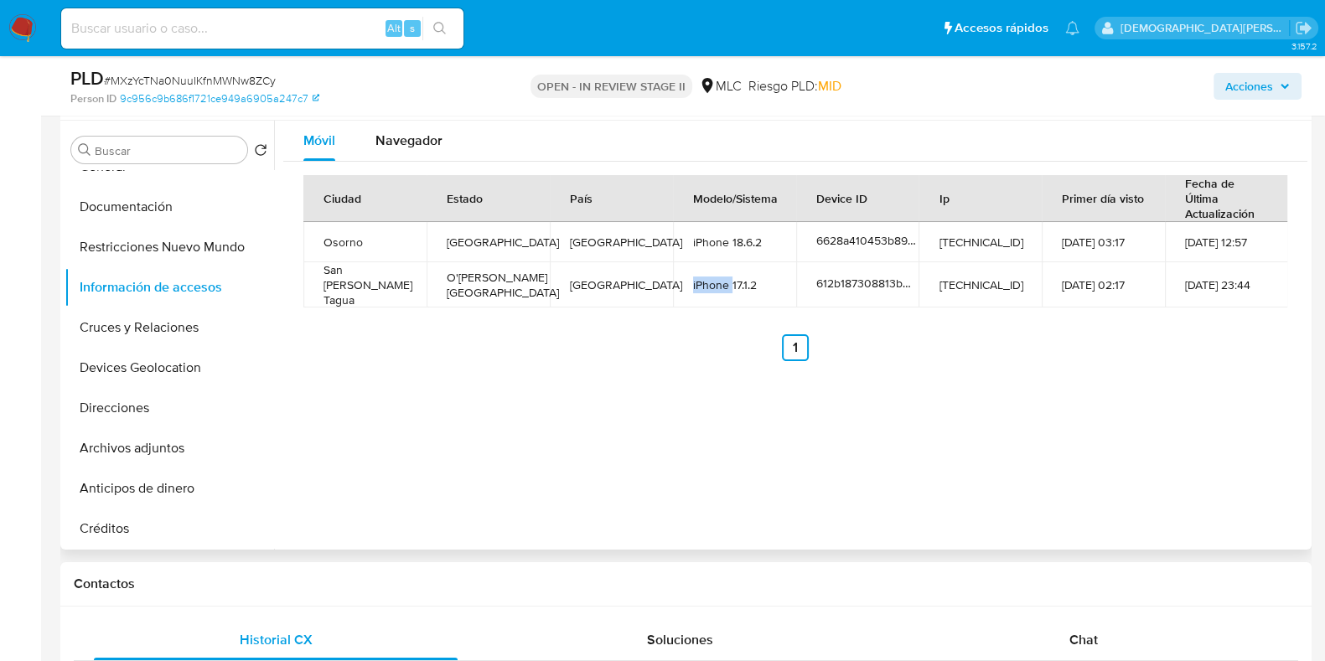
click at [712, 282] on td "iPhone 17.1.2" at bounding box center [734, 284] width 123 height 45
drag, startPoint x: 712, startPoint y: 282, endPoint x: 488, endPoint y: 391, distance: 248.9
click at [708, 282] on td "iPhone 17.1.2" at bounding box center [734, 284] width 123 height 45
drag, startPoint x: 453, startPoint y: 398, endPoint x: 398, endPoint y: 397, distance: 54.5
click at [448, 393] on div "Móvil Navegador Ciudad Estado País Modelo/Sistema Device ID Ip Primer día visto…" at bounding box center [790, 335] width 1033 height 429
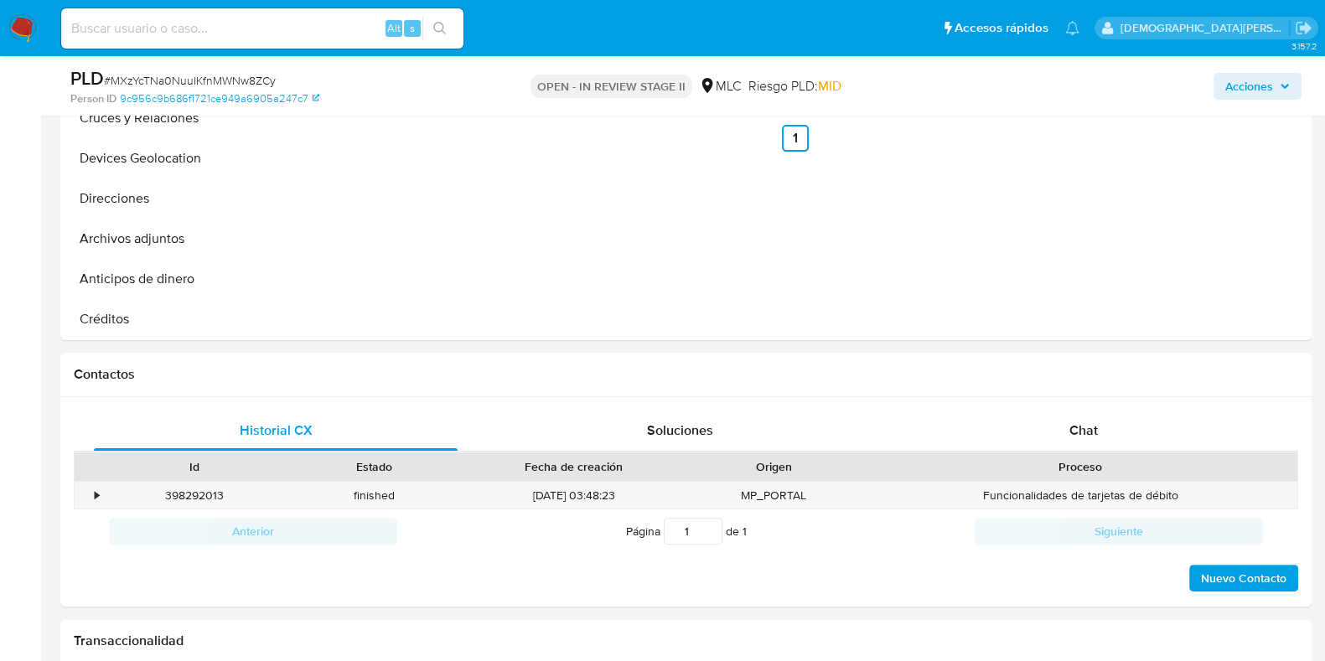
scroll to position [0, 0]
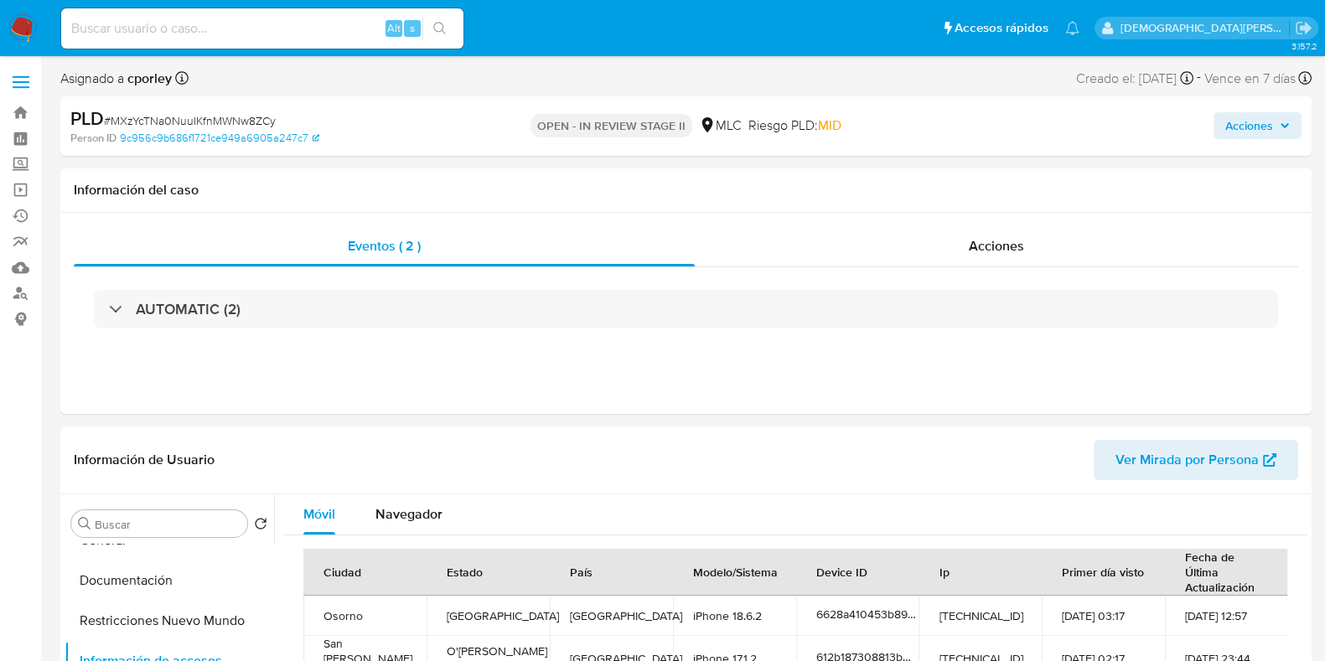
click at [1236, 127] on span "Acciones" at bounding box center [1249, 125] width 48 height 27
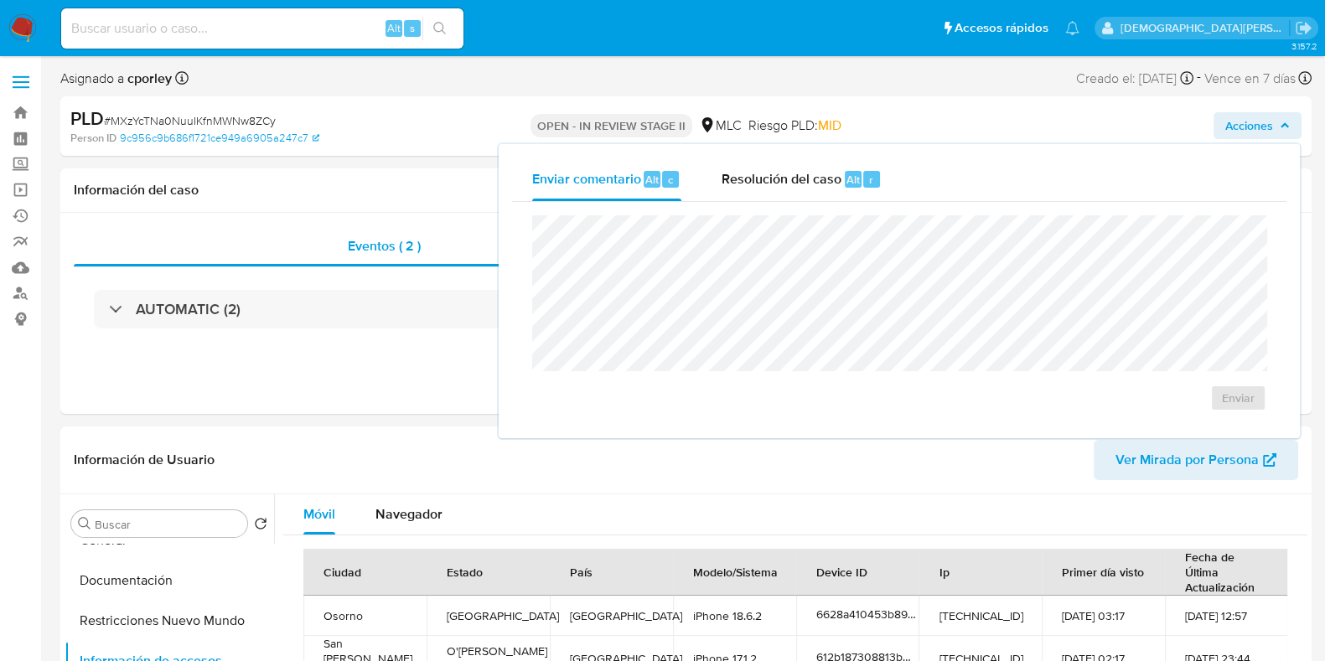
drag, startPoint x: 783, startPoint y: 179, endPoint x: 753, endPoint y: 215, distance: 46.4
click at [774, 184] on span "Resolución del caso" at bounding box center [782, 178] width 120 height 19
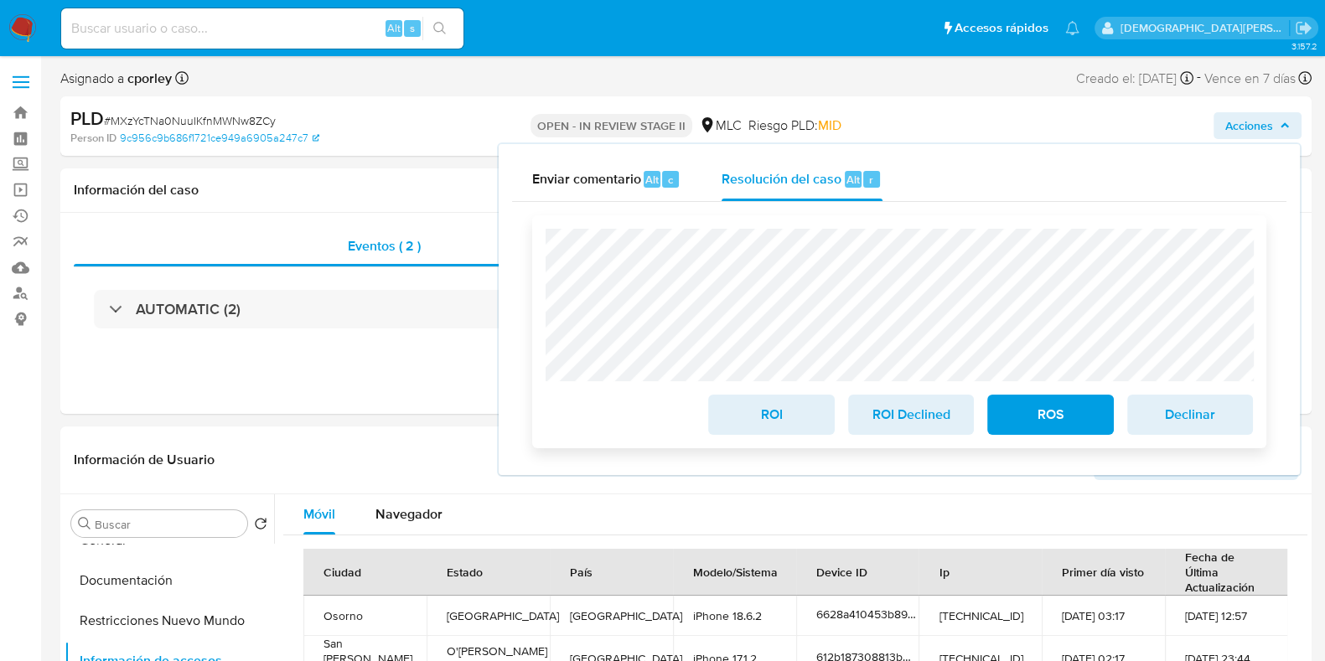
click at [754, 415] on span "ROI" at bounding box center [771, 414] width 82 height 37
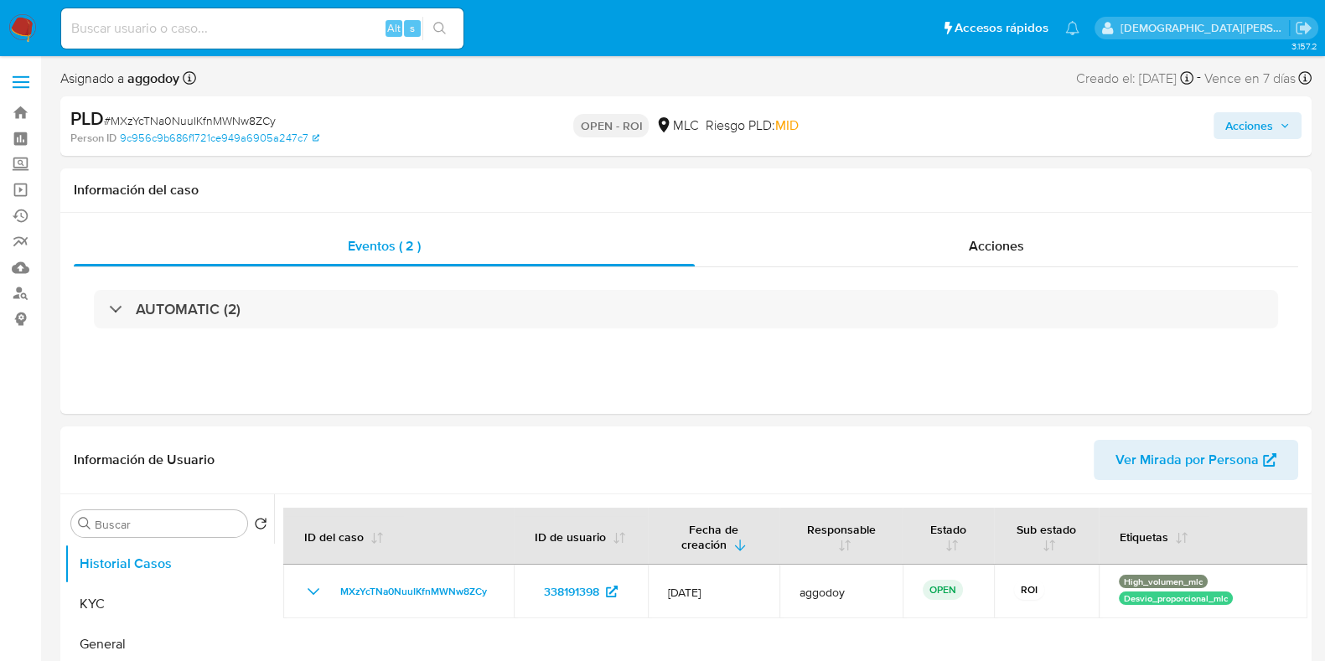
select select "10"
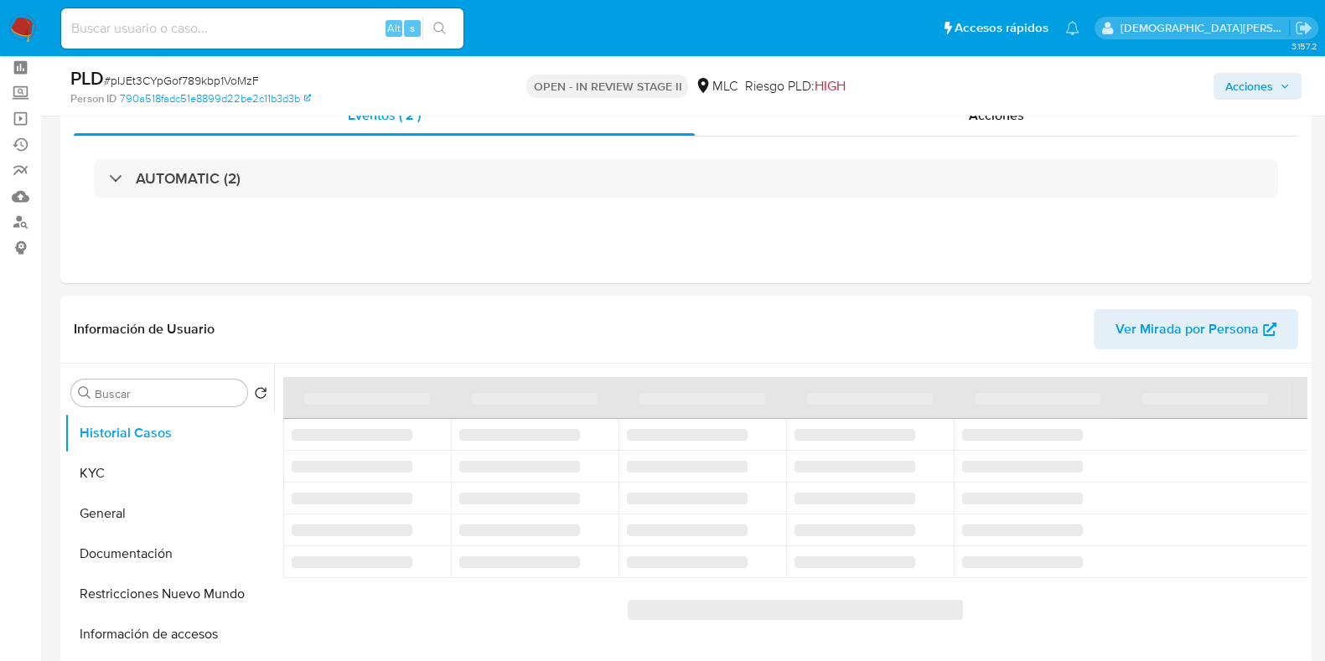
scroll to position [104, 0]
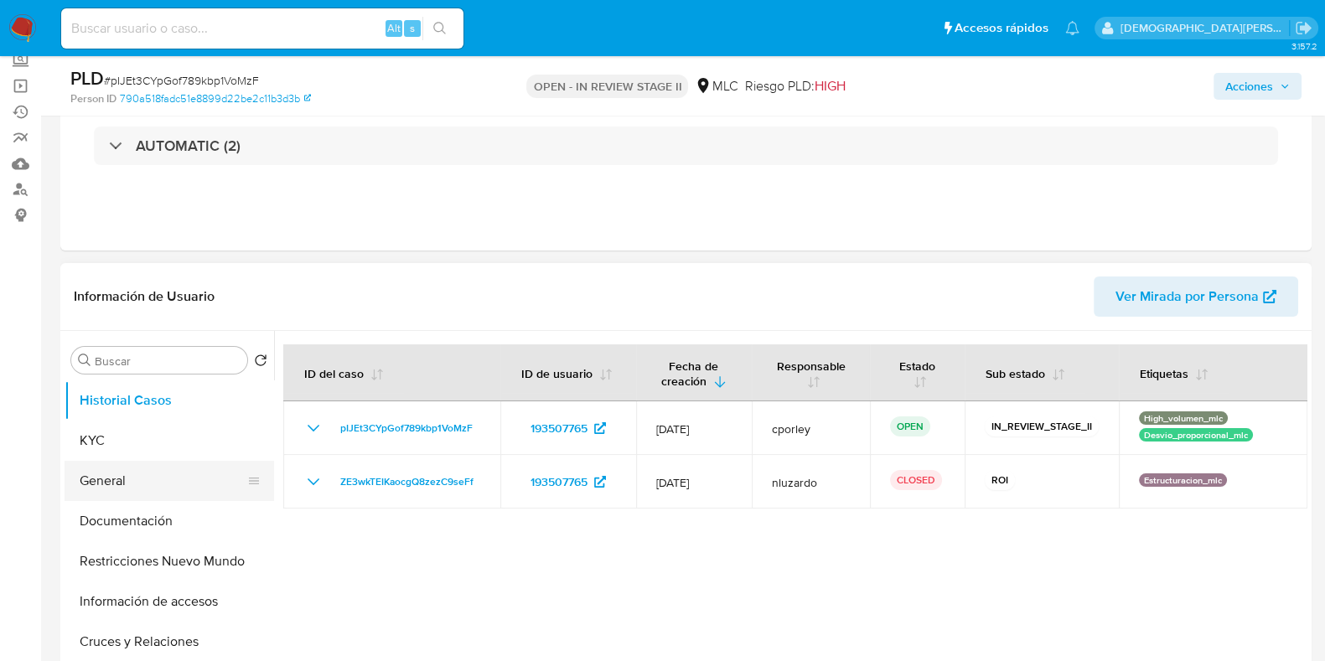
click at [165, 484] on button "General" at bounding box center [163, 481] width 196 height 40
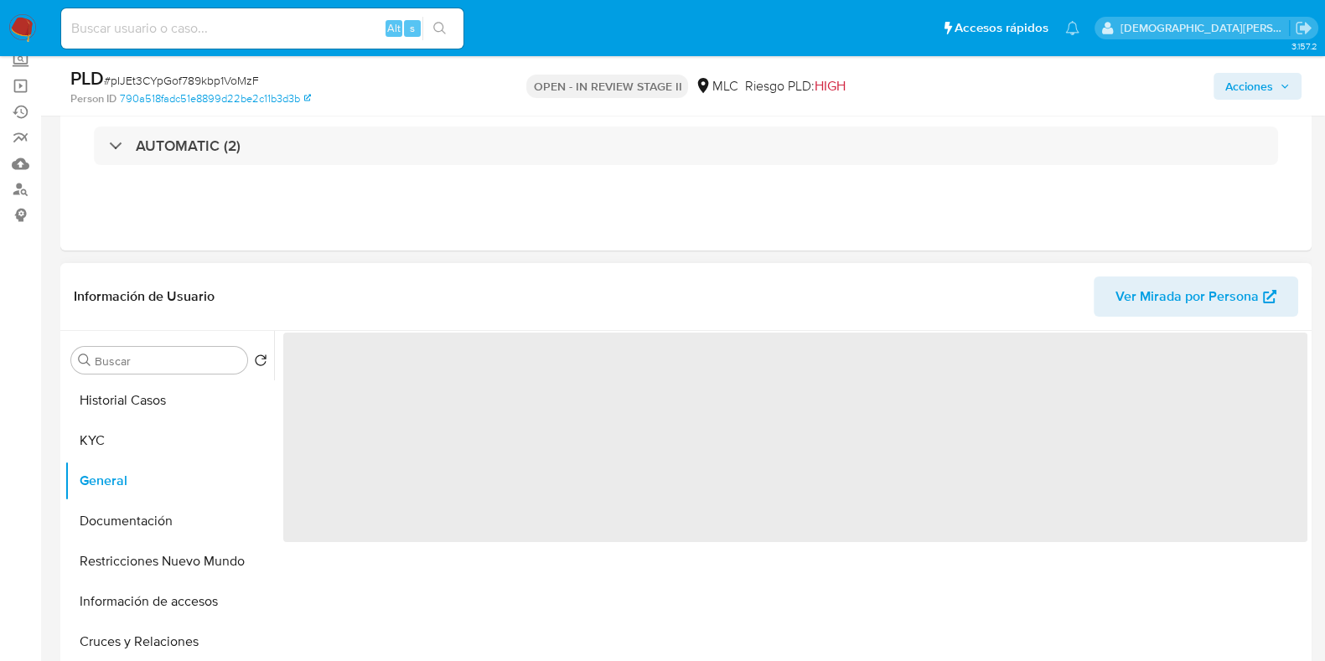
select select "10"
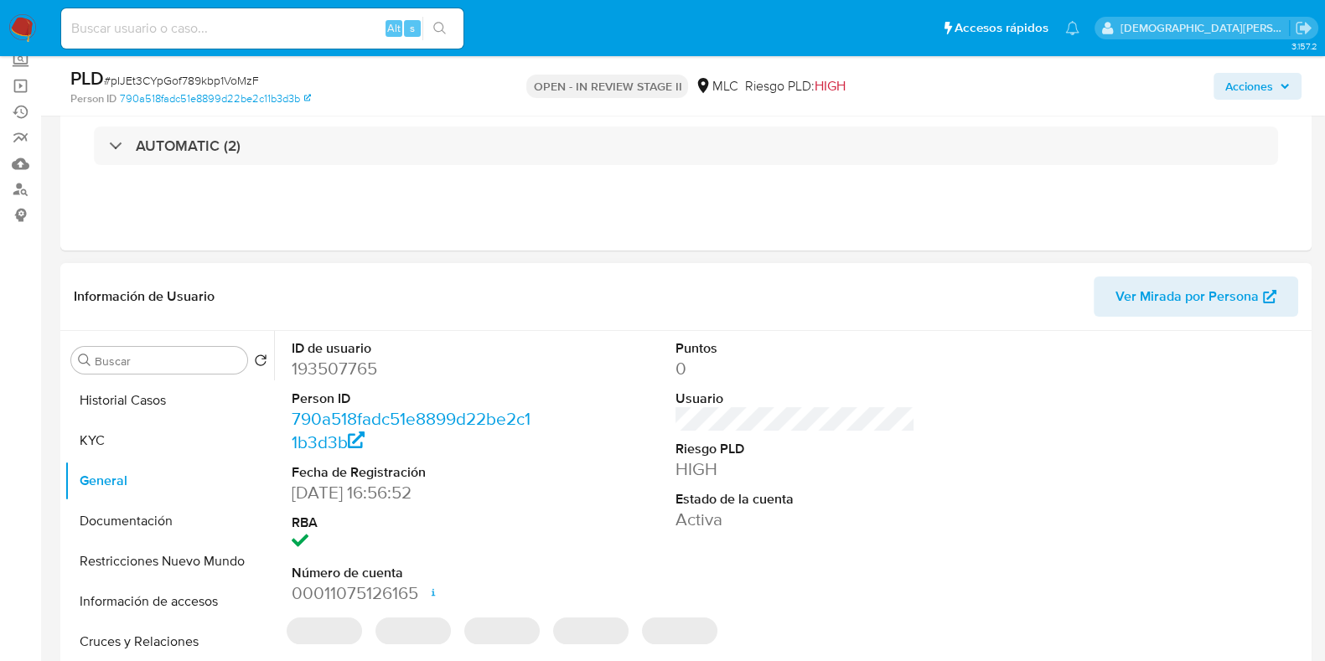
click at [333, 375] on dd "193507765" at bounding box center [412, 368] width 240 height 23
copy dd "193507765"
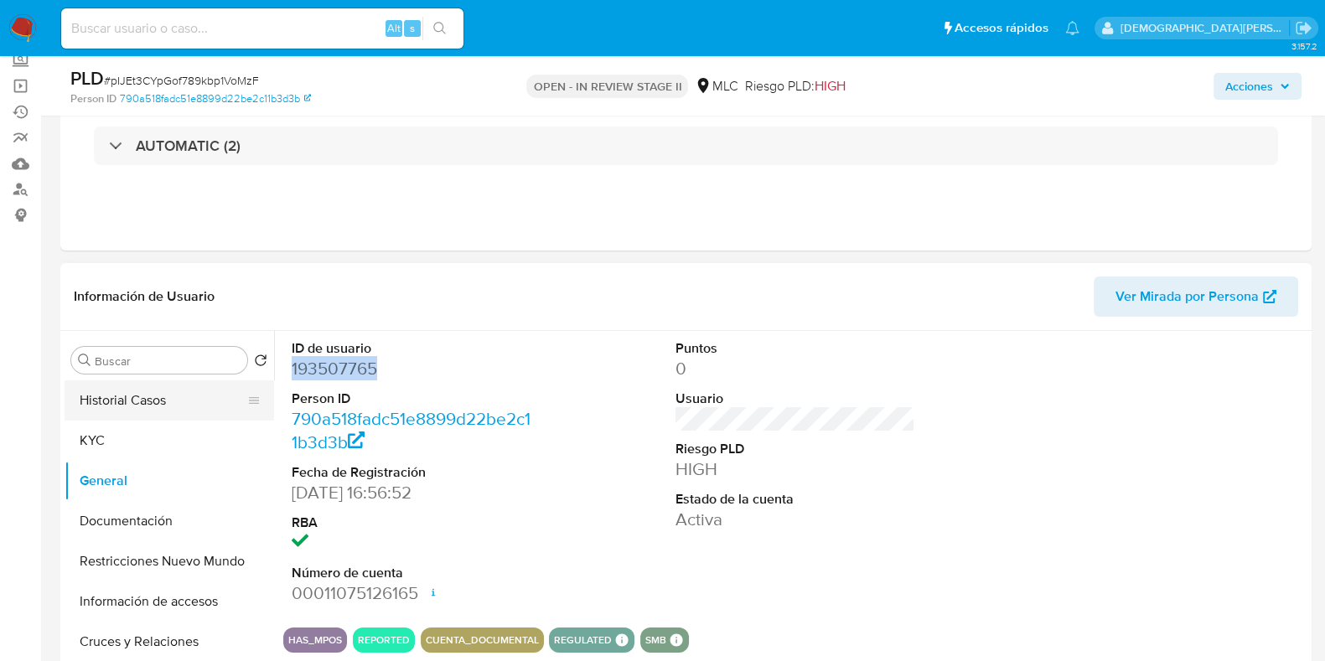
click at [149, 406] on button "Historial Casos" at bounding box center [163, 401] width 196 height 40
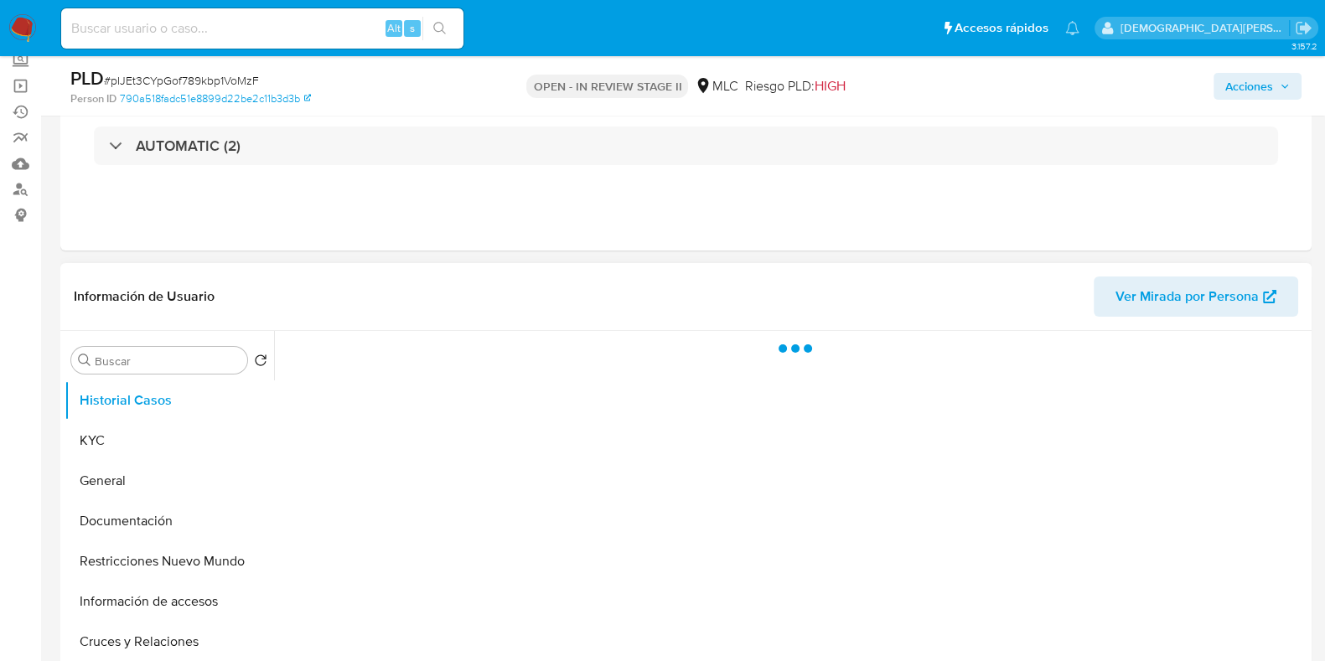
scroll to position [209, 0]
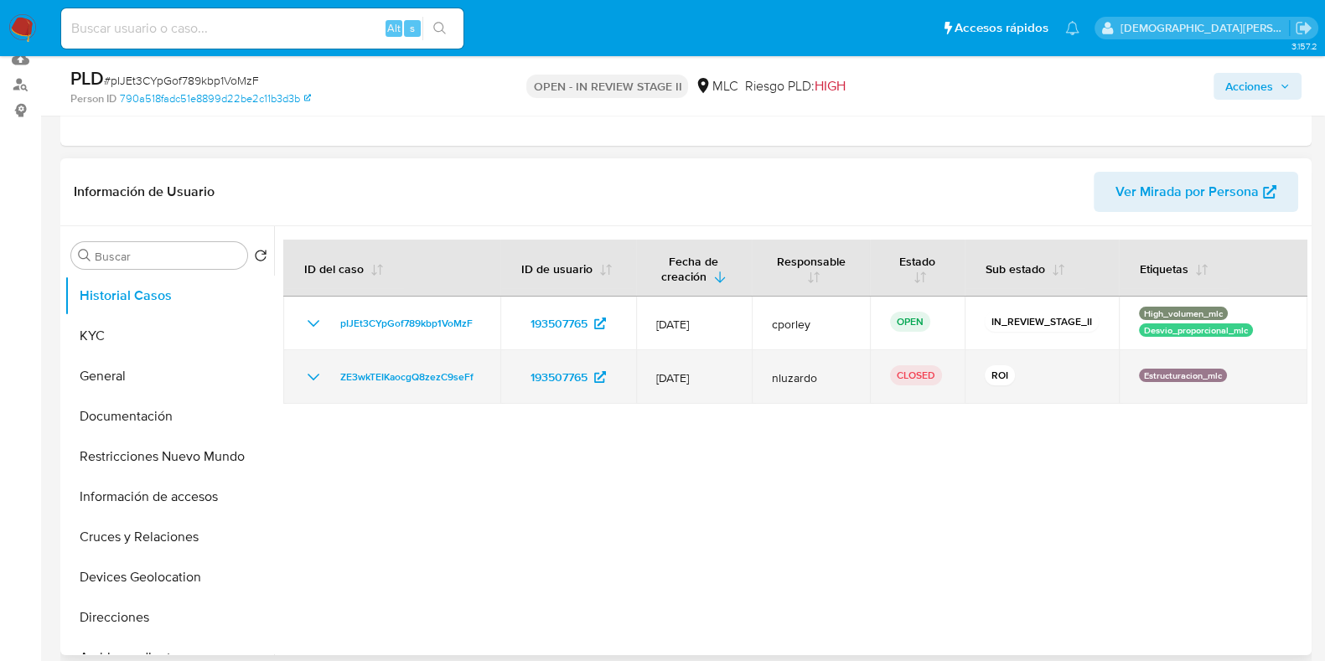
click at [312, 375] on icon "Mostrar/Ocultar" at bounding box center [313, 377] width 20 height 20
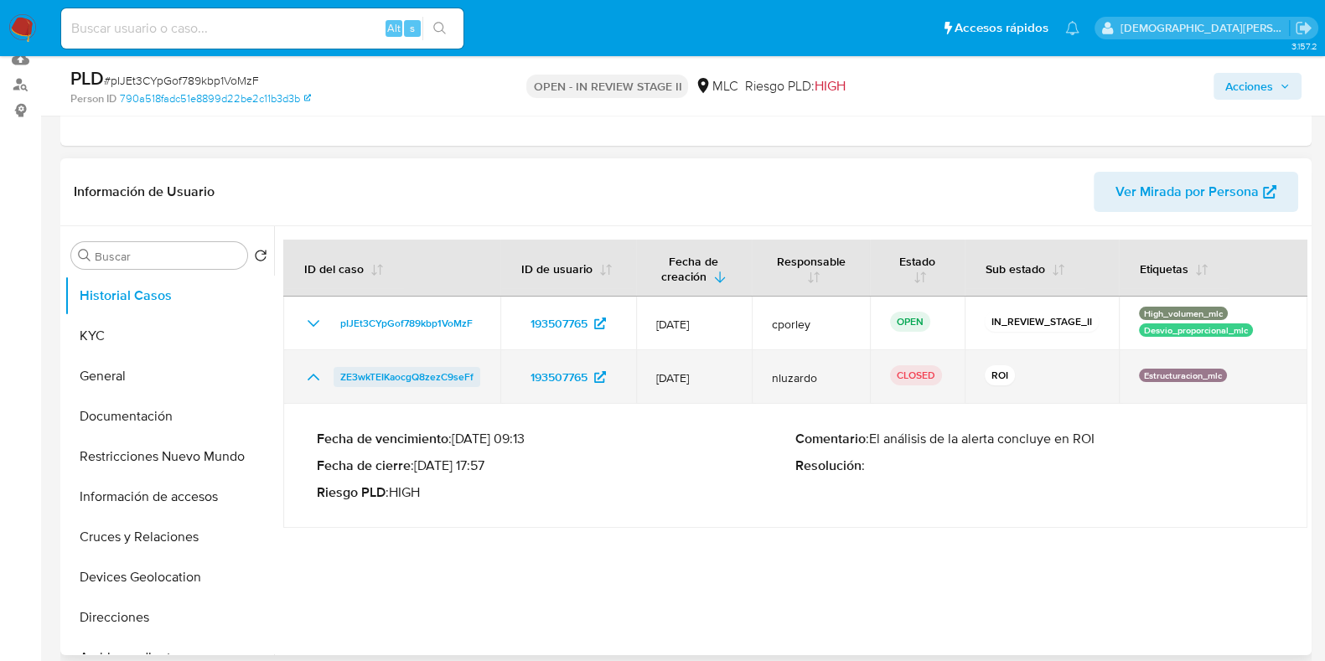
click at [440, 379] on span "ZE3wkTEIKaocgQ8zezC9seFf" at bounding box center [406, 377] width 133 height 20
click at [406, 378] on span "ZE3wkTEIKaocgQ8zezC9seFf" at bounding box center [406, 377] width 133 height 20
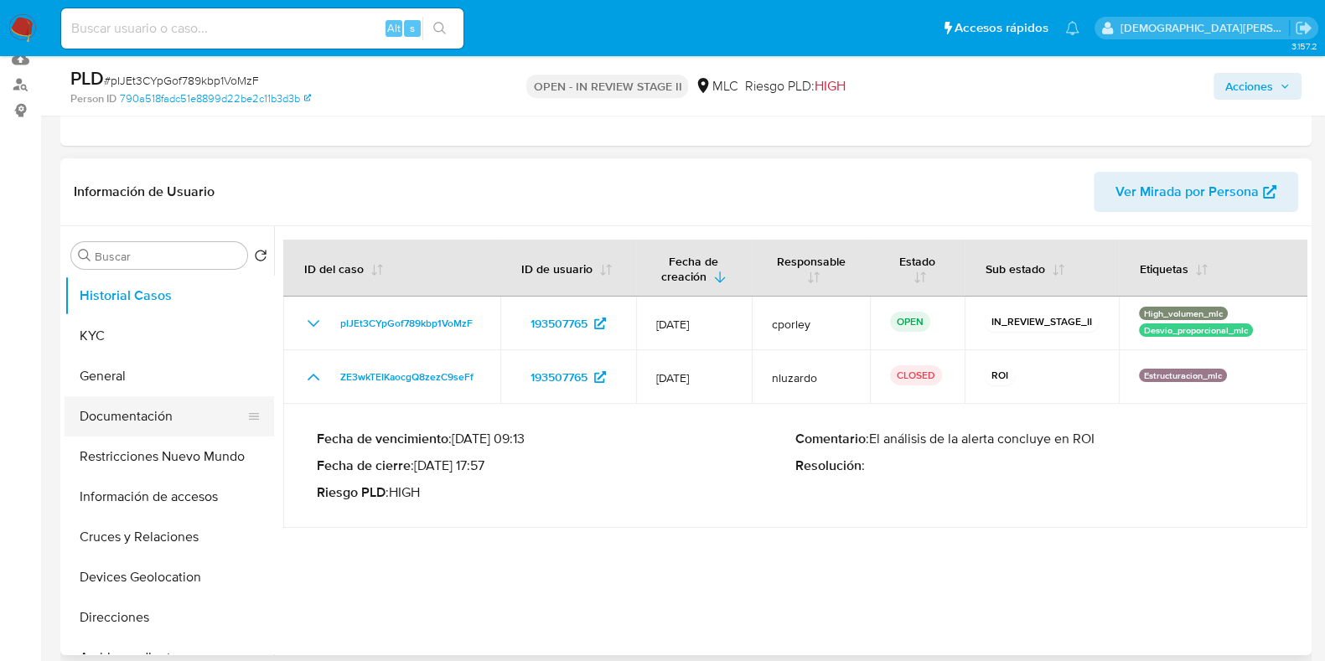
click at [158, 423] on button "Documentación" at bounding box center [163, 416] width 196 height 40
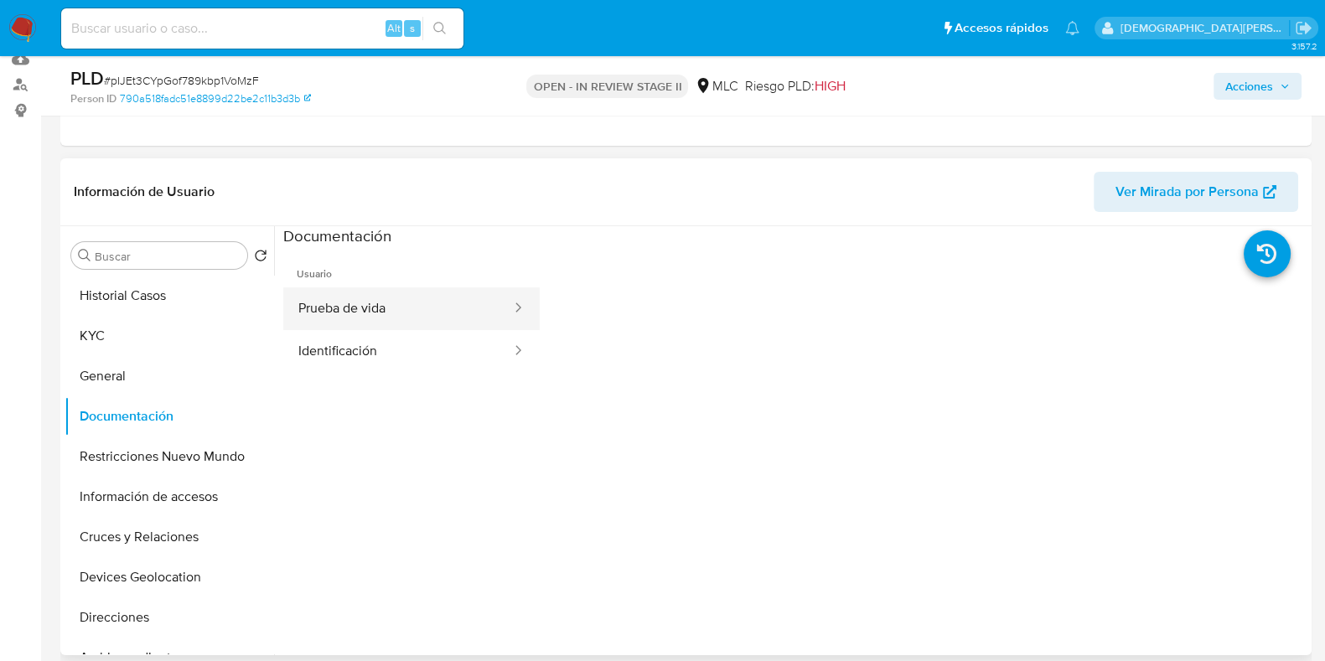
click at [386, 296] on button "Prueba de vida" at bounding box center [398, 308] width 230 height 43
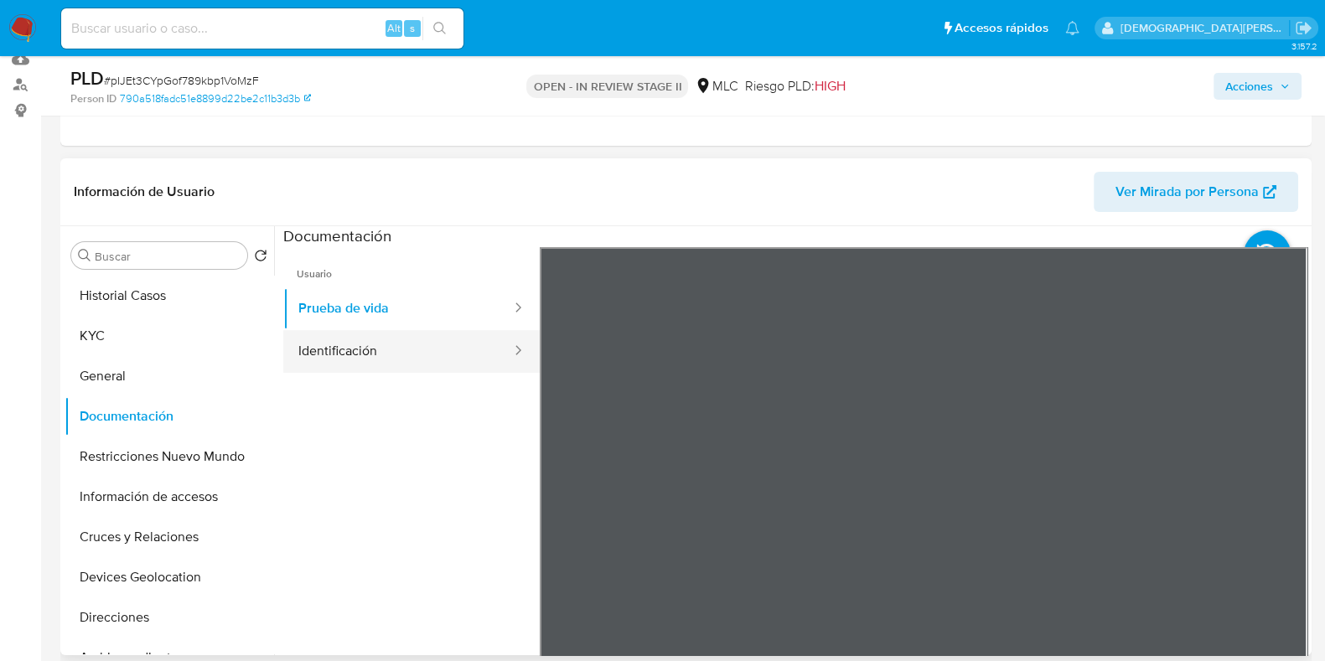
click at [434, 361] on button "Identificación" at bounding box center [398, 351] width 230 height 43
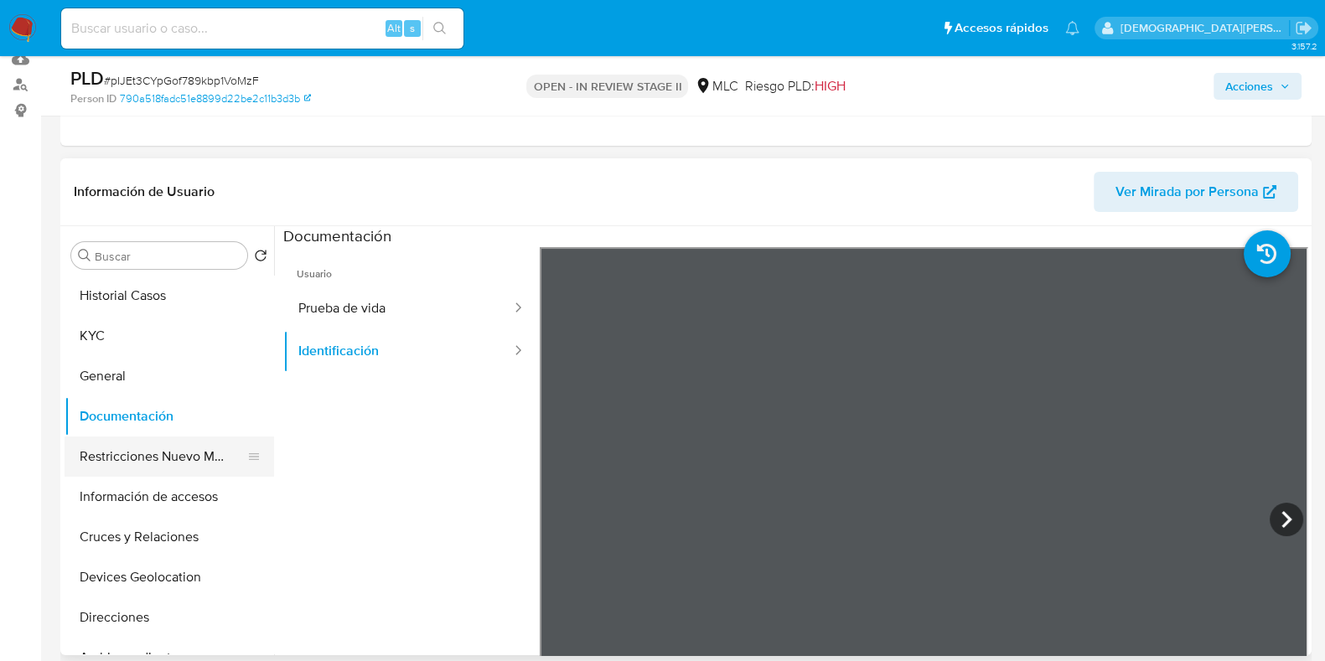
click at [147, 452] on button "Restricciones Nuevo Mundo" at bounding box center [163, 457] width 196 height 40
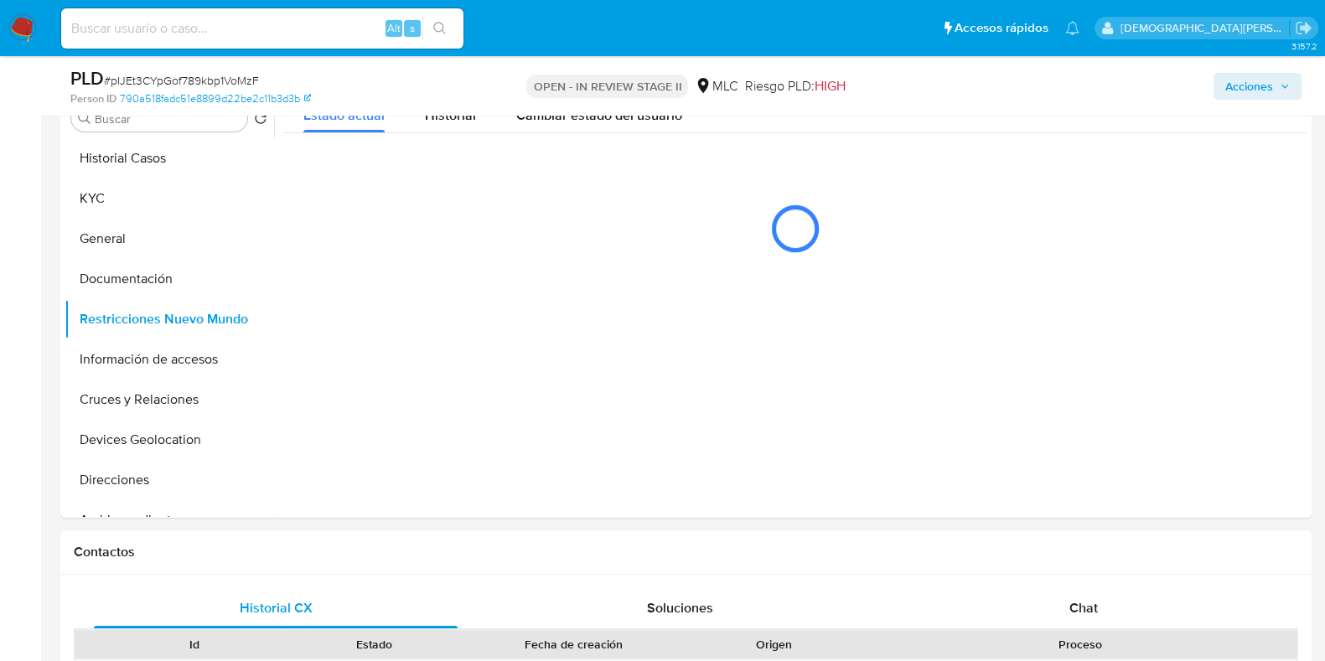
scroll to position [314, 0]
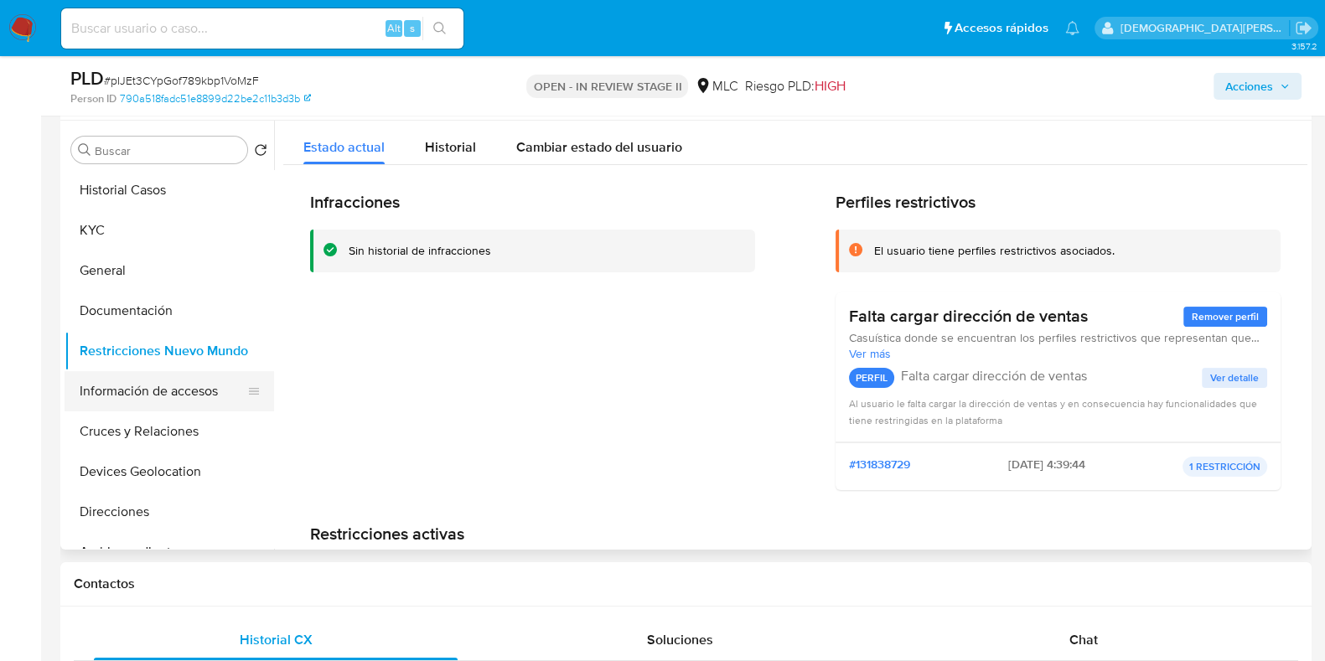
click at [122, 391] on button "Información de accesos" at bounding box center [163, 391] width 196 height 40
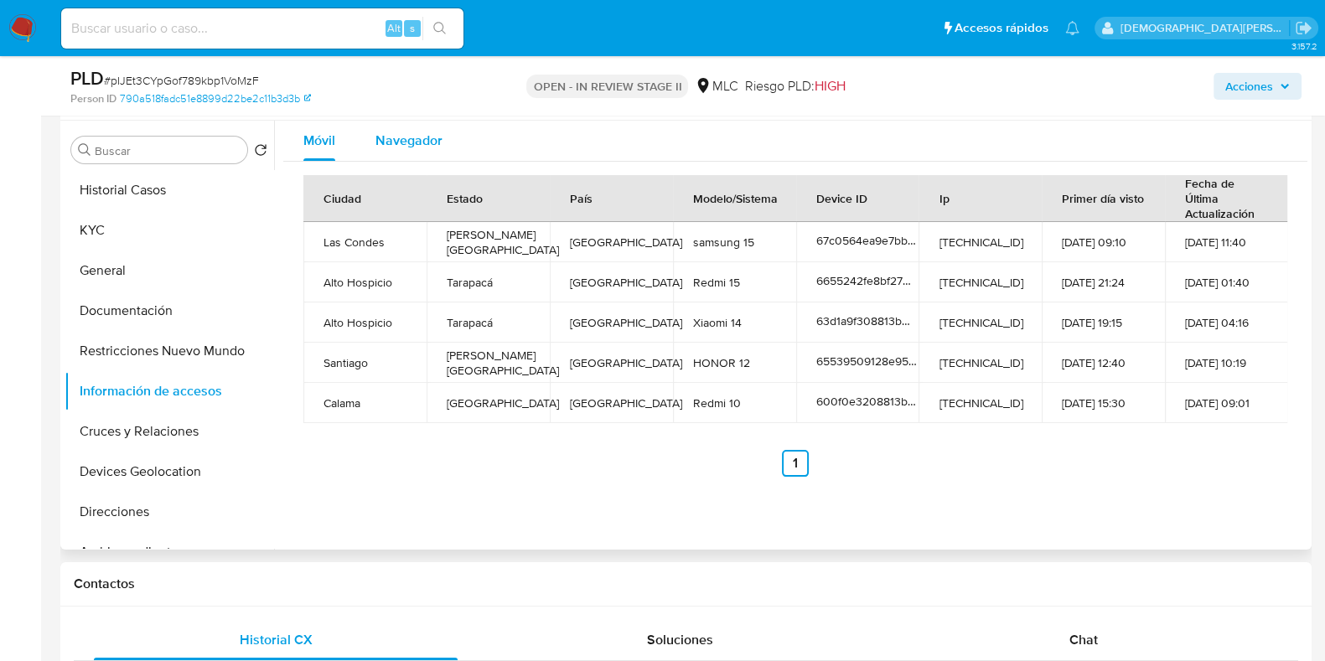
drag, startPoint x: 410, startPoint y: 142, endPoint x: 411, endPoint y: 156, distance: 14.3
click at [411, 142] on span "Navegador" at bounding box center [408, 140] width 67 height 19
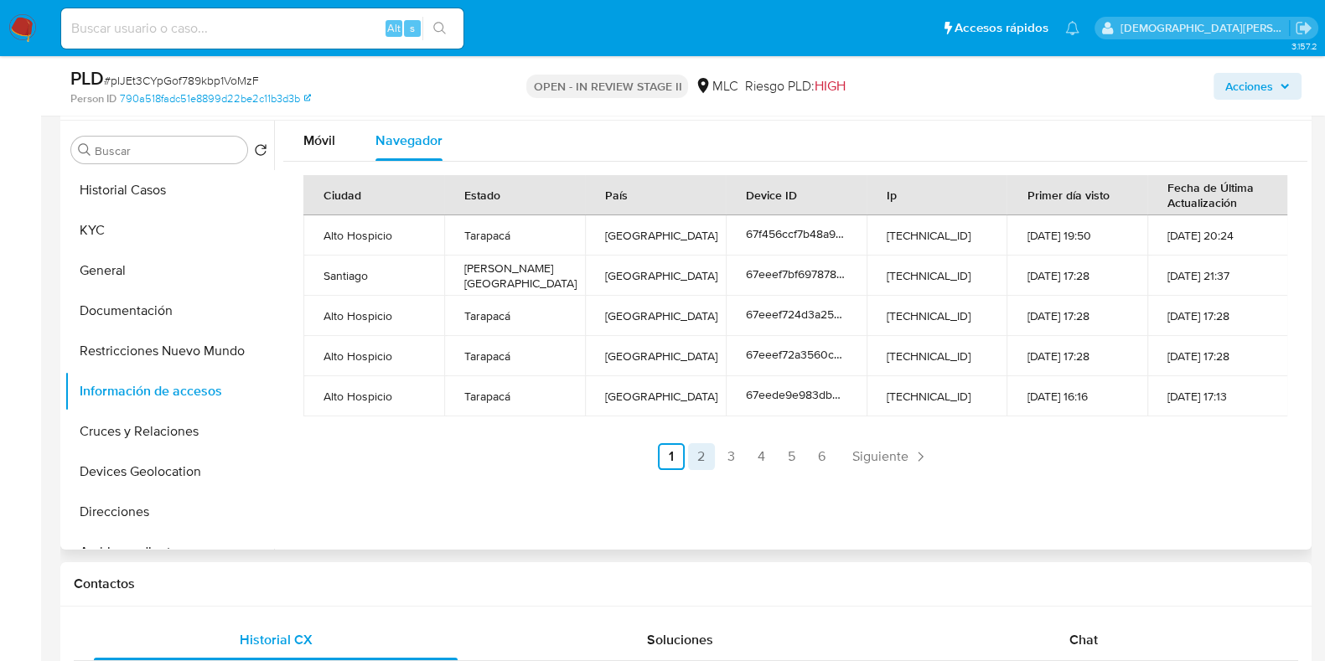
click at [707, 458] on link "2" at bounding box center [701, 456] width 27 height 27
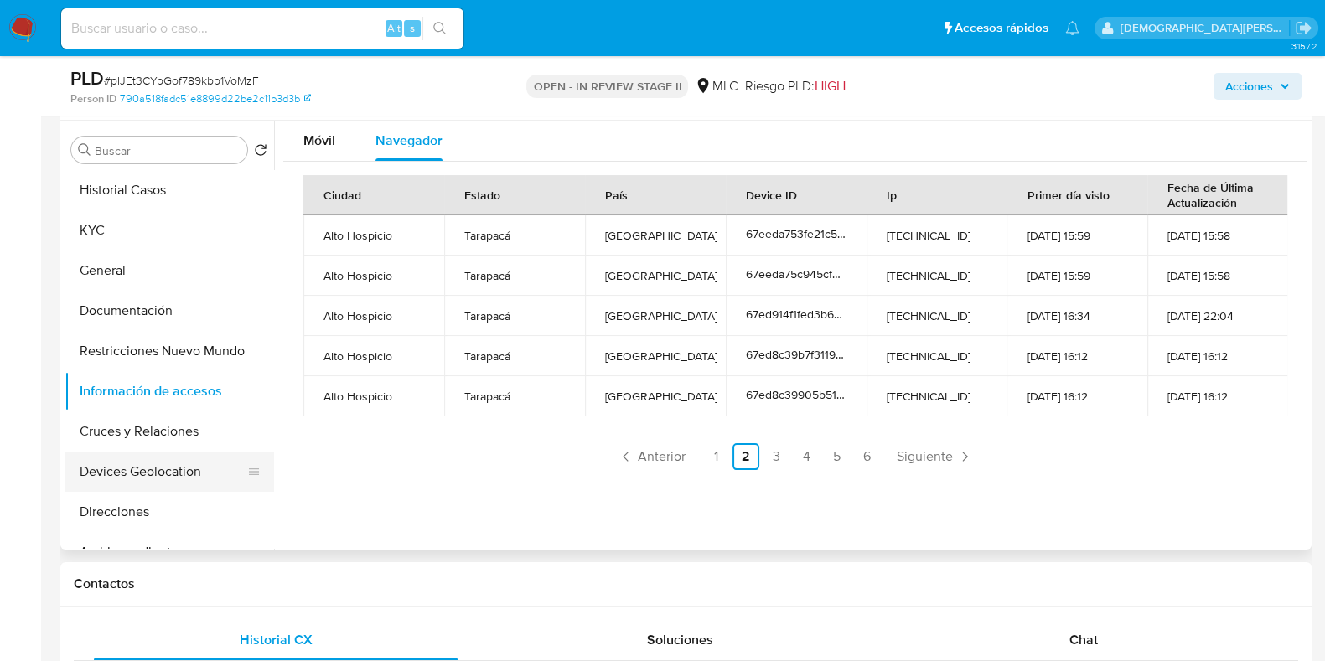
click at [113, 475] on button "Devices Geolocation" at bounding box center [163, 472] width 196 height 40
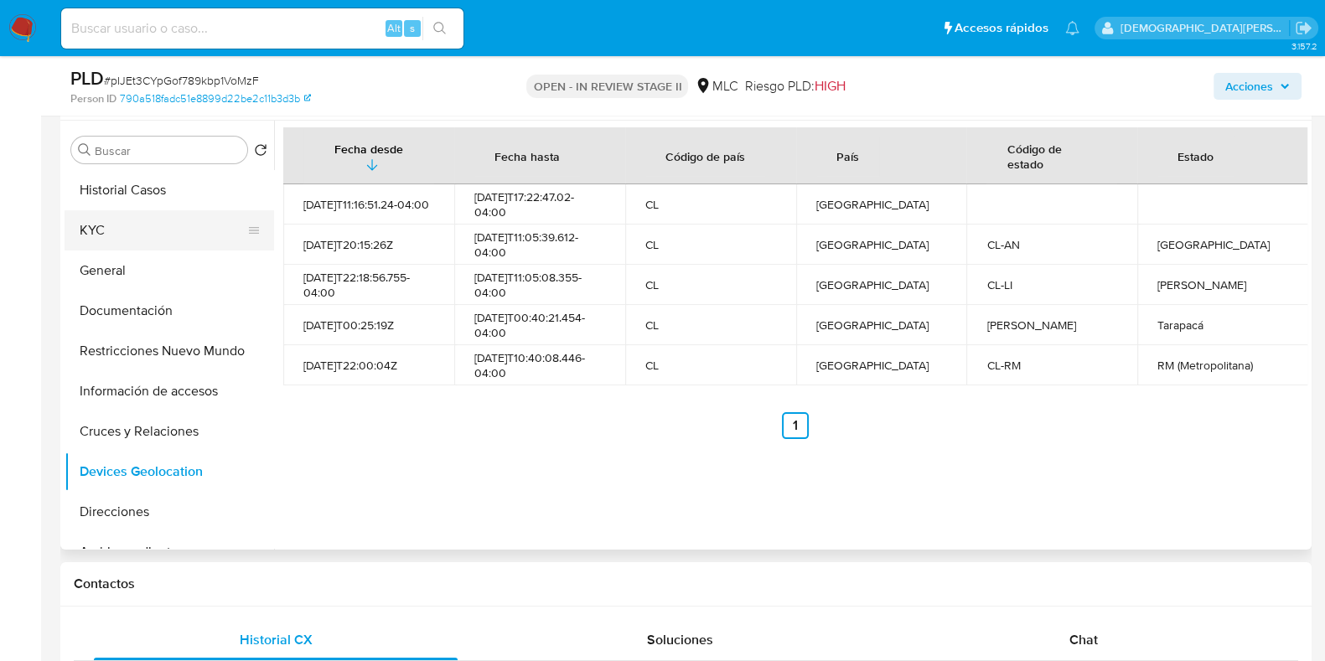
click at [106, 232] on button "KYC" at bounding box center [163, 230] width 196 height 40
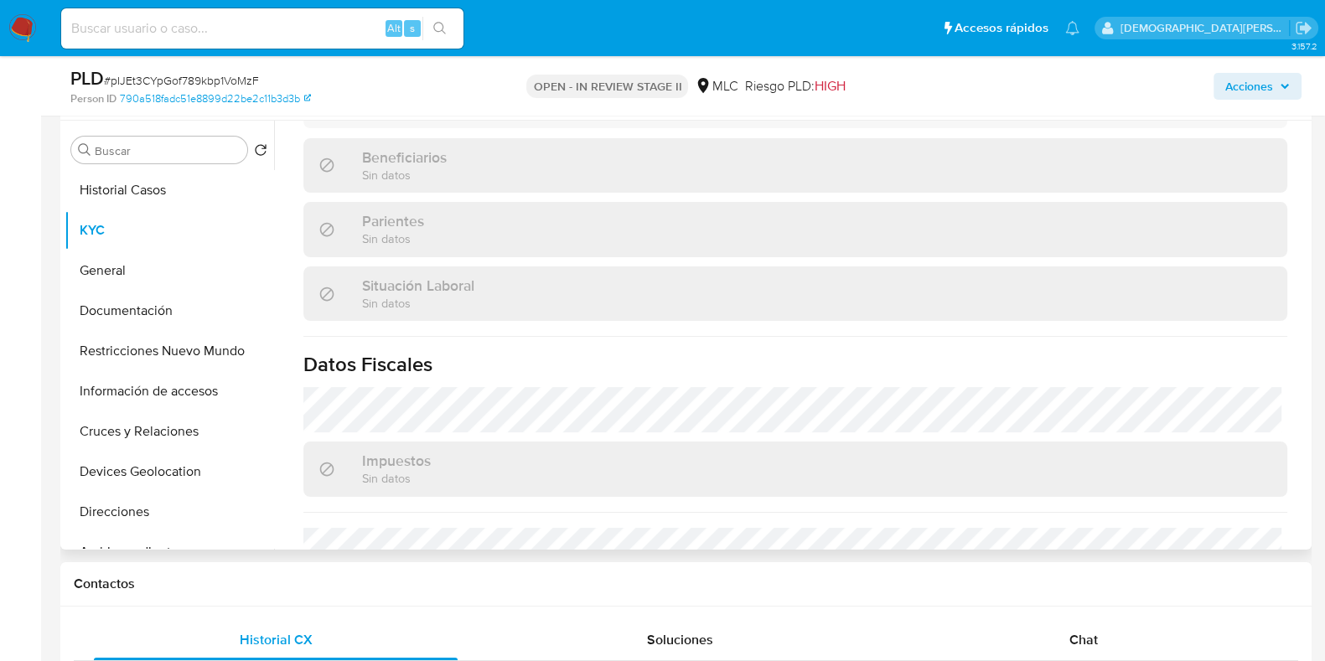
scroll to position [930, 0]
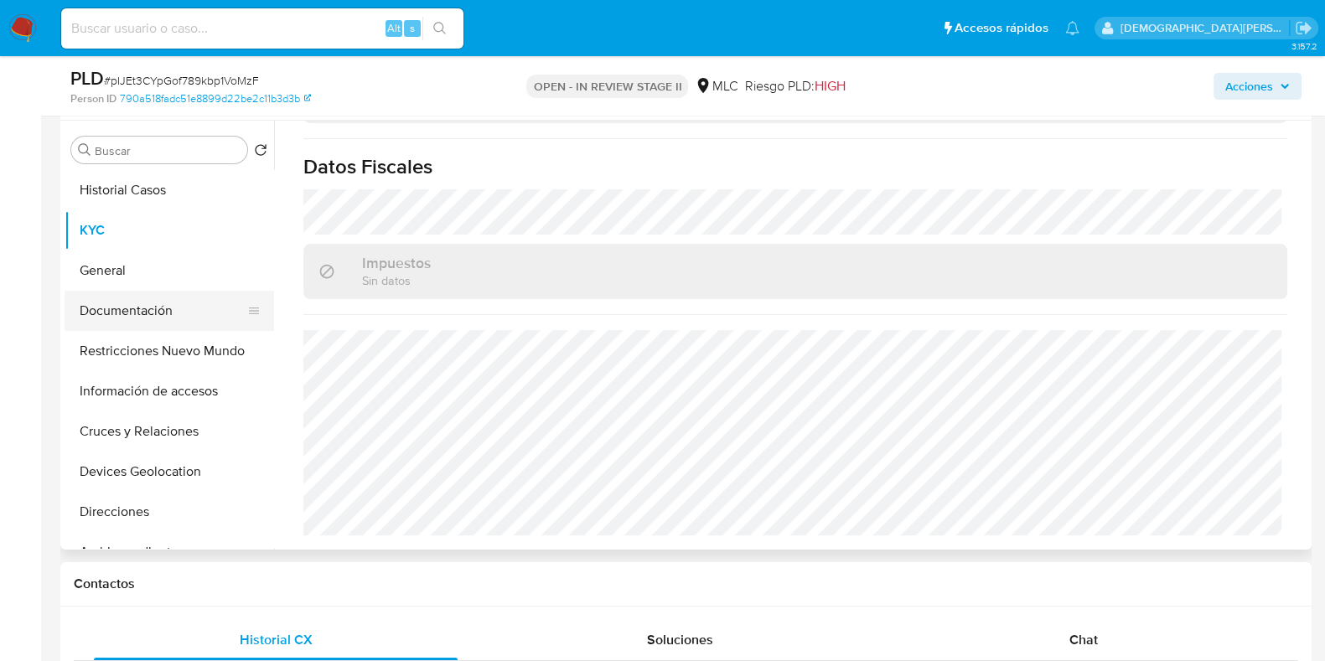
click at [132, 291] on button "Documentación" at bounding box center [163, 311] width 196 height 40
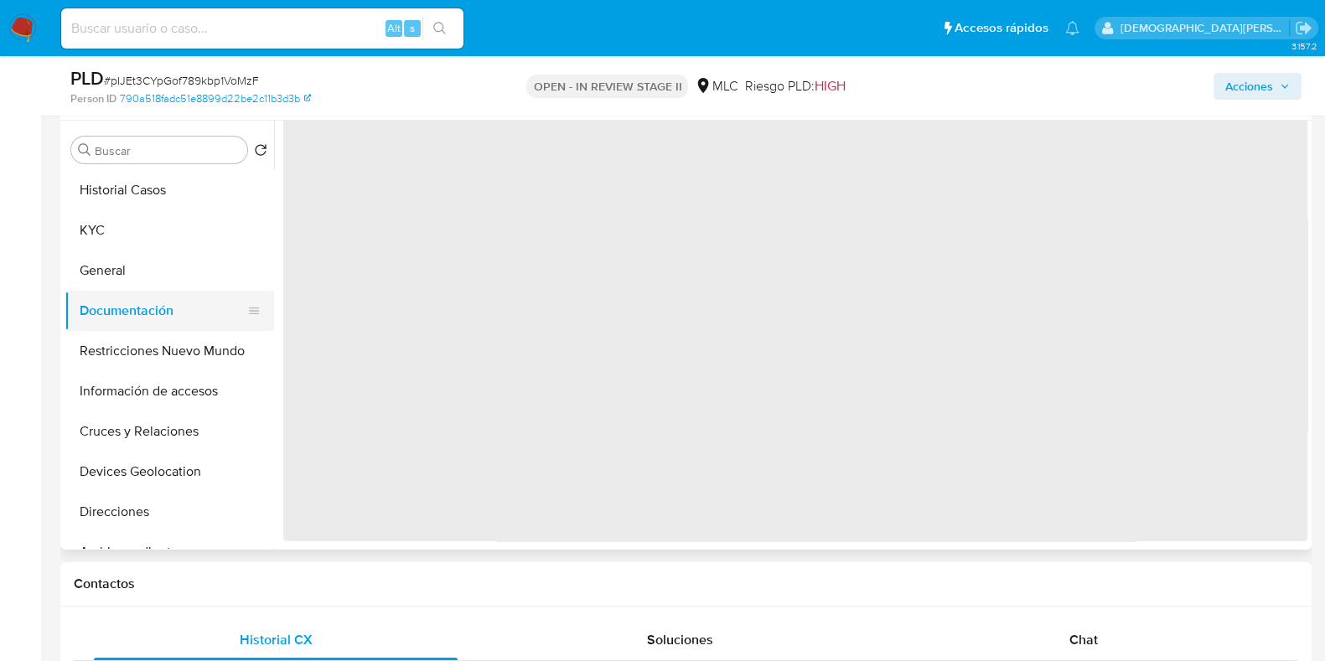
scroll to position [0, 0]
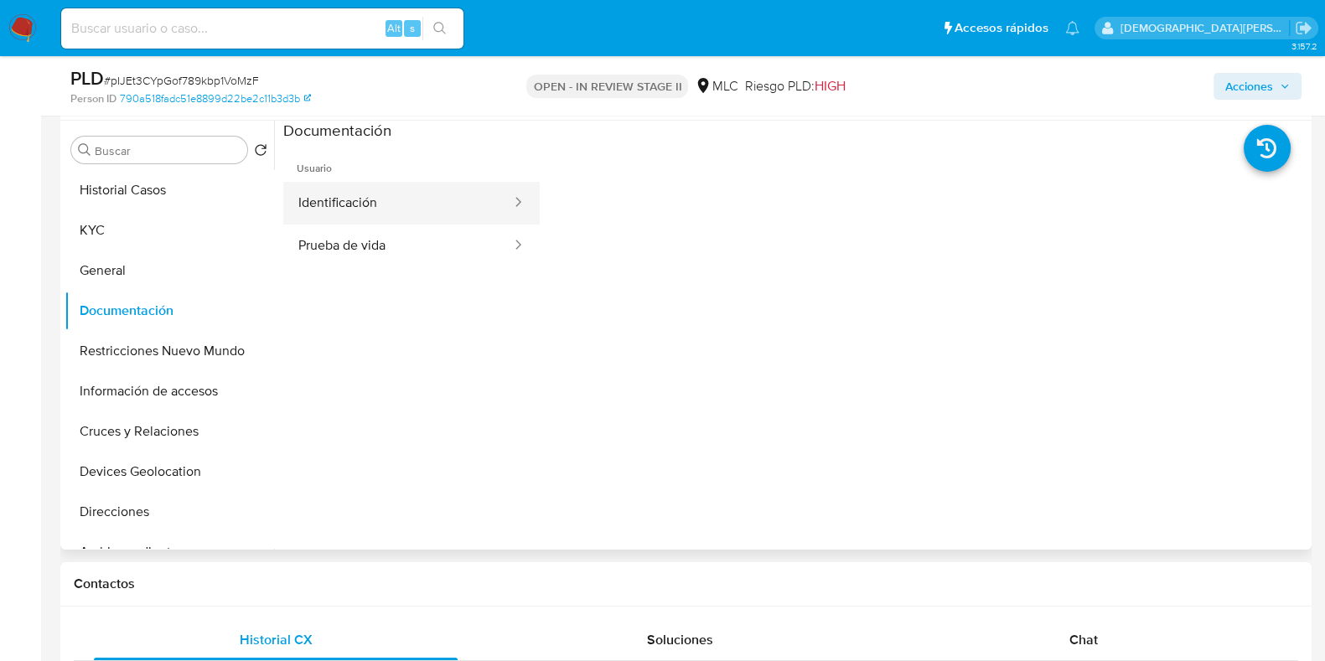
click at [427, 194] on button "Identificación" at bounding box center [398, 203] width 230 height 43
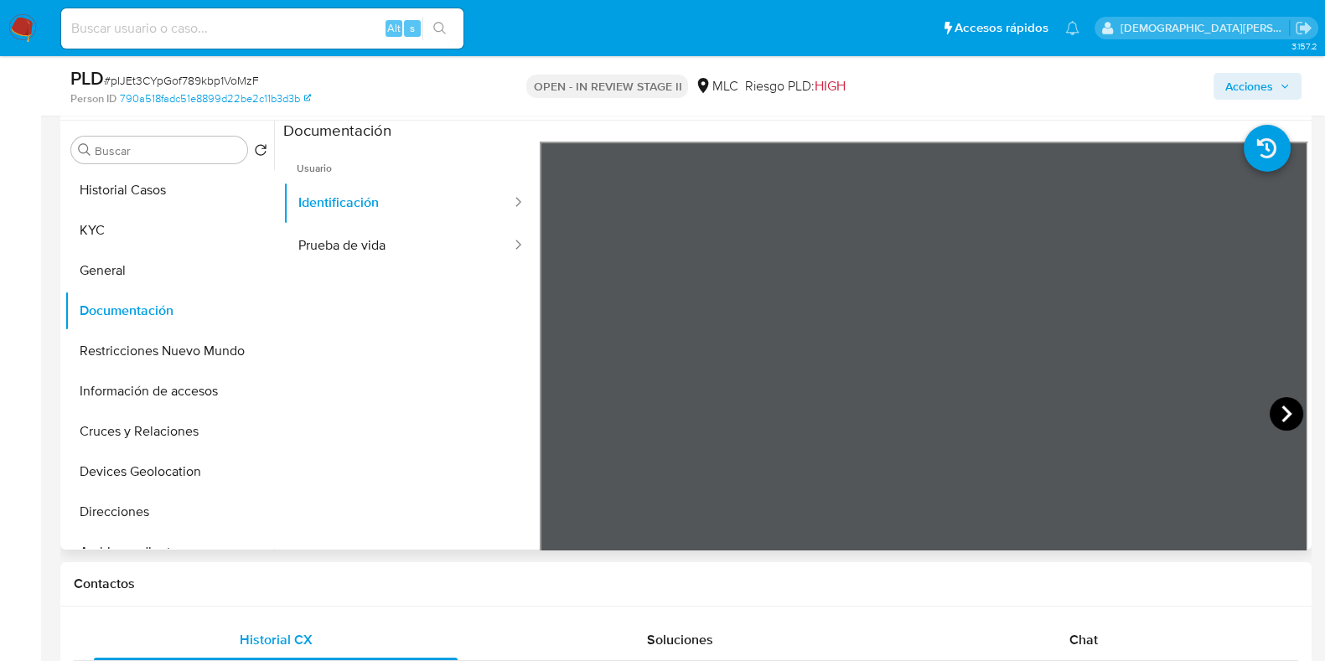
click at [1072, 408] on icon at bounding box center [1287, 414] width 34 height 34
click at [370, 241] on button "Prueba de vida" at bounding box center [398, 246] width 230 height 43
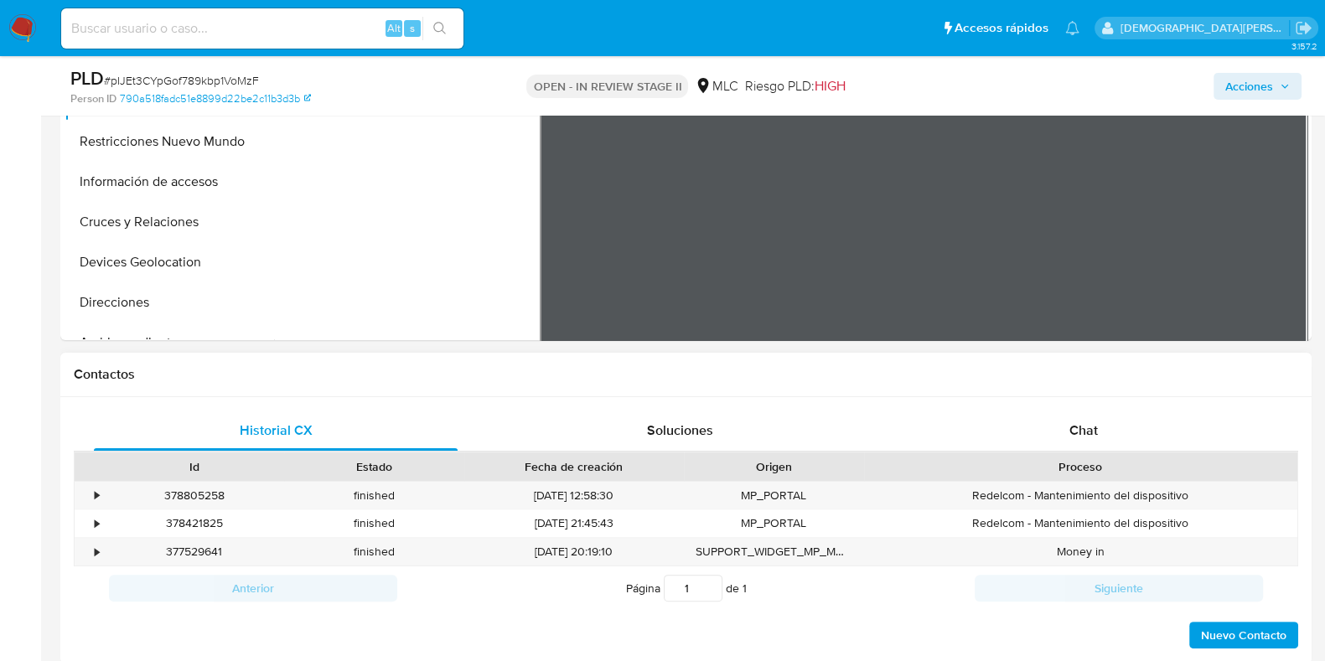
scroll to position [314, 0]
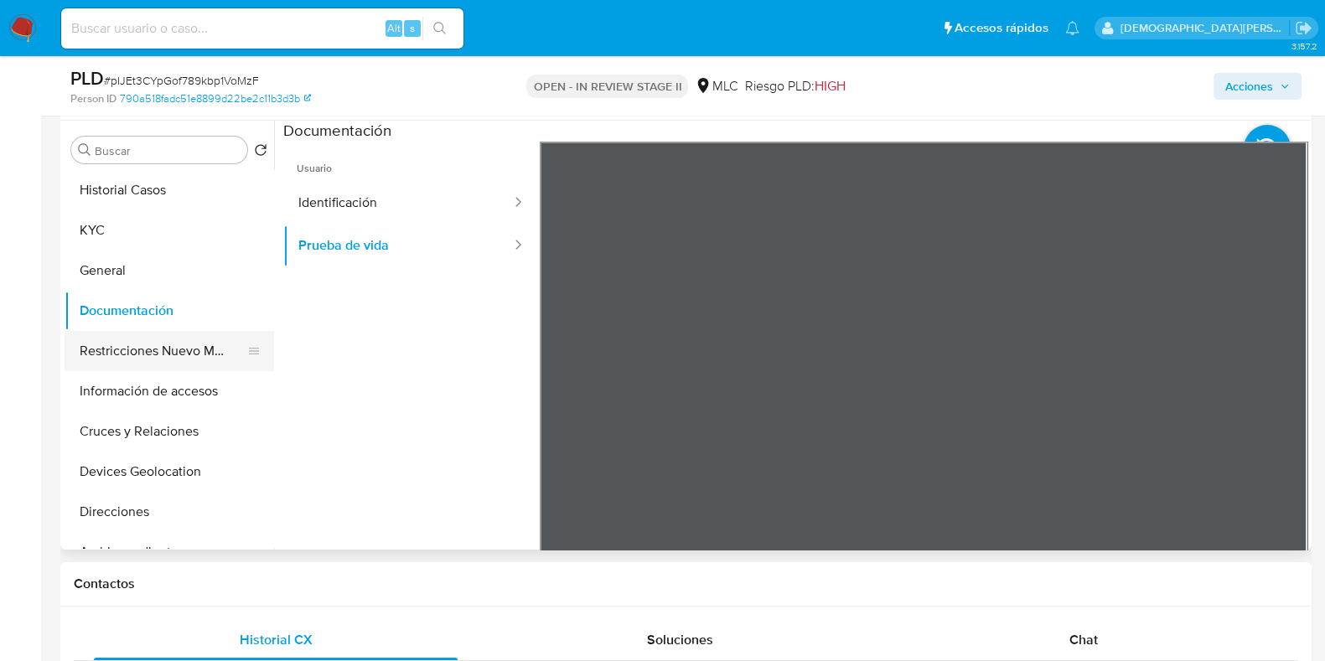
click at [168, 349] on button "Restricciones Nuevo Mundo" at bounding box center [163, 351] width 196 height 40
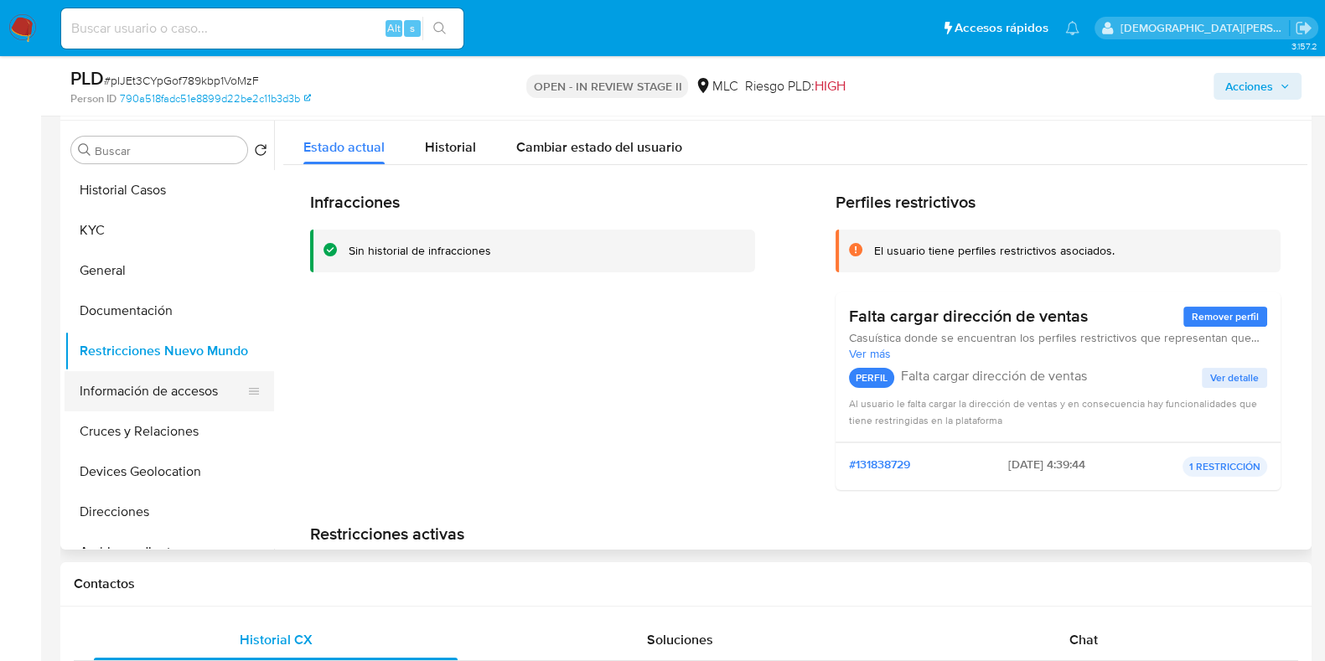
click at [151, 401] on button "Información de accesos" at bounding box center [163, 391] width 196 height 40
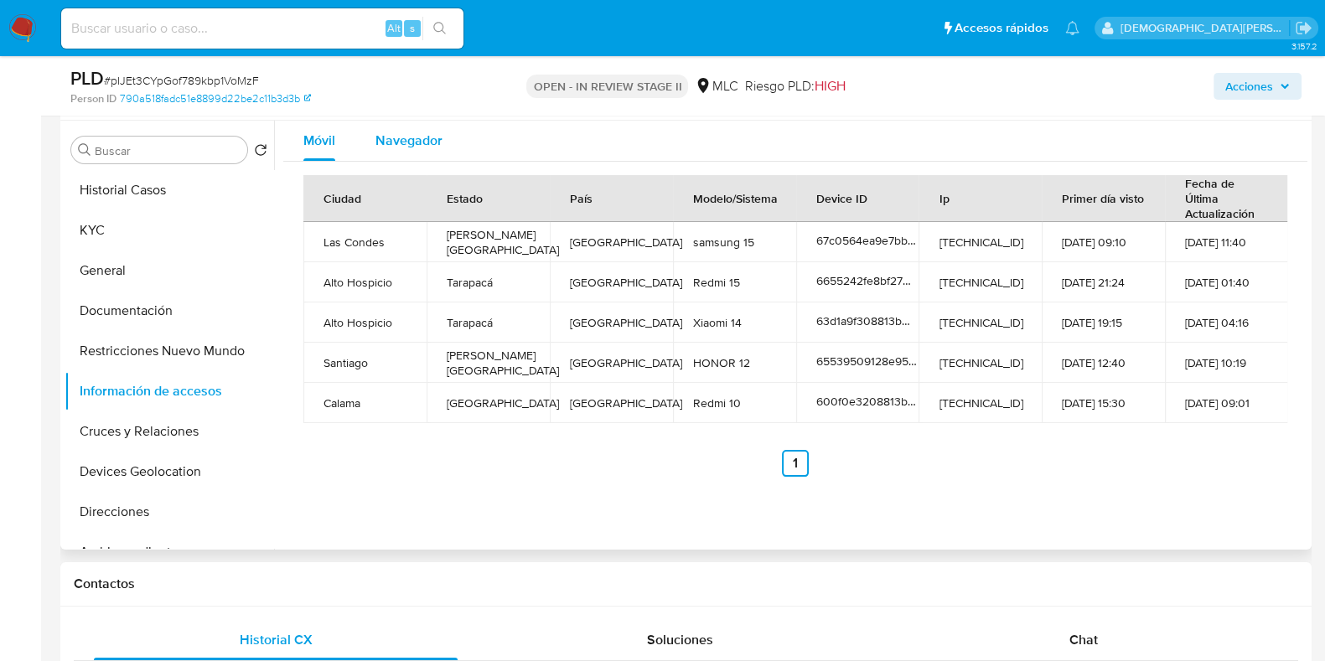
click at [396, 146] on span "Navegador" at bounding box center [408, 140] width 67 height 19
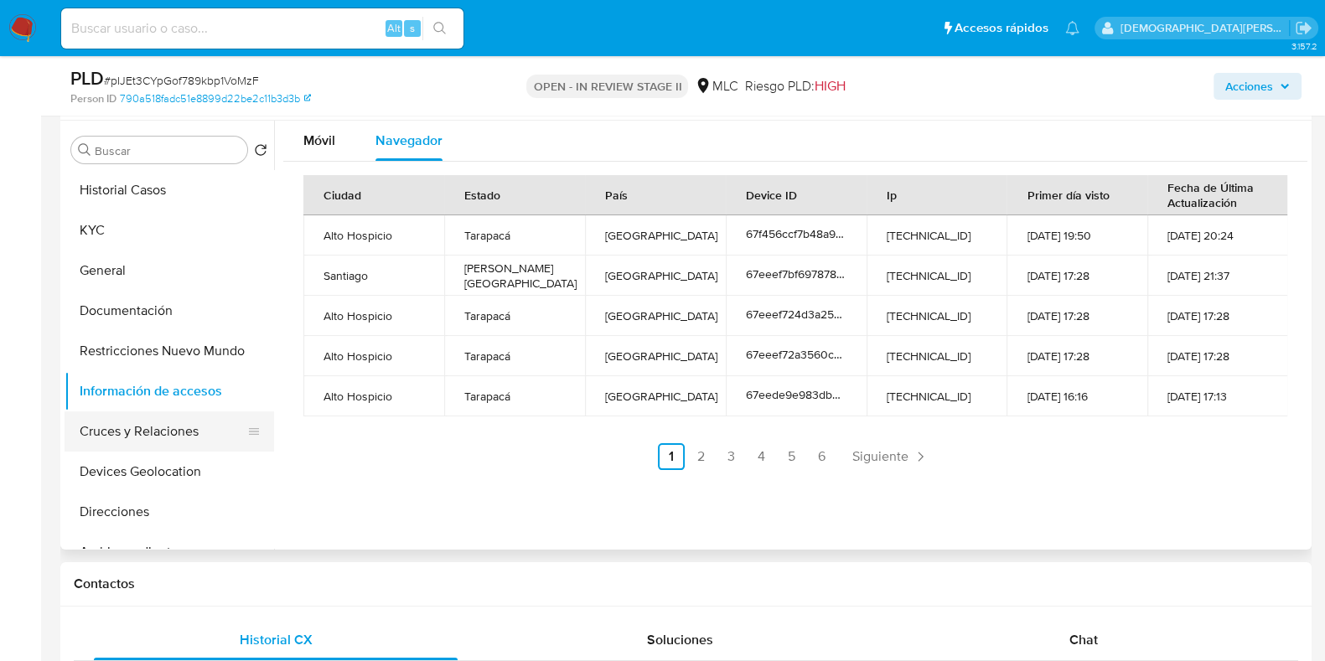
click at [168, 427] on button "Cruces y Relaciones" at bounding box center [163, 432] width 196 height 40
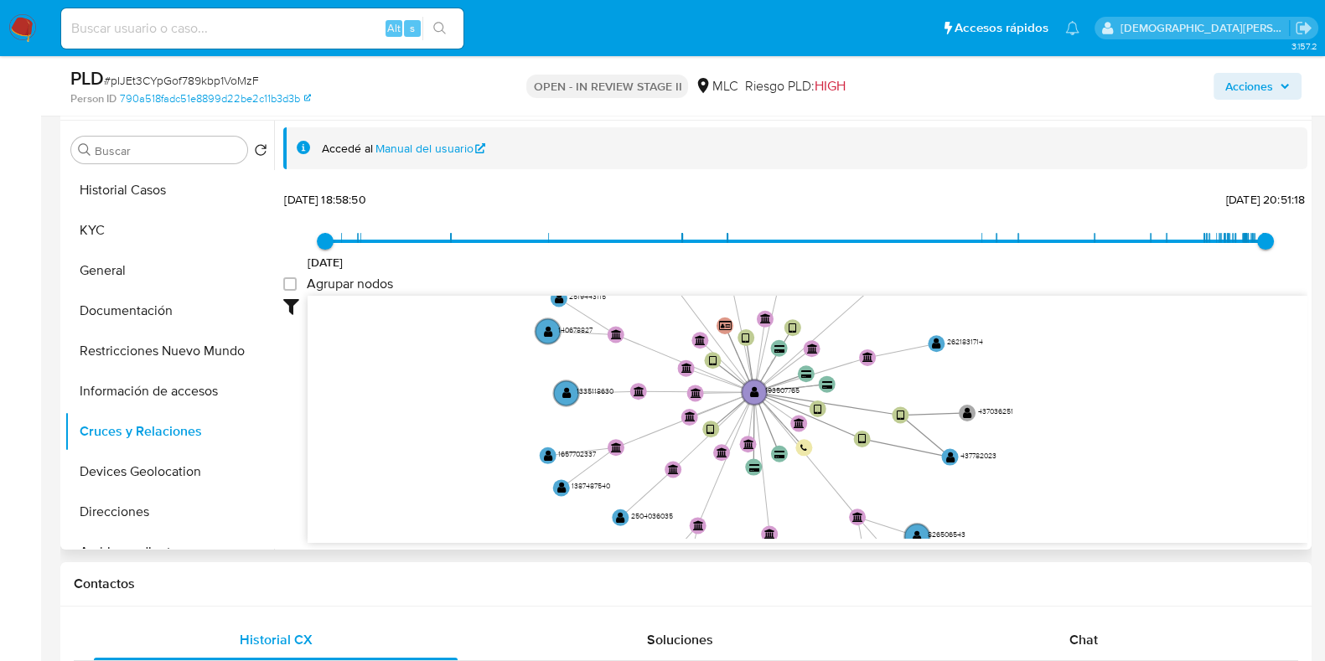
drag, startPoint x: 641, startPoint y: 403, endPoint x: 657, endPoint y: 403, distance: 15.9
click at [657, 403] on icon "user-193507765  193507765 device-67c0564ea9e7bbf3e530cb4c  device-6655242fe8b…" at bounding box center [808, 417] width 1000 height 243
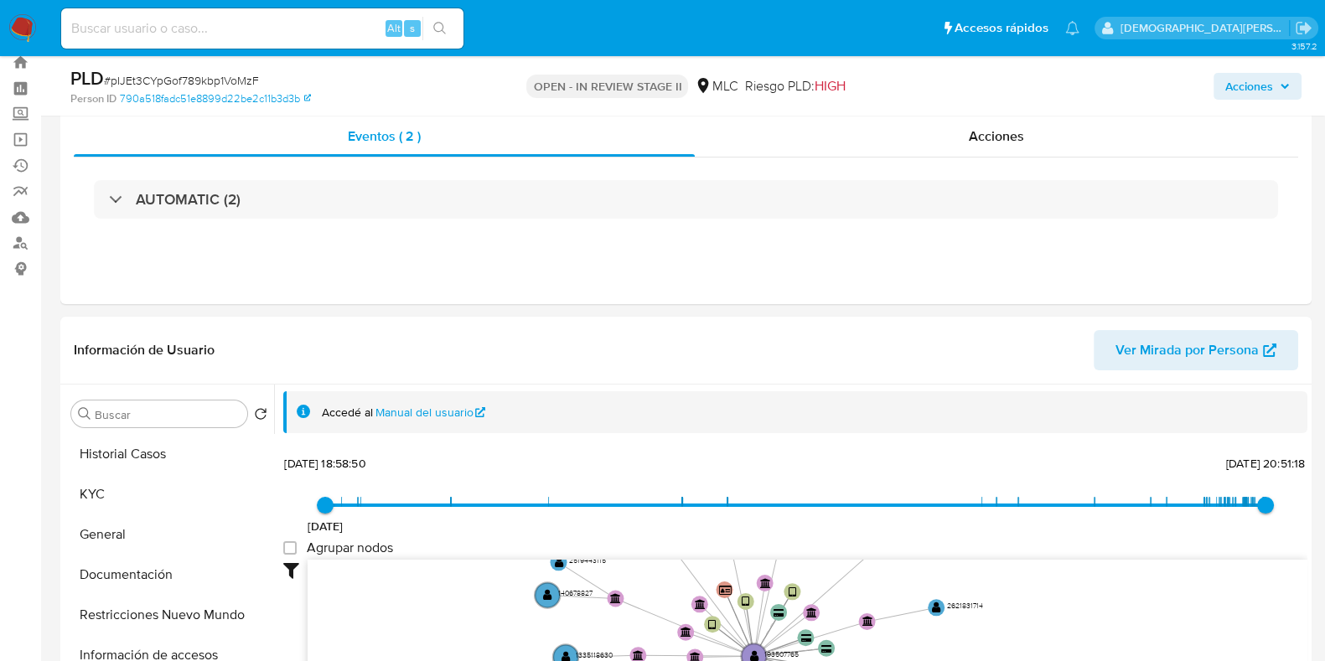
scroll to position [0, 0]
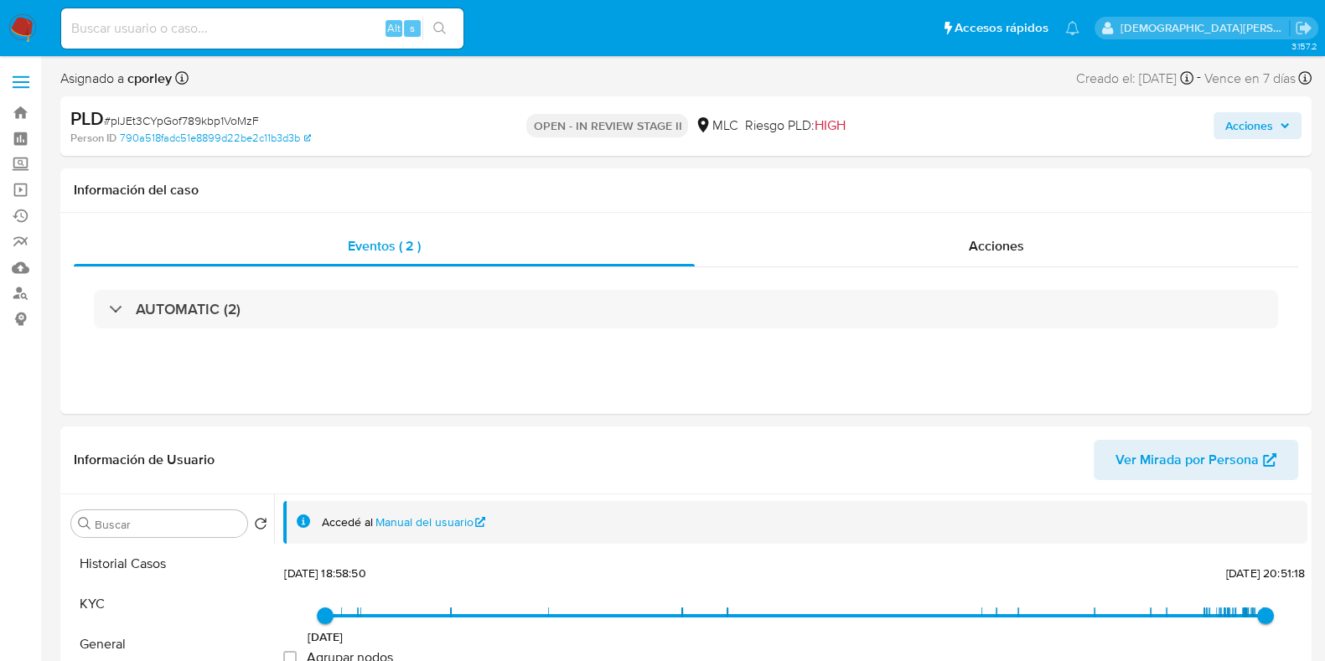
click at [1072, 136] on span "Acciones" at bounding box center [1249, 125] width 48 height 27
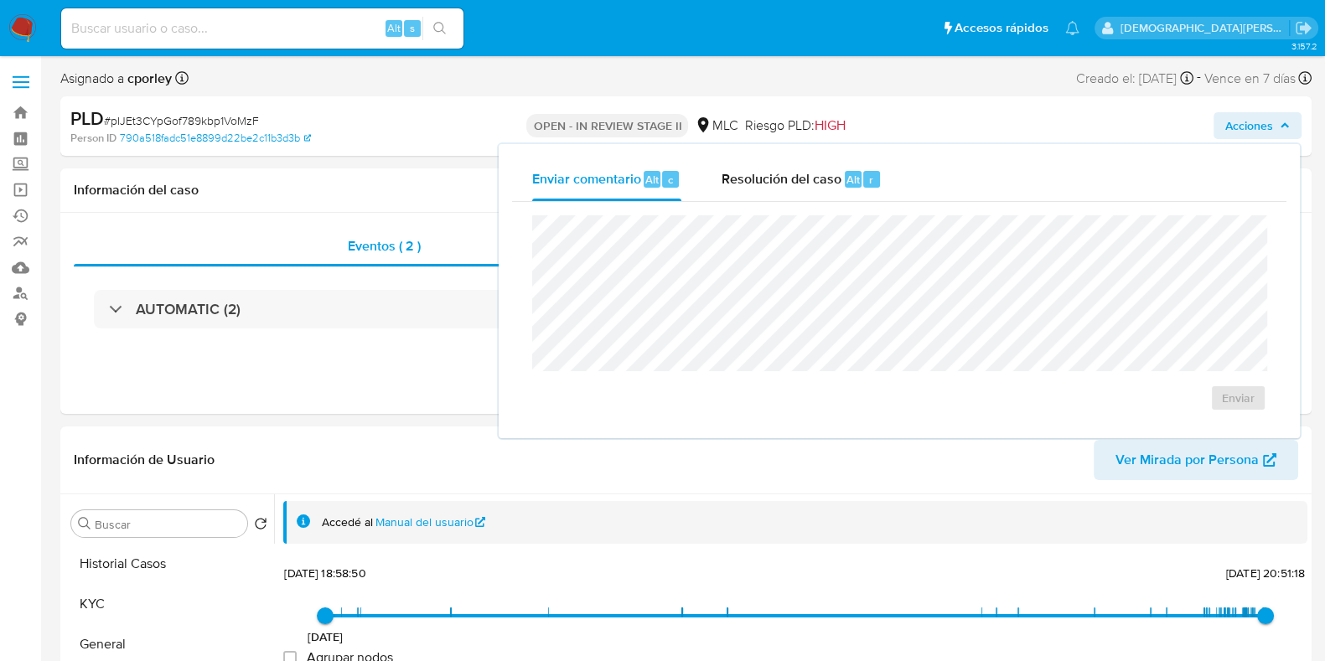
click at [758, 187] on div "Resolución del caso Alt r" at bounding box center [802, 180] width 160 height 44
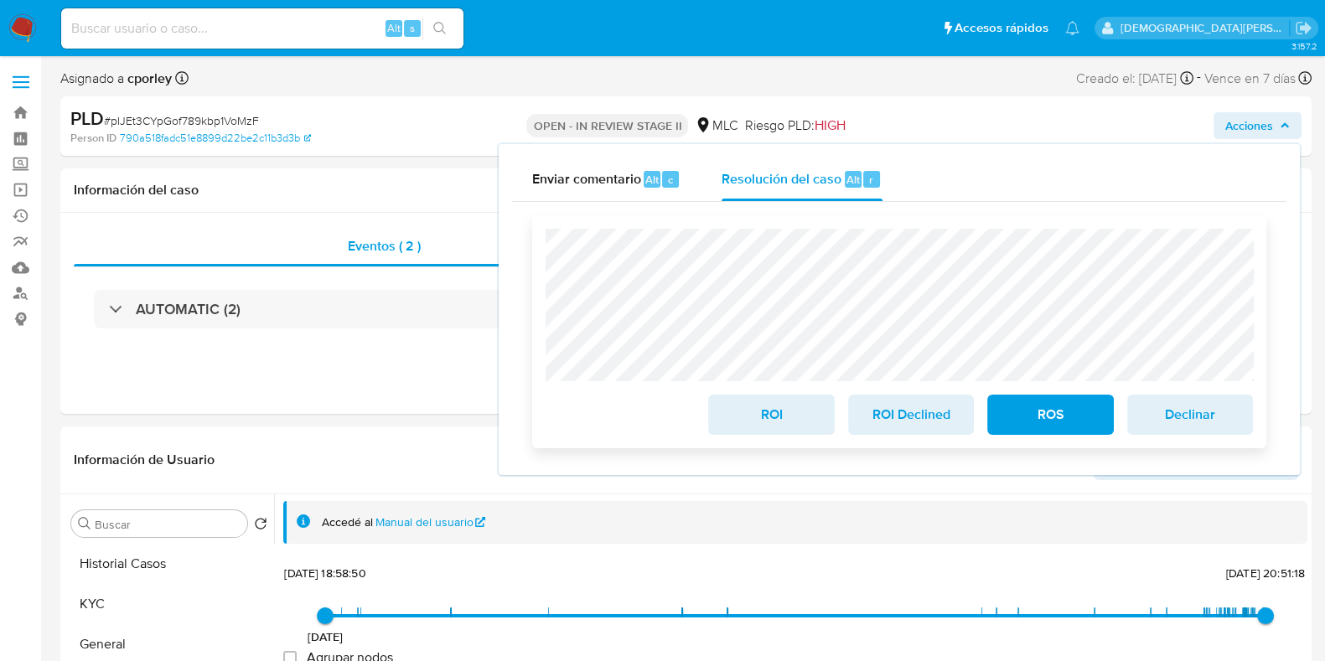
click at [1056, 415] on span "ROS" at bounding box center [1050, 414] width 82 height 37
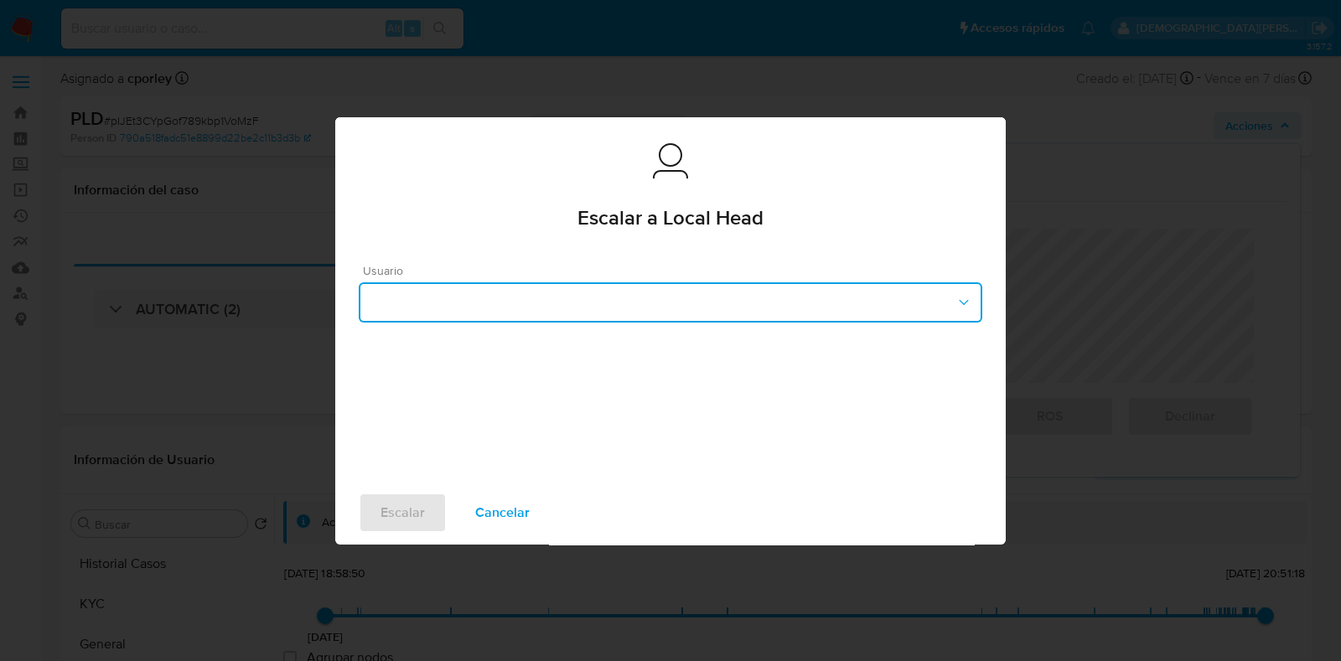
click at [566, 312] on button "button" at bounding box center [671, 302] width 624 height 40
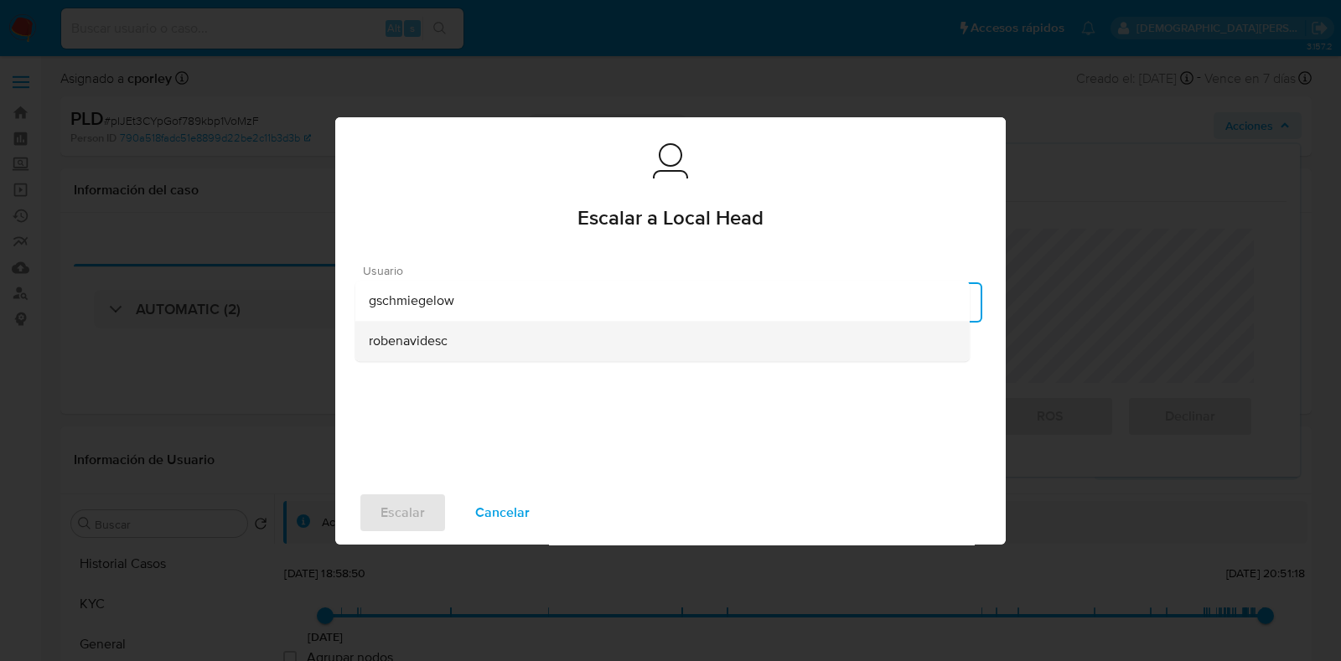
click at [453, 339] on div "robenavidesc" at bounding box center [663, 341] width 588 height 40
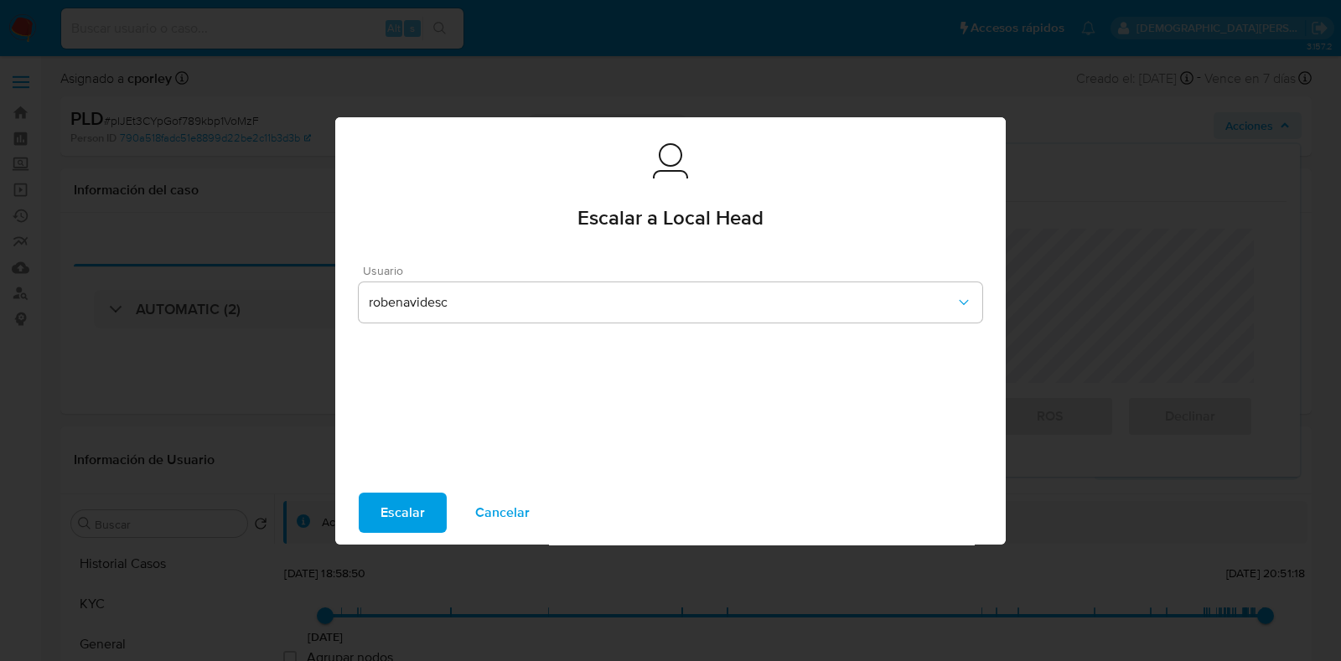
click at [411, 508] on span "Escalar" at bounding box center [403, 513] width 44 height 37
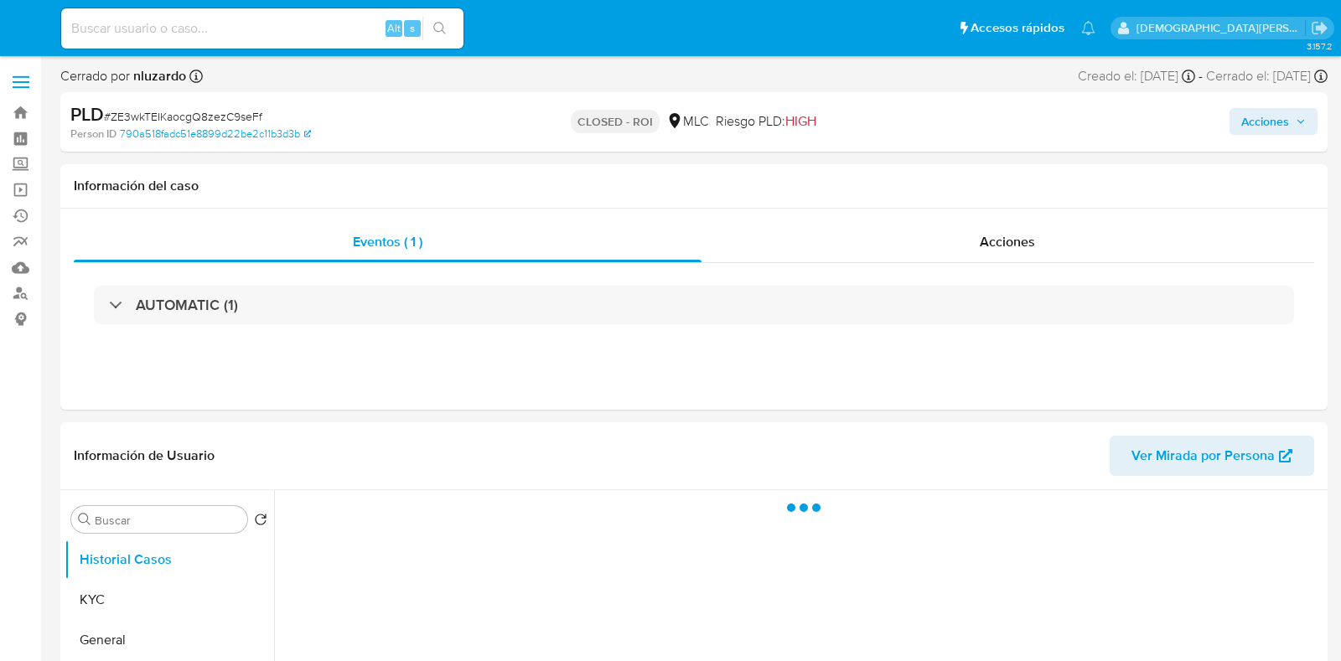
select select "10"
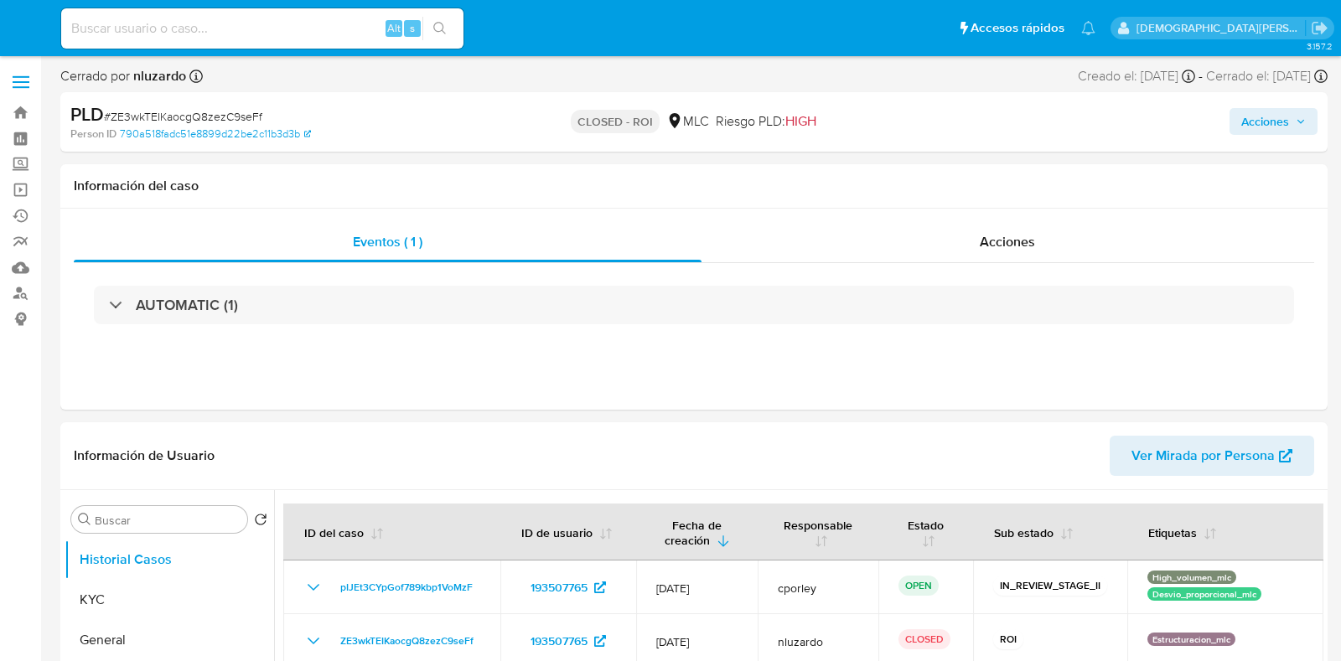
select select "10"
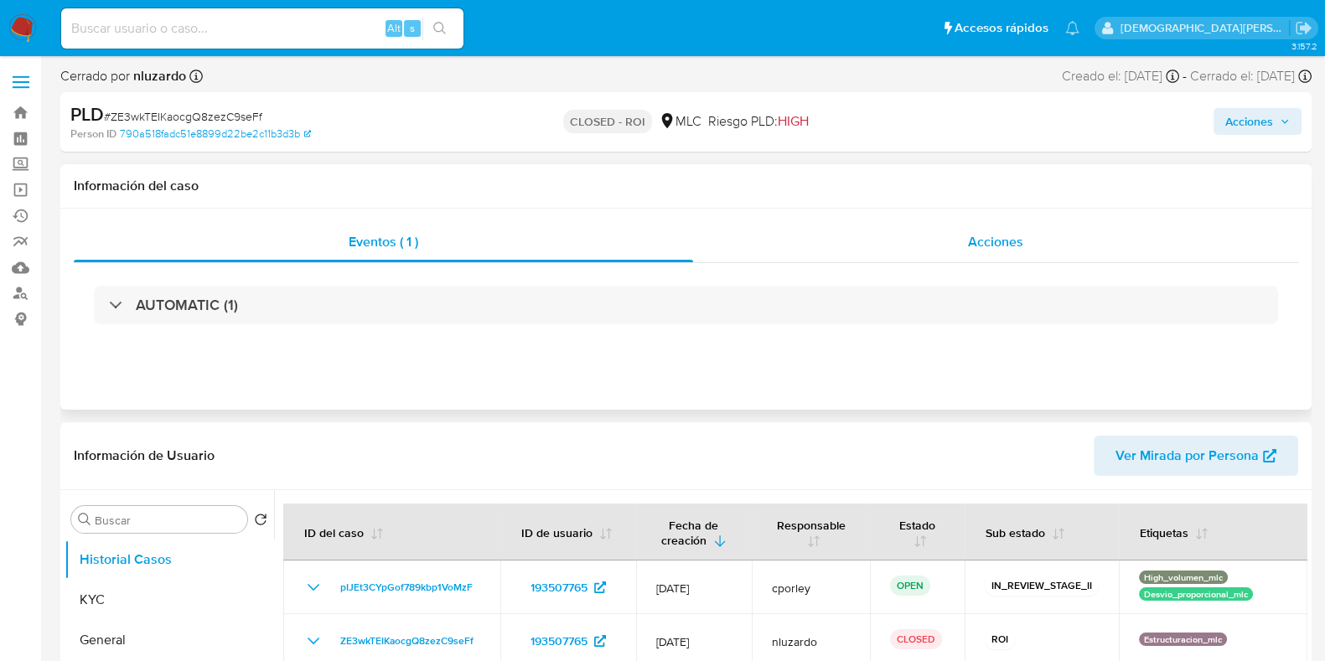
click at [1006, 251] on span "Acciones" at bounding box center [995, 241] width 55 height 19
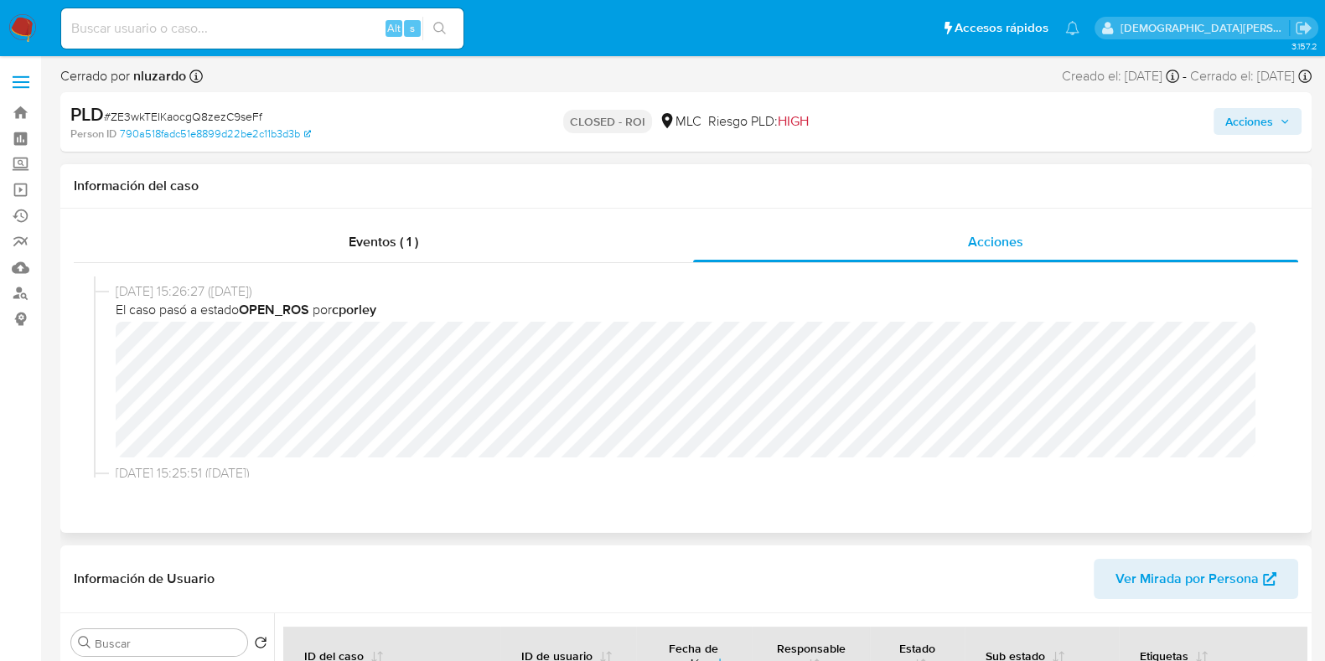
scroll to position [418, 0]
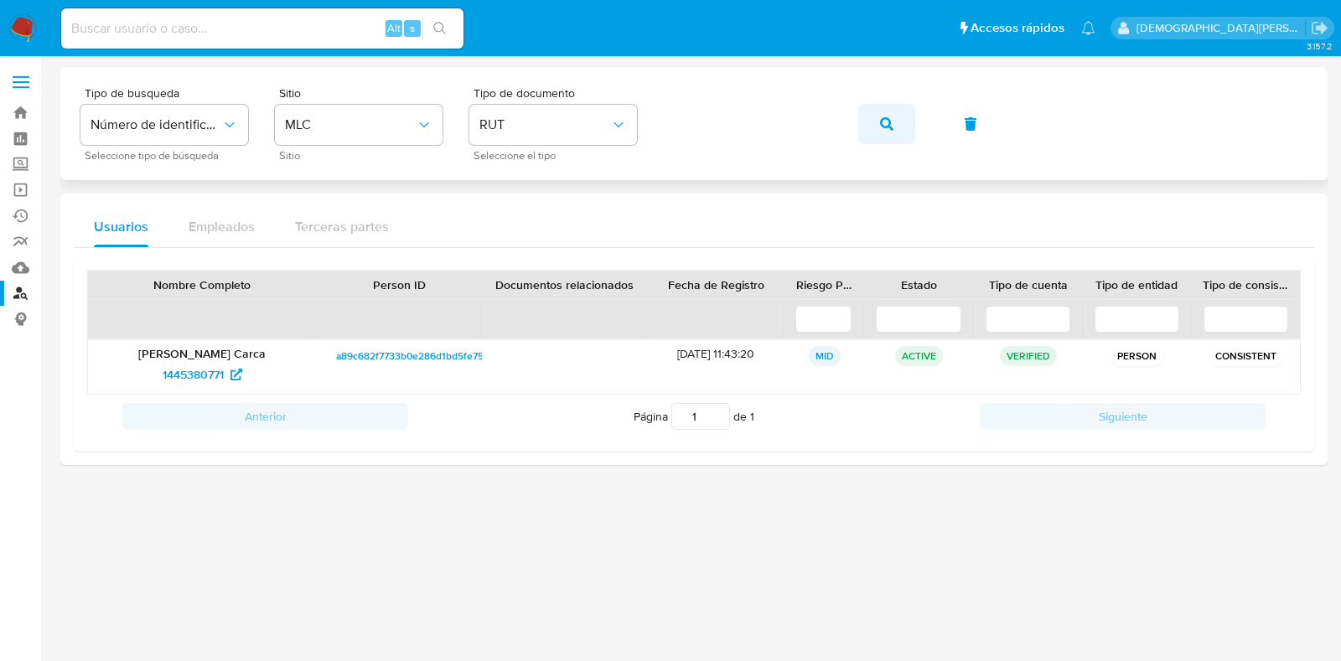
click at [886, 125] on icon "button" at bounding box center [886, 123] width 13 height 13
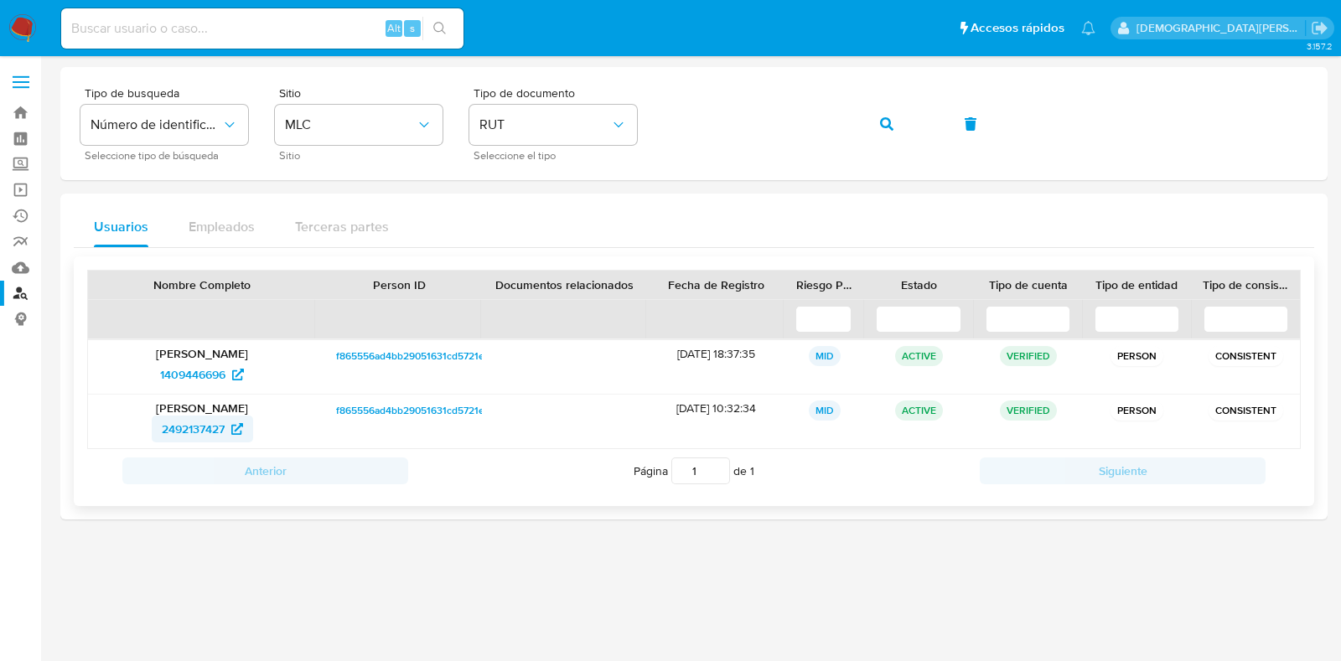
click at [201, 425] on span "2492137427" at bounding box center [193, 429] width 63 height 27
click at [199, 373] on span "1409446696" at bounding box center [192, 374] width 65 height 27
click at [903, 132] on button "button" at bounding box center [886, 124] width 57 height 40
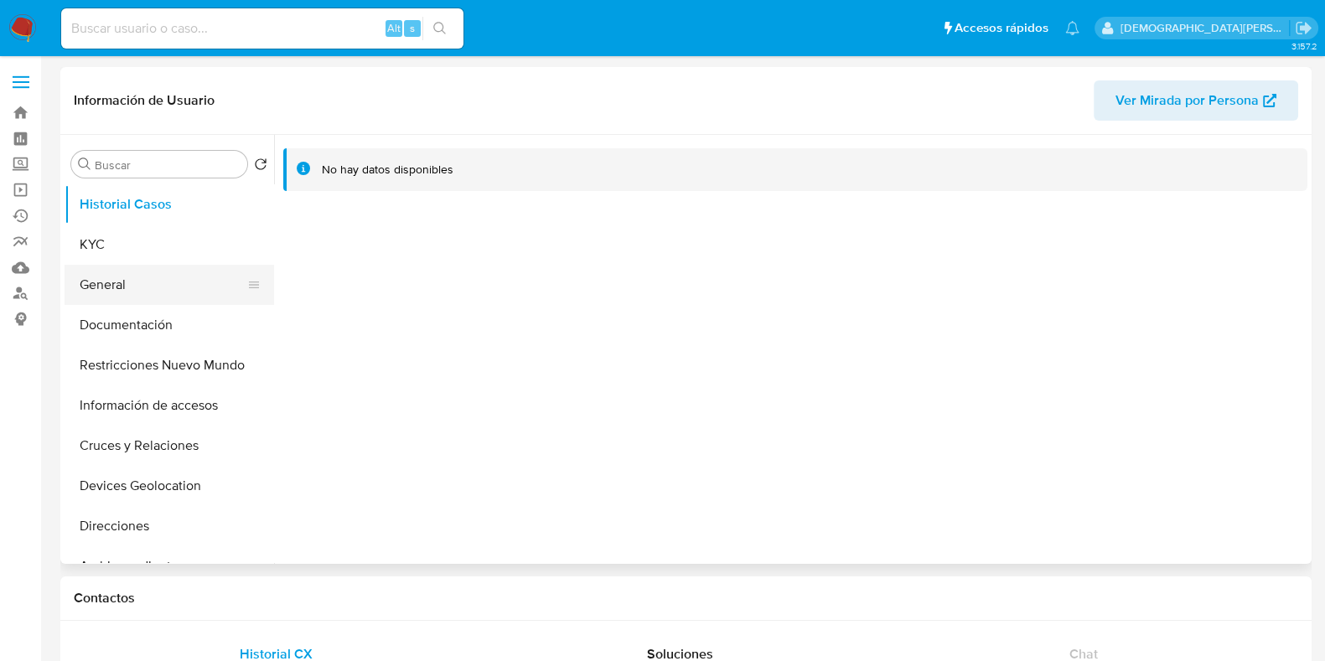
select select "10"
click at [152, 241] on button "KYC" at bounding box center [163, 245] width 196 height 40
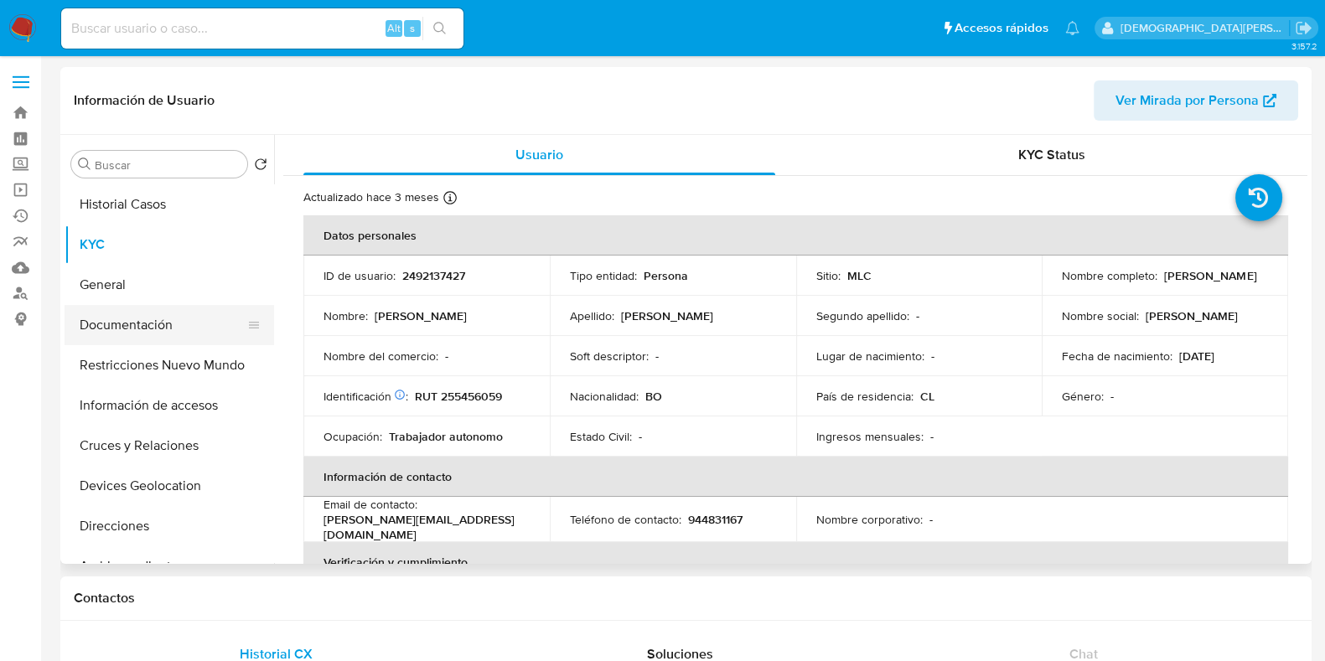
click at [173, 333] on button "Documentación" at bounding box center [163, 325] width 196 height 40
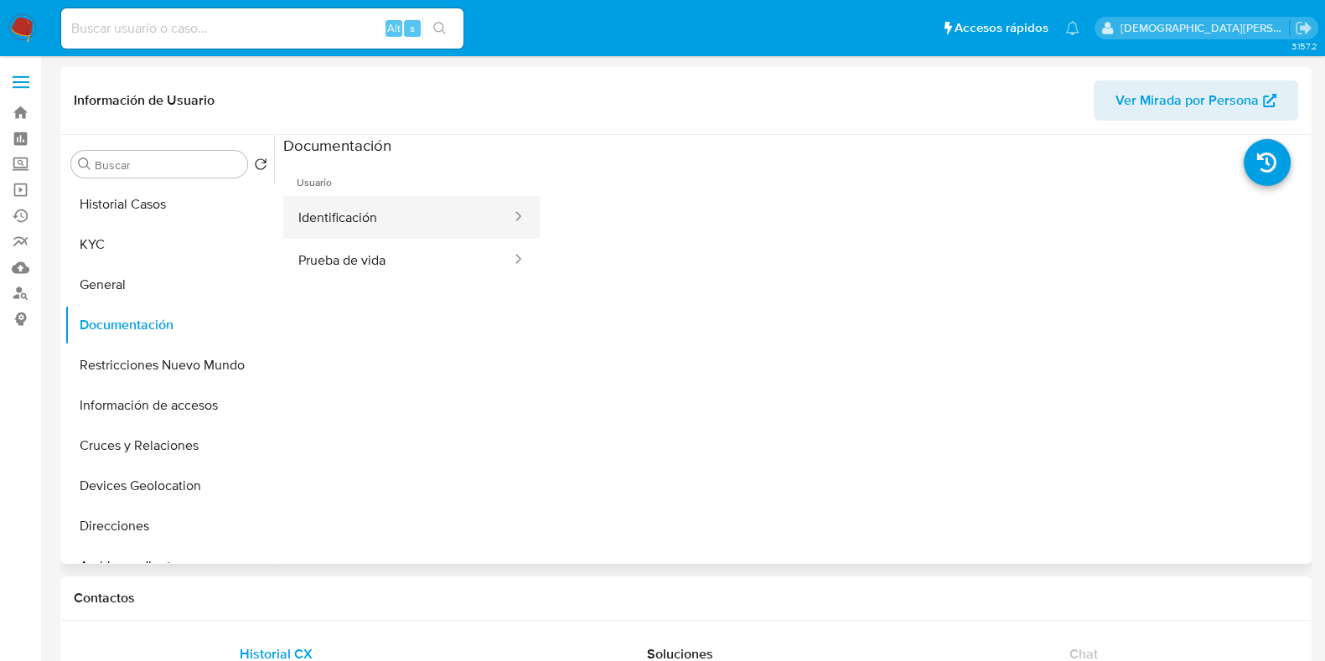
click at [449, 215] on button "Identificación" at bounding box center [398, 217] width 230 height 43
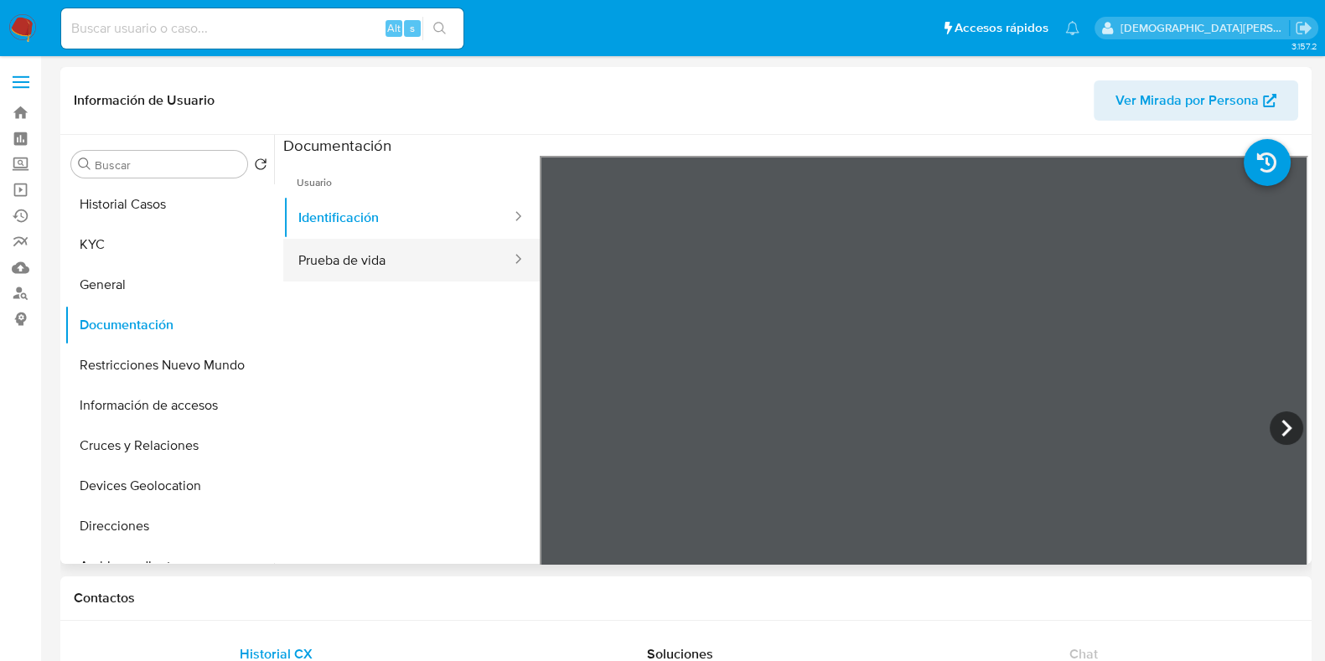
click at [382, 245] on button "Prueba de vida" at bounding box center [398, 260] width 230 height 43
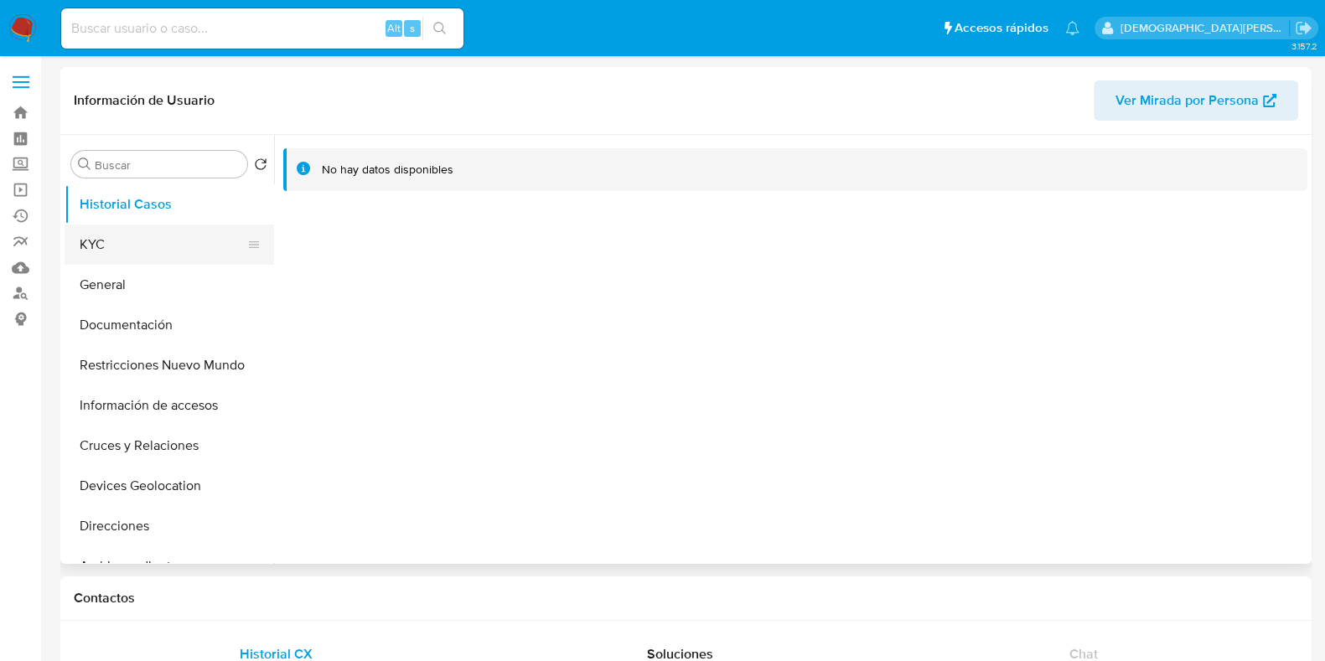
select select "10"
click at [111, 246] on button "KYC" at bounding box center [163, 245] width 196 height 40
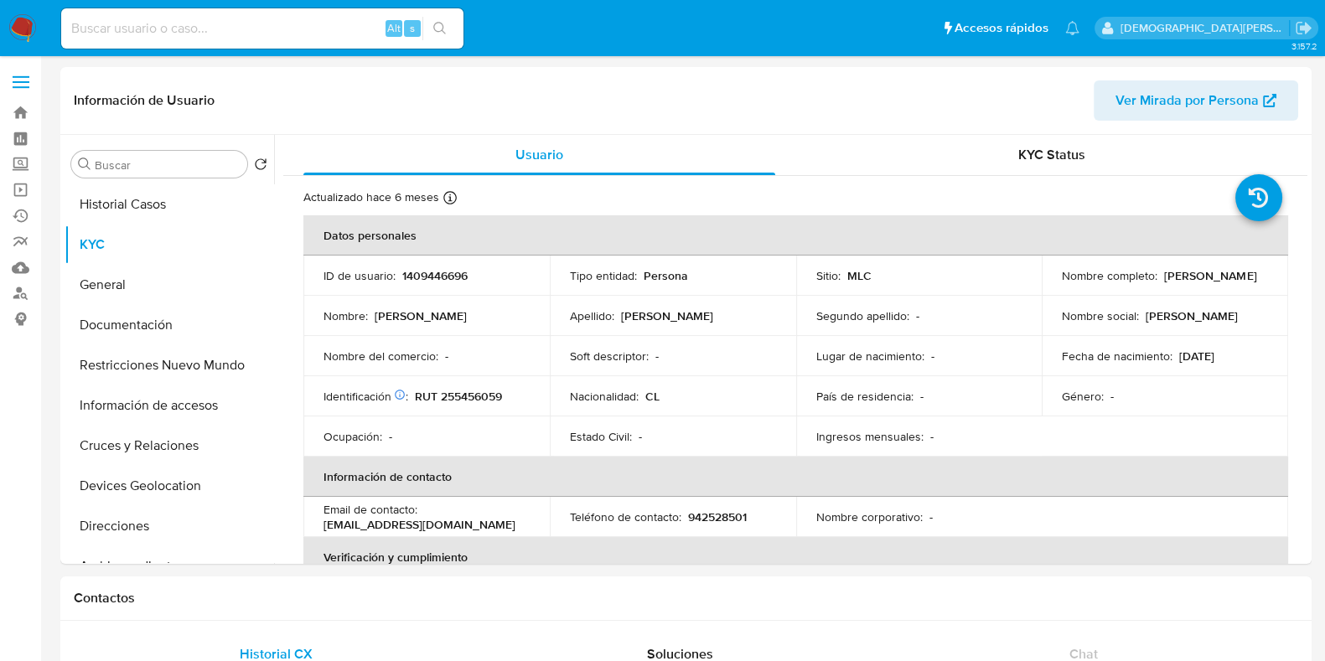
drag, startPoint x: 133, startPoint y: 333, endPoint x: 183, endPoint y: 17, distance: 319.8
click at [133, 331] on button "Documentación" at bounding box center [170, 325] width 210 height 40
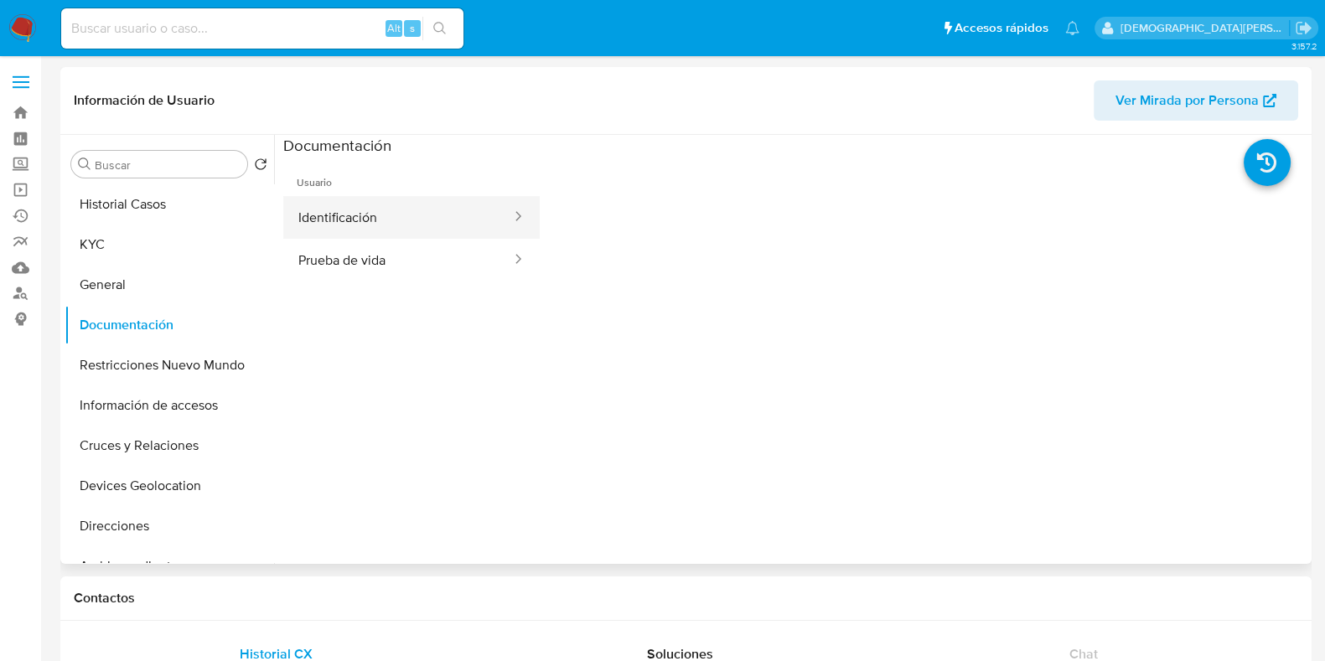
click at [425, 229] on button "Identificación" at bounding box center [398, 217] width 230 height 43
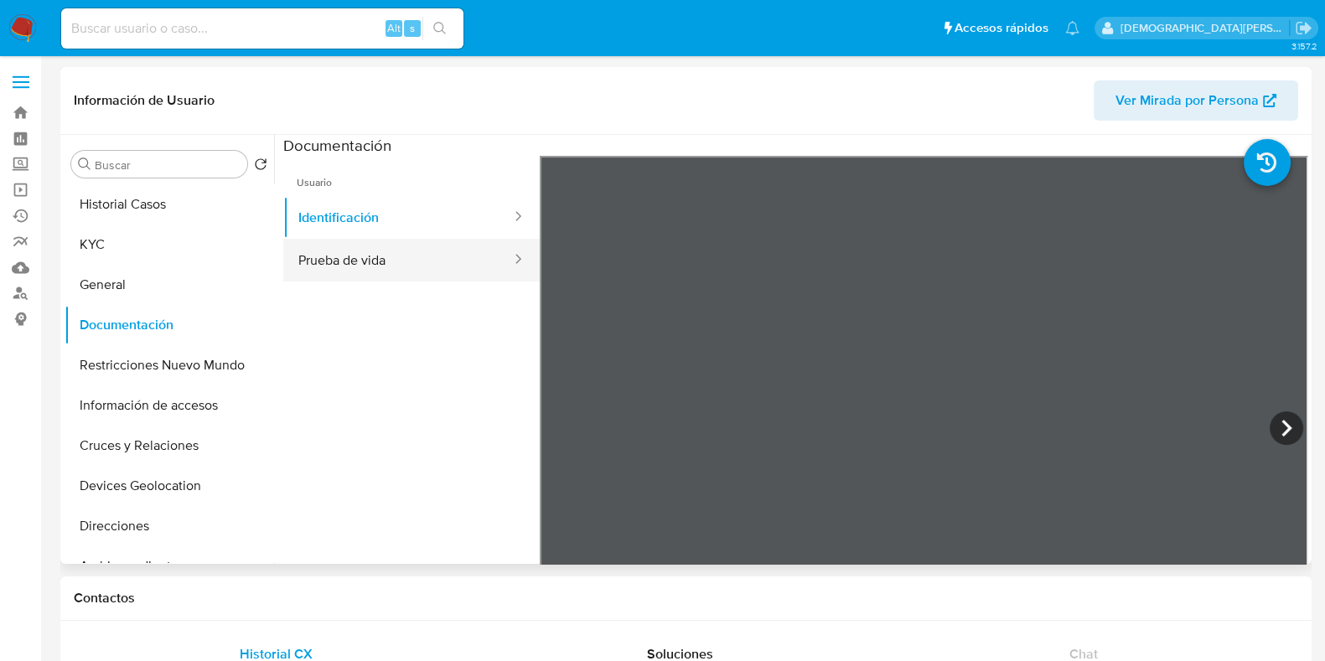
click at [390, 256] on button "Prueba de vida" at bounding box center [398, 260] width 230 height 43
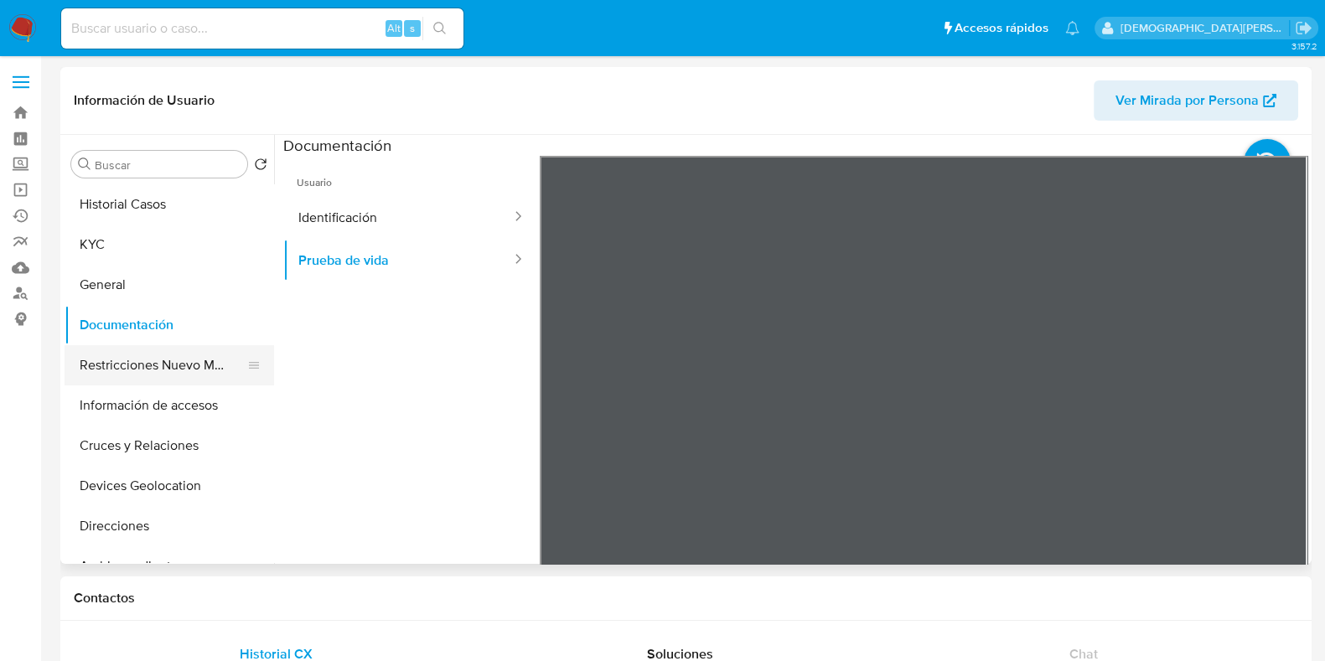
click at [141, 363] on button "Restricciones Nuevo Mundo" at bounding box center [163, 365] width 196 height 40
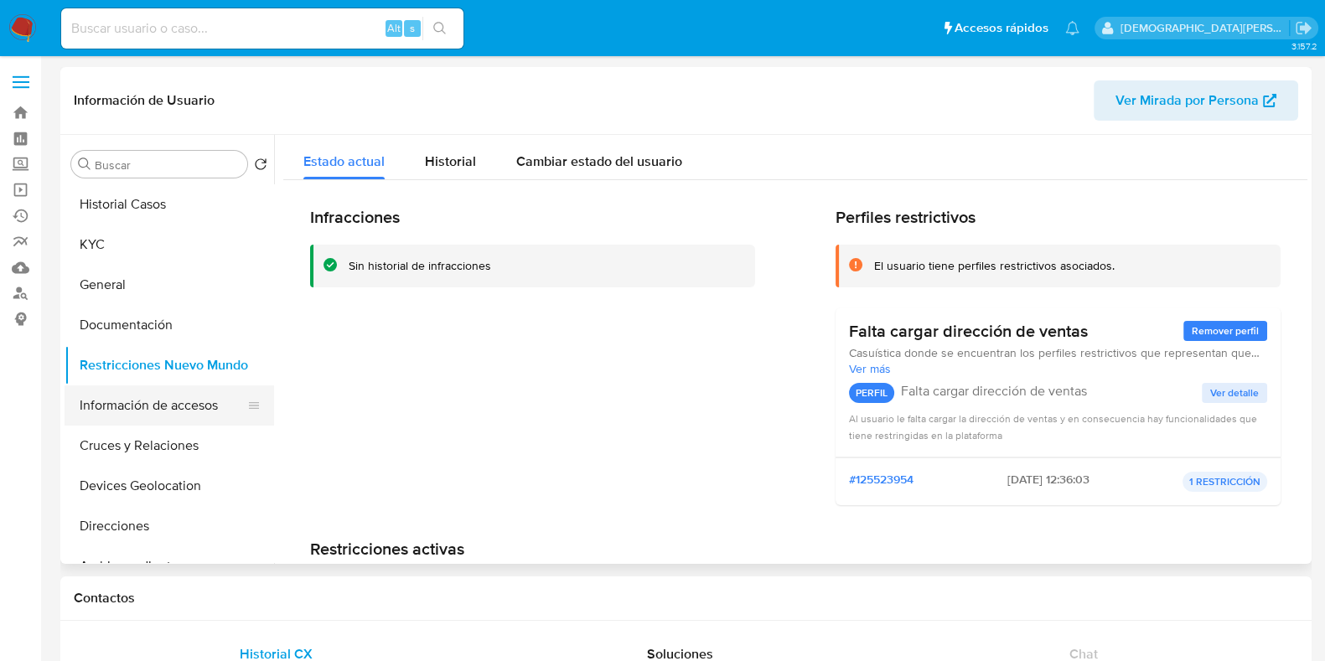
click at [155, 413] on button "Información de accesos" at bounding box center [163, 406] width 196 height 40
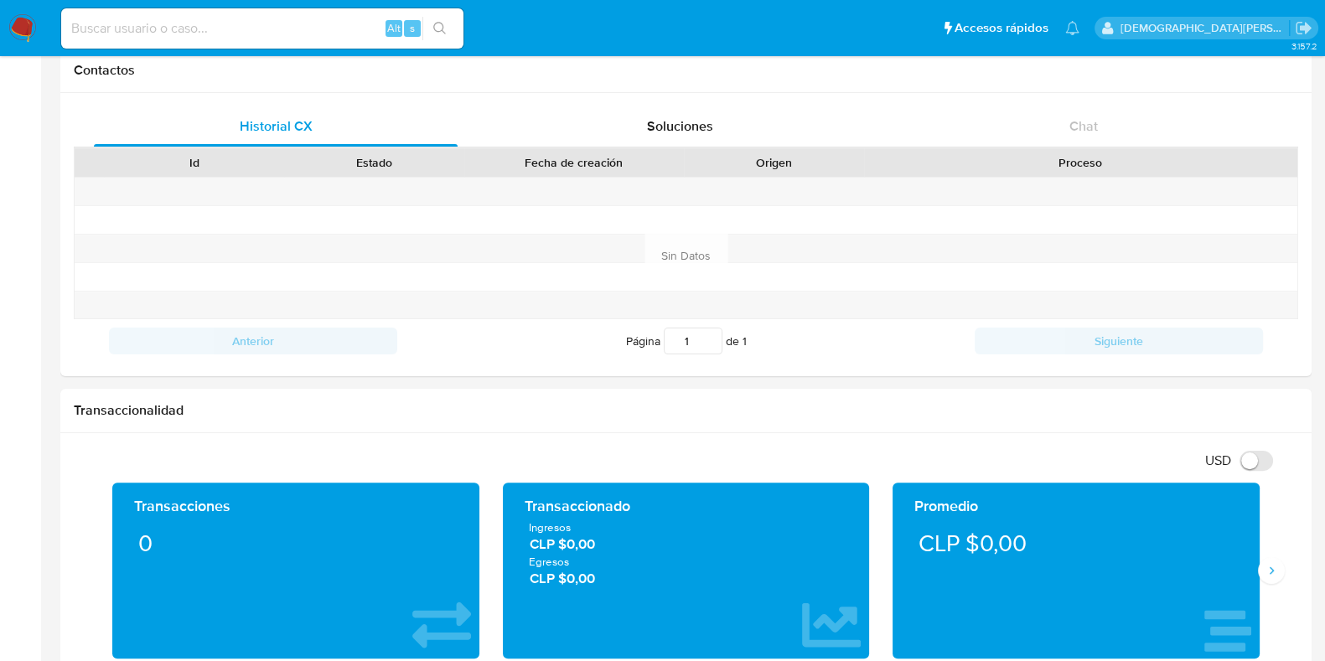
scroll to position [418, 0]
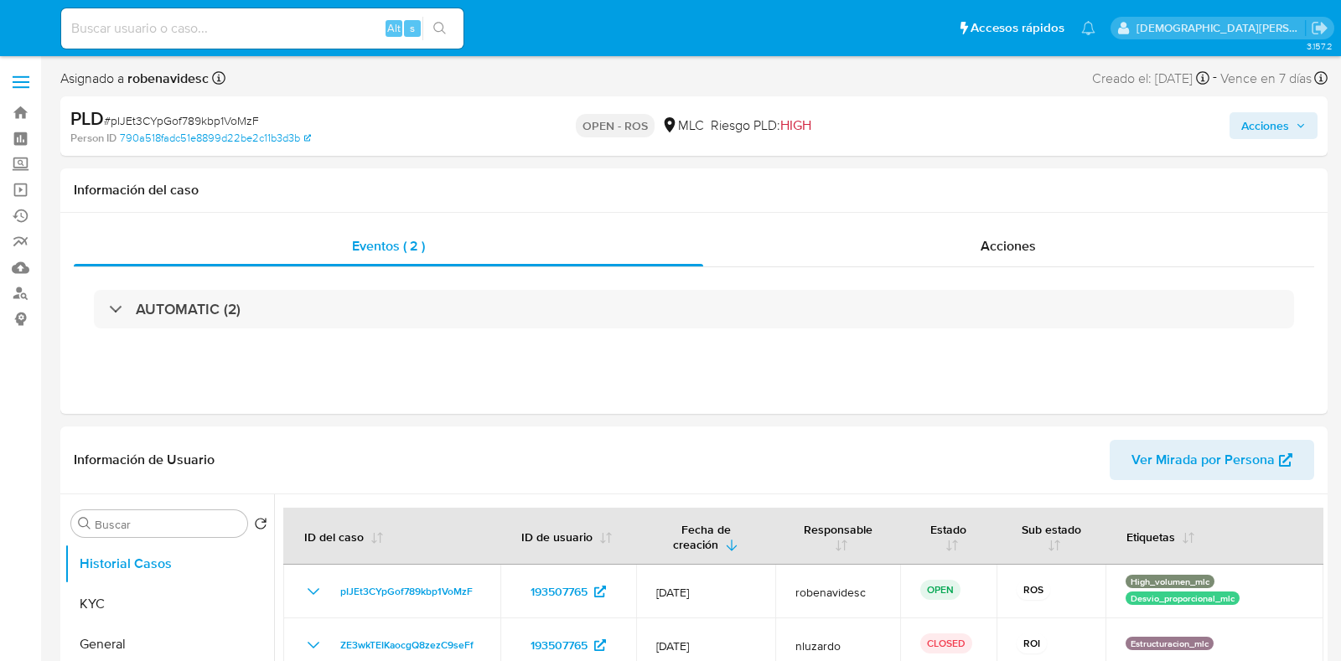
select select "10"
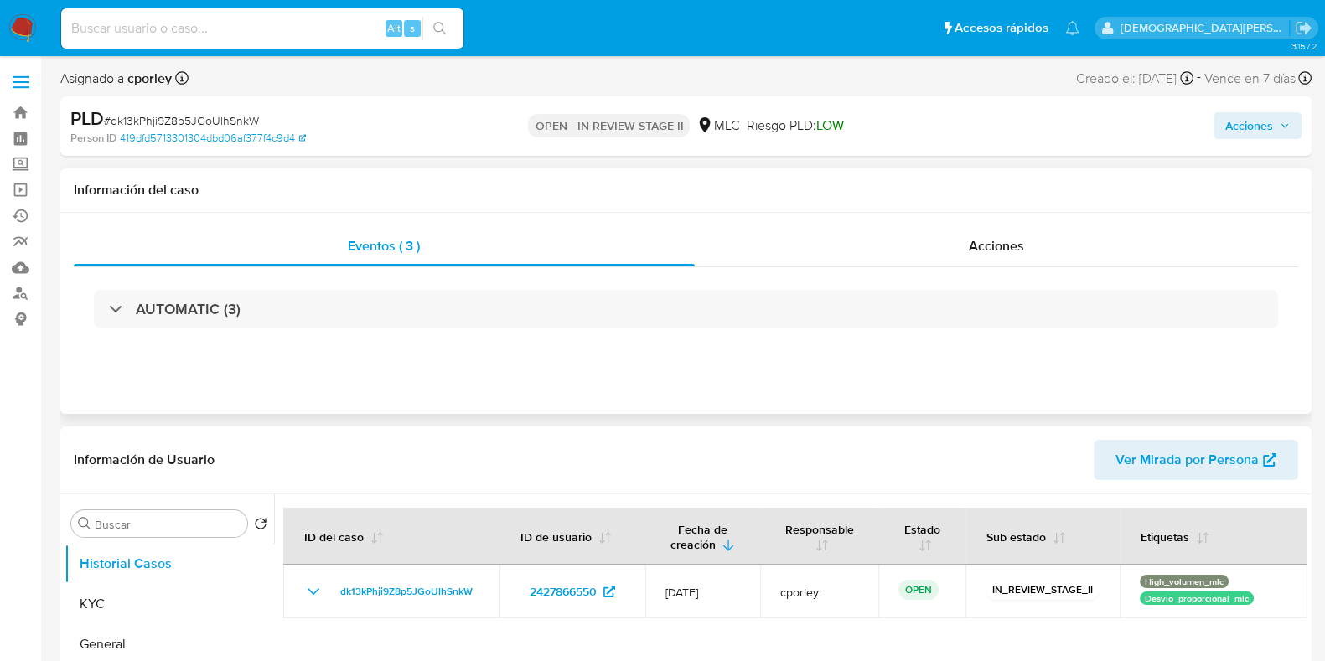
select select "10"
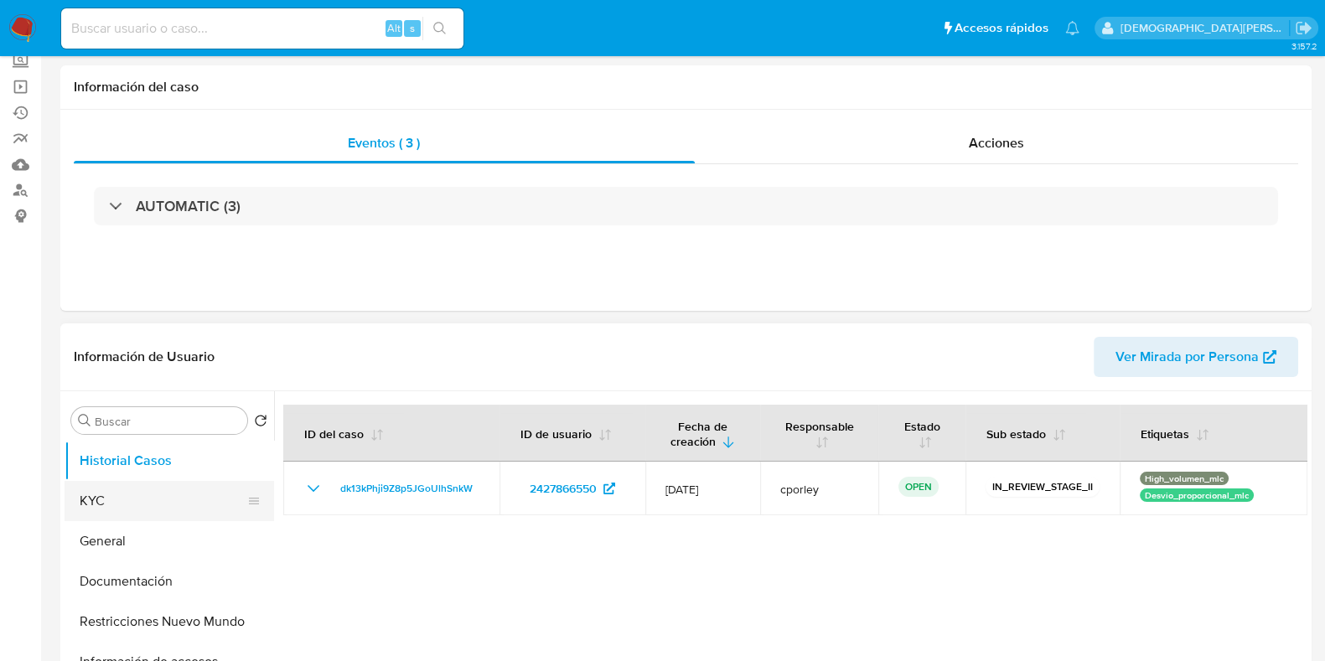
scroll to position [209, 0]
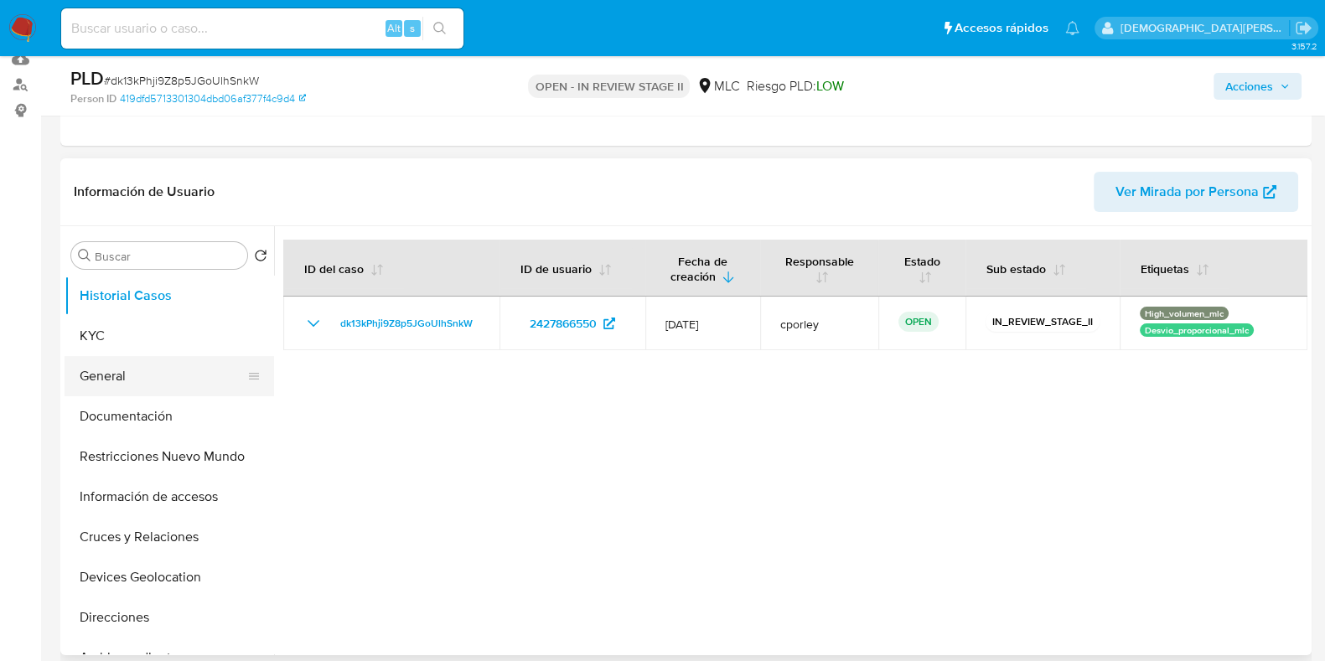
click at [141, 365] on button "General" at bounding box center [163, 376] width 196 height 40
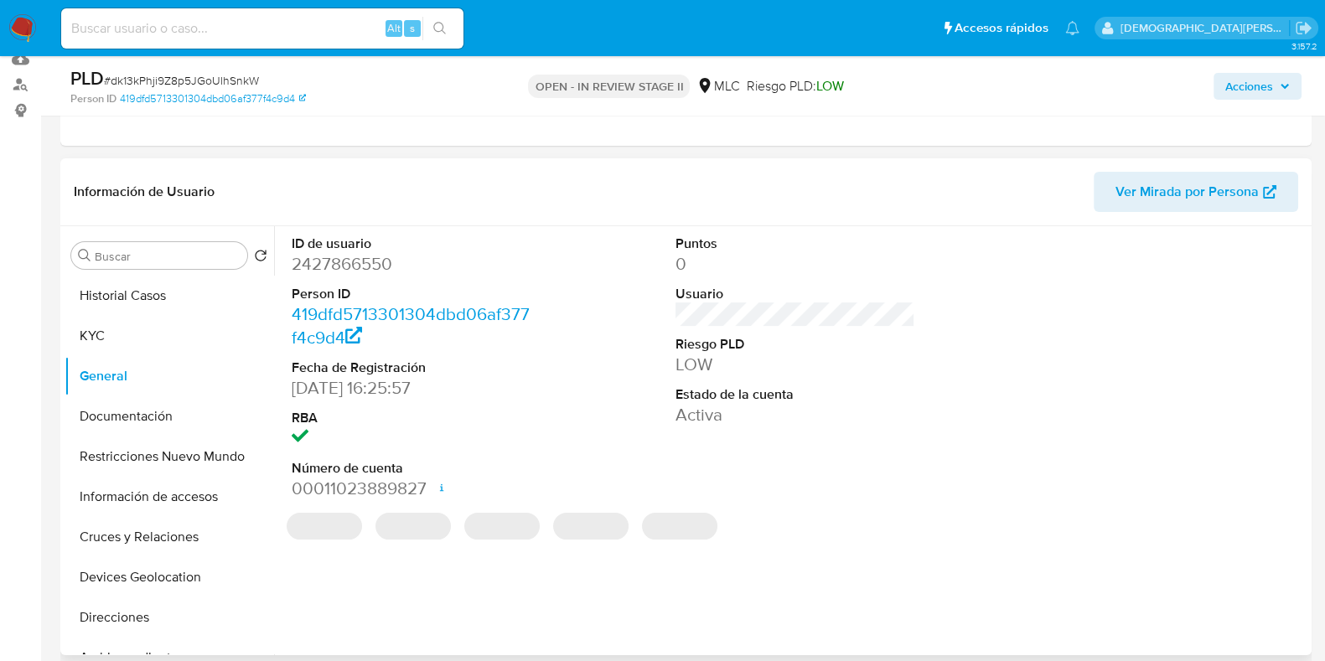
click at [325, 263] on dd "2427866550" at bounding box center [412, 263] width 240 height 23
copy dd "2427866550"
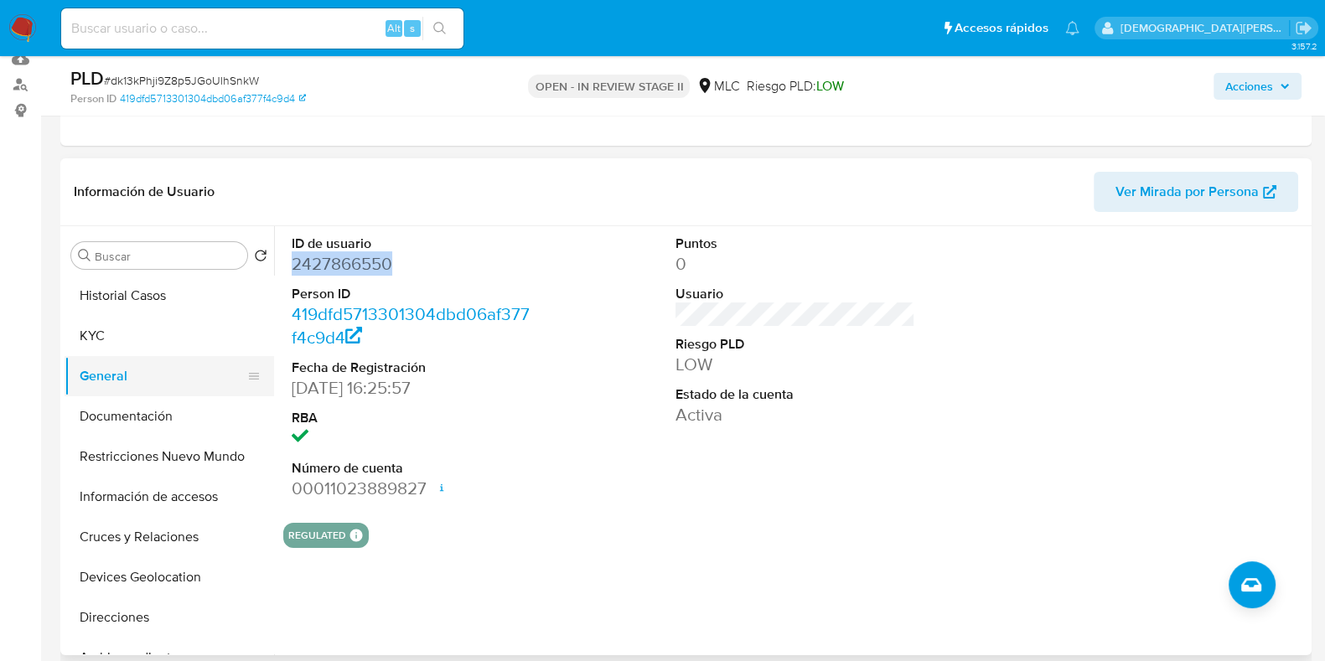
drag, startPoint x: 151, startPoint y: 405, endPoint x: 158, endPoint y: 378, distance: 27.6
click at [151, 405] on button "Documentación" at bounding box center [170, 416] width 210 height 40
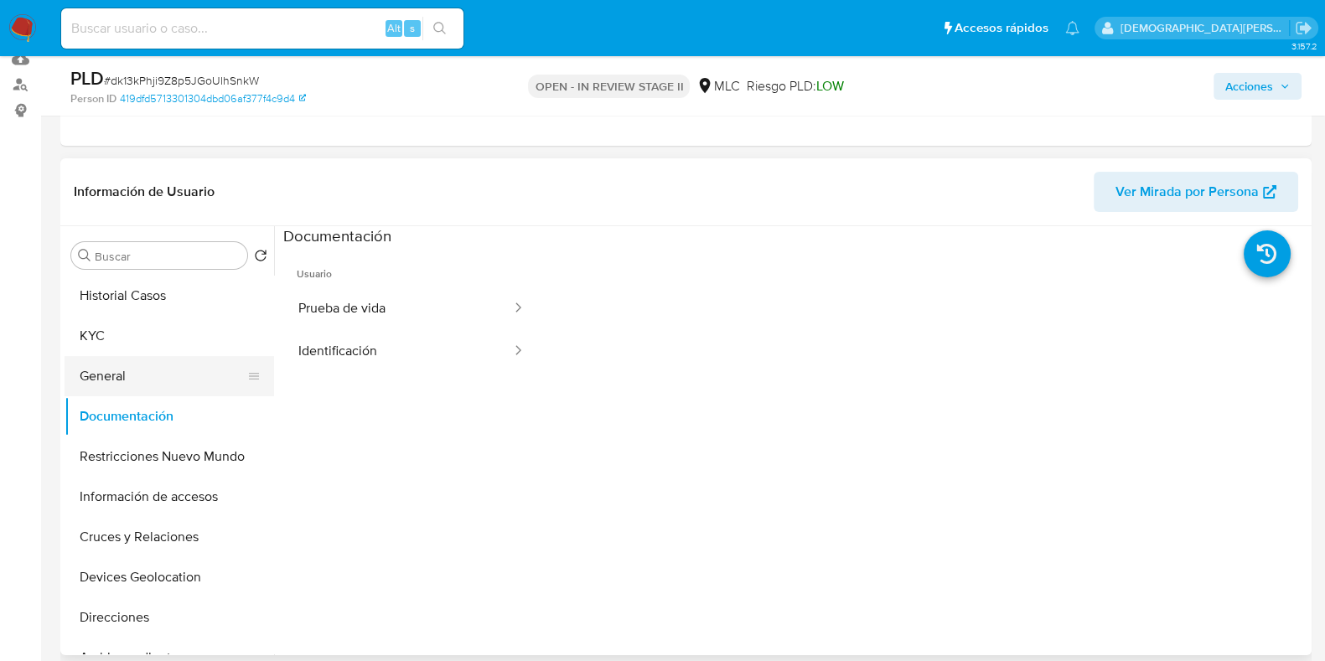
click at [138, 379] on button "General" at bounding box center [163, 376] width 196 height 40
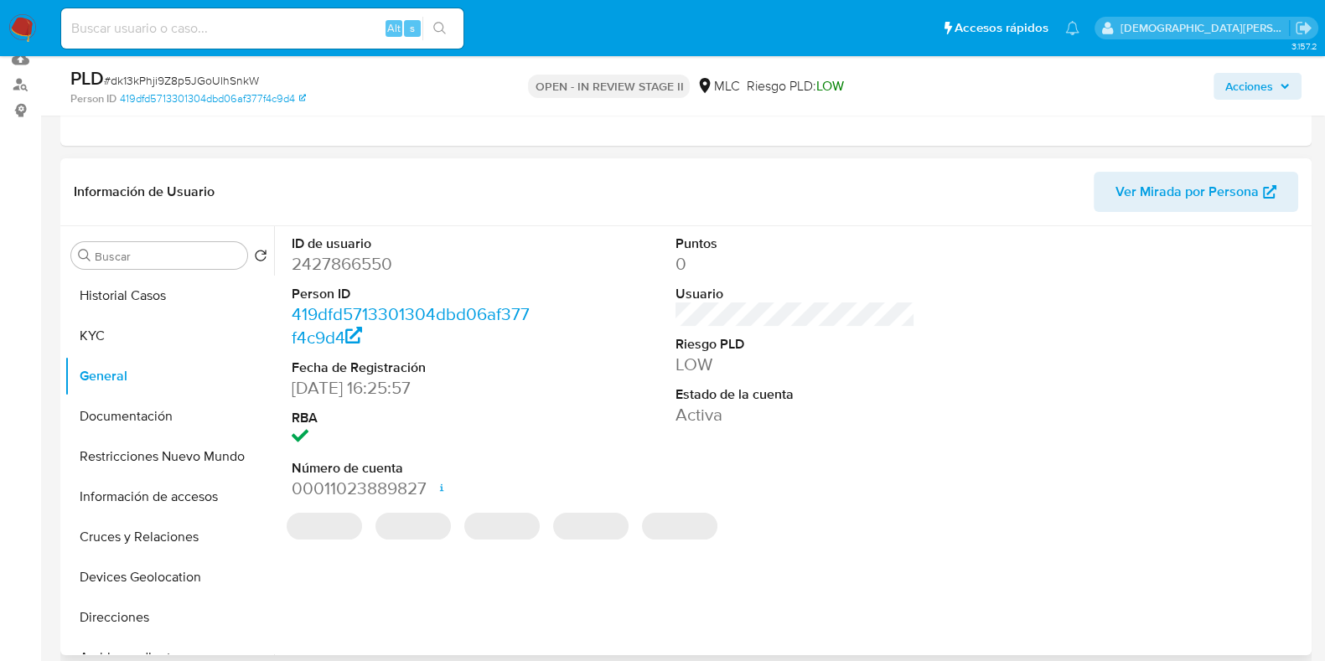
click at [327, 268] on dd "2427866550" at bounding box center [412, 263] width 240 height 23
click at [327, 271] on dd "2427866550" at bounding box center [412, 263] width 240 height 23
copy dd "2427866550"
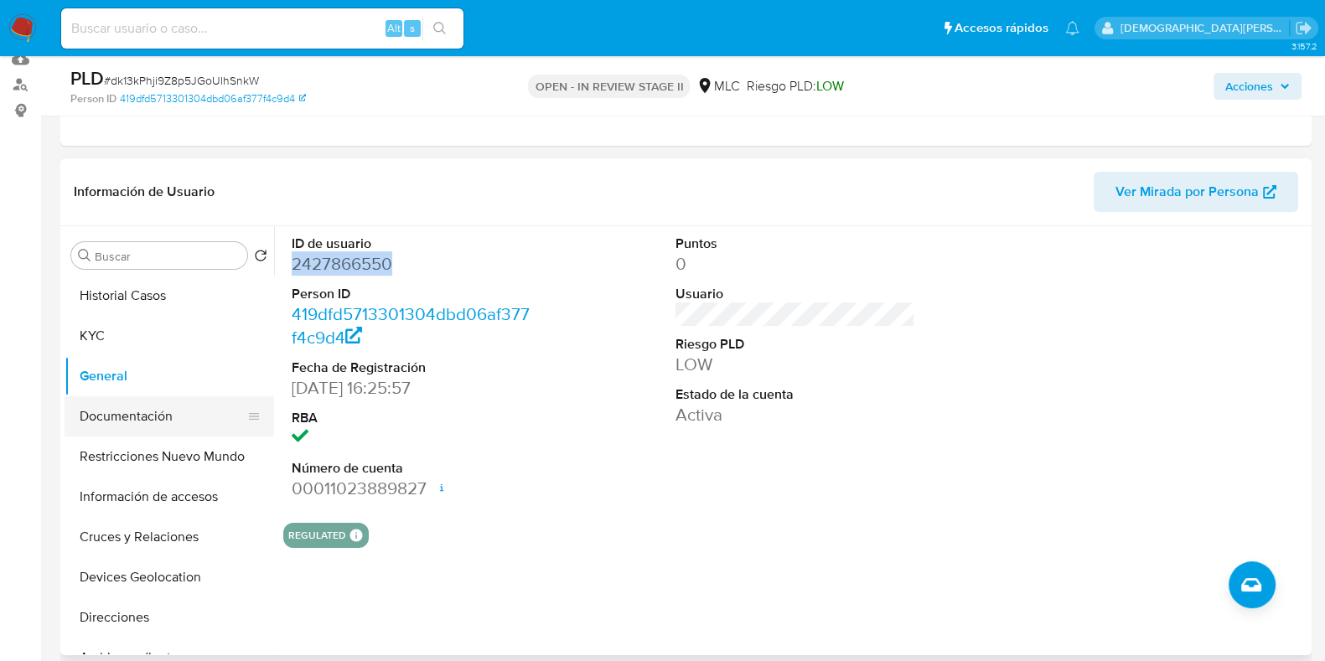
click at [126, 403] on button "Documentación" at bounding box center [163, 416] width 196 height 40
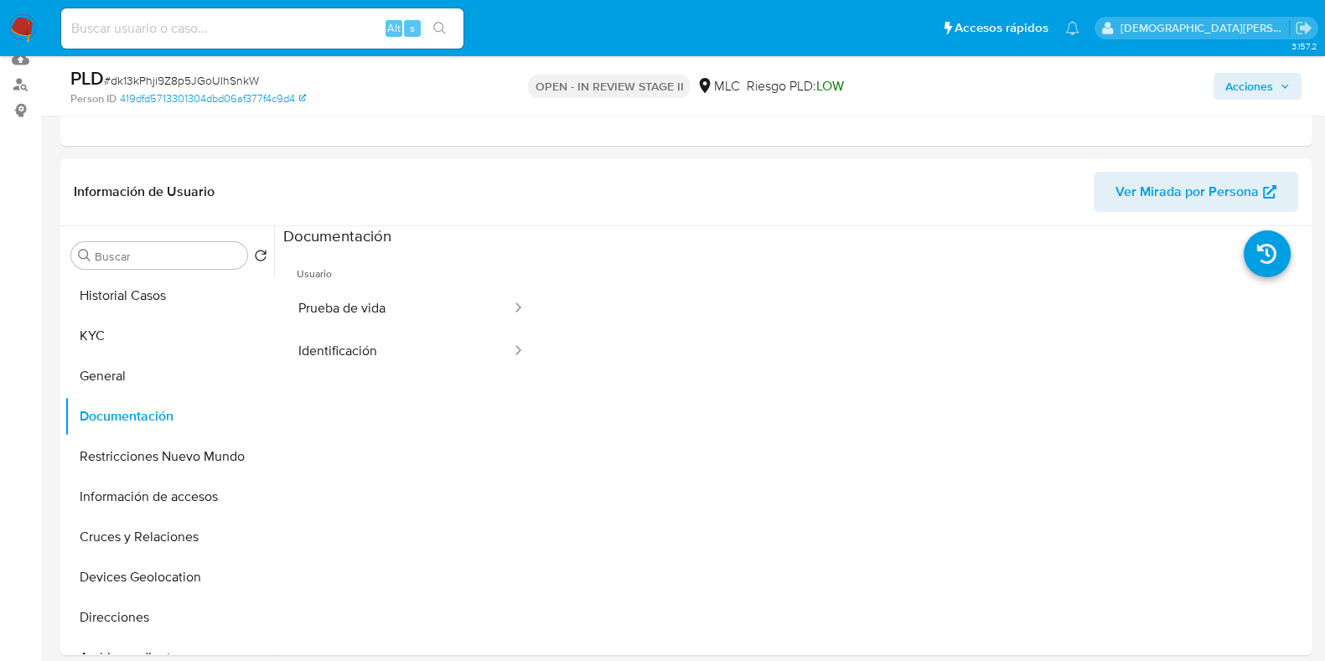
click at [340, 302] on button "Prueba de vida" at bounding box center [398, 308] width 230 height 43
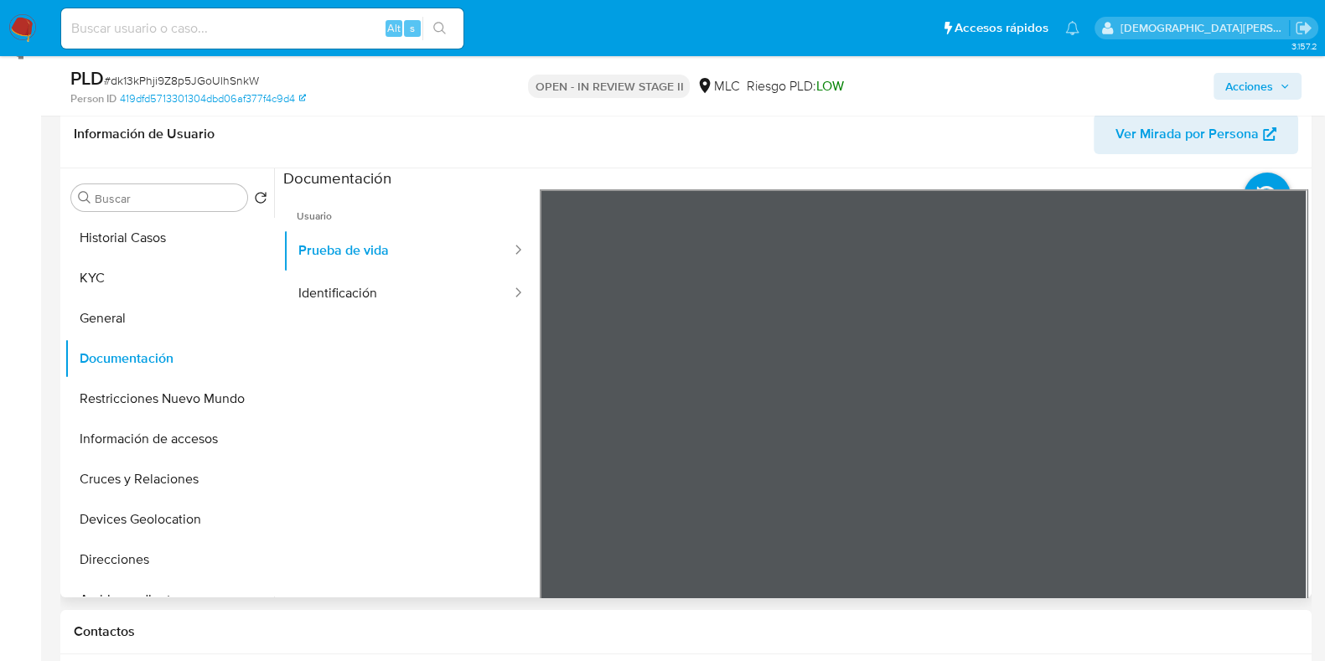
scroll to position [314, 0]
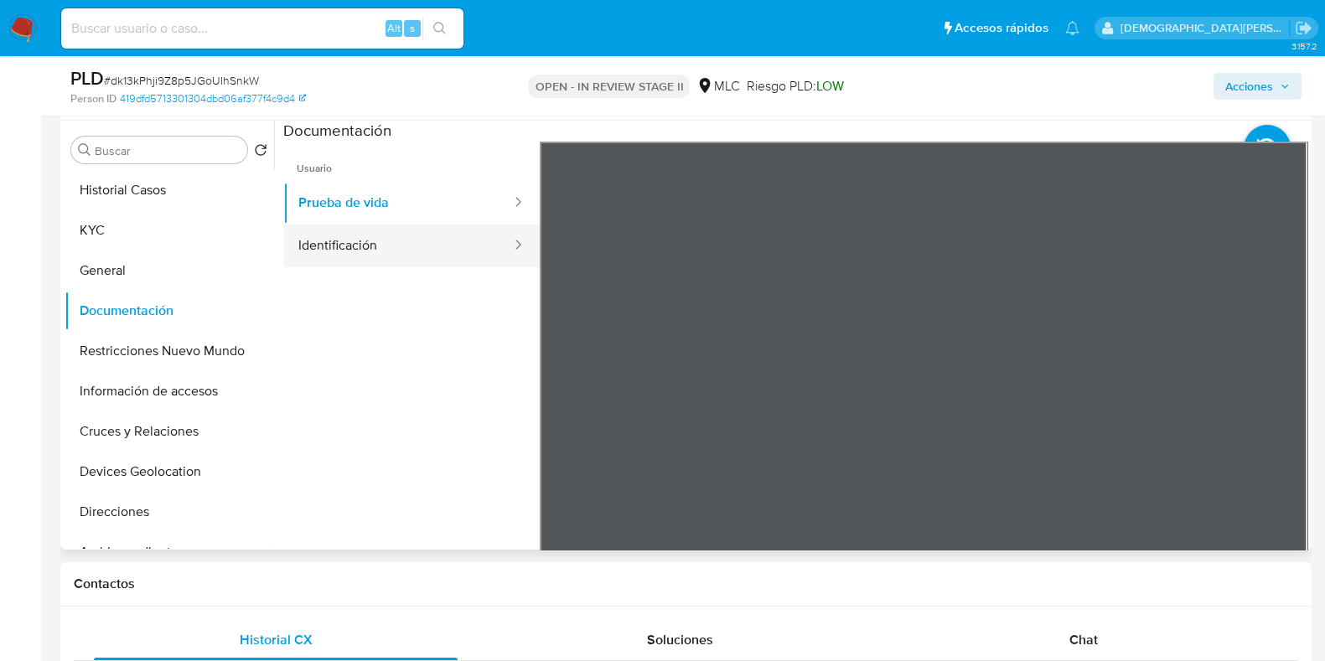
click at [446, 251] on button "Identificación" at bounding box center [398, 246] width 230 height 43
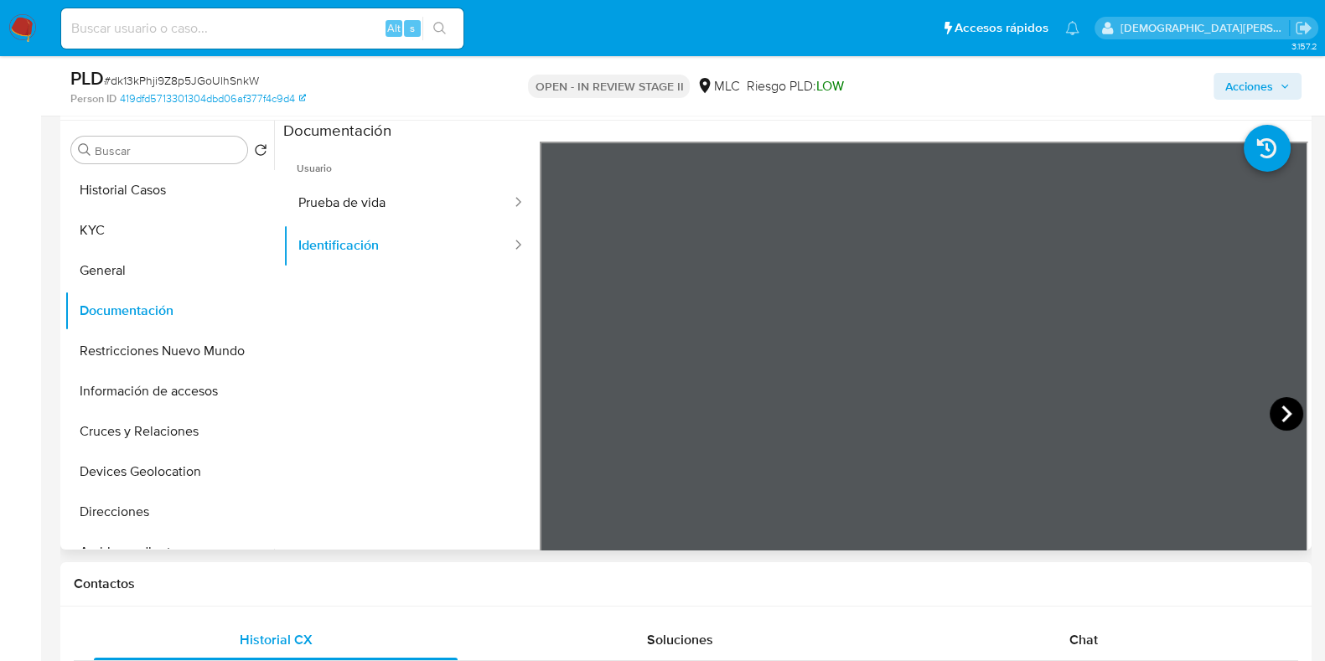
click at [1287, 420] on icon at bounding box center [1287, 414] width 34 height 34
click at [127, 345] on button "Restricciones Nuevo Mundo" at bounding box center [163, 351] width 196 height 40
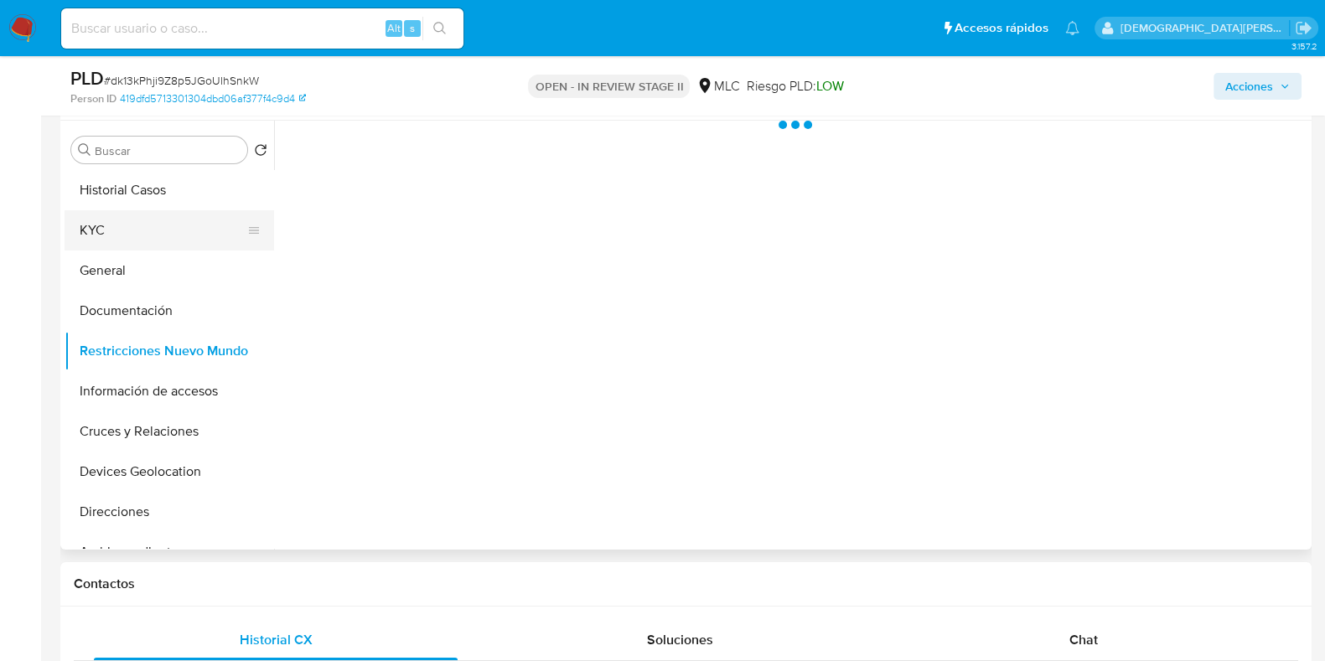
click at [95, 233] on button "KYC" at bounding box center [163, 230] width 196 height 40
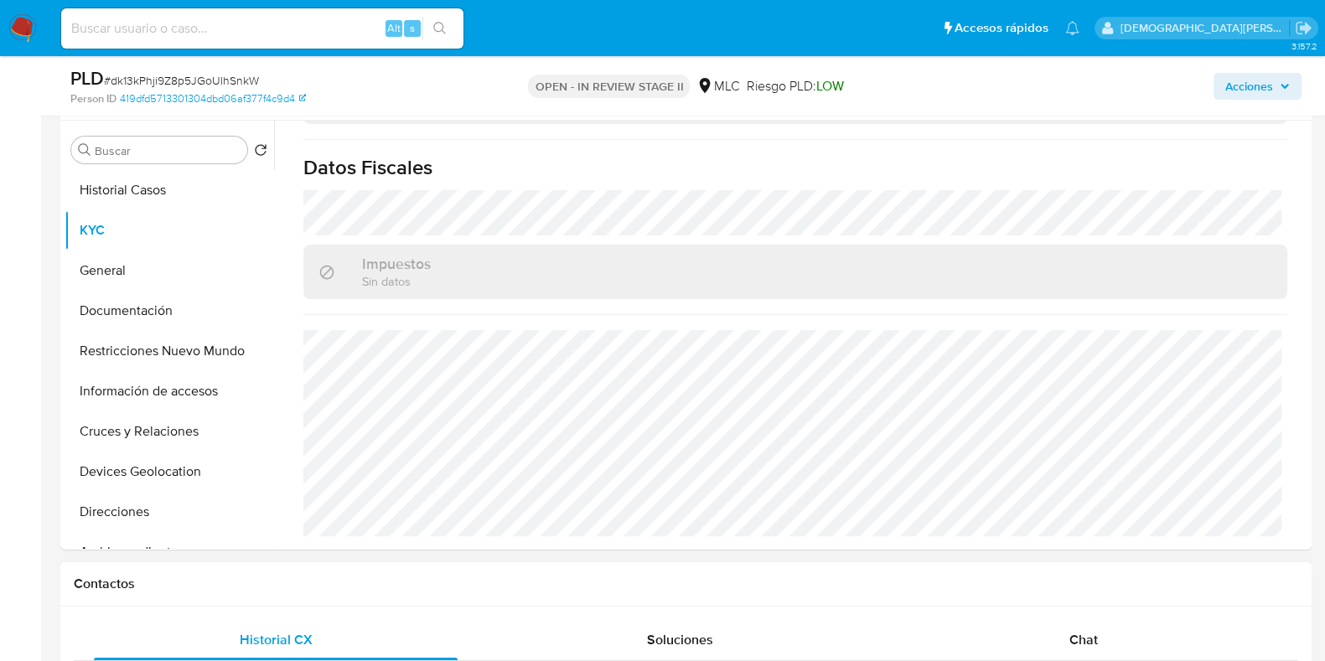
scroll to position [629, 0]
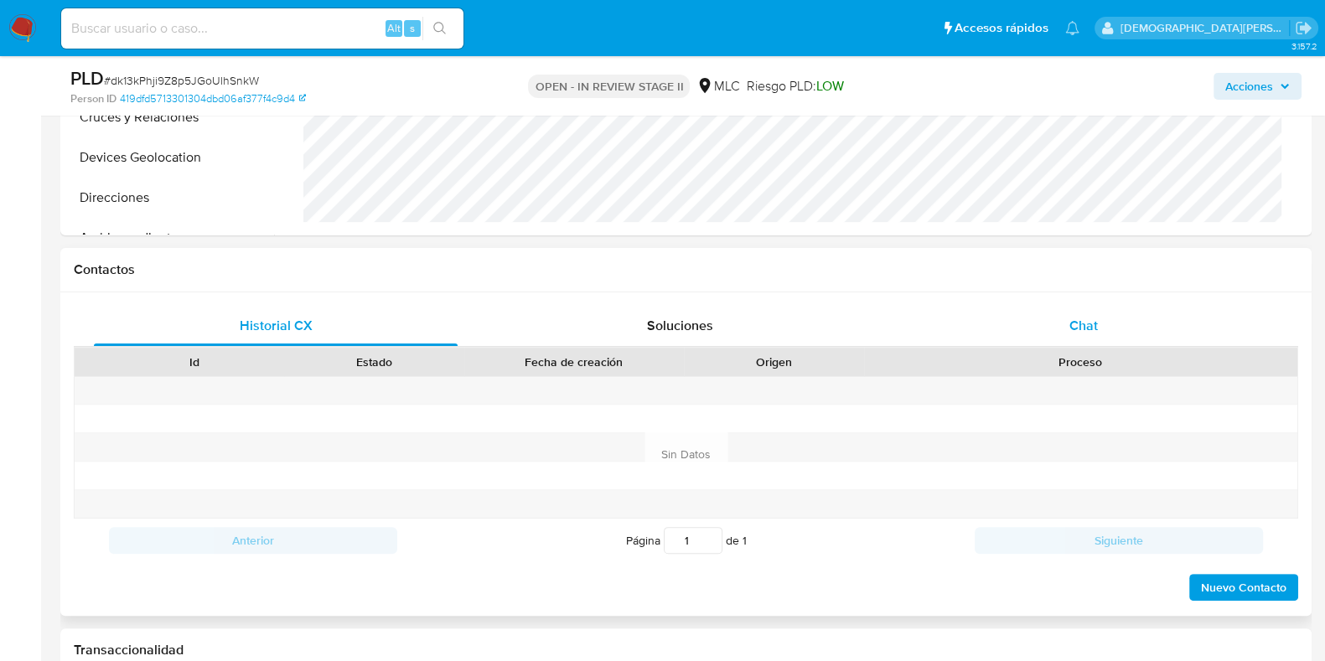
click at [1075, 303] on div "Historial CX Soluciones Chat Id Estado Fecha de creación Origen Proceso Anterio…" at bounding box center [685, 455] width 1251 height 324
click at [1066, 324] on div "Chat" at bounding box center [1084, 326] width 364 height 40
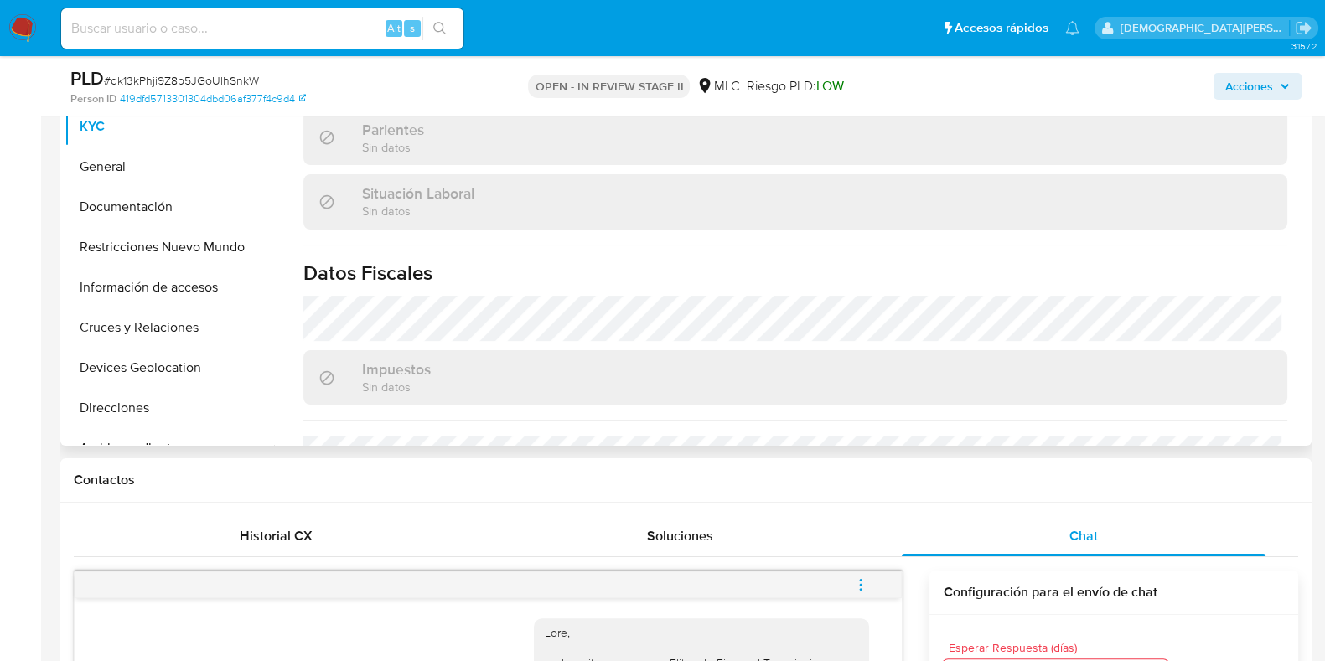
scroll to position [946, 0]
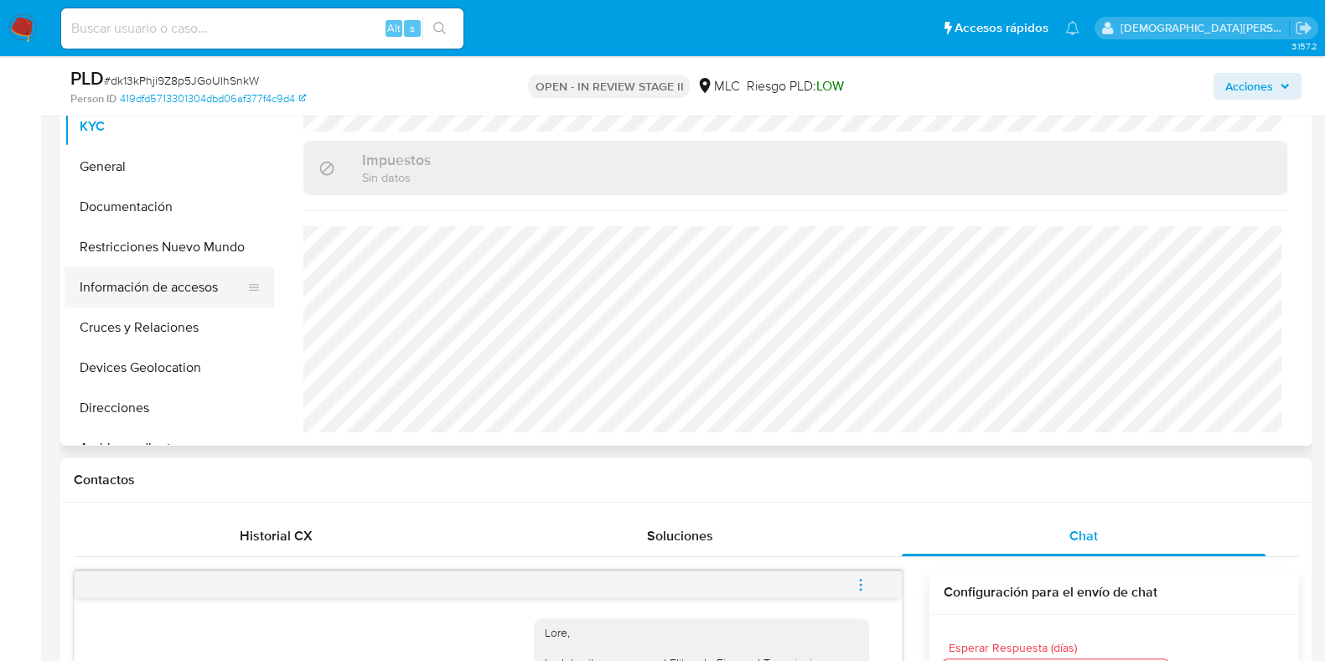
click at [127, 280] on button "Información de accesos" at bounding box center [163, 287] width 196 height 40
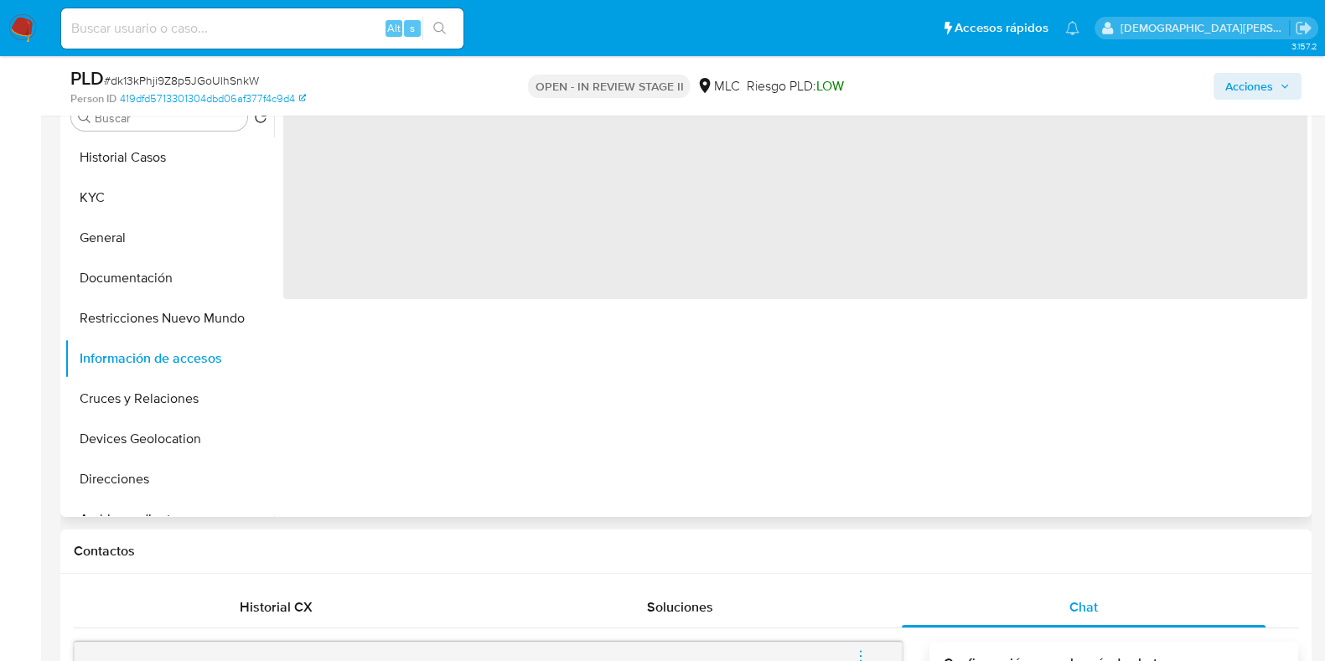
scroll to position [314, 0]
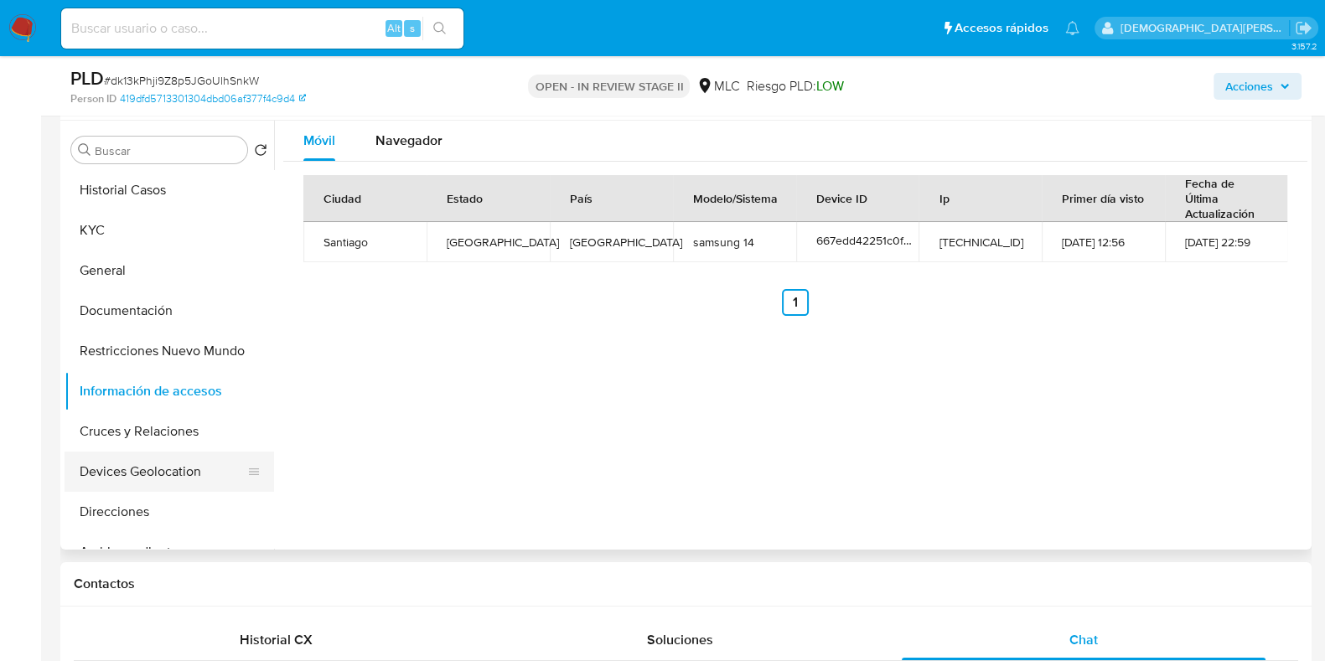
click at [129, 465] on button "Devices Geolocation" at bounding box center [163, 472] width 196 height 40
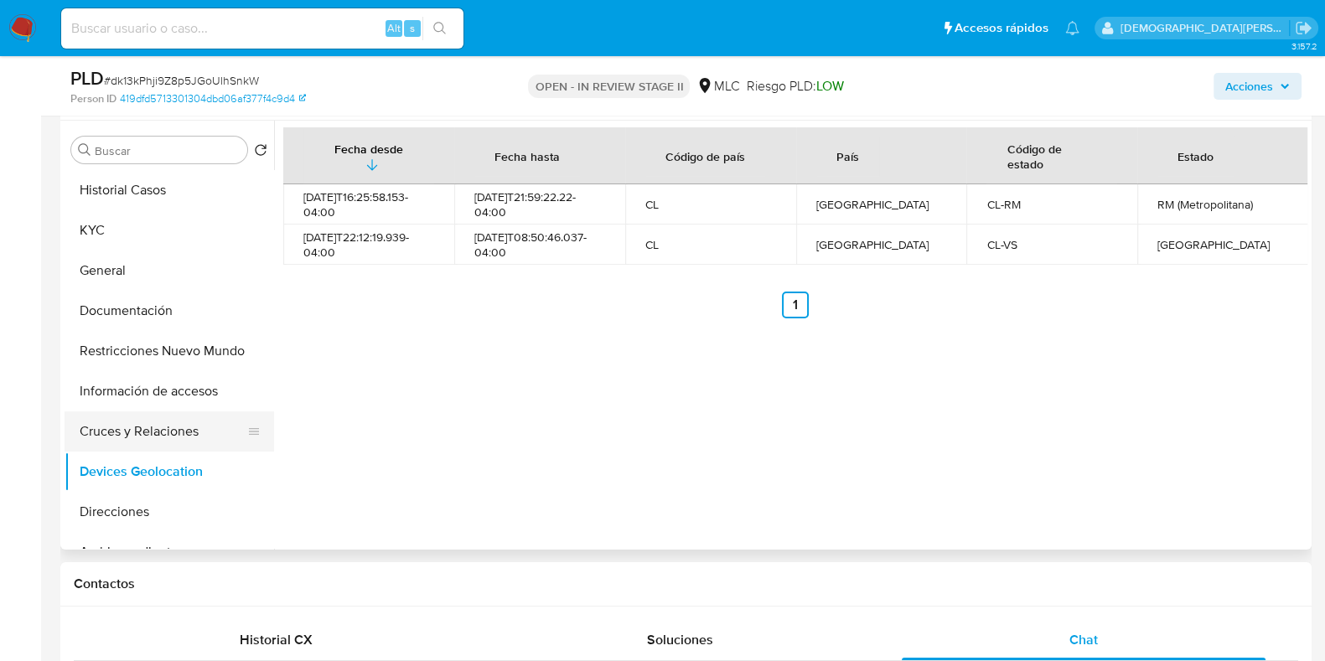
click at [133, 430] on button "Cruces y Relaciones" at bounding box center [163, 432] width 196 height 40
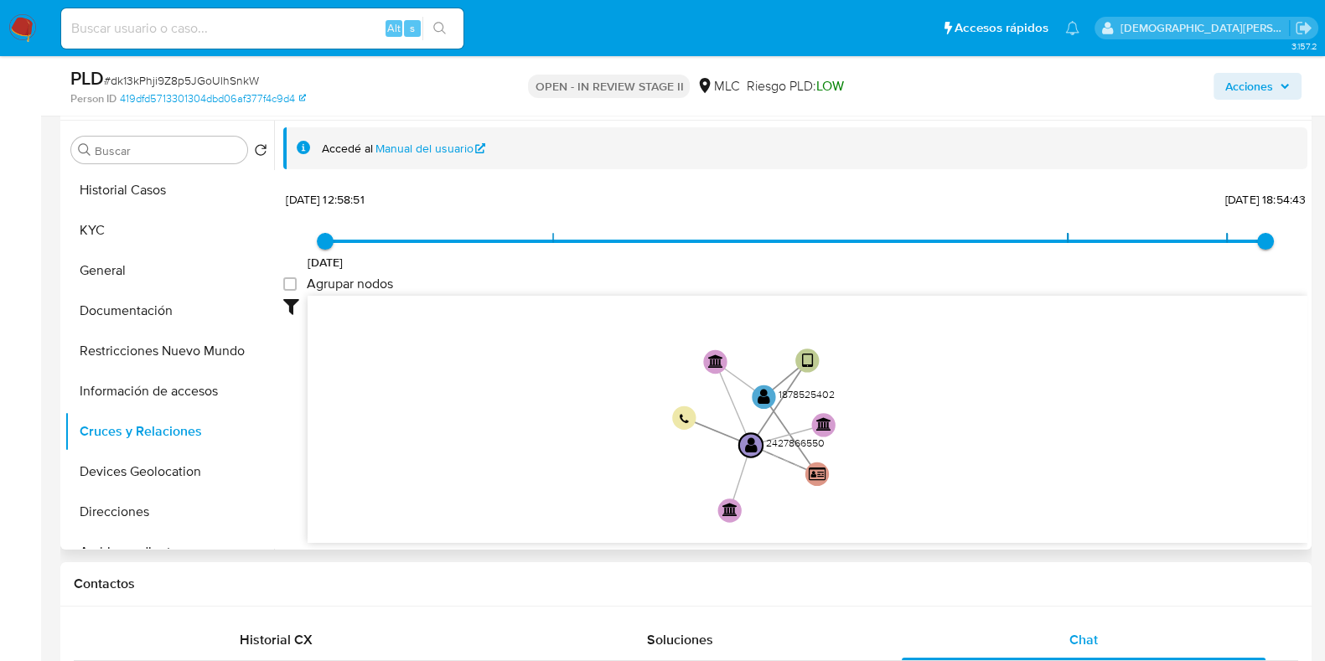
drag, startPoint x: 564, startPoint y: 380, endPoint x: 545, endPoint y: 412, distance: 37.9
click at [545, 412] on icon "user-1878525402  1878525402 user-2427866550  2427866550 device-667edd42251c0f…" at bounding box center [808, 417] width 1000 height 243
click at [117, 463] on button "Devices Geolocation" at bounding box center [163, 472] width 196 height 40
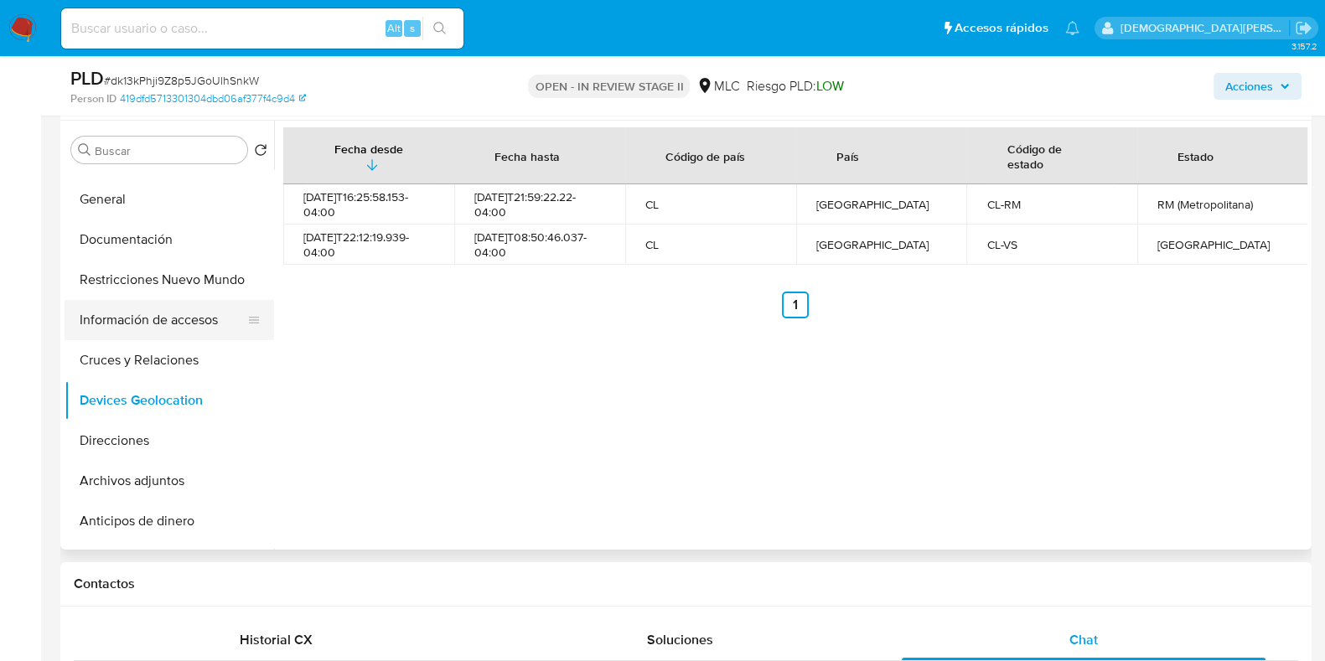
scroll to position [104, 0]
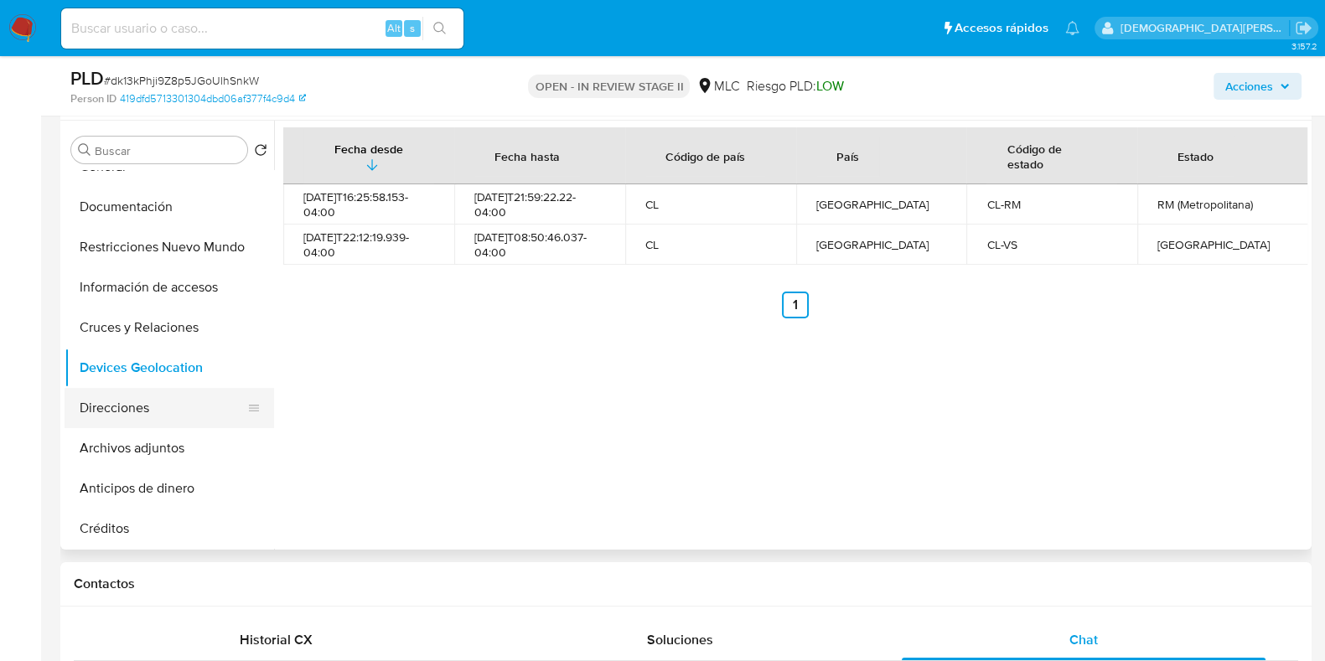
click at [106, 396] on button "Direcciones" at bounding box center [163, 408] width 196 height 40
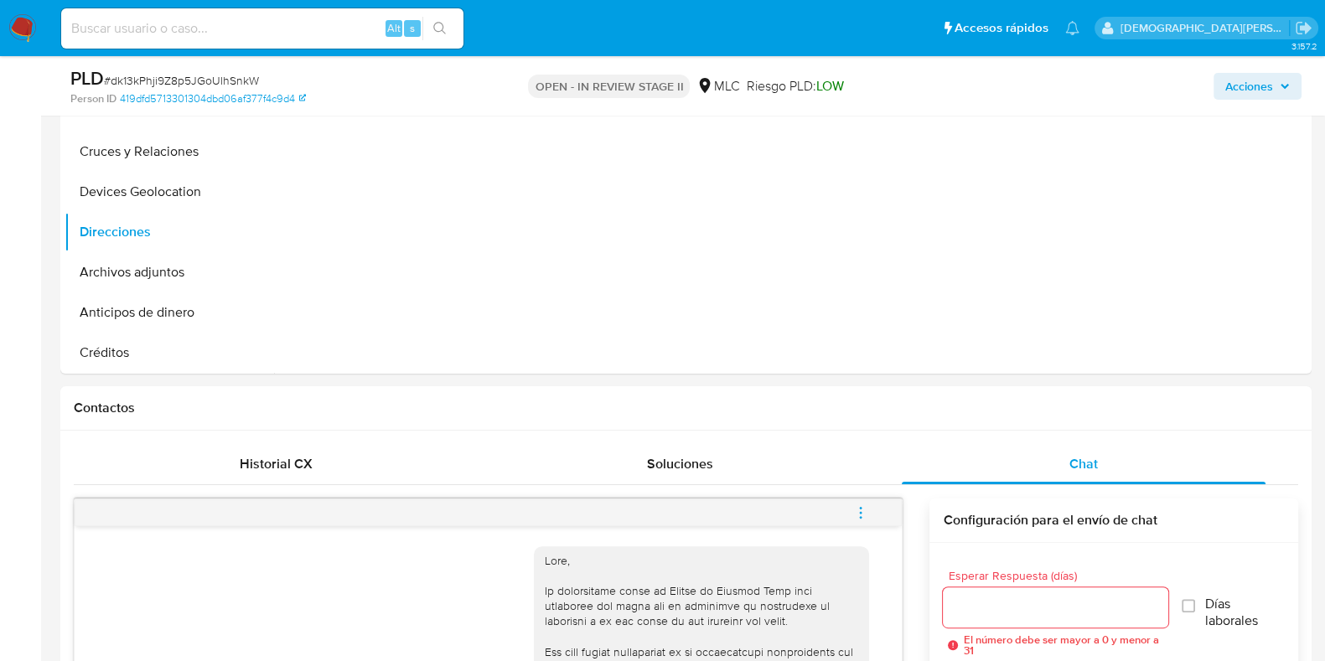
scroll to position [524, 0]
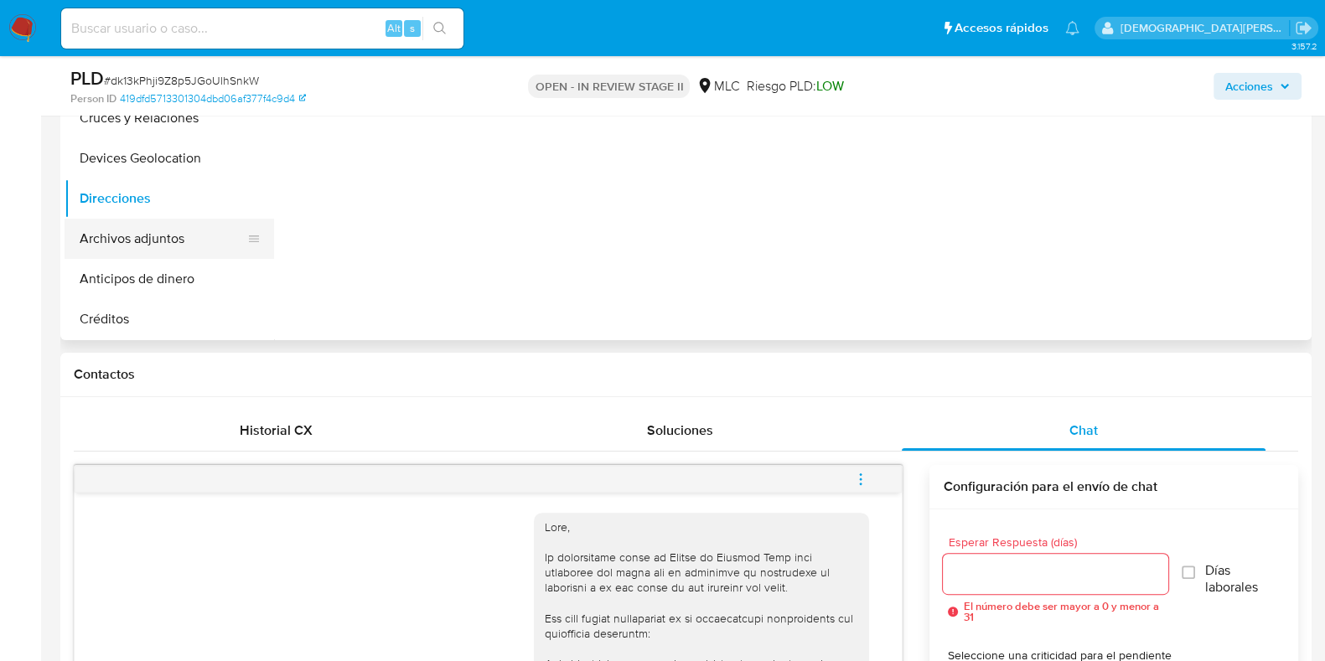
click at [177, 244] on button "Archivos adjuntos" at bounding box center [163, 239] width 196 height 40
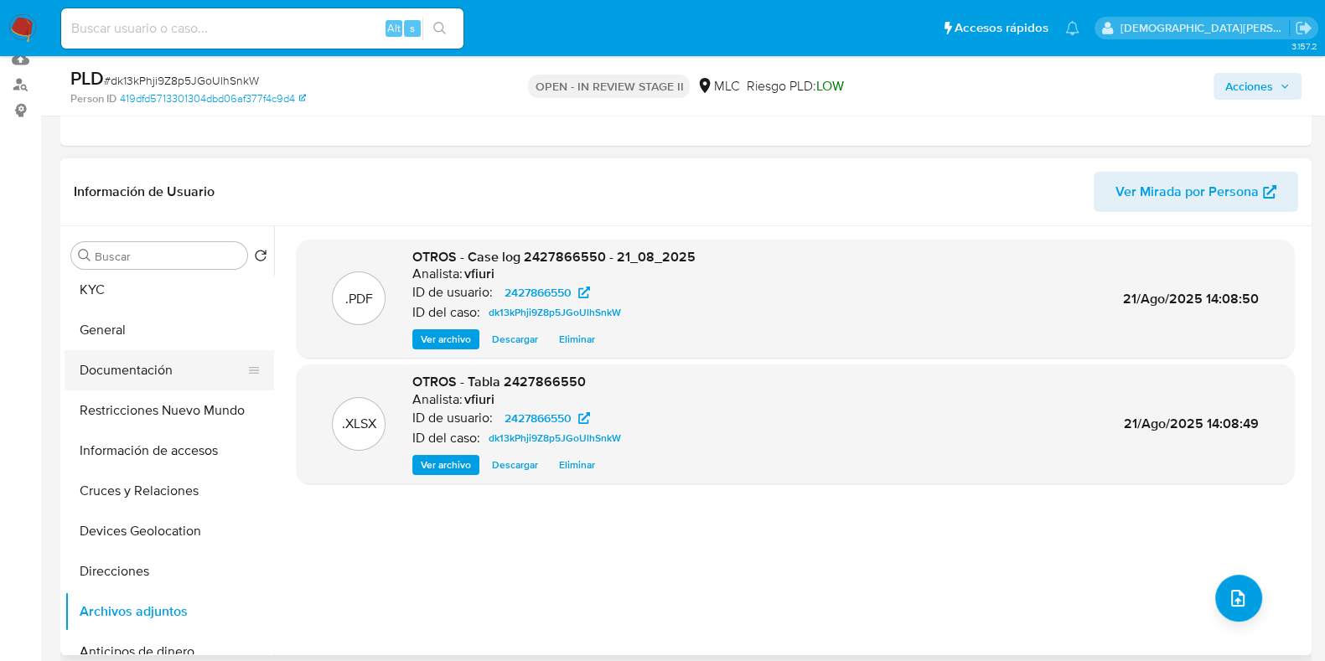
scroll to position [0, 0]
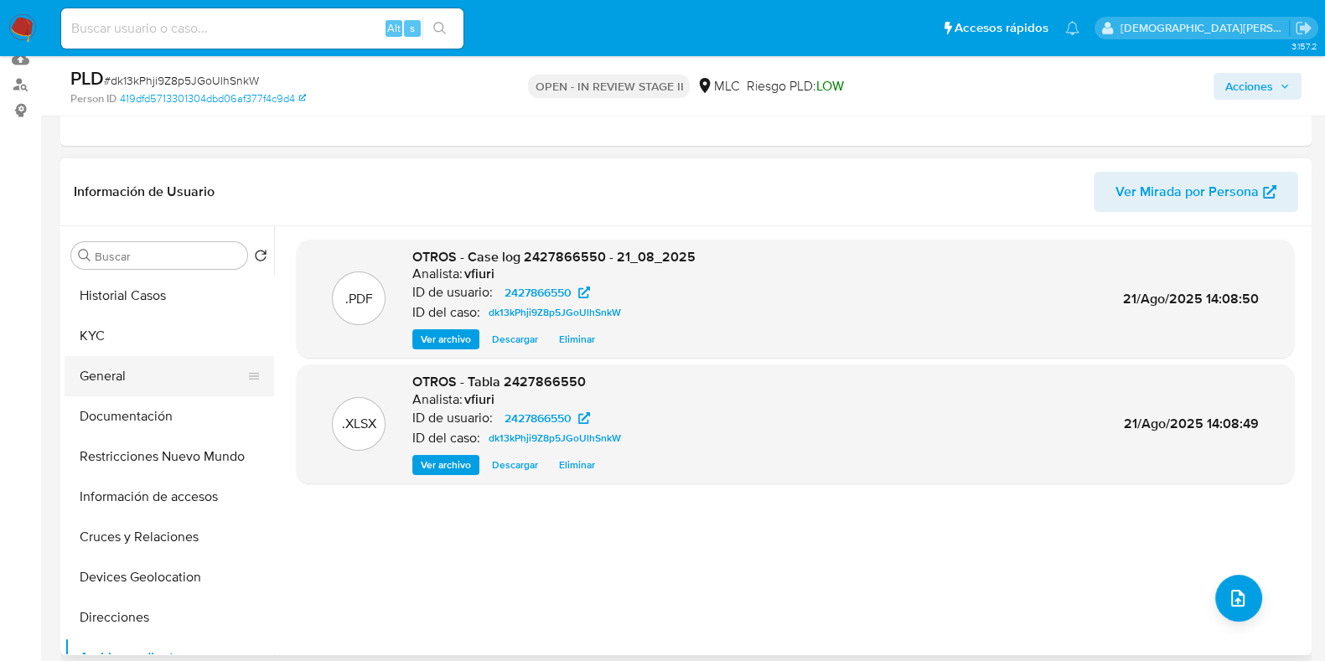
click at [130, 371] on button "General" at bounding box center [163, 376] width 196 height 40
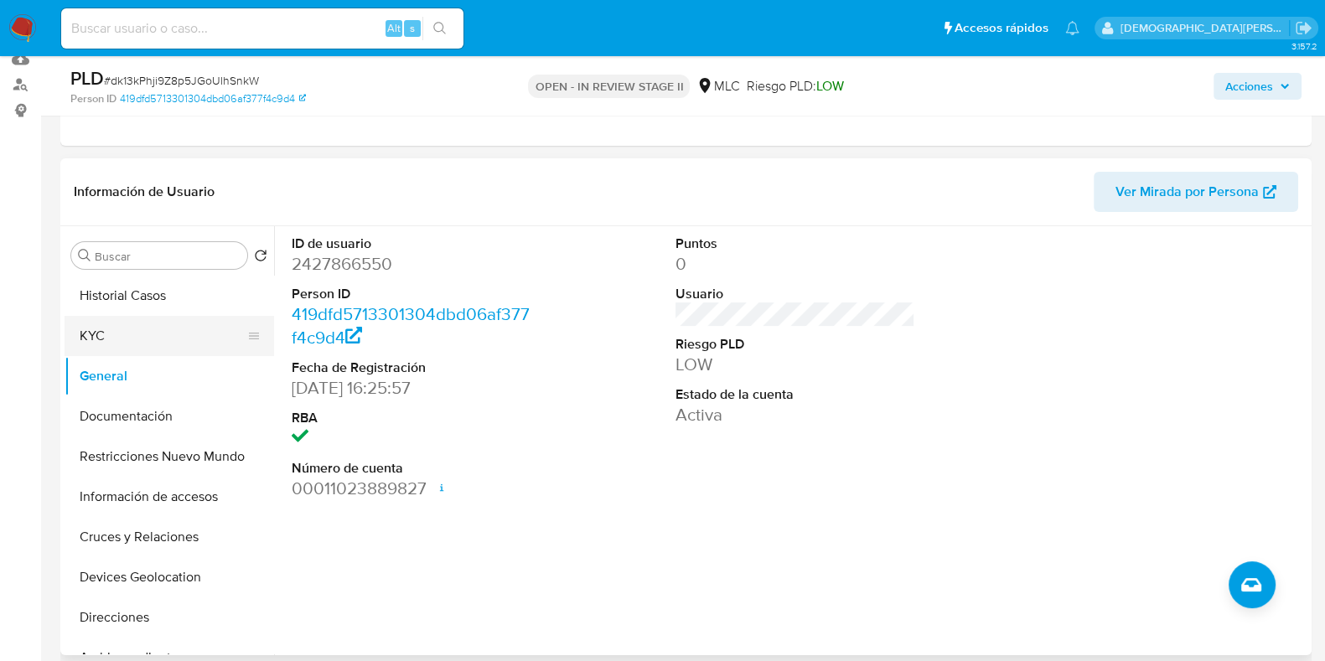
click at [148, 336] on button "KYC" at bounding box center [163, 336] width 196 height 40
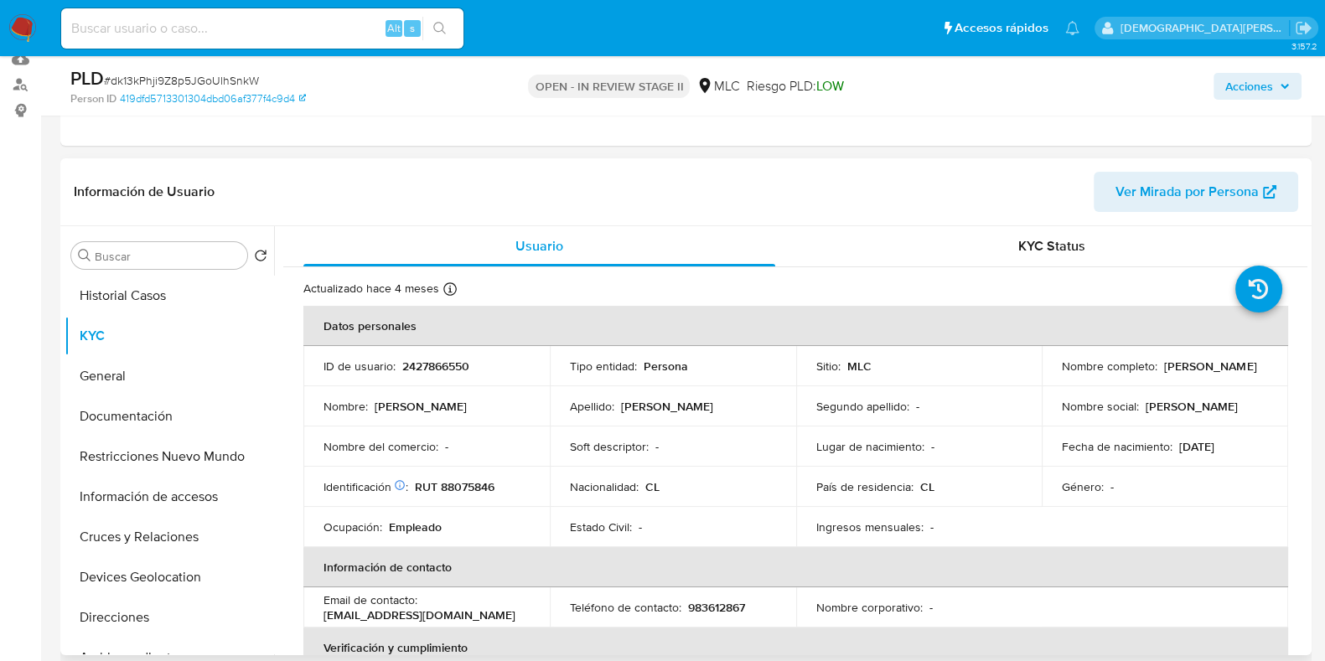
click at [470, 482] on p "RUT 88075846" at bounding box center [455, 486] width 80 height 15
copy p "88075846"
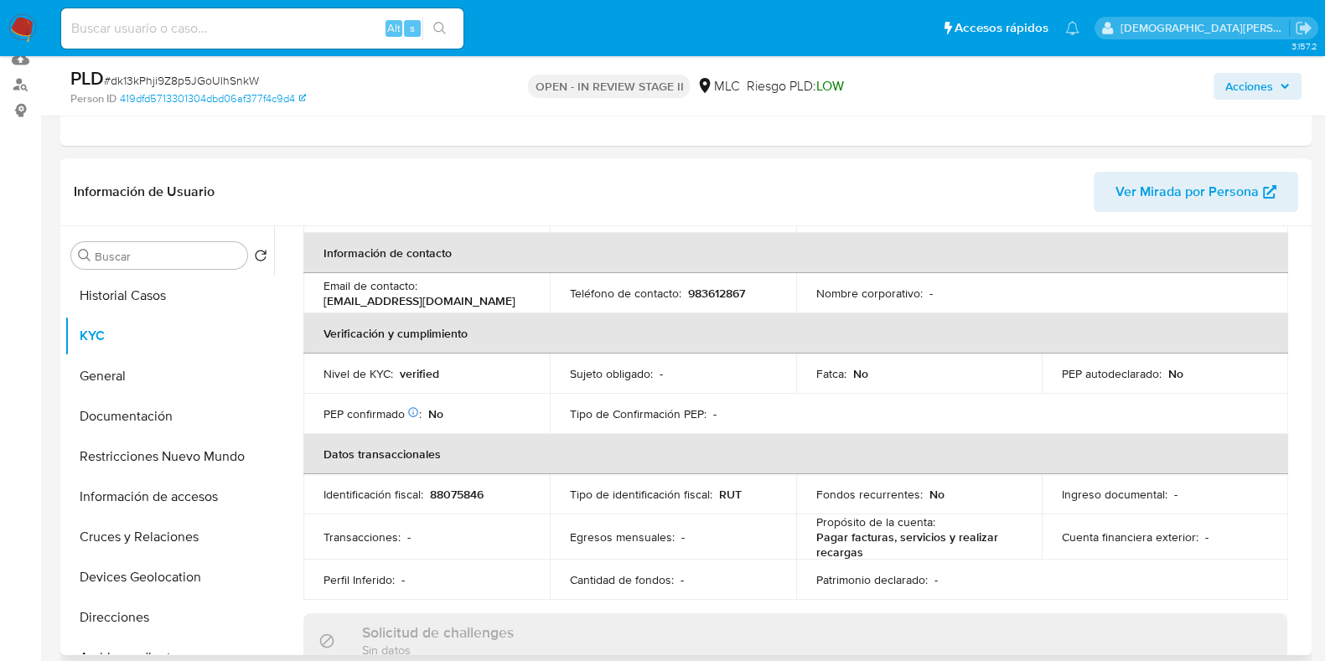
scroll to position [418, 0]
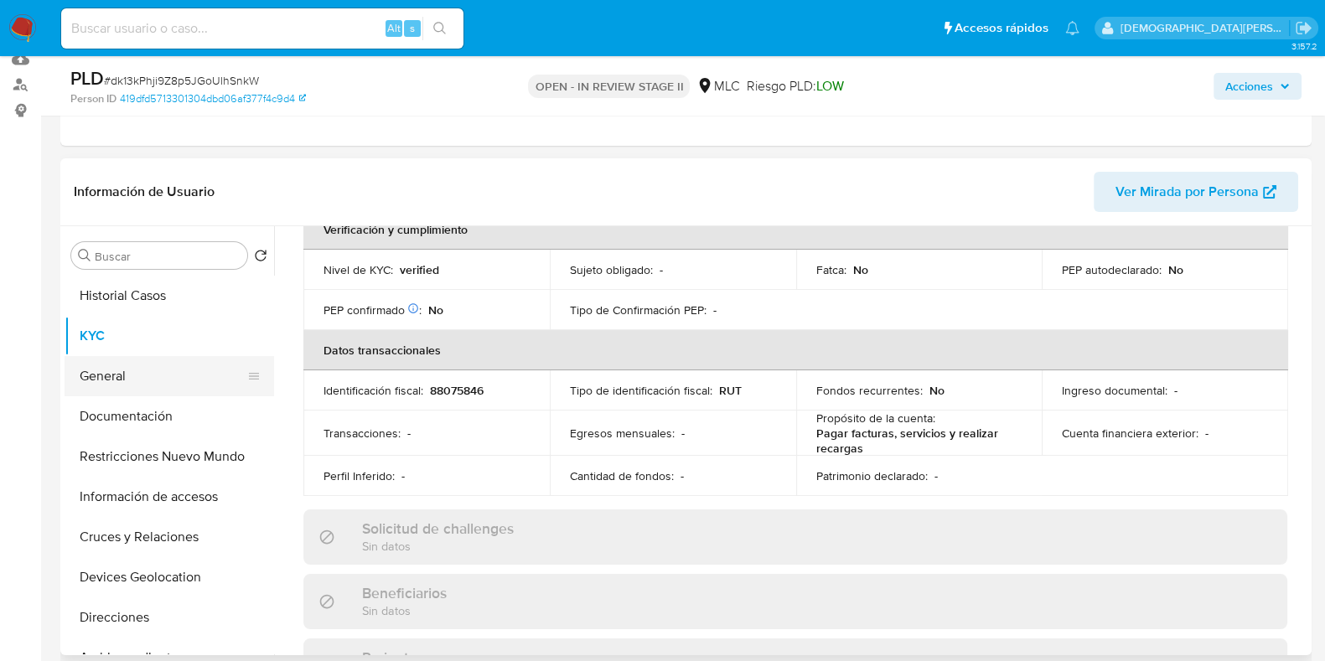
click at [131, 389] on button "General" at bounding box center [163, 376] width 196 height 40
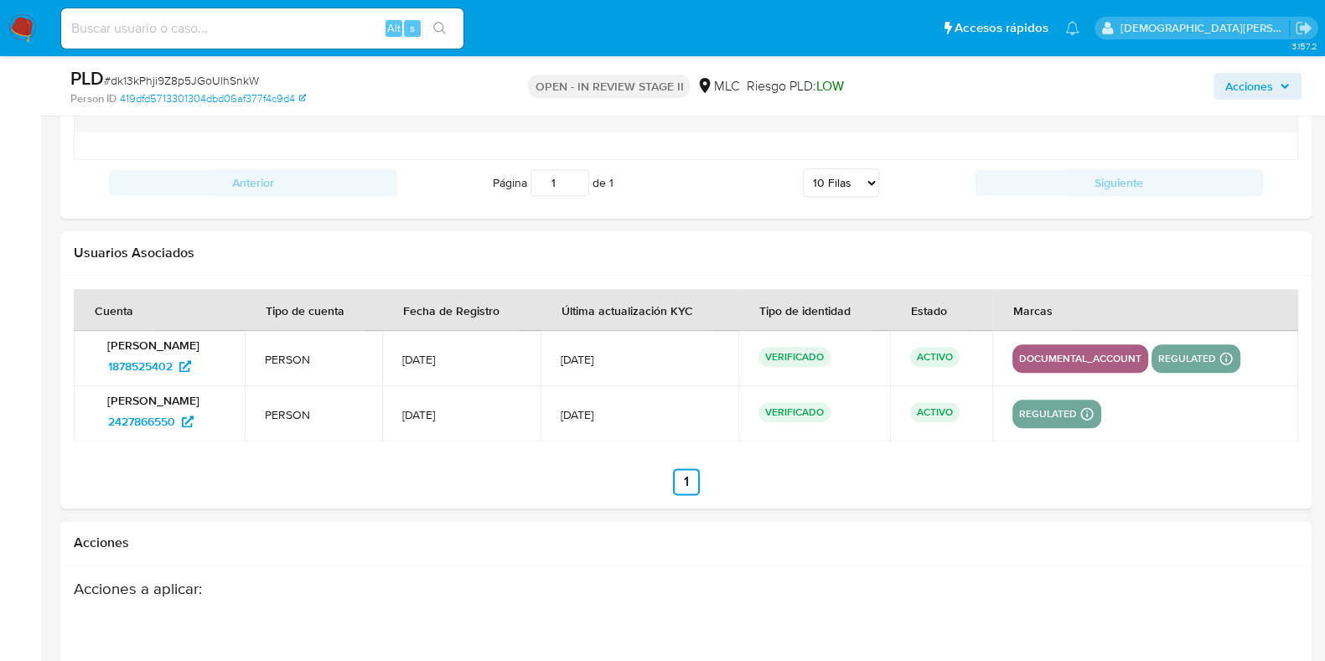
scroll to position [2526, 0]
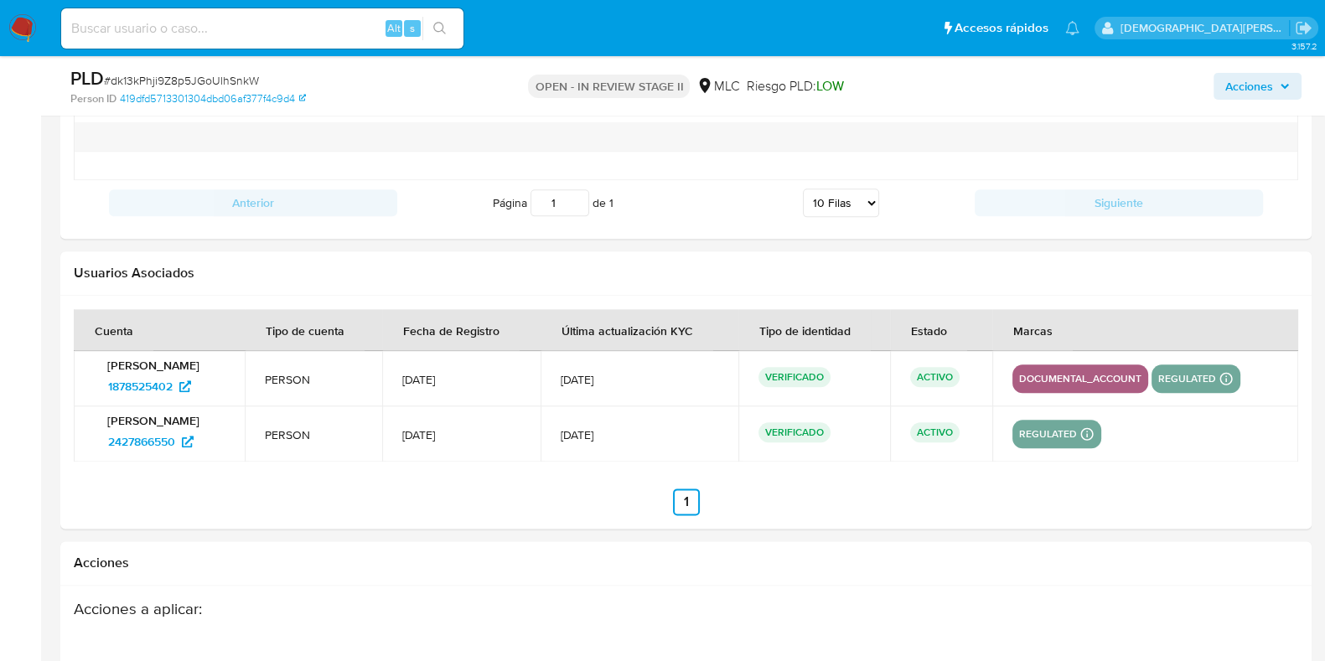
click at [1261, 85] on span "Acciones" at bounding box center [1249, 86] width 48 height 27
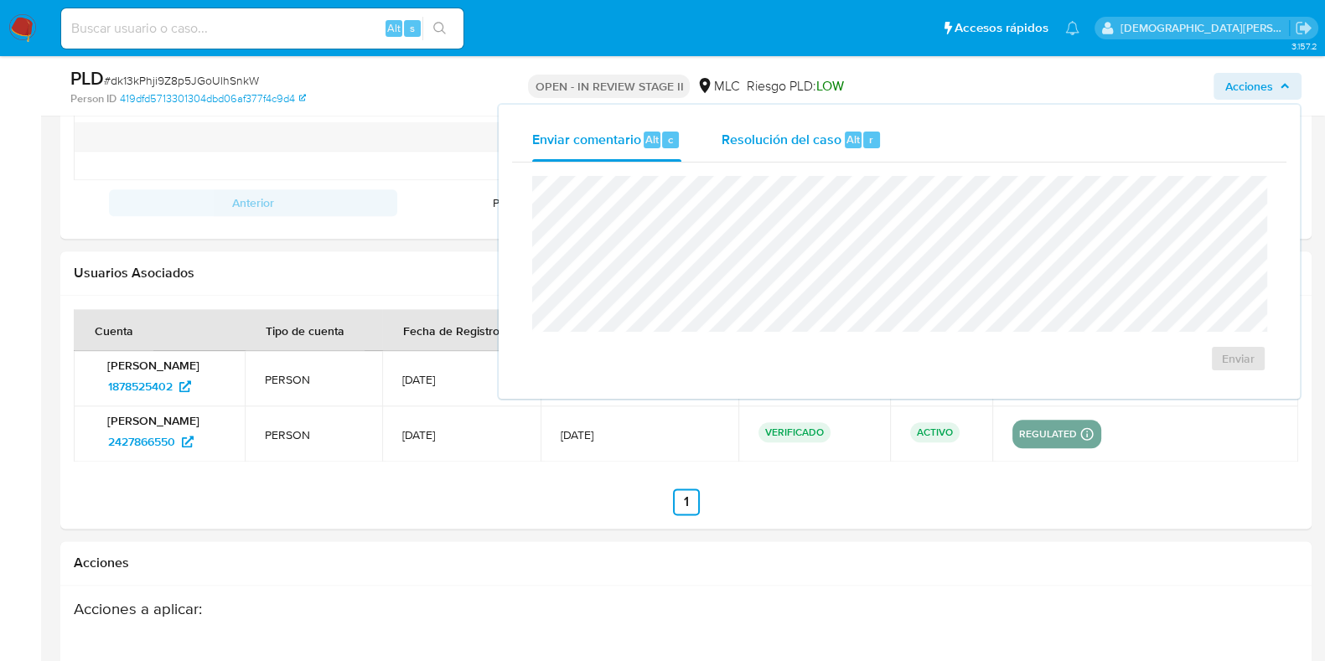
click at [796, 143] on span "Resolución del caso" at bounding box center [782, 138] width 120 height 19
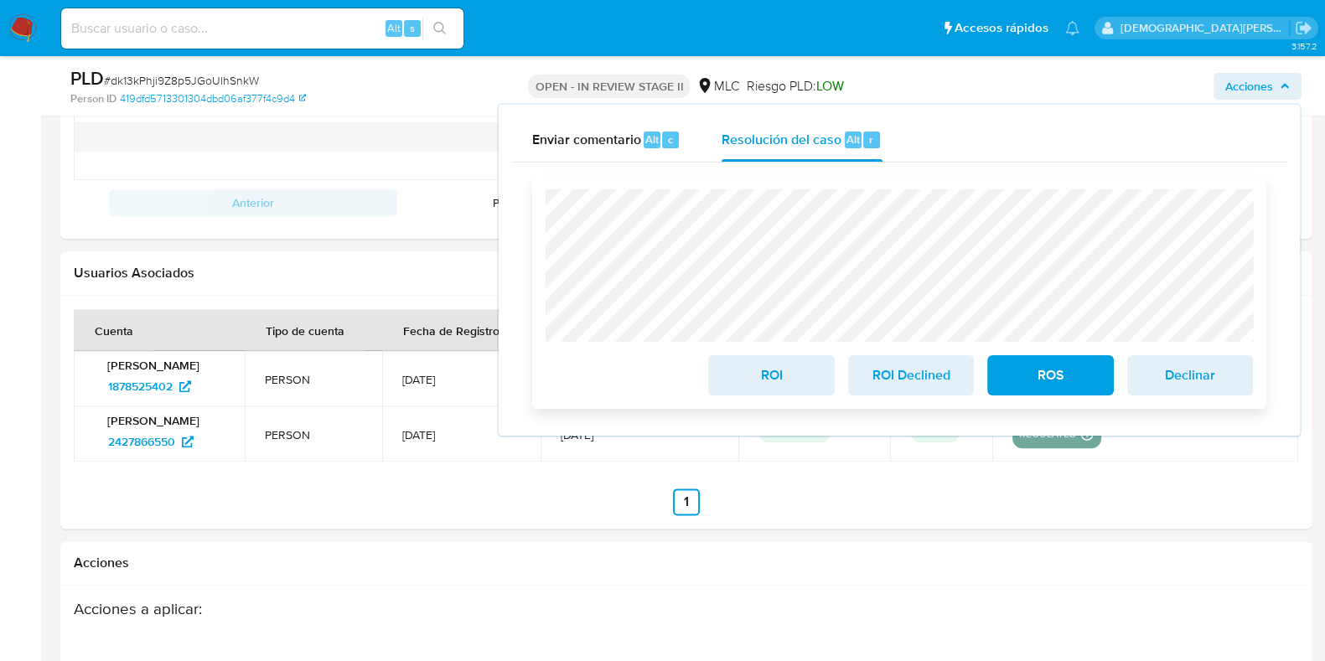
click at [796, 375] on span "ROI" at bounding box center [771, 375] width 82 height 37
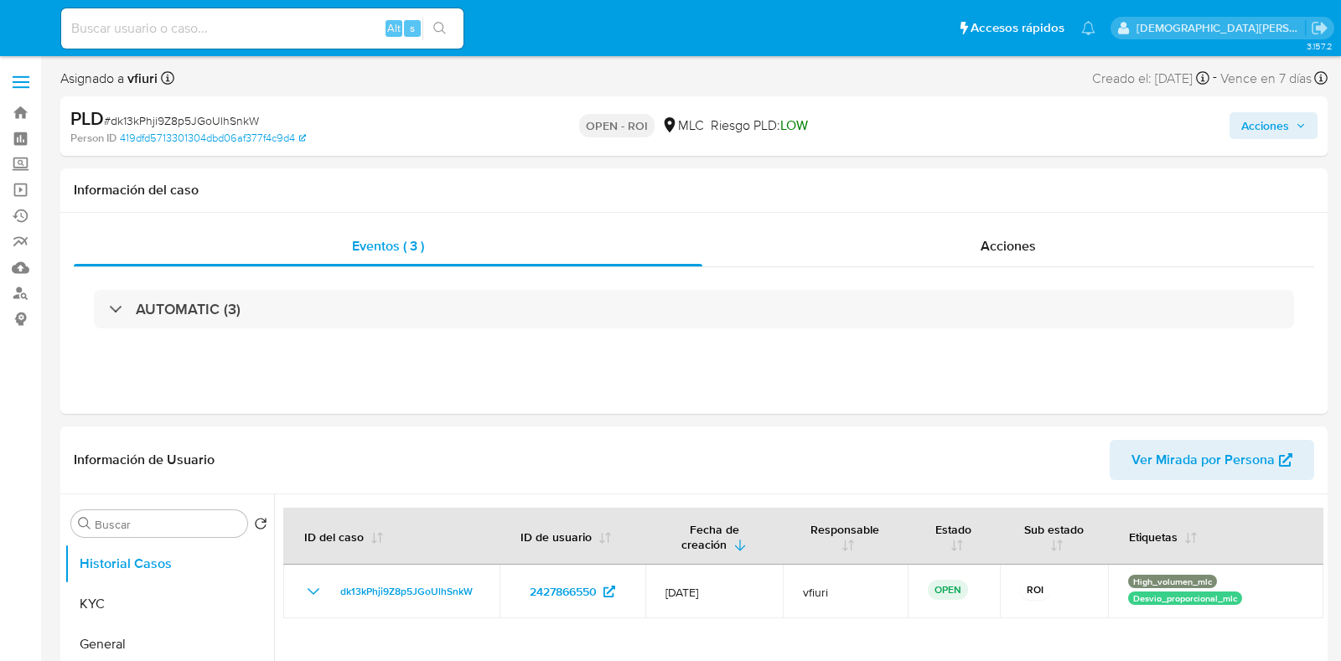
select select "10"
